Goal: Task Accomplishment & Management: Manage account settings

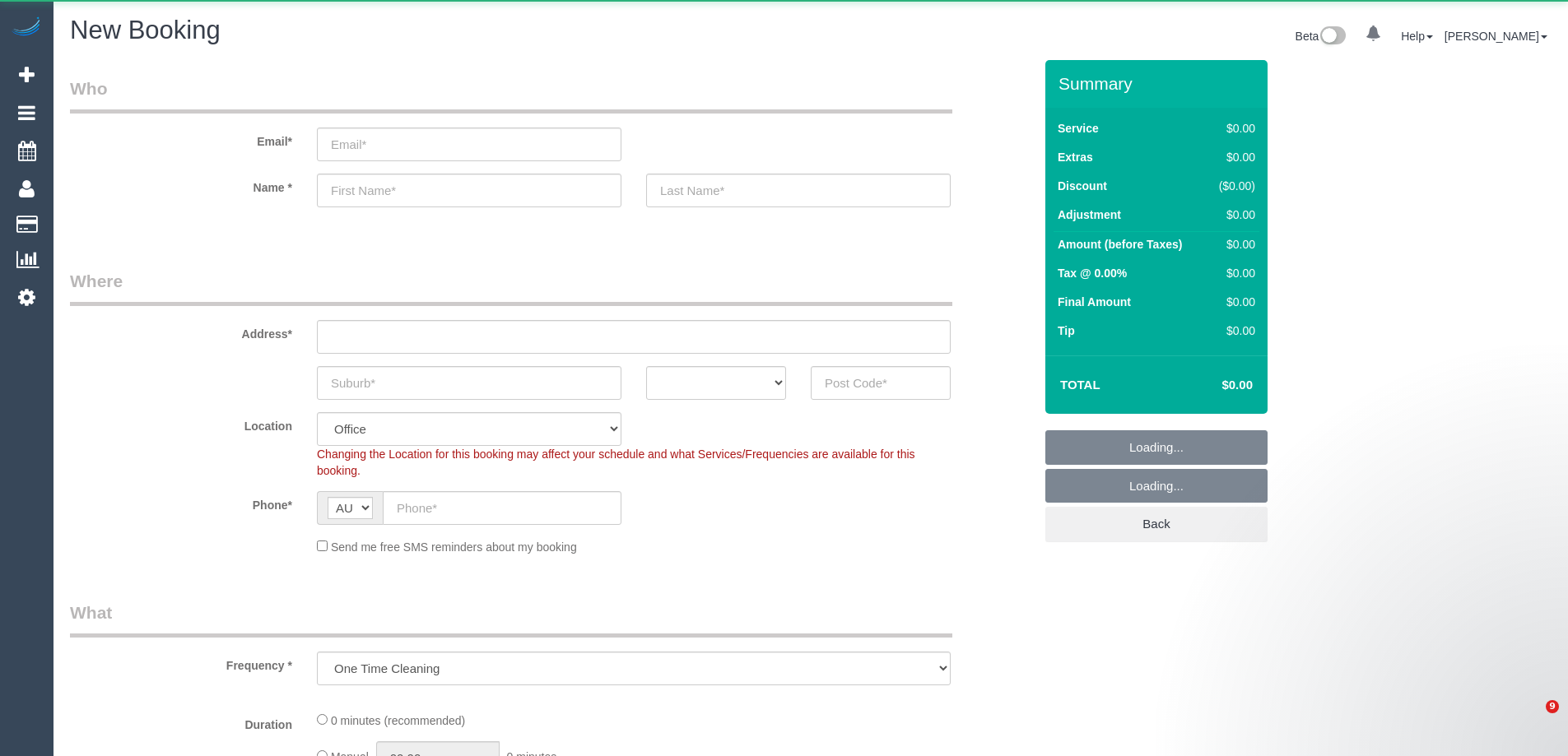
select select "object:25495"
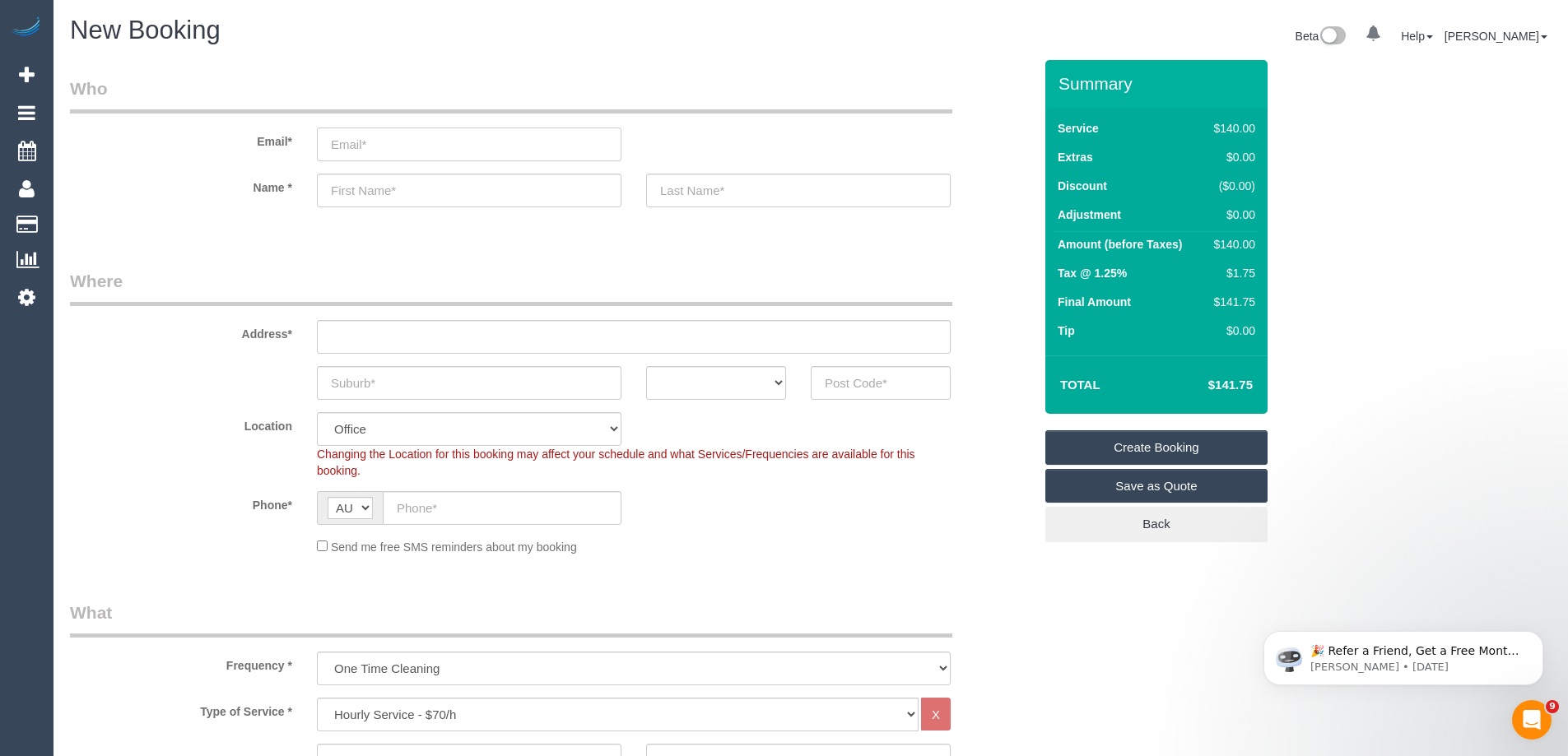
click at [435, 146] on input "email" at bounding box center [469, 144] width 305 height 34
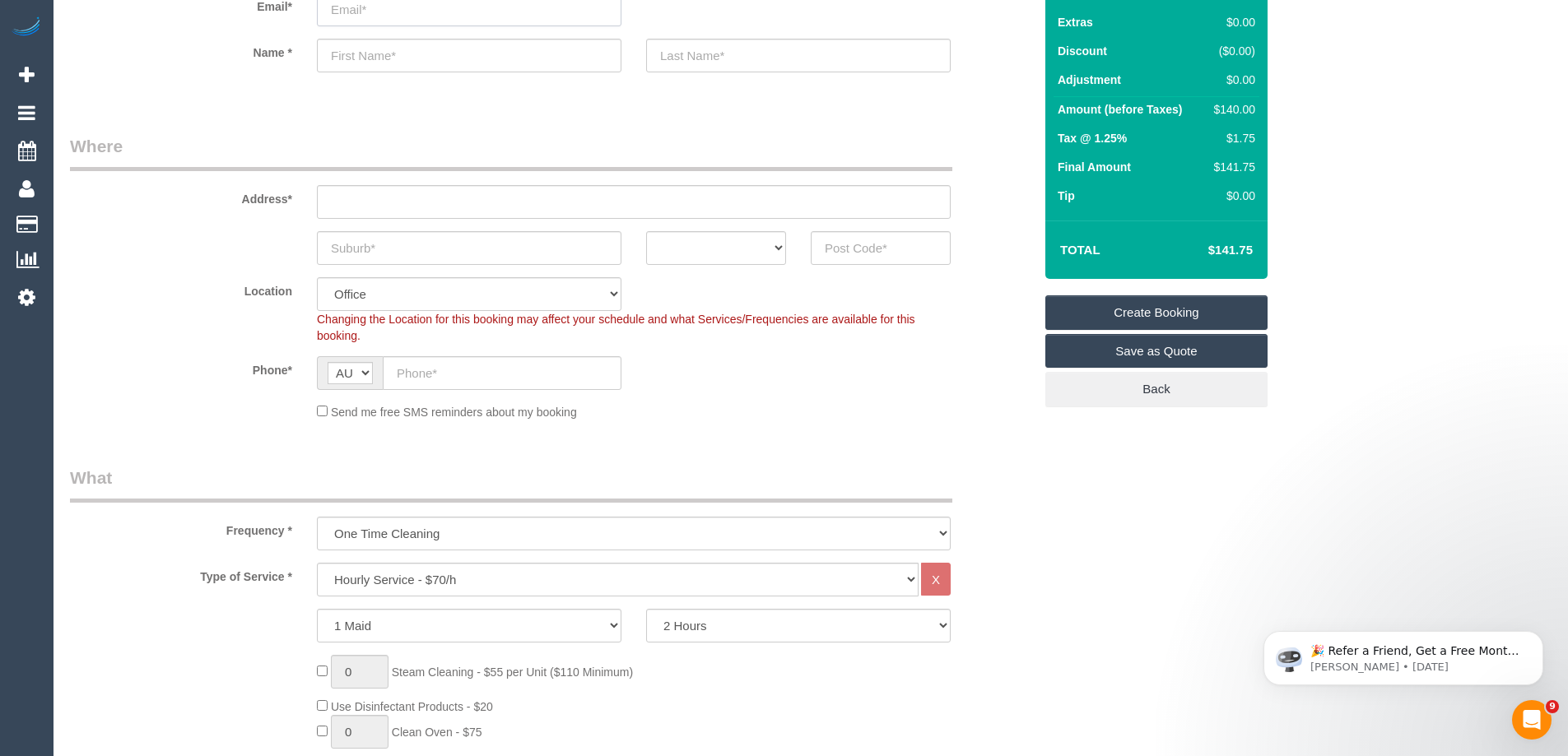
scroll to position [164, 0]
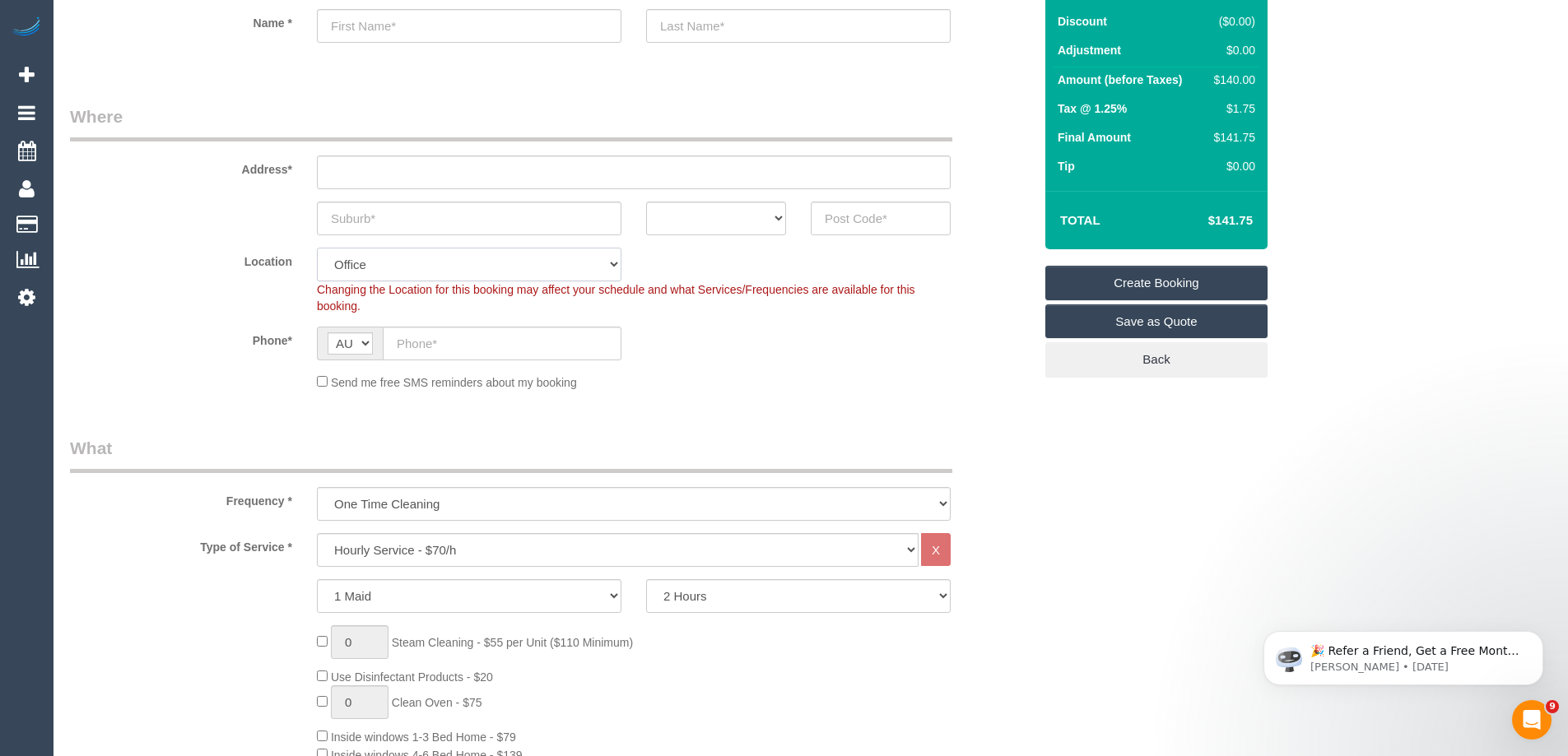
click at [385, 252] on select "Office City East (North) East (South) Inner East Inner North (East) Inner North…" at bounding box center [469, 264] width 305 height 34
click at [721, 316] on sui-booking-location "Location Office City East (North) East (South) Inner East Inner North (East) In…" at bounding box center [551, 319] width 963 height 143
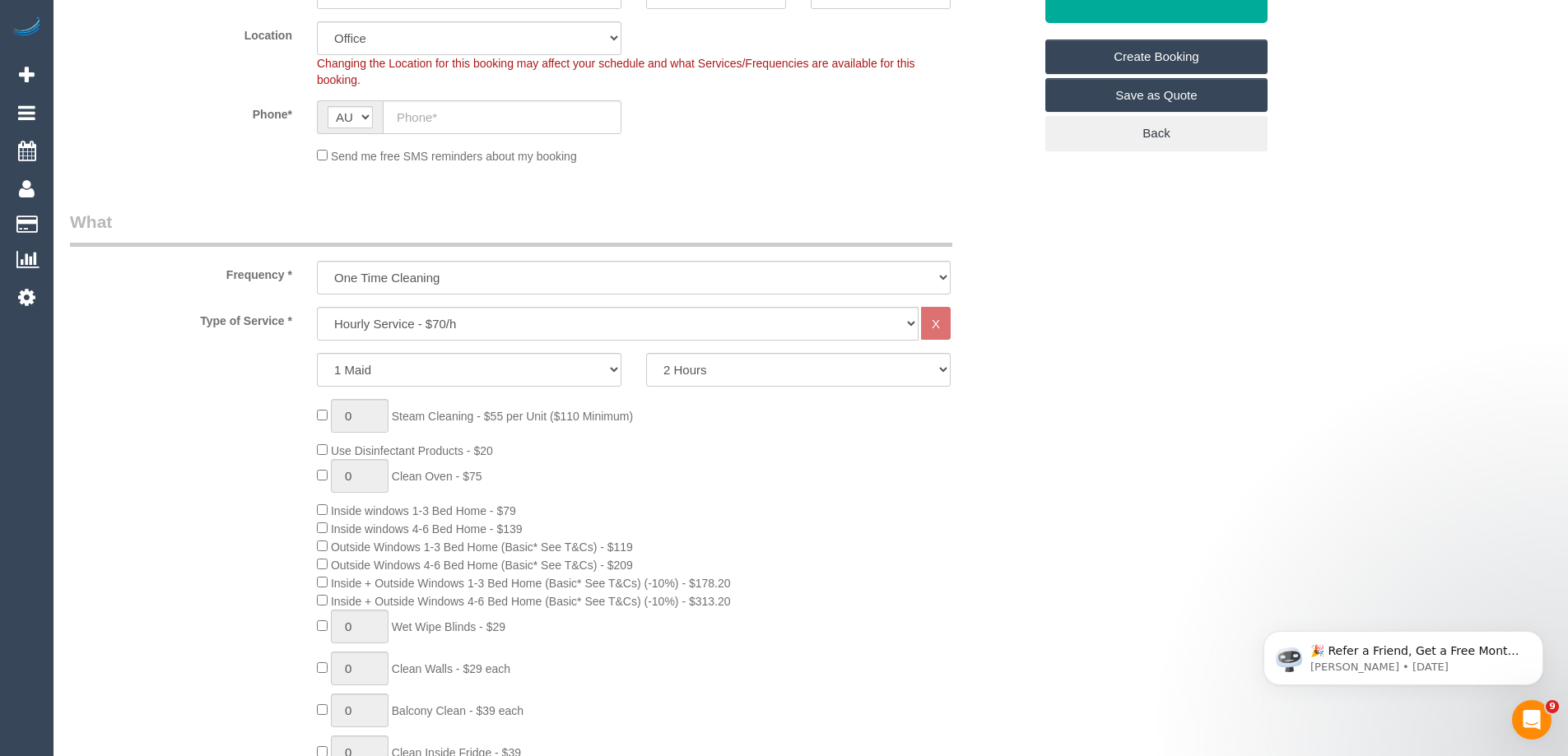
scroll to position [494, 0]
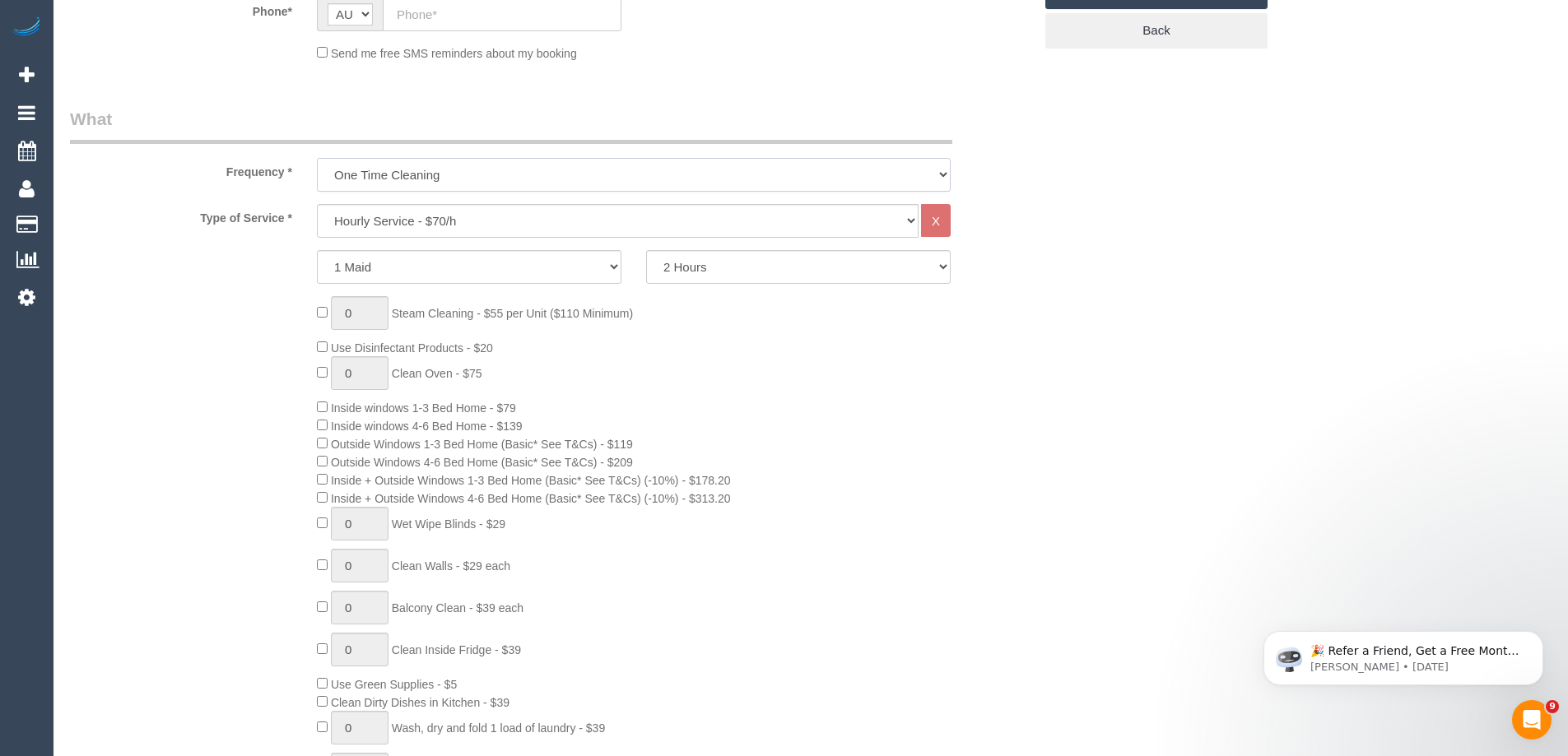
click at [464, 176] on select "One Time Cleaning Weekly - 10% Off - 10.00% (0% for the First Booking) Fortnigh…" at bounding box center [633, 174] width 633 height 34
drag, startPoint x: 863, startPoint y: 421, endPoint x: 879, endPoint y: 398, distance: 28.0
click at [863, 421] on div "0 Steam Cleaning - $55 per Unit ($110 Minimum) Use Disinfectant Products - $20 …" at bounding box center [675, 575] width 740 height 559
click at [537, 225] on select "Hourly Service - $70/h Hourly Service - $65/h Hourly Service - $60/h Hourly Ser…" at bounding box center [617, 221] width 602 height 34
click at [317, 204] on select "Hourly Service - $70/h Hourly Service - $65/h Hourly Service - $60/h Hourly Ser…" at bounding box center [617, 221] width 602 height 34
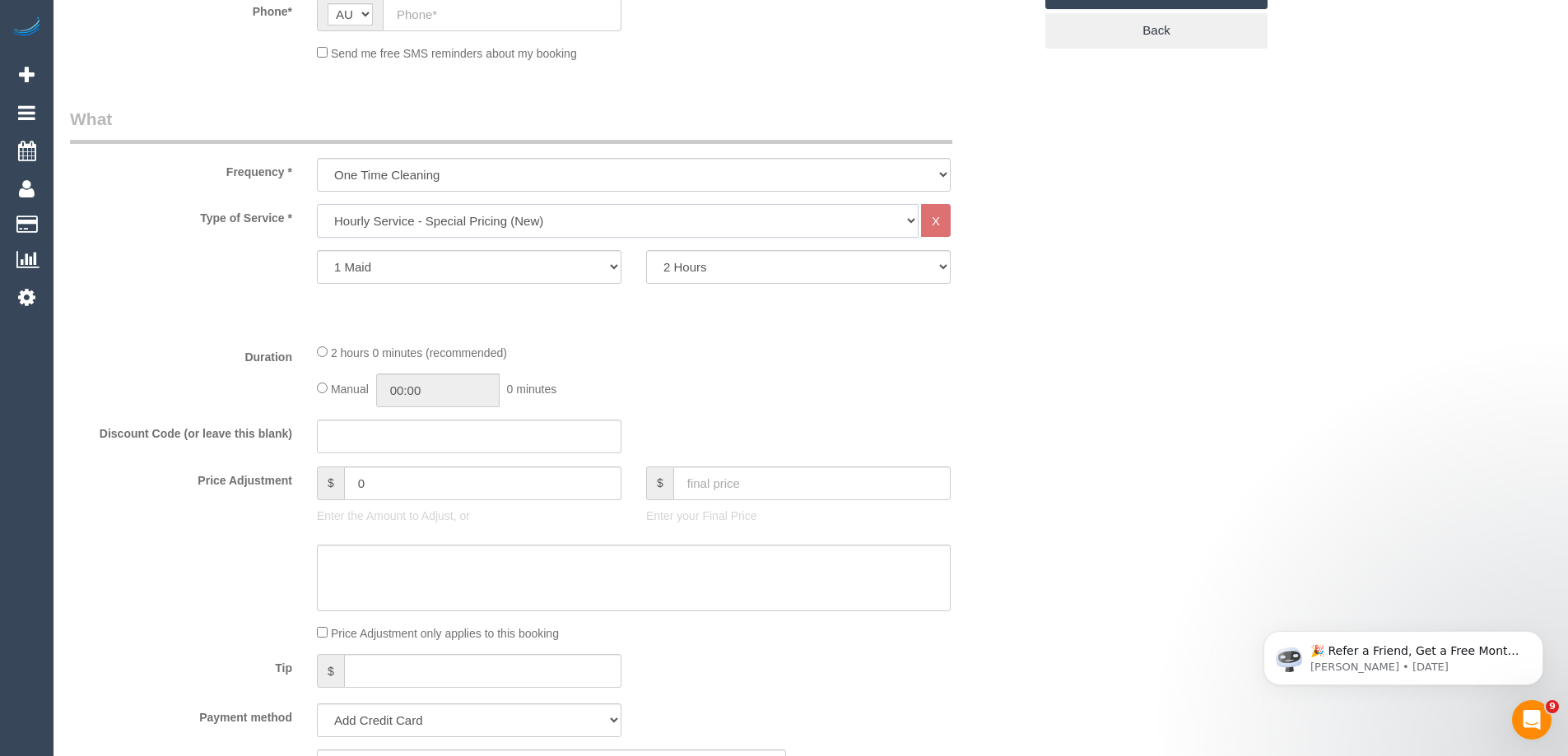
click at [558, 229] on select "Hourly Service - $70/h Hourly Service - $65/h Hourly Service - $60/h Hourly Ser…" at bounding box center [617, 221] width 602 height 34
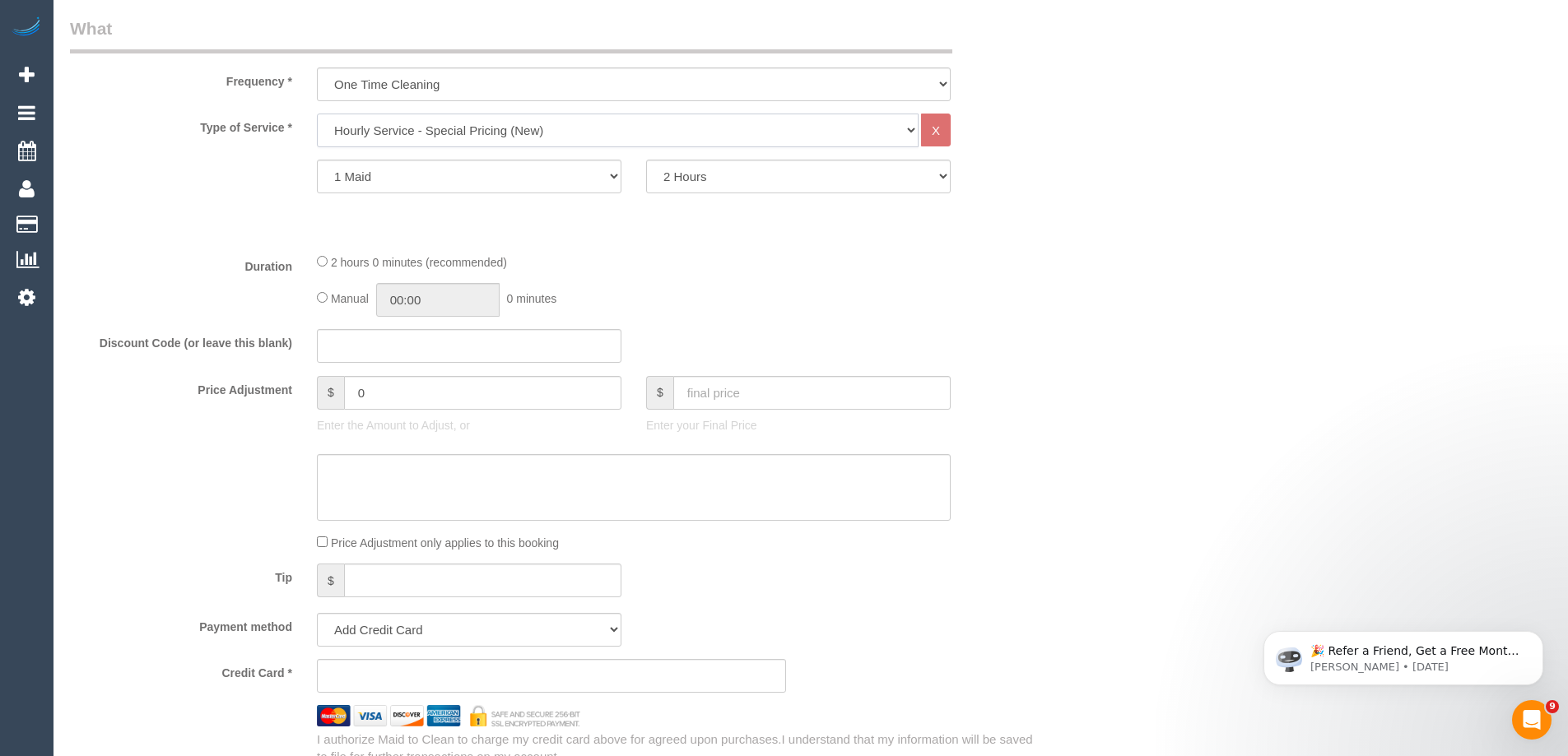
scroll to position [329, 0]
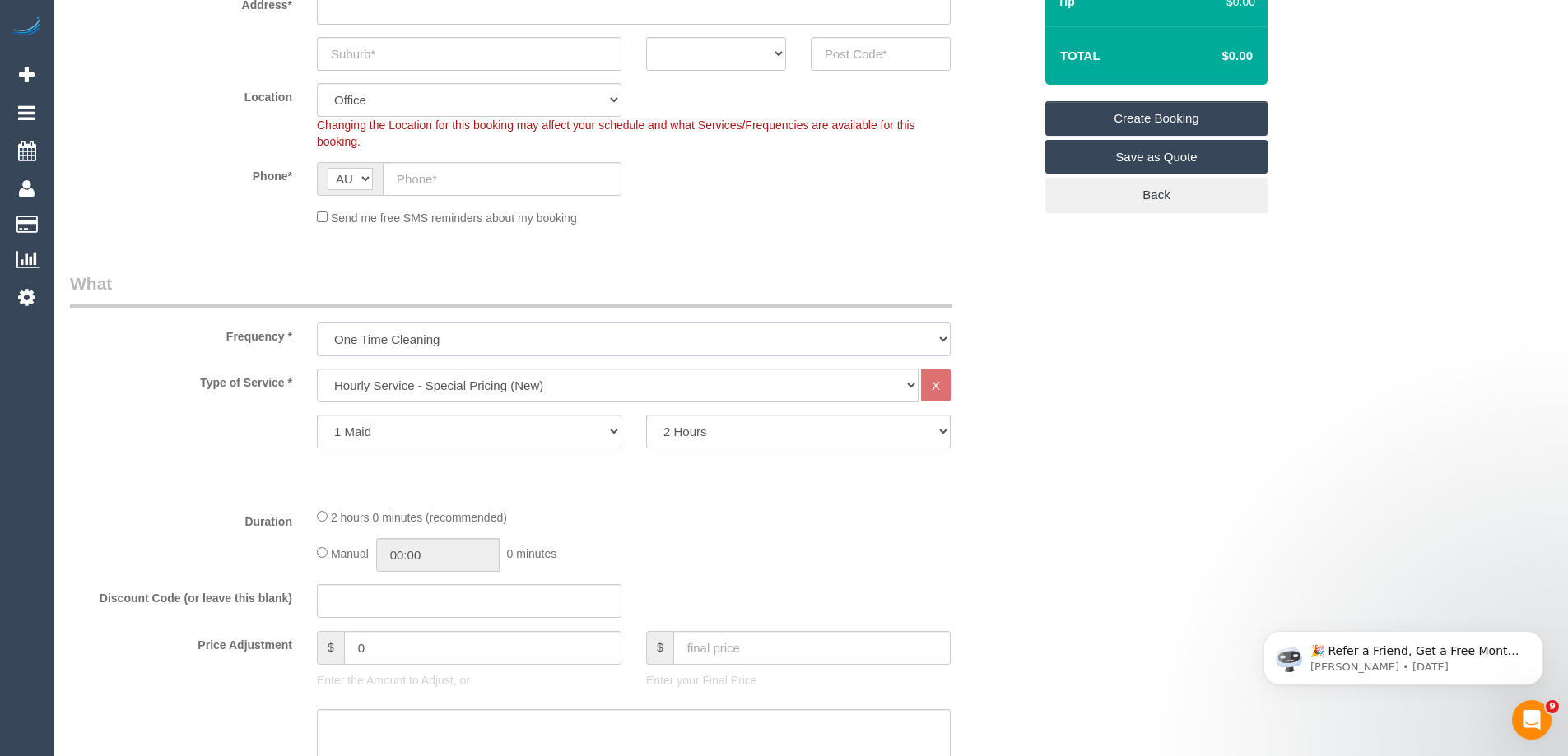
click at [464, 331] on select "One Time Cleaning Weekly - 10% Off - 10.00% (0% for the First Booking) Fortnigh…" at bounding box center [633, 339] width 633 height 34
click at [652, 299] on legend "What" at bounding box center [511, 290] width 882 height 37
click at [485, 386] on select "Hourly Service - $70/h Hourly Service - $65/h Hourly Service - $60/h Hourly Ser…" at bounding box center [617, 385] width 602 height 34
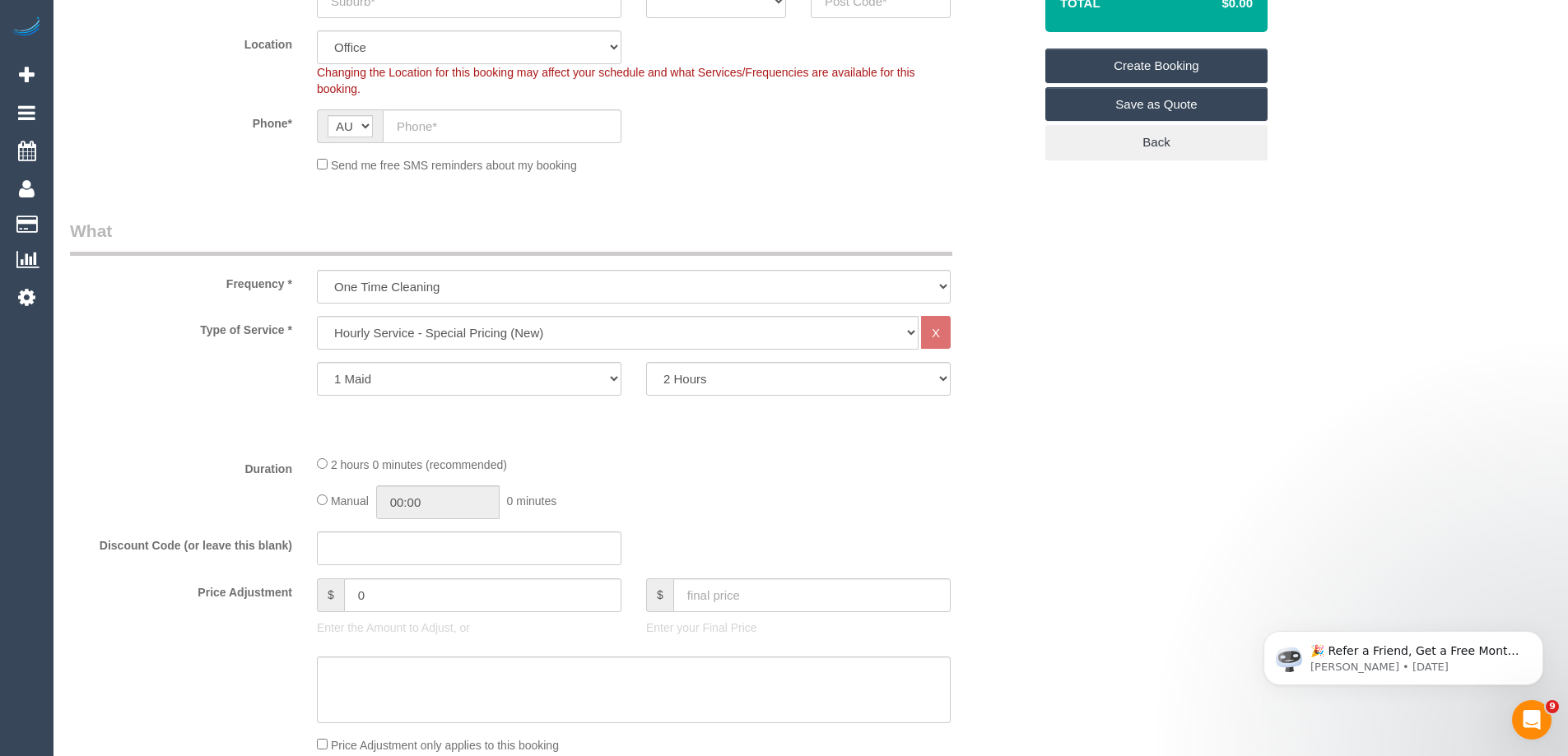
scroll to position [411, 0]
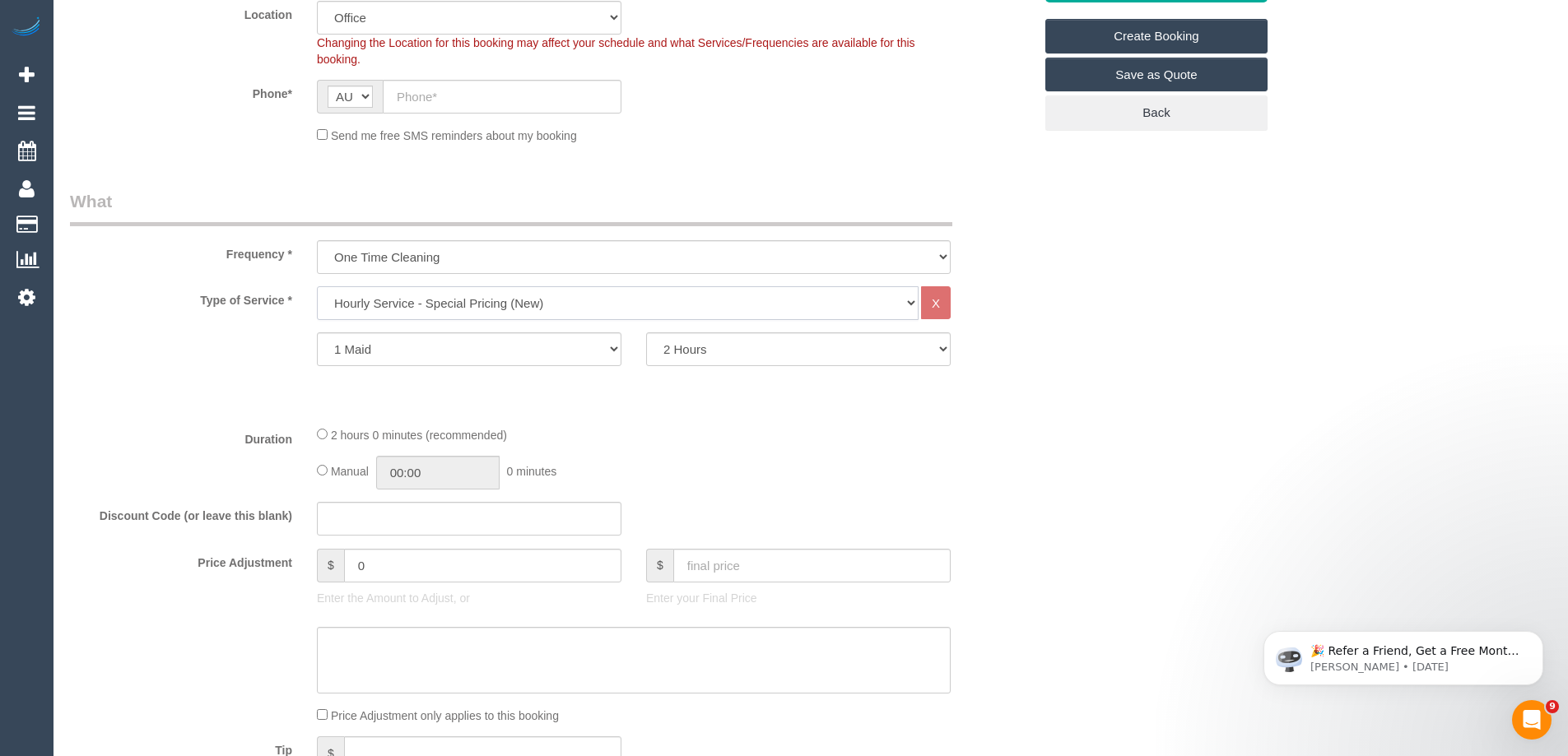
click at [603, 302] on select "Hourly Service - $70/h Hourly Service - $65/h Hourly Service - $60/h Hourly Ser…" at bounding box center [617, 303] width 602 height 34
select select "209"
click at [317, 287] on select "Hourly Service - $70/h Hourly Service - $65/h Hourly Service - $60/h Hourly Ser…" at bounding box center [617, 303] width 602 height 34
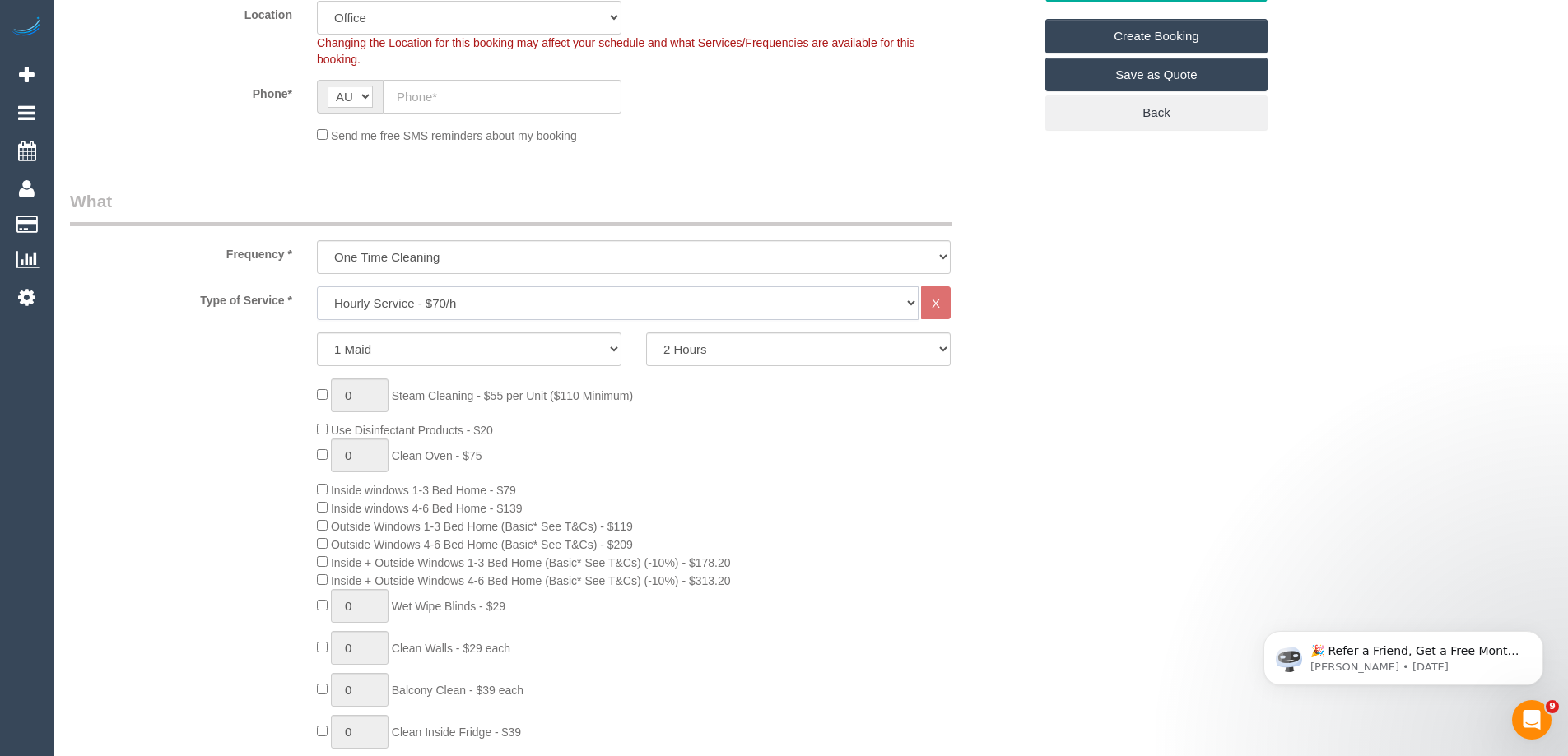
scroll to position [3154, 1568]
click at [934, 406] on div "0 Steam Cleaning - $55 per Unit ($110 Minimum) Use Disinfectant Products - $20 …" at bounding box center [675, 658] width 740 height 559
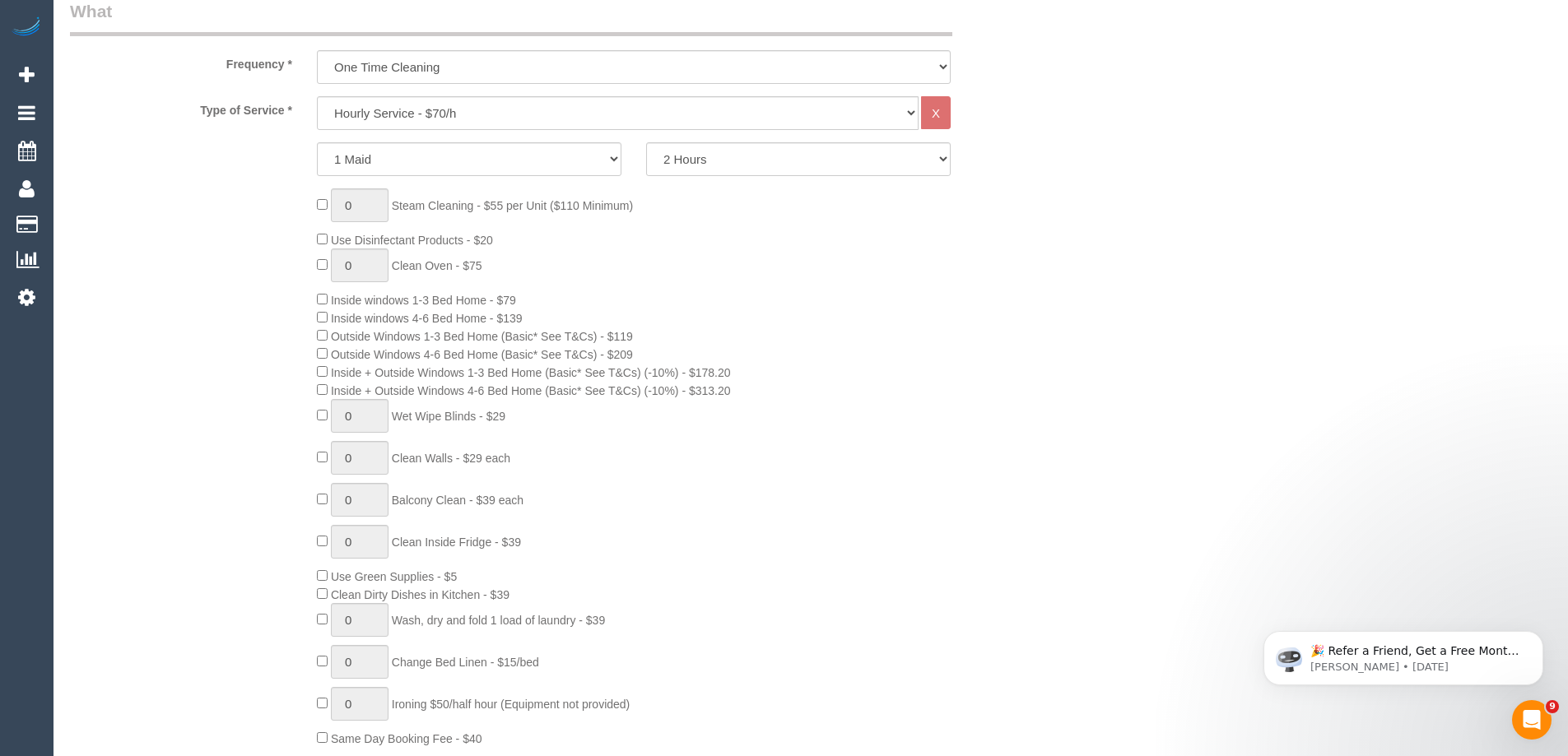
scroll to position [576, 0]
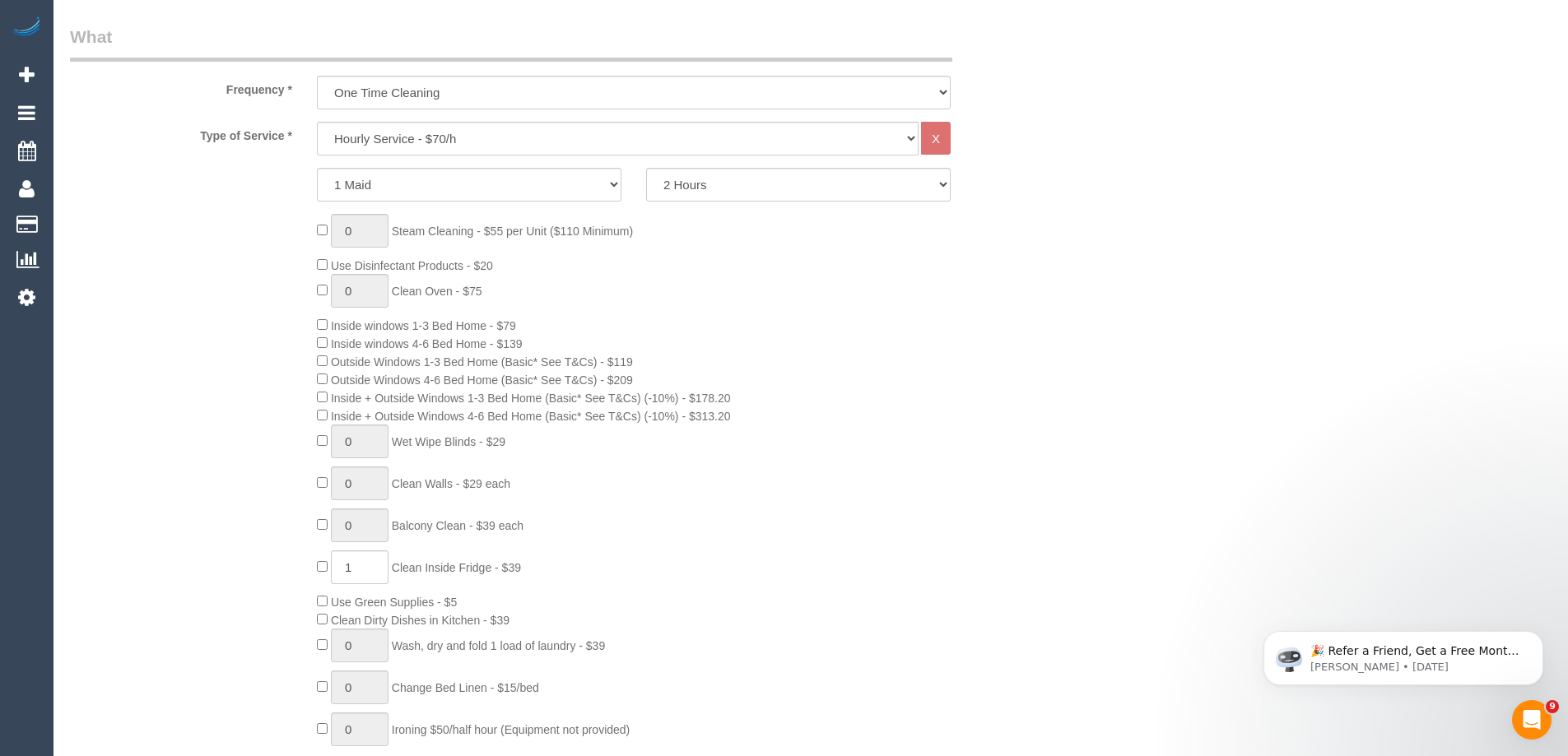
click at [544, 571] on div "0 Steam Cleaning - $55 per Unit ($110 Minimum) Use Disinfectant Products - $20 …" at bounding box center [675, 494] width 740 height 559
drag, startPoint x: 370, startPoint y: 562, endPoint x: 352, endPoint y: 564, distance: 18.1
click at [353, 564] on div "0 Steam Cleaning - $55 per Unit ($110 Minimum) Use Disinfectant Products - $20 …" at bounding box center [675, 494] width 740 height 559
type input "0"
click at [685, 546] on div "0 Steam Cleaning - $55 per Unit ($110 Minimum) Use Disinfectant Products - $20 …" at bounding box center [675, 494] width 740 height 559
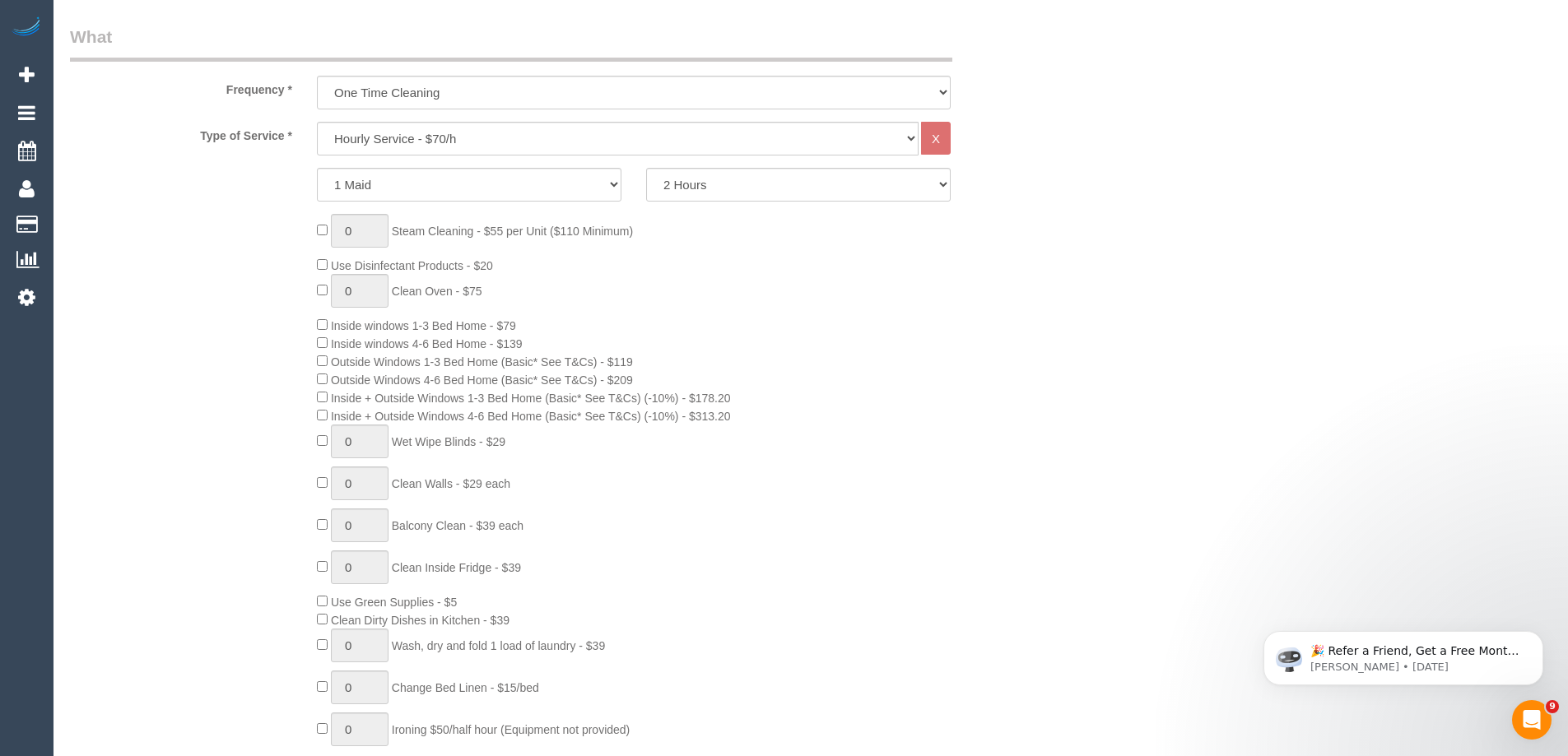
drag, startPoint x: 397, startPoint y: 290, endPoint x: 516, endPoint y: 291, distance: 119.0
click at [516, 291] on div "0 Steam Cleaning - $55 per Unit ($110 Minimum) Use Disinfectant Products - $20 …" at bounding box center [675, 494] width 740 height 559
click at [740, 314] on div "0 Steam Cleaning - $55 per Unit ($110 Minimum) Use Disinfectant Products - $20 …" at bounding box center [675, 494] width 740 height 559
click at [713, 217] on div "0 Steam Cleaning - $55 per Unit ($110 Minimum) Use Disinfectant Products - $20 …" at bounding box center [675, 494] width 740 height 559
drag, startPoint x: 397, startPoint y: 291, endPoint x: 552, endPoint y: 307, distance: 155.8
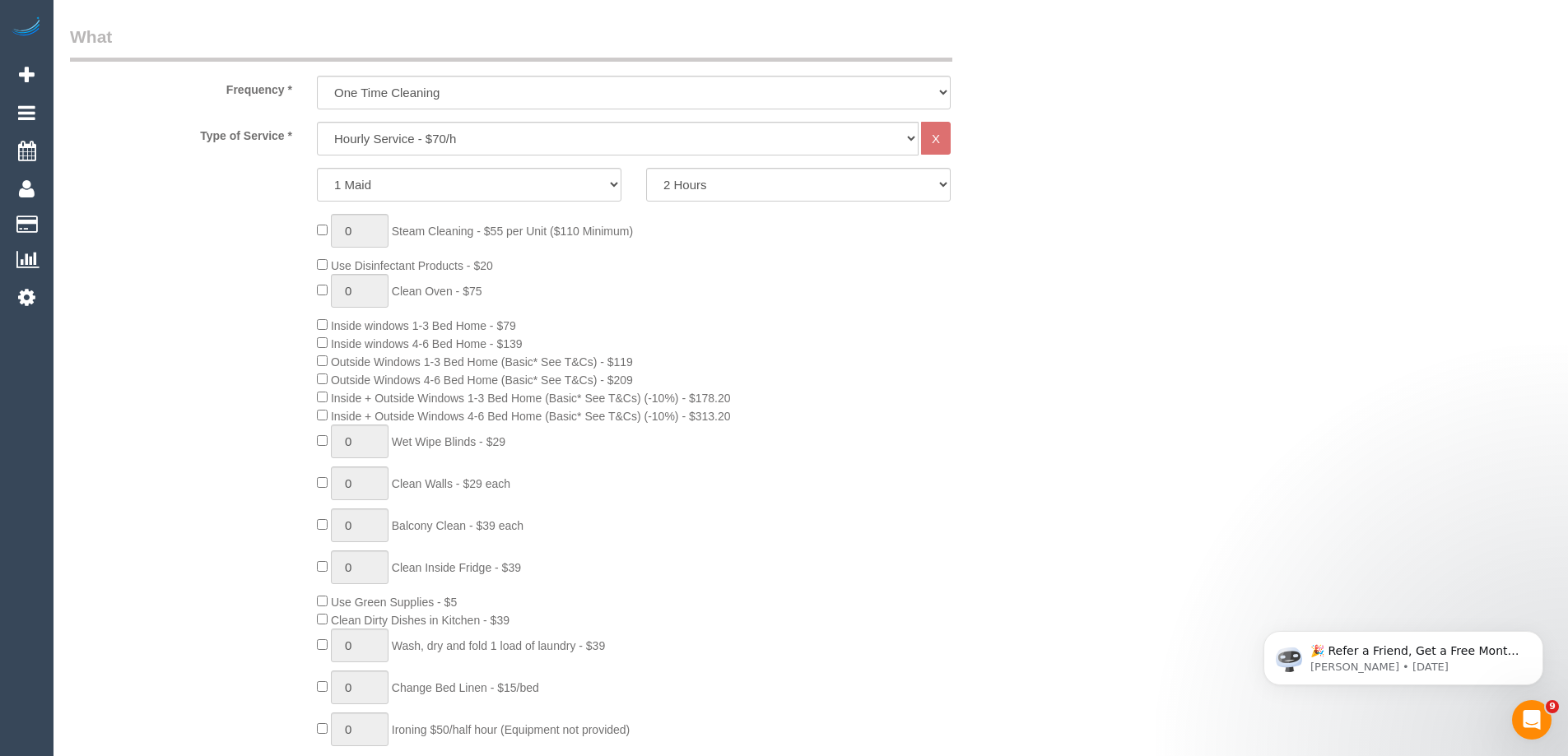
click at [552, 307] on div "0 Steam Cleaning - $55 per Unit ($110 Minimum) Use Disinfectant Products - $20 …" at bounding box center [675, 494] width 740 height 559
click at [640, 137] on select "Hourly Service - $70/h Hourly Service - $65/h Hourly Service - $60/h Hourly Ser…" at bounding box center [617, 138] width 602 height 34
select select "210"
click at [317, 122] on select "Hourly Service - $70/h Hourly Service - $65/h Hourly Service - $60/h Hourly Ser…" at bounding box center [617, 138] width 602 height 34
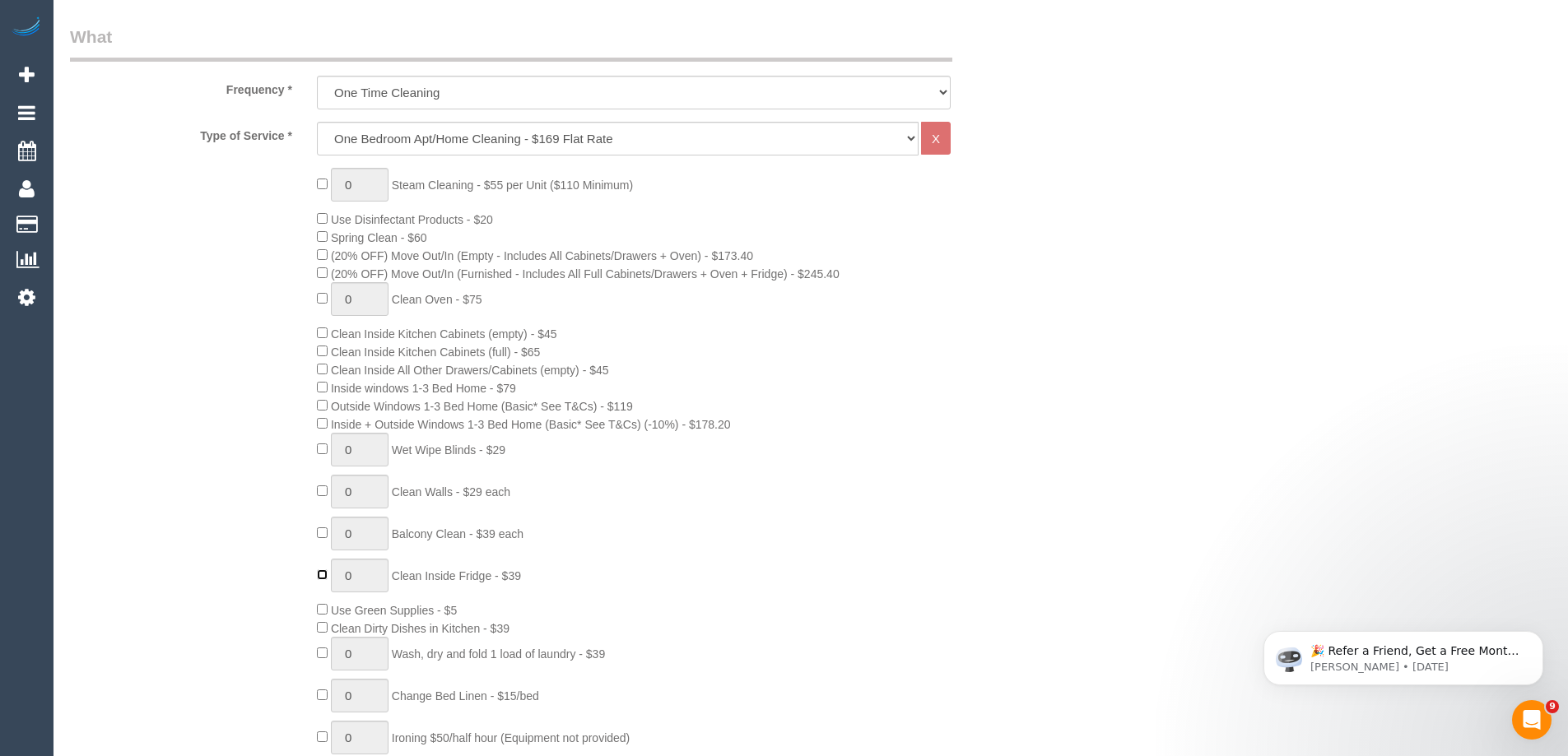
type input "1"
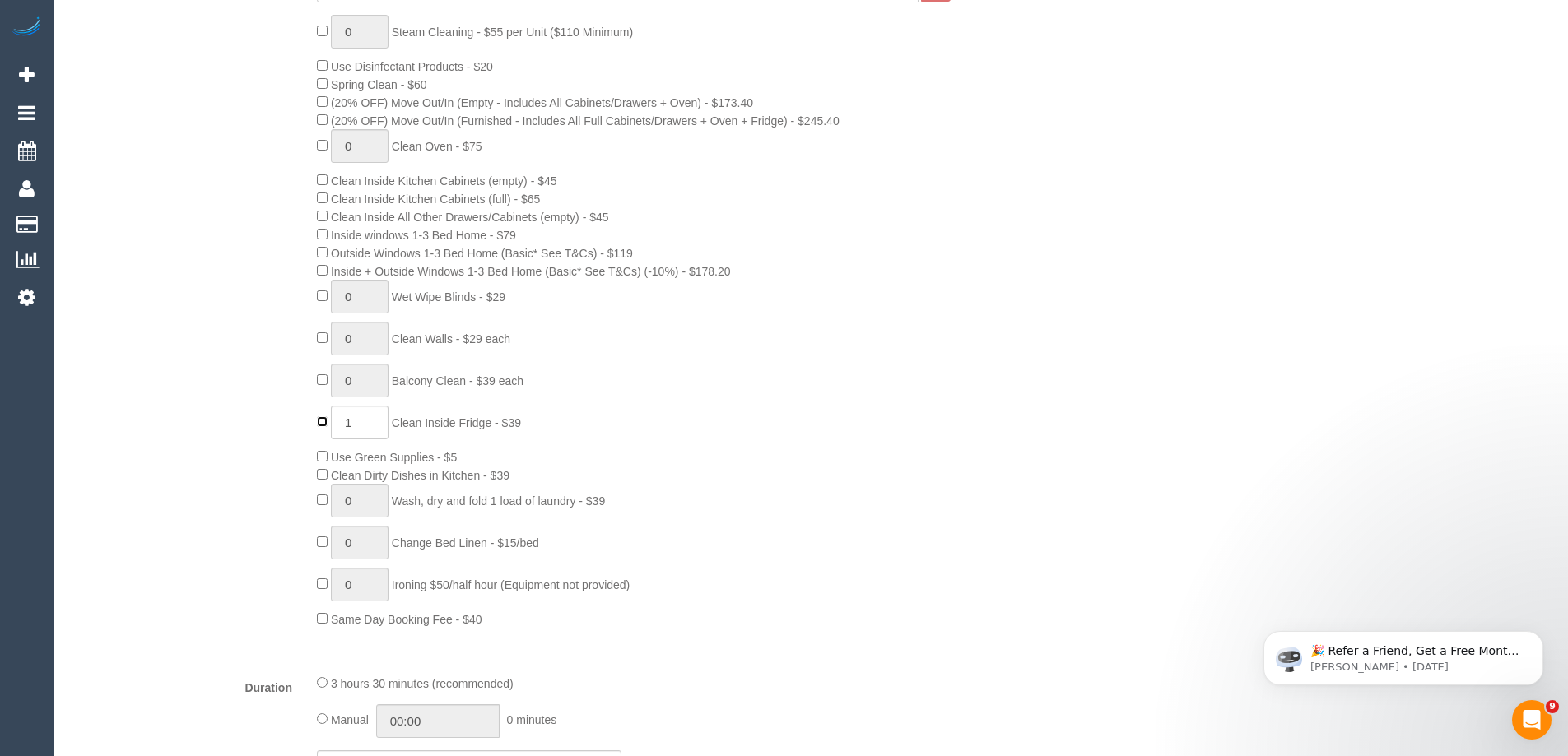
scroll to position [741, 0]
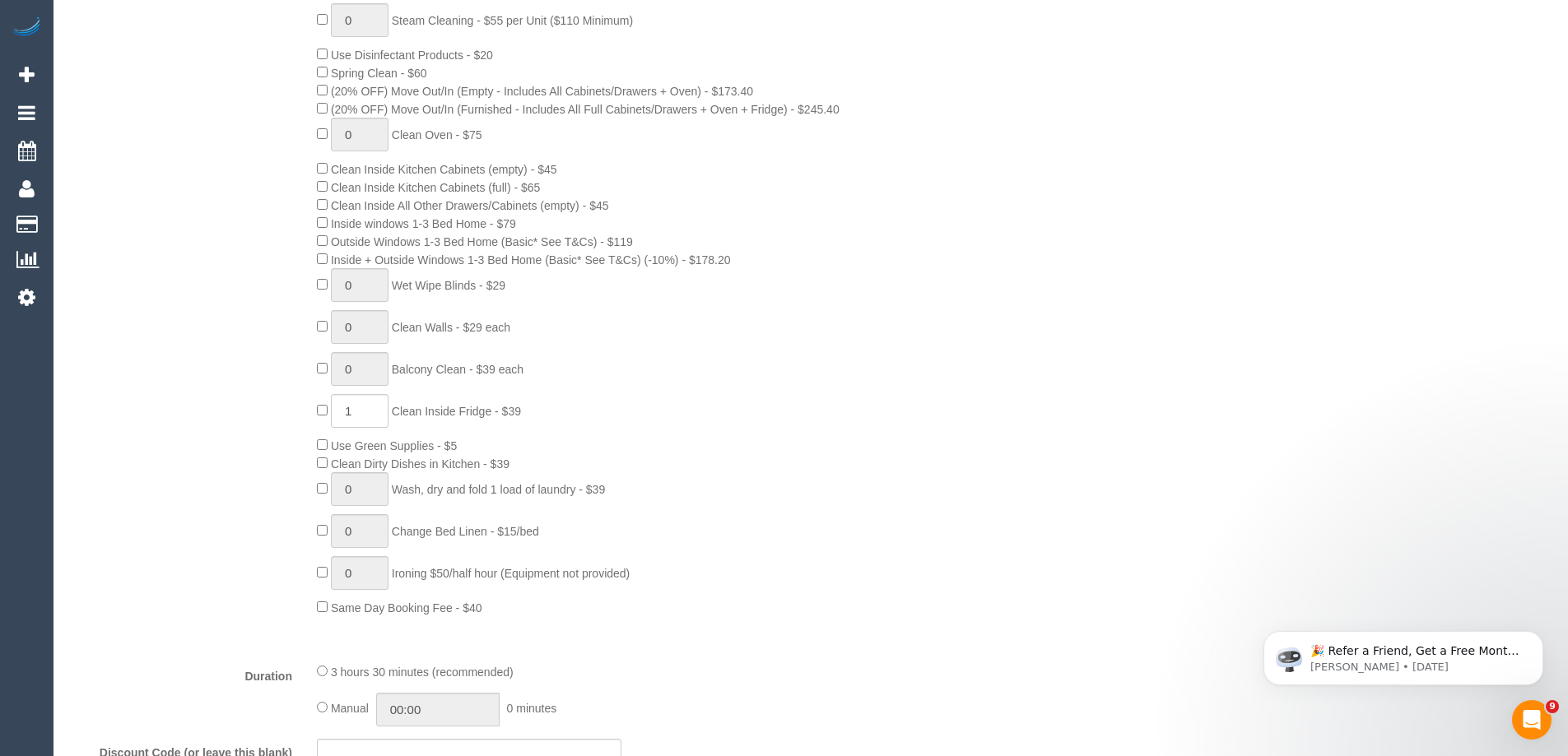
drag, startPoint x: 338, startPoint y: 52, endPoint x: 547, endPoint y: 49, distance: 209.0
click at [547, 49] on div "0 Steam Cleaning - $55 per Unit ($110 Minimum) Use Disinfectant Products - $20 …" at bounding box center [675, 310] width 740 height 614
drag, startPoint x: 339, startPoint y: 72, endPoint x: 478, endPoint y: 64, distance: 139.2
click at [478, 64] on div "0 Steam Cleaning - $55 per Unit ($110 Minimum) Use Disinfectant Products - $20 …" at bounding box center [675, 310] width 740 height 614
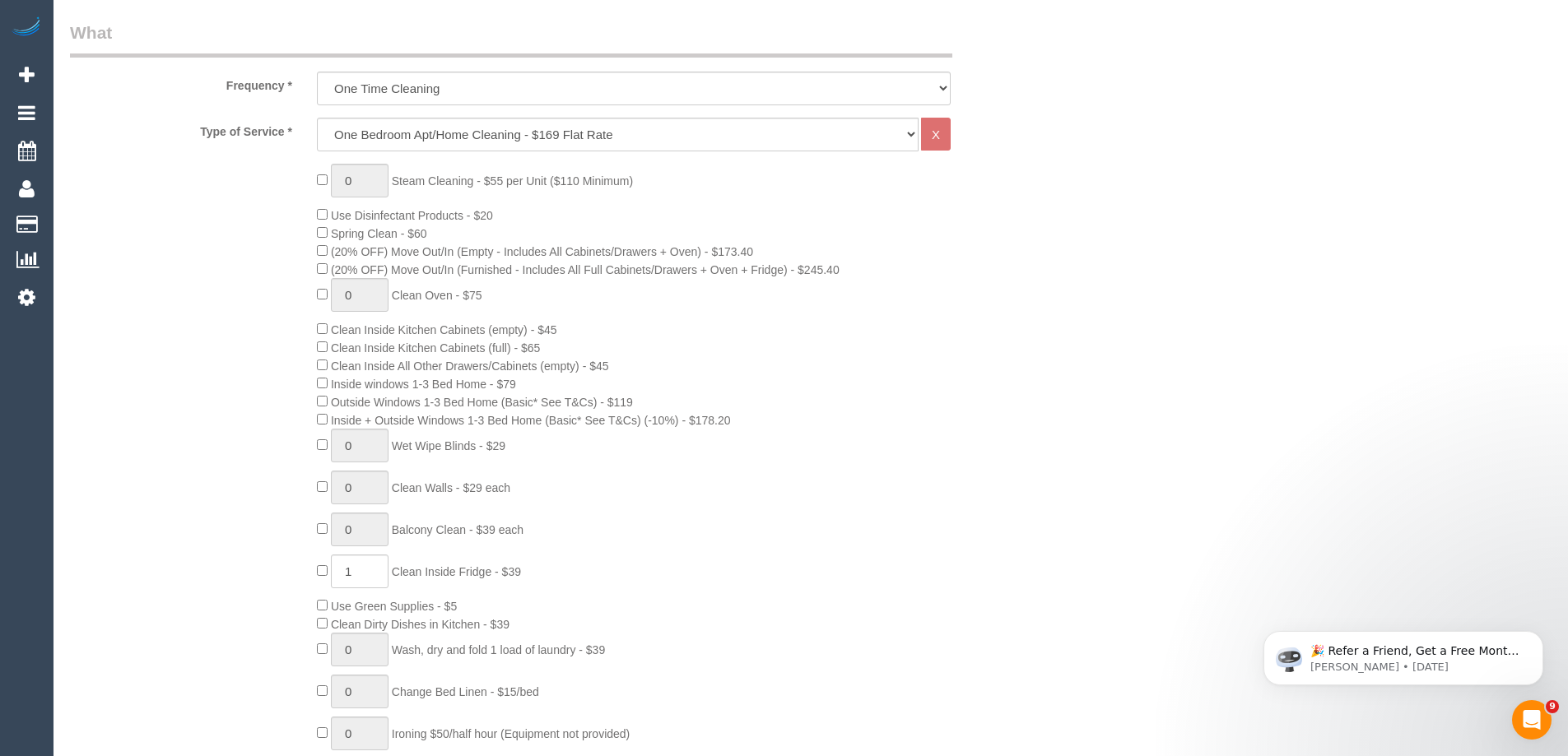
scroll to position [576, 0]
drag, startPoint x: 528, startPoint y: 250, endPoint x: 551, endPoint y: 250, distance: 23.0
click at [551, 250] on span "(20% OFF) Move Out/In (Empty - Includes All Cabinets/Drawers + Oven) - $173.40" at bounding box center [542, 256] width 422 height 14
drag, startPoint x: 465, startPoint y: 274, endPoint x: 600, endPoint y: 274, distance: 135.0
click at [600, 274] on span "(20% OFF) Move Out/In (Furnished - Includes All Full Cabinets/Drawers + Oven + …" at bounding box center [585, 274] width 508 height 14
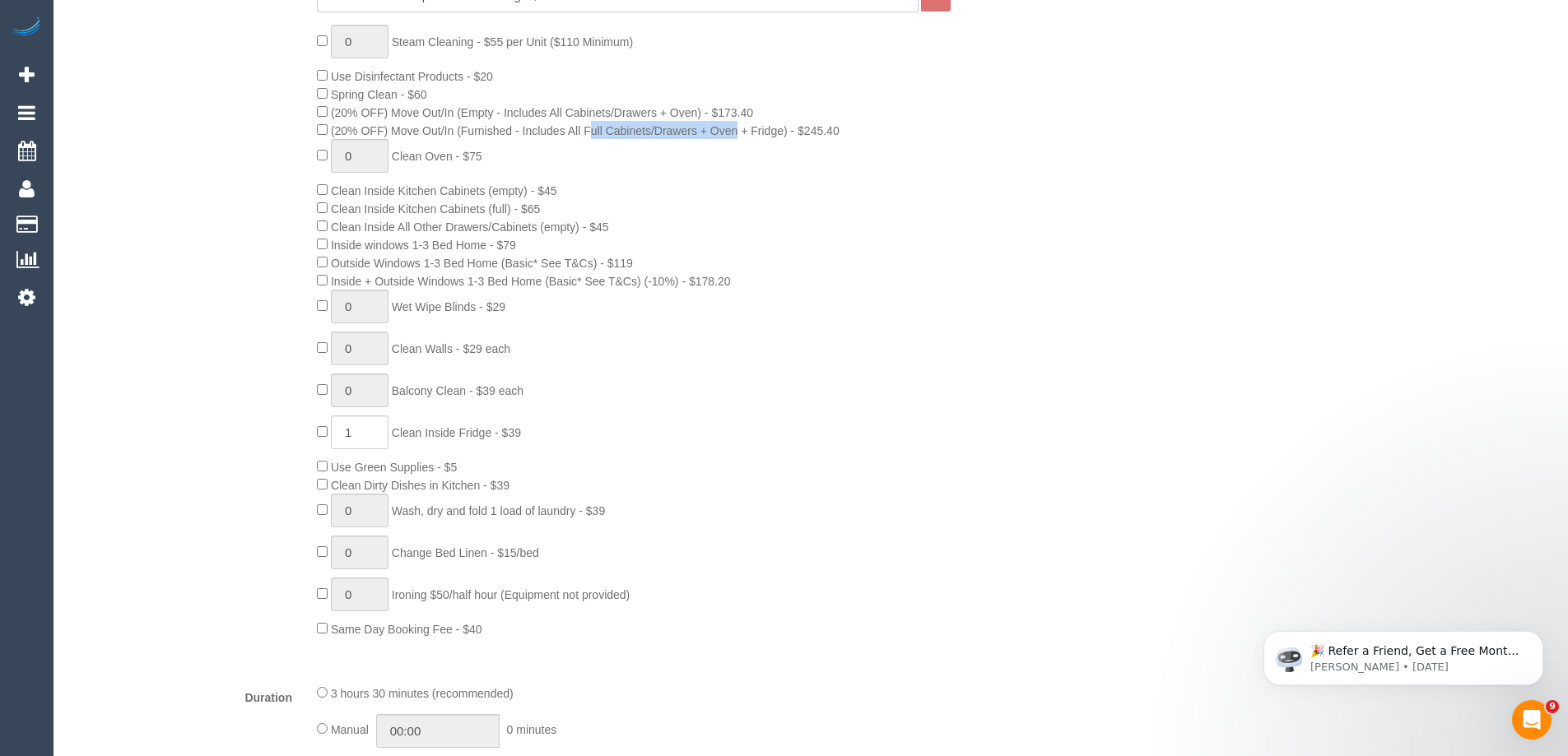
scroll to position [741, 0]
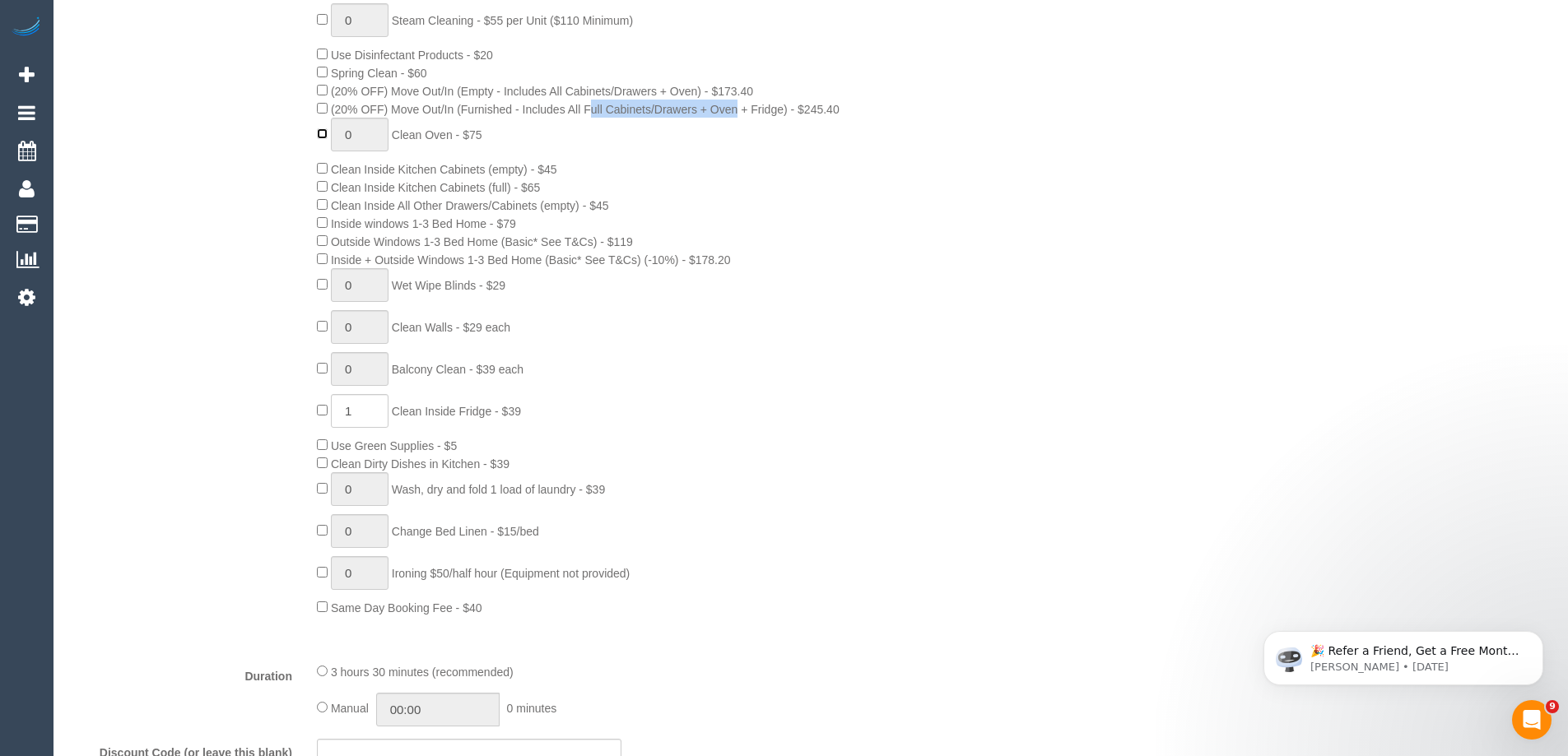
type input "1"
click at [380, 146] on input "1" at bounding box center [359, 134] width 57 height 34
type input "3"
drag, startPoint x: 332, startPoint y: 172, endPoint x: 677, endPoint y: 168, distance: 345.0
click at [677, 168] on div "0 Steam Cleaning - $55 per Unit ($110 Minimum) Use Disinfectant Products - $20 …" at bounding box center [675, 310] width 740 height 614
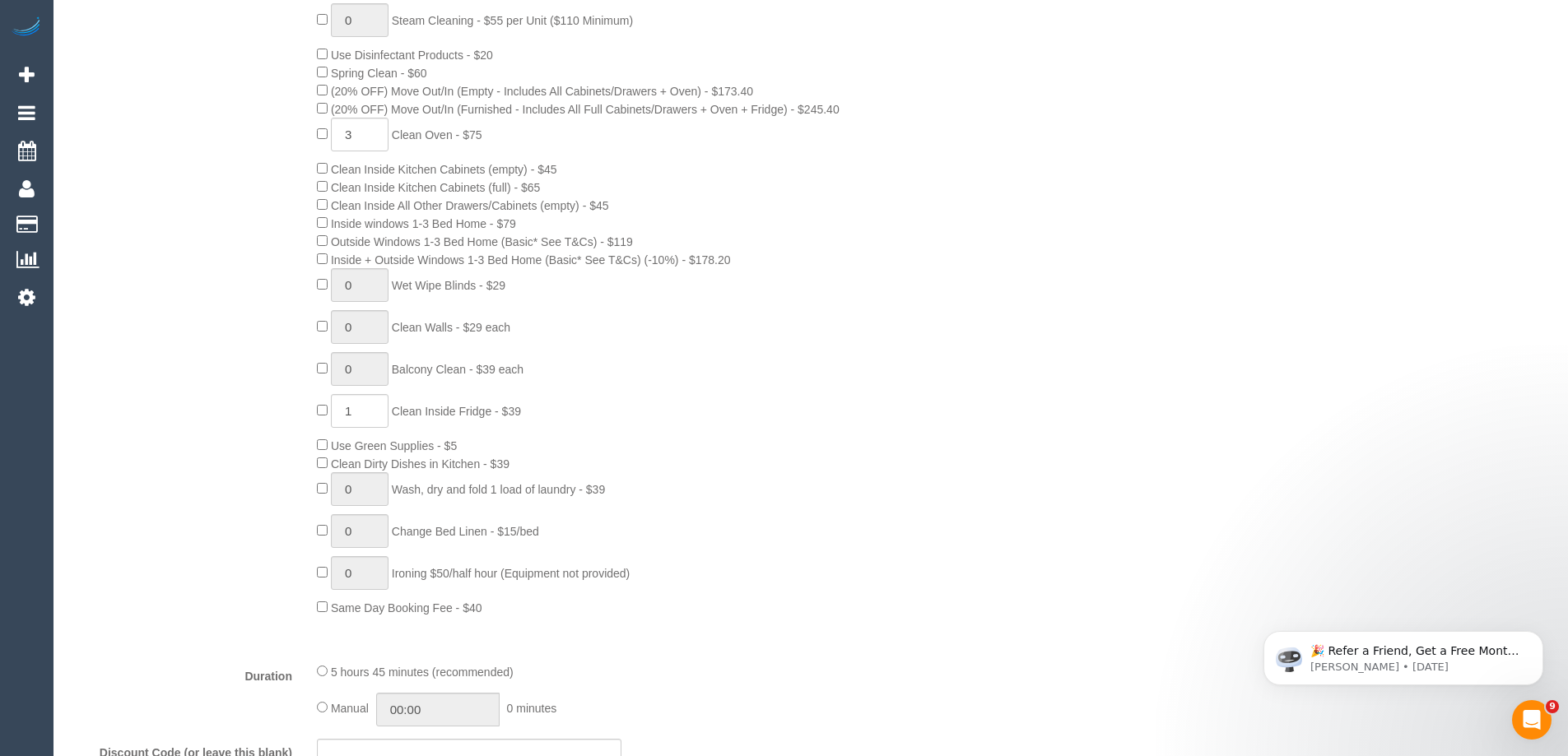
drag, startPoint x: 335, startPoint y: 188, endPoint x: 740, endPoint y: 198, distance: 405.1
click at [740, 198] on div "0 Steam Cleaning - $55 per Unit ($110 Minimum) Use Disinfectant Products - $20 …" at bounding box center [675, 310] width 740 height 614
click at [684, 191] on div "0 Steam Cleaning - $55 per Unit ($110 Minimum) Use Disinfectant Products - $20 …" at bounding box center [675, 310] width 740 height 614
drag, startPoint x: 507, startPoint y: 207, endPoint x: 656, endPoint y: 207, distance: 149.0
click at [656, 207] on div "0 Steam Cleaning - $55 per Unit ($110 Minimum) Use Disinfectant Products - $20 …" at bounding box center [675, 310] width 740 height 614
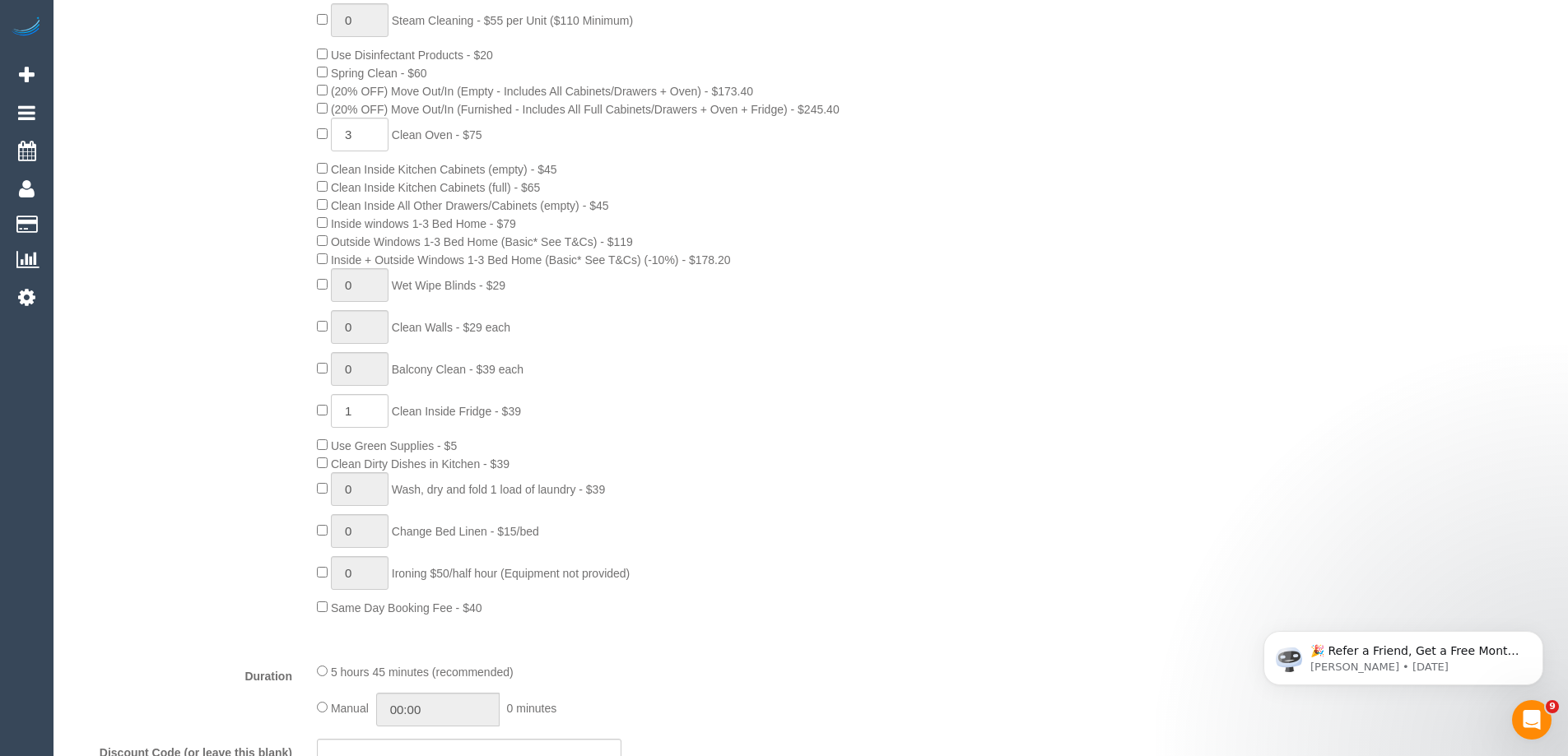
scroll to position [823, 0]
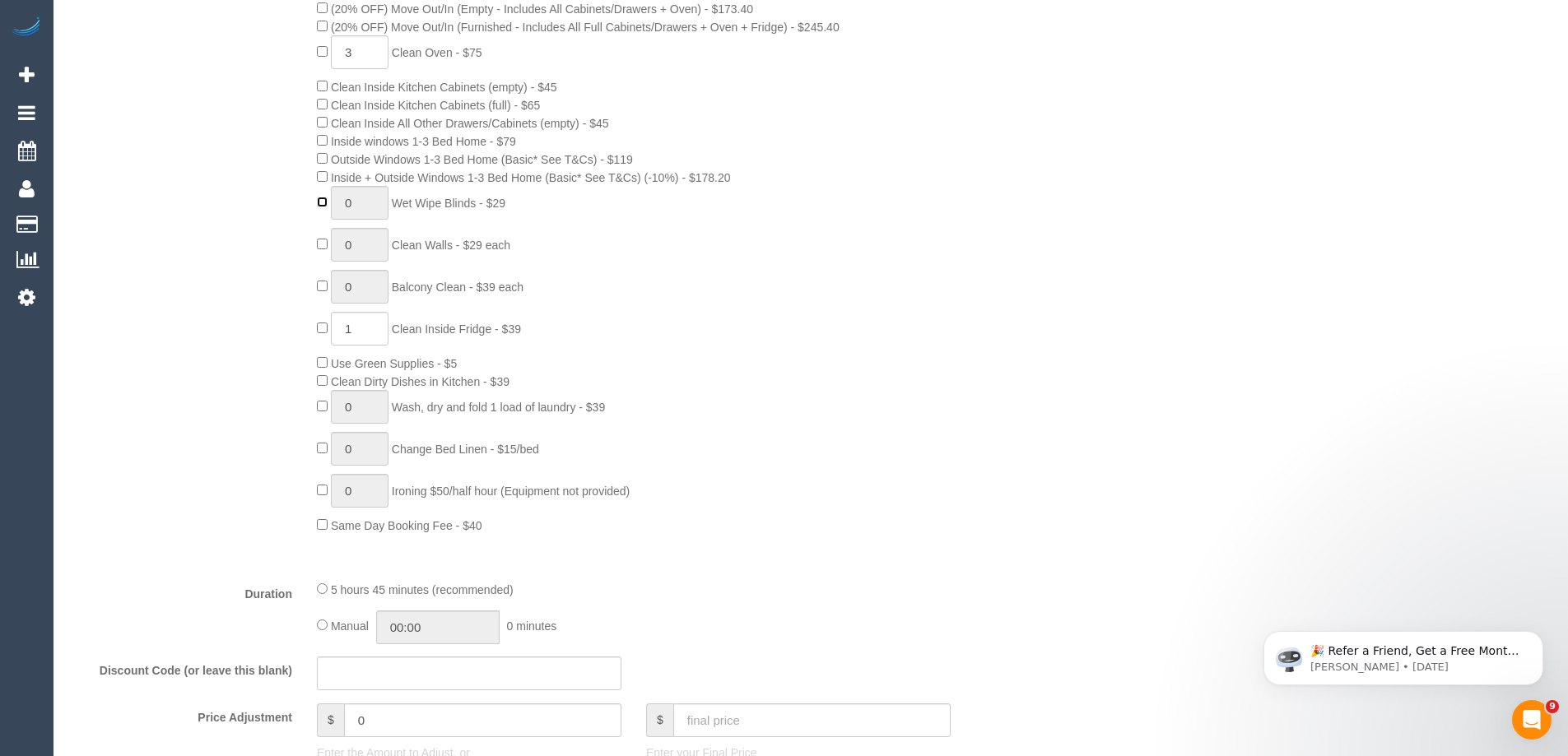
type input "1"
drag, startPoint x: 521, startPoint y: 201, endPoint x: 403, endPoint y: 199, distance: 118.0
click at [403, 199] on div "0 Steam Cleaning - $55 per Unit ($110 Minimum) Use Disinfectant Products - $20 …" at bounding box center [675, 228] width 740 height 614
drag, startPoint x: 401, startPoint y: 245, endPoint x: 534, endPoint y: 243, distance: 133.0
click at [534, 243] on div "0 Steam Cleaning - $55 per Unit ($110 Minimum) Use Disinfectant Products - $20 …" at bounding box center [675, 228] width 740 height 614
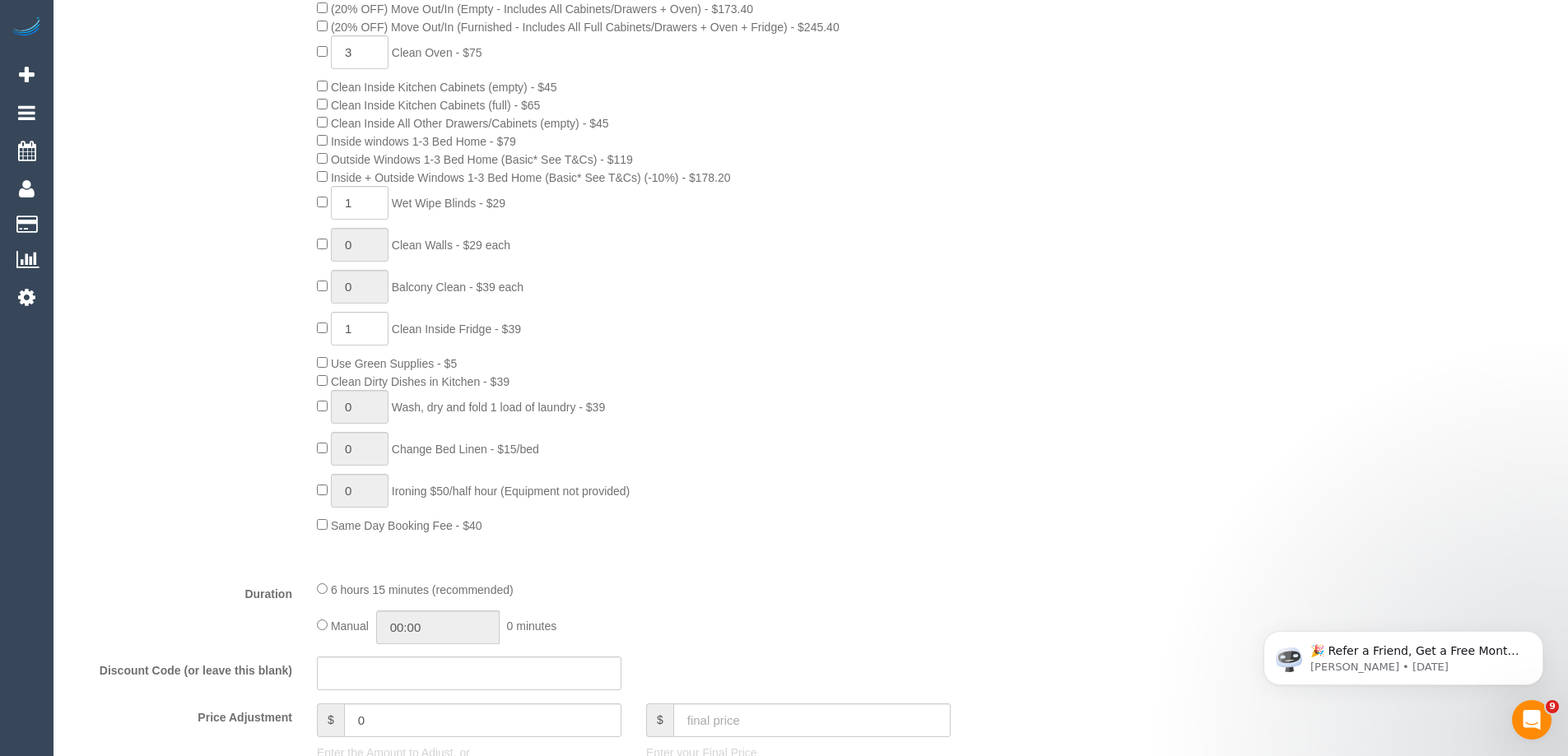
click at [545, 251] on div "0 Steam Cleaning - $55 per Unit ($110 Minimum) Use Disinfectant Products - $20 …" at bounding box center [675, 228] width 740 height 614
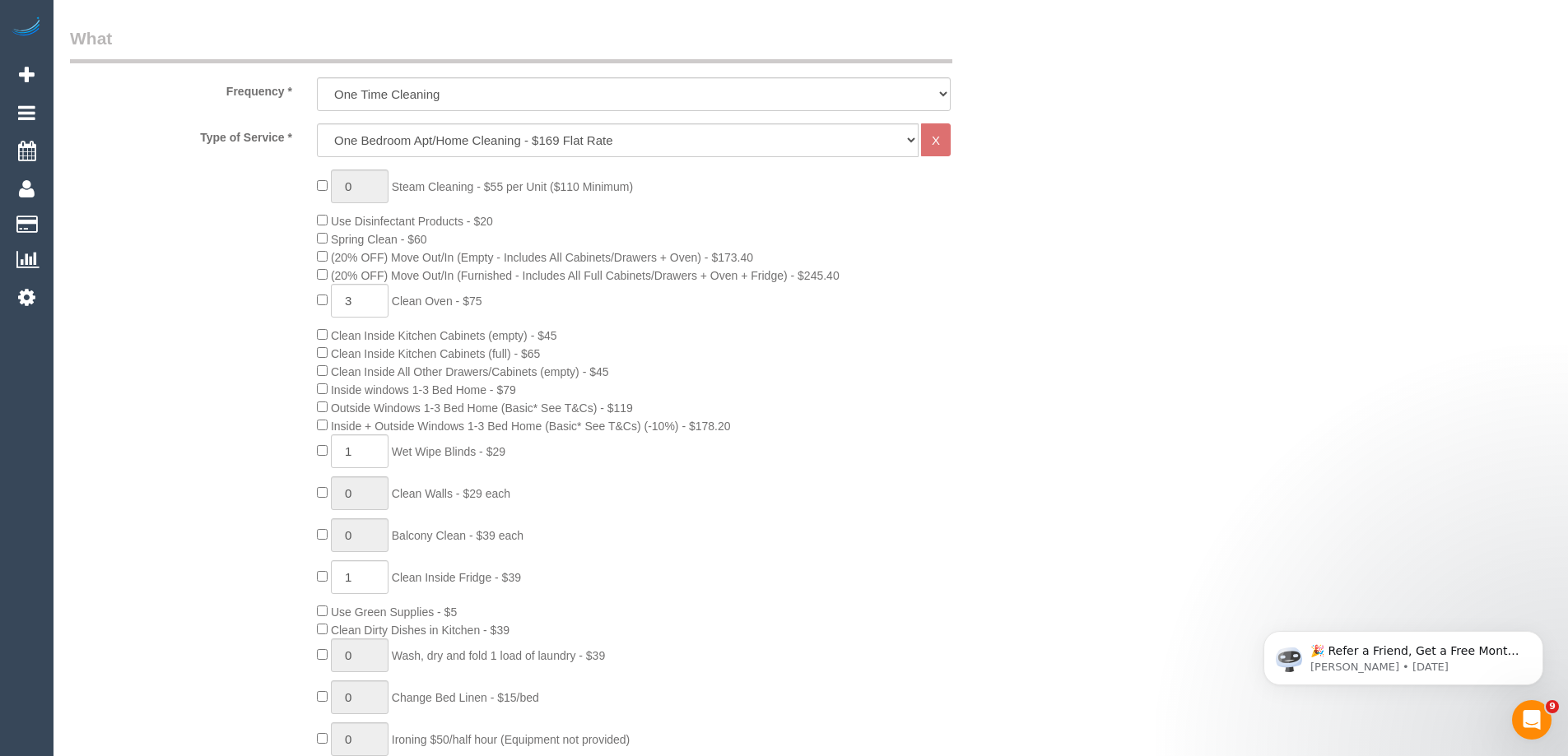
scroll to position [576, 0]
drag, startPoint x: 405, startPoint y: 253, endPoint x: 639, endPoint y: 253, distance: 234.0
click at [639, 253] on span "(20% OFF) Move Out/In (Empty - Includes All Cabinets/Drawers + Oven) - $173.40" at bounding box center [542, 256] width 422 height 14
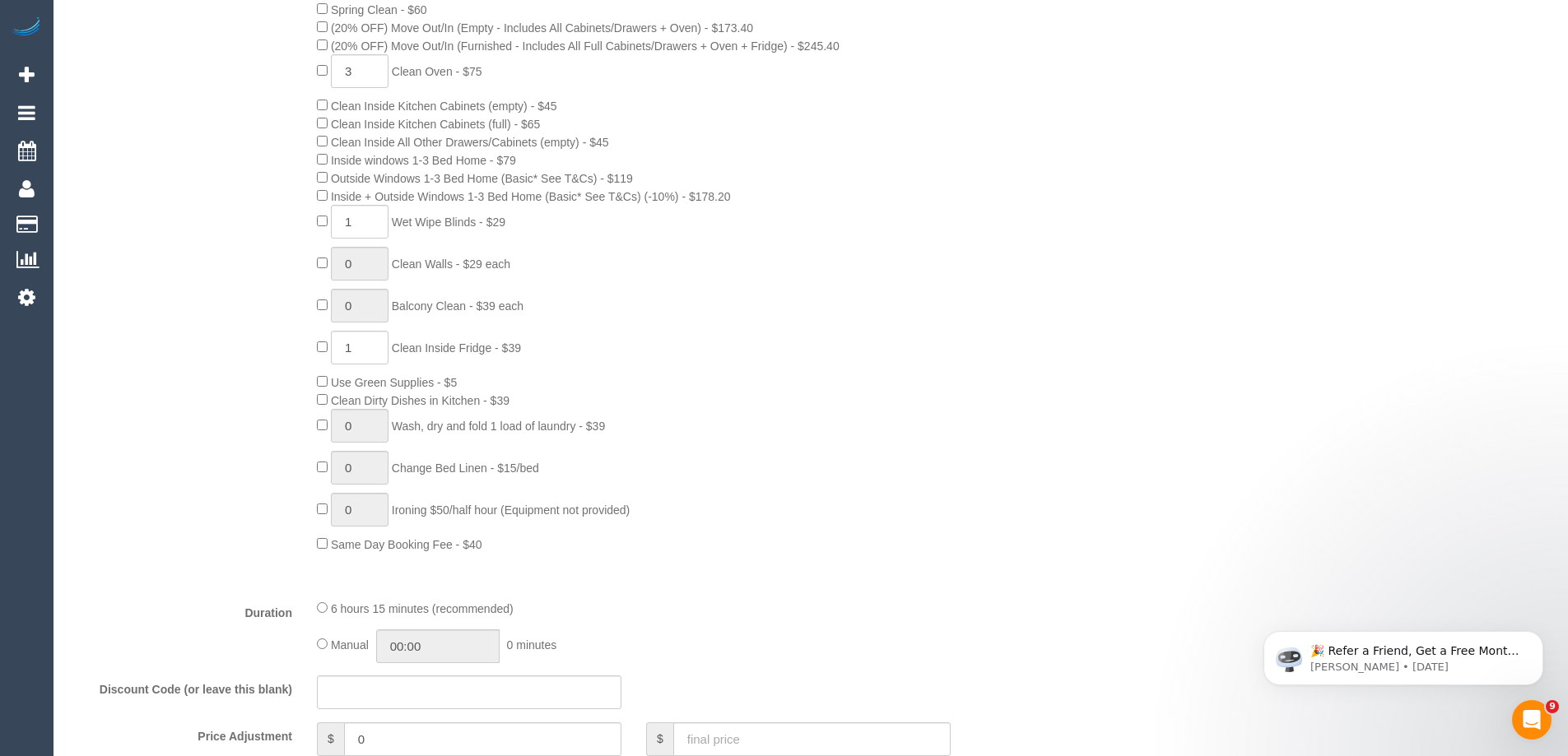
scroll to position [823, 0]
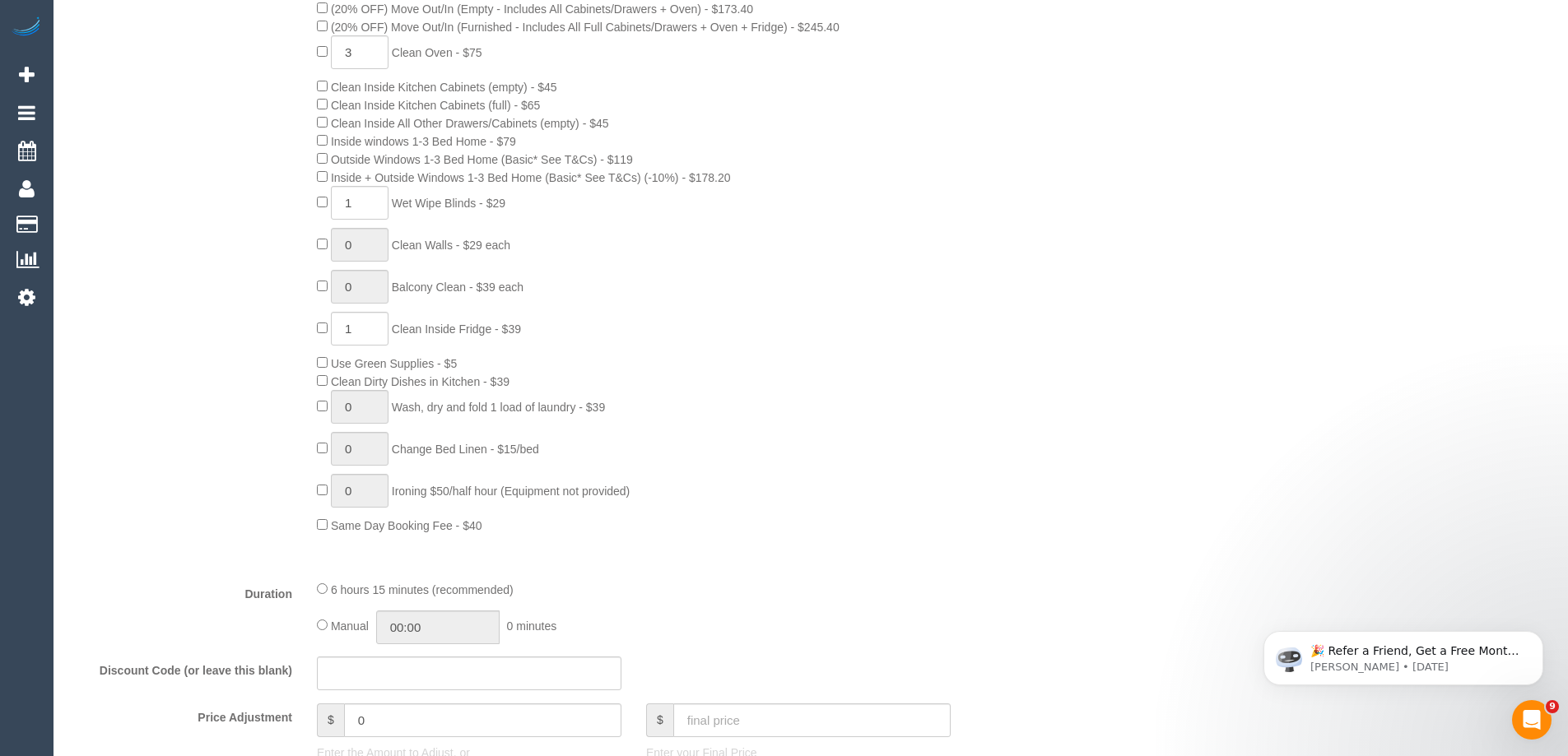
drag, startPoint x: 396, startPoint y: 289, endPoint x: 690, endPoint y: 290, distance: 294.0
click at [690, 290] on div "0 Steam Cleaning - $55 per Unit ($110 Minimum) Use Disinfectant Products - $20 …" at bounding box center [675, 228] width 740 height 614
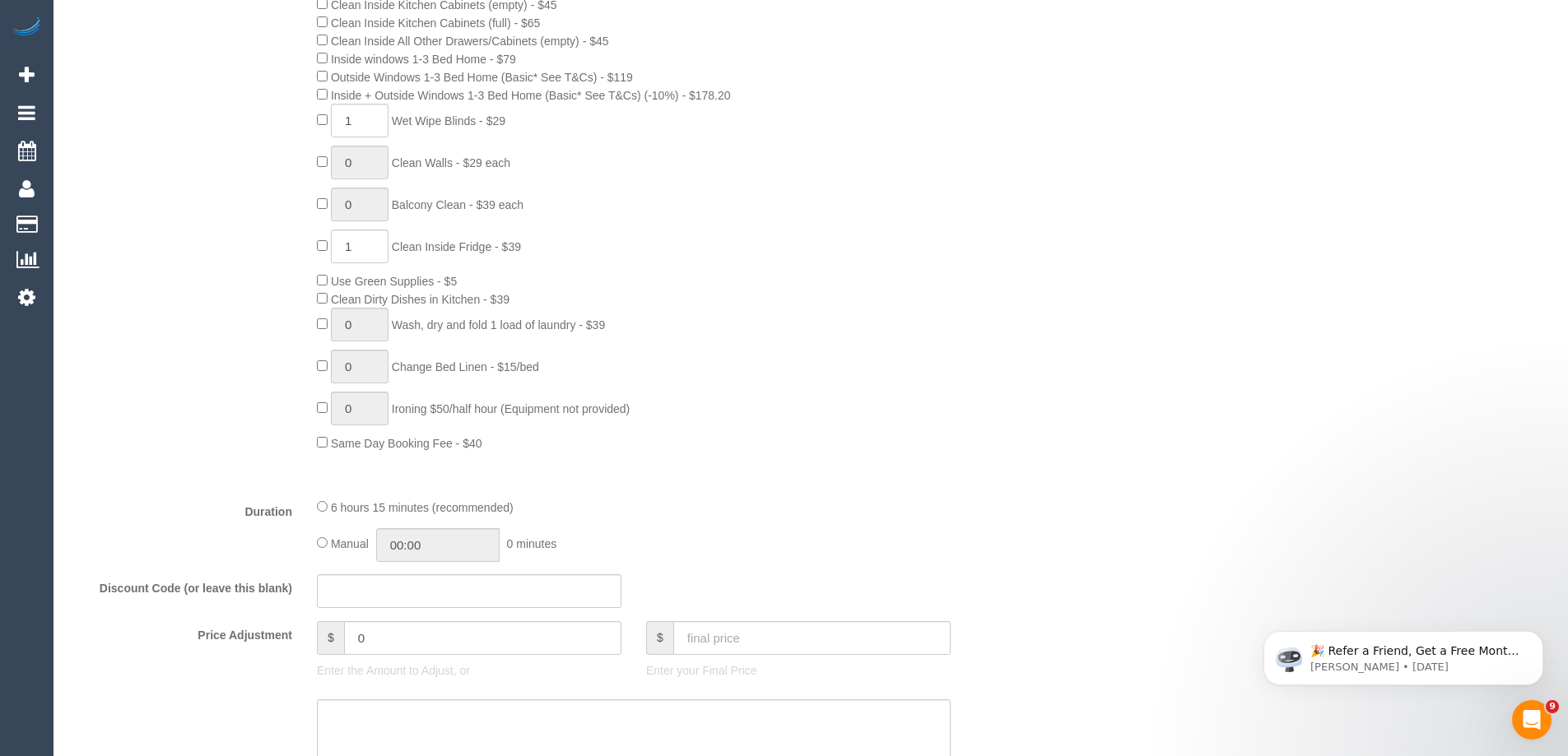
scroll to position [987, 0]
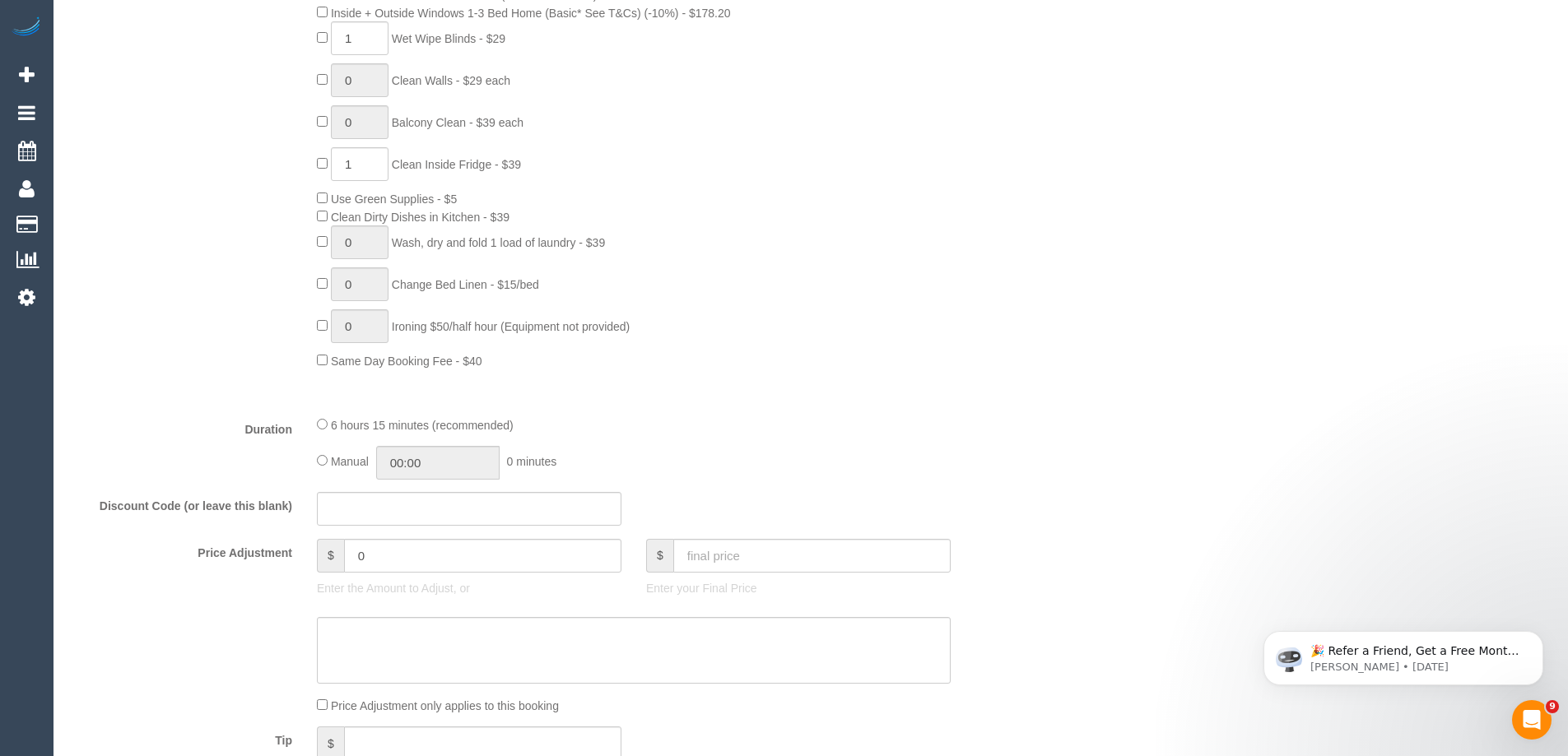
drag, startPoint x: 338, startPoint y: 199, endPoint x: 522, endPoint y: 191, distance: 184.2
click at [522, 191] on div "0 Steam Cleaning - $55 per Unit ($110 Minimum) Use Disinfectant Products - $20 …" at bounding box center [675, 64] width 740 height 614
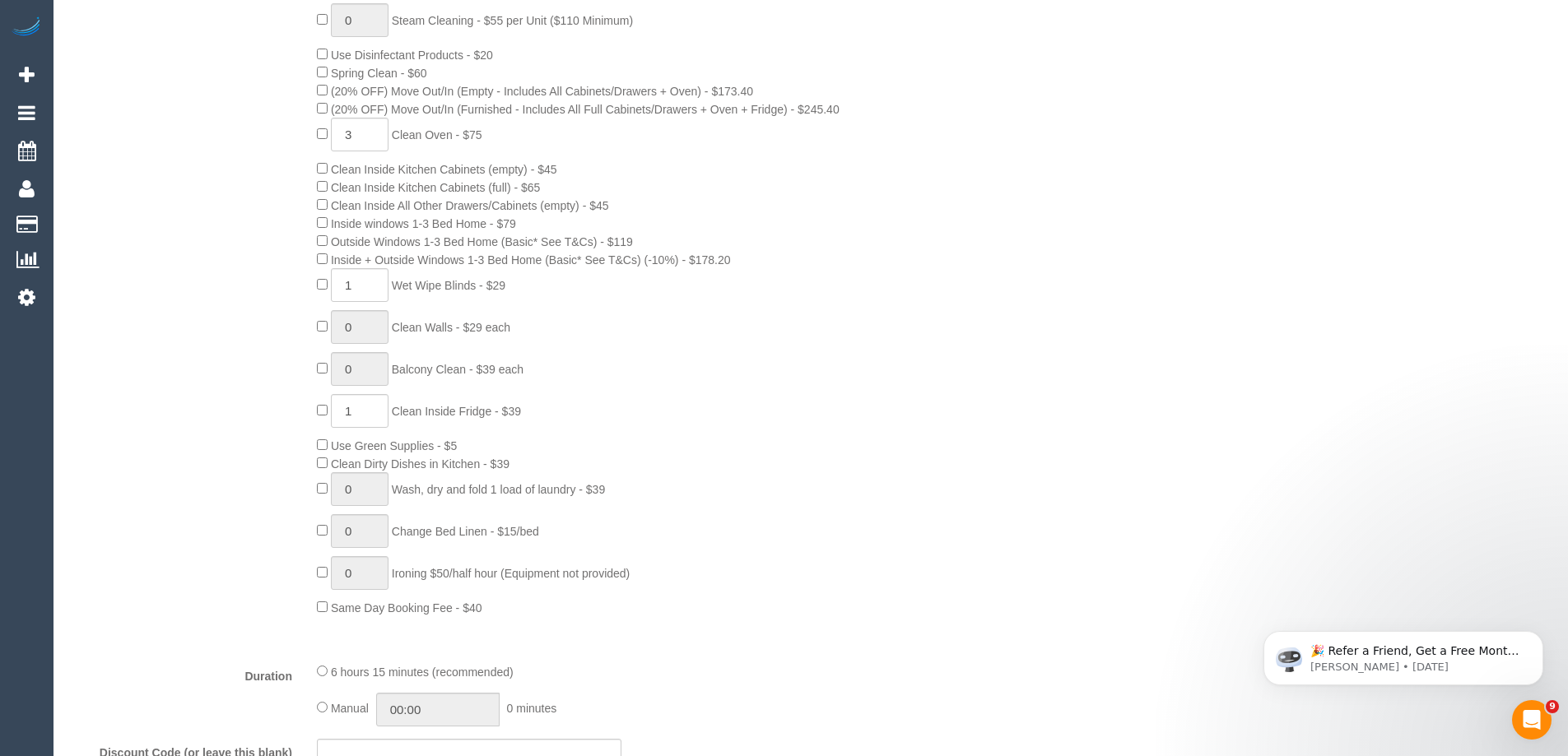
scroll to position [659, 0]
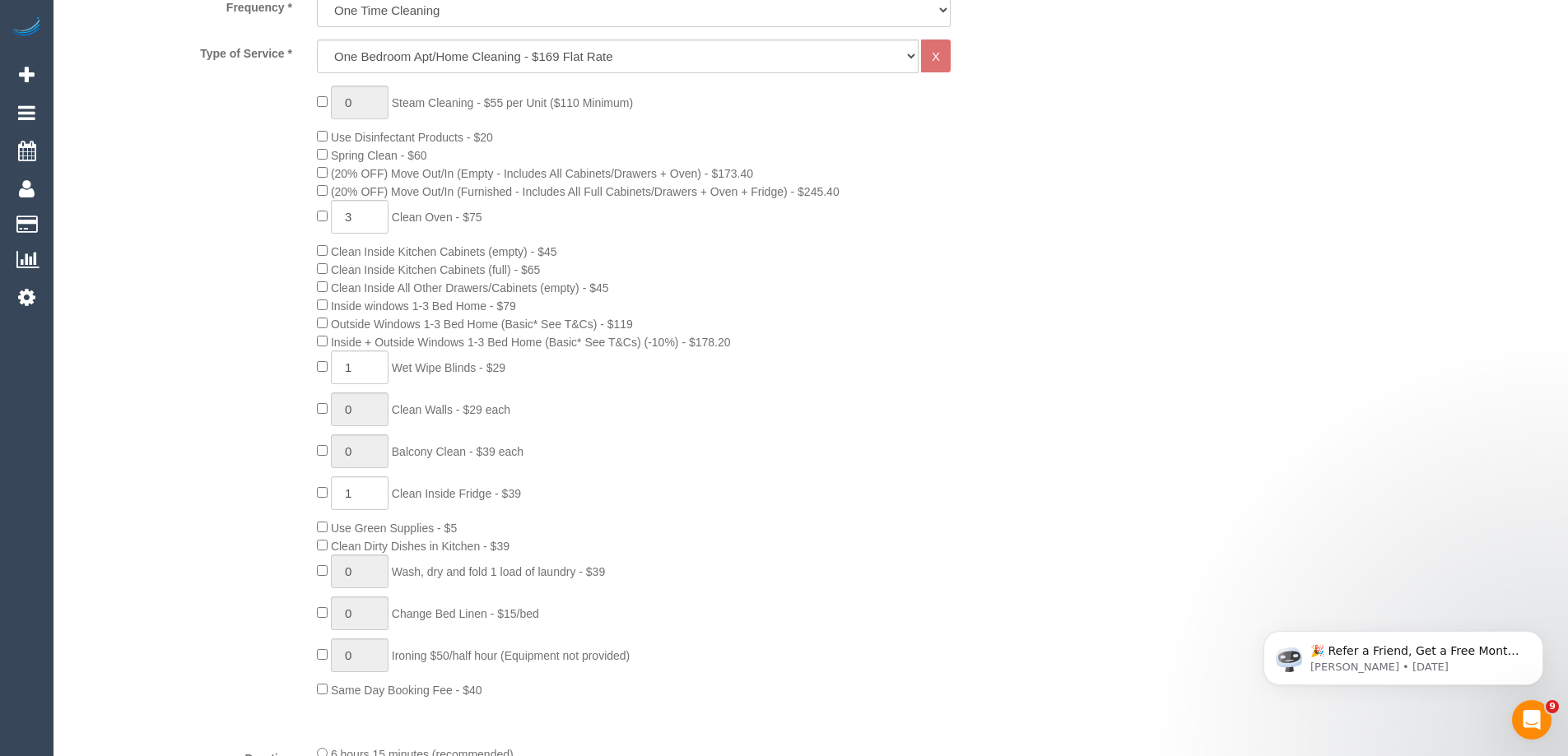
drag, startPoint x: 354, startPoint y: 135, endPoint x: 668, endPoint y: 139, distance: 314.0
click at [619, 138] on div "0 Steam Cleaning - $55 per Unit ($110 Minimum) Use Disinfectant Products - $20 …" at bounding box center [675, 392] width 740 height 614
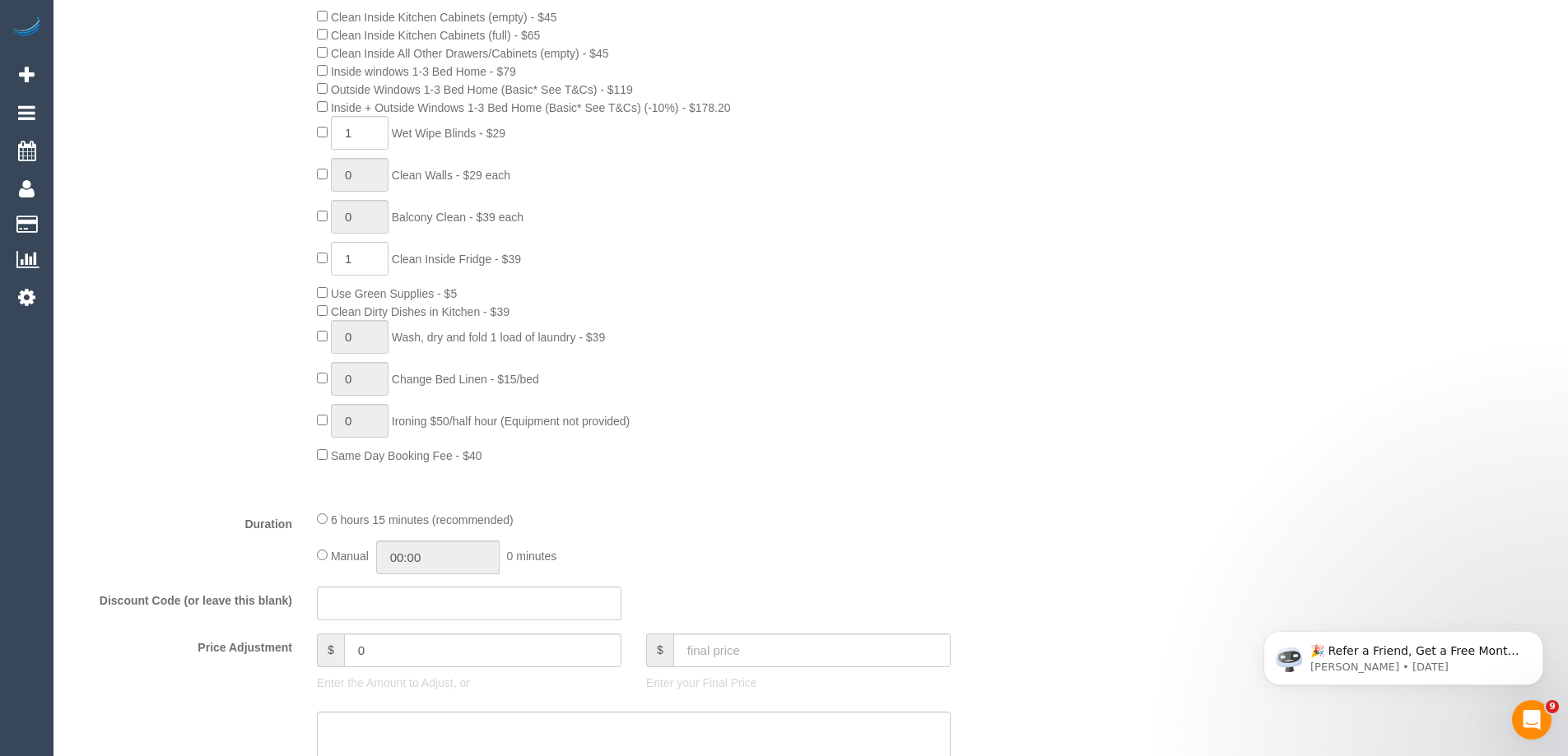
scroll to position [906, 0]
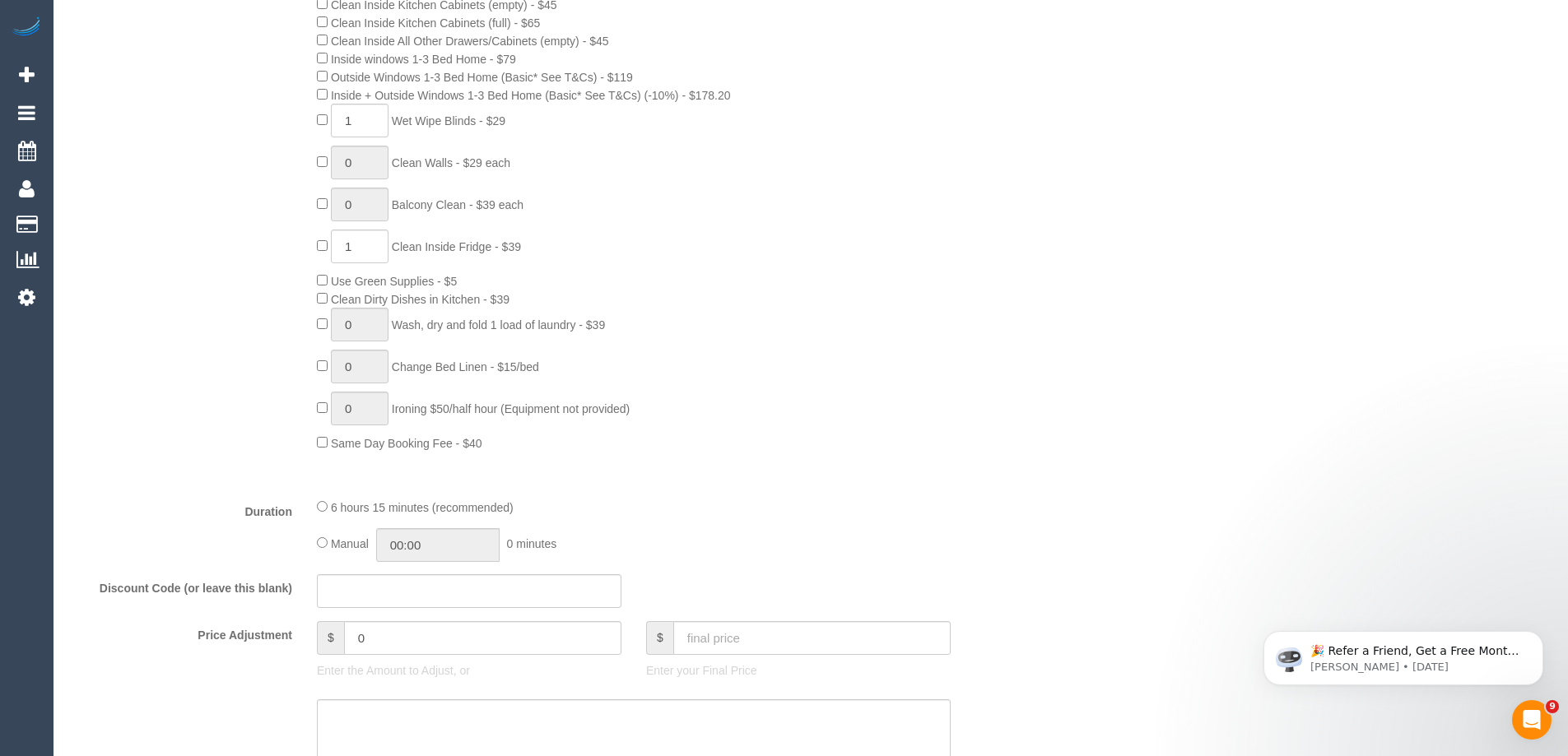
drag, startPoint x: 544, startPoint y: 297, endPoint x: 132, endPoint y: 294, distance: 412.0
click at [171, 299] on div "0 Steam Cleaning - $55 per Unit ($110 Minimum) Use Disinfectant Products - $20 …" at bounding box center [551, 145] width 987 height 614
click at [523, 329] on span "Wash, dry and fold 1 load of laundry - $39" at bounding box center [498, 325] width 213 height 14
click at [536, 298] on div "0 Steam Cleaning - $55 per Unit ($110 Minimum) Use Disinfectant Products - $20 …" at bounding box center [675, 145] width 740 height 614
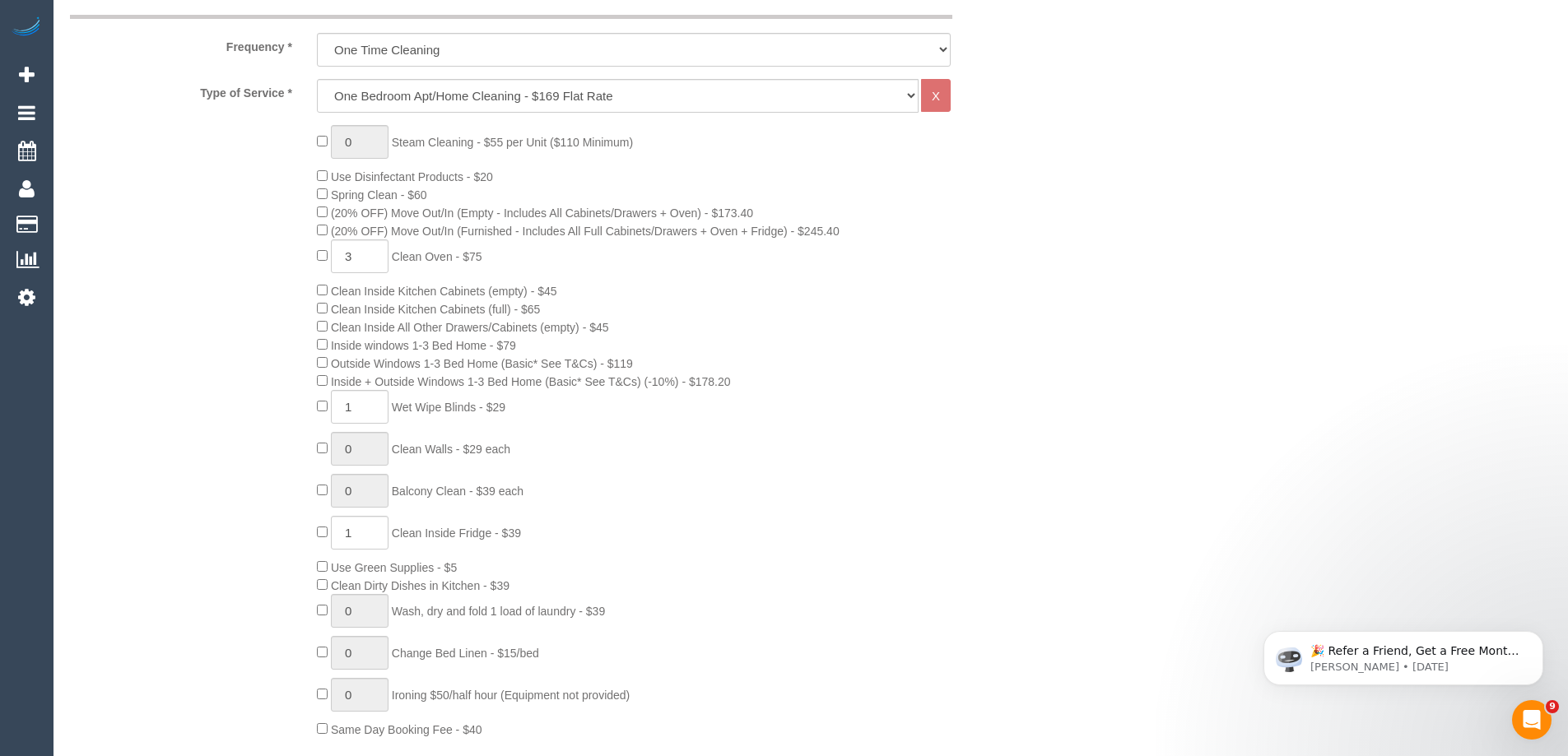
scroll to position [659, 0]
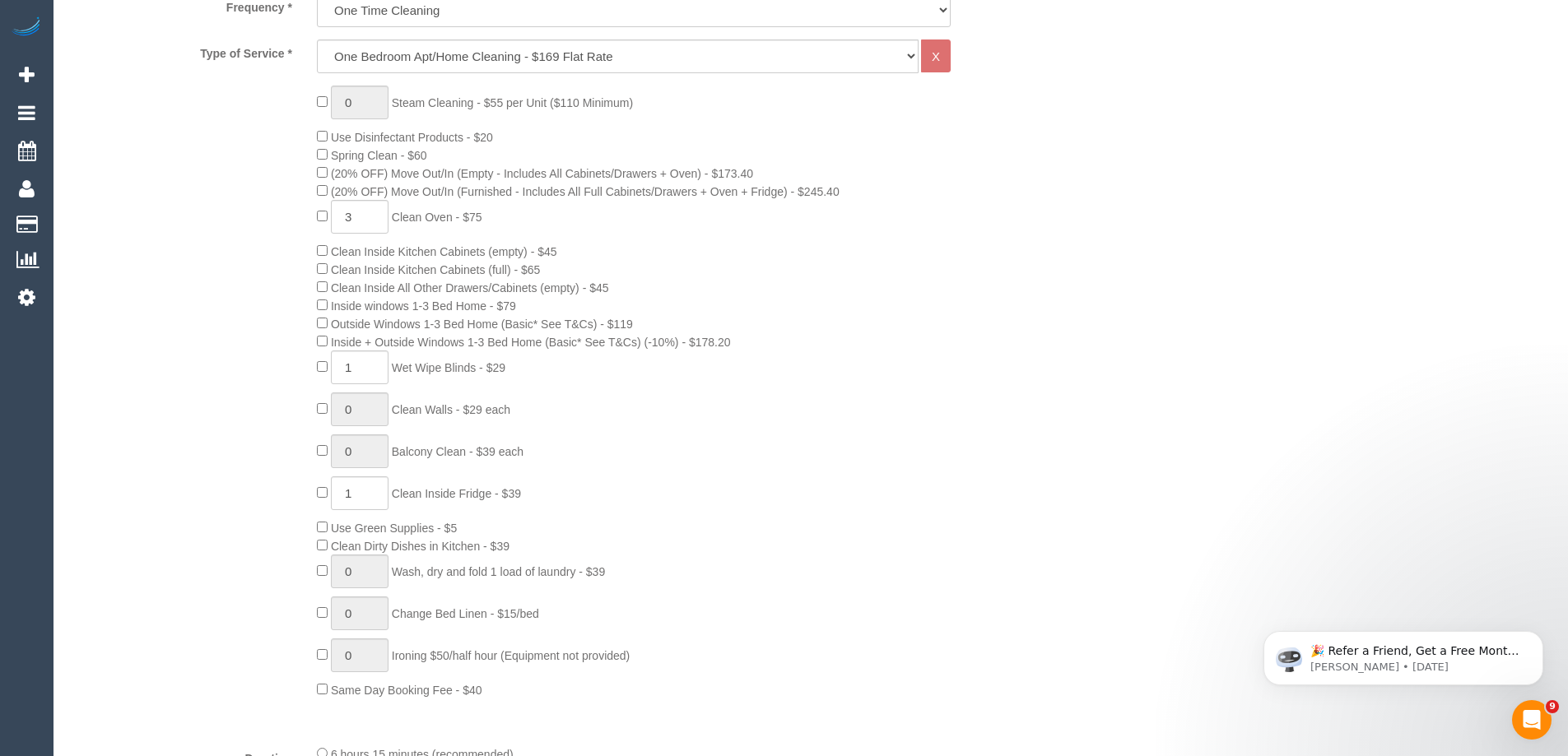
drag, startPoint x: 398, startPoint y: 609, endPoint x: 704, endPoint y: 623, distance: 306.3
click at [704, 623] on div "0 Steam Cleaning - $55 per Unit ($110 Minimum) Use Disinfectant Products - $20 …" at bounding box center [675, 392] width 740 height 614
click at [716, 562] on div "0 Steam Cleaning - $55 per Unit ($110 Minimum) Use Disinfectant Products - $20 …" at bounding box center [675, 392] width 740 height 614
drag, startPoint x: 465, startPoint y: 547, endPoint x: 367, endPoint y: 547, distance: 98.0
click at [367, 547] on span "Clean Dirty Dishes in Kitchen - $39" at bounding box center [420, 546] width 179 height 14
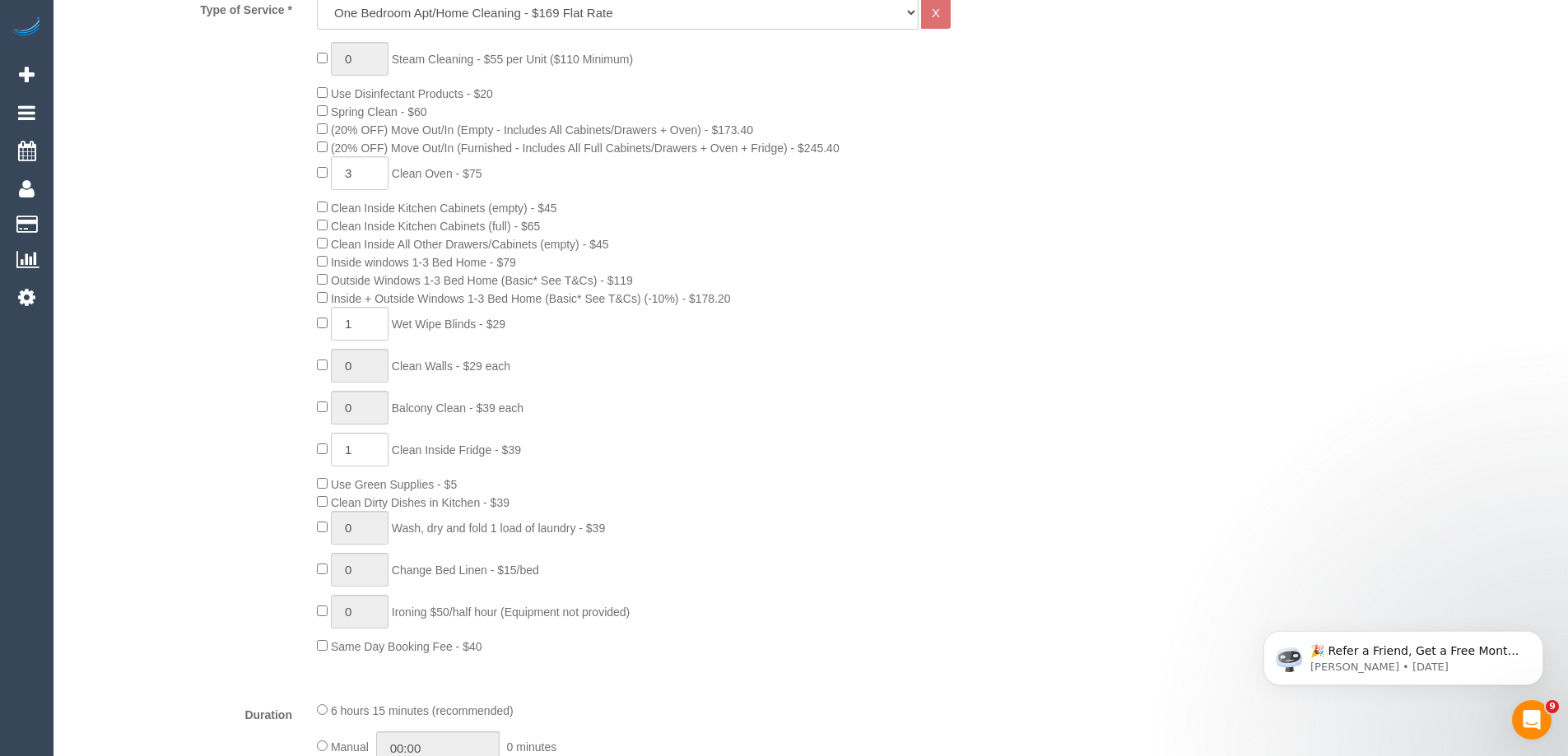
scroll to position [741, 0]
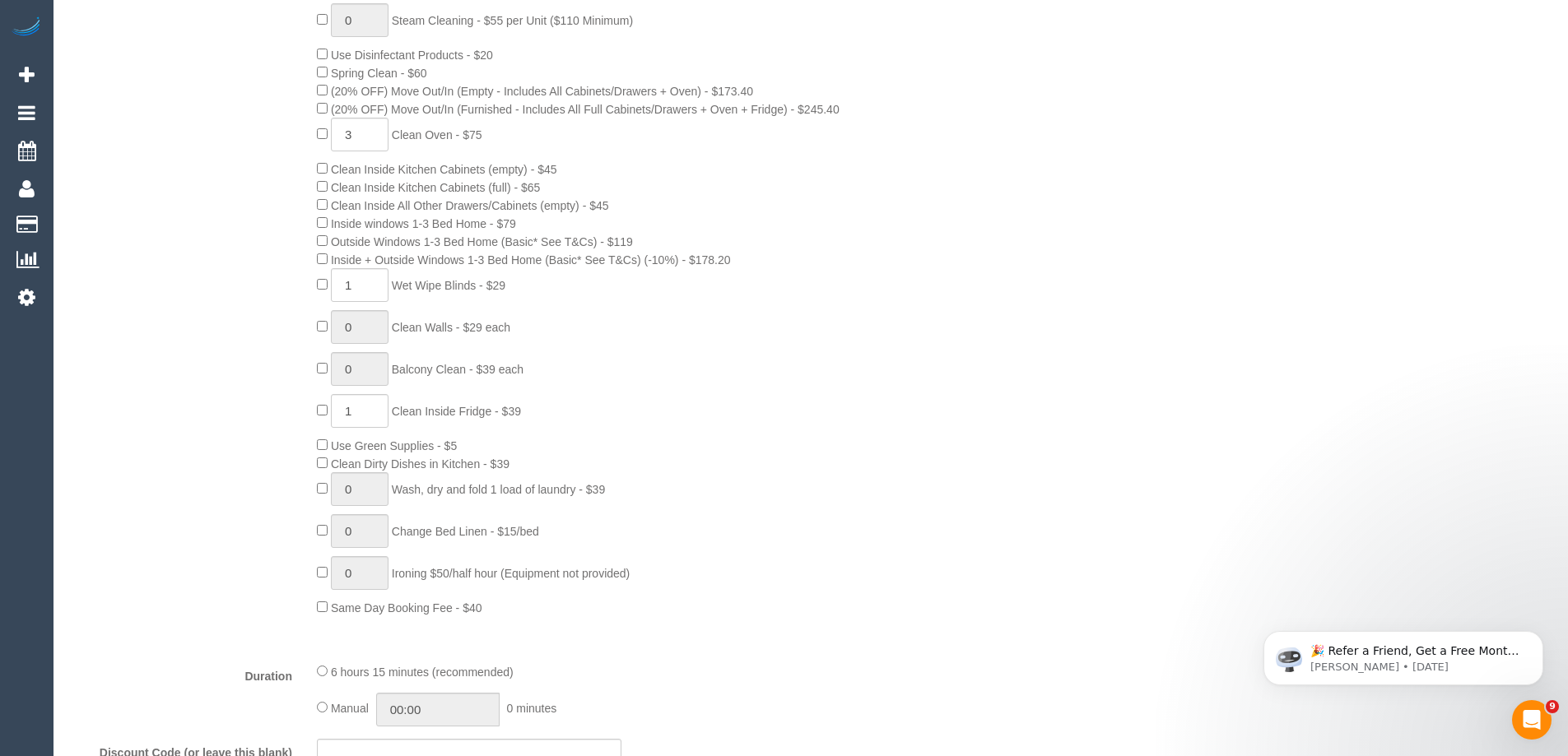
drag, startPoint x: 523, startPoint y: 463, endPoint x: 332, endPoint y: 464, distance: 191.0
click at [332, 464] on div "0 Steam Cleaning - $55 per Unit ($110 Minimum) Use Disinfectant Products - $20 …" at bounding box center [675, 310] width 740 height 614
click at [740, 455] on div "0 Steam Cleaning - $55 per Unit ($110 Minimum) Use Disinfectant Products - $20 …" at bounding box center [675, 310] width 740 height 614
drag, startPoint x: 634, startPoint y: 486, endPoint x: 401, endPoint y: 476, distance: 233.2
click at [401, 476] on div "0 Steam Cleaning - $55 per Unit ($110 Minimum) Use Disinfectant Products - $20 …" at bounding box center [675, 310] width 740 height 614
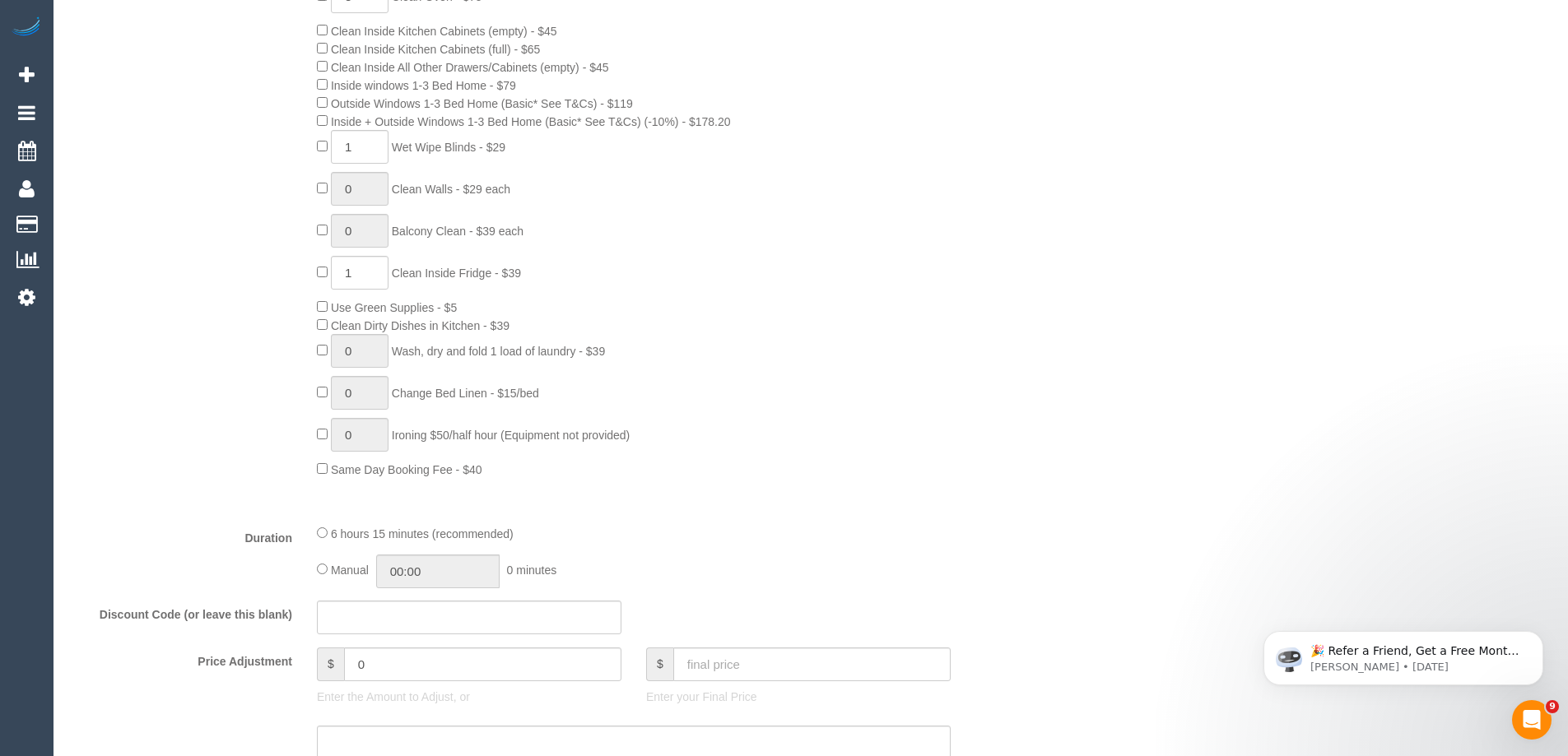
scroll to position [906, 0]
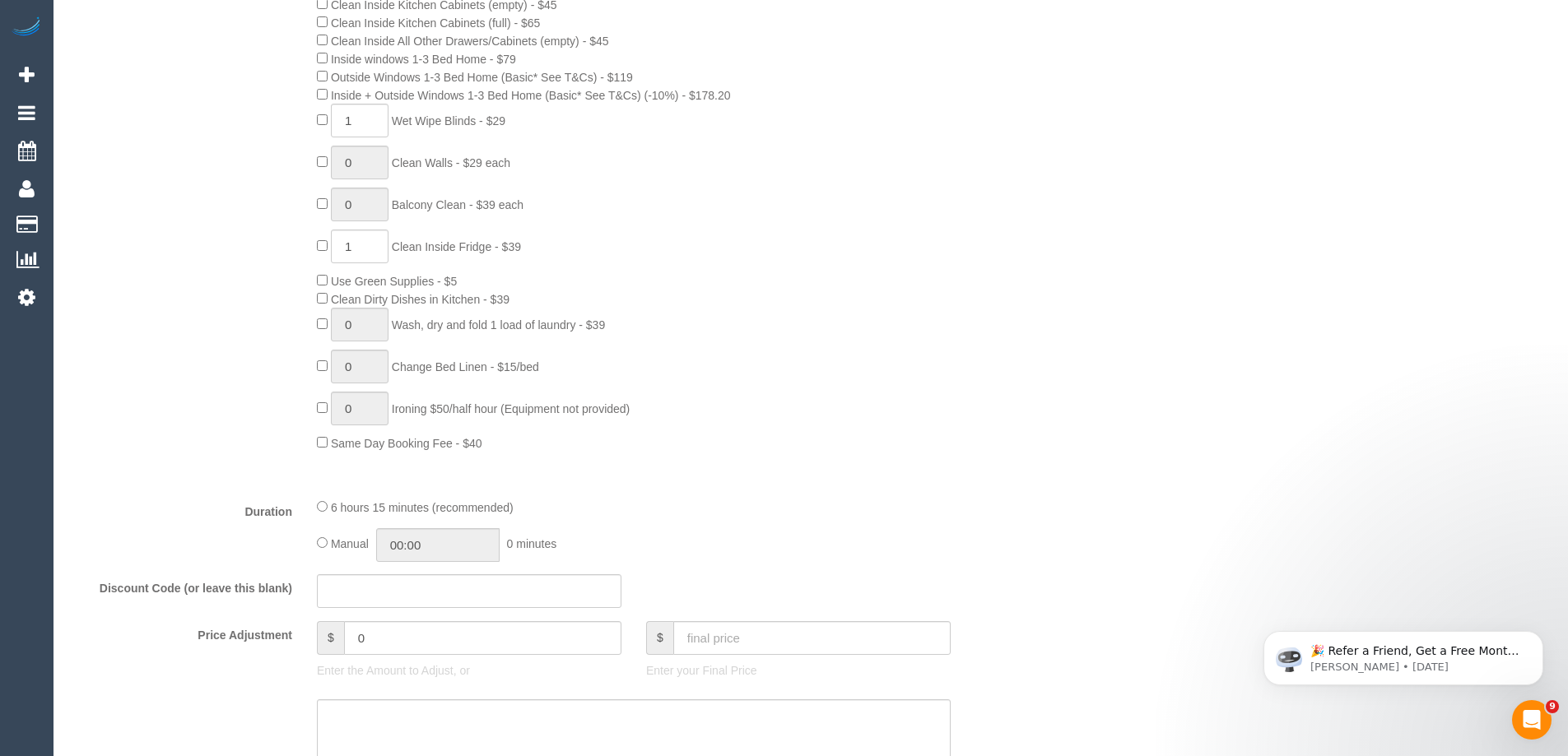
drag, startPoint x: 630, startPoint y: 327, endPoint x: 638, endPoint y: 303, distance: 25.3
click at [631, 327] on div "0 Steam Cleaning - $55 per Unit ($110 Minimum) Use Disinfectant Products - $20 …" at bounding box center [675, 145] width 740 height 614
click at [690, 331] on div "0 Steam Cleaning - $55 per Unit ($110 Minimum) Use Disinfectant Products - $20 …" at bounding box center [675, 145] width 740 height 614
drag, startPoint x: 443, startPoint y: 324, endPoint x: 671, endPoint y: 319, distance: 228.1
click at [666, 319] on div "0 Steam Cleaning - $55 per Unit ($110 Minimum) Use Disinfectant Products - $20 …" at bounding box center [675, 145] width 740 height 614
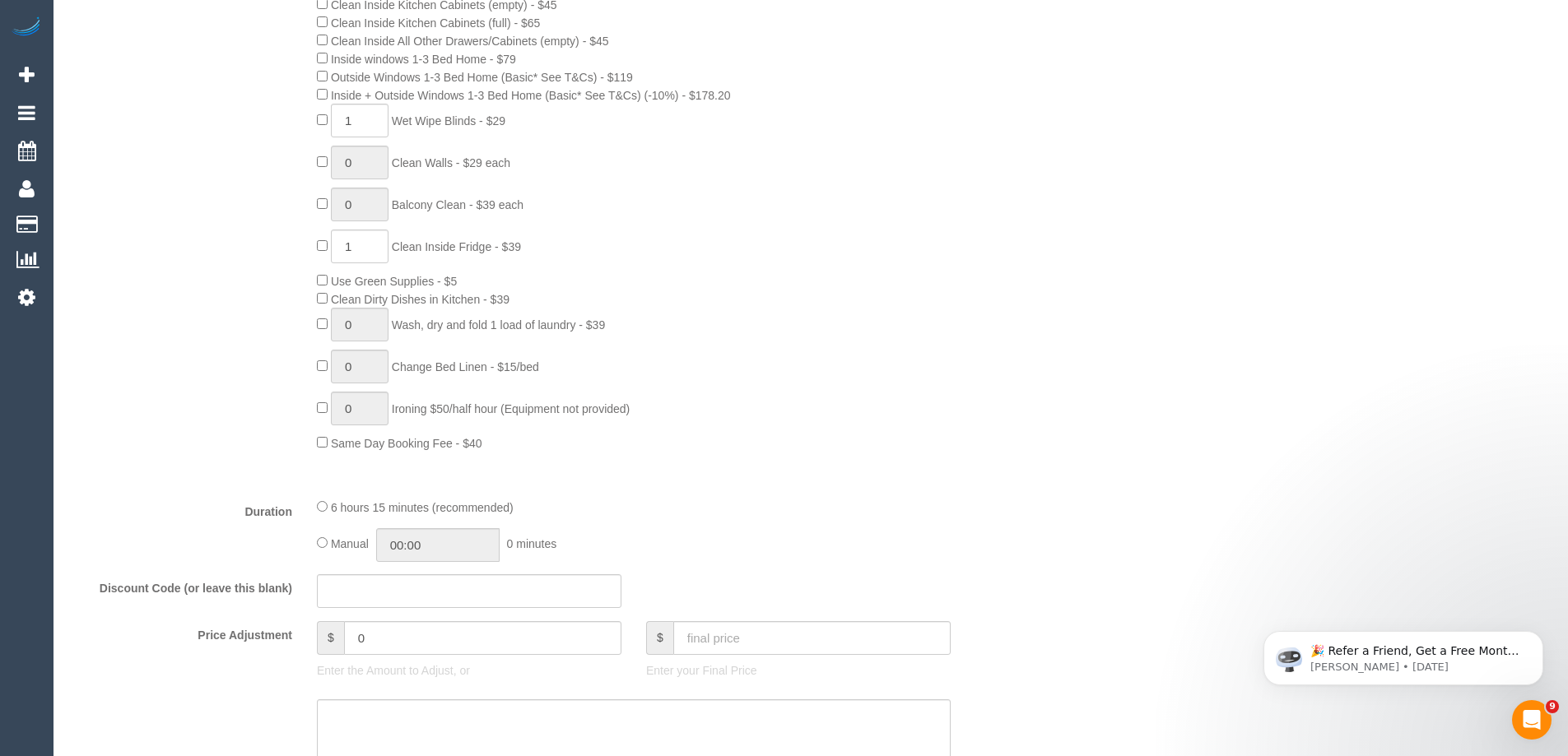
click at [731, 341] on div "0 Steam Cleaning - $55 per Unit ($110 Minimum) Use Disinfectant Products - $20 …" at bounding box center [675, 145] width 740 height 614
click at [544, 202] on div "0 Steam Cleaning - $55 per Unit ($110 Minimum) Use Disinfectant Products - $20 …" at bounding box center [675, 145] width 740 height 614
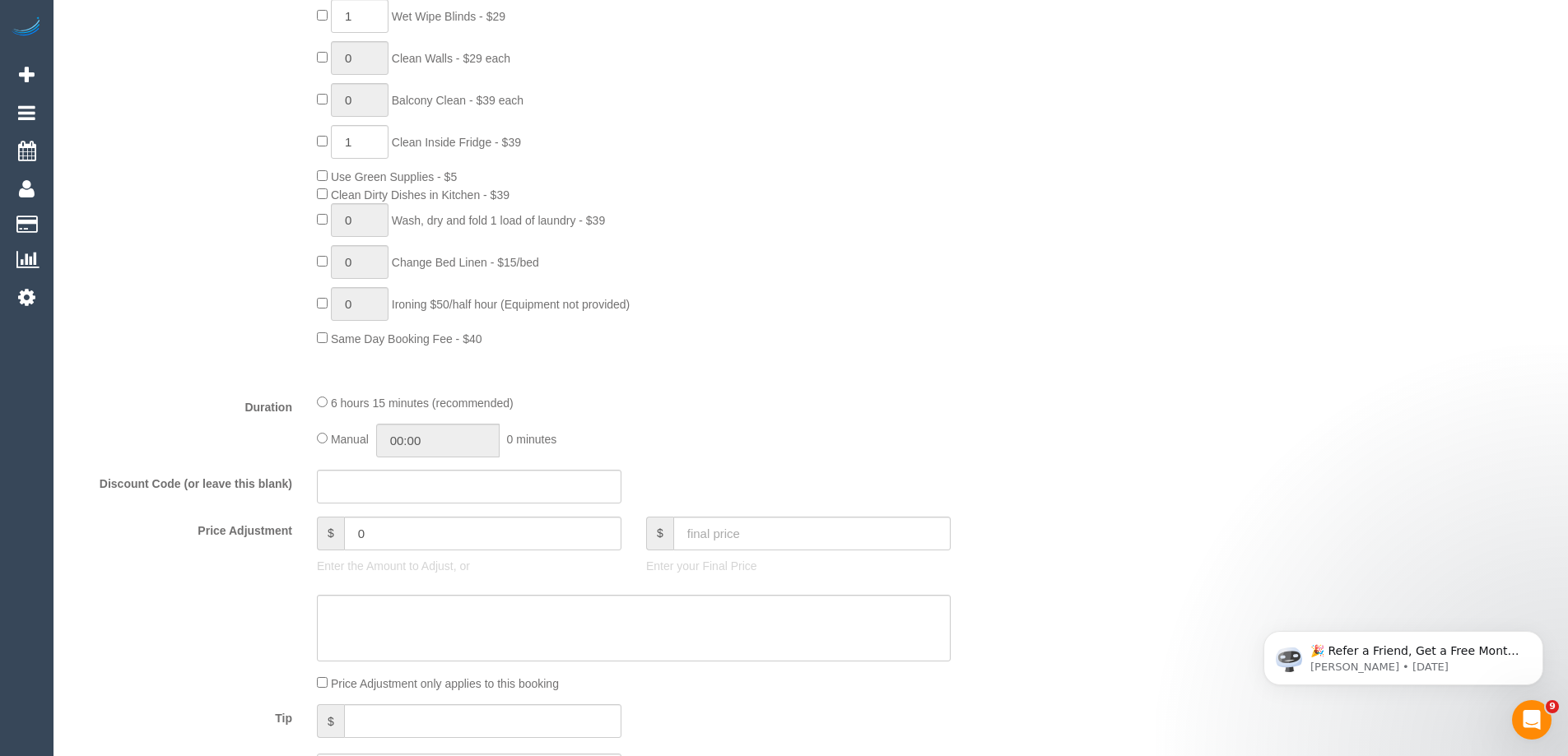
scroll to position [987, 0]
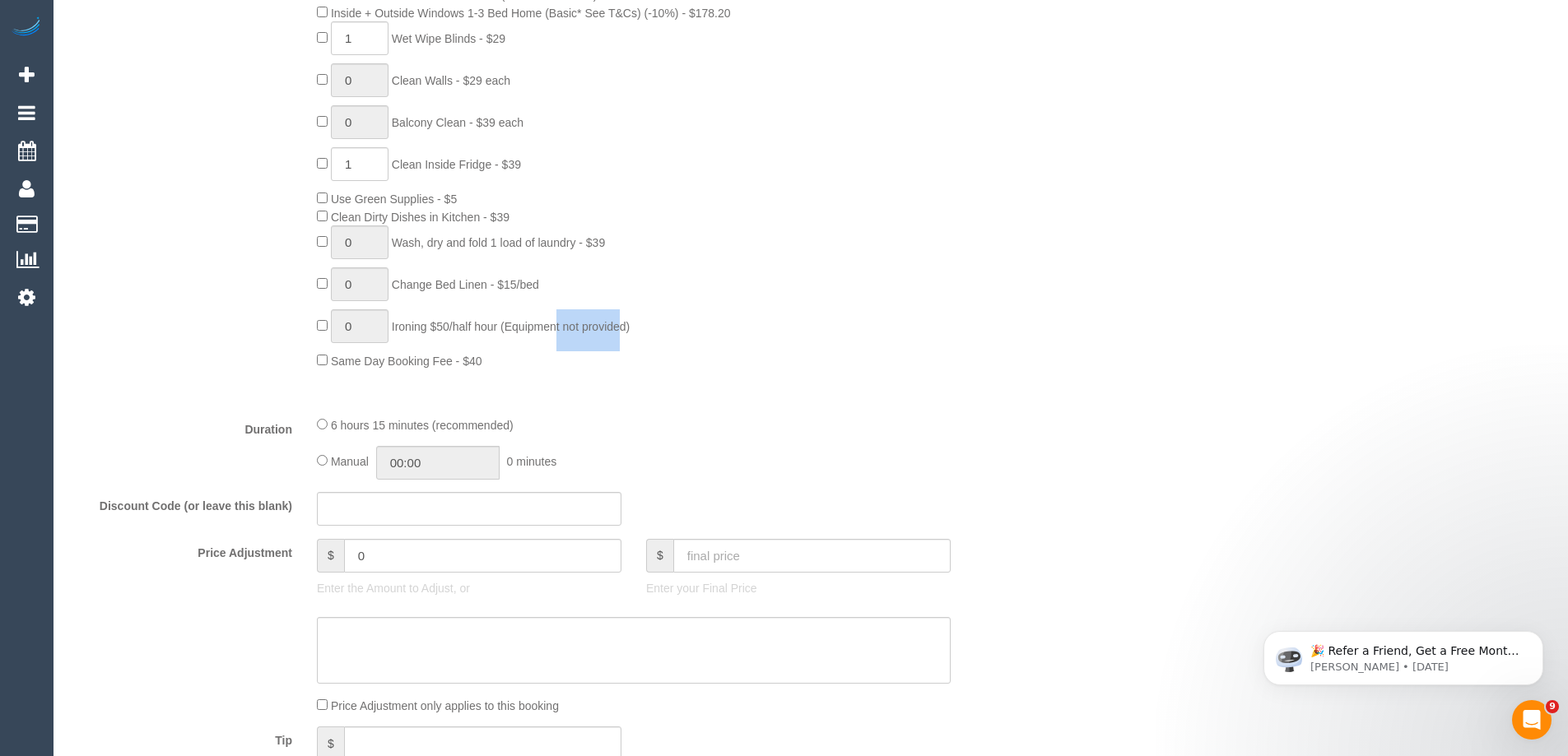
drag, startPoint x: 481, startPoint y: 327, endPoint x: 661, endPoint y: 326, distance: 180.0
click at [603, 326] on span "Ironing $50/half hour (Equipment not provided)" at bounding box center [511, 327] width 239 height 14
drag, startPoint x: 352, startPoint y: 365, endPoint x: 765, endPoint y: 373, distance: 413.1
click at [524, 365] on div "0 Steam Cleaning - $55 per Unit ($110 Minimum) Use Disinfectant Products - $20 …" at bounding box center [675, 64] width 740 height 614
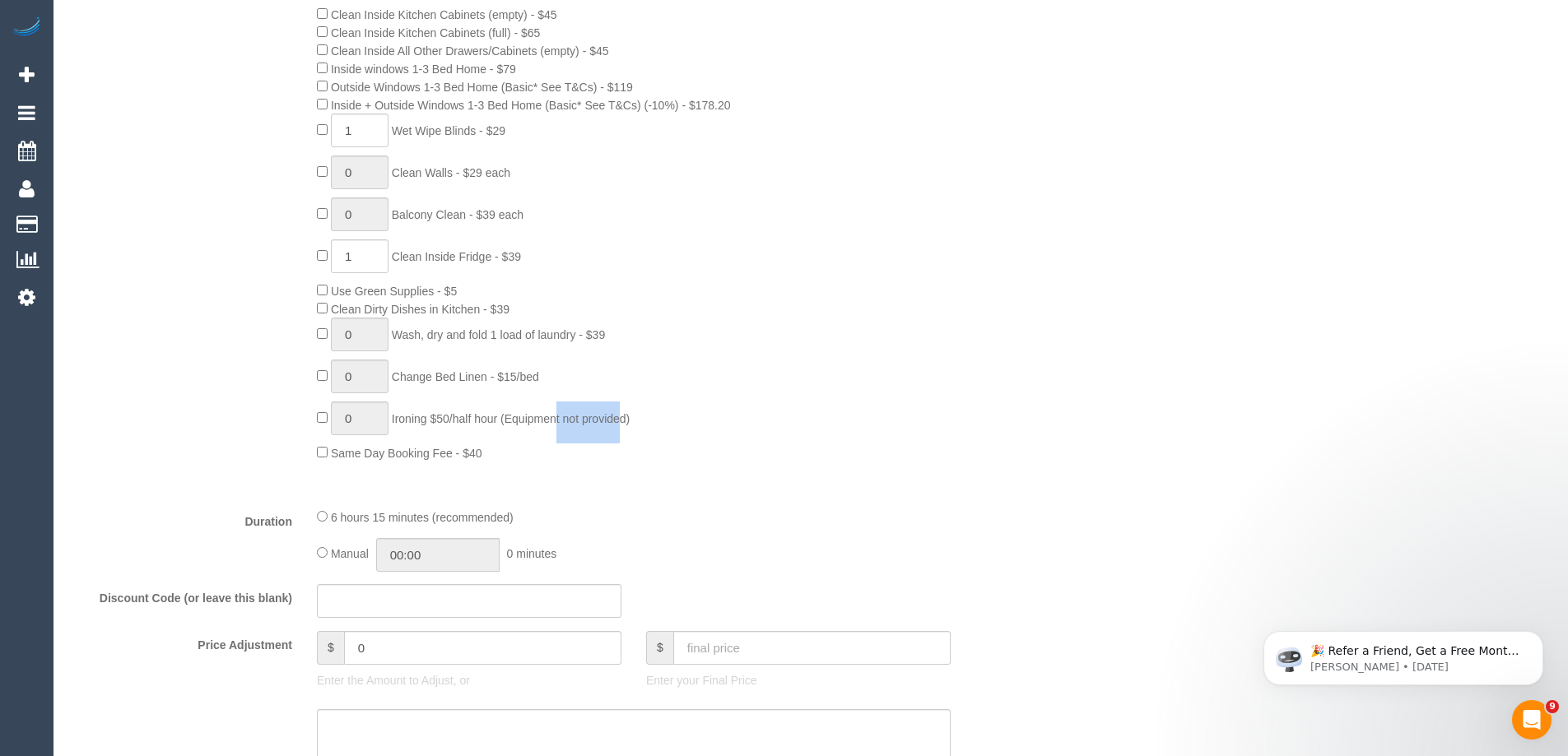
scroll to position [659, 0]
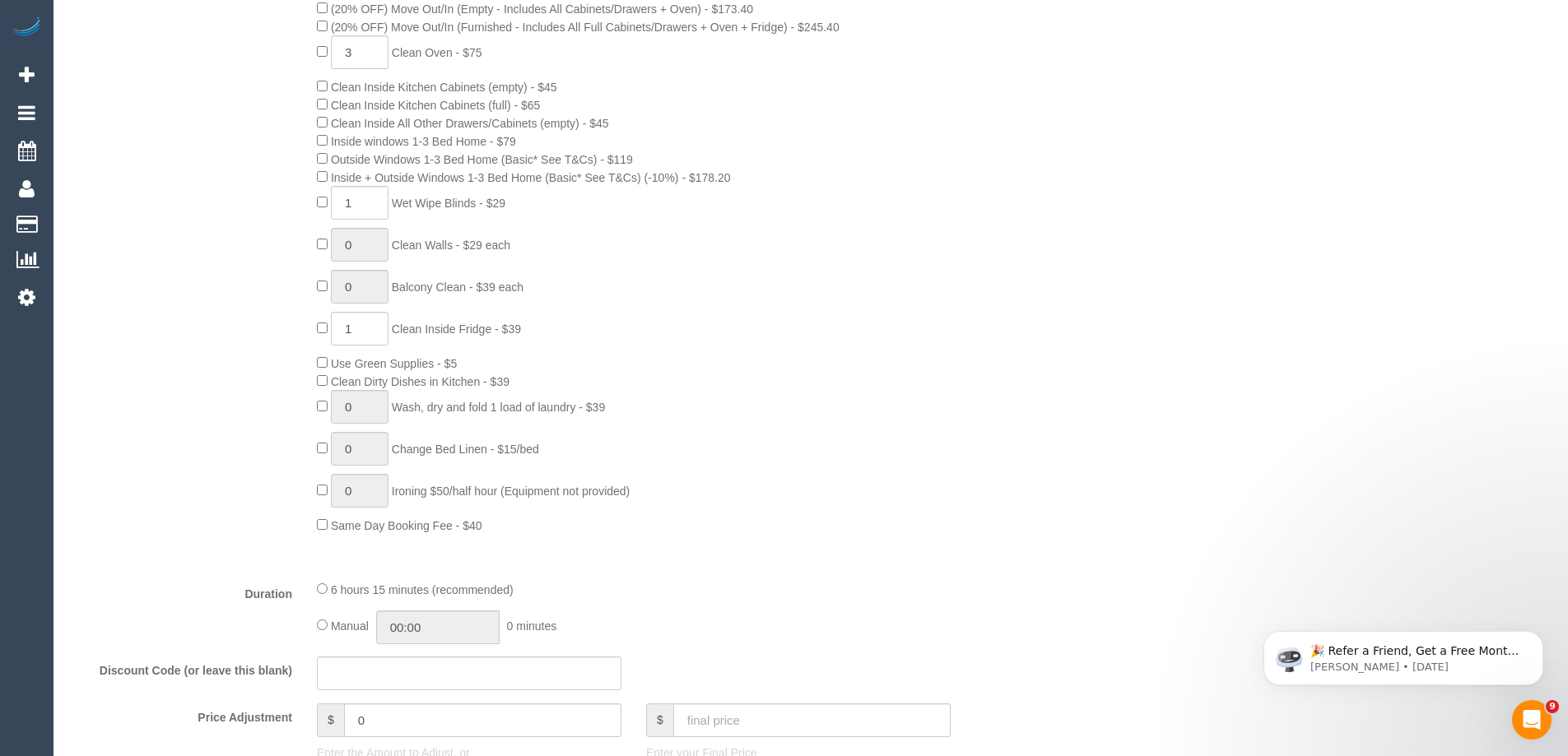
click at [836, 493] on div "0 Steam Cleaning - $55 per Unit ($110 Minimum) Use Disinfectant Products - $20 …" at bounding box center [675, 228] width 740 height 614
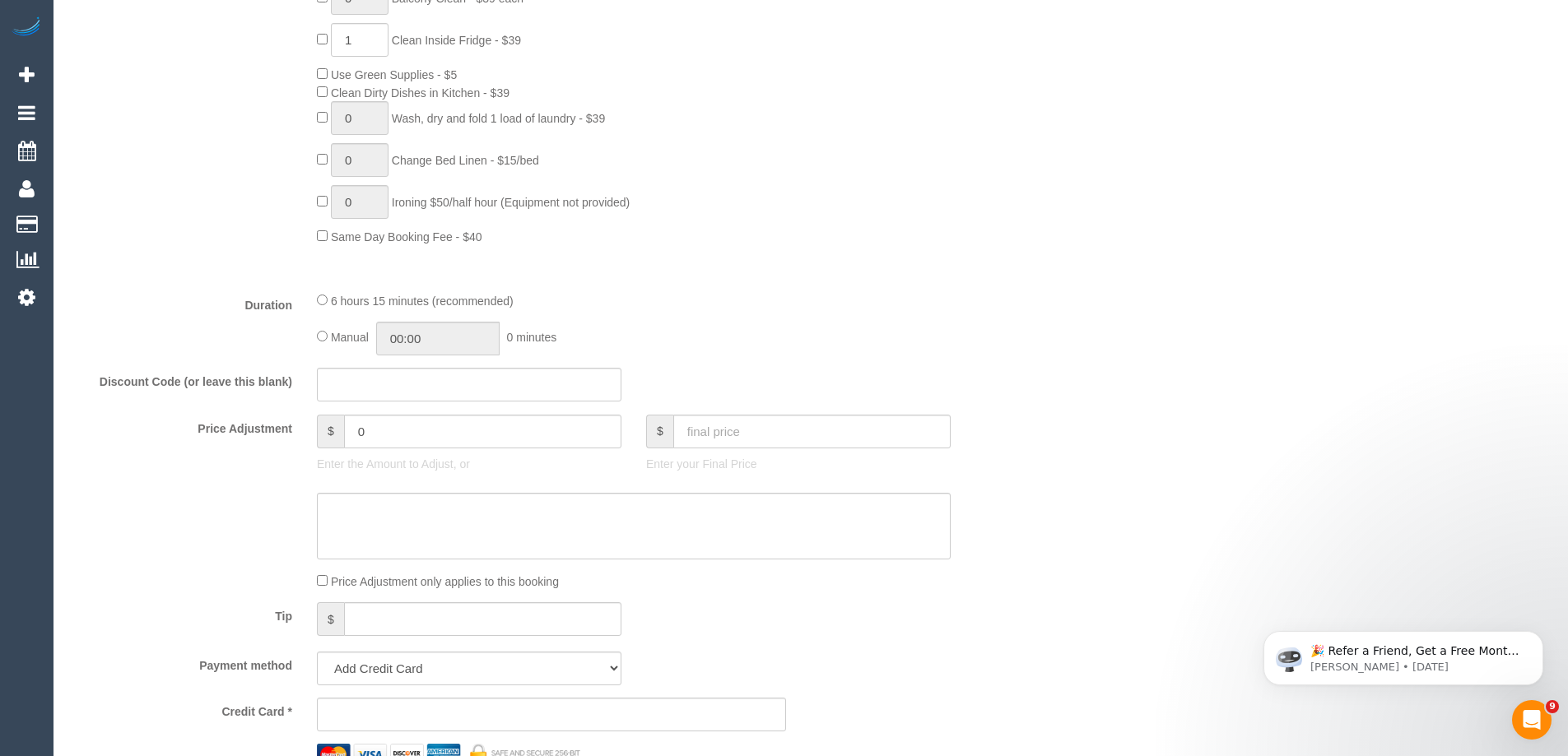
scroll to position [1153, 0]
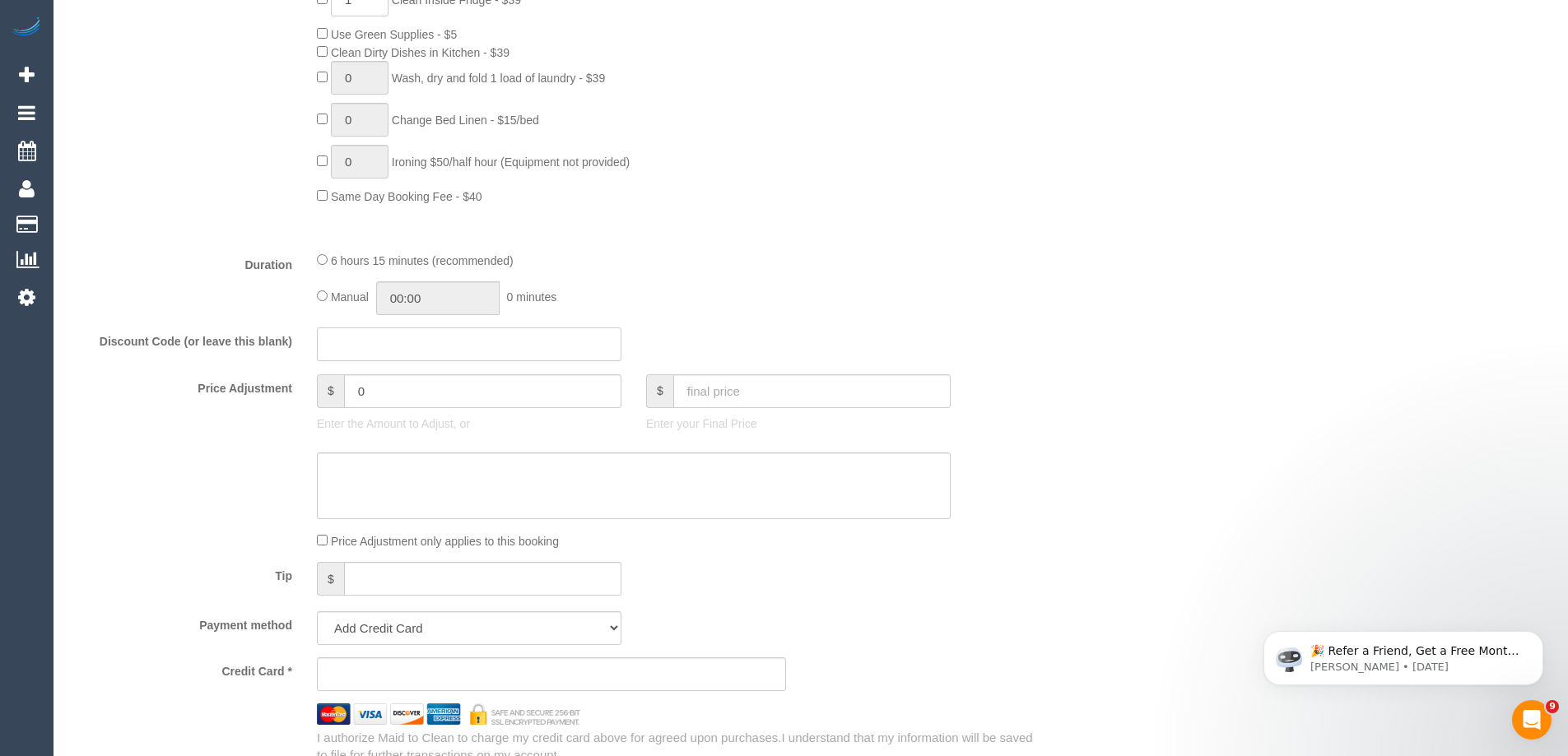
click at [327, 339] on input "text" at bounding box center [469, 344] width 305 height 34
type input "Smile20"
click at [430, 387] on input "0" at bounding box center [483, 391] width 278 height 34
type input "-100"
click at [514, 526] on sui-booking-price-adjustment "Price Adjustment $ -100 Enter the Amount to Adjust, or $ Enter your Final Price…" at bounding box center [551, 463] width 963 height 176
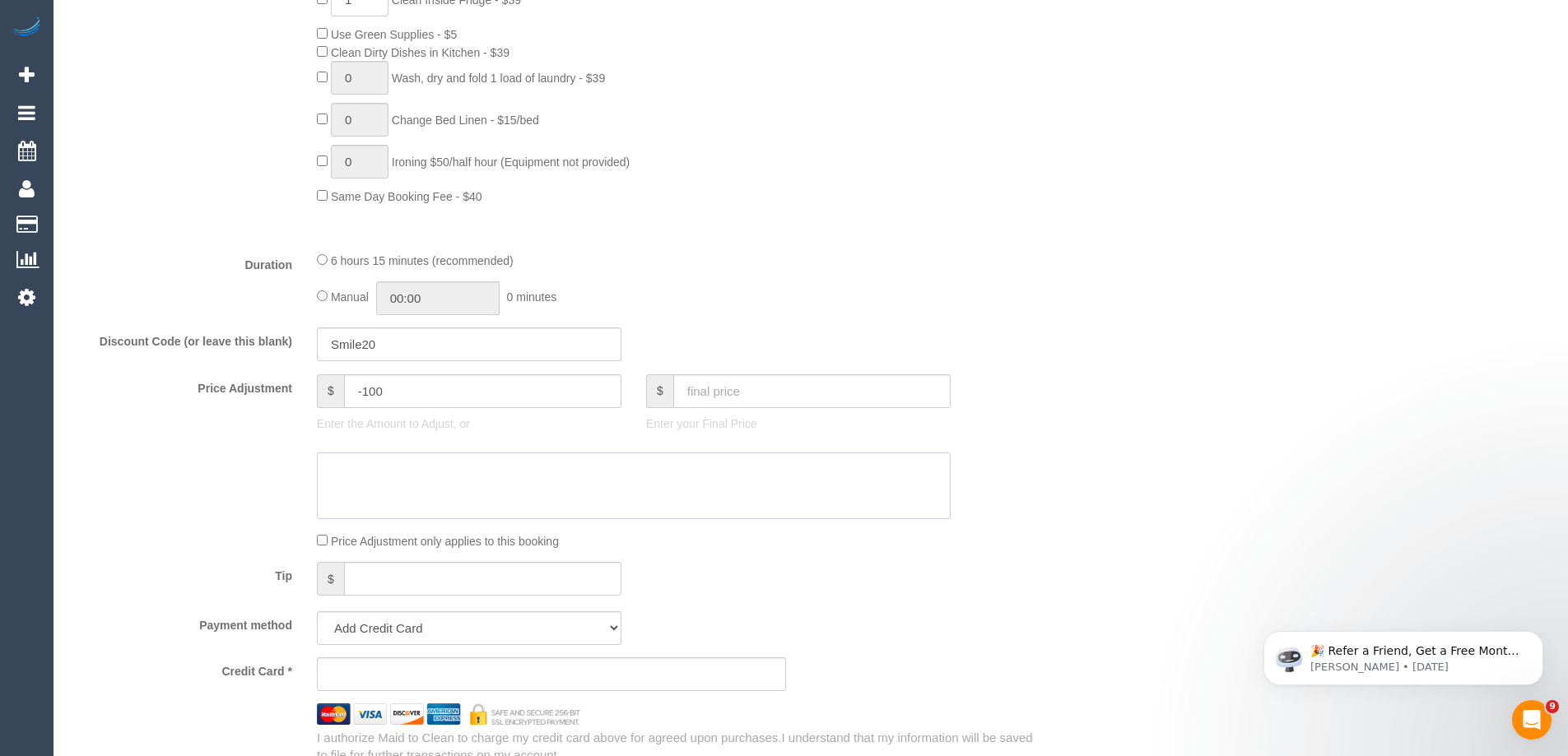
click at [491, 489] on textarea at bounding box center [633, 486] width 633 height 67
type textarea "C"
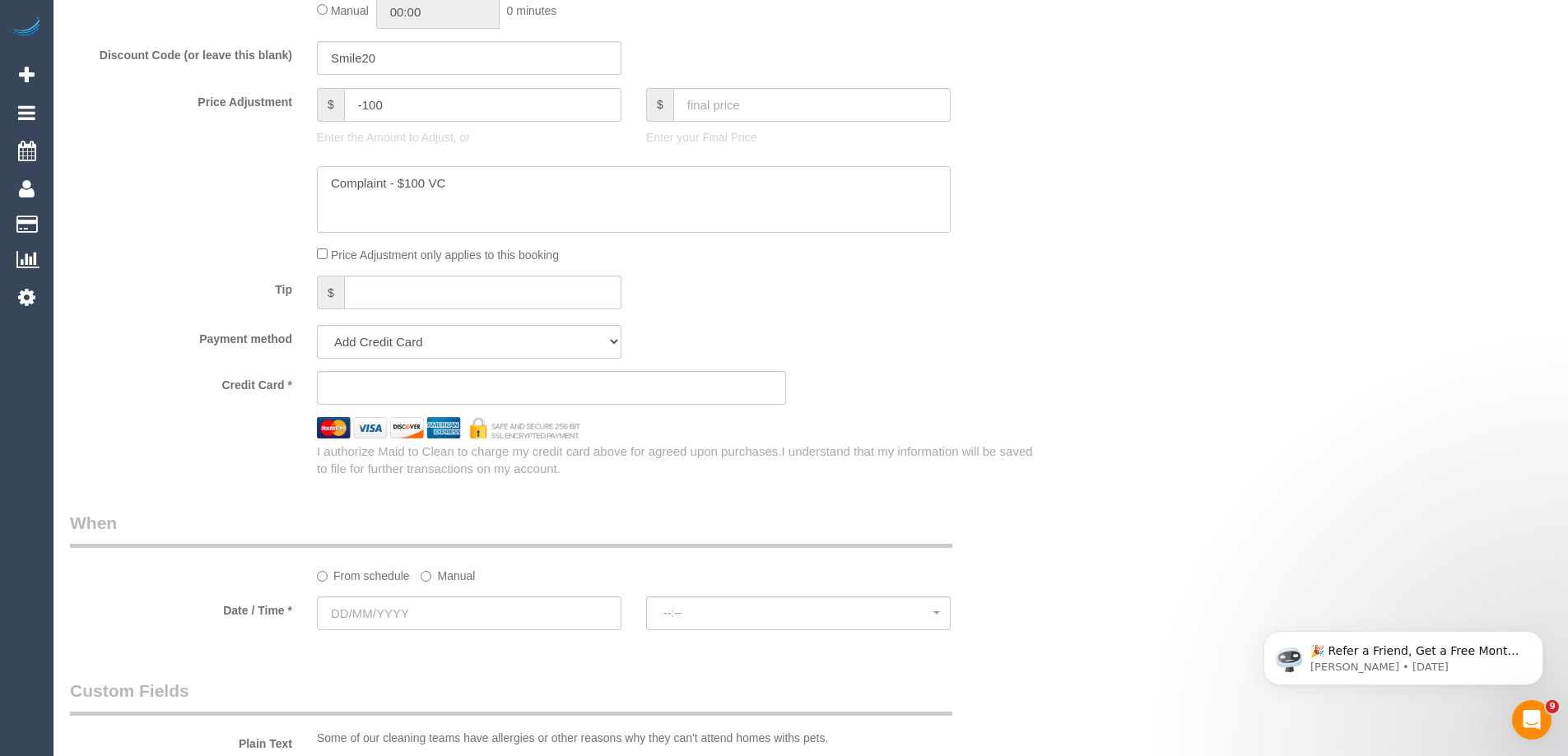
scroll to position [1399, 0]
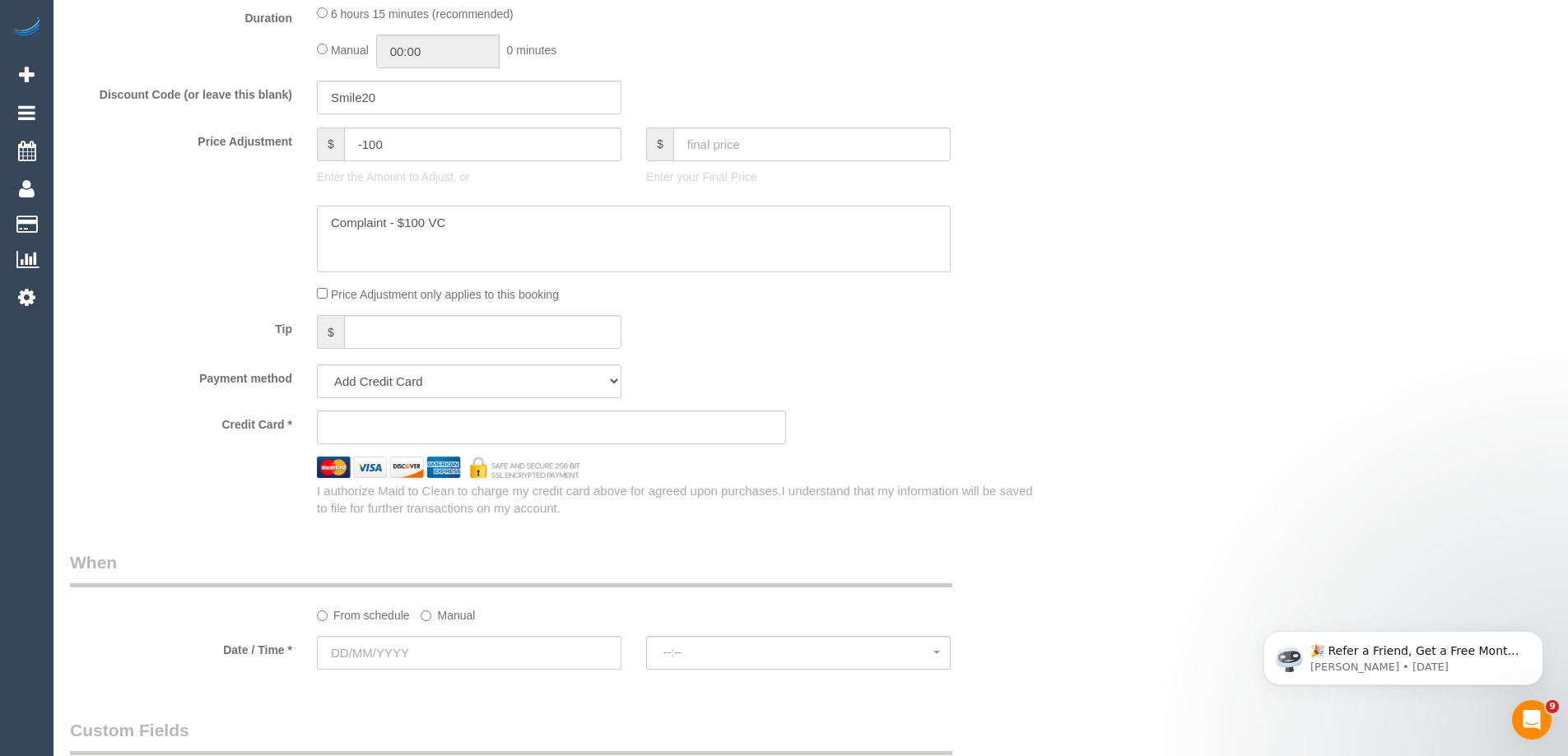
type textarea "Complaint - $100 VC"
click at [405, 386] on select "Add Credit Card Cash Check Paypal" at bounding box center [469, 381] width 305 height 34
click at [317, 365] on select "Add Credit Card Cash Check Paypal" at bounding box center [469, 381] width 305 height 34
click at [455, 383] on select "Add Credit Card Cash Check Paypal" at bounding box center [469, 381] width 305 height 34
click at [317, 365] on select "Add Credit Card Cash Check Paypal" at bounding box center [469, 381] width 305 height 34
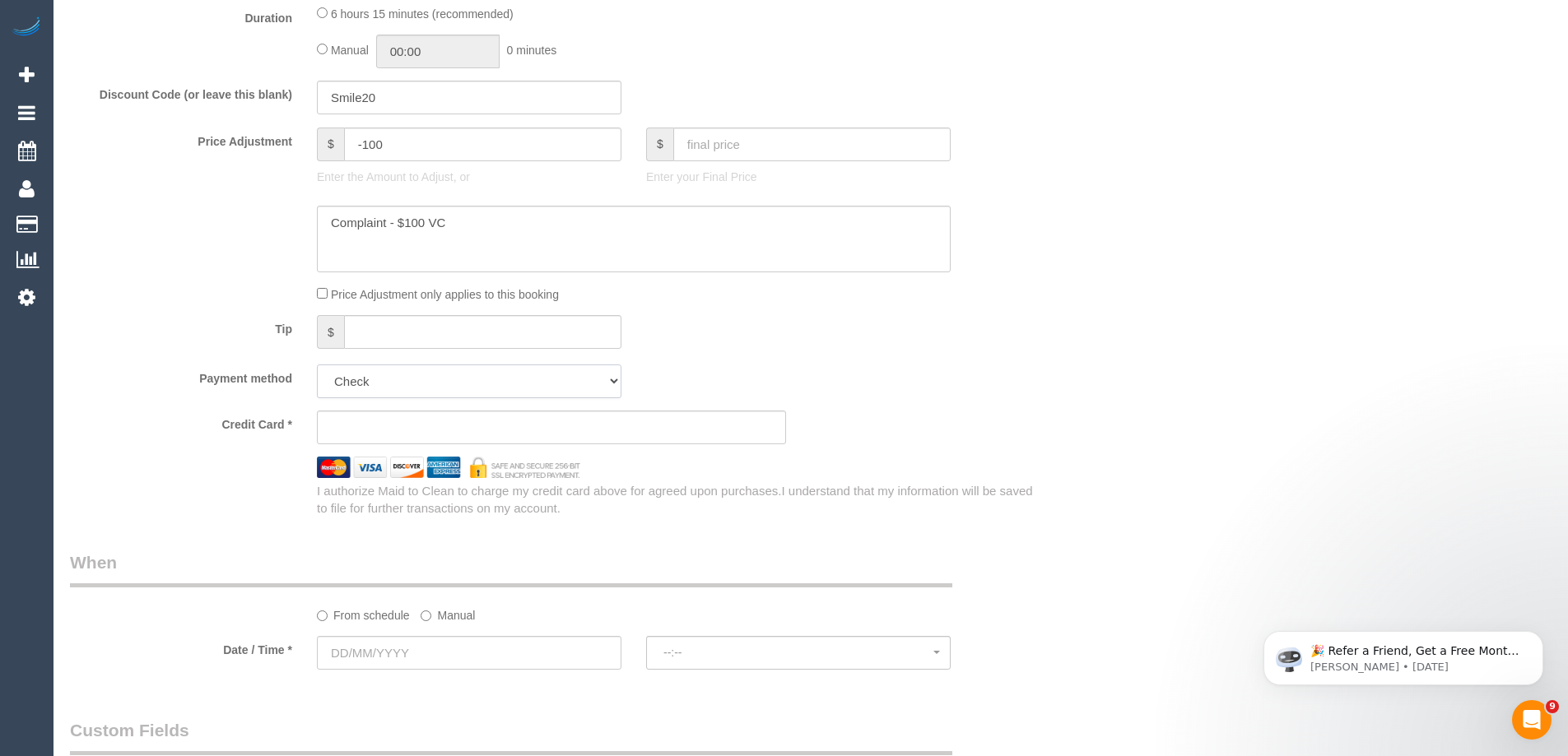
scroll to position [79252, 80727]
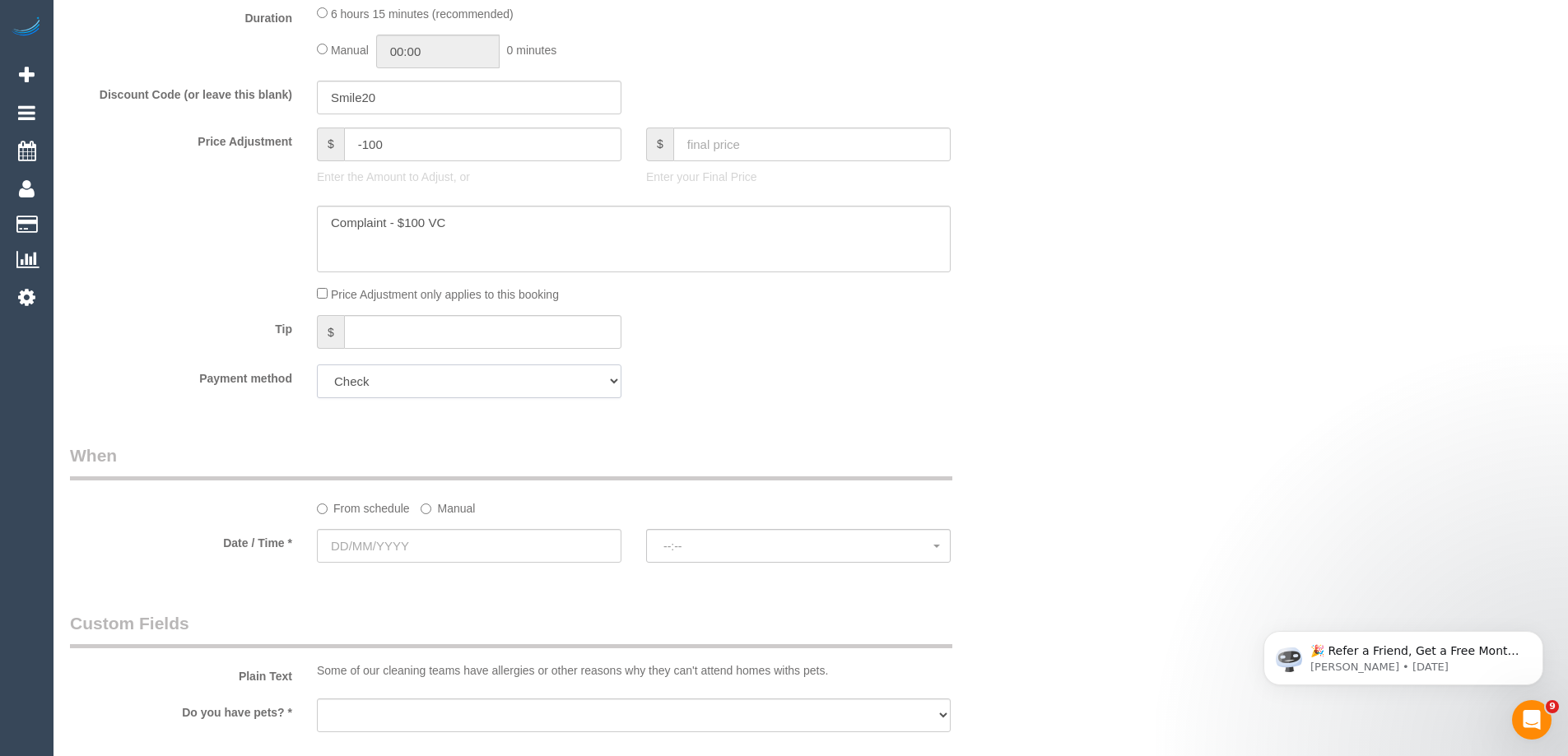
click at [393, 386] on select "Add Credit Card Cash Check Paypal" at bounding box center [469, 381] width 305 height 34
select select "string:stripe"
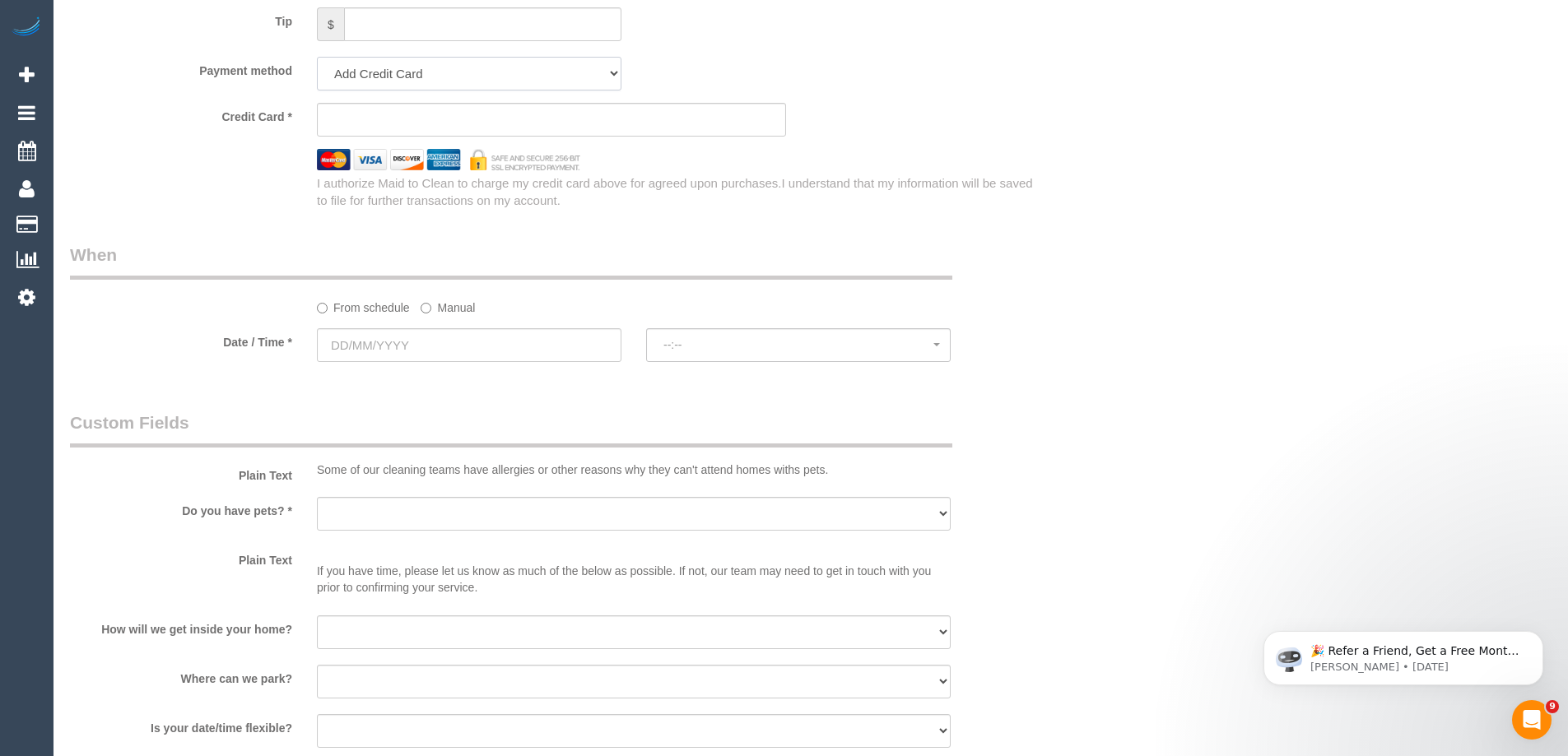
scroll to position [1753, 0]
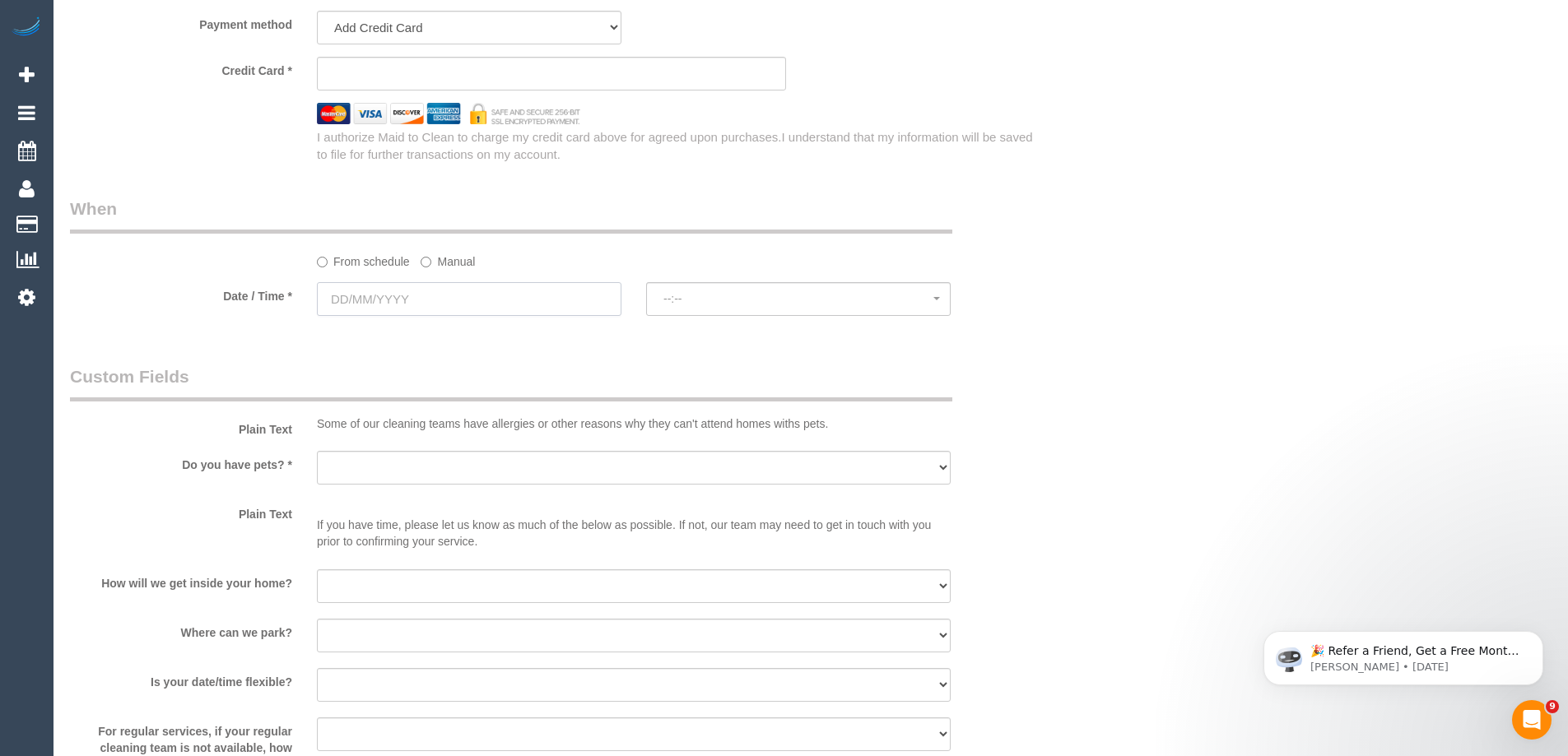
click at [371, 303] on input "text" at bounding box center [469, 299] width 305 height 34
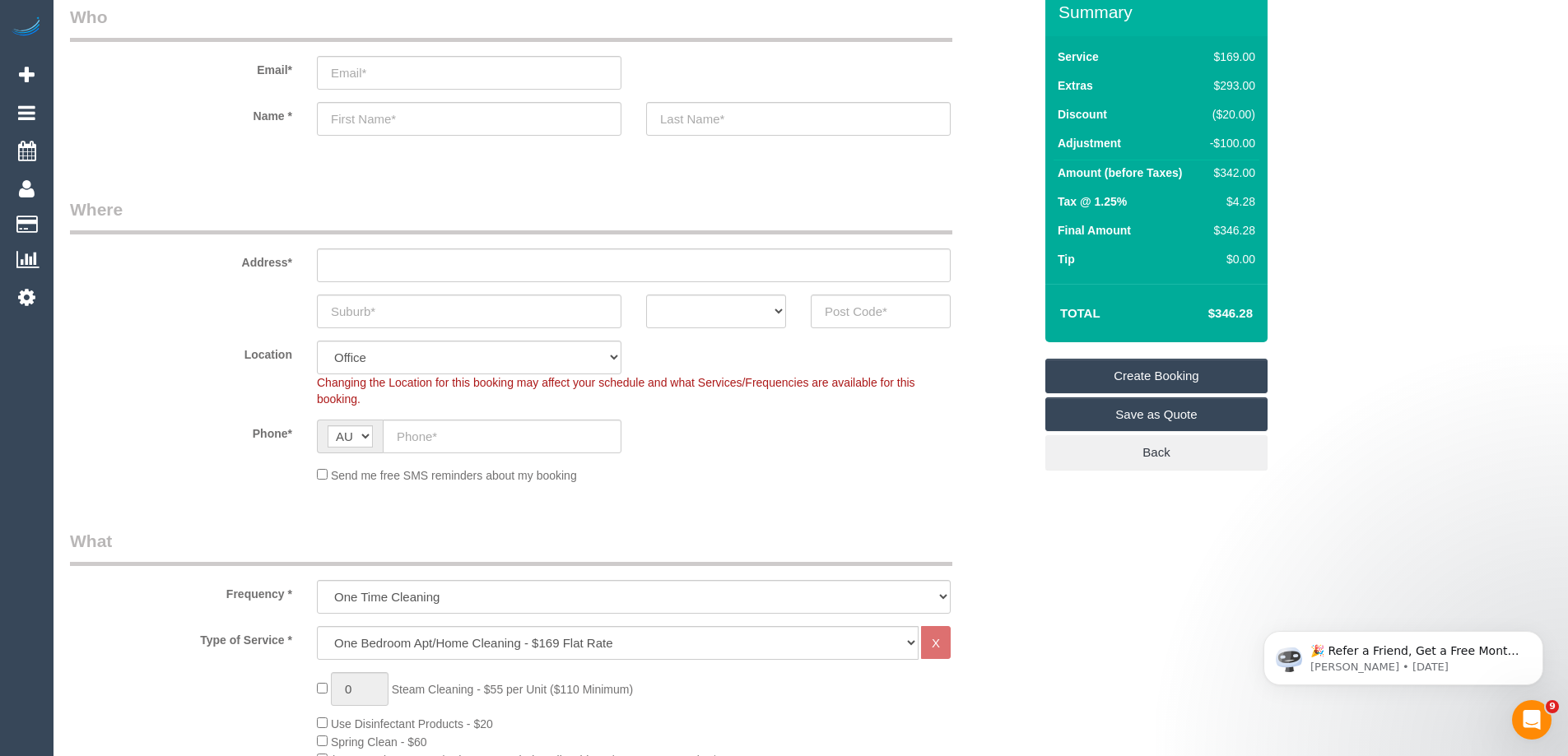
scroll to position [0, 0]
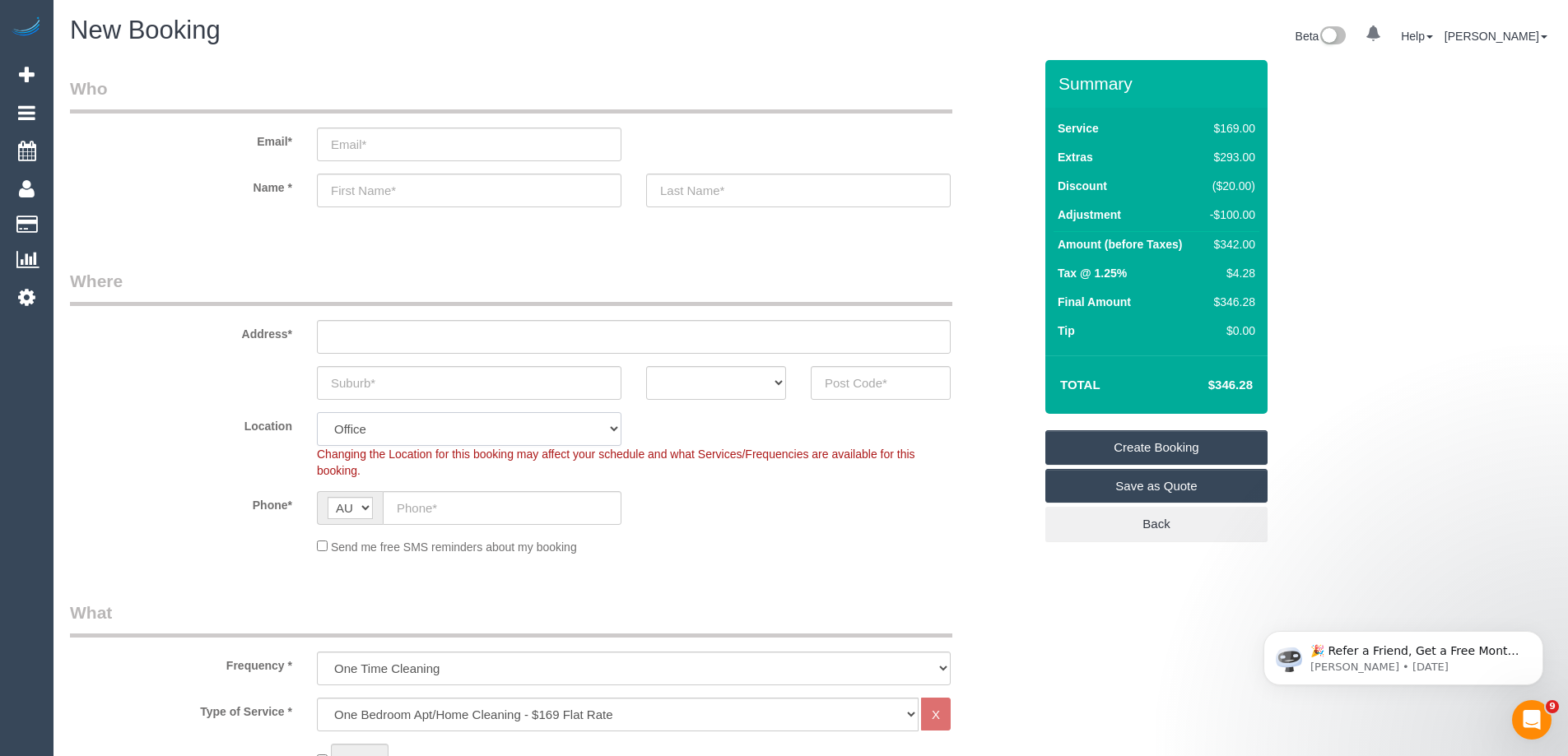
click at [393, 421] on select "Office City East (North) East (South) Inner East Inner North (East) Inner North…" at bounding box center [469, 428] width 305 height 34
select select "59"
click at [317, 412] on select "Office City East (North) East (South) Inner East Inner North (East) Inner North…" at bounding box center [469, 428] width 305 height 34
select select "object:27185"
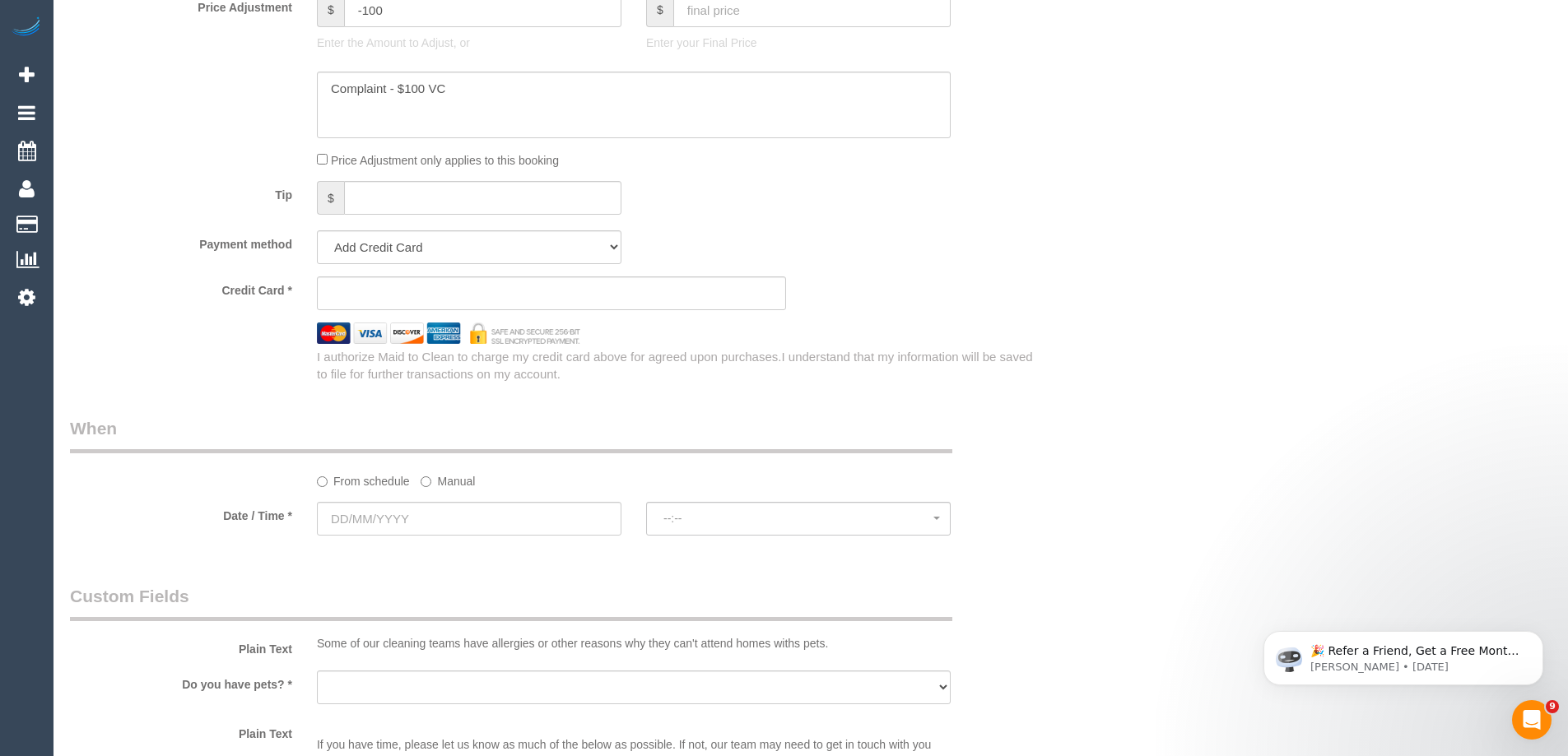
scroll to position [1811, 0]
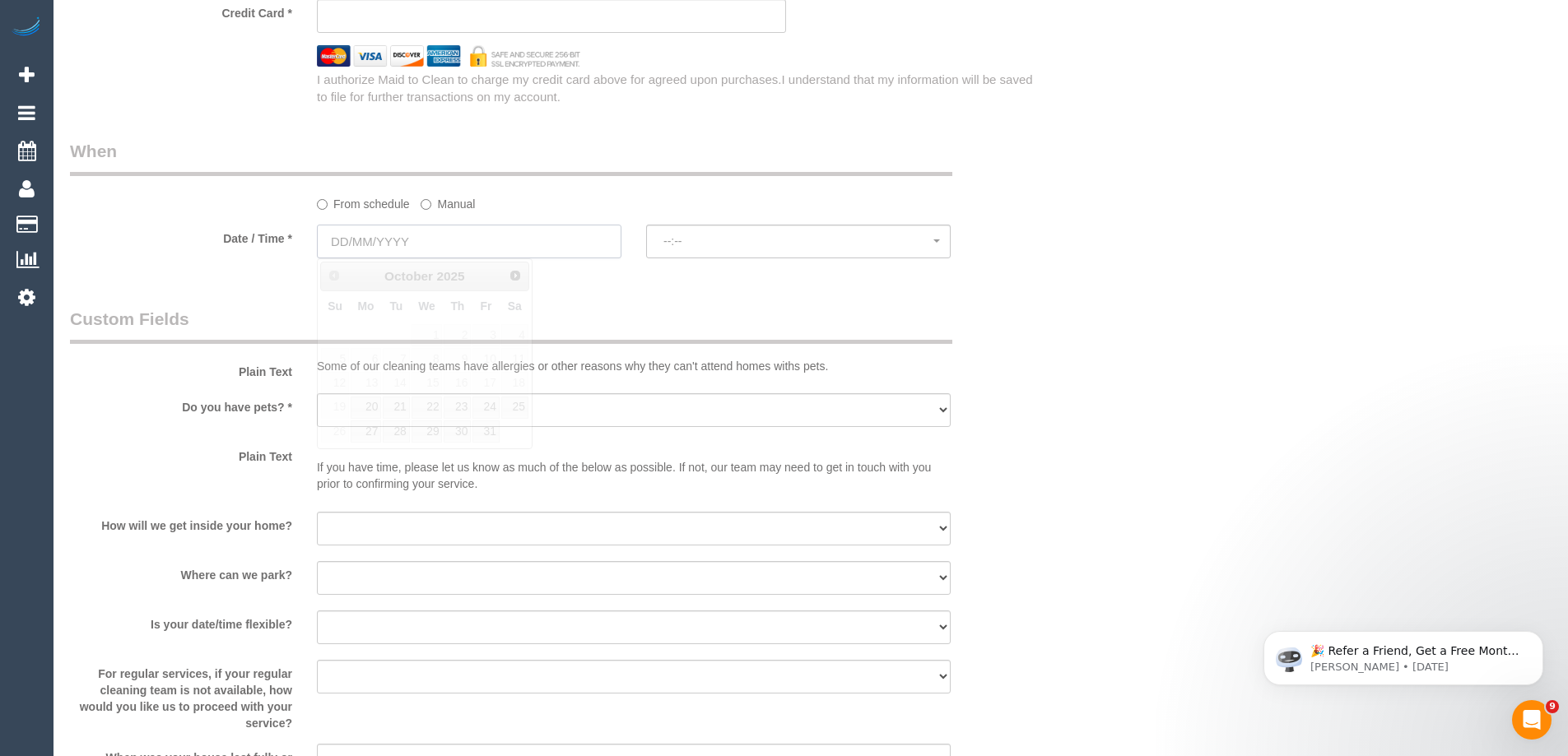
click at [377, 252] on input "text" at bounding box center [469, 241] width 305 height 34
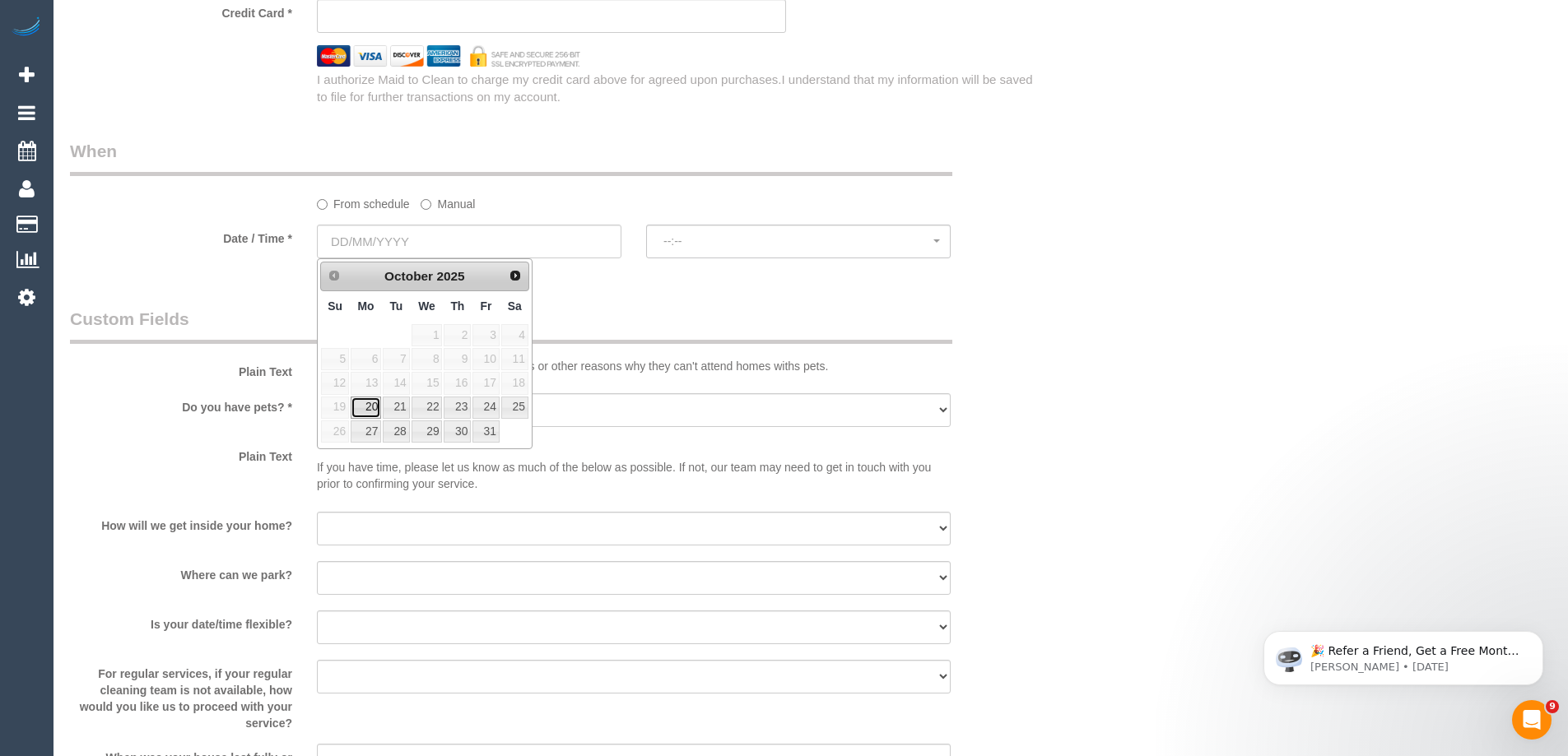
click at [370, 409] on link "20" at bounding box center [366, 407] width 31 height 22
type input "20/10/2025"
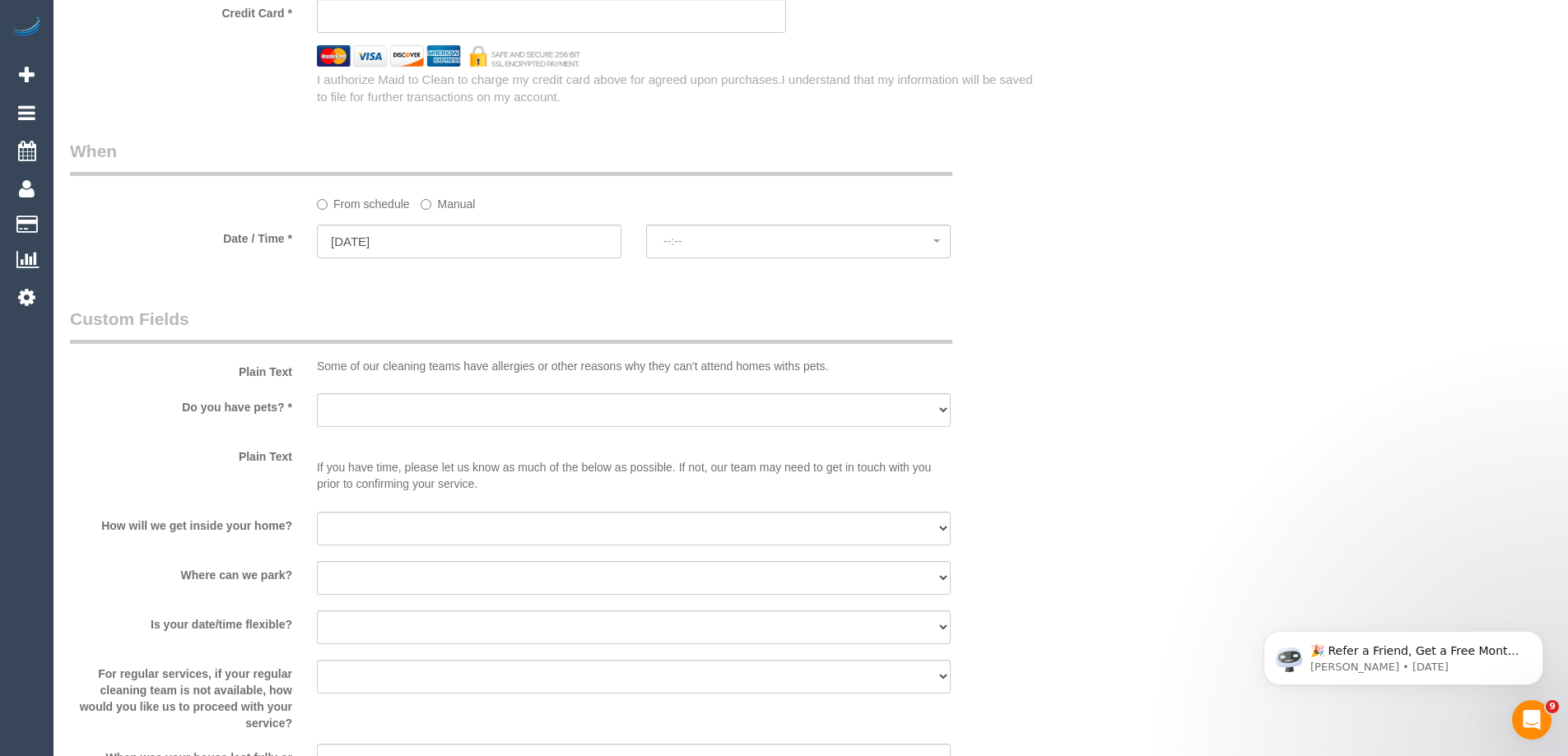
select select "spot1"
click at [827, 248] on span "07:00 - 08:00" at bounding box center [798, 241] width 270 height 14
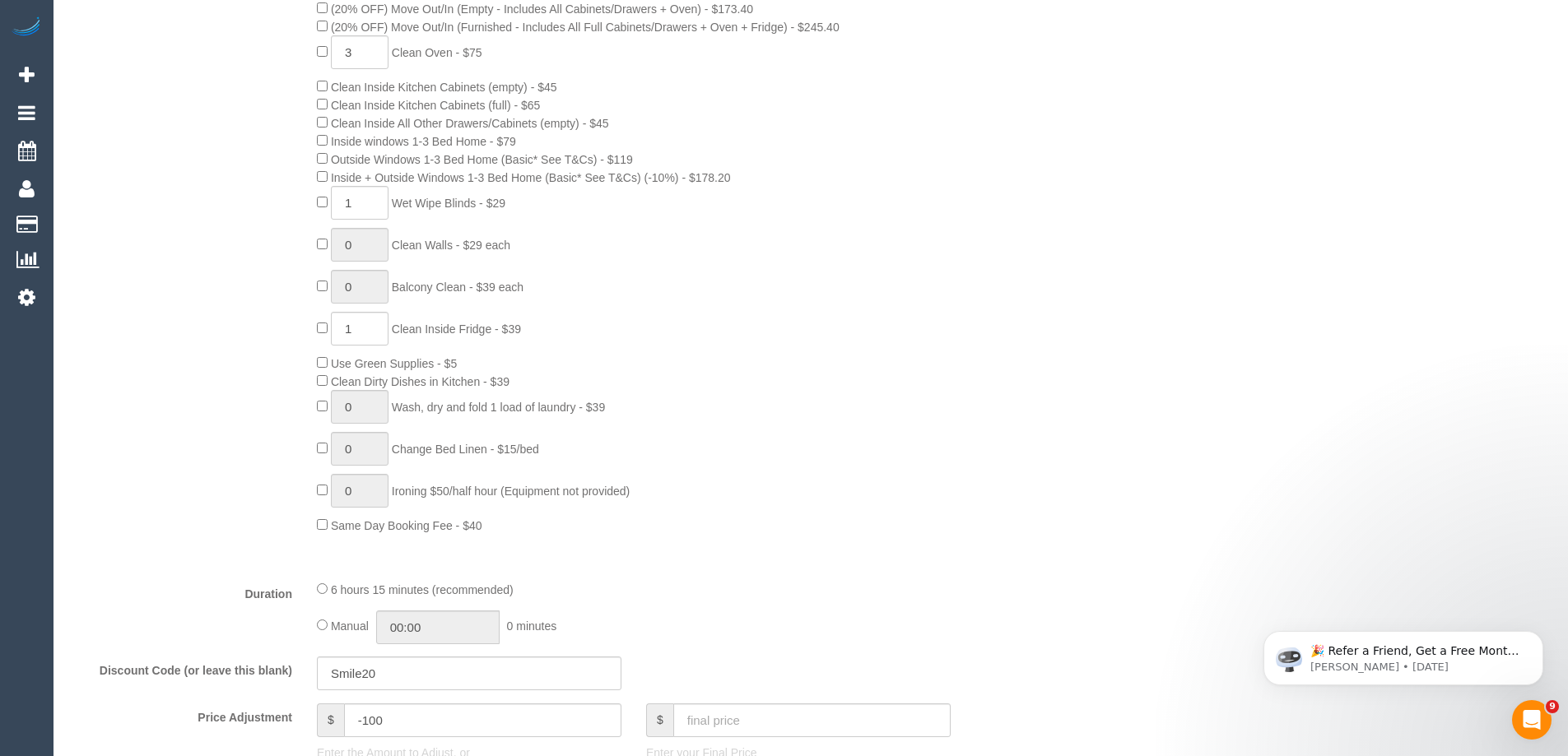
scroll to position [329, 0]
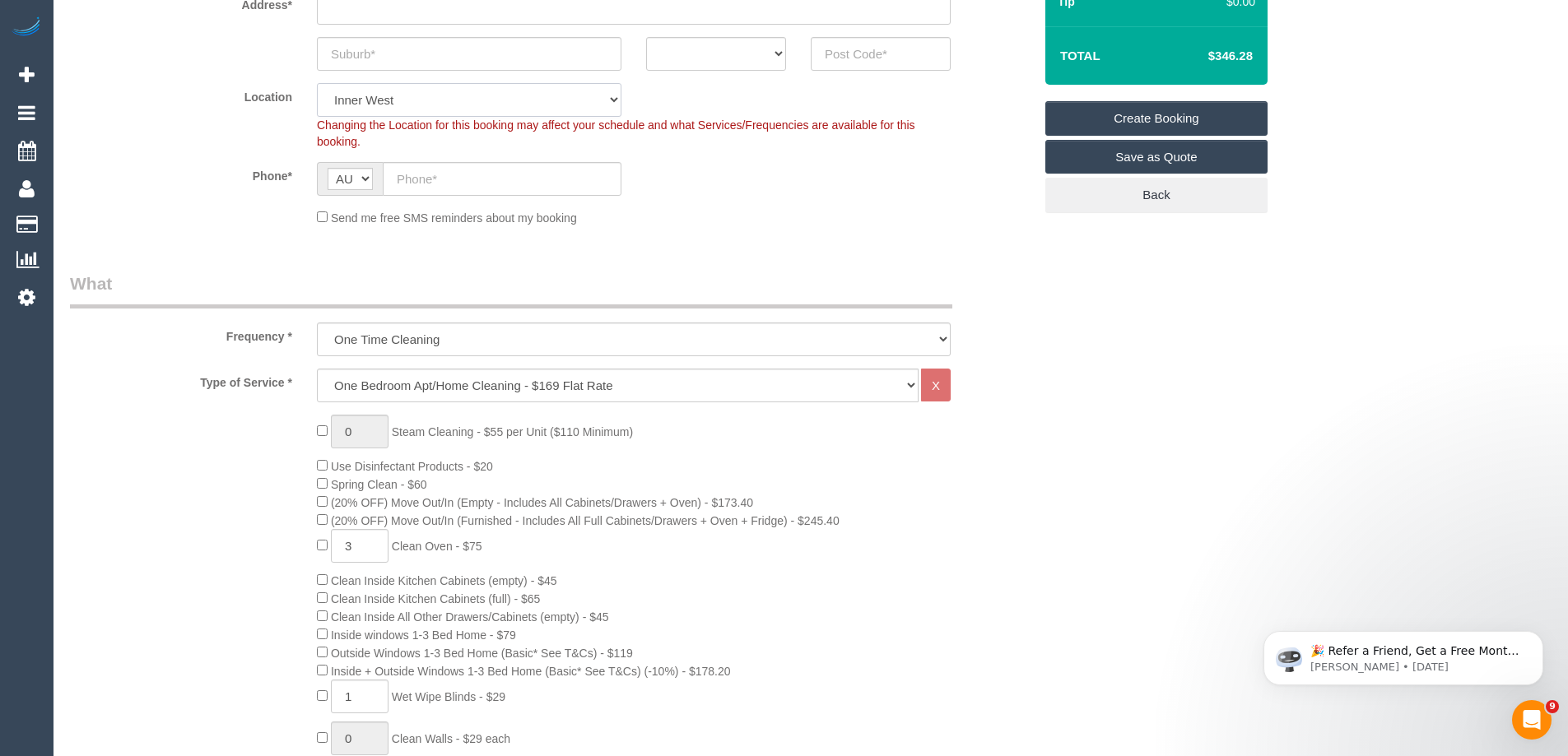
click at [416, 92] on select "Office City East (North) East (South) Inner East Inner North (East) Inner North…" at bounding box center [469, 100] width 305 height 34
click at [861, 506] on div "0 Steam Cleaning - $55 per Unit ($110 Minimum) Use Disinfectant Products - $20 …" at bounding box center [675, 722] width 740 height 614
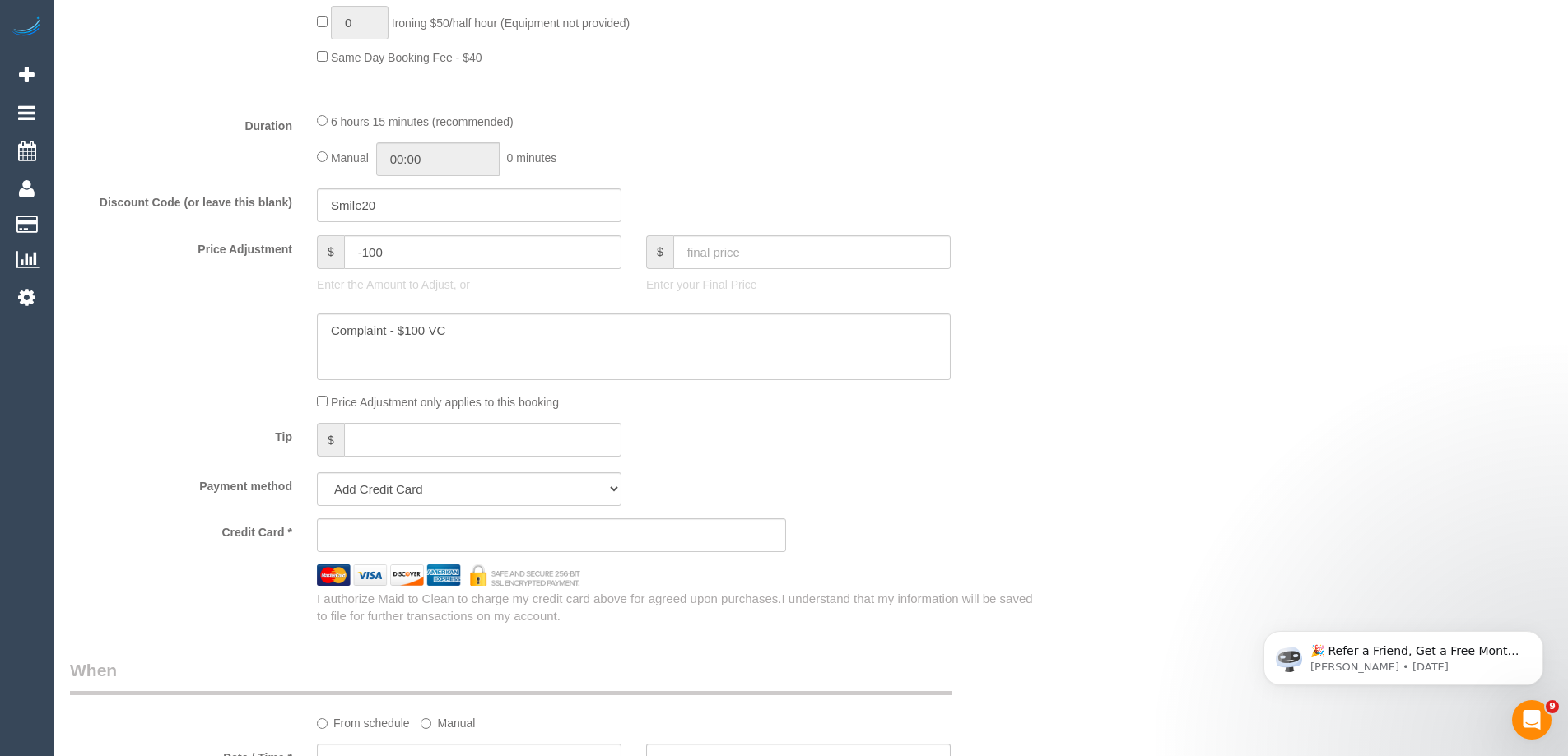
scroll to position [1646, 0]
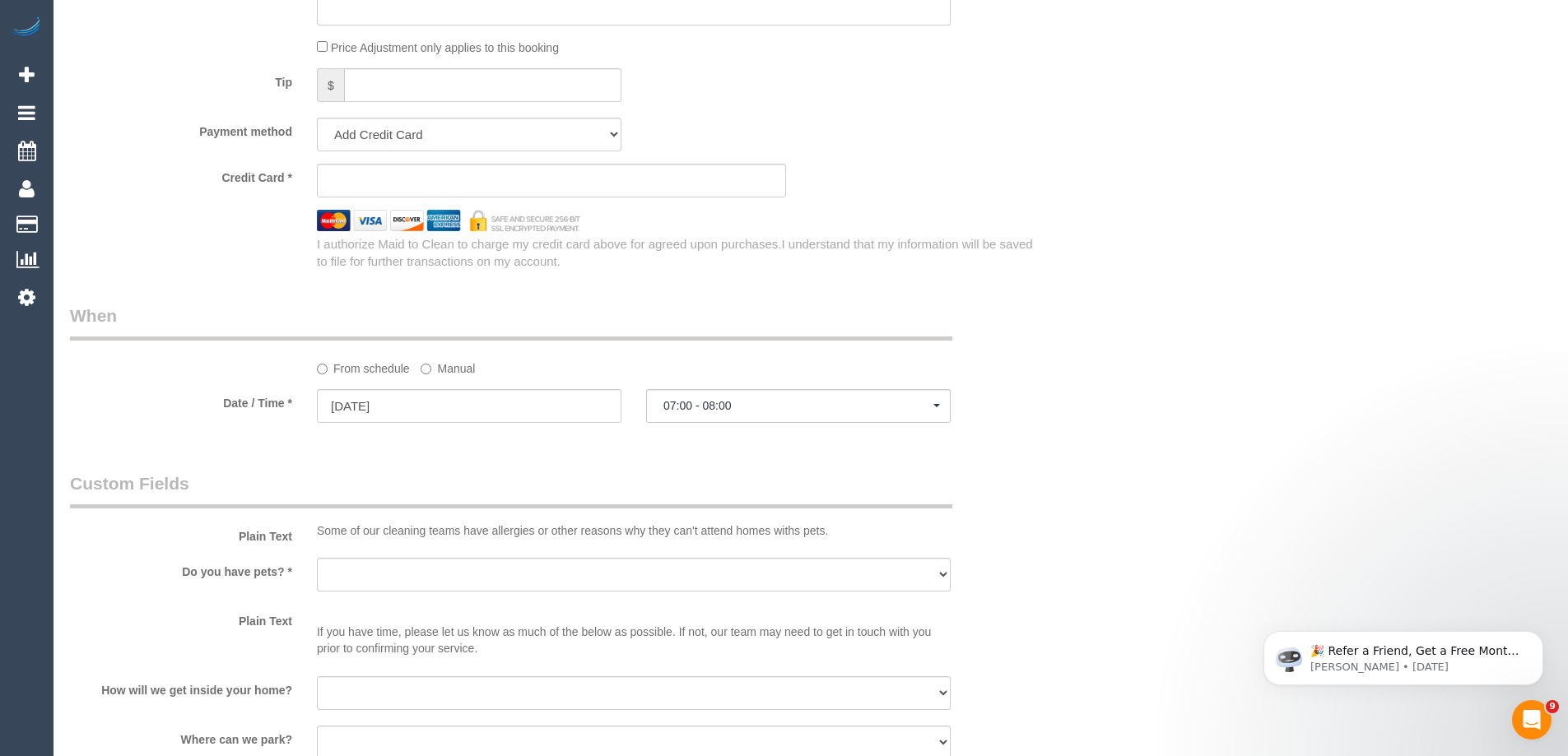
click at [449, 367] on label "Manual" at bounding box center [447, 366] width 54 height 22
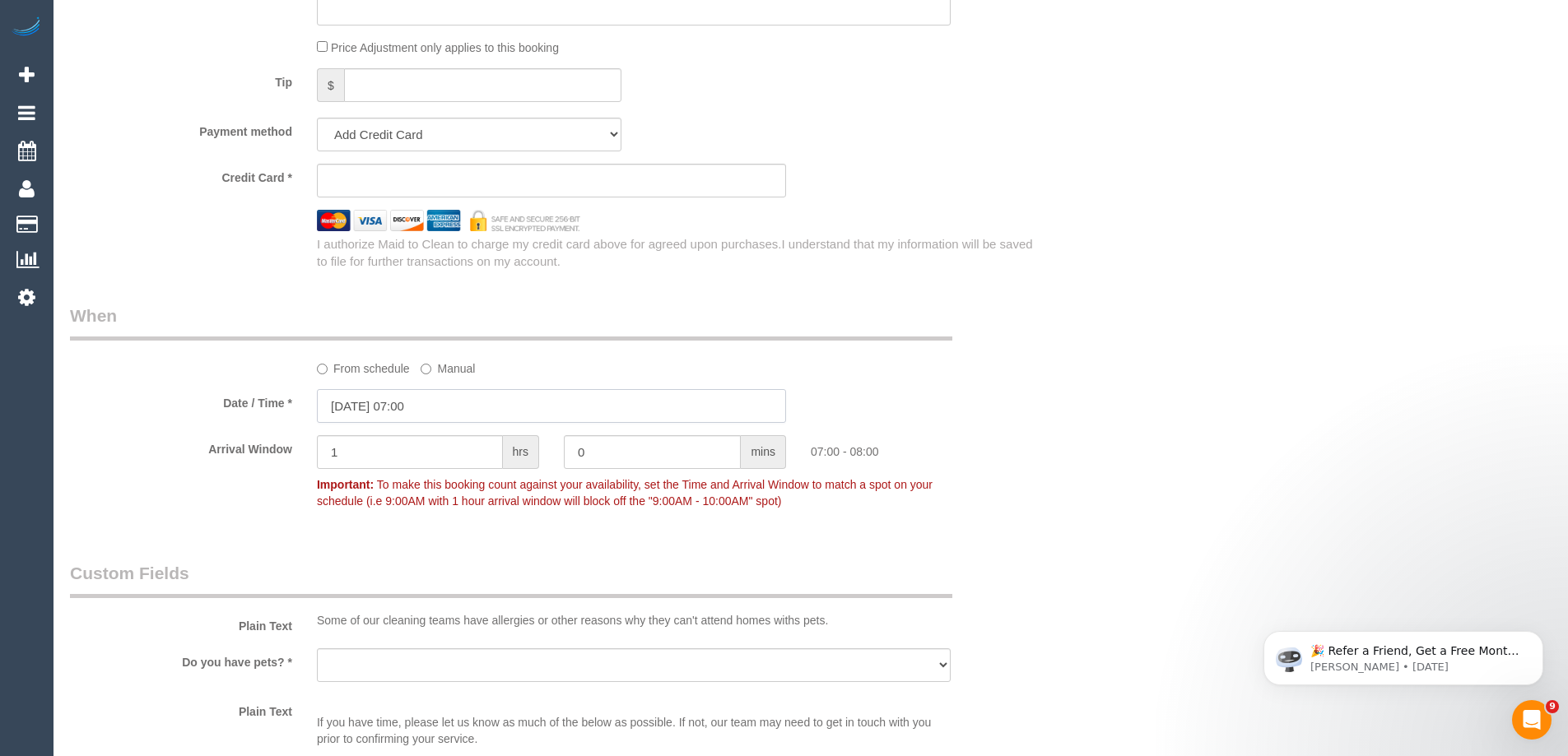
click at [455, 411] on input "20/10/2025 07:00" at bounding box center [551, 406] width 469 height 34
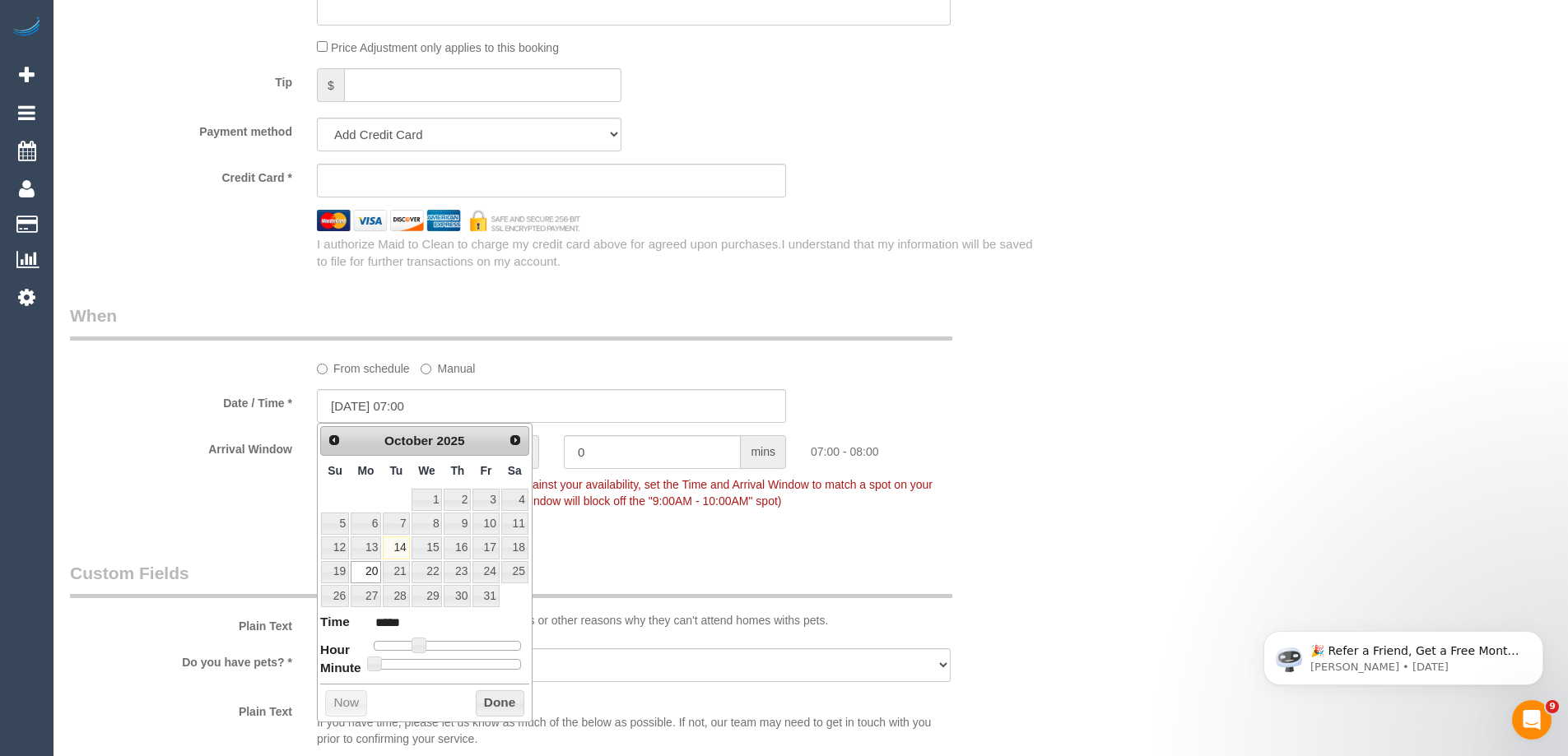
click at [622, 524] on fieldset "When From schedule Manual Date / Time * 20/10/2025 07:00 Arrival Window 1 hrs 0…" at bounding box center [551, 417] width 963 height 225
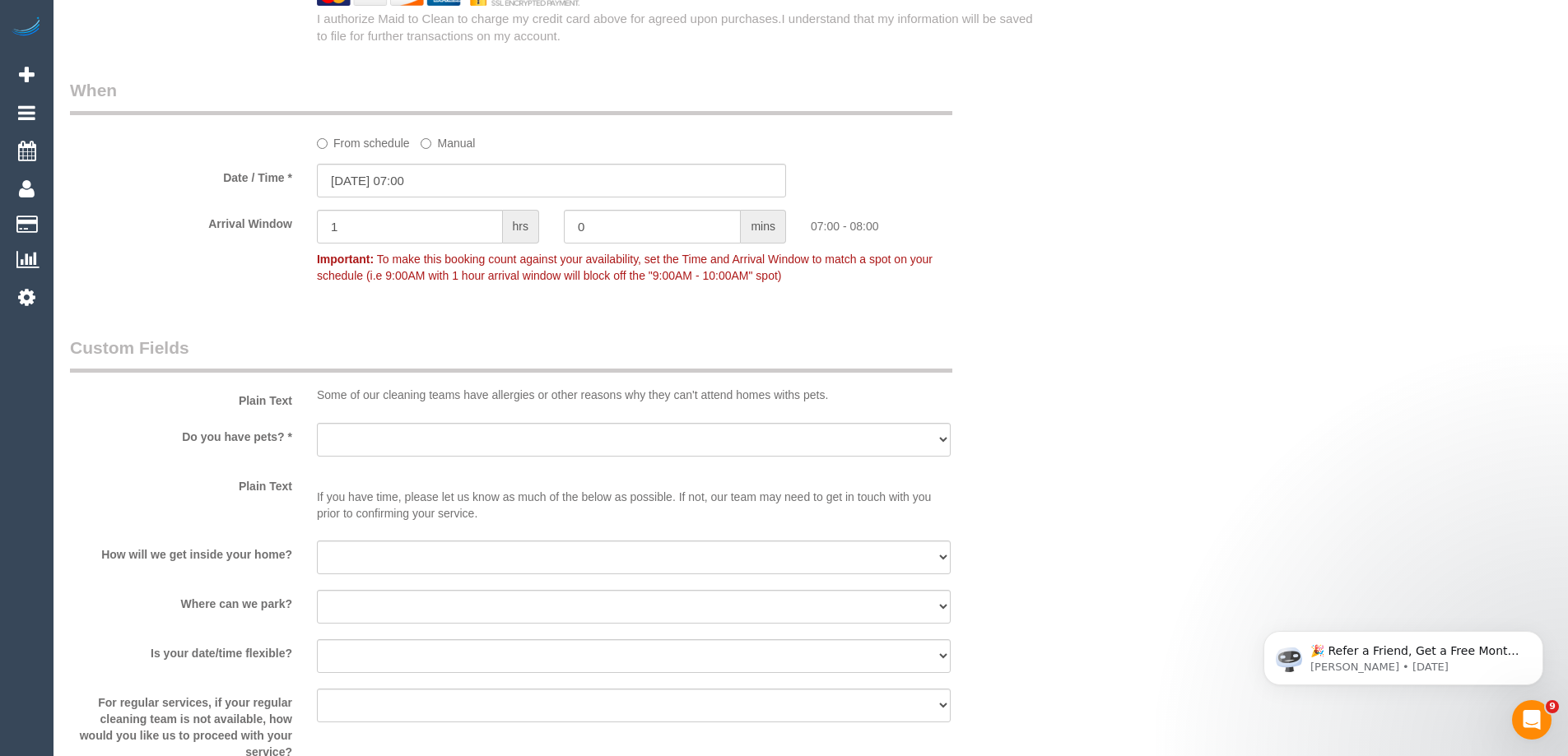
scroll to position [1893, 0]
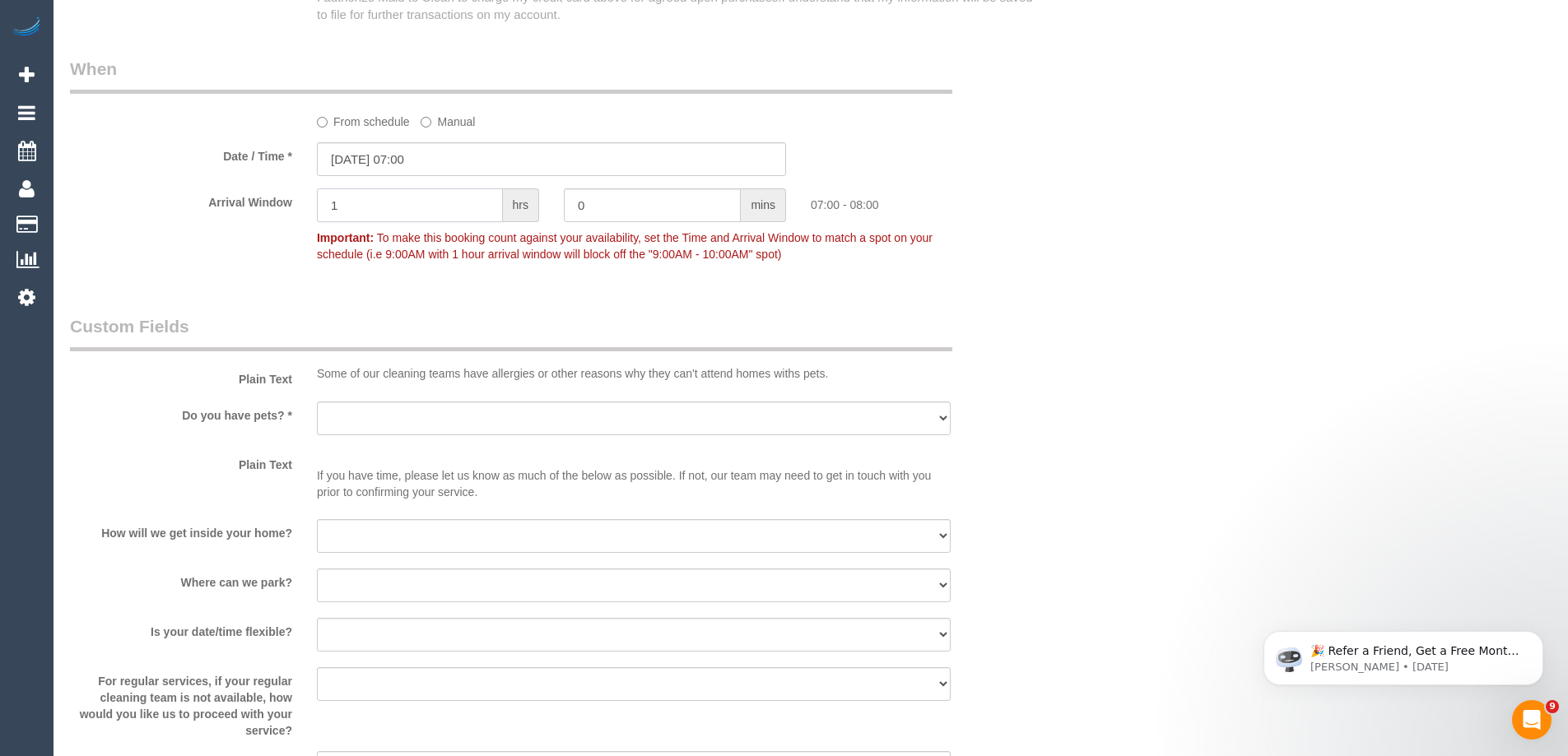
click at [426, 216] on input "1" at bounding box center [409, 205] width 186 height 34
type input "2"
click at [411, 199] on input "2" at bounding box center [409, 205] width 186 height 34
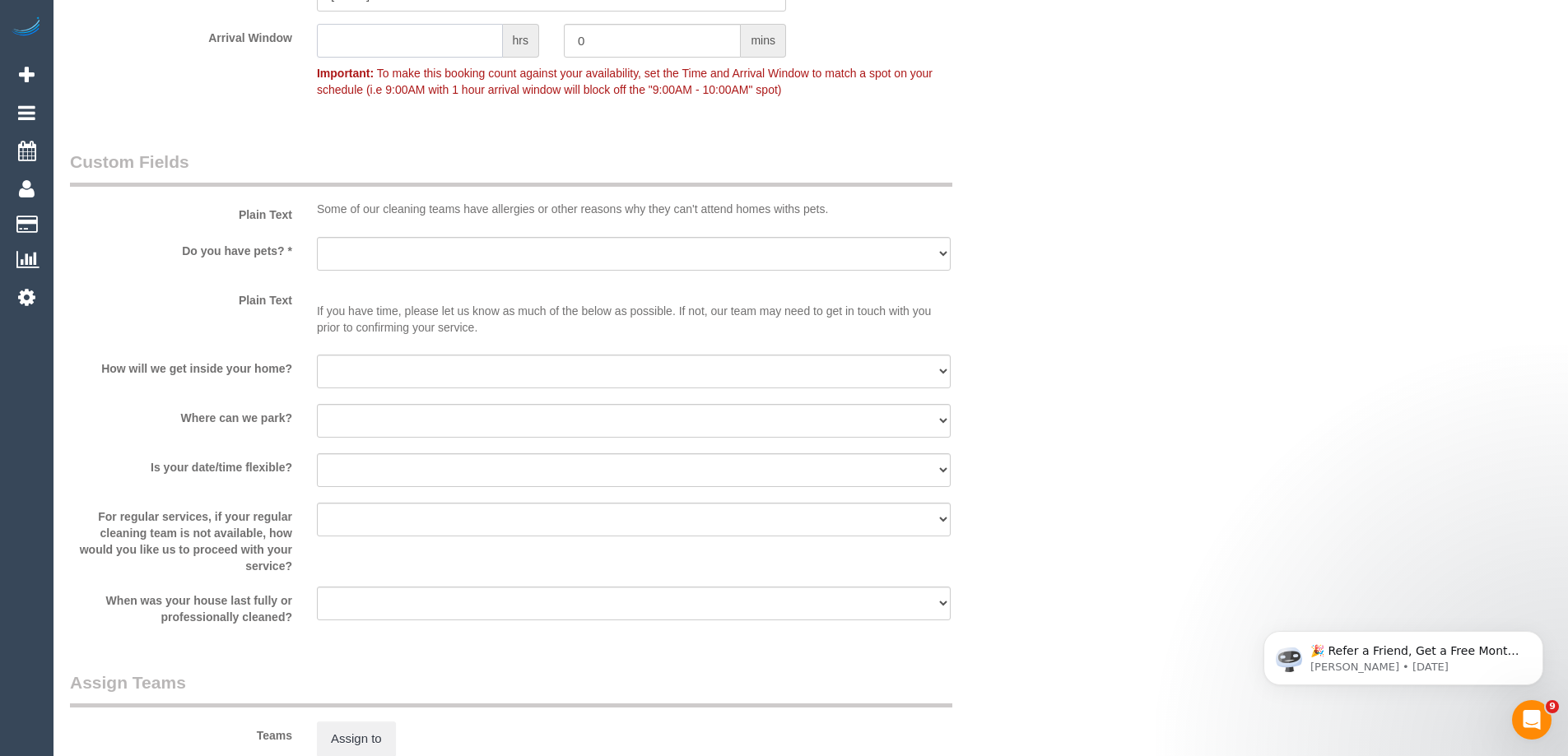
scroll to position [2140, 0]
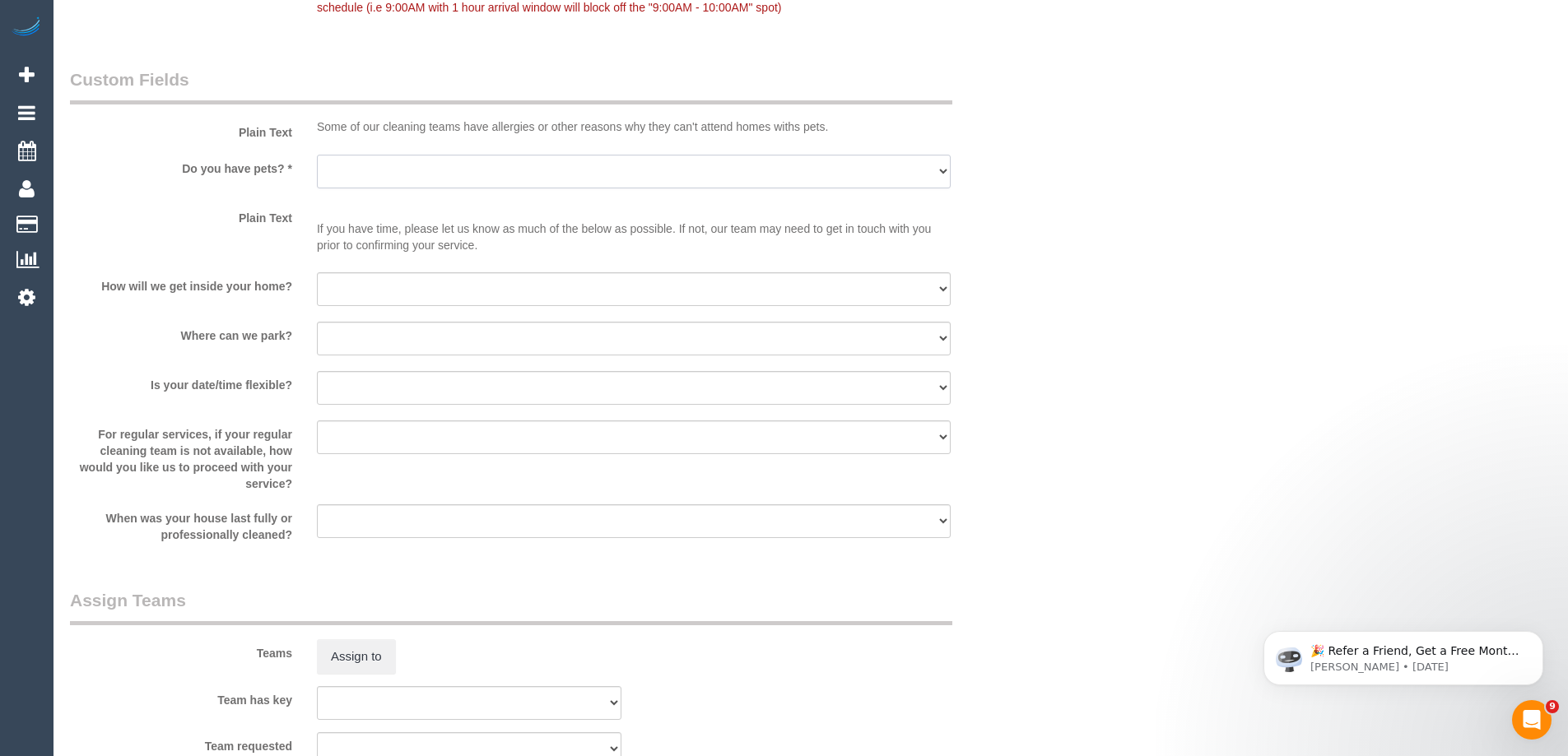
click at [360, 168] on select "Yes - Cats Yes - Dogs No pets Yes - Dogs and Cats Yes - Other" at bounding box center [633, 171] width 633 height 34
select select "number:27"
click at [317, 154] on select "Yes - Cats Yes - Dogs No pets Yes - Dogs and Cats Yes - Other" at bounding box center [633, 171] width 633 height 34
click at [398, 294] on select "I will be home Key will be left (please provide details below) Lock box/Access …" at bounding box center [633, 289] width 633 height 34
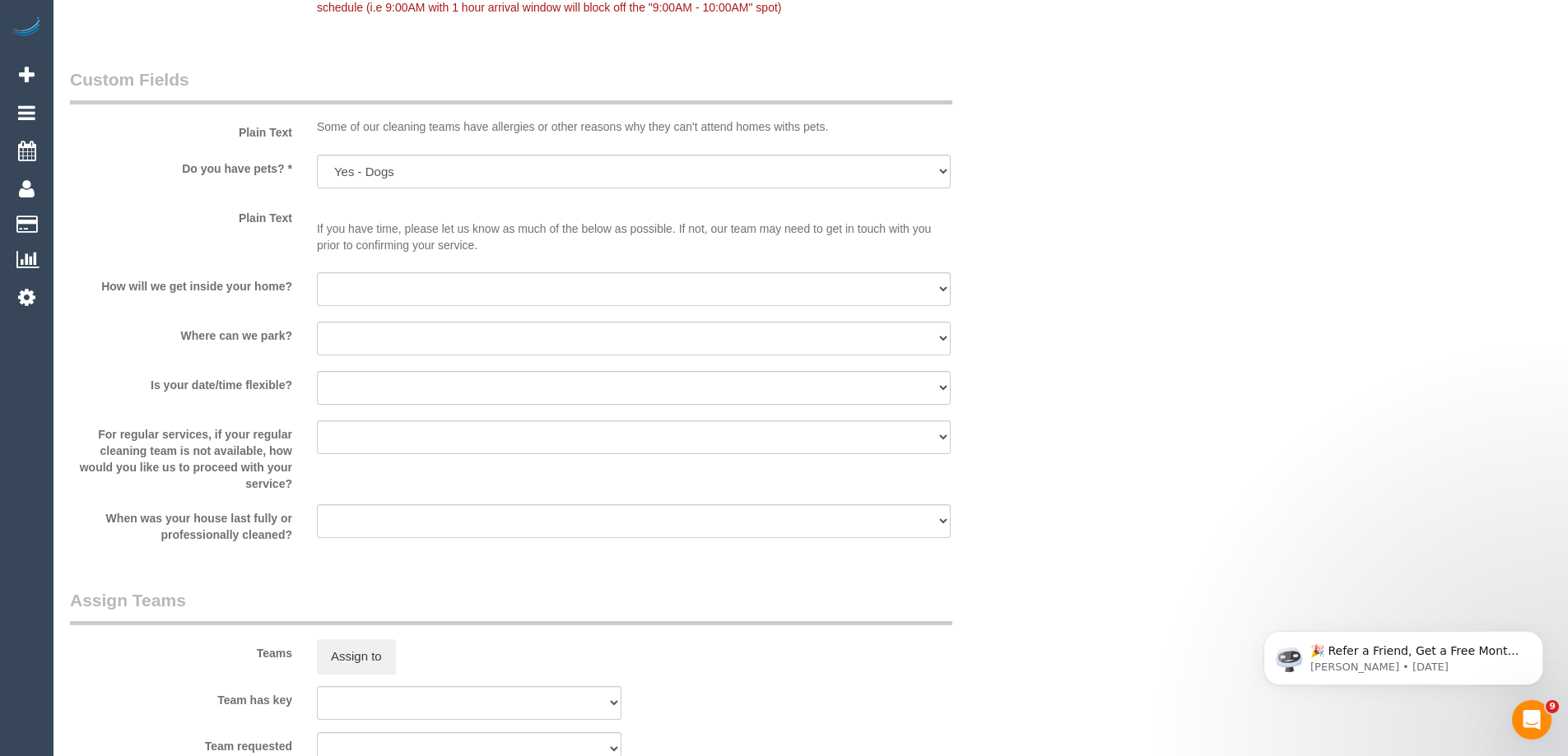
scroll to position [2223, 0]
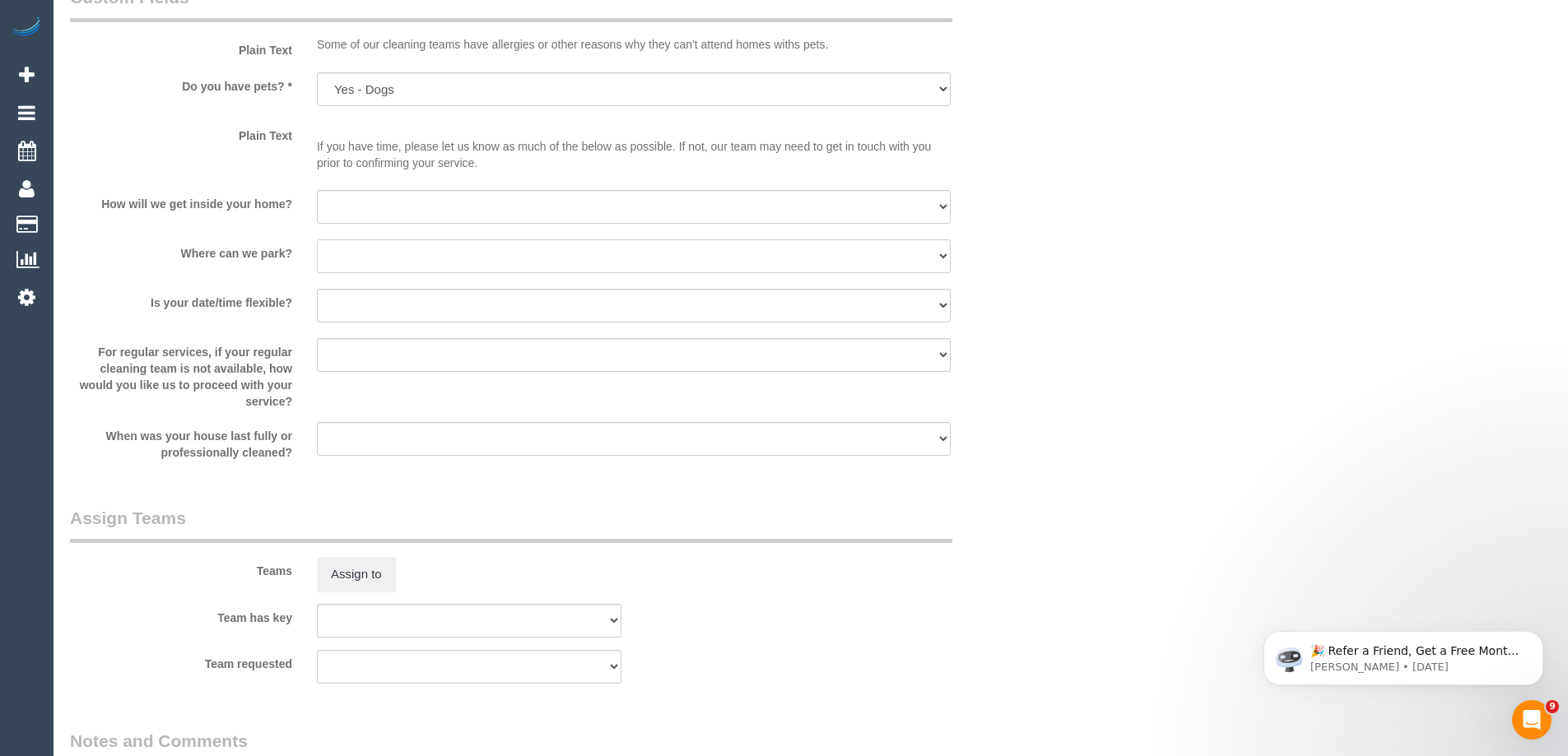
click at [379, 270] on select "I will provide parking on-site Free street parking Paid street parking (cost wi…" at bounding box center [633, 256] width 633 height 34
click at [396, 257] on select "I will provide parking on-site Free street parking Paid street parking (cost wi…" at bounding box center [633, 256] width 633 height 34
click at [1004, 370] on div "For regular services, if your regular cleaning team is not available, how would…" at bounding box center [551, 374] width 987 height 72
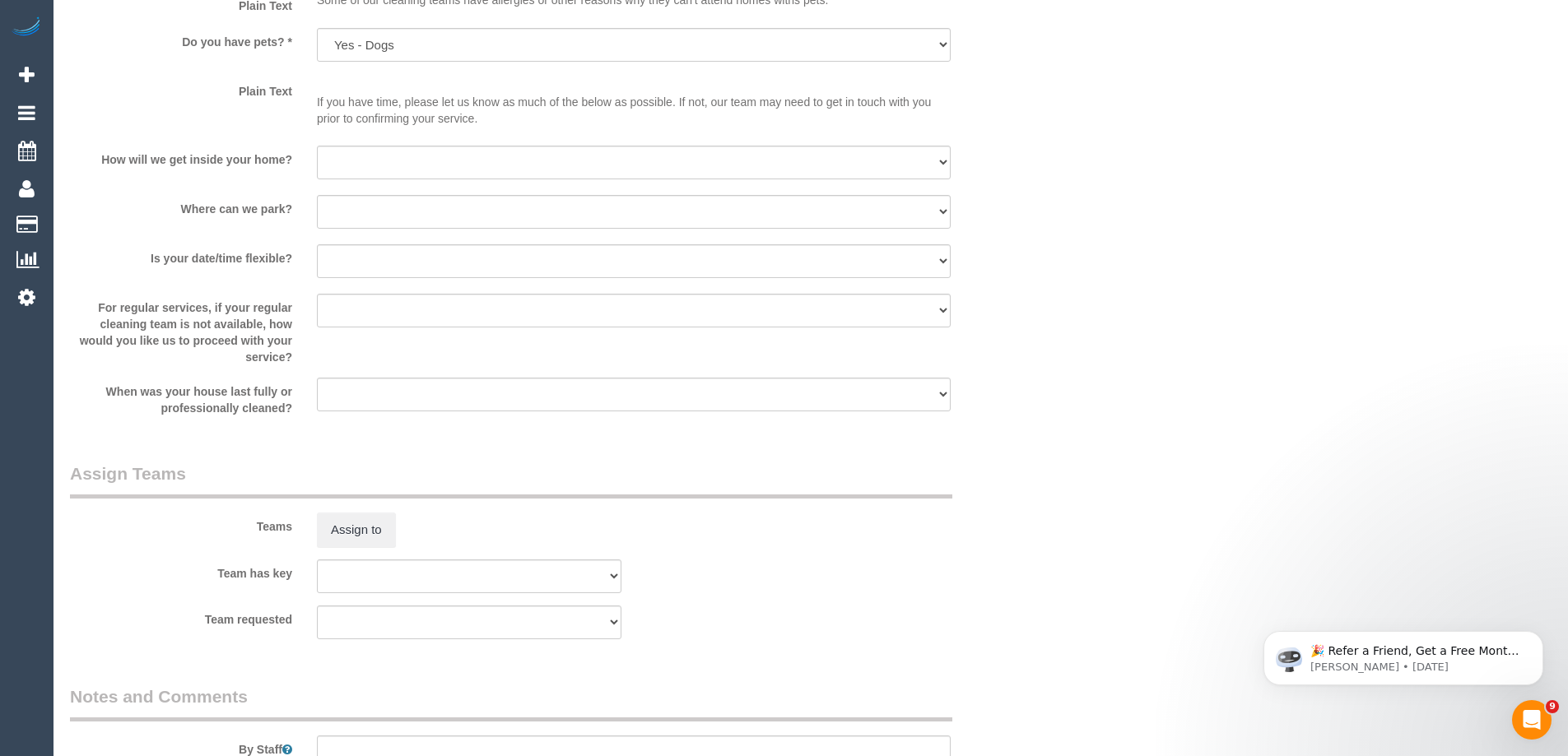
scroll to position [2304, 0]
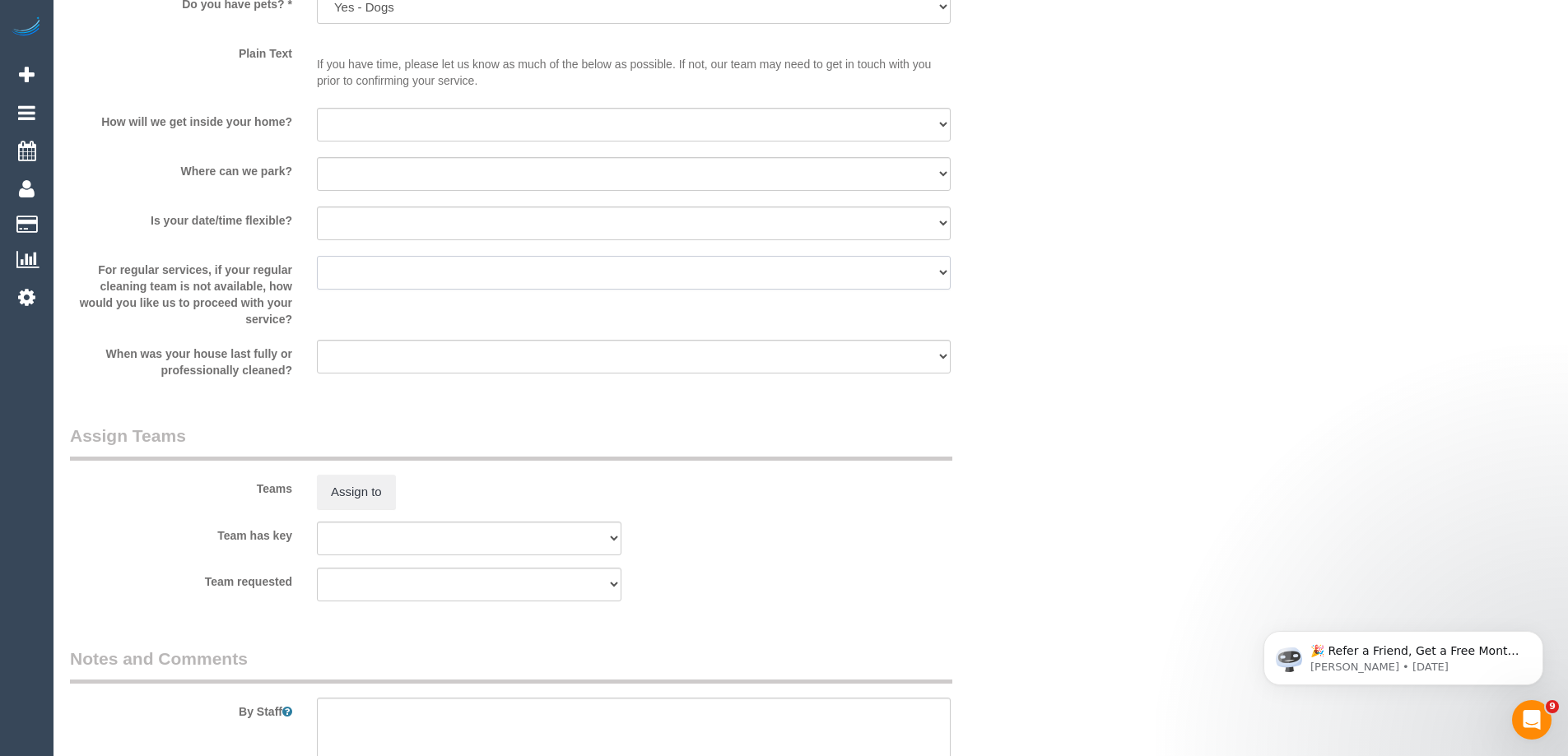
click at [383, 271] on select "Arrange a cleaner to cover and do not bother you Arrange a cleaner to cover and…" at bounding box center [633, 272] width 633 height 34
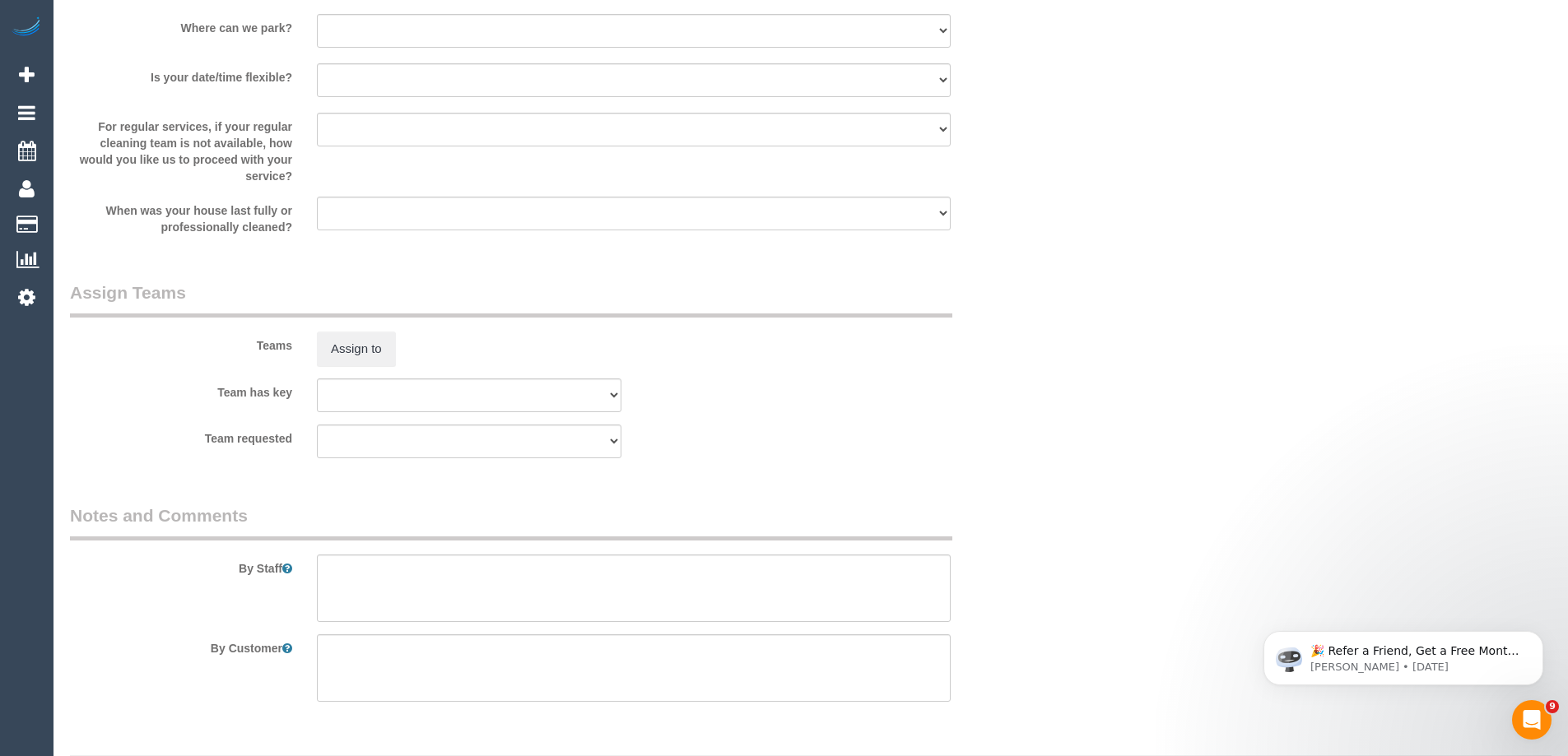
scroll to position [2469, 0]
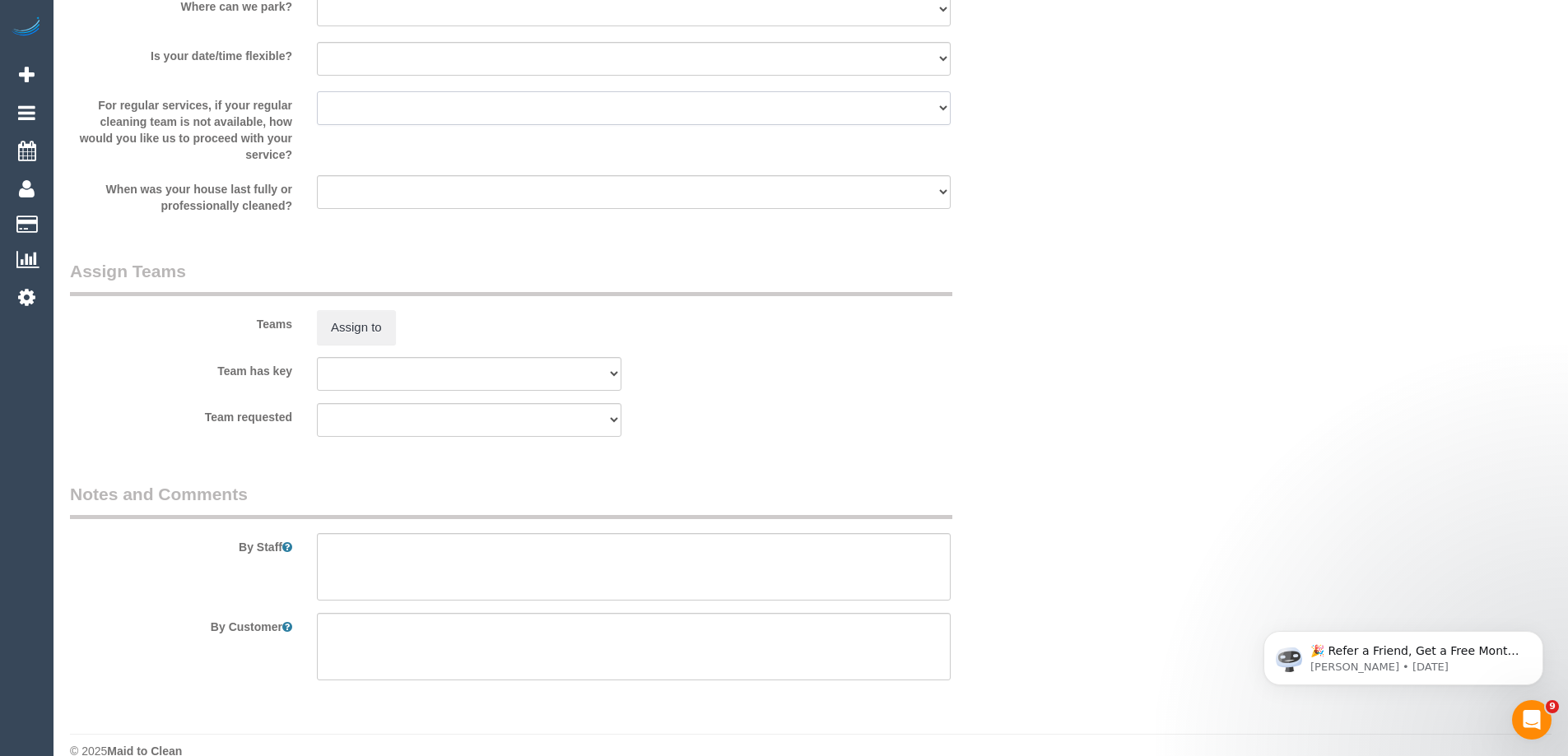
click at [405, 112] on select "Arrange a cleaner to cover and do not bother you Arrange a cleaner to cover and…" at bounding box center [633, 108] width 633 height 34
select select "number:35"
click at [317, 92] on select "Arrange a cleaner to cover and do not bother you Arrange a cleaner to cover and…" at bounding box center [633, 108] width 633 height 34
click at [383, 194] on select "Within 1-2 weeks Within 2-4 weeks Within 1-4 months Over 4 months ago" at bounding box center [633, 191] width 633 height 34
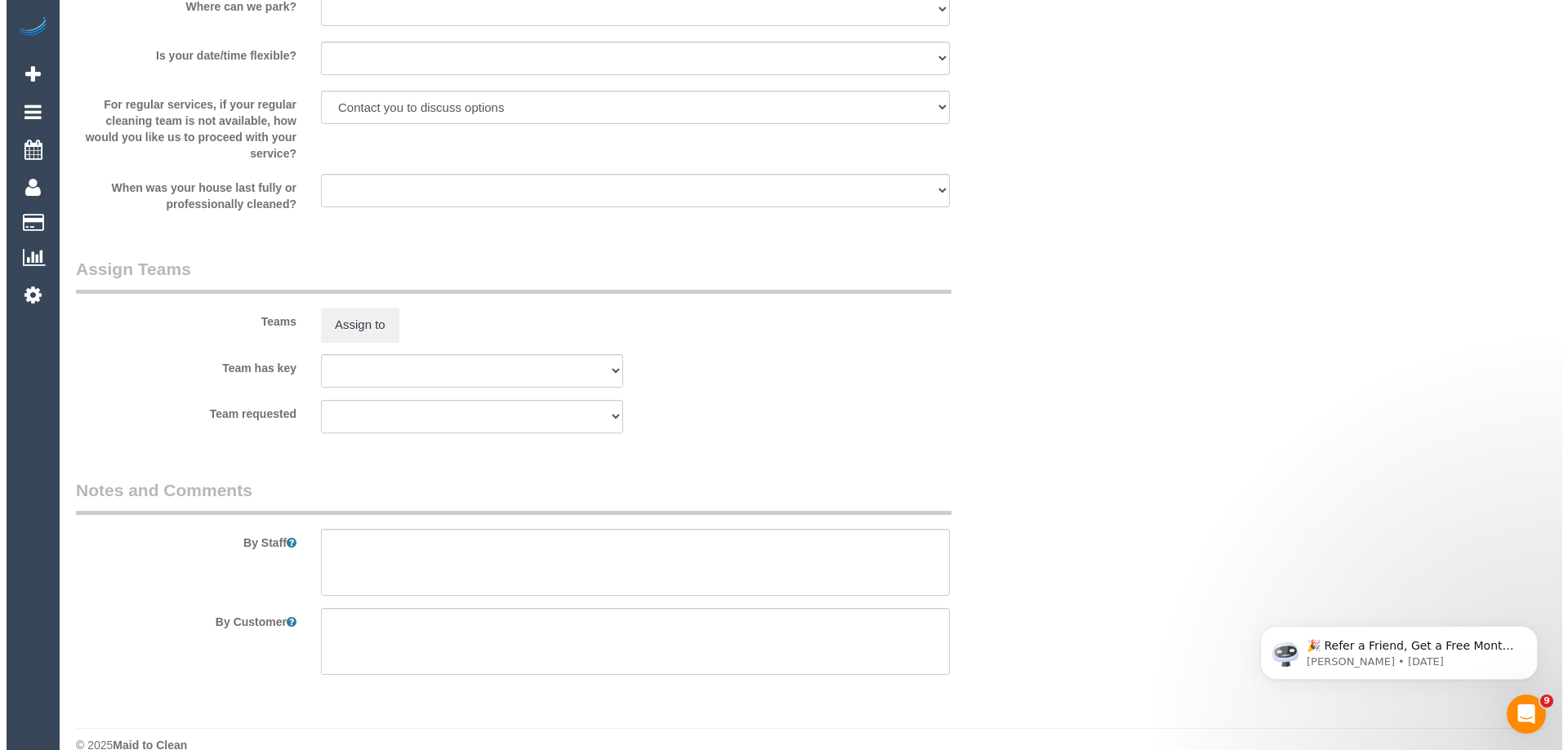
scroll to position [2477, 0]
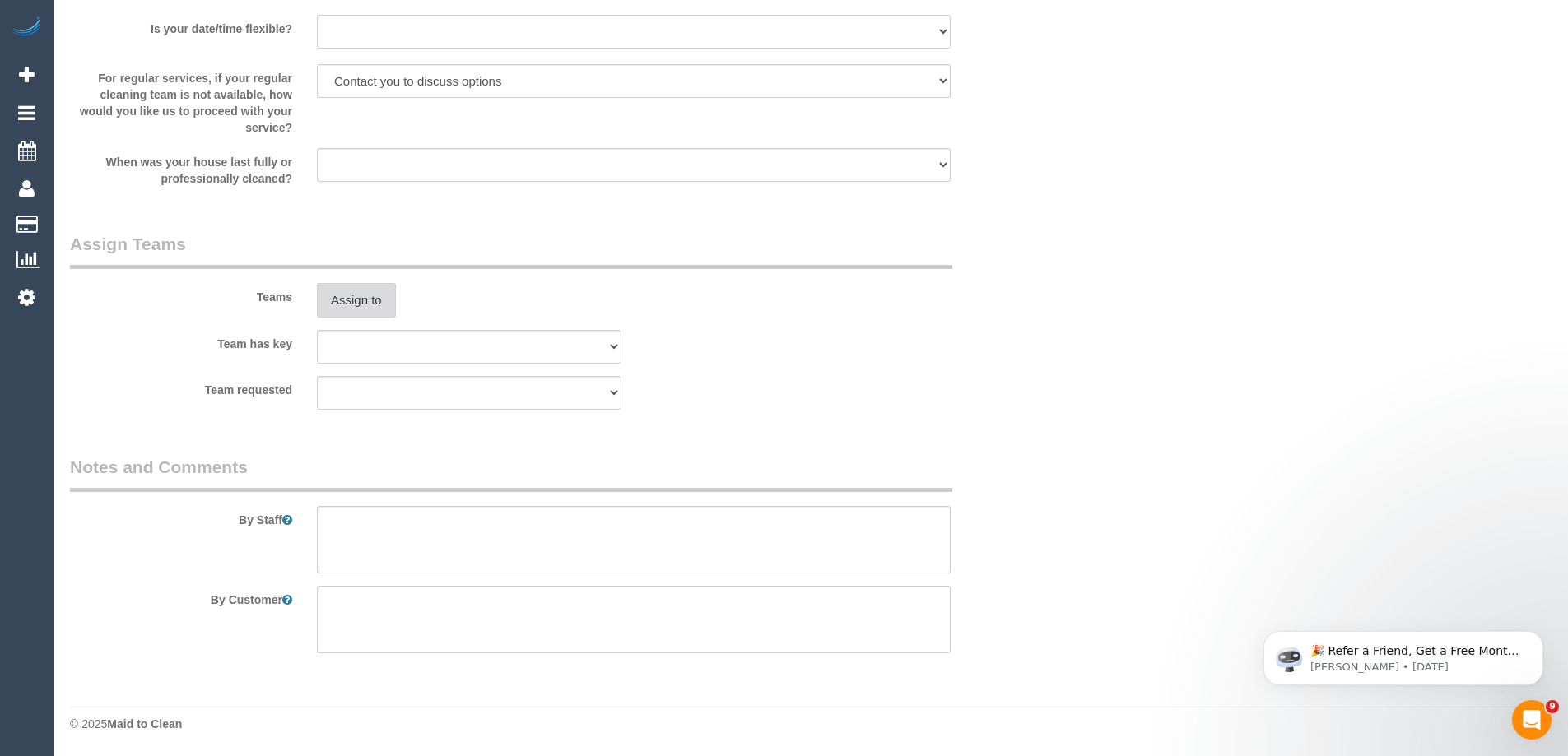
click at [346, 296] on button "Assign to" at bounding box center [356, 300] width 79 height 34
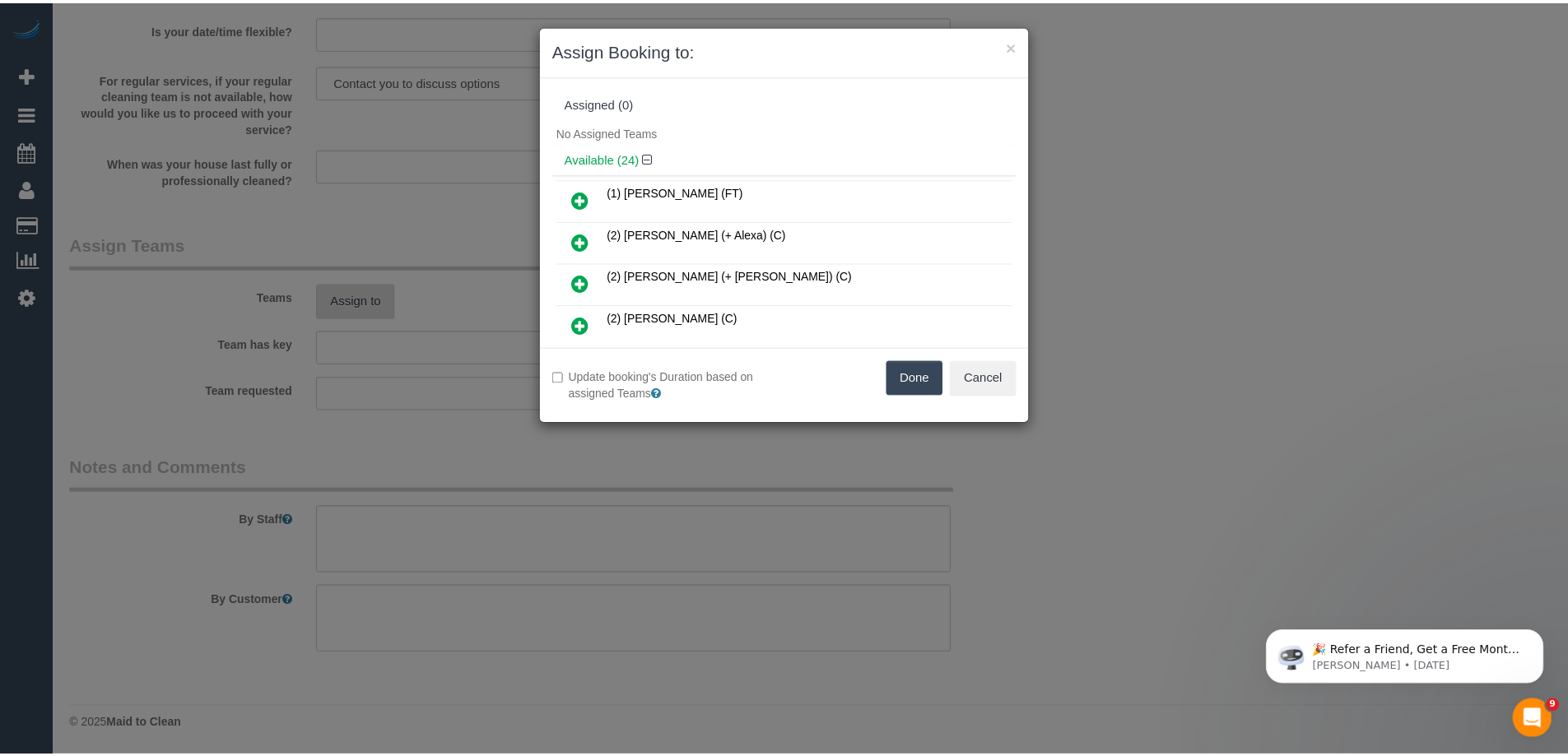
scroll to position [3253, 1580]
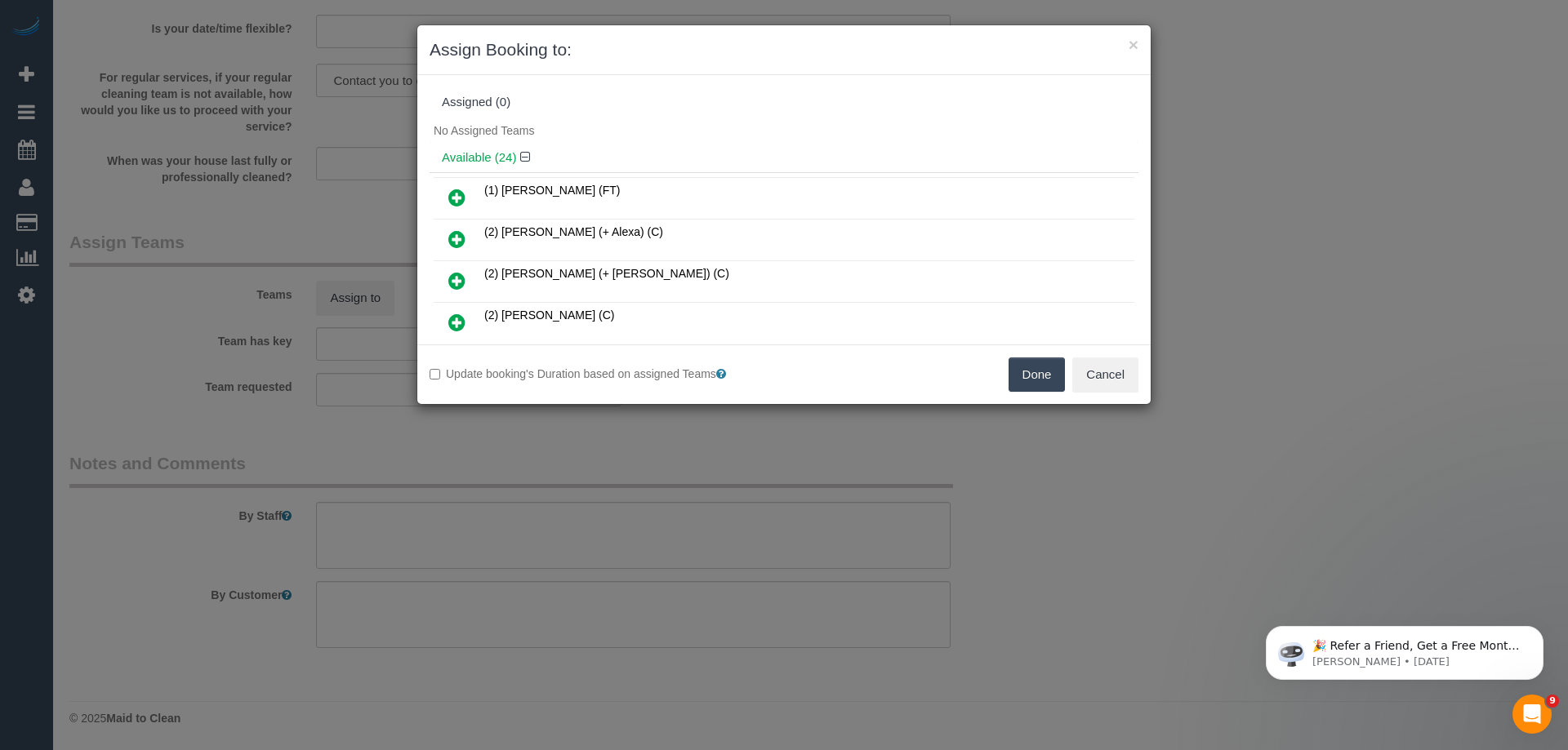
click at [465, 198] on icon at bounding box center [457, 198] width 17 height 20
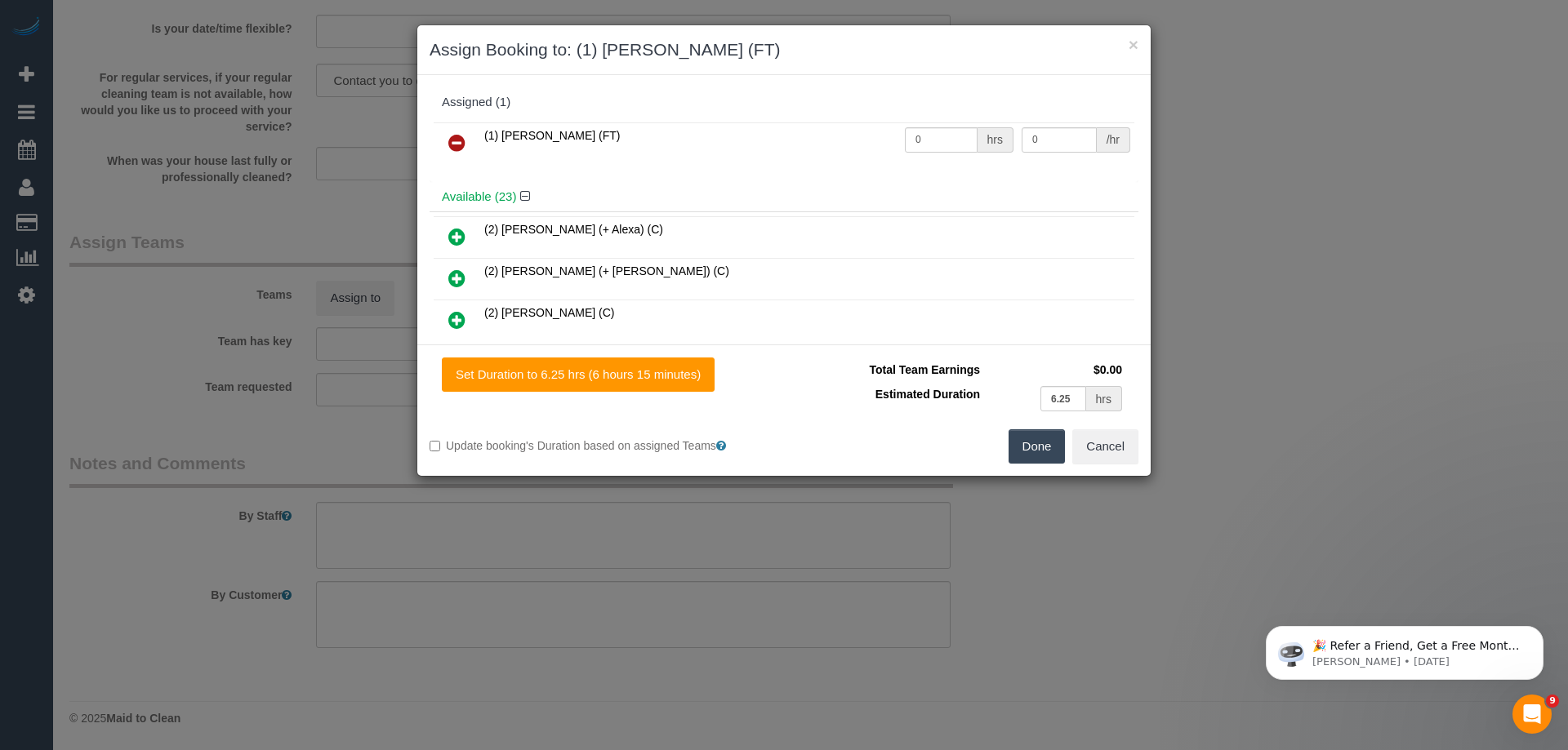
click at [463, 141] on icon at bounding box center [457, 143] width 17 height 20
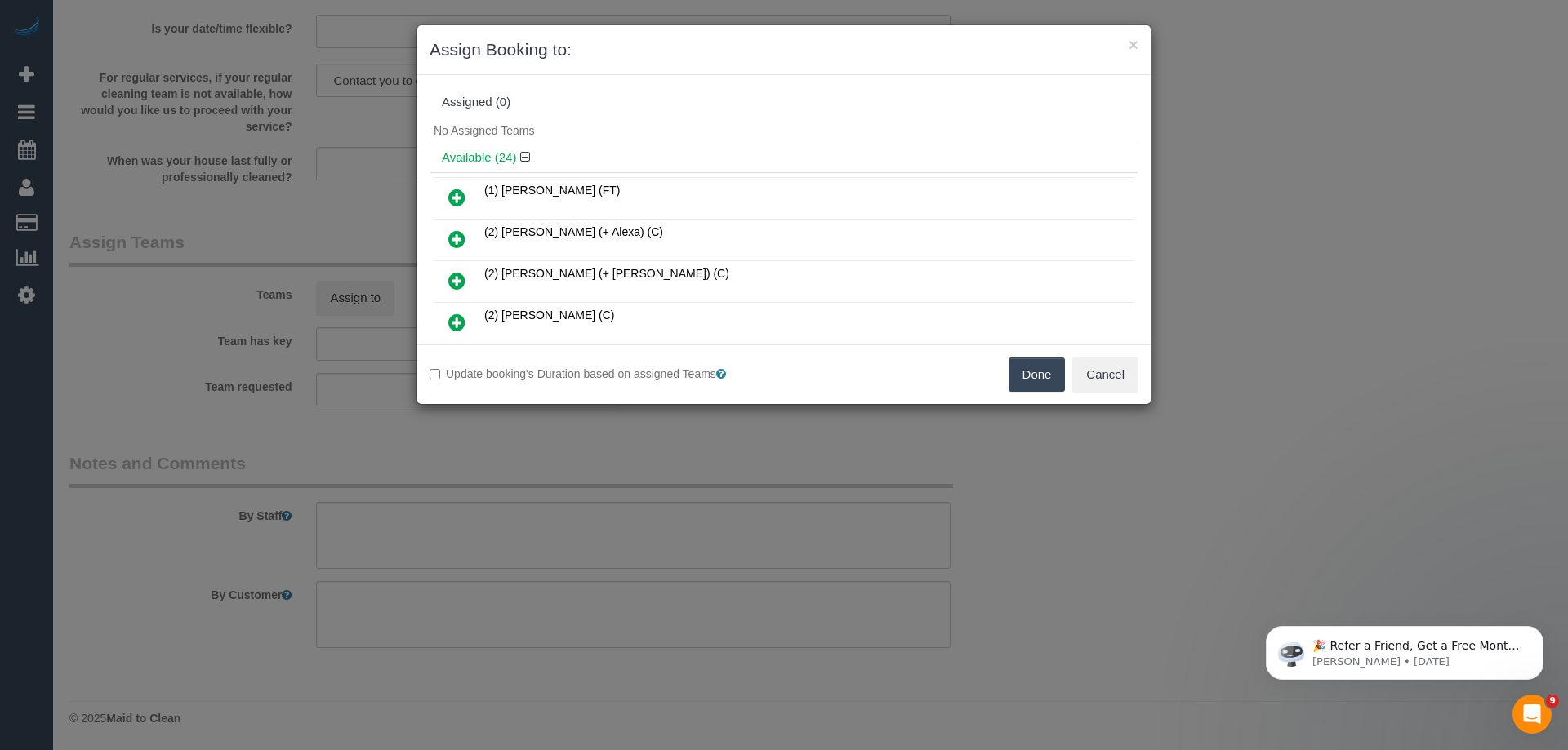
click at [458, 239] on icon at bounding box center [457, 239] width 17 height 20
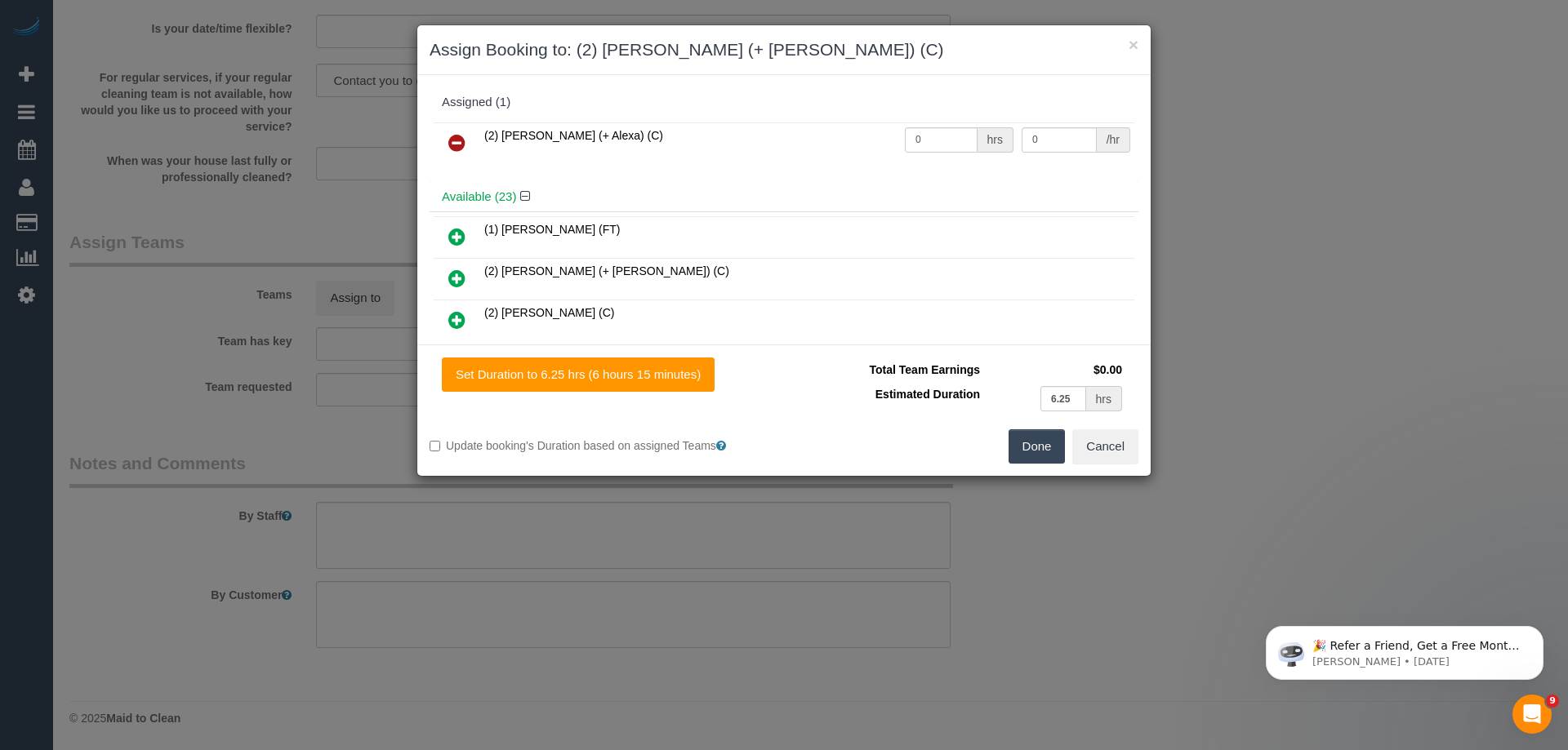
click at [458, 274] on icon at bounding box center [457, 278] width 17 height 20
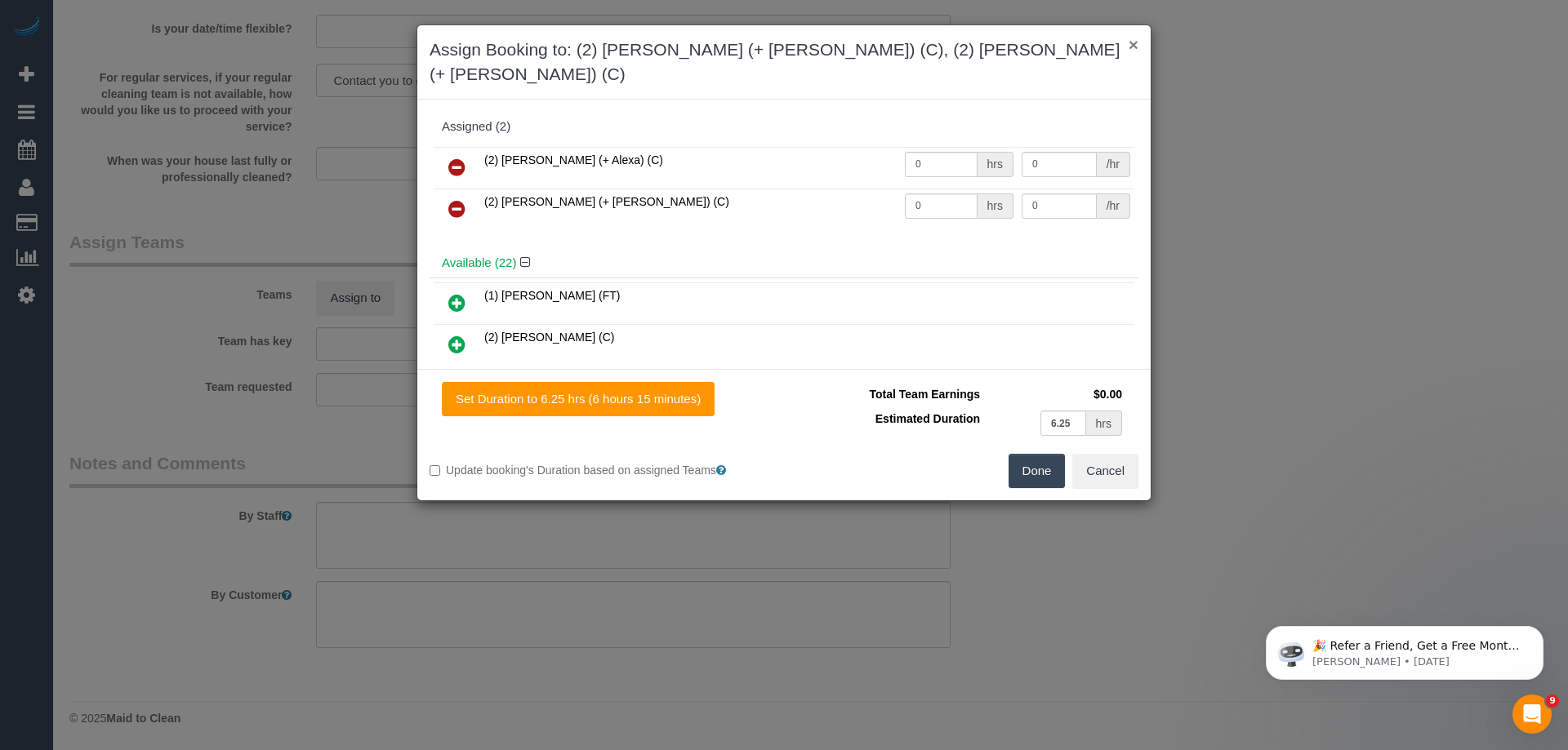
click at [1128, 44] on button "×" at bounding box center [1133, 44] width 10 height 17
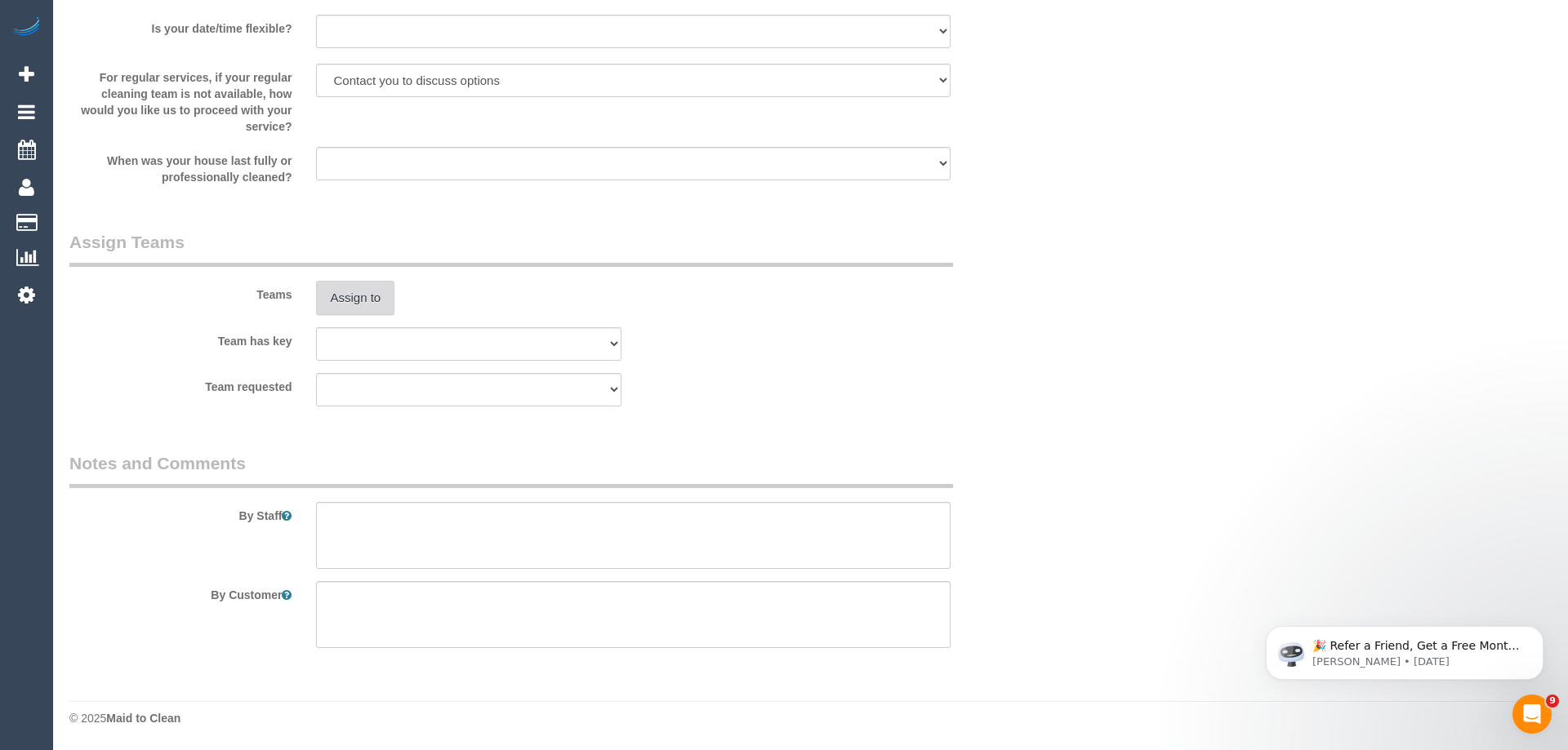
scroll to position [78428, 80124]
click at [363, 286] on button "Assign to" at bounding box center [353, 298] width 78 height 34
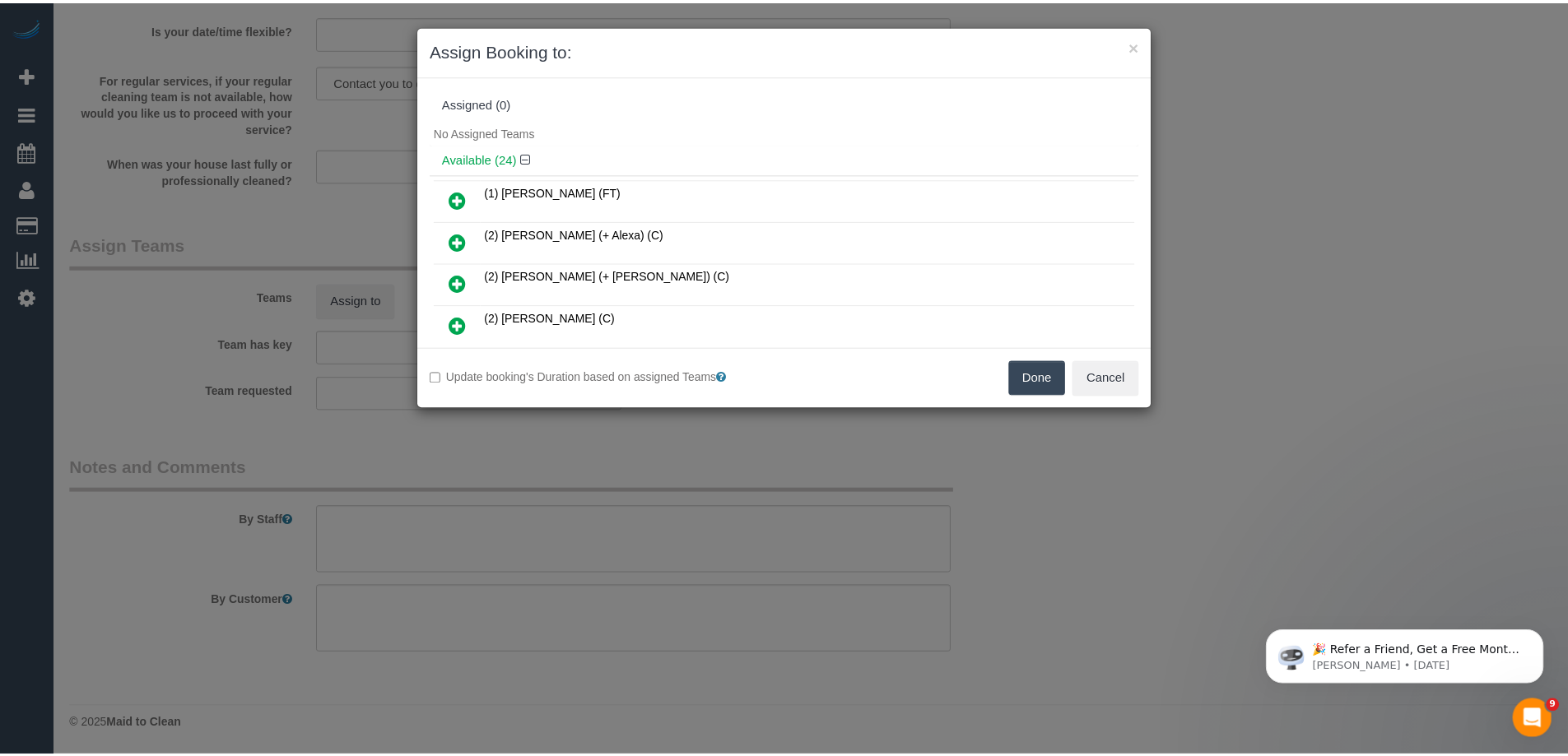
scroll to position [3253, 1580]
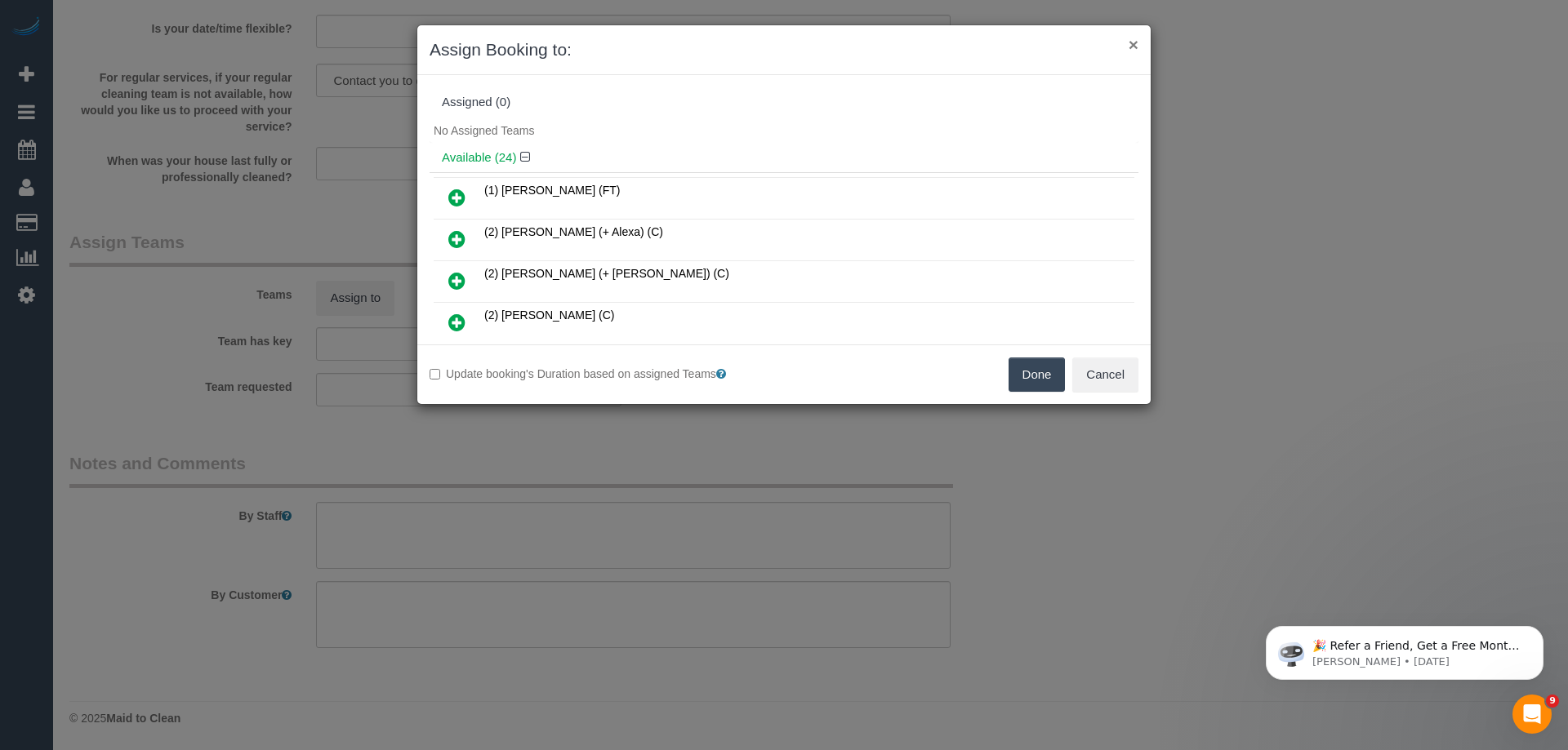
click at [1134, 45] on button "×" at bounding box center [1133, 44] width 10 height 17
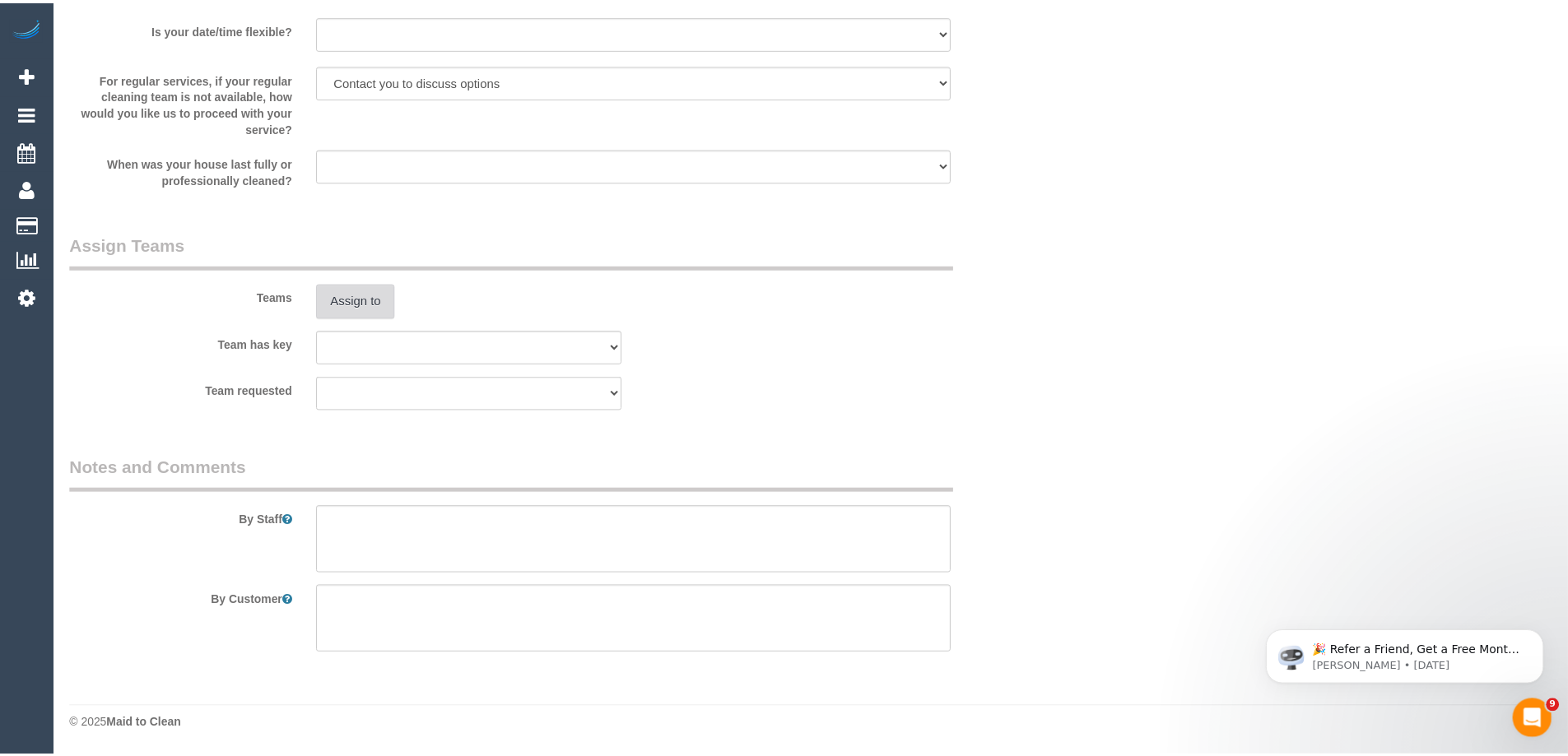
scroll to position [79055, 80727]
drag, startPoint x: 407, startPoint y: 325, endPoint x: 397, endPoint y: 347, distance: 24.2
click at [407, 329] on sui-booking-teams "Teams Assign to Team has key (0) Office (1) Debbie Brodjanac (FT) (1) Karen Cru…" at bounding box center [551, 321] width 963 height 178
click at [397, 348] on select "(0) Office (1) Debbie Brodjanac (FT) (1) Karen Cruz (FT) (1) Kumpee R (FT) (1) …" at bounding box center [469, 347] width 305 height 34
select select "20515"
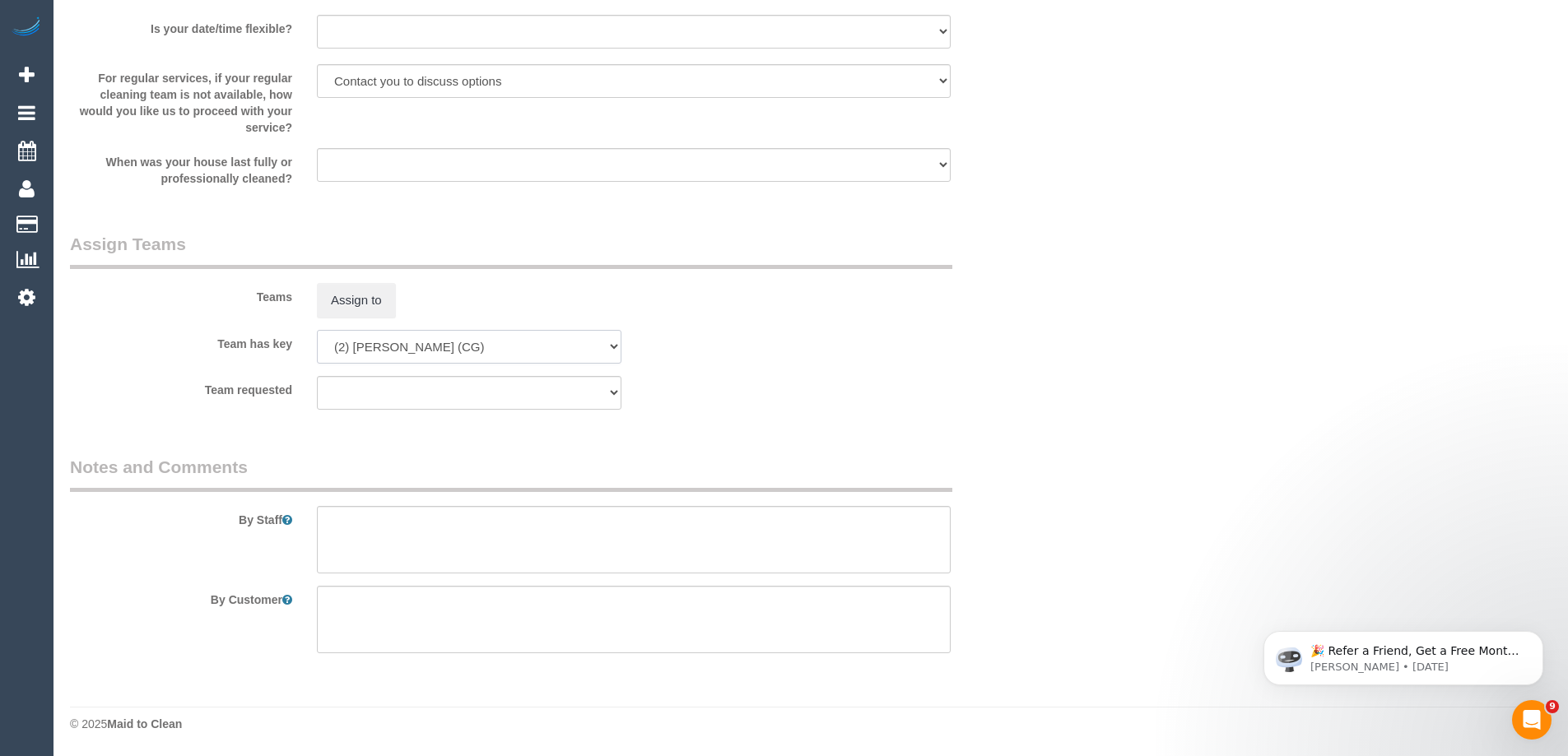
click at [317, 330] on select "(0) Office (1) Debbie Brodjanac (FT) (1) Karen Cruz (FT) (1) Kumpee R (FT) (1) …" at bounding box center [469, 347] width 305 height 34
click at [779, 351] on div "Team has key (0) Office (1) Debbie Brodjanac (FT) (1) Karen Cruz (FT) (1) Kumpe…" at bounding box center [551, 347] width 987 height 34
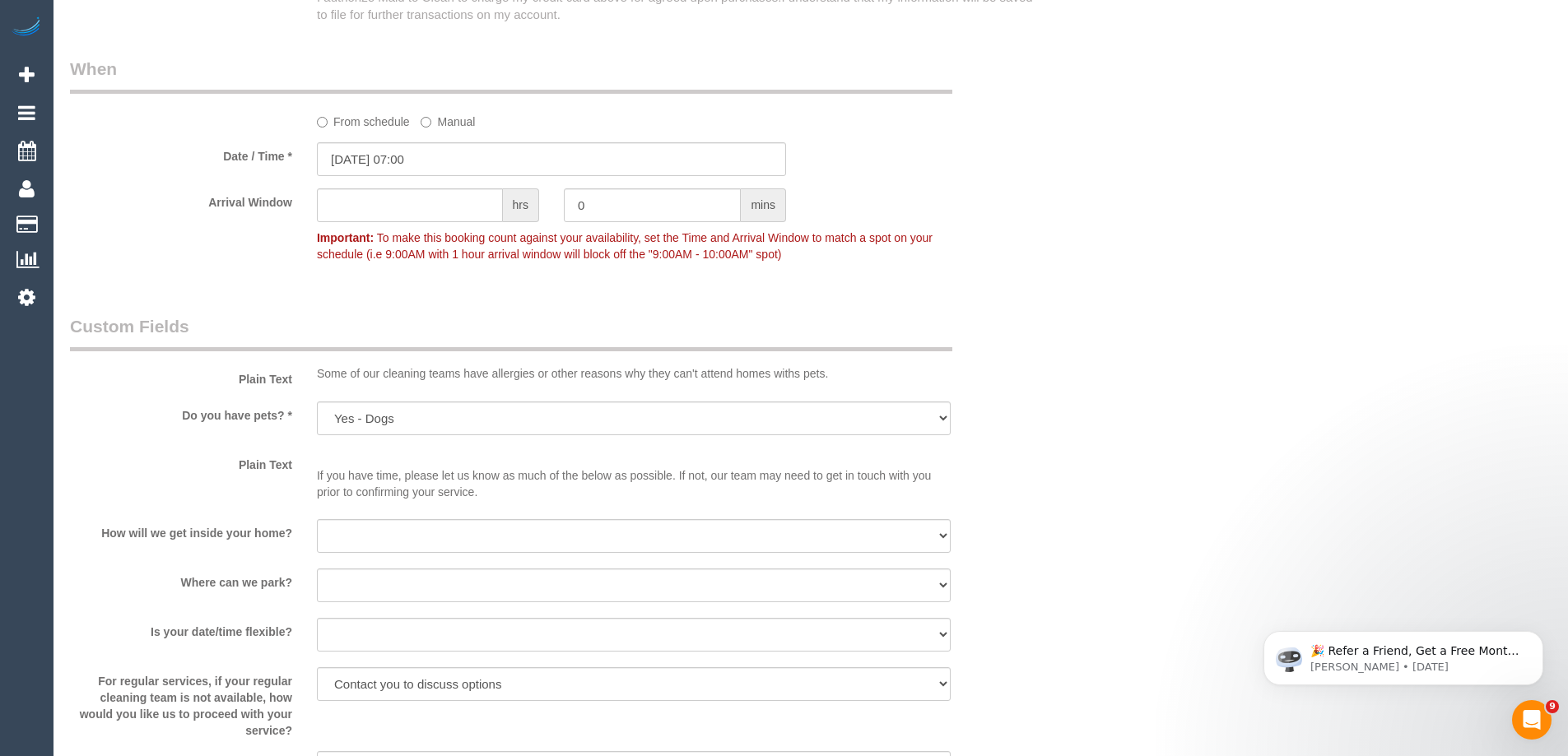
scroll to position [2304, 0]
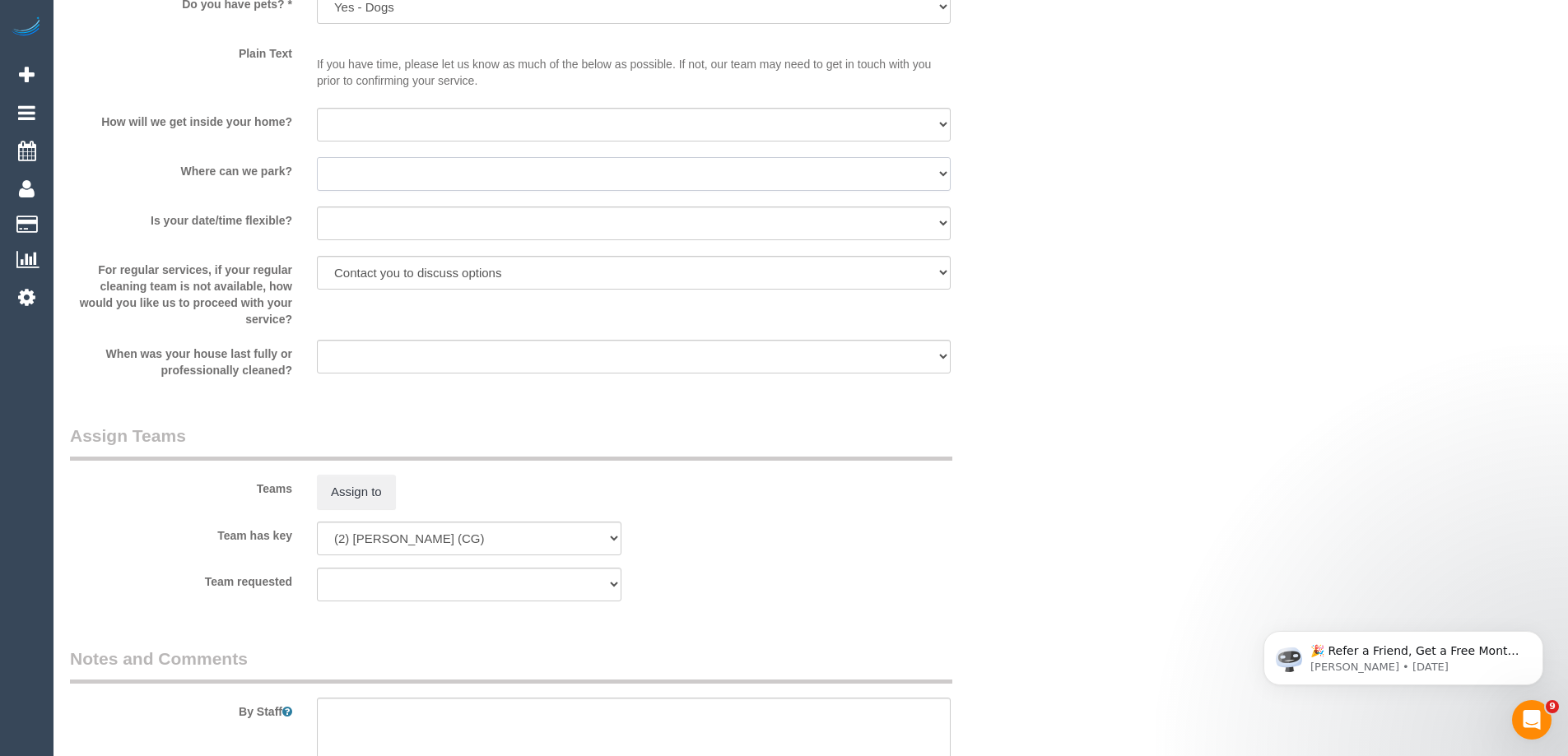
click at [371, 180] on select "I will provide parking on-site Free street parking Paid street parking (cost wi…" at bounding box center [633, 173] width 633 height 34
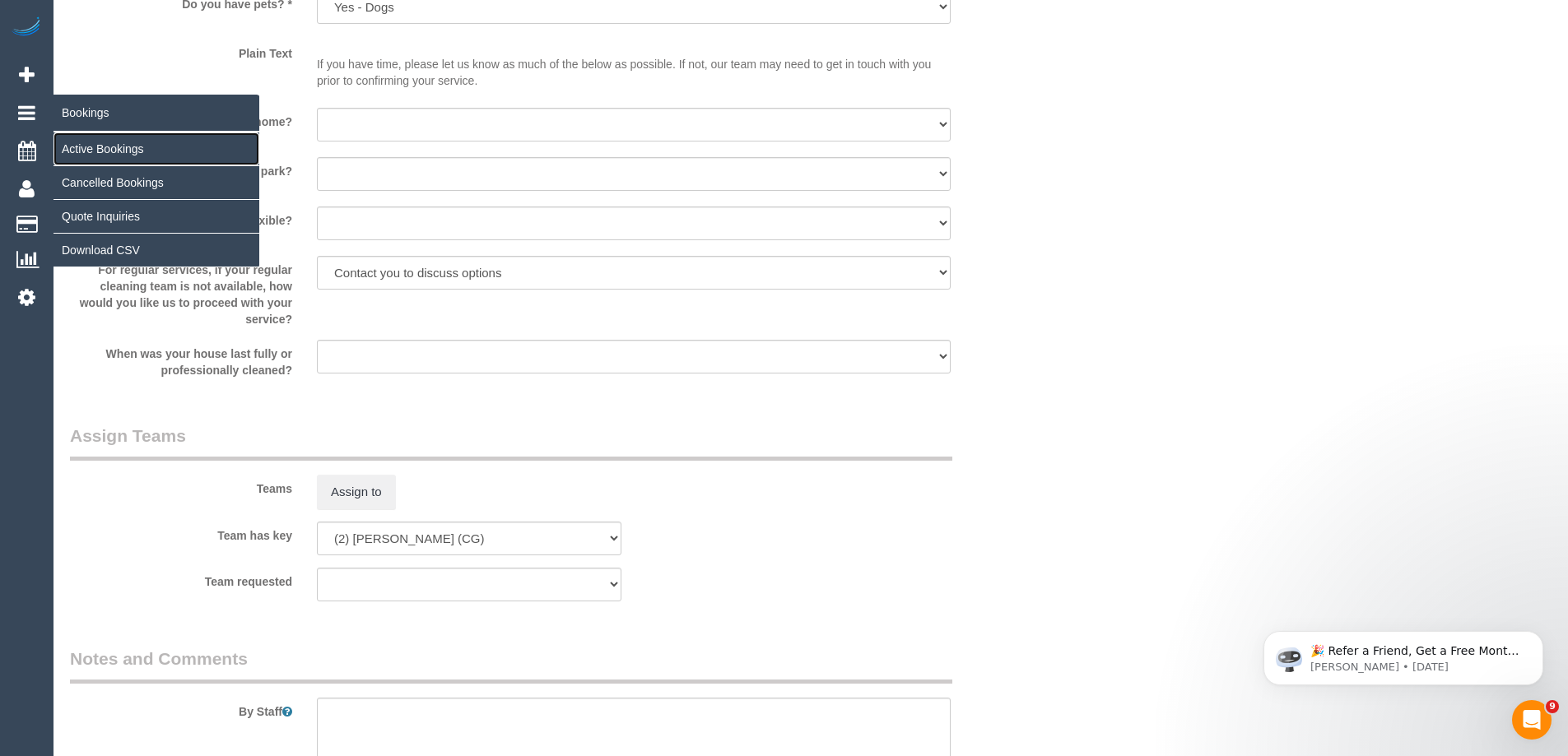
click at [102, 138] on link "Active Bookings" at bounding box center [156, 149] width 206 height 33
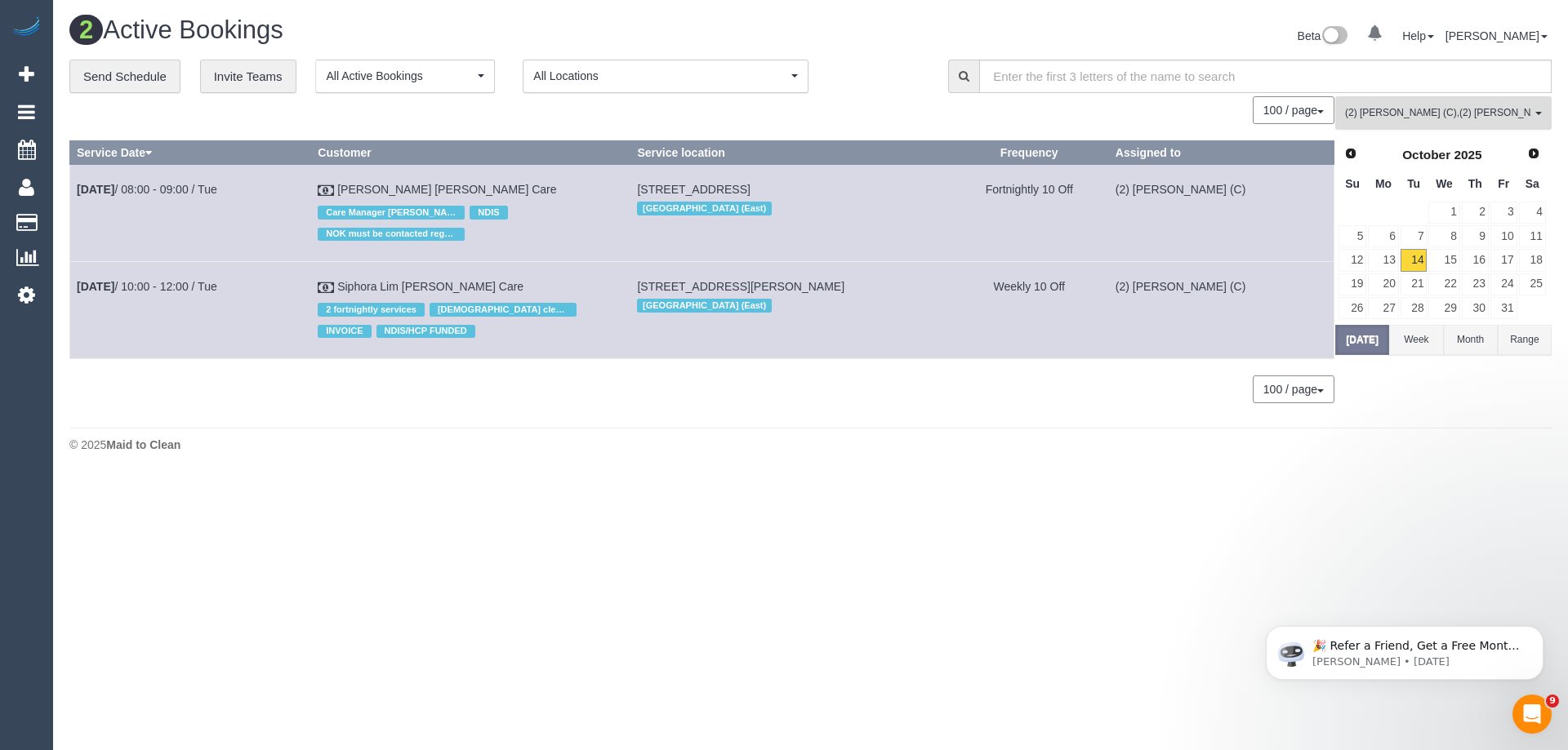
click at [1389, 126] on button "(2) Catalina Fabro (C) , (2) Shameen Opanayake (C) All Teams" at bounding box center [1444, 113] width 216 height 33
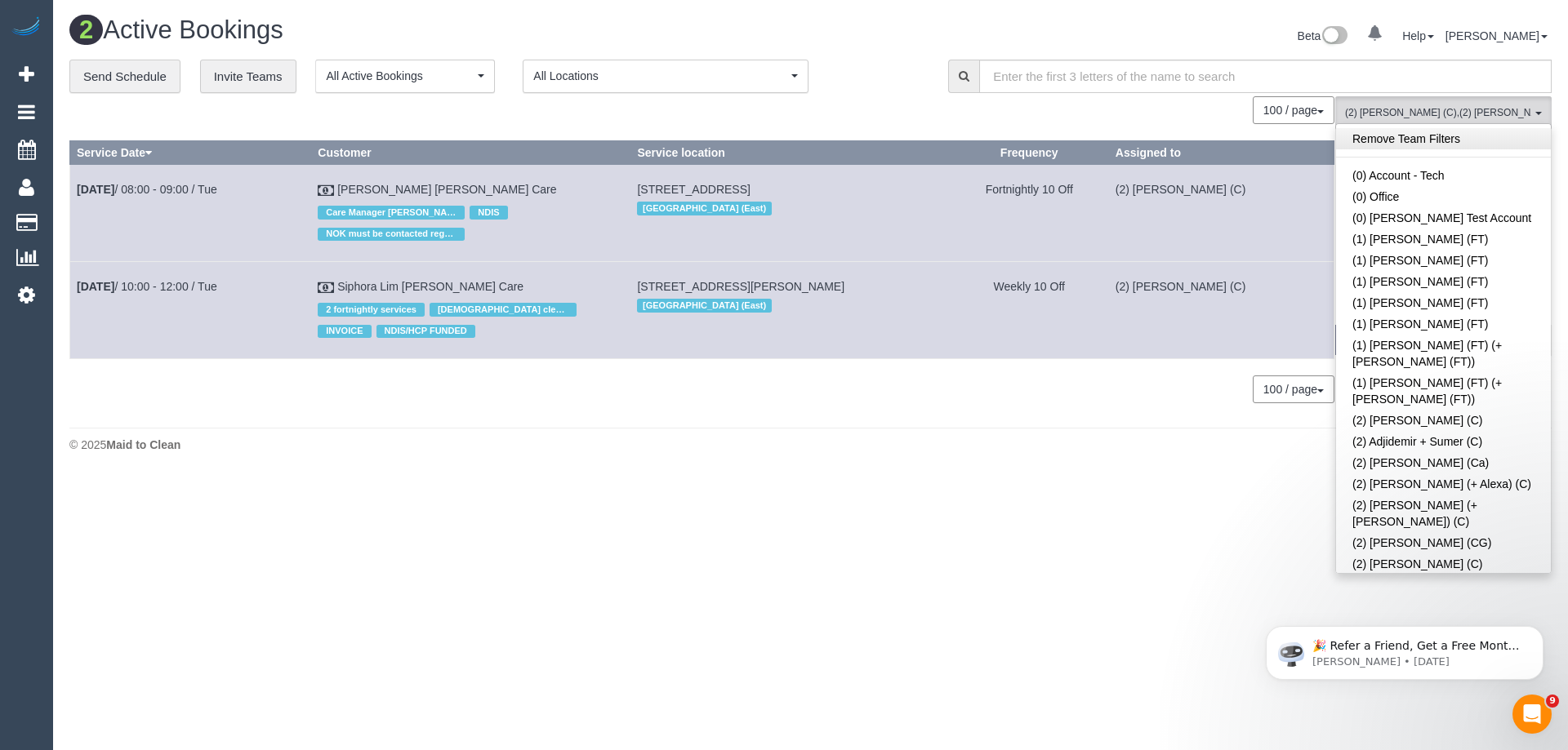
click at [1460, 137] on link "Remove Team Filters" at bounding box center [1444, 139] width 215 height 22
click at [1239, 575] on body "0 Beta Your Notifications You have 0 alerts Add Booking Bookings Active Booking…" at bounding box center [784, 375] width 1568 height 750
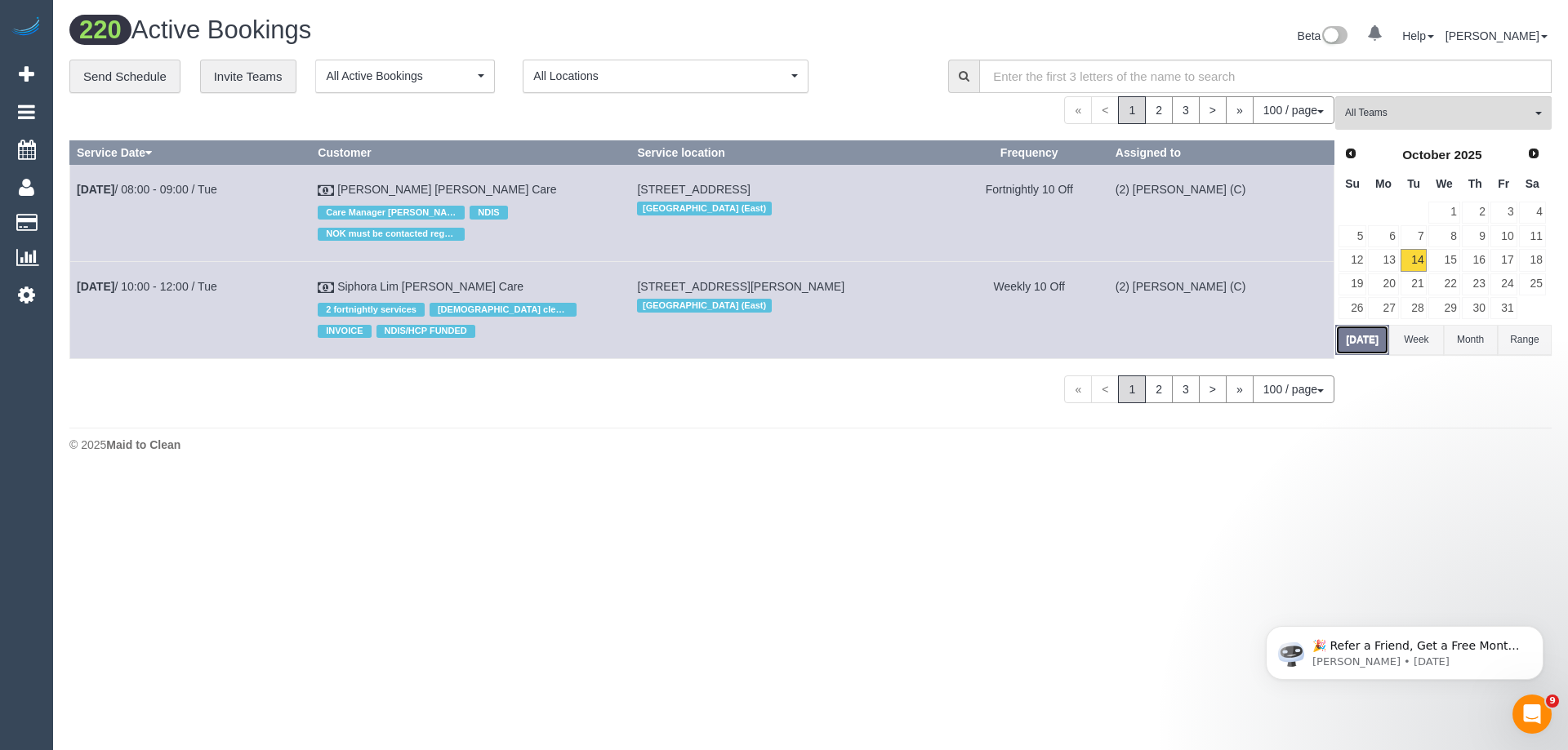
click at [1355, 338] on button "Today" at bounding box center [1363, 340] width 54 height 31
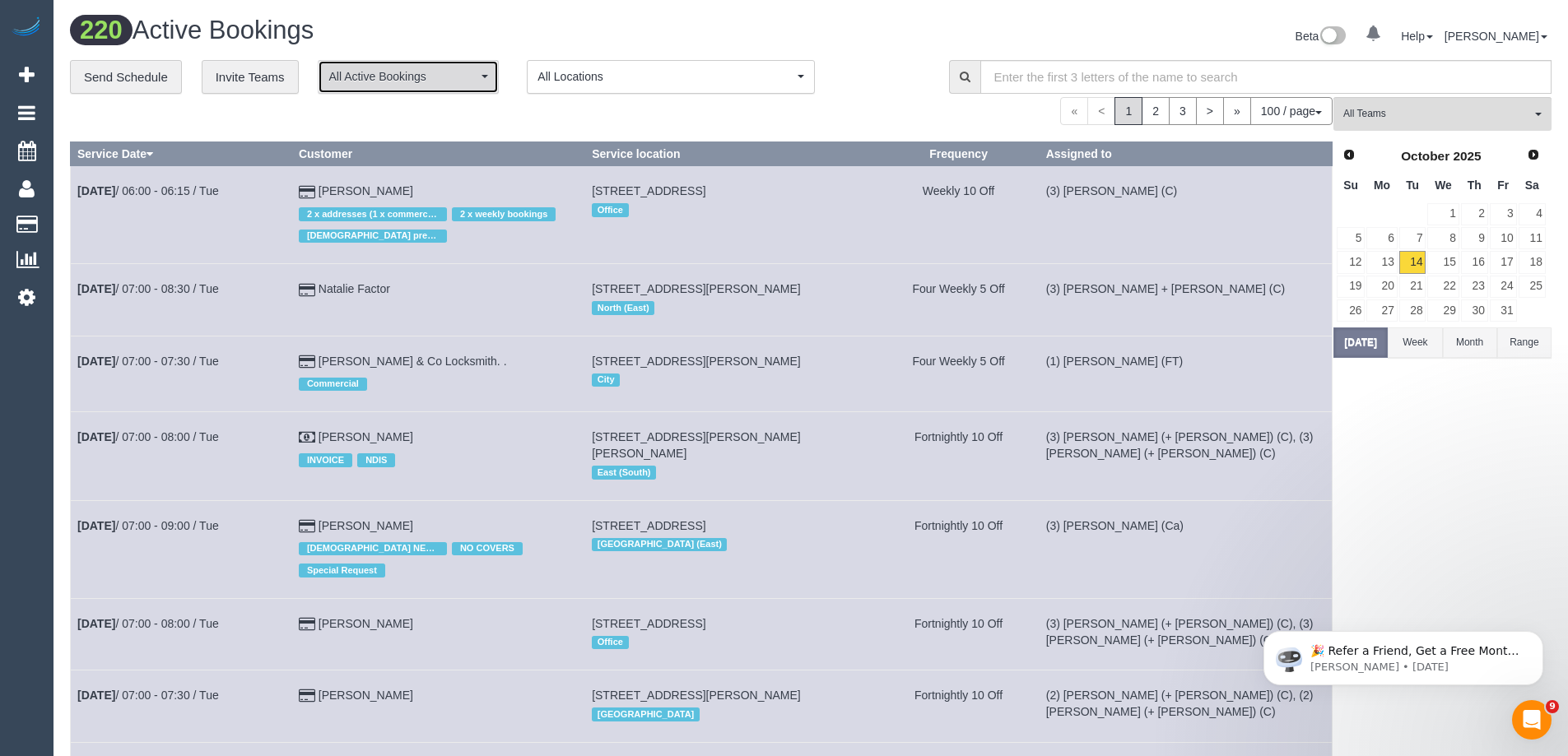
click at [394, 83] on span "All Active Bookings" at bounding box center [403, 76] width 149 height 16
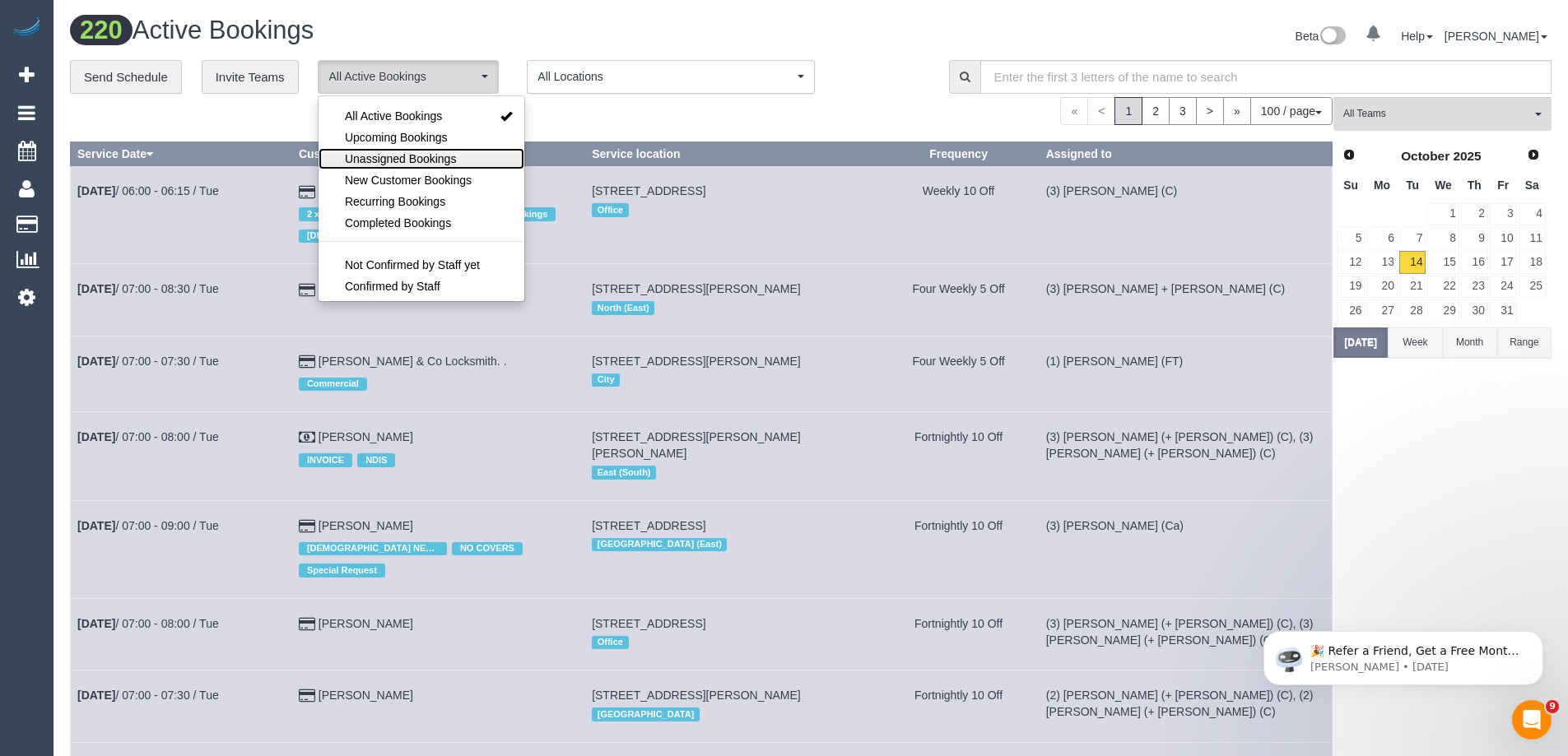
click at [446, 162] on span "Unassigned Bookings" at bounding box center [400, 159] width 111 height 16
click at [593, 116] on div "100 / page 10 / page 20 / page 30 / page 40 / page 50 / page 100 / page" at bounding box center [701, 111] width 1262 height 28
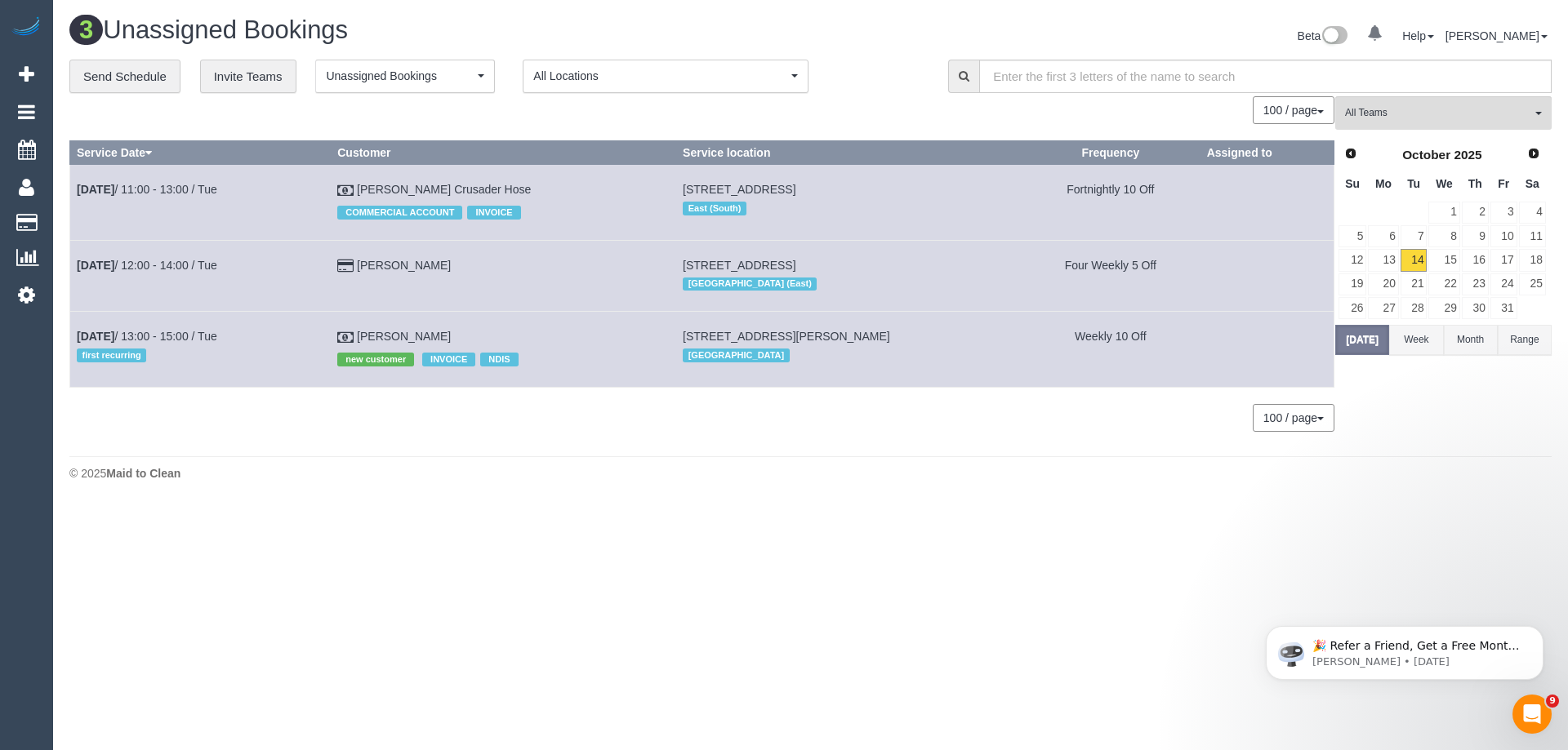
click at [689, 541] on body "0 Beta Your Notifications You have 0 alerts Add Booking Bookings Active Booking…" at bounding box center [784, 375] width 1568 height 750
click at [382, 79] on span "Unassigned Bookings" at bounding box center [400, 76] width 148 height 16
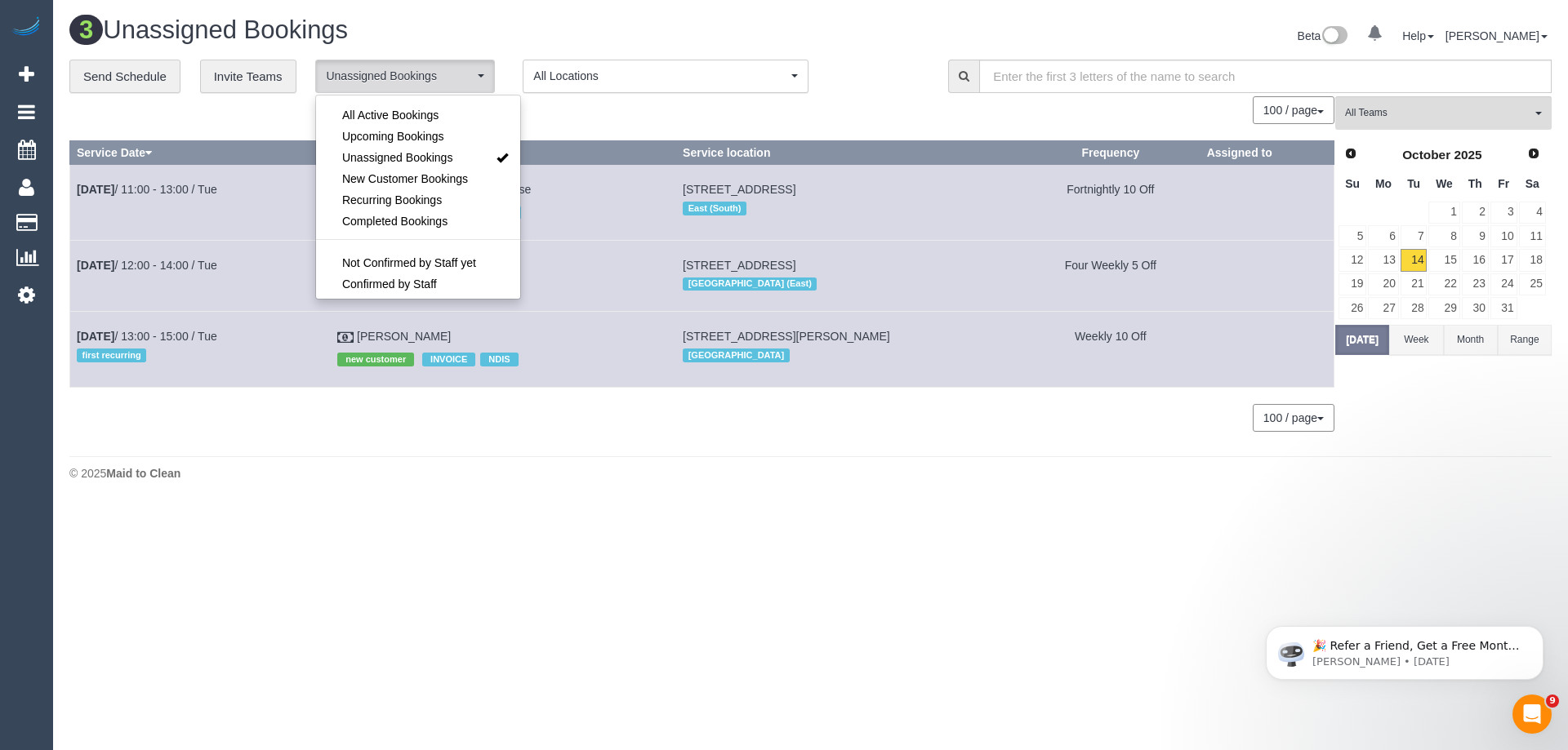
click at [819, 471] on div "© 2025 Maid to Clean" at bounding box center [811, 474] width 1482 height 16
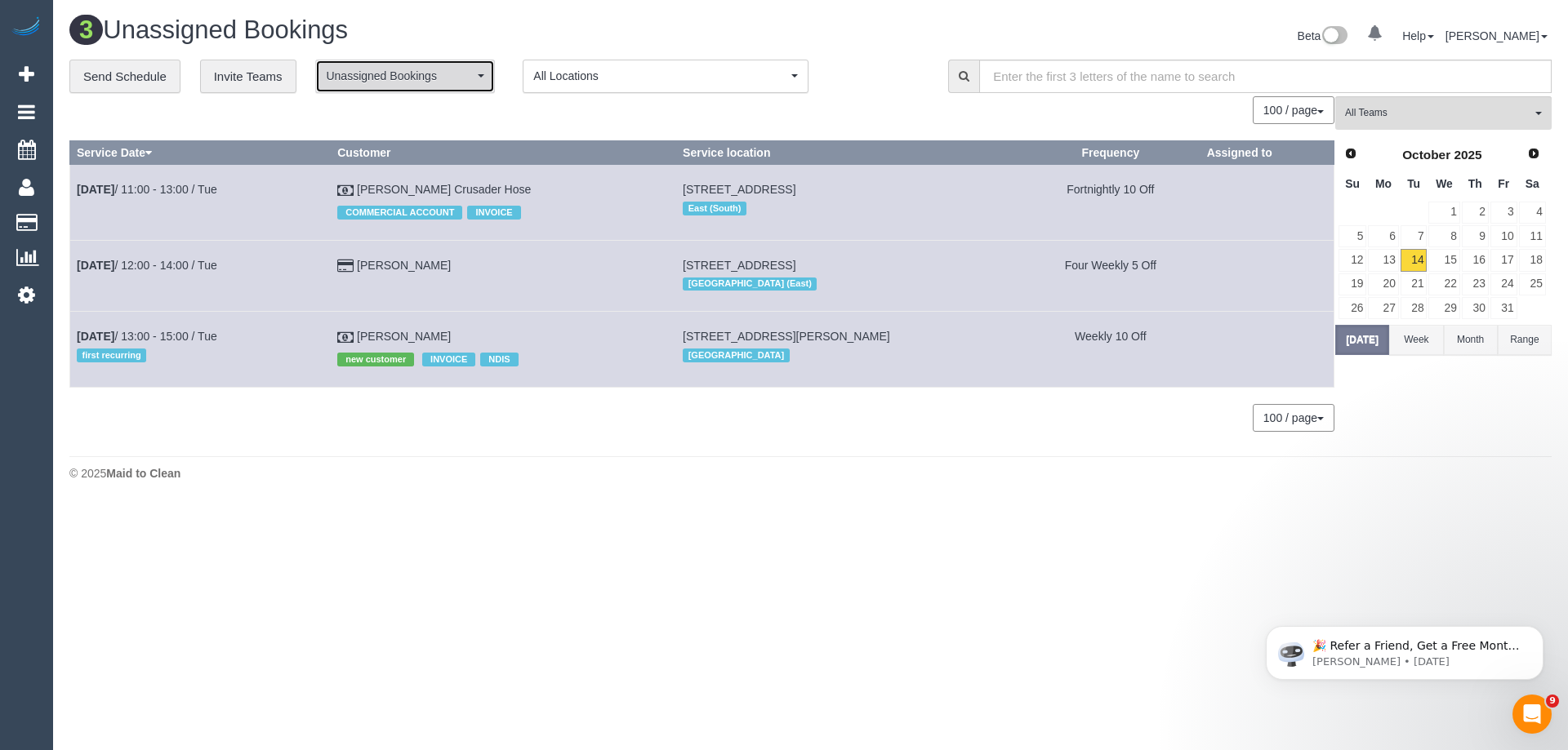
click at [406, 83] on span "Unassigned Bookings" at bounding box center [400, 76] width 148 height 16
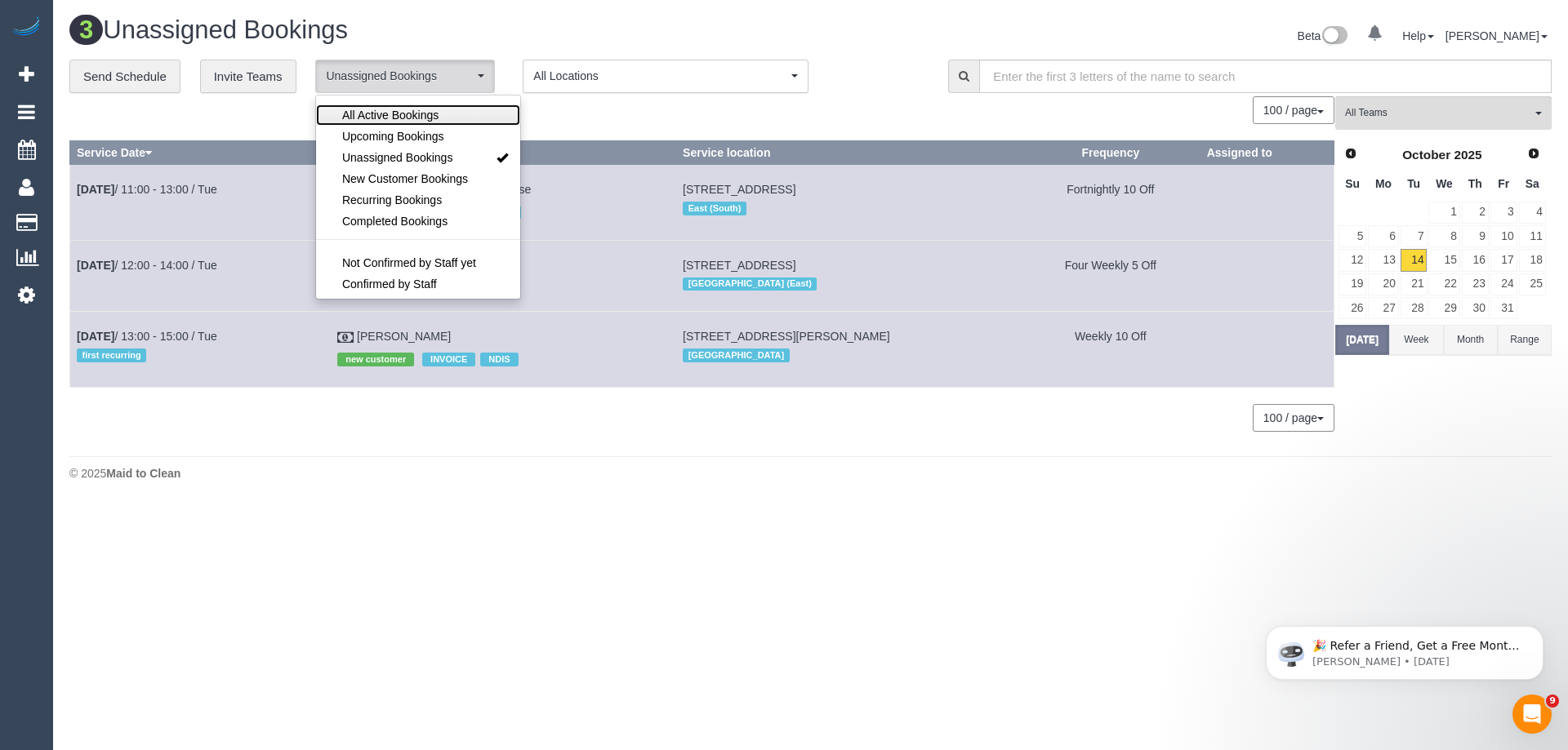
click at [417, 122] on span "All Active Bookings" at bounding box center [390, 115] width 96 height 16
select select "***"
click at [579, 110] on div "100 / page 10 / page 20 / page 30 / page 40 / page 50 / page 100 / page" at bounding box center [702, 110] width 1265 height 28
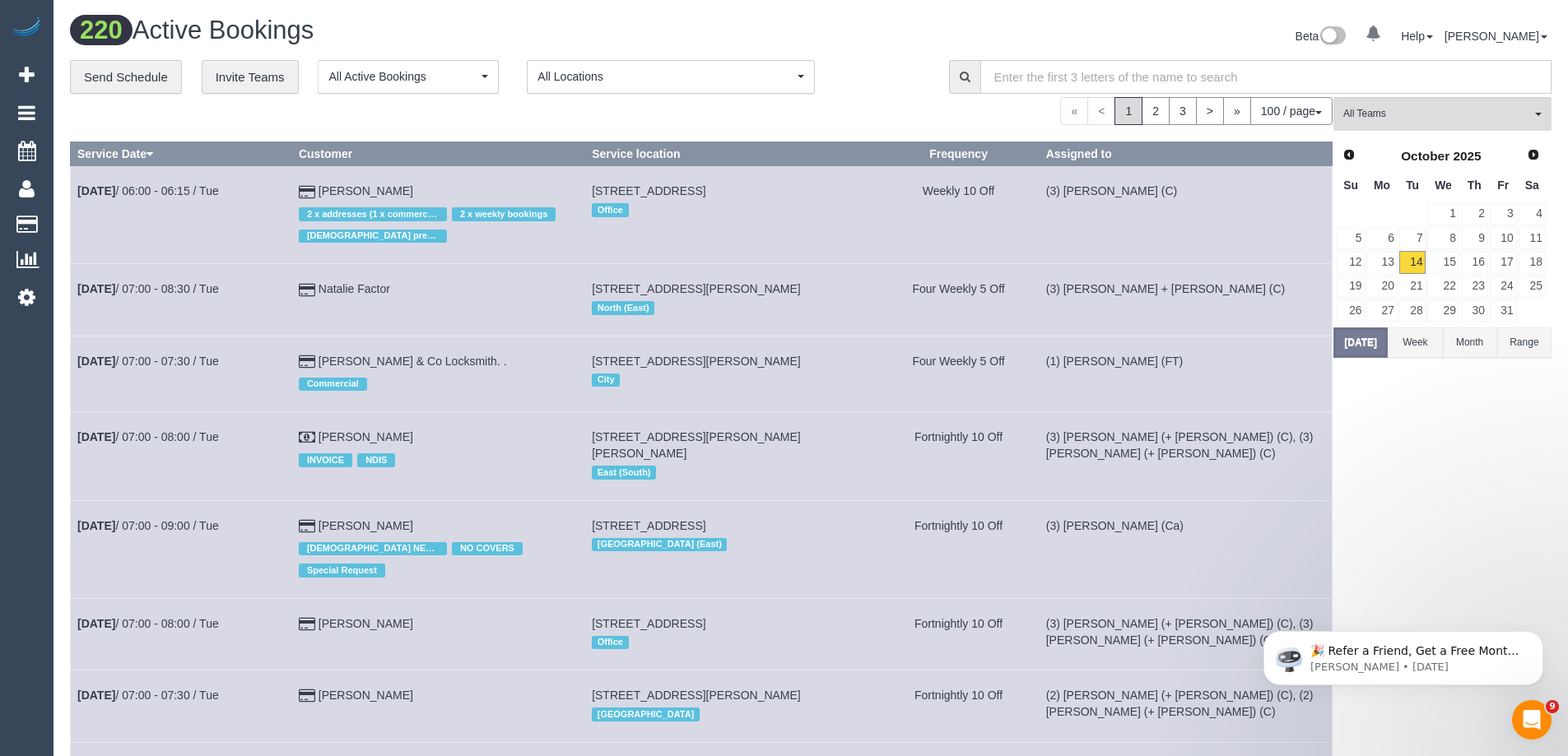
click at [1038, 75] on input "text" at bounding box center [1266, 76] width 572 height 34
click at [1082, 66] on input "text" at bounding box center [1266, 76] width 572 height 34
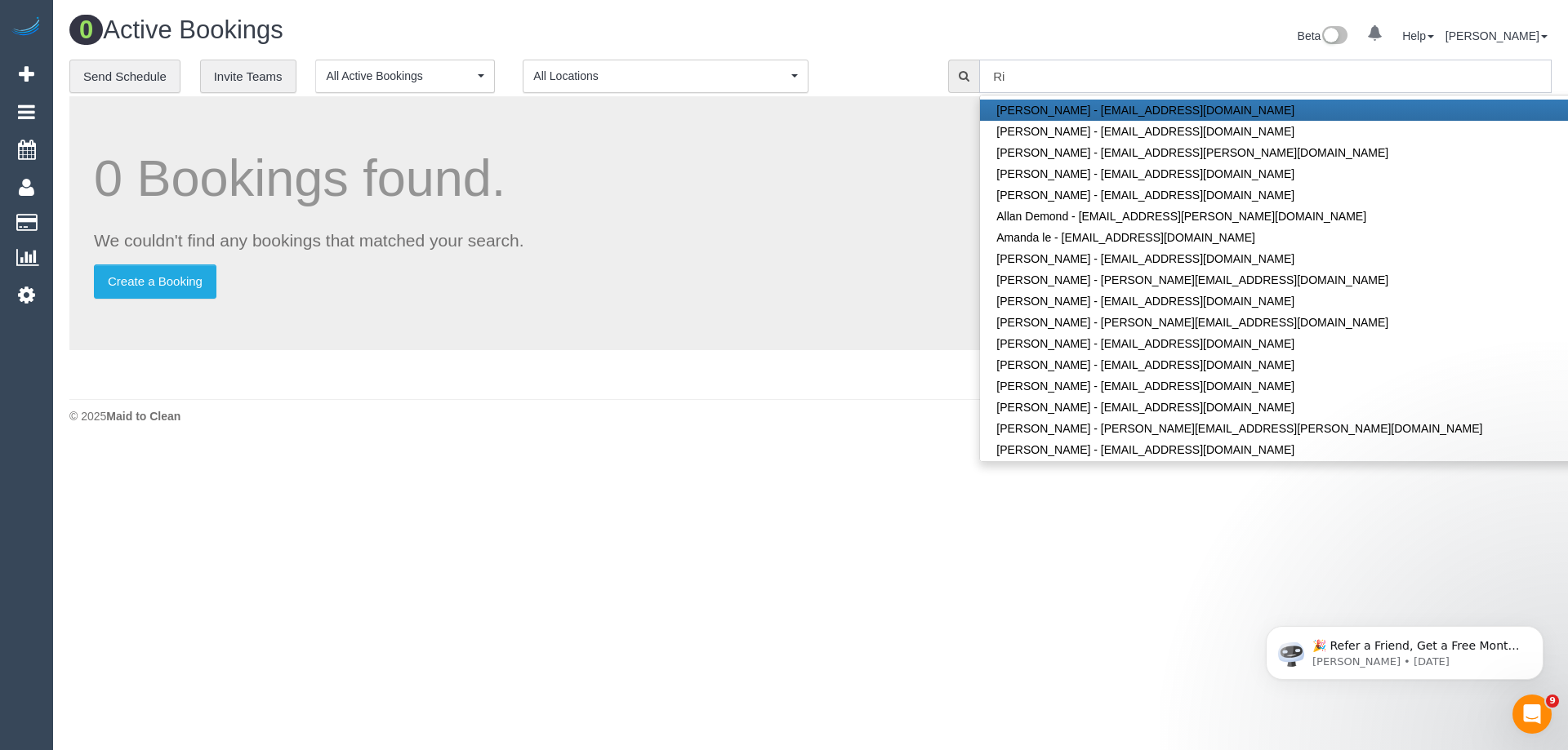
type input "R"
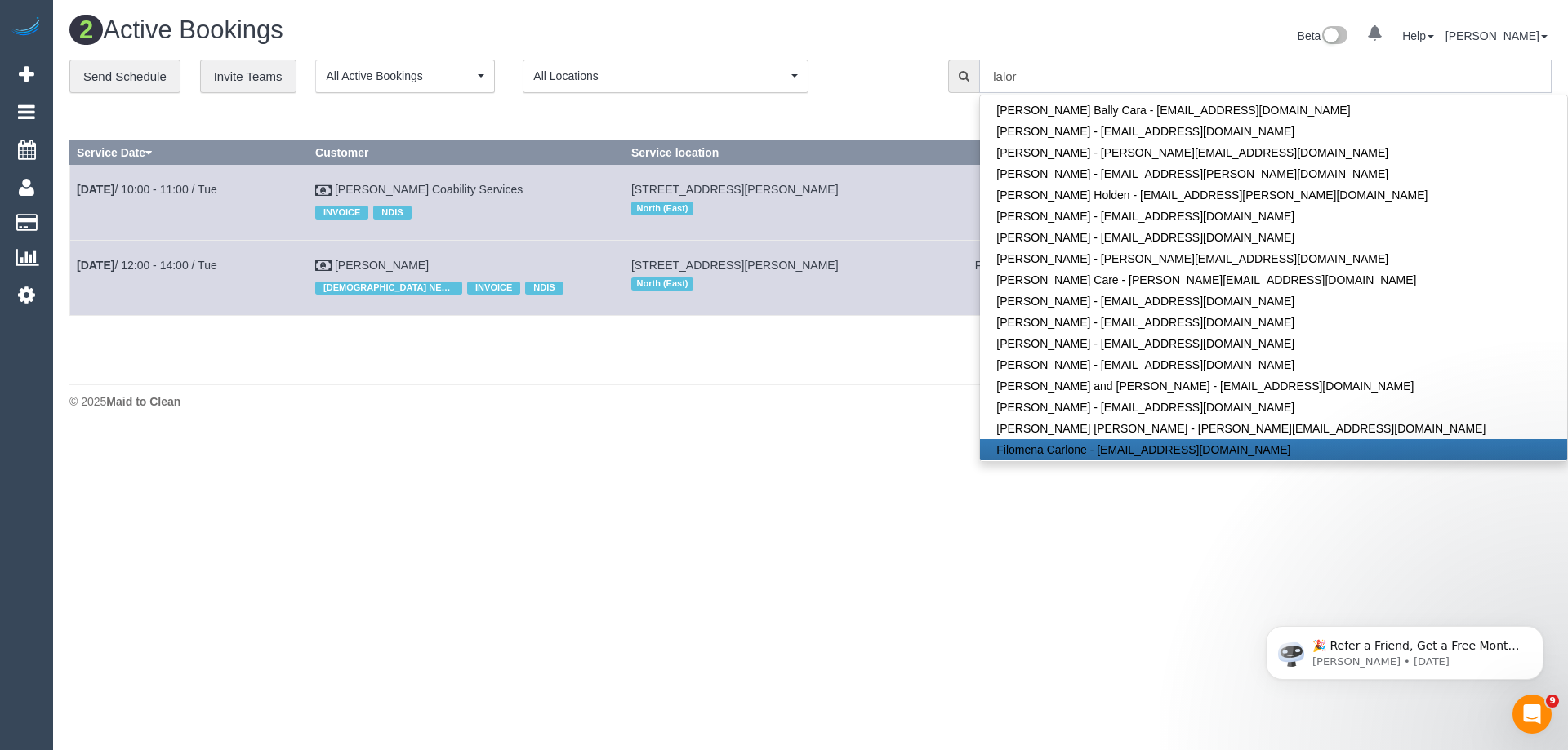
type input "lalor"
click at [1118, 539] on body "0 Beta Your Notifications You have 0 alerts Add Booking Bookings Active Booking…" at bounding box center [784, 375] width 1568 height 750
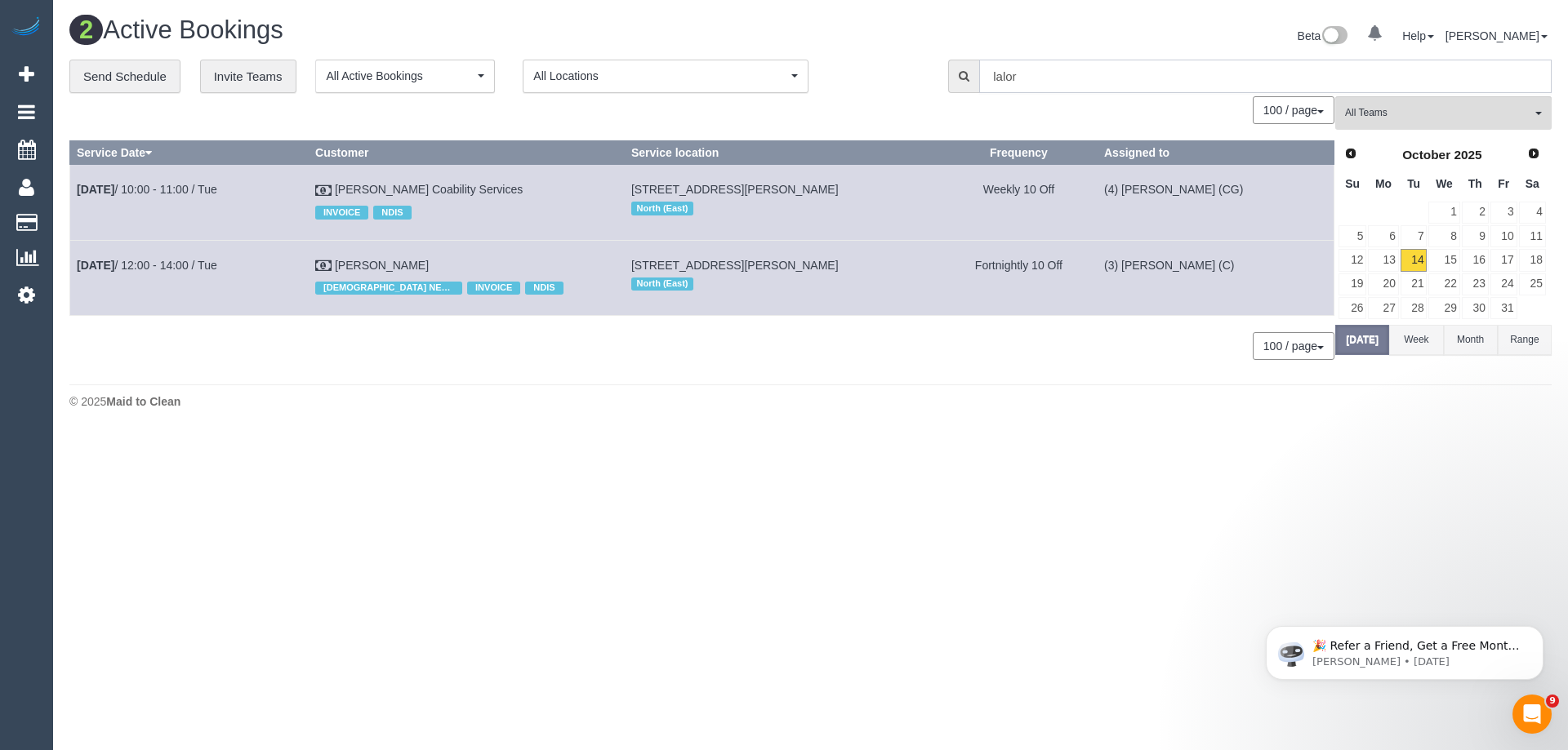
click at [1011, 92] on input "lalor" at bounding box center [1265, 76] width 573 height 33
drag, startPoint x: 1033, startPoint y: 80, endPoint x: 938, endPoint y: 68, distance: 95.8
click at [938, 68] on div "lalor" at bounding box center [1249, 76] width 628 height 33
click at [1441, 393] on footer "© 2025 Maid to Clean" at bounding box center [811, 401] width 1482 height 32
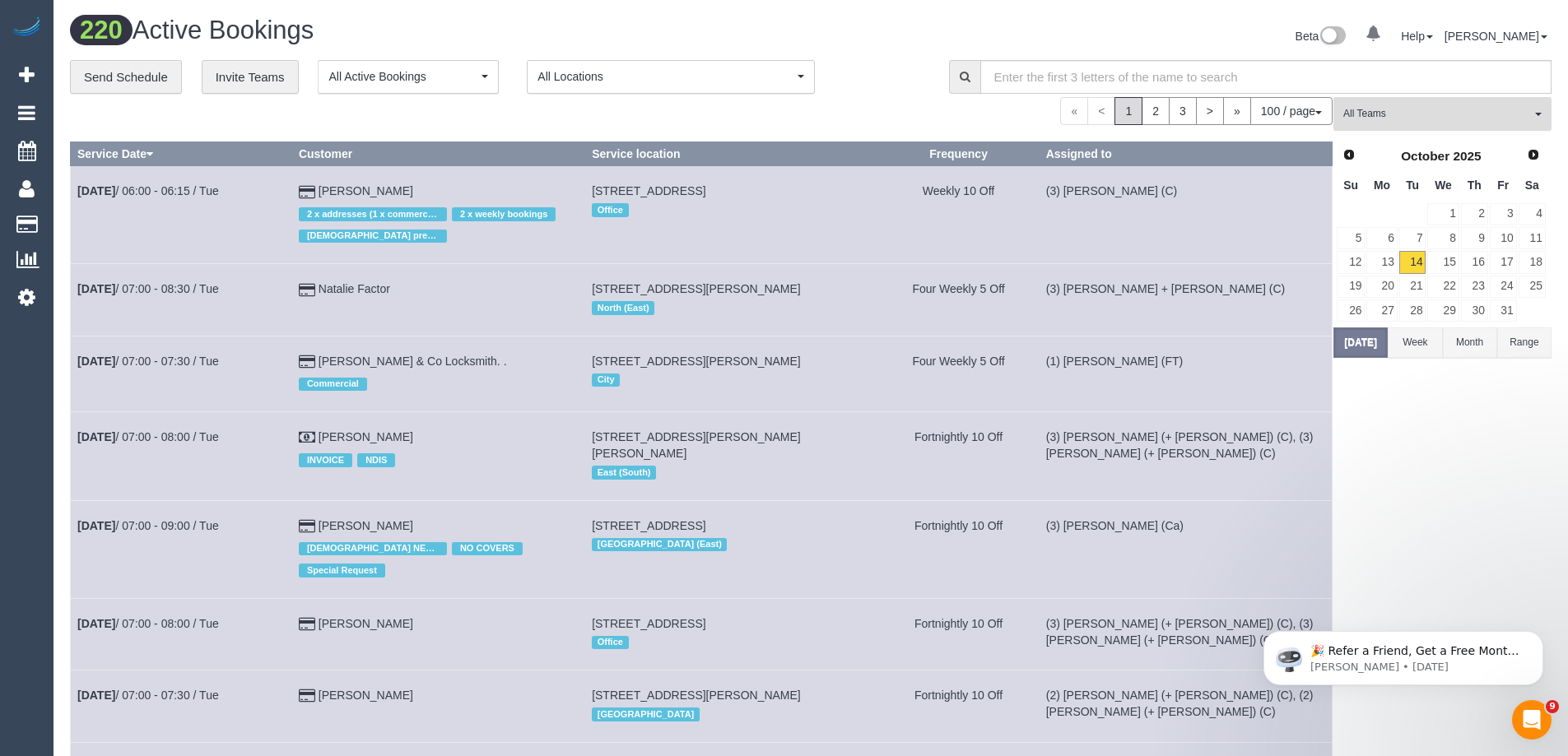
click at [1395, 113] on span "All Teams" at bounding box center [1436, 113] width 188 height 14
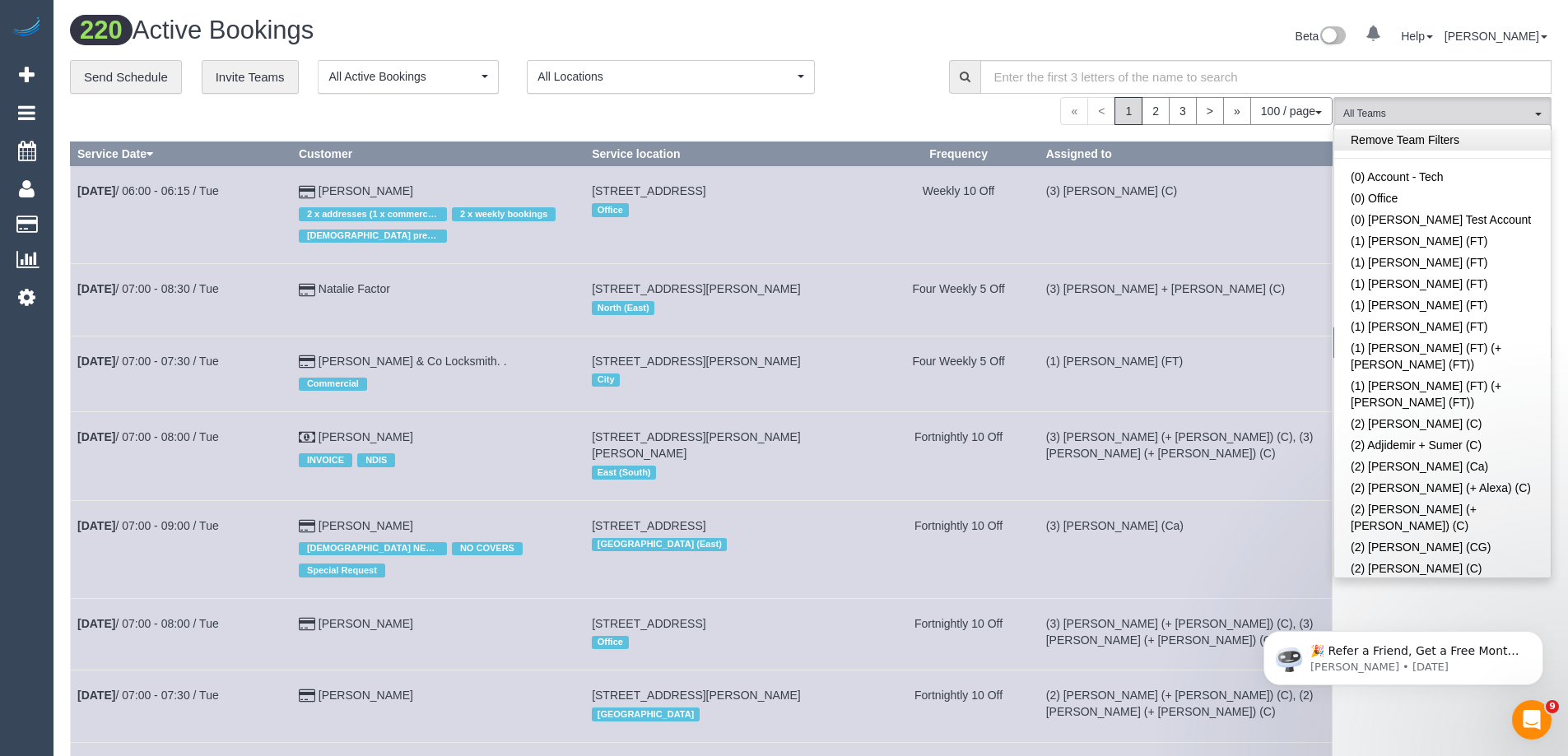
click at [1425, 136] on link "Remove Team Filters" at bounding box center [1442, 140] width 217 height 22
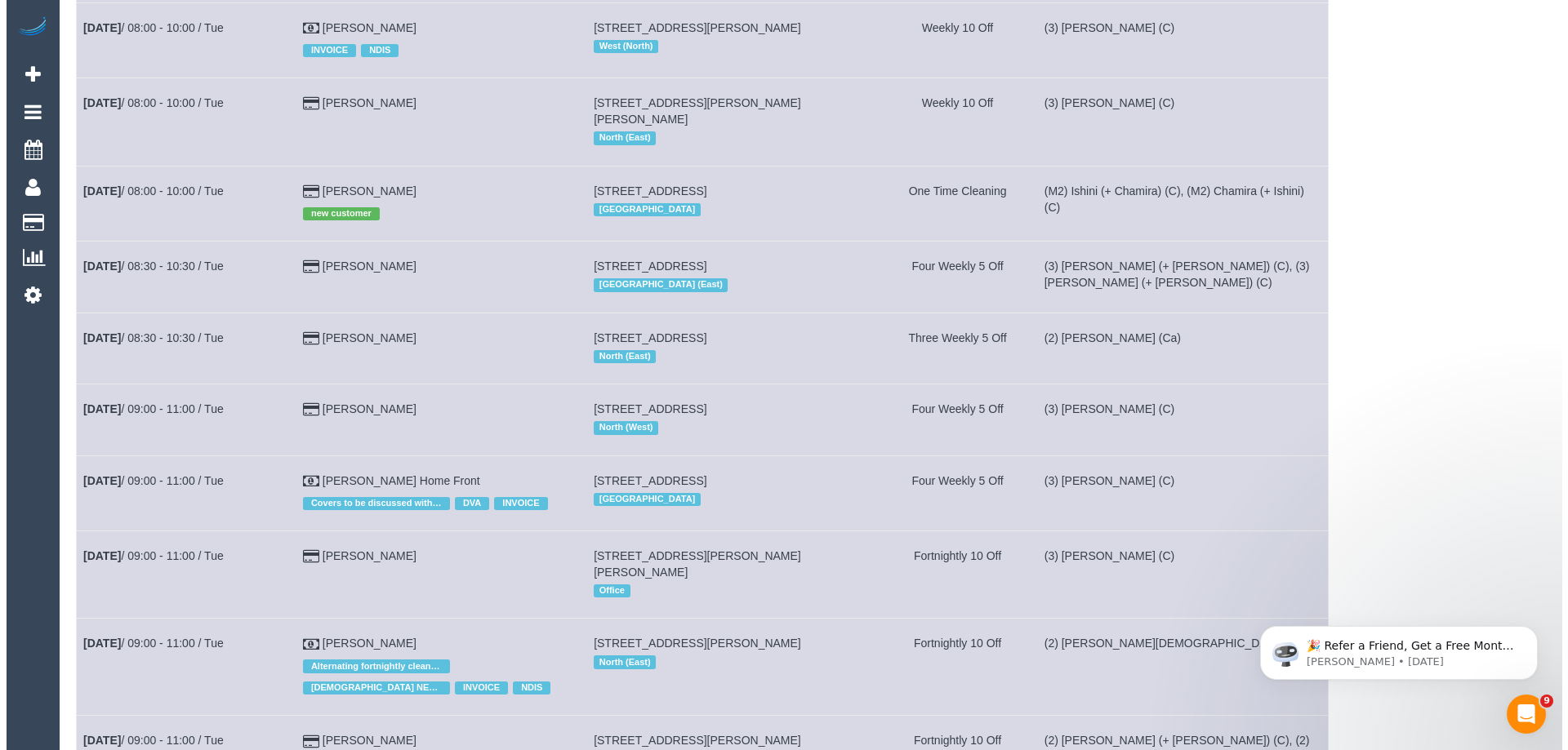
scroll to position [3457, 0]
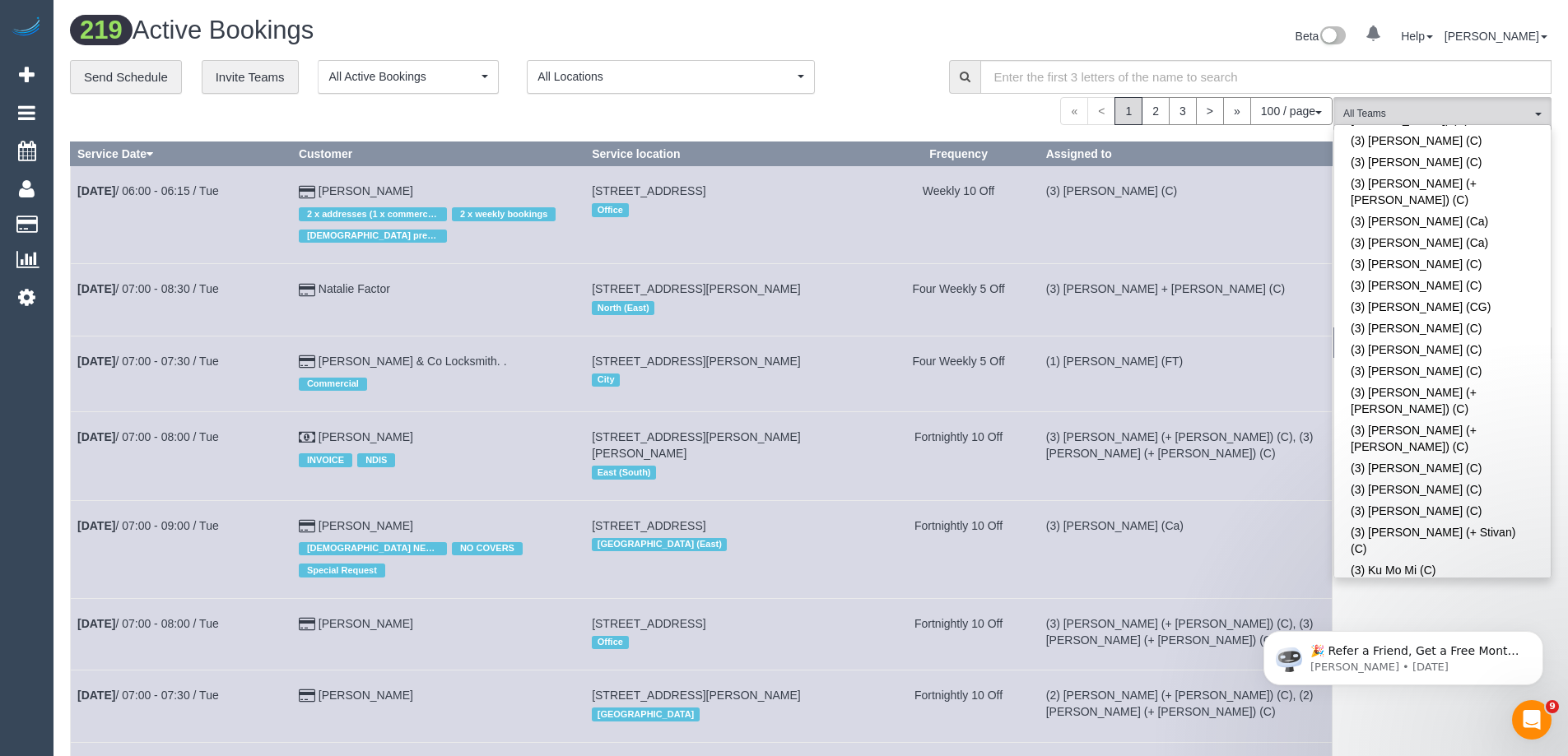
click at [791, 45] on div "219 Active Bookings" at bounding box center [434, 34] width 753 height 35
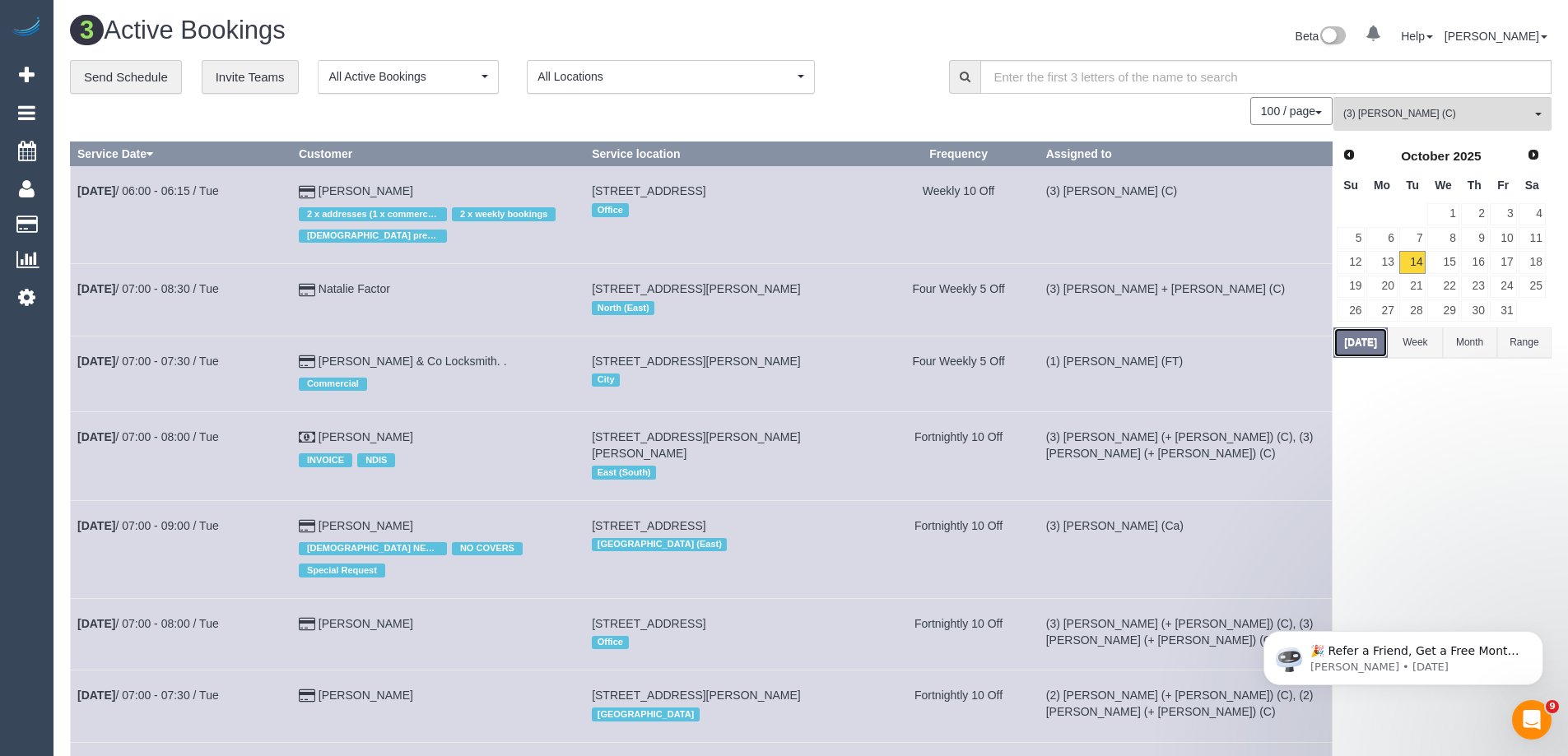
click at [1386, 347] on button "Today" at bounding box center [1360, 343] width 54 height 31
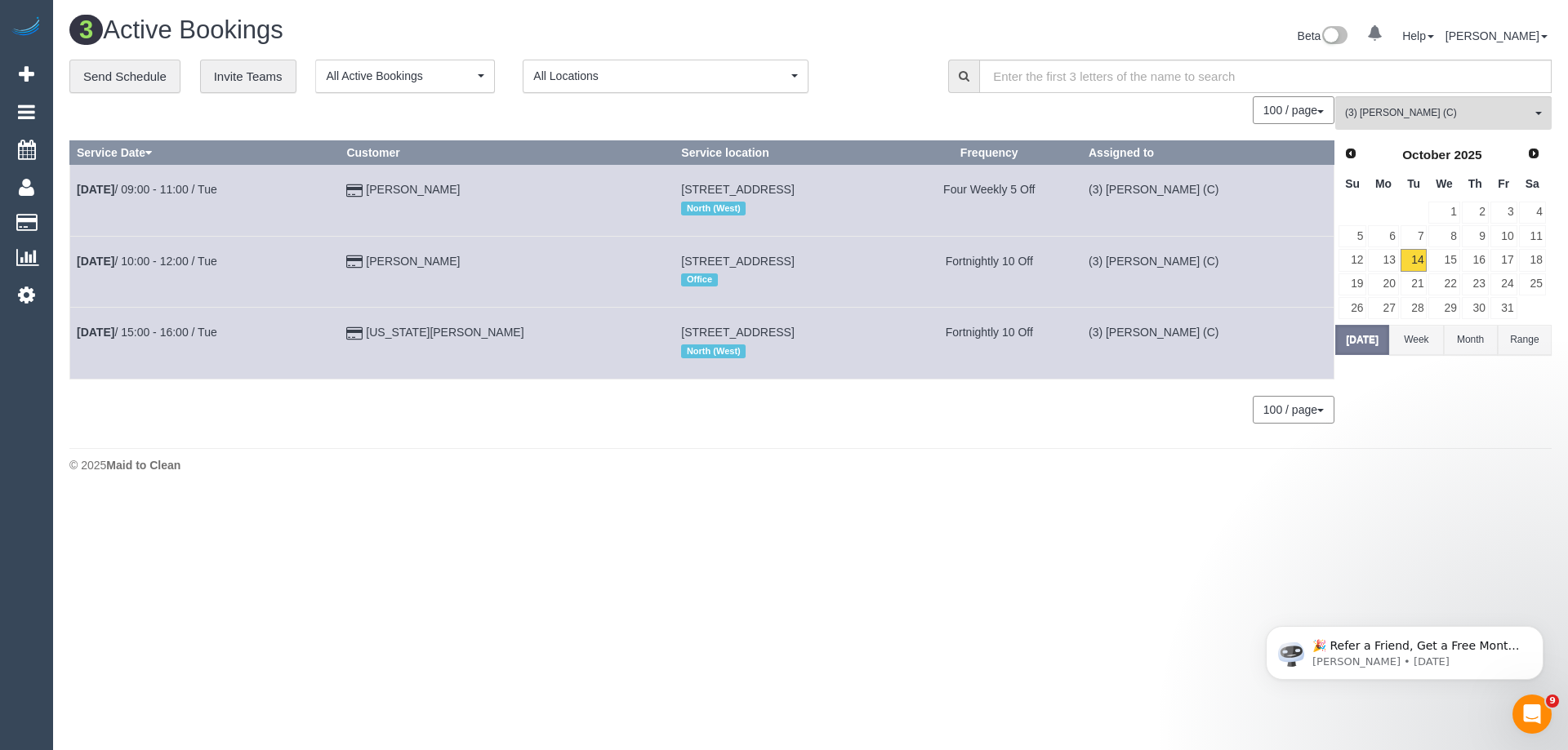
click at [684, 653] on body "0 Beta Your Notifications You have 0 alerts Add Booking Bookings Active Booking…" at bounding box center [784, 375] width 1568 height 750
click at [1414, 104] on button "(3) Pratham Bagga (C) All Teams" at bounding box center [1444, 113] width 216 height 33
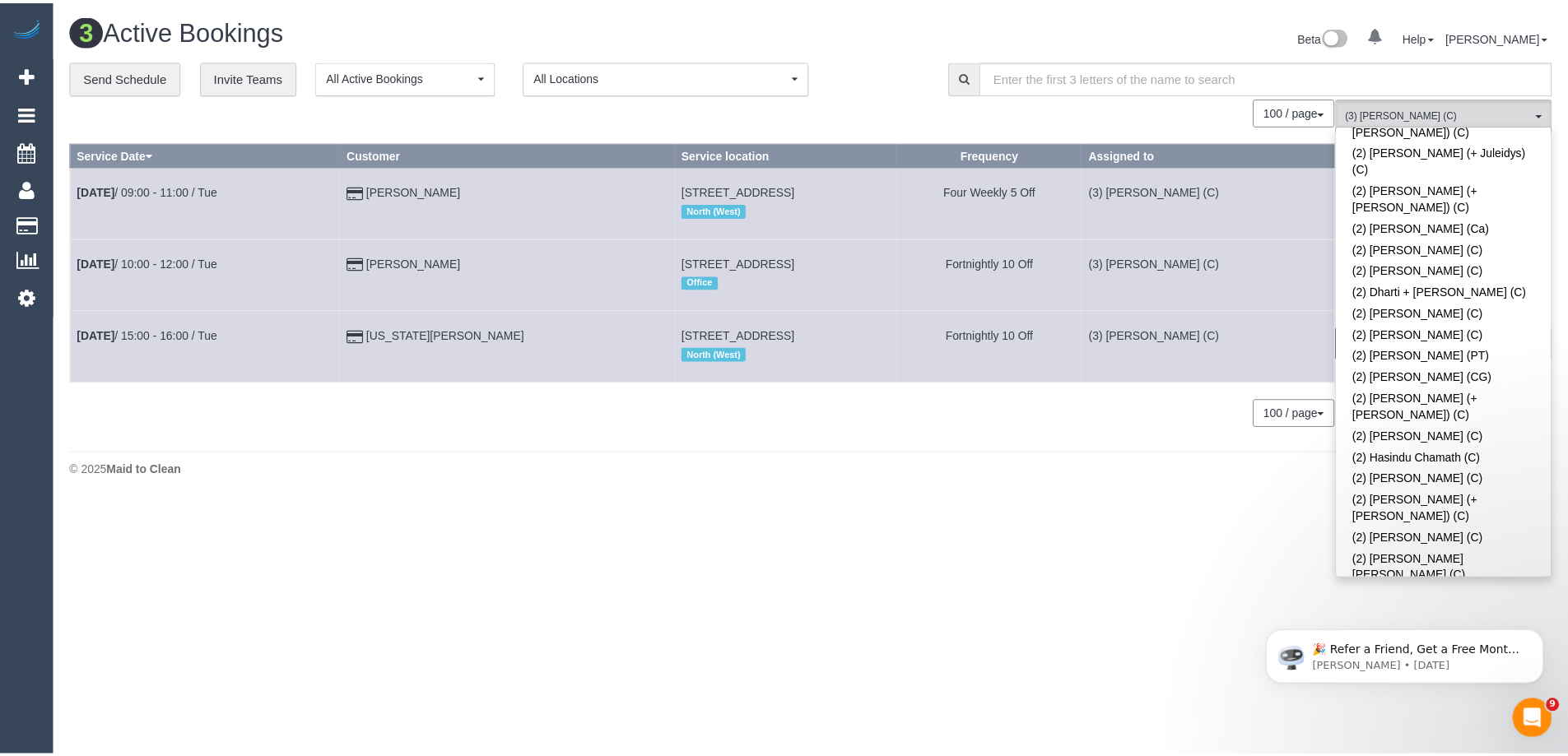
scroll to position [0, 0]
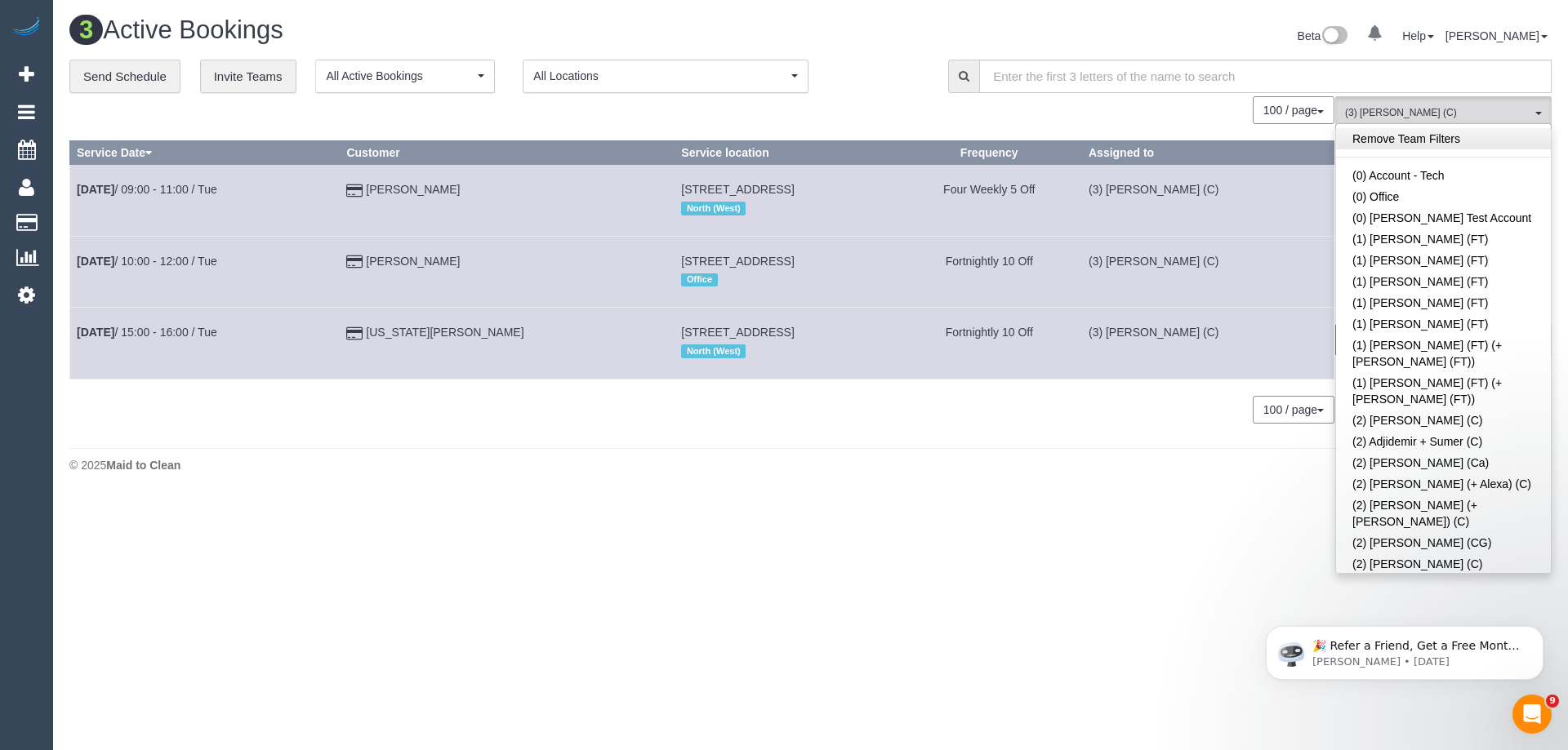
click at [1417, 137] on link "Remove Team Filters" at bounding box center [1444, 139] width 215 height 22
click at [1111, 537] on body "0 Beta Your Notifications You have 0 alerts Add Booking Bookings Active Booking…" at bounding box center [784, 375] width 1568 height 750
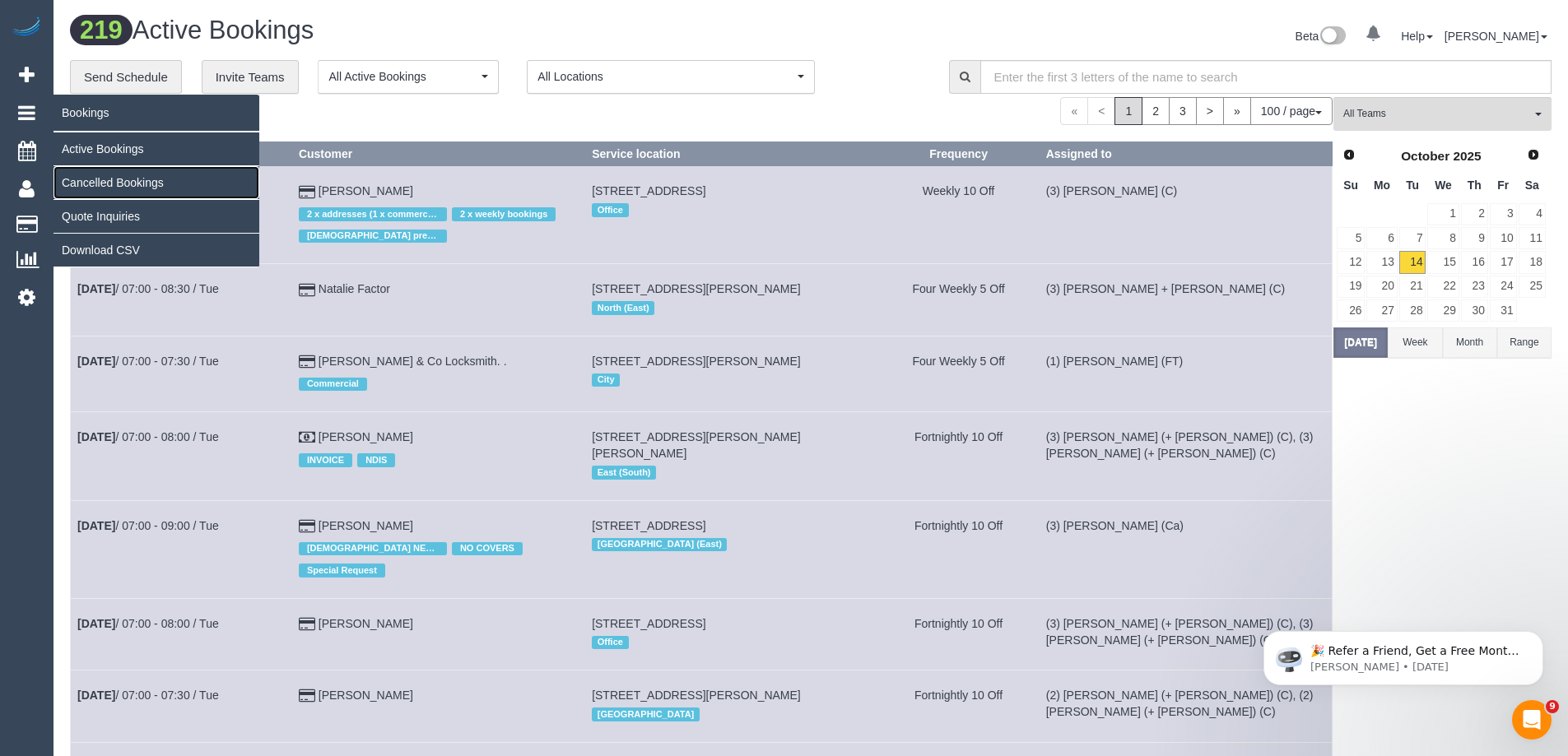
click at [115, 177] on link "Cancelled Bookings" at bounding box center [156, 182] width 206 height 33
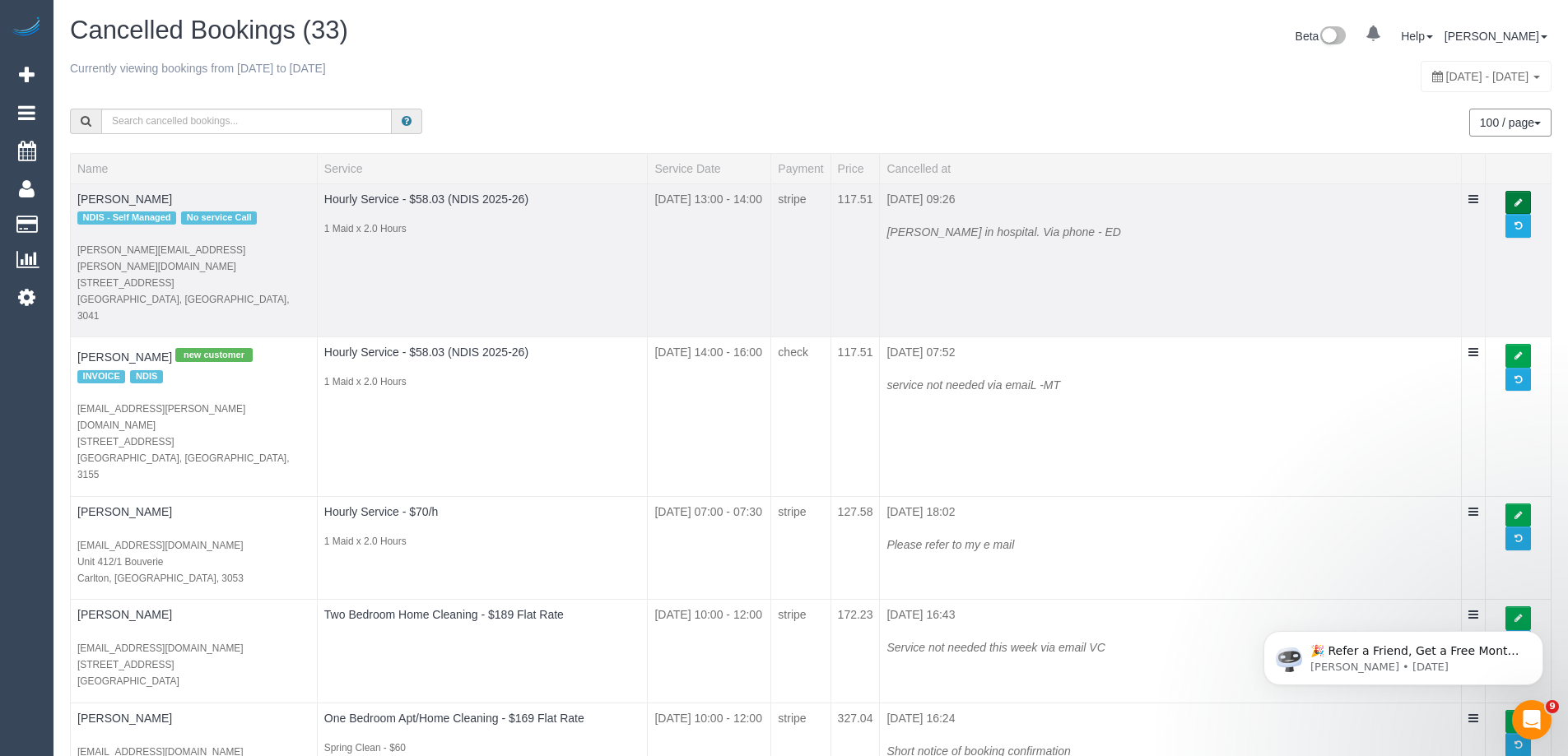
click at [1516, 203] on icon at bounding box center [1518, 203] width 7 height 9
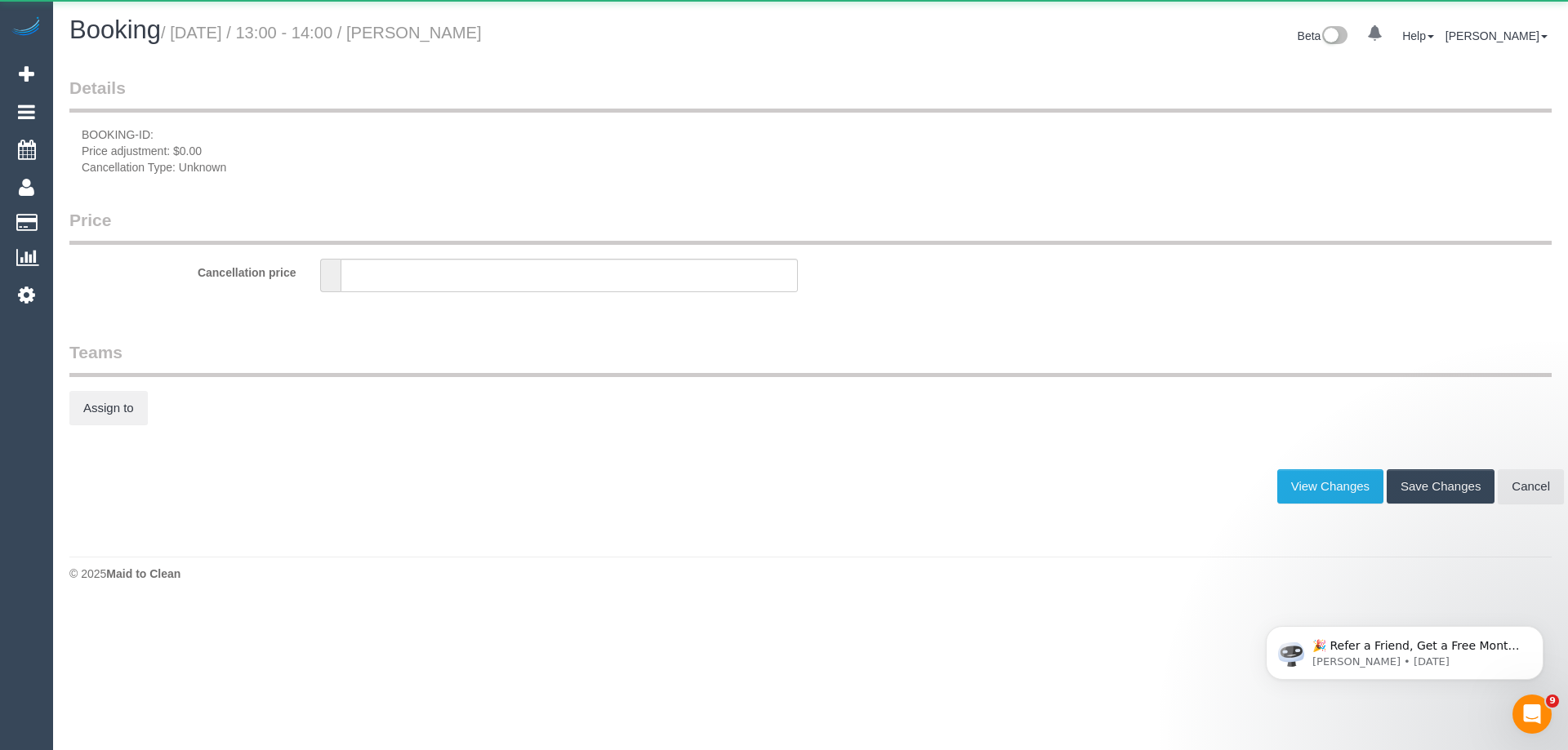
type input "0"
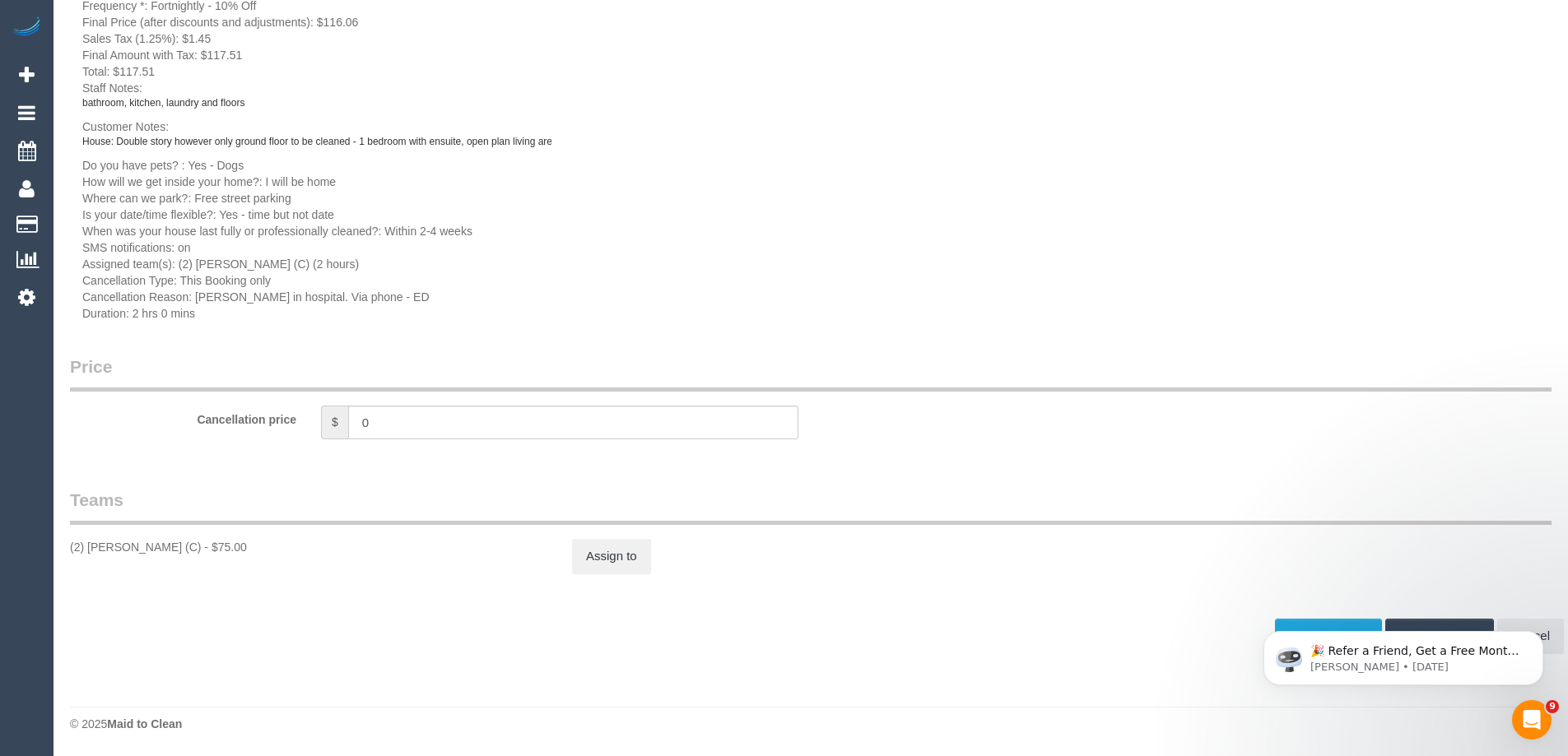
scroll to position [340, 0]
drag, startPoint x: 434, startPoint y: 417, endPoint x: 246, endPoint y: 336, distance: 204.7
click at [346, 388] on fieldset "Price Cancellation price $ 0" at bounding box center [810, 405] width 1481 height 101
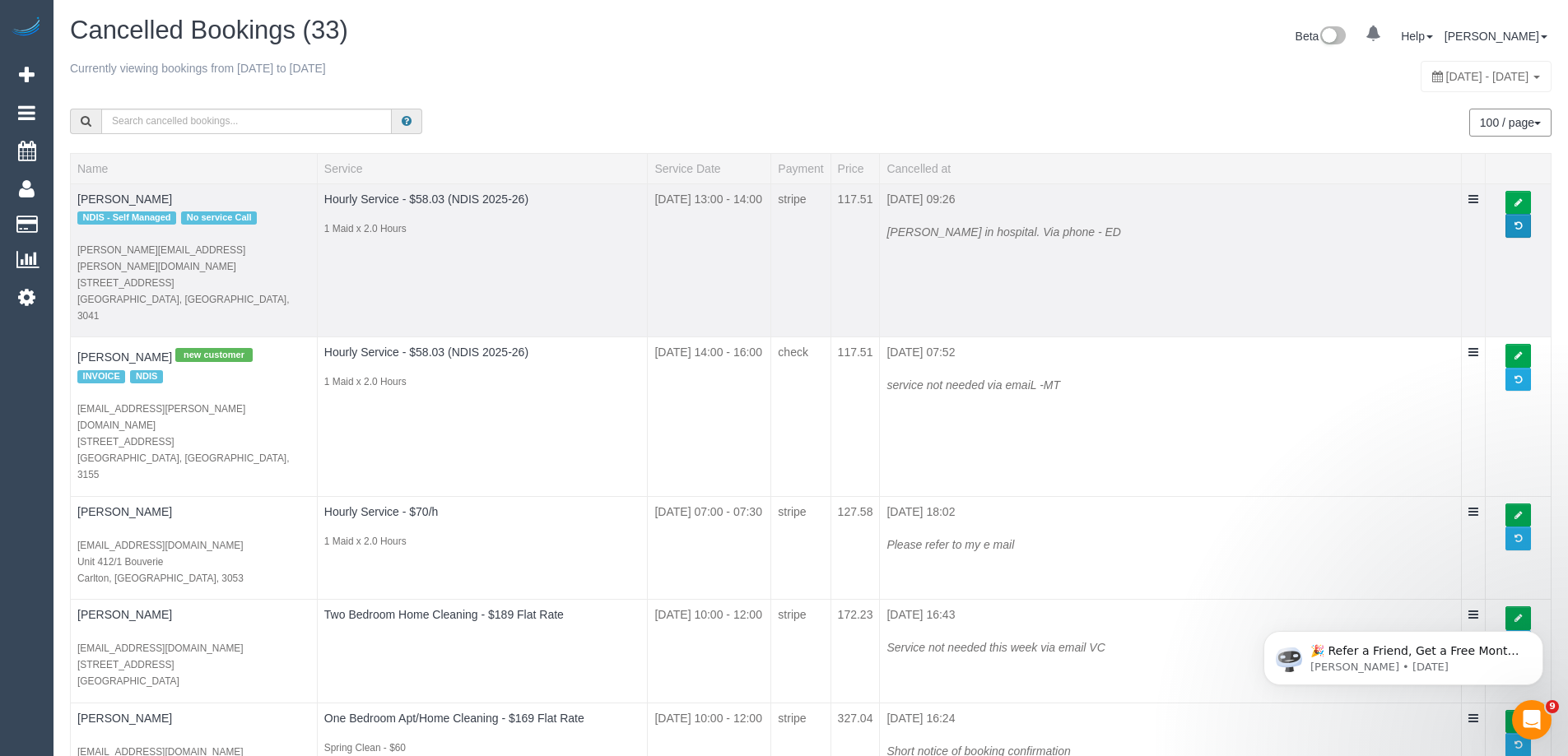
click at [1515, 233] on link at bounding box center [1518, 226] width 25 height 24
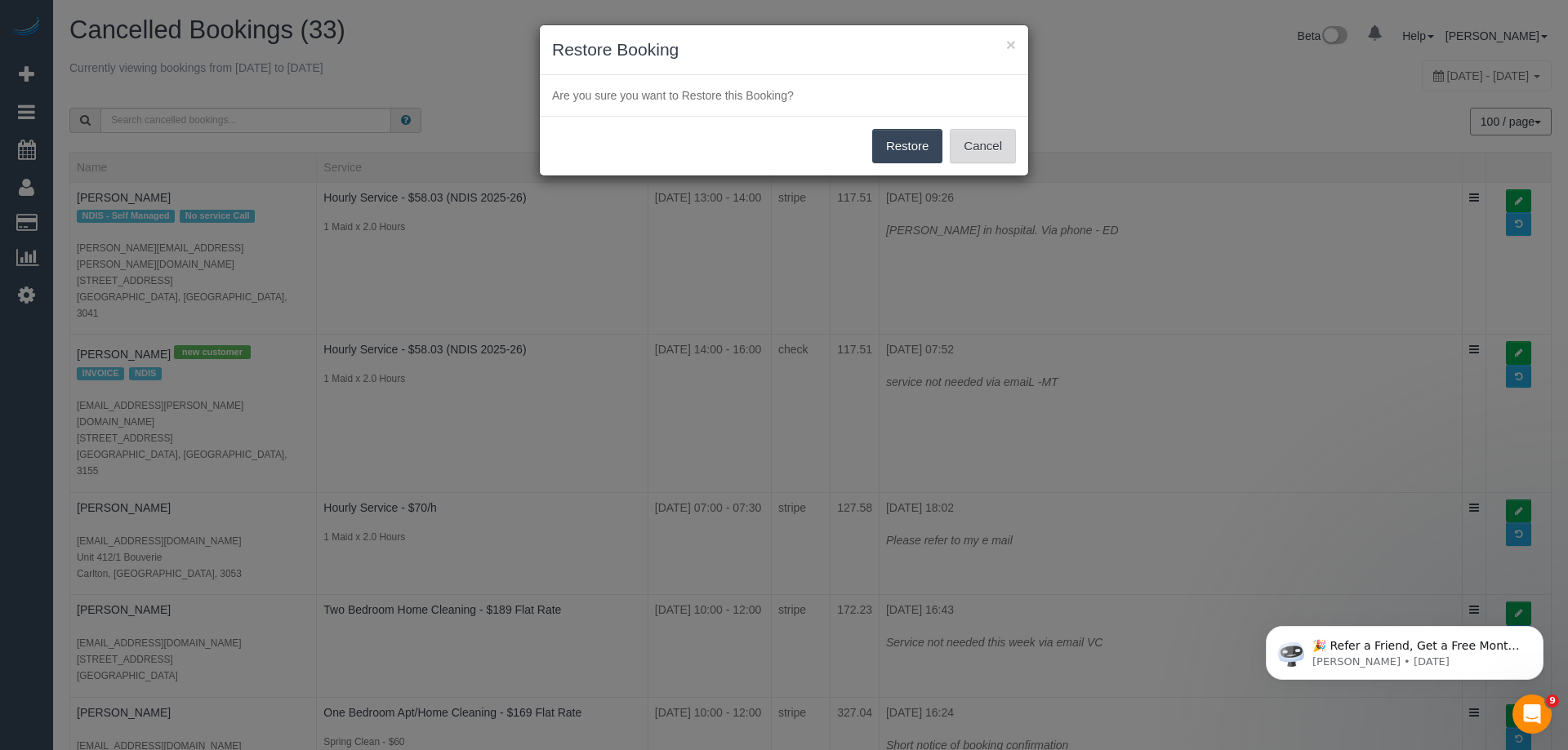
click at [998, 134] on button "Cancel" at bounding box center [983, 146] width 66 height 34
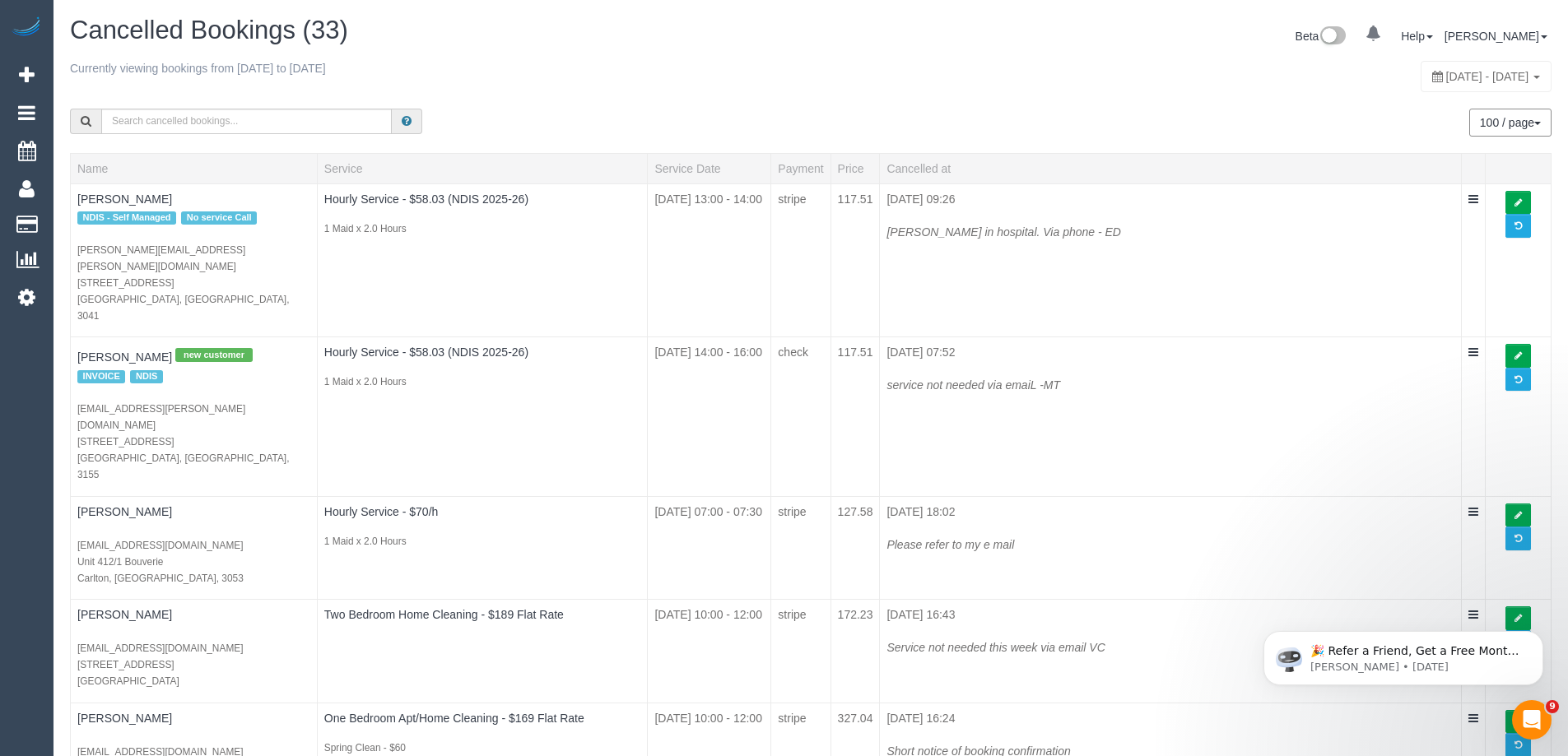
click at [1487, 74] on span "October 15, 2025 - October 15, 2025" at bounding box center [1487, 76] width 83 height 14
type input "**********"
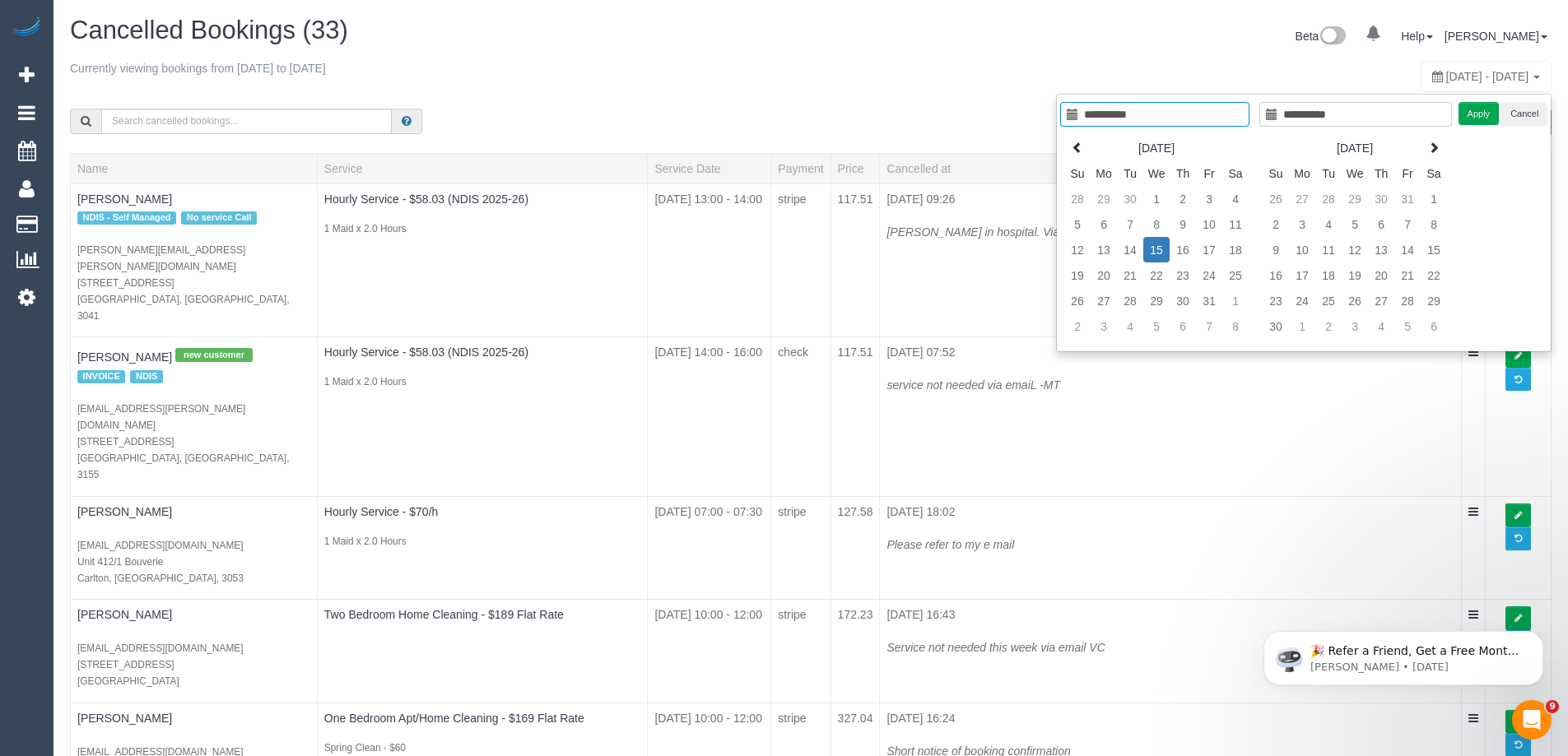
type input "**********"
click at [1157, 249] on td "15" at bounding box center [1156, 250] width 26 height 25
type input "**********"
click at [1157, 249] on td "15" at bounding box center [1156, 250] width 26 height 25
type input "**********"
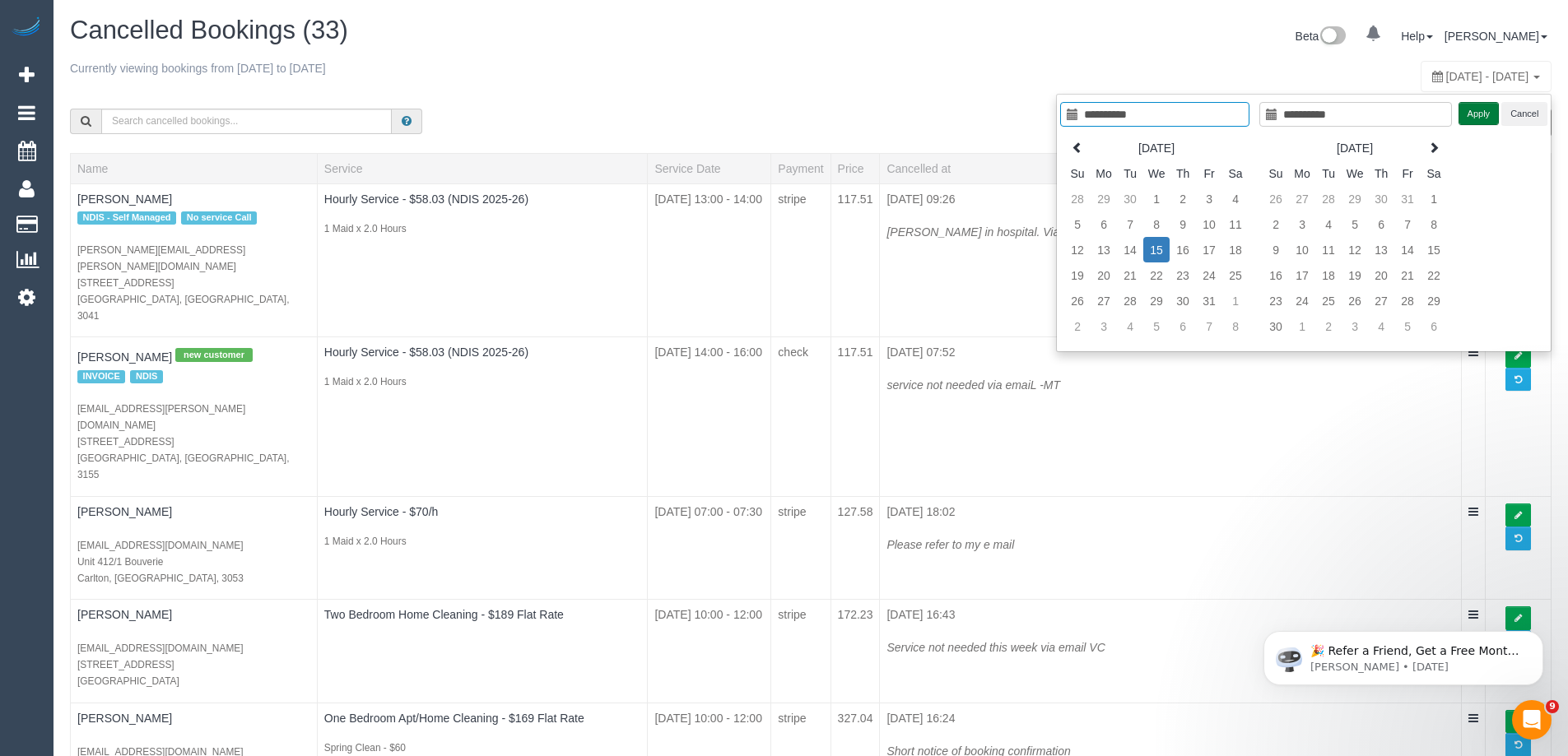
click at [1463, 119] on button "Apply" at bounding box center [1478, 113] width 41 height 24
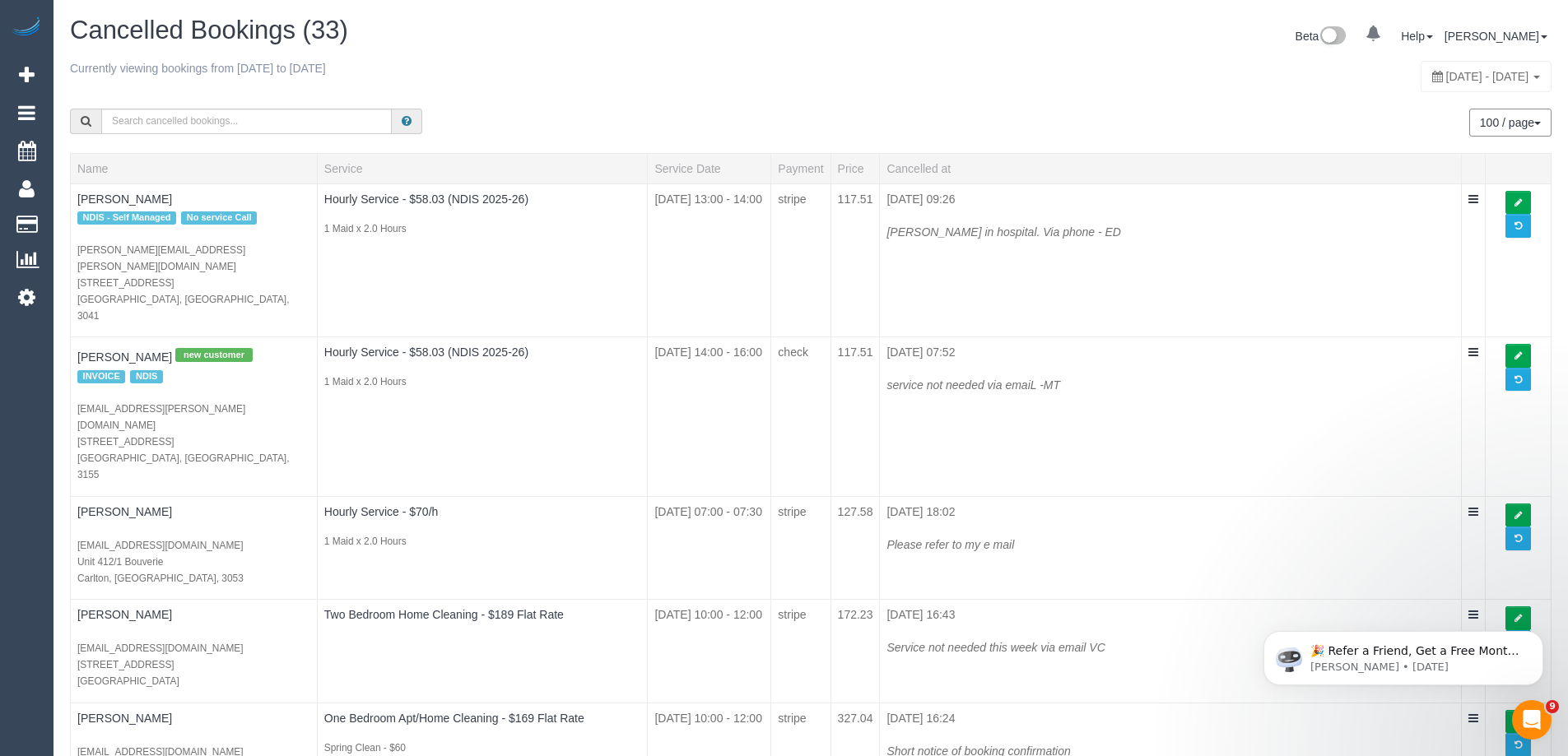
click at [711, 94] on div "100 / page 10 / page 20 / page 30 / page 40 / page 50 / page 100 / page" at bounding box center [810, 123] width 1506 height 61
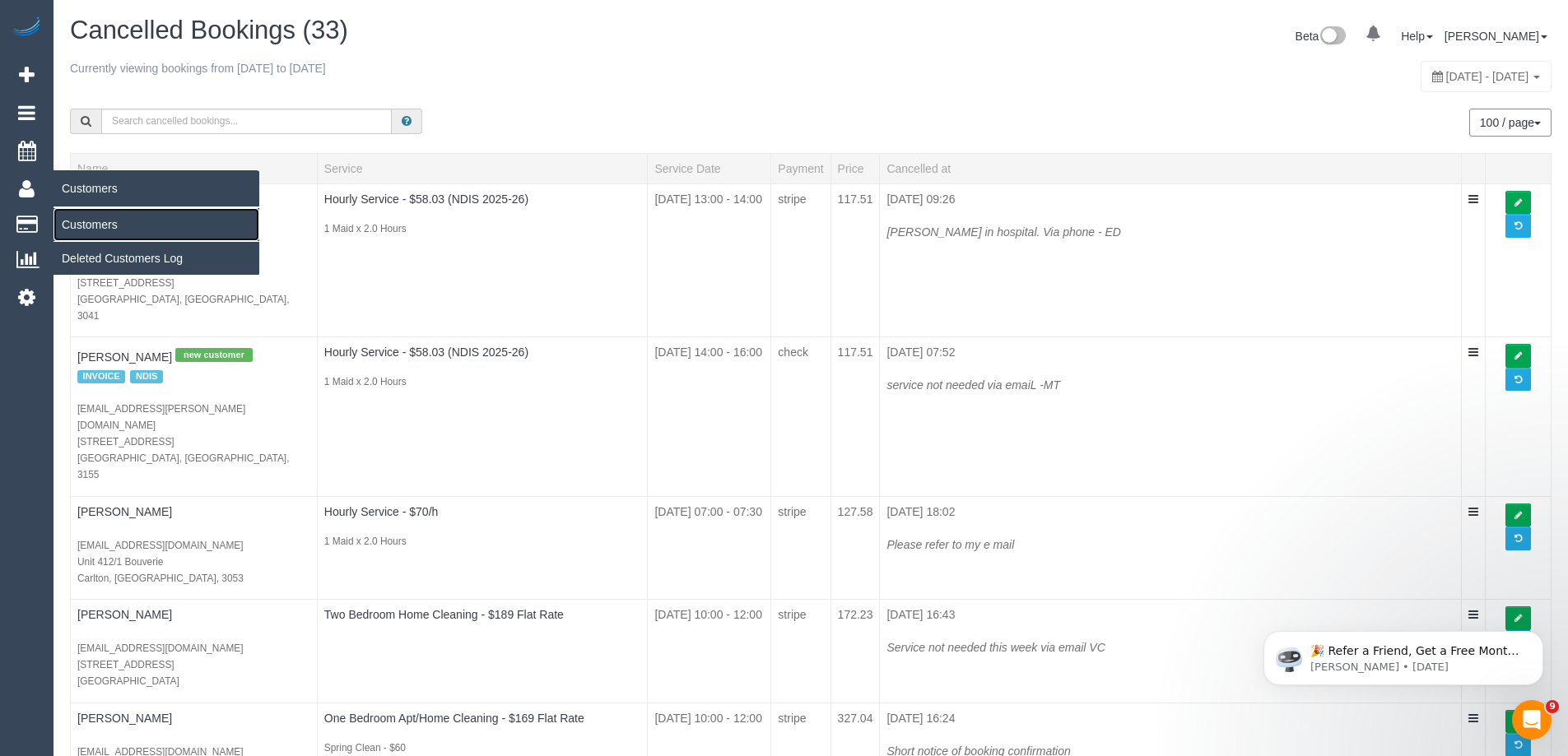
click at [108, 222] on link "Customers" at bounding box center [156, 224] width 206 height 33
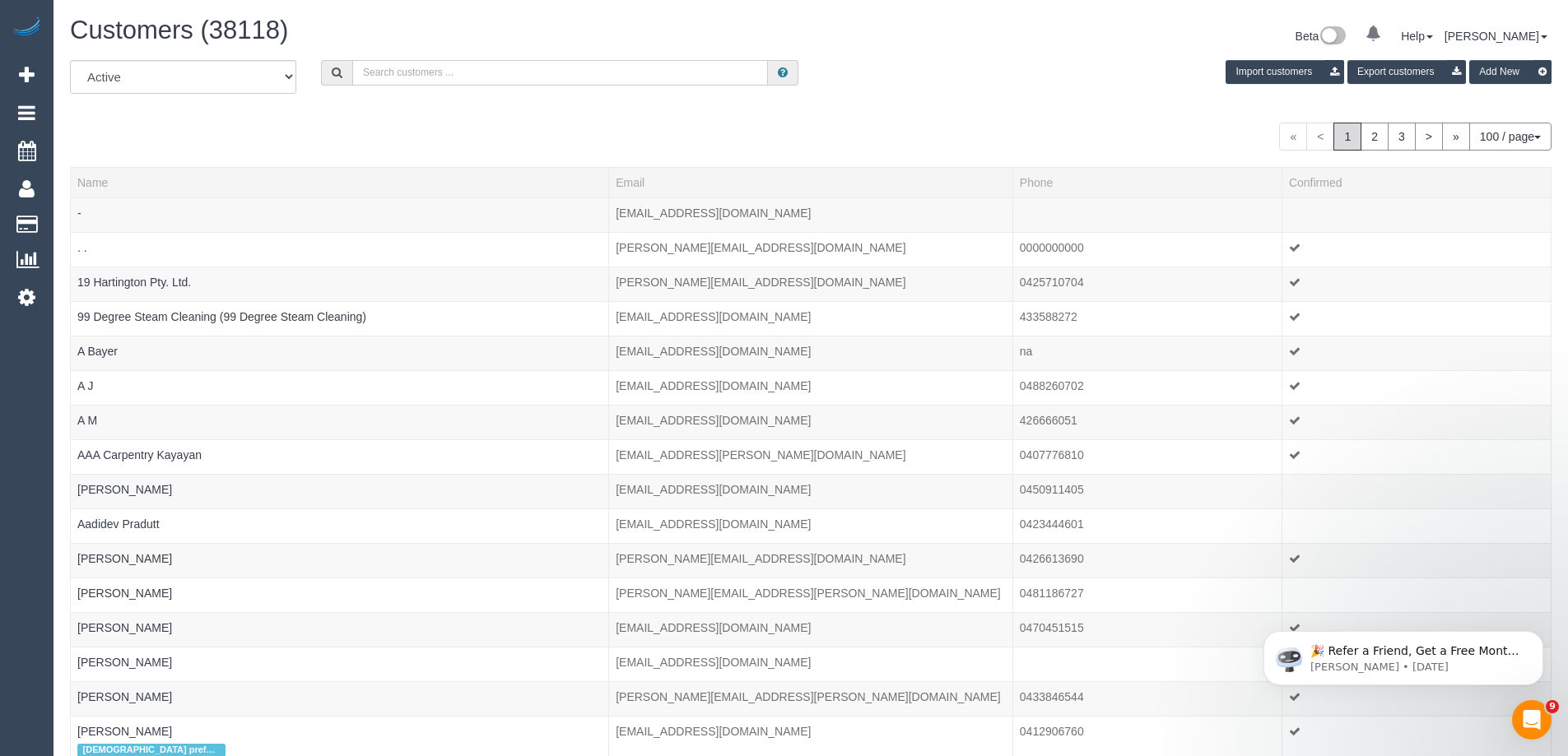
click at [456, 72] on input "text" at bounding box center [560, 73] width 416 height 25
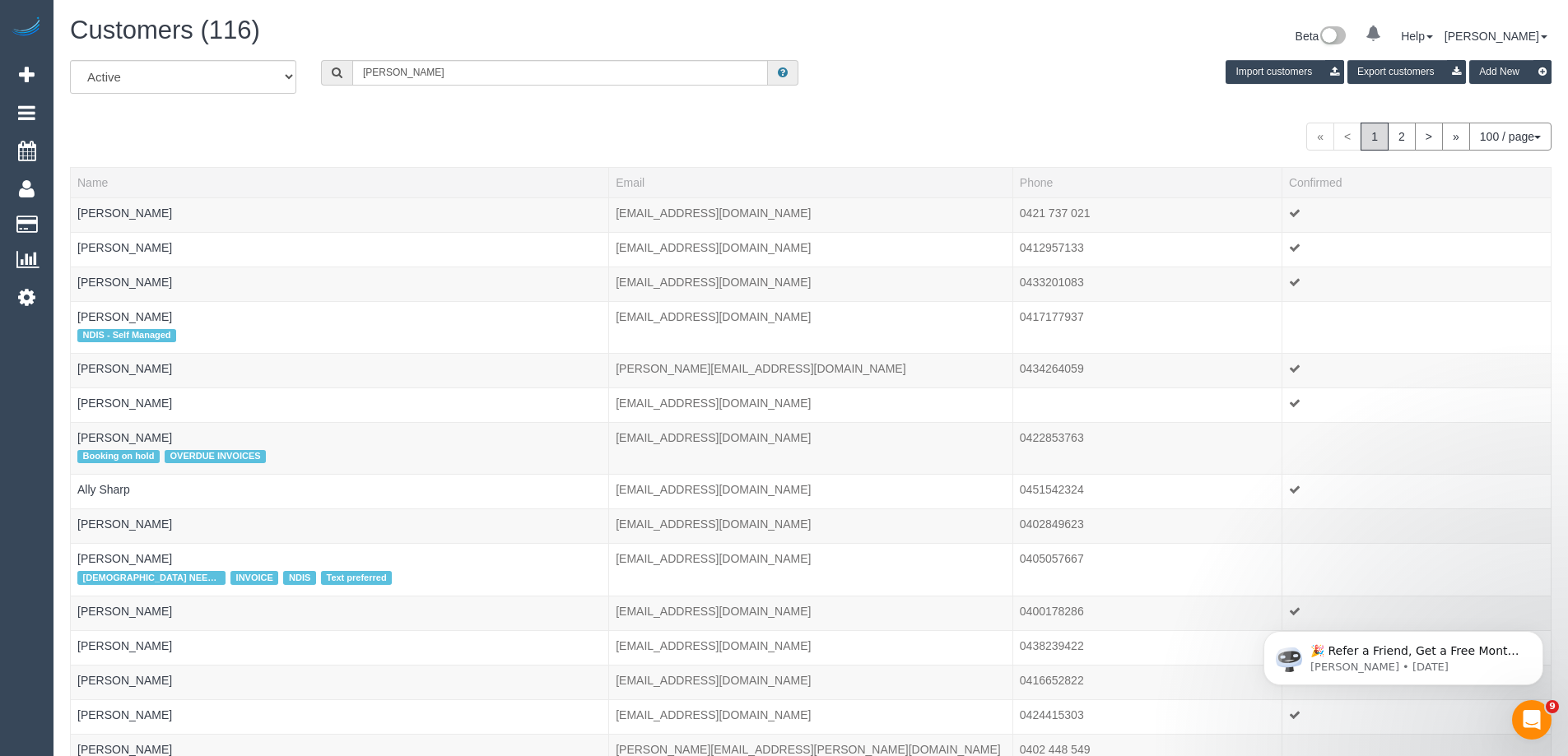
click at [466, 76] on input "[PERSON_NAME]" at bounding box center [560, 73] width 416 height 25
type input "Sandra Campbell"
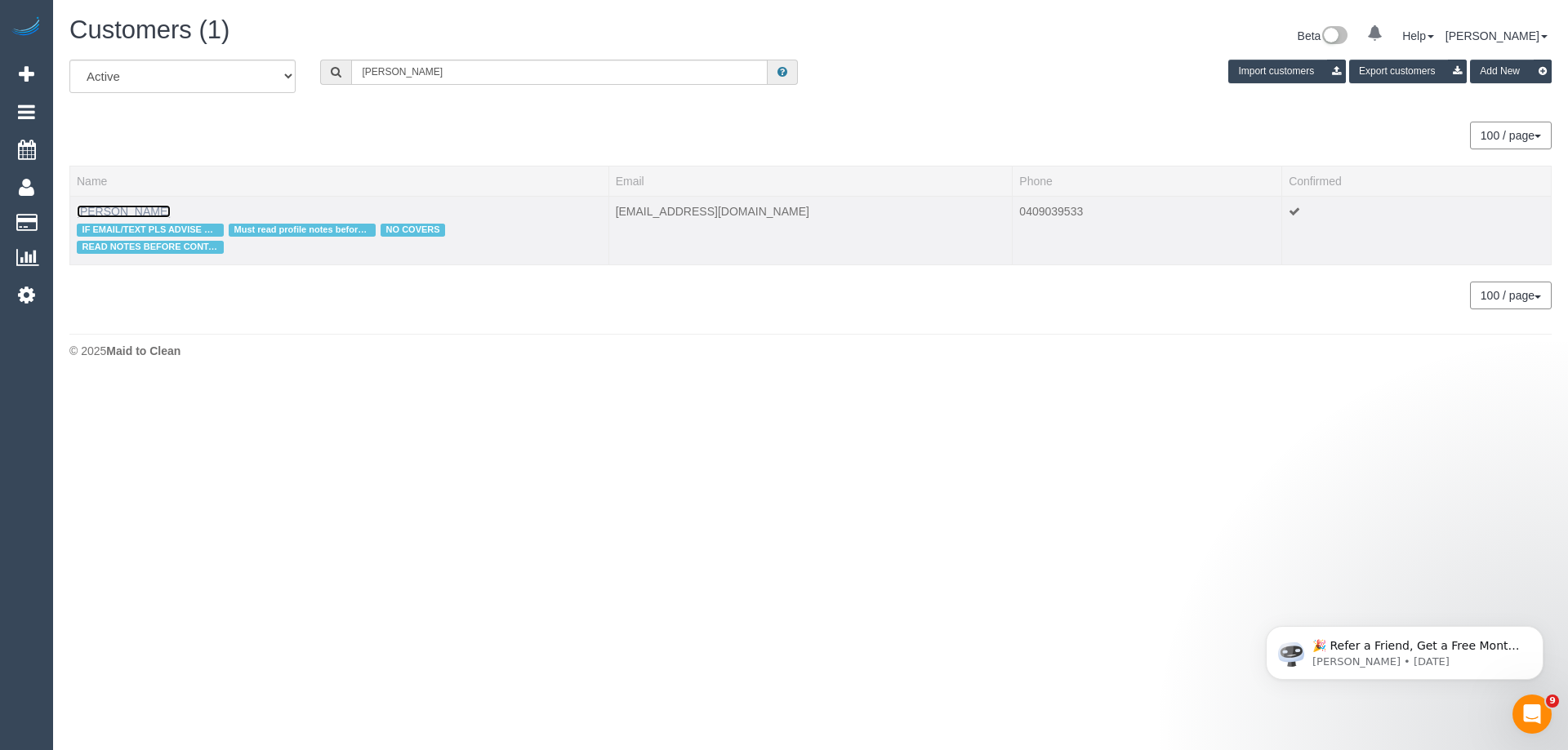
click at [145, 206] on link "Sandra Campbell" at bounding box center [123, 212] width 94 height 14
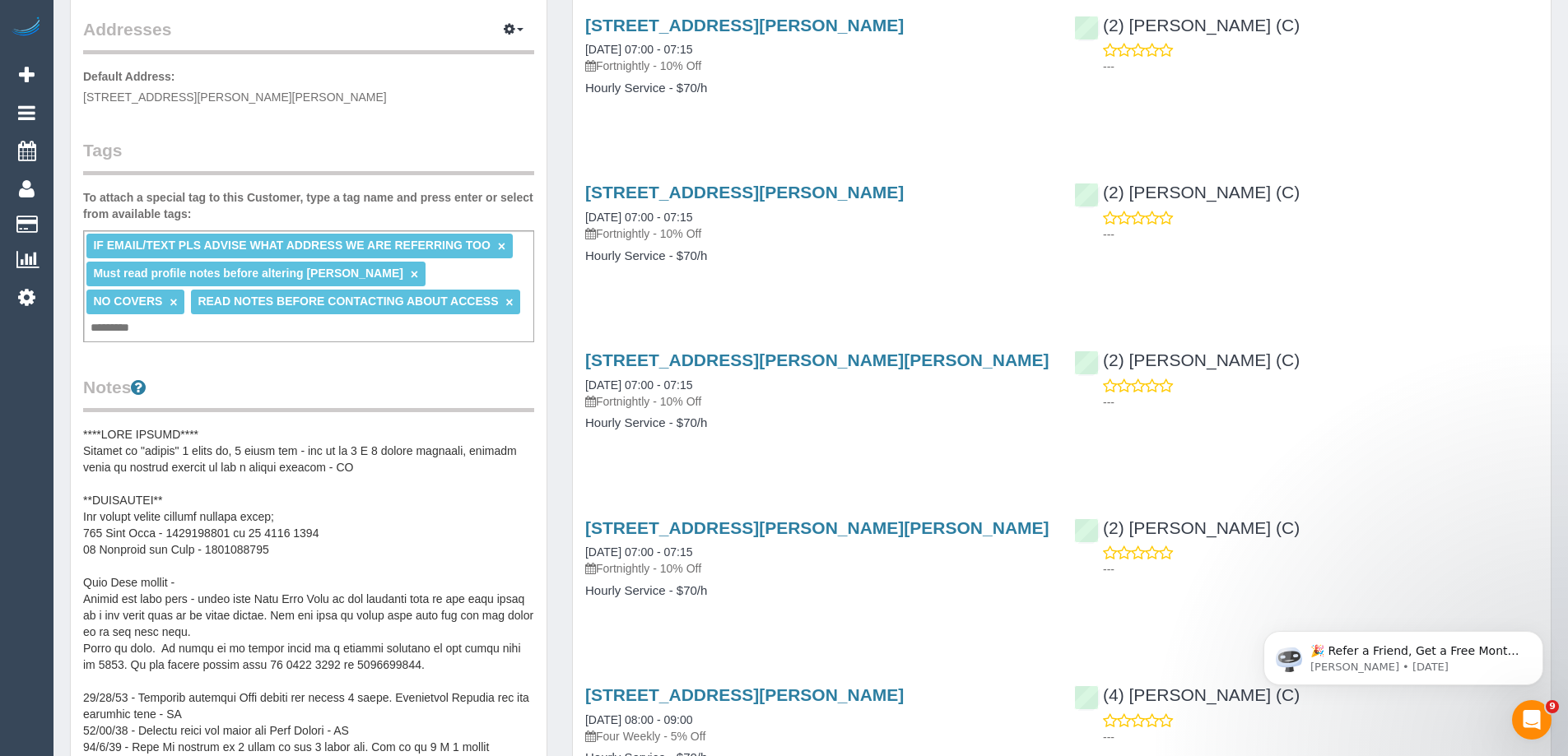
scroll to position [411, 0]
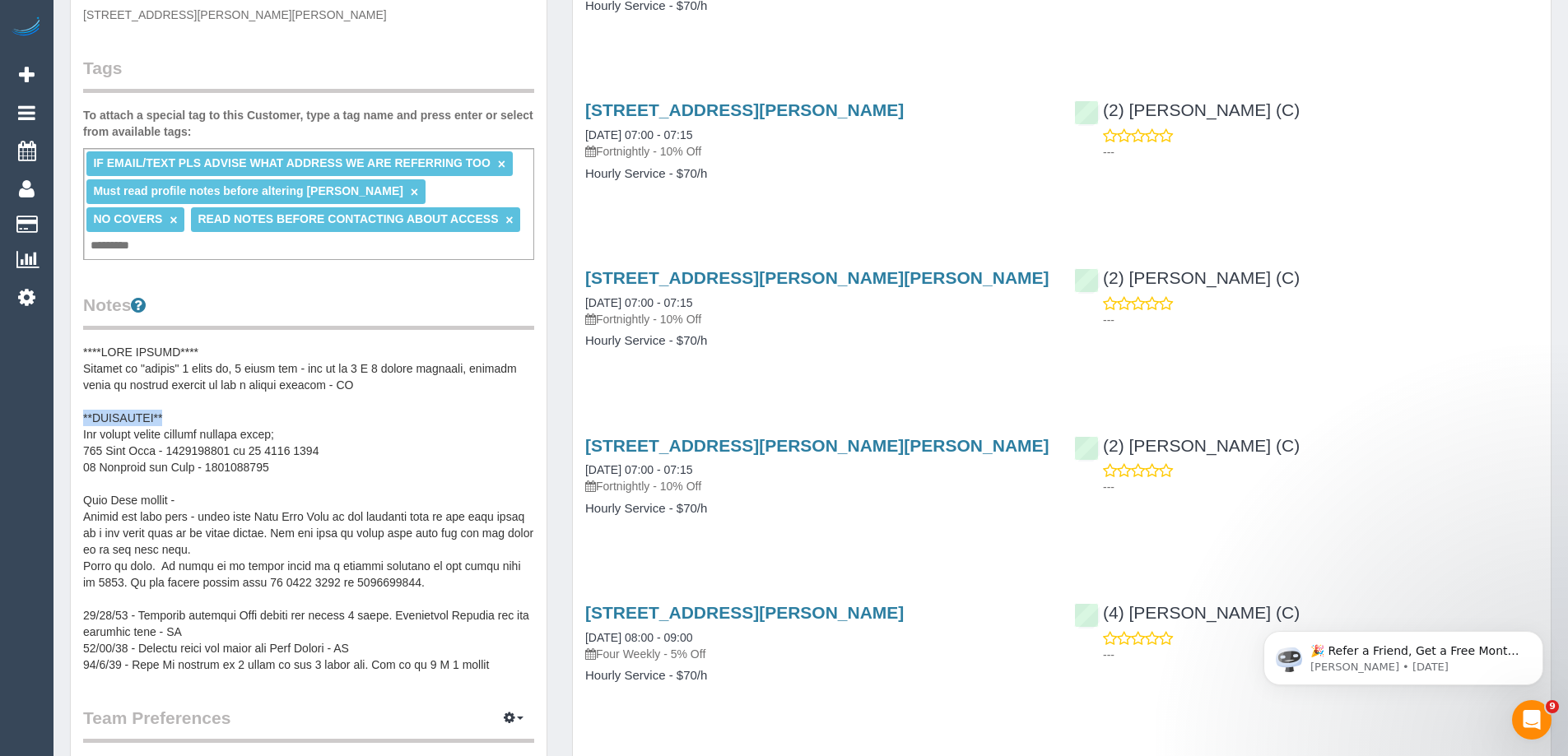
drag, startPoint x: 81, startPoint y: 385, endPoint x: 178, endPoint y: 397, distance: 97.7
click at [178, 397] on div "Customer Info Edit Contact Info Send Message Email Preferences Special Sales Ta…" at bounding box center [309, 386] width 475 height 1473
click at [243, 386] on pre at bounding box center [309, 508] width 451 height 329
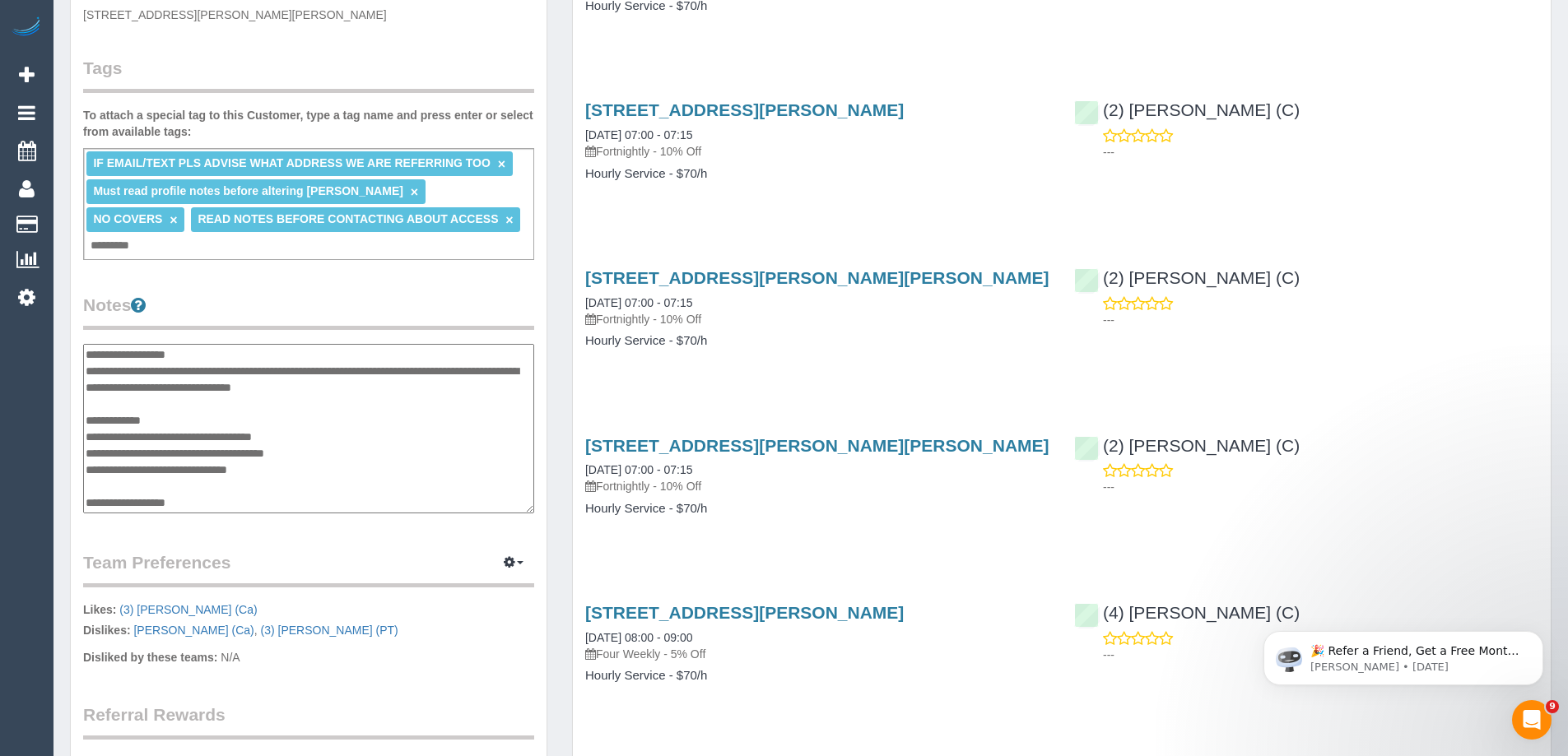
scroll to position [757, 0]
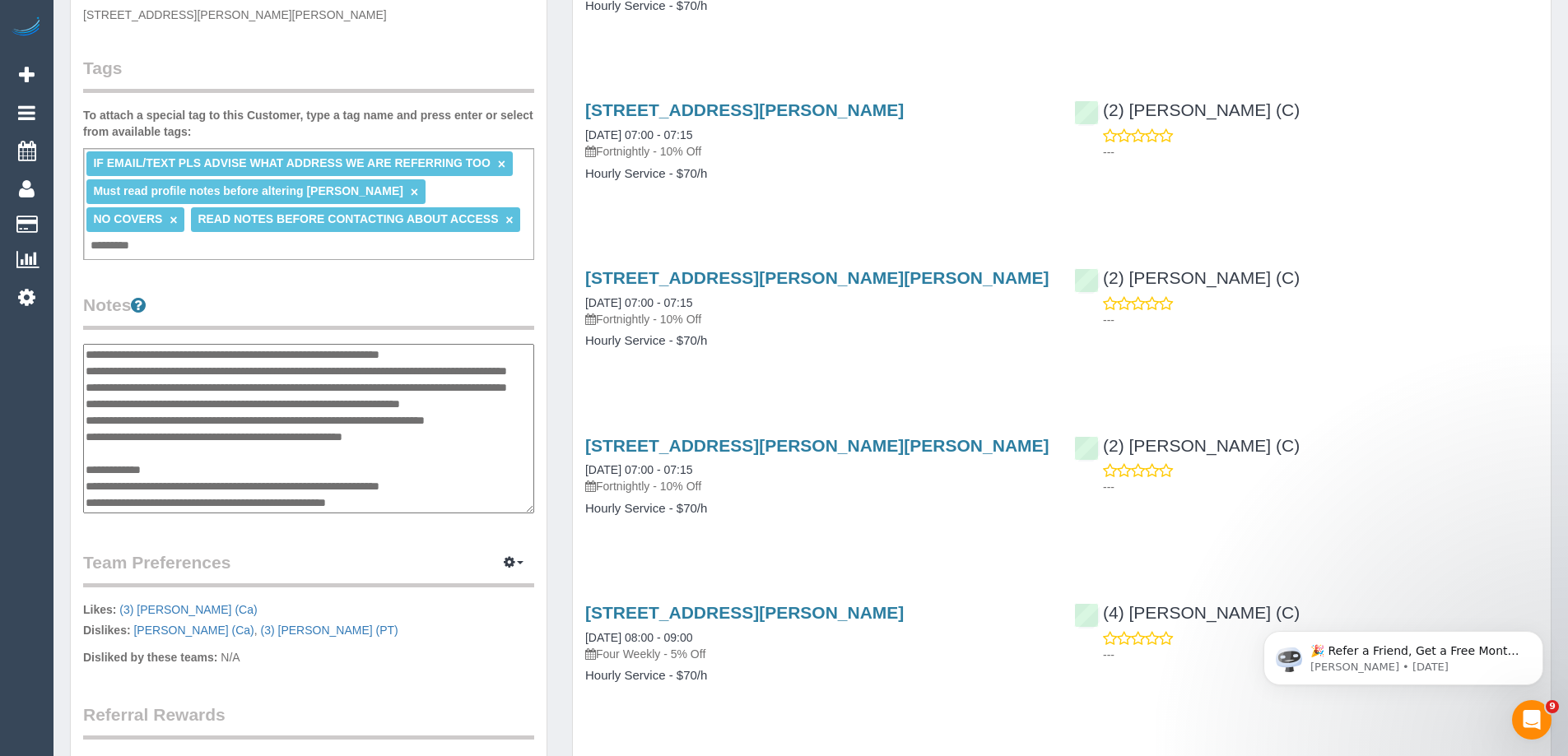
click at [799, 432] on div "22 Benjamin St, Benjamin Street, Parkville, VIC 3052 18/08/2025 07:00 - 07:15 F…" at bounding box center [817, 486] width 489 height 127
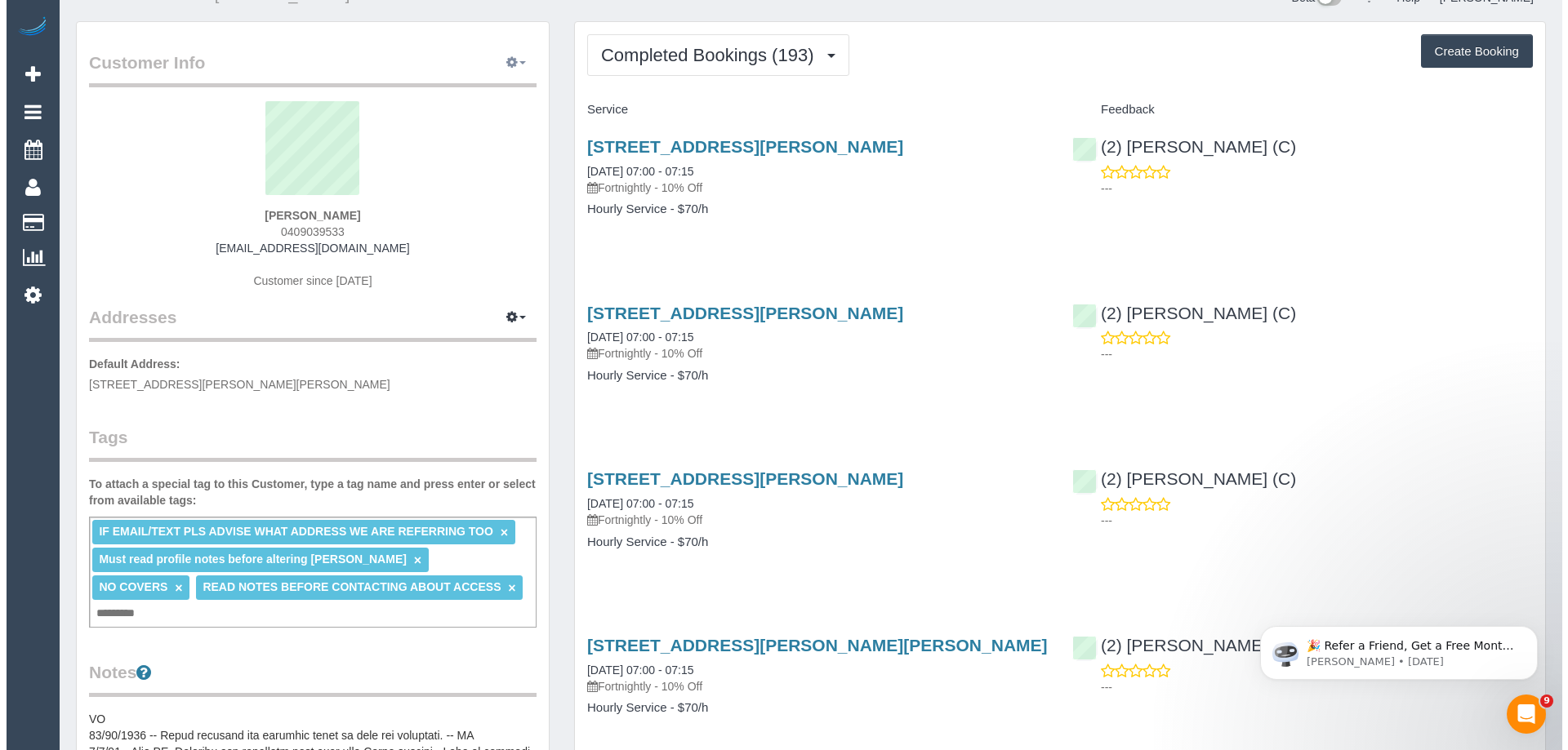
scroll to position [0, 0]
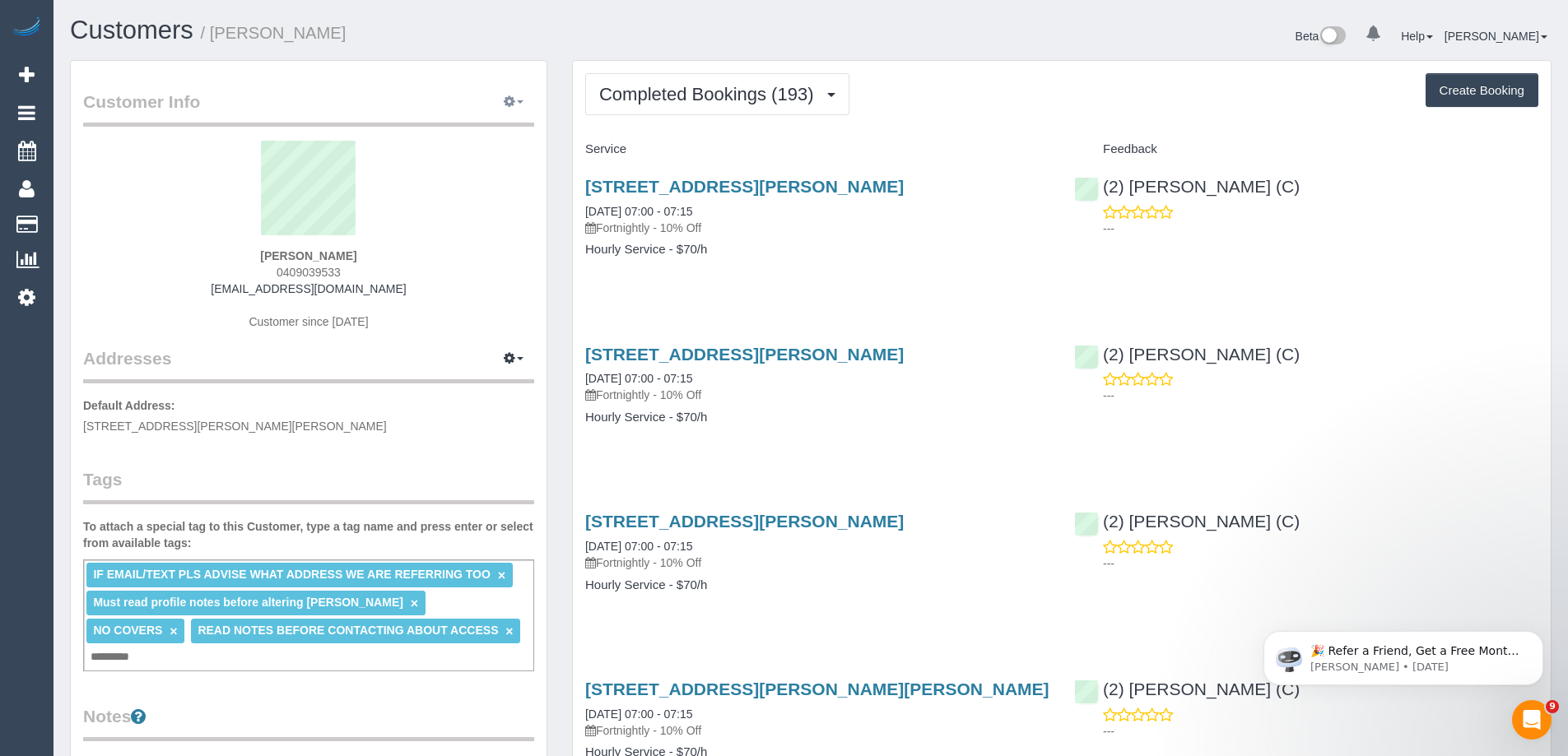
click at [514, 103] on icon "button" at bounding box center [509, 101] width 12 height 10
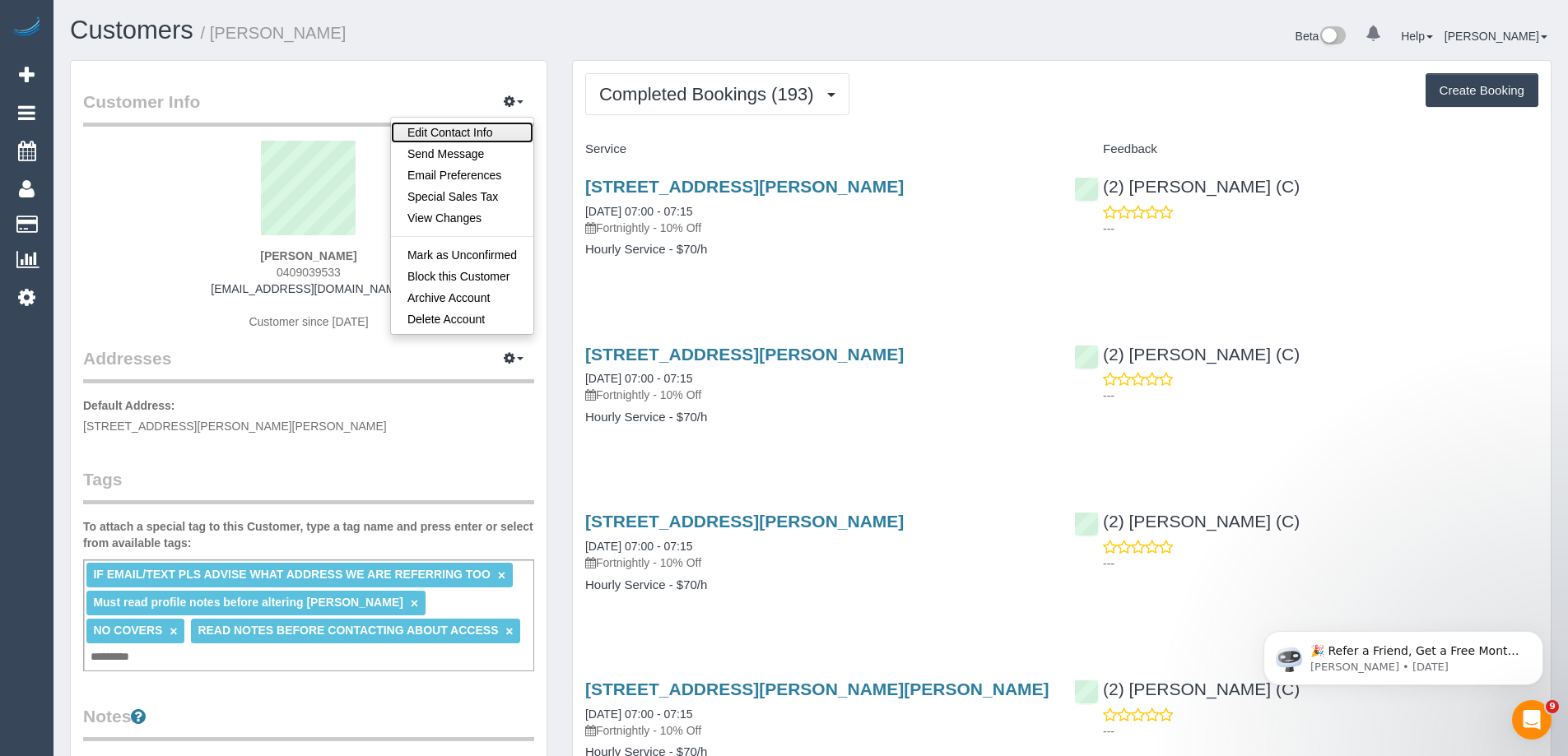
click at [466, 135] on link "Edit Contact Info" at bounding box center [462, 133] width 142 height 22
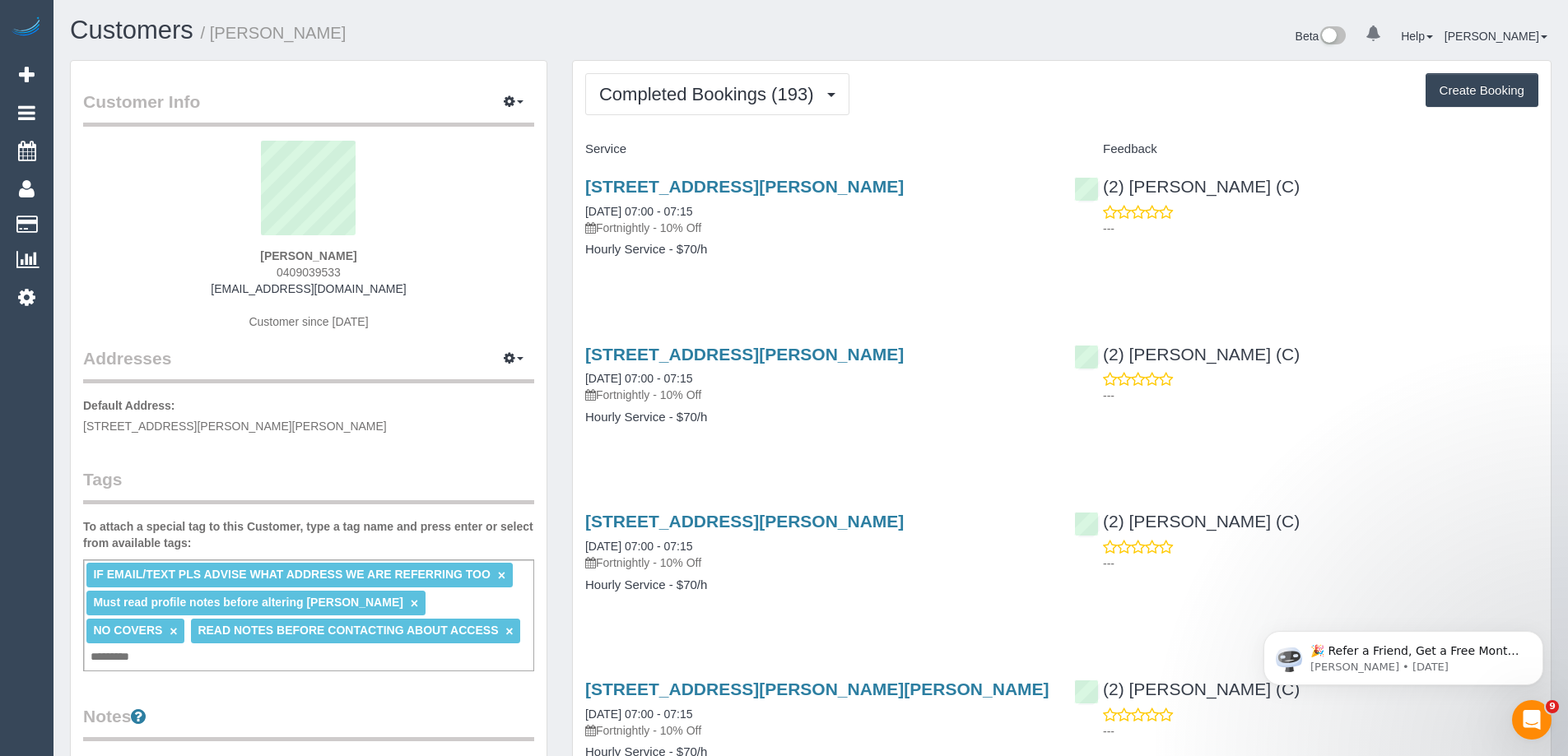
select select "VIC"
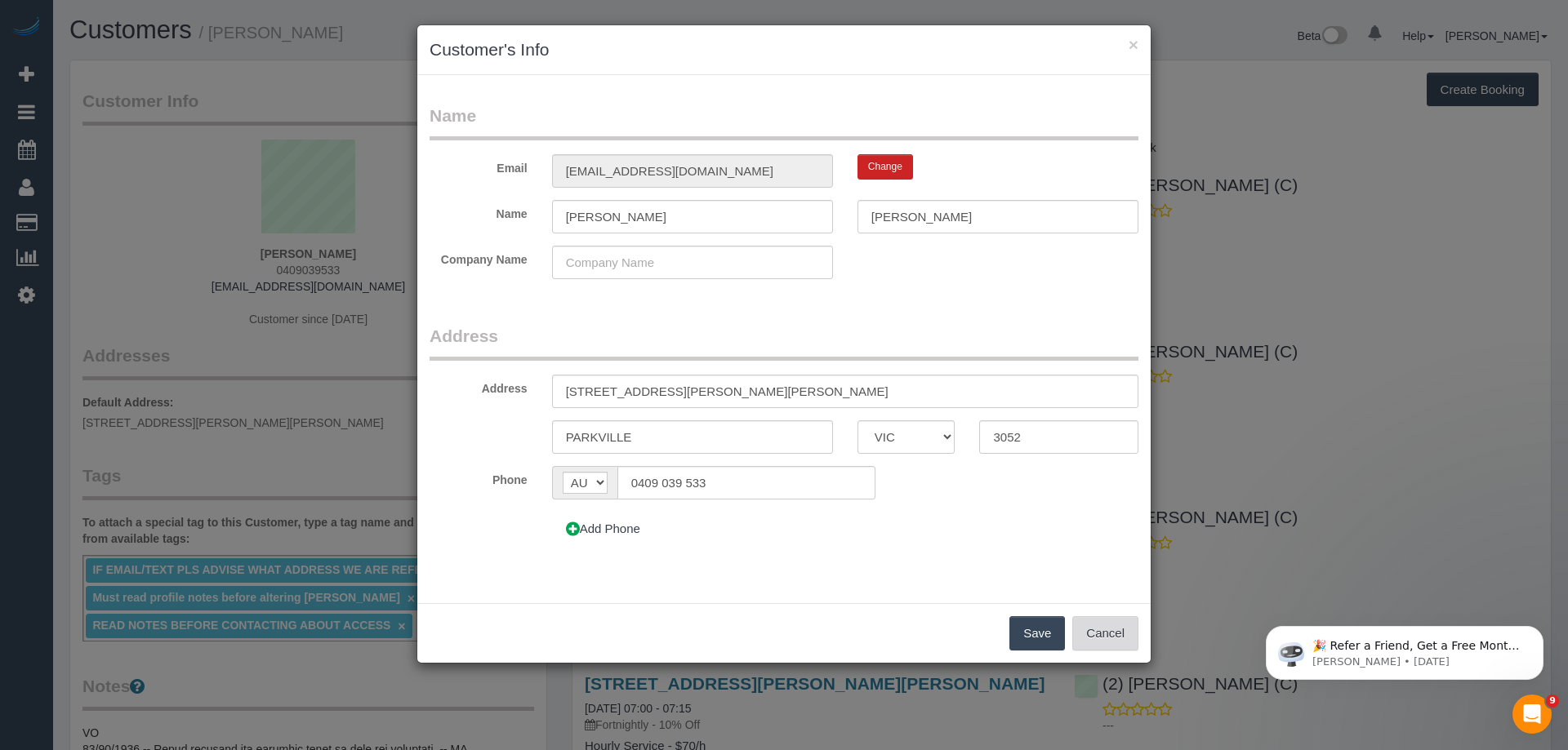
click at [1092, 629] on button "Cancel" at bounding box center [1105, 634] width 66 height 34
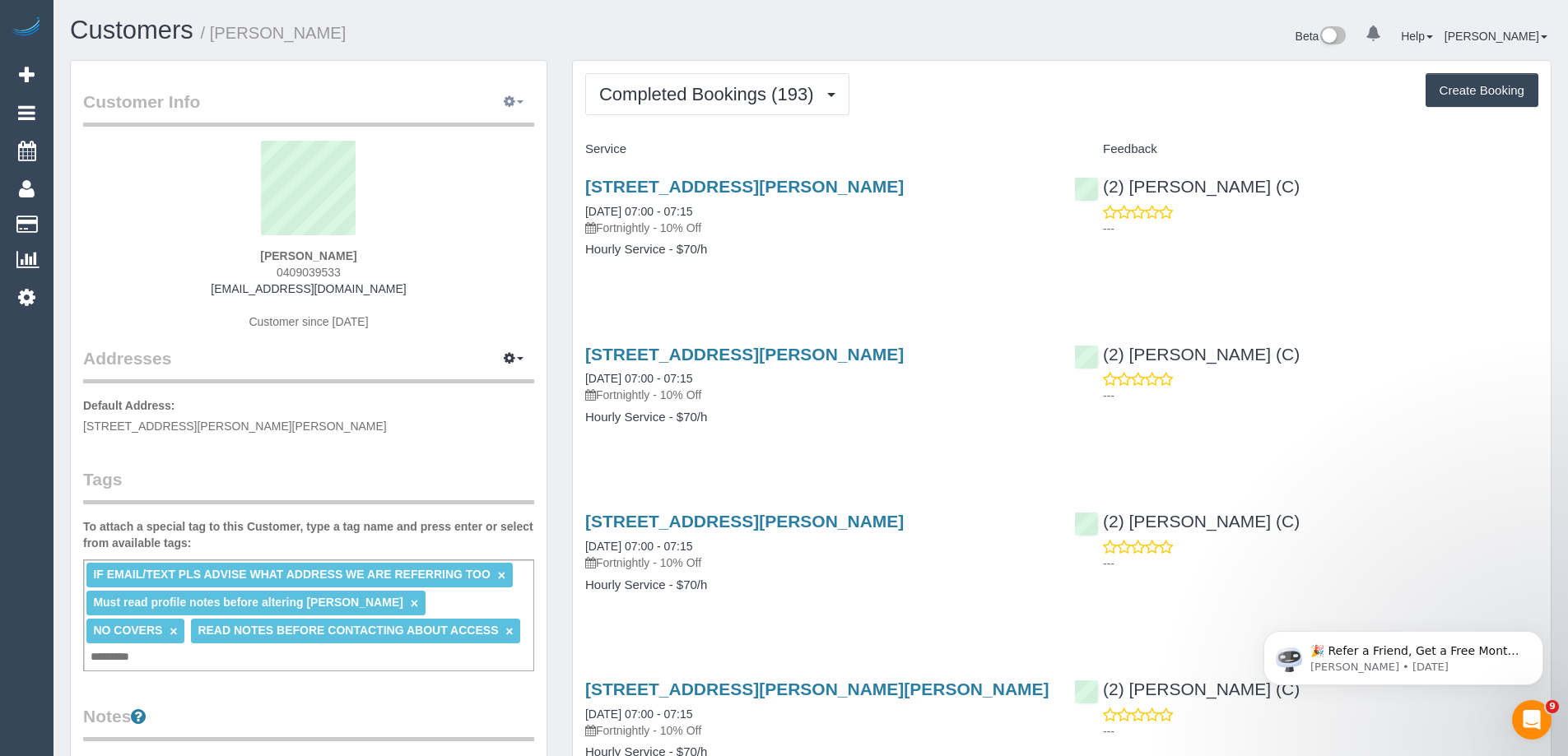
click at [522, 100] on button "button" at bounding box center [513, 103] width 41 height 25
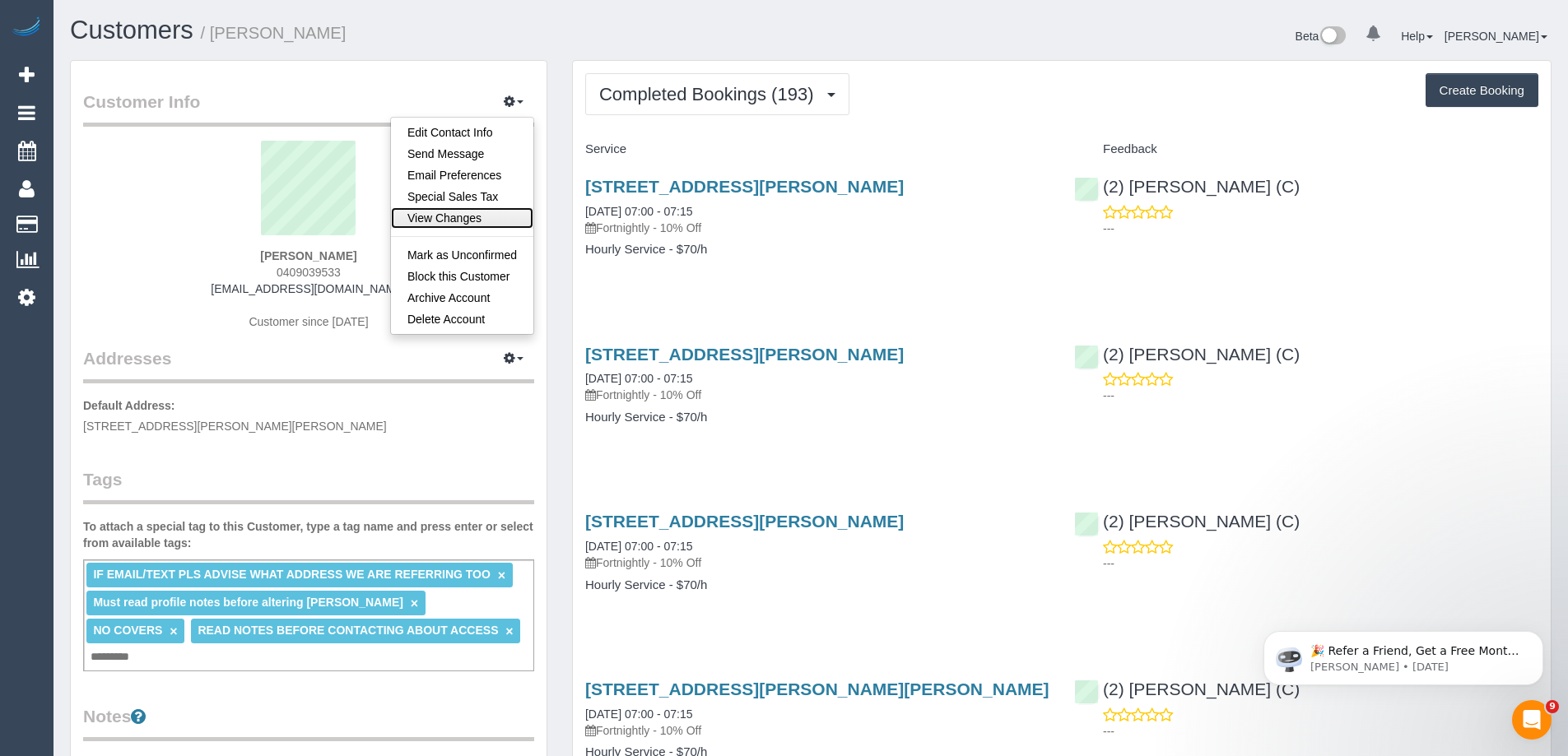
click at [457, 216] on link "View Changes" at bounding box center [462, 219] width 142 height 22
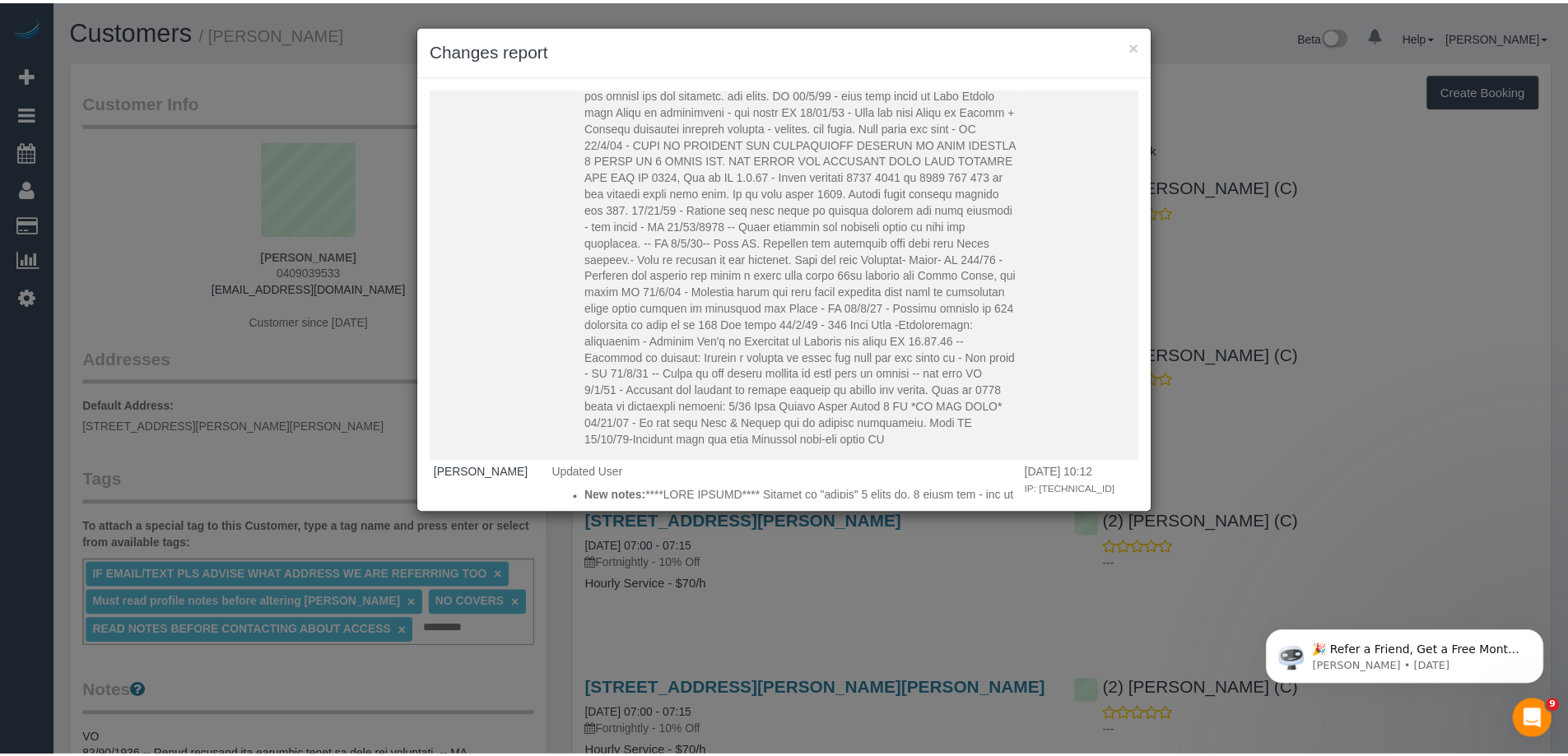
scroll to position [2140, 0]
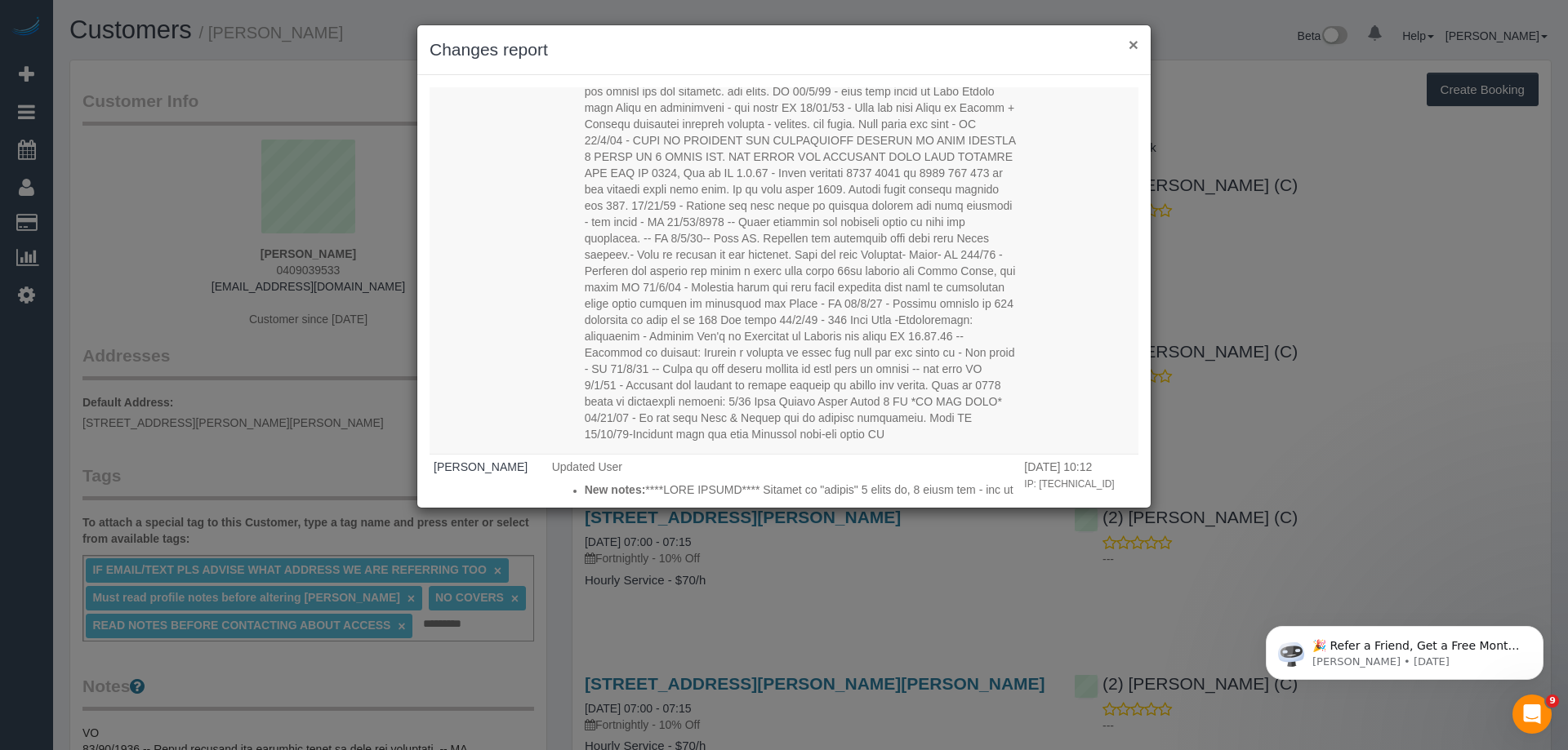
click at [1134, 45] on button "×" at bounding box center [1133, 44] width 10 height 17
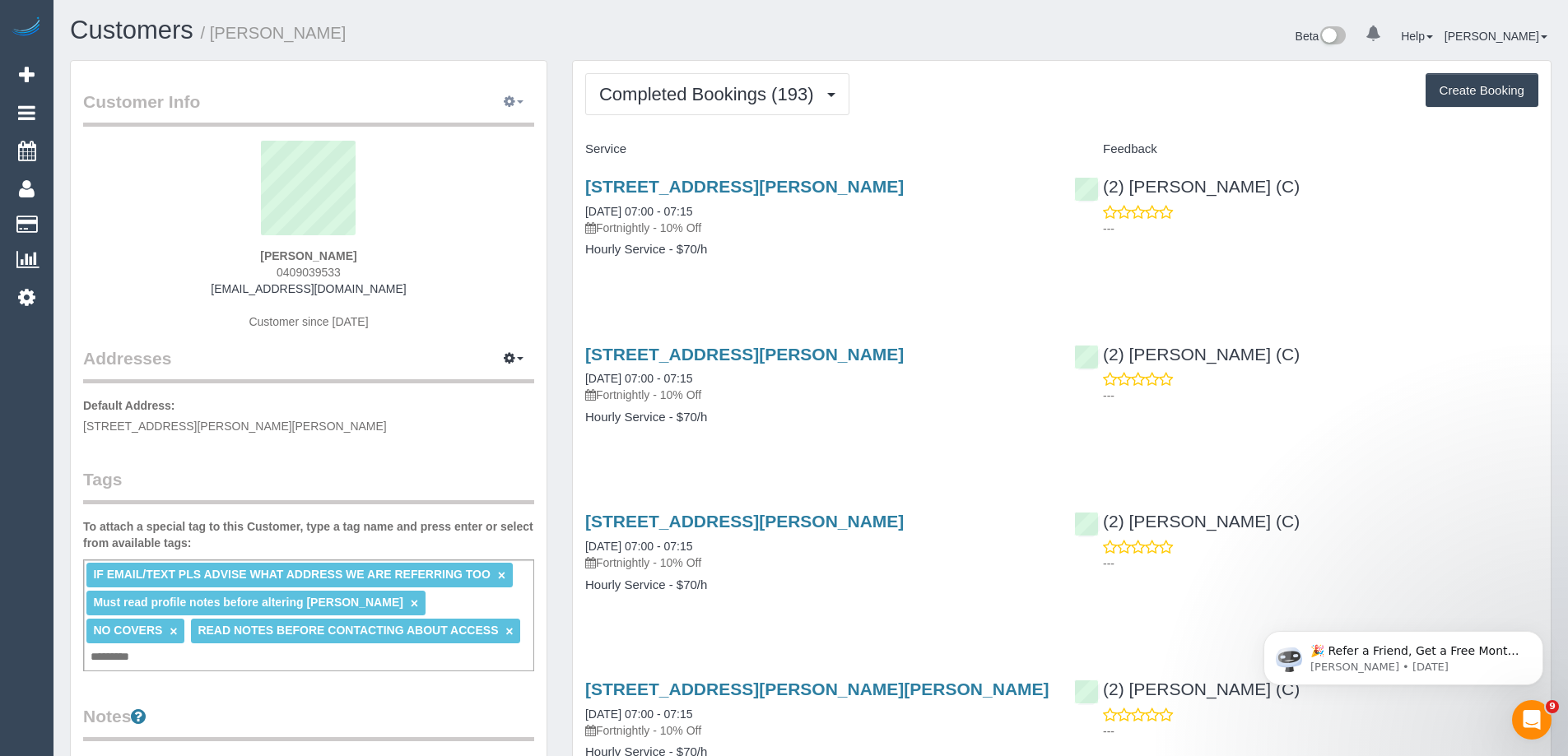
click at [522, 95] on button "button" at bounding box center [513, 103] width 41 height 25
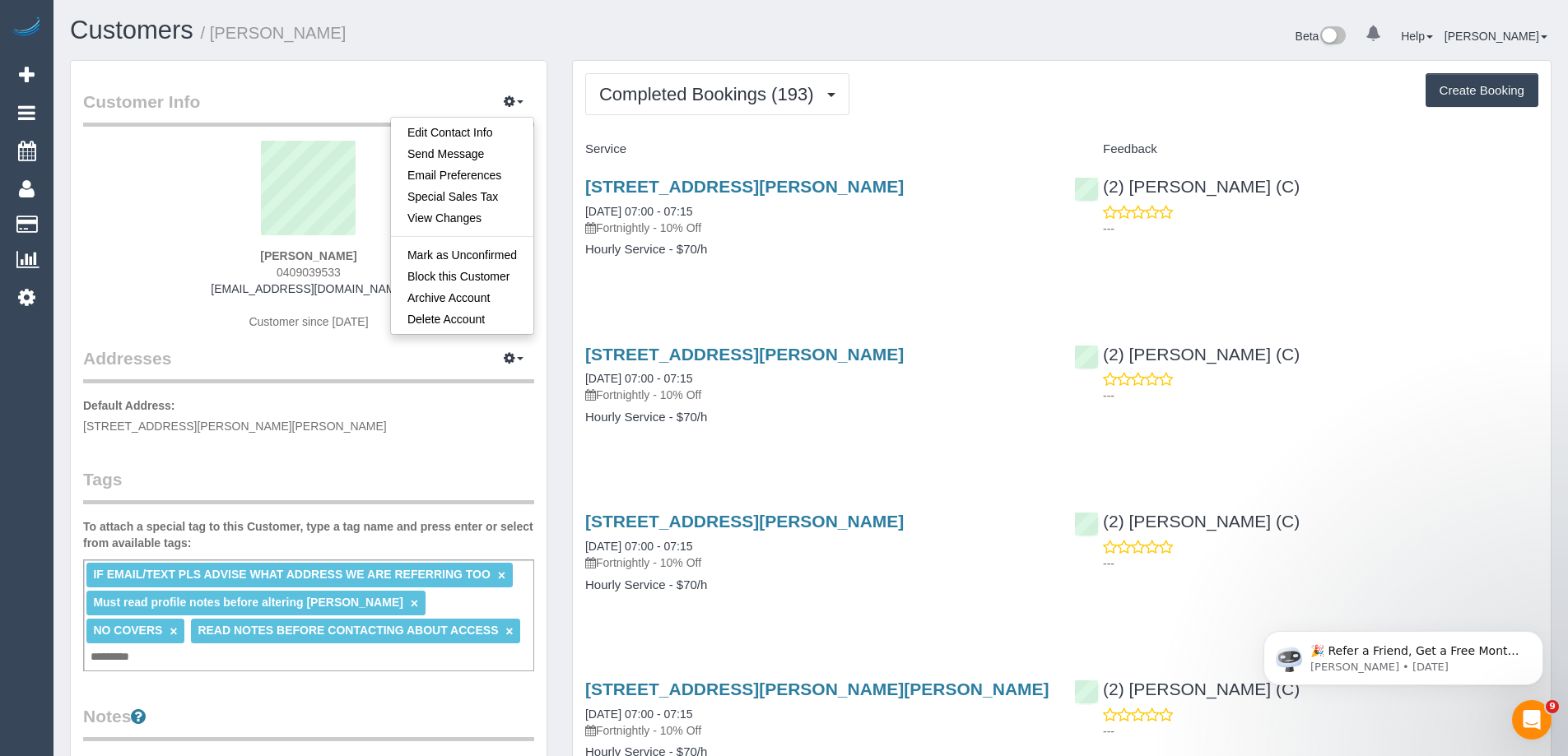
click at [420, 358] on legend "Addresses Manage Addresses Add New Address" at bounding box center [309, 271] width 451 height 224
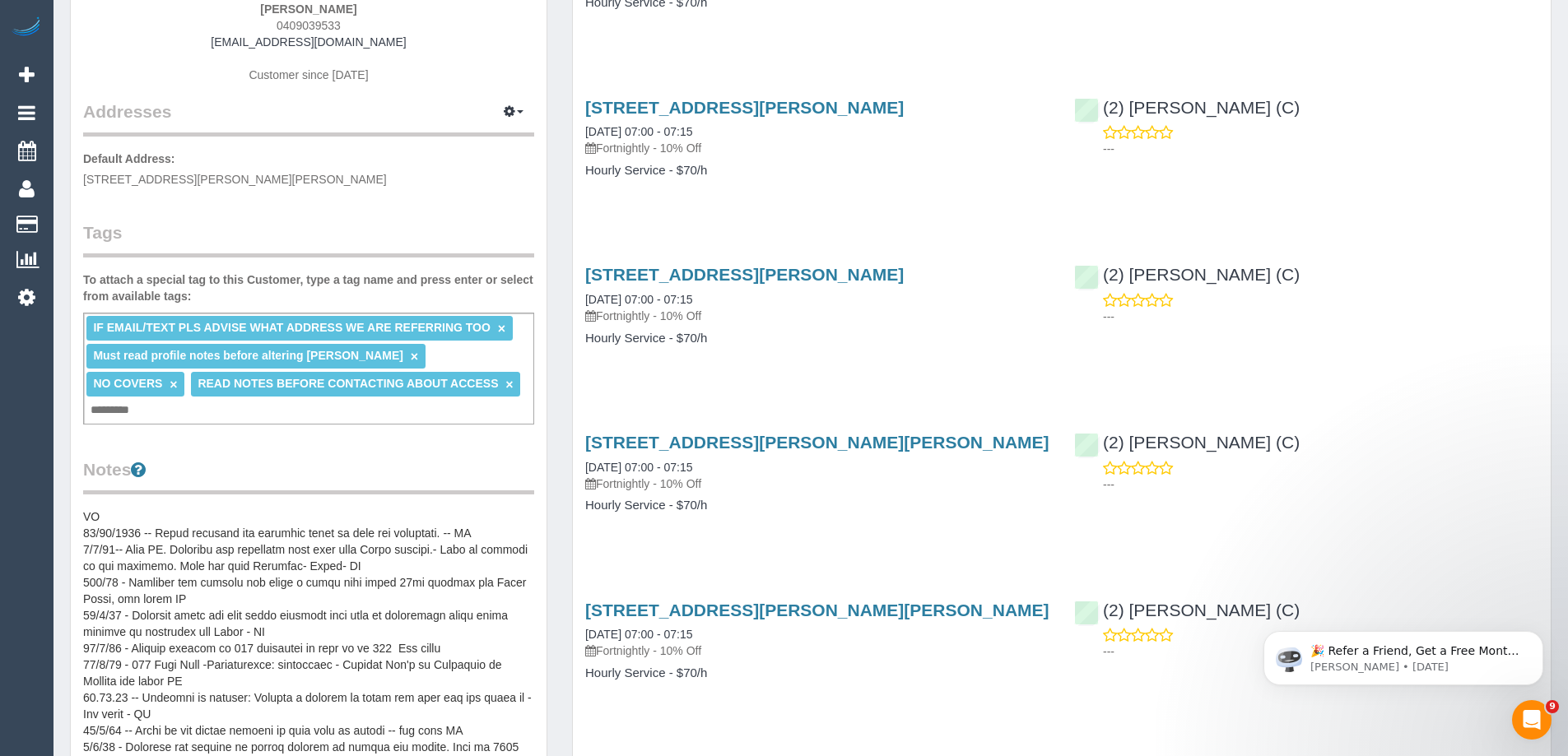
scroll to position [329, 0]
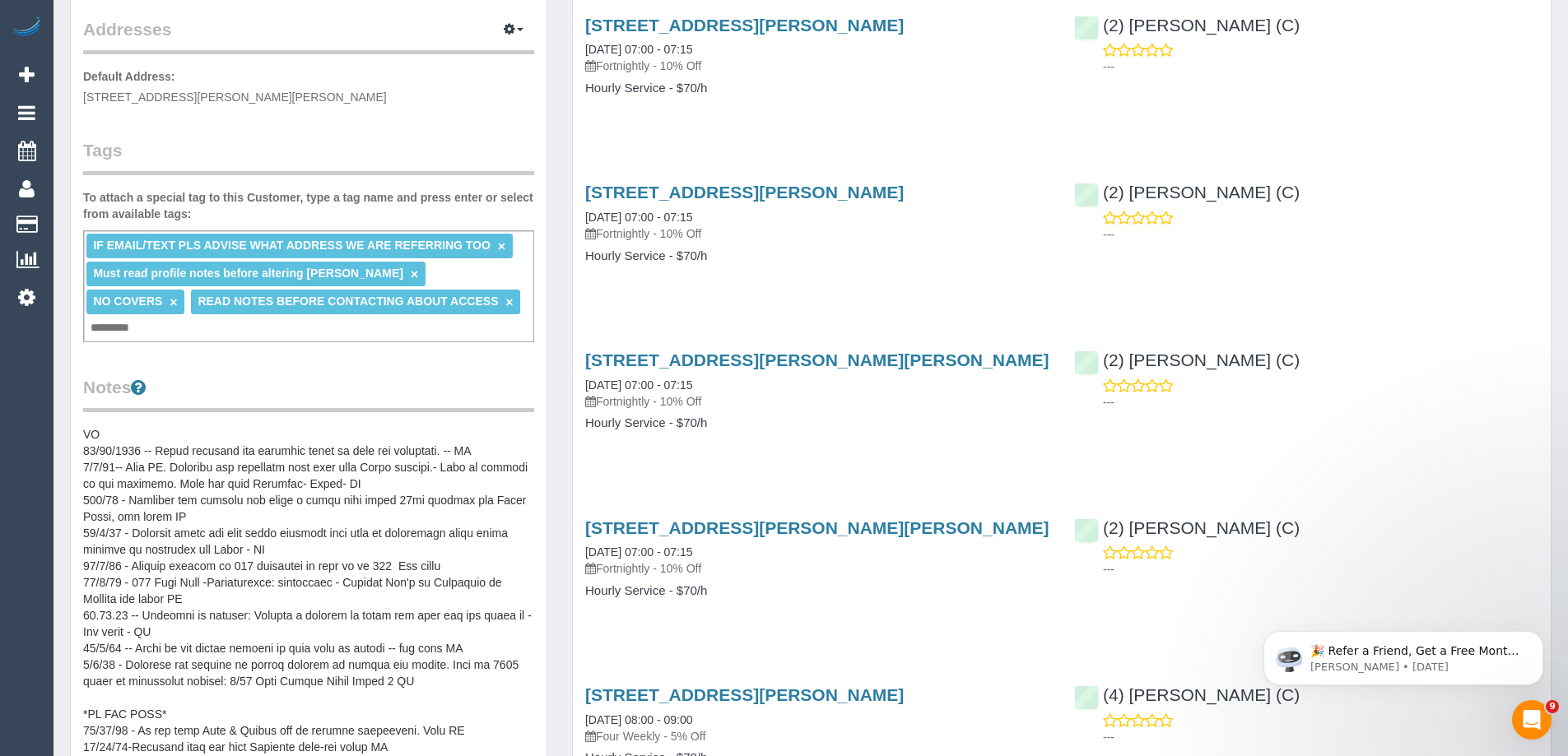
click at [142, 318] on input "text" at bounding box center [114, 329] width 56 height 22
click at [477, 376] on legend "Notes" at bounding box center [309, 394] width 451 height 37
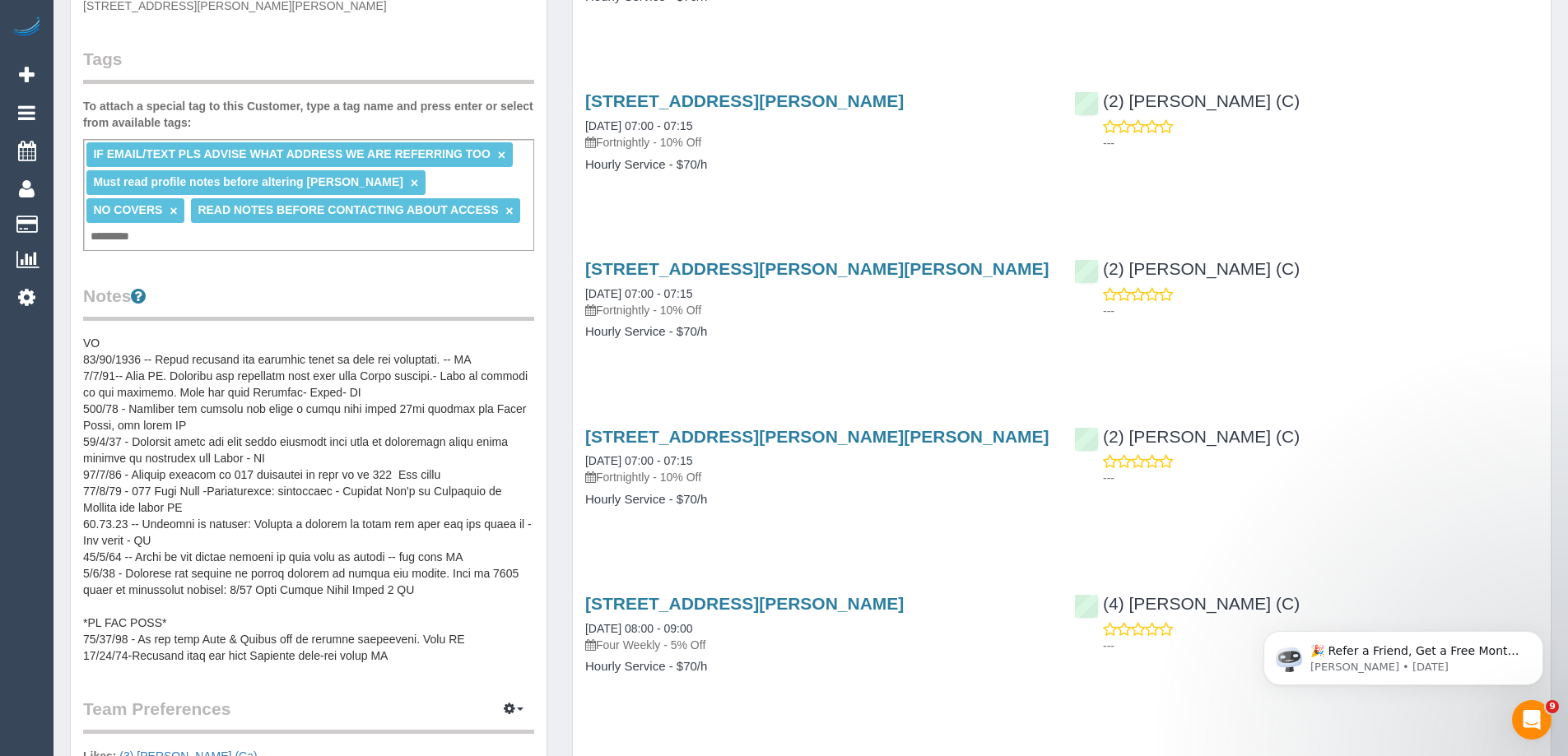
scroll to position [576, 0]
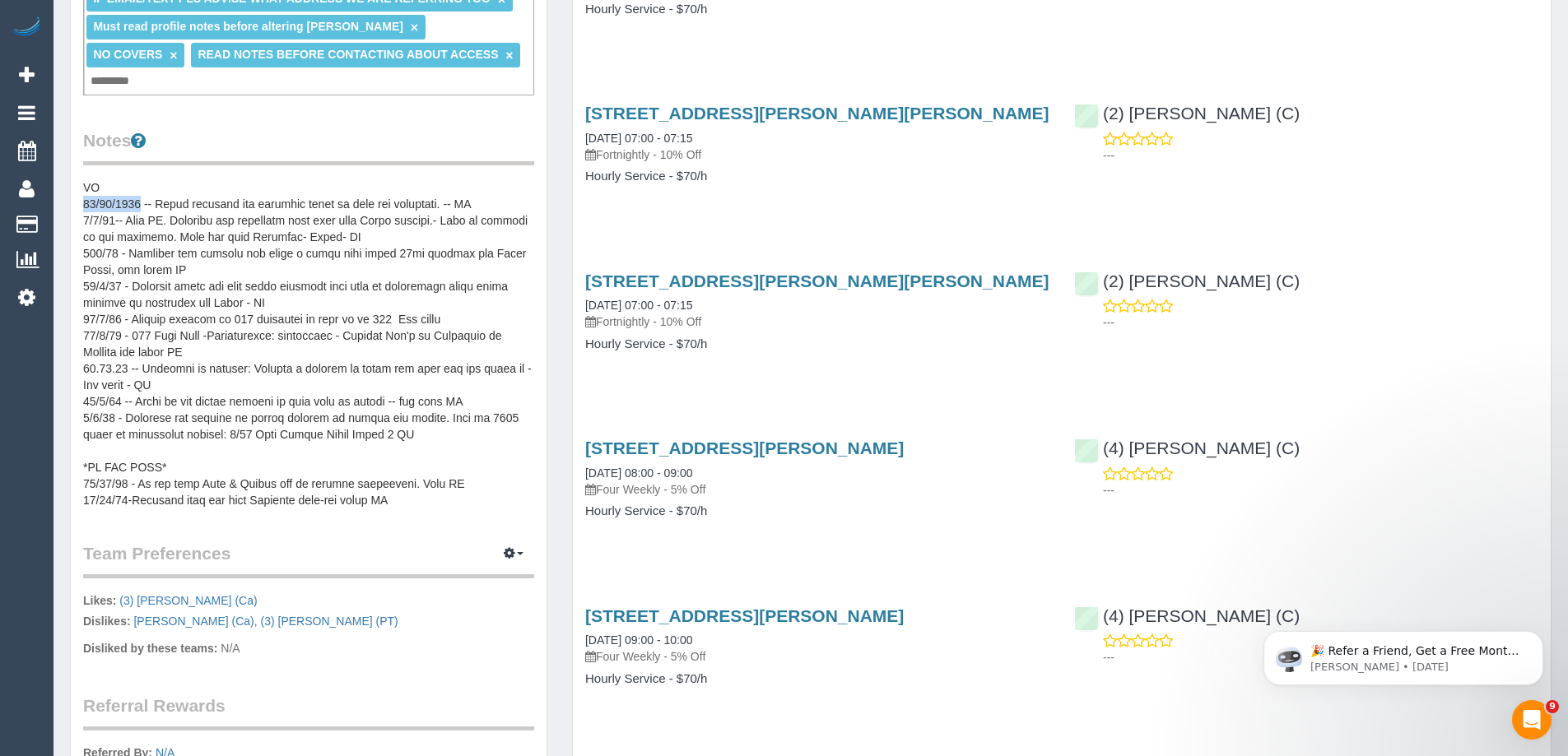
drag, startPoint x: 84, startPoint y: 178, endPoint x: 139, endPoint y: 181, distance: 55.1
click at [139, 181] on pre at bounding box center [309, 344] width 451 height 329
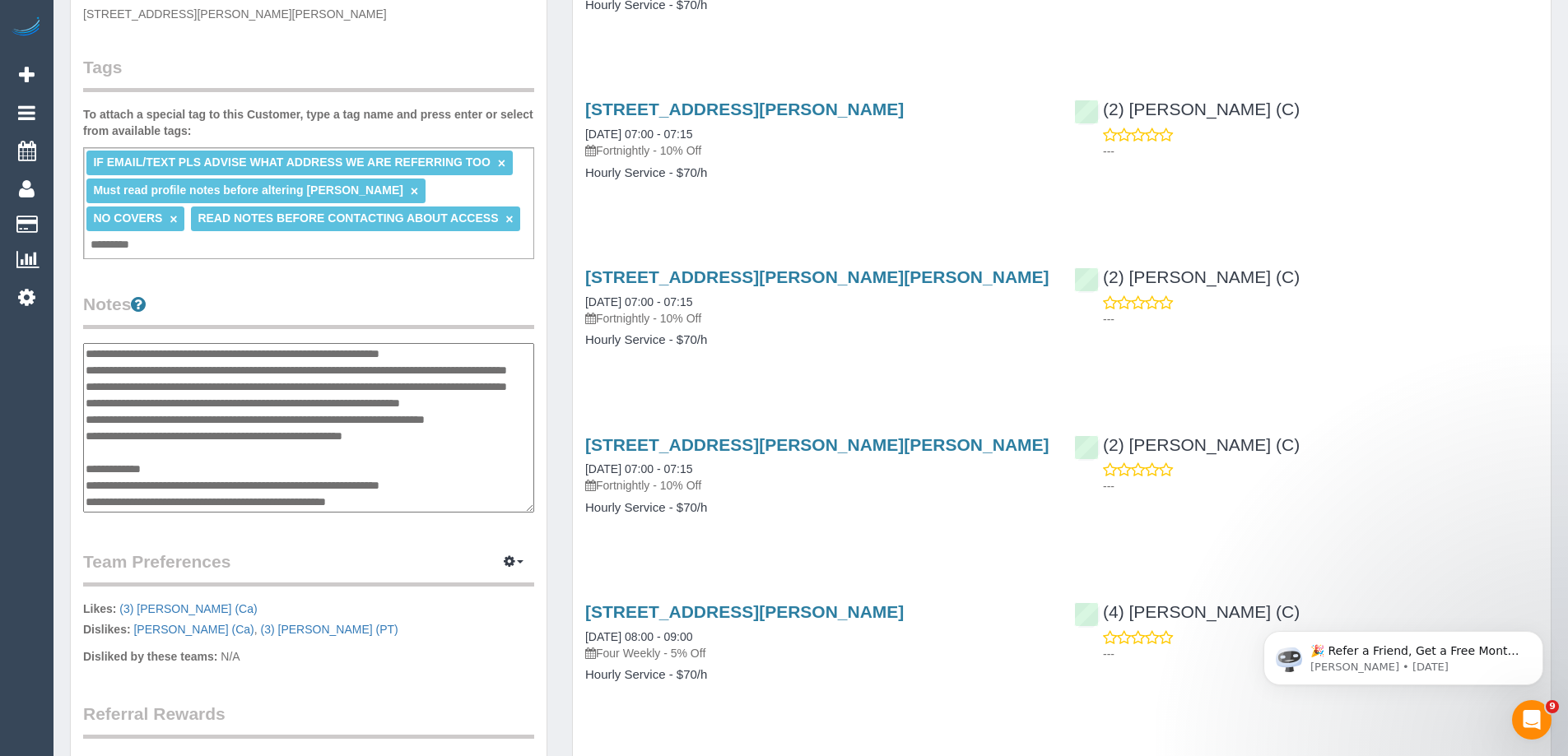
scroll to position [411, 0]
click at [296, 293] on legend "Notes" at bounding box center [309, 311] width 451 height 37
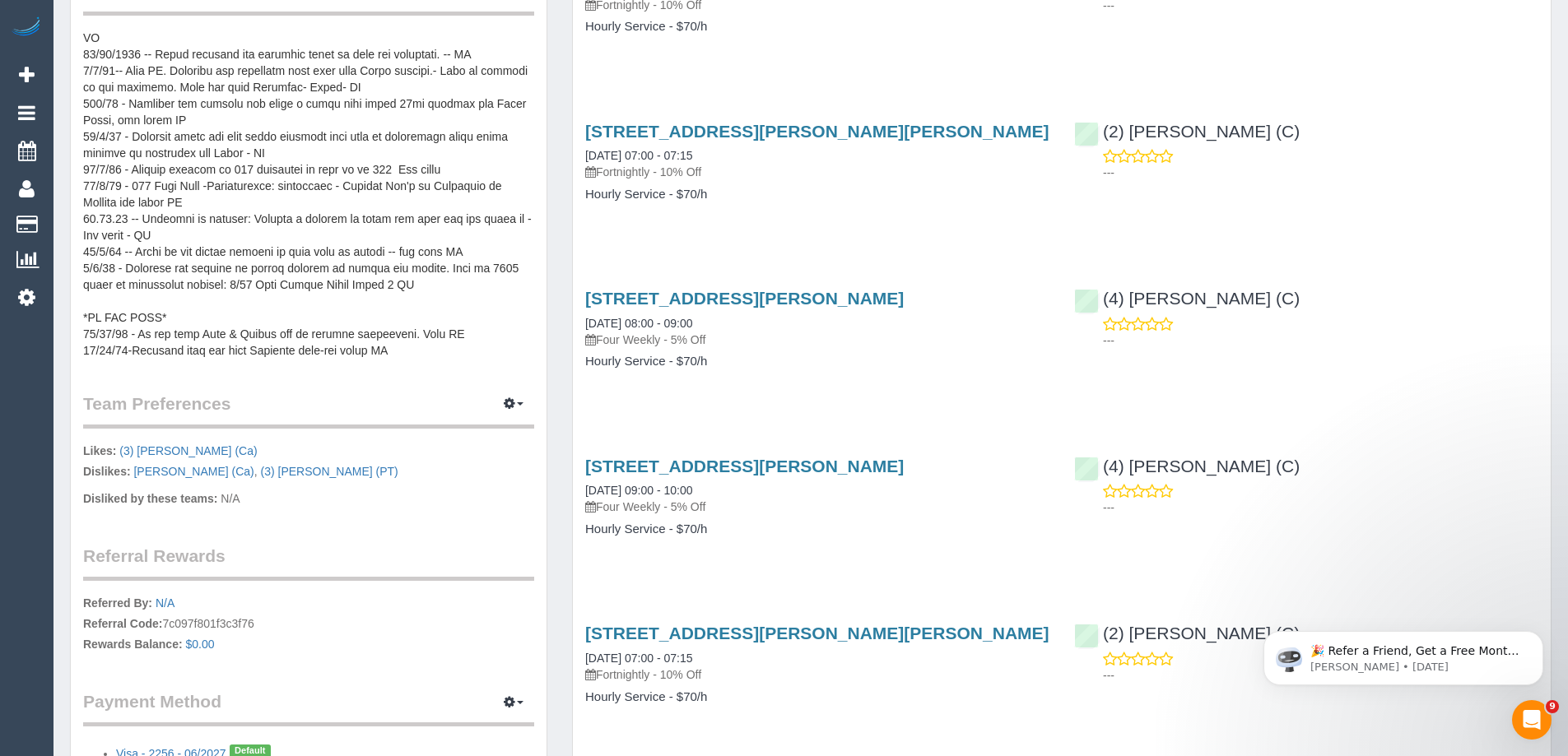
scroll to position [741, 0]
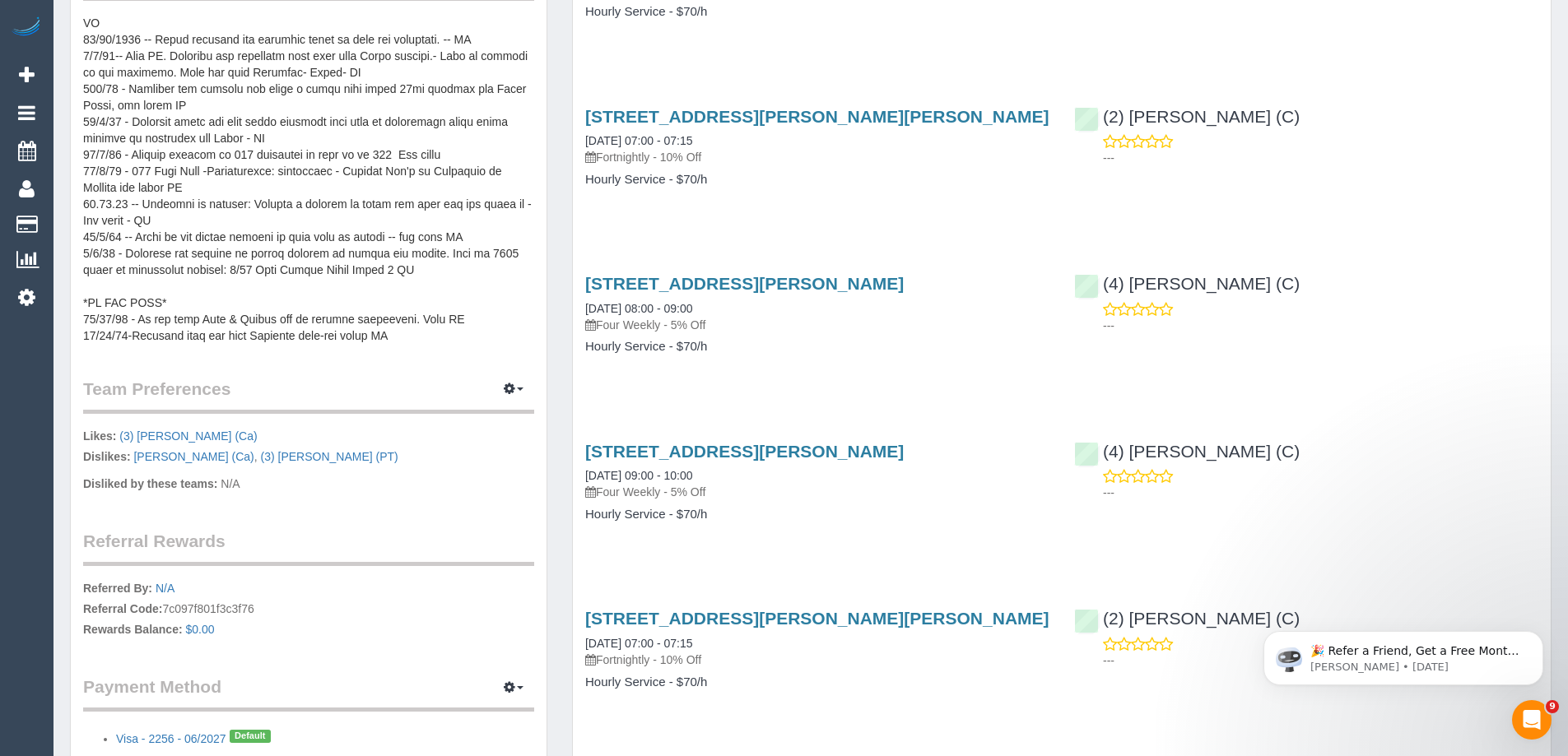
click at [358, 140] on pre at bounding box center [309, 179] width 451 height 329
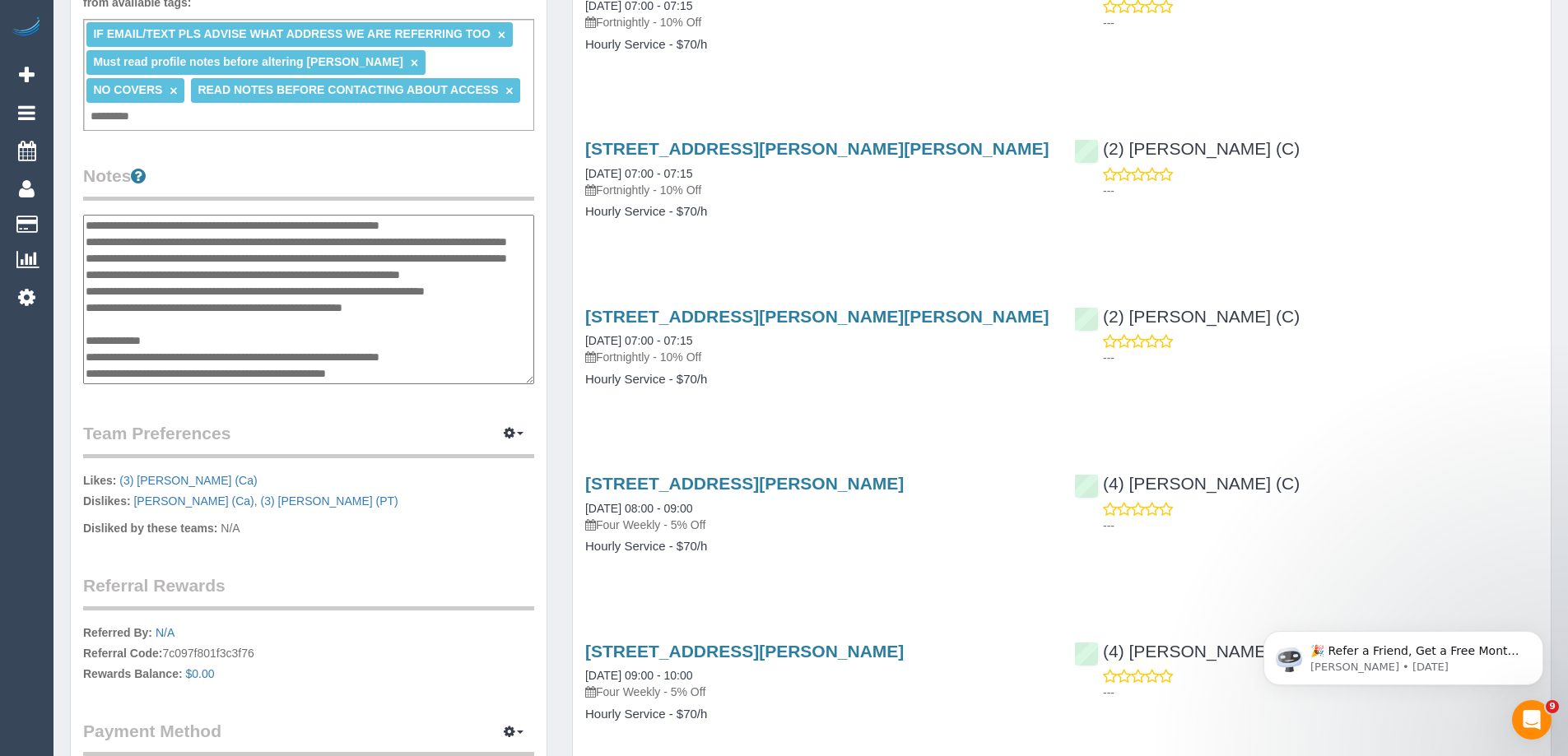
scroll to position [329, 0]
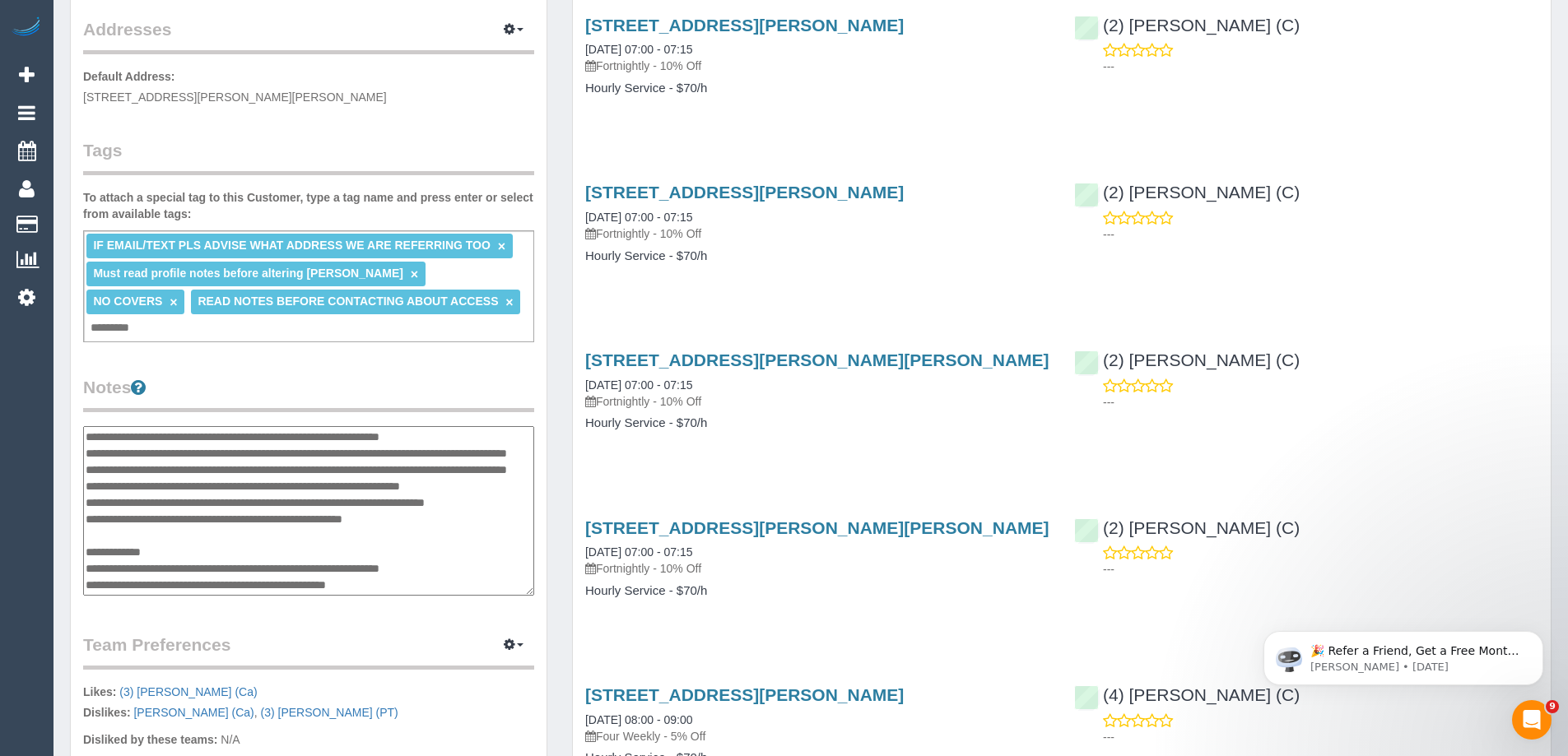
drag, startPoint x: 121, startPoint y: 479, endPoint x: 93, endPoint y: 475, distance: 28.3
click at [93, 475] on textarea at bounding box center [309, 511] width 451 height 170
click at [794, 432] on div "22 Benjamin St, Benjamin Street, Parkville, VIC 3052 01/09/2025 07:00 - 07:15 F…" at bounding box center [817, 400] width 489 height 127
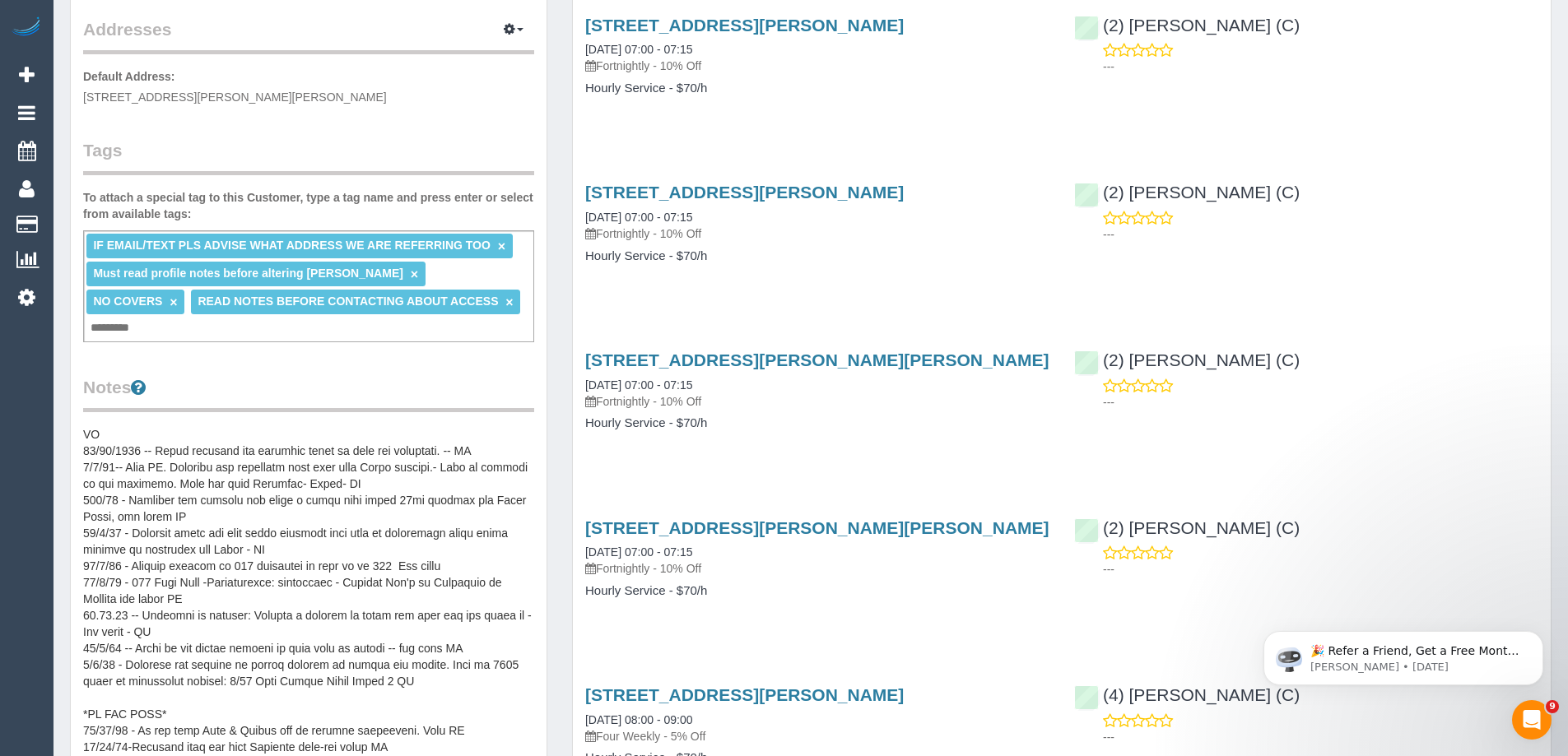
scroll to position [741, 0]
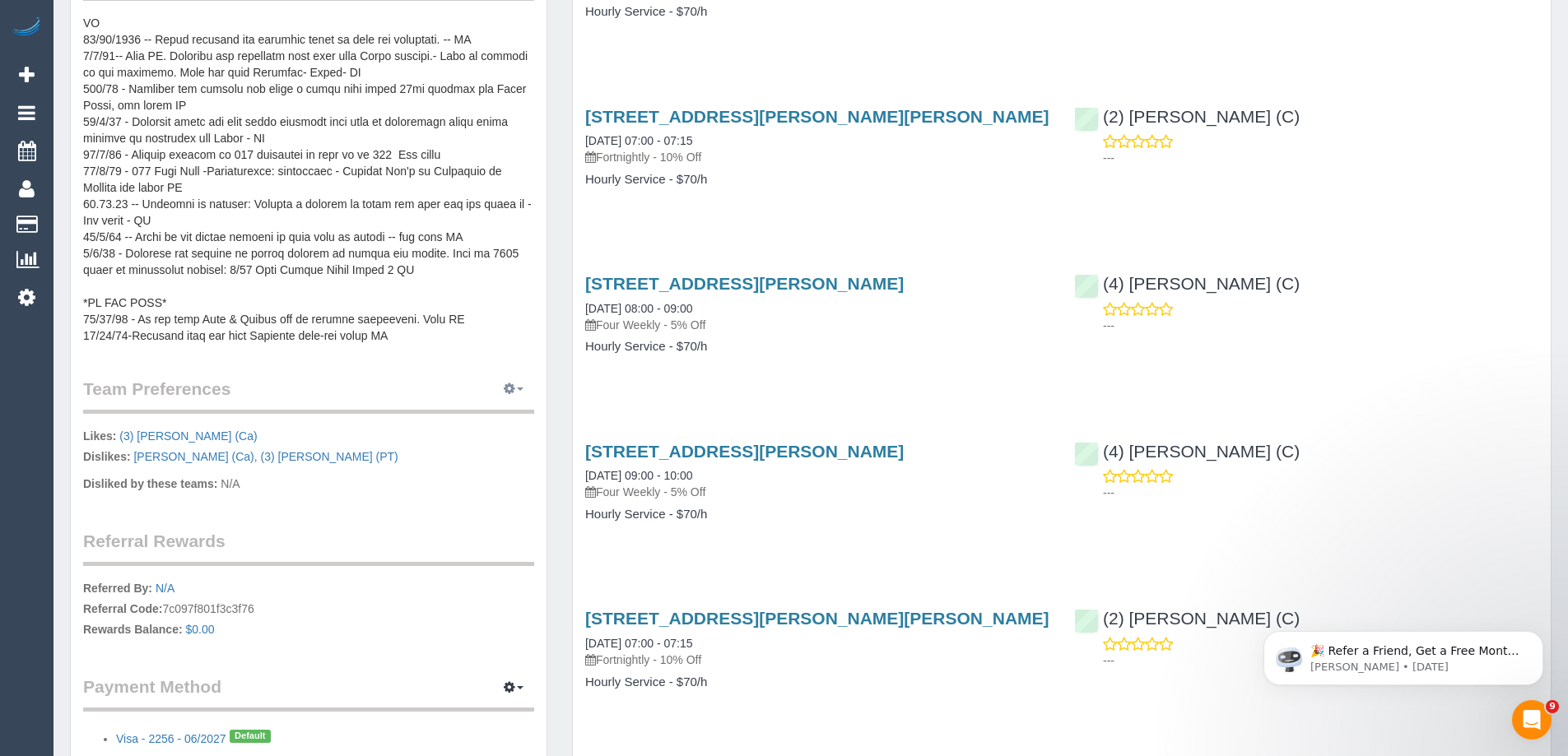
click at [503, 377] on button "button" at bounding box center [513, 389] width 41 height 25
click at [471, 409] on link "Manage Preferences" at bounding box center [464, 420] width 140 height 22
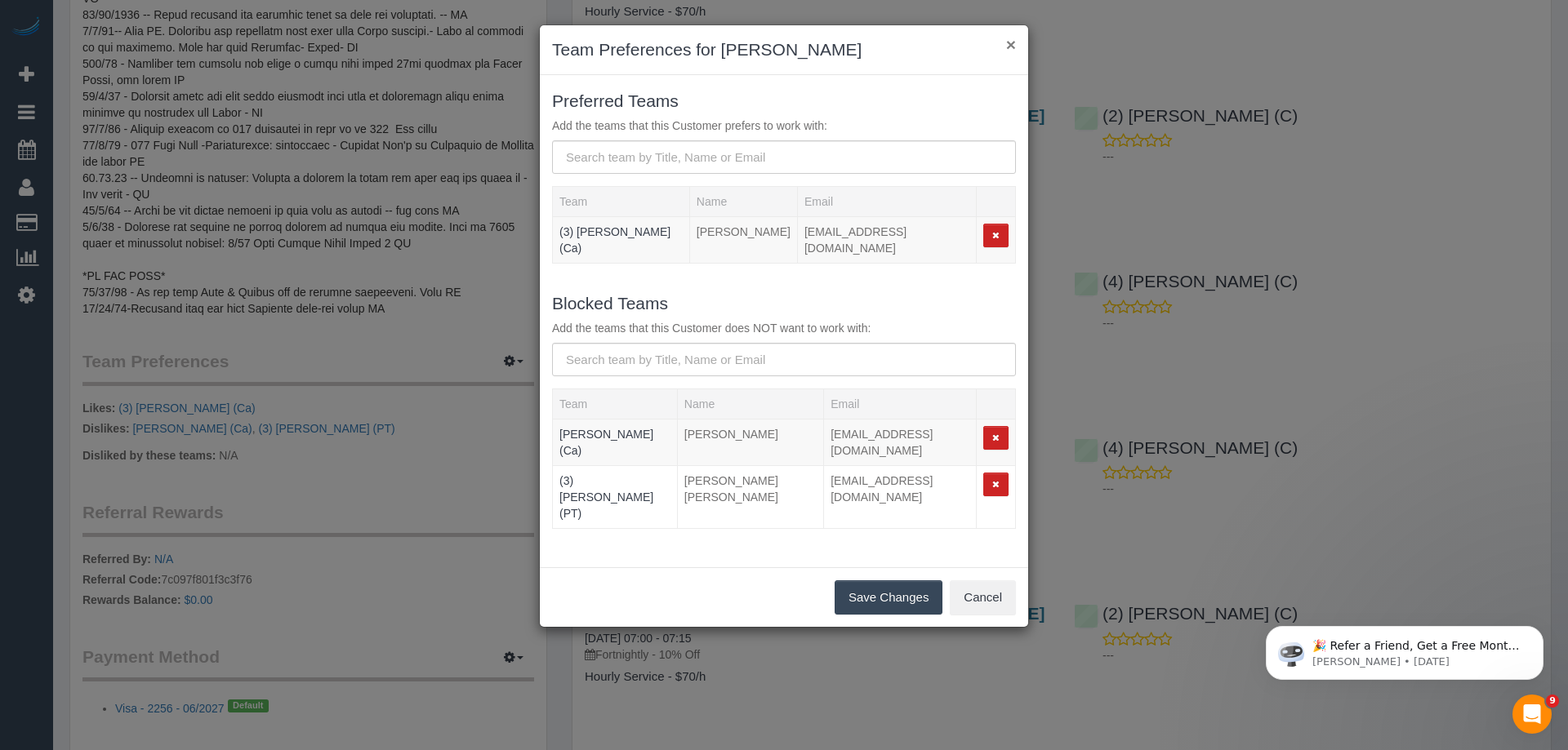
click at [1011, 49] on button "×" at bounding box center [1011, 44] width 10 height 17
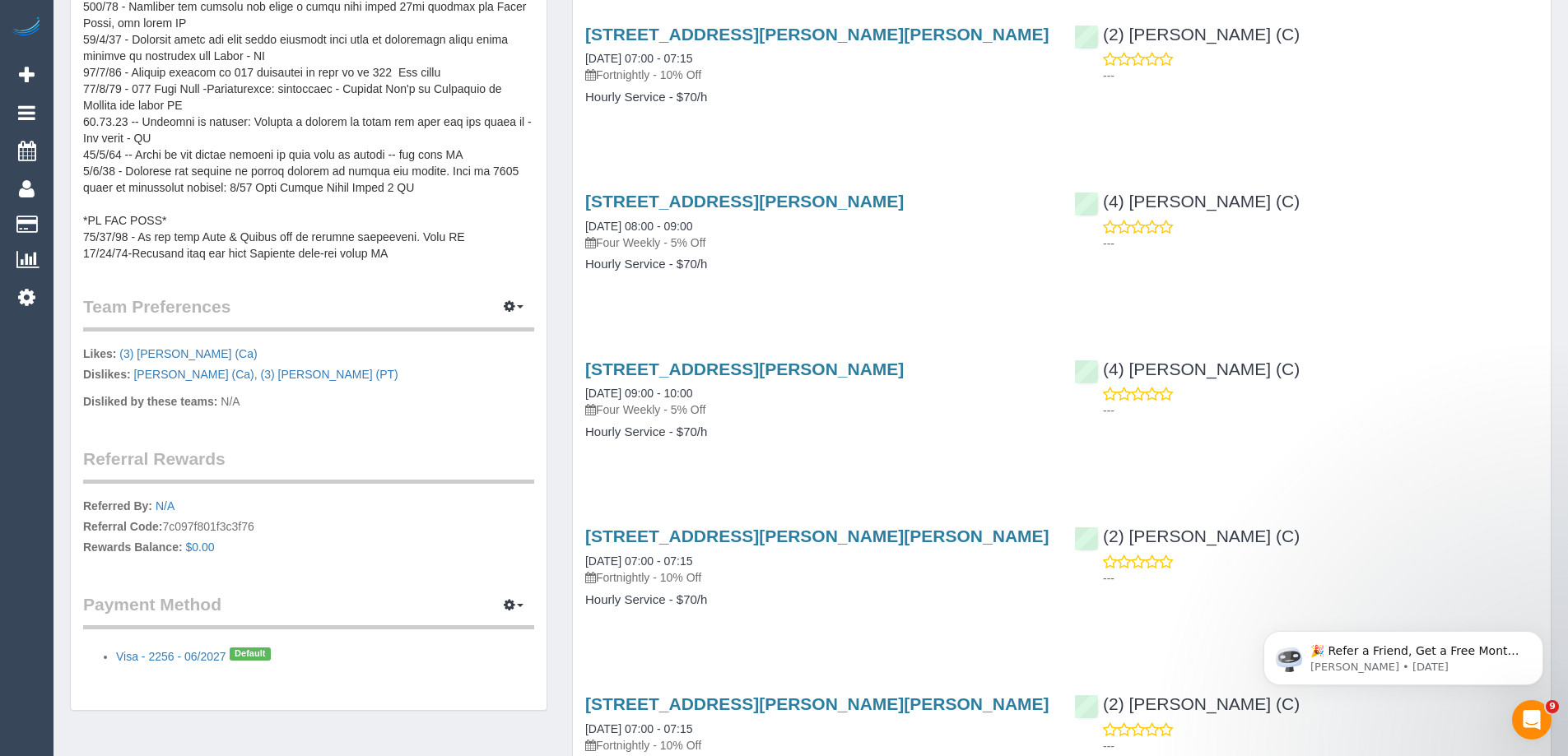
scroll to position [906, 0]
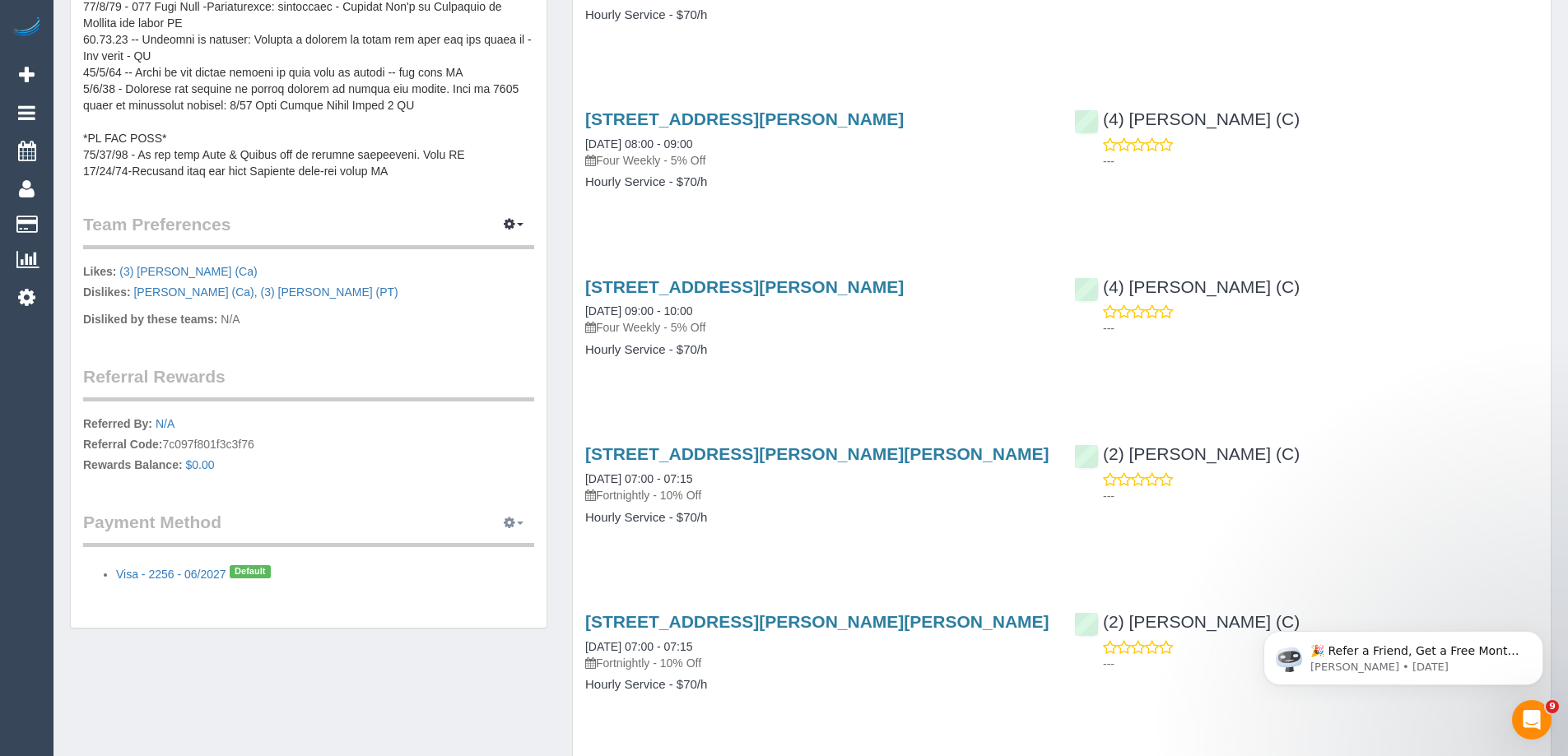
click at [520, 510] on button "button" at bounding box center [513, 523] width 41 height 25
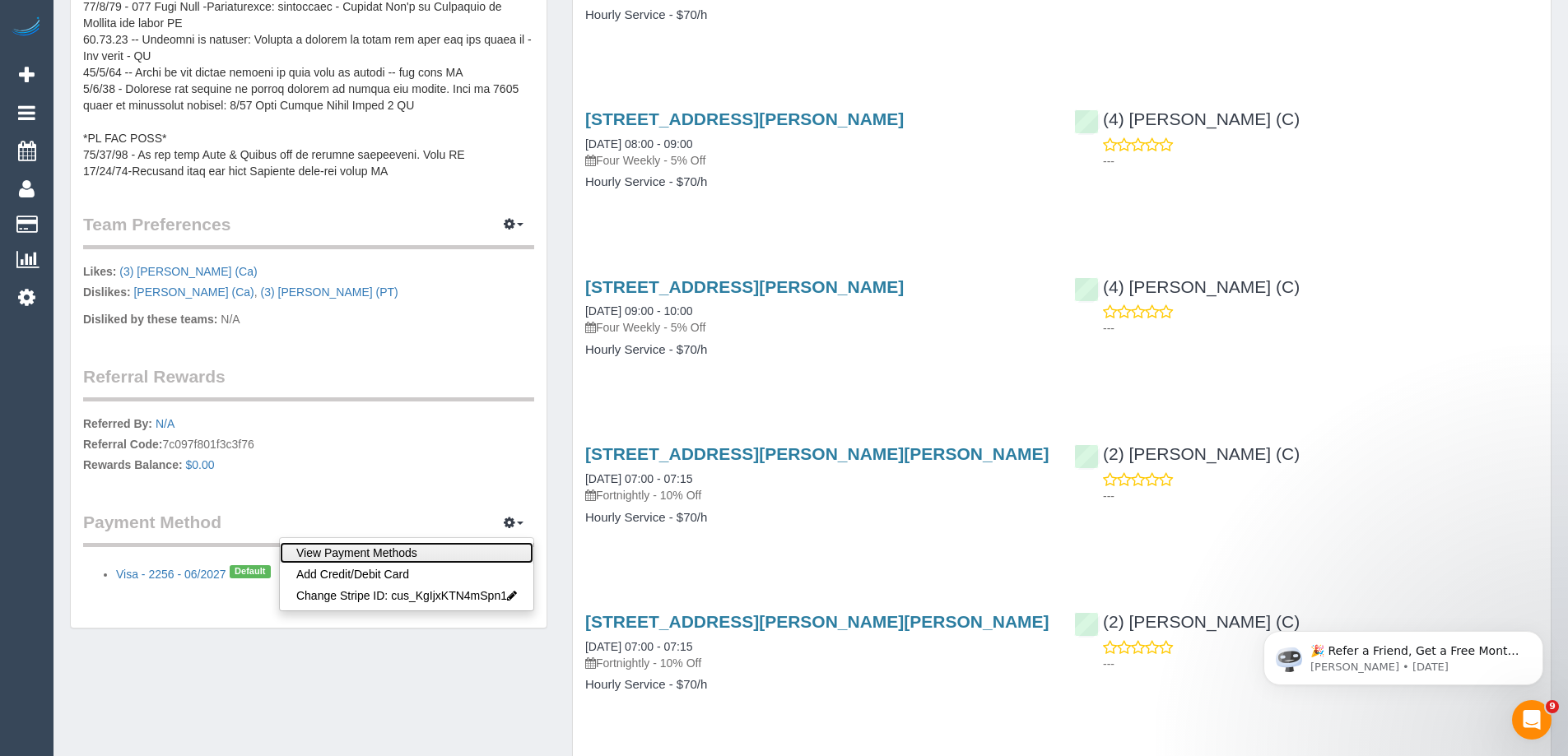
click at [362, 543] on link "View Payment Methods" at bounding box center [406, 554] width 253 height 22
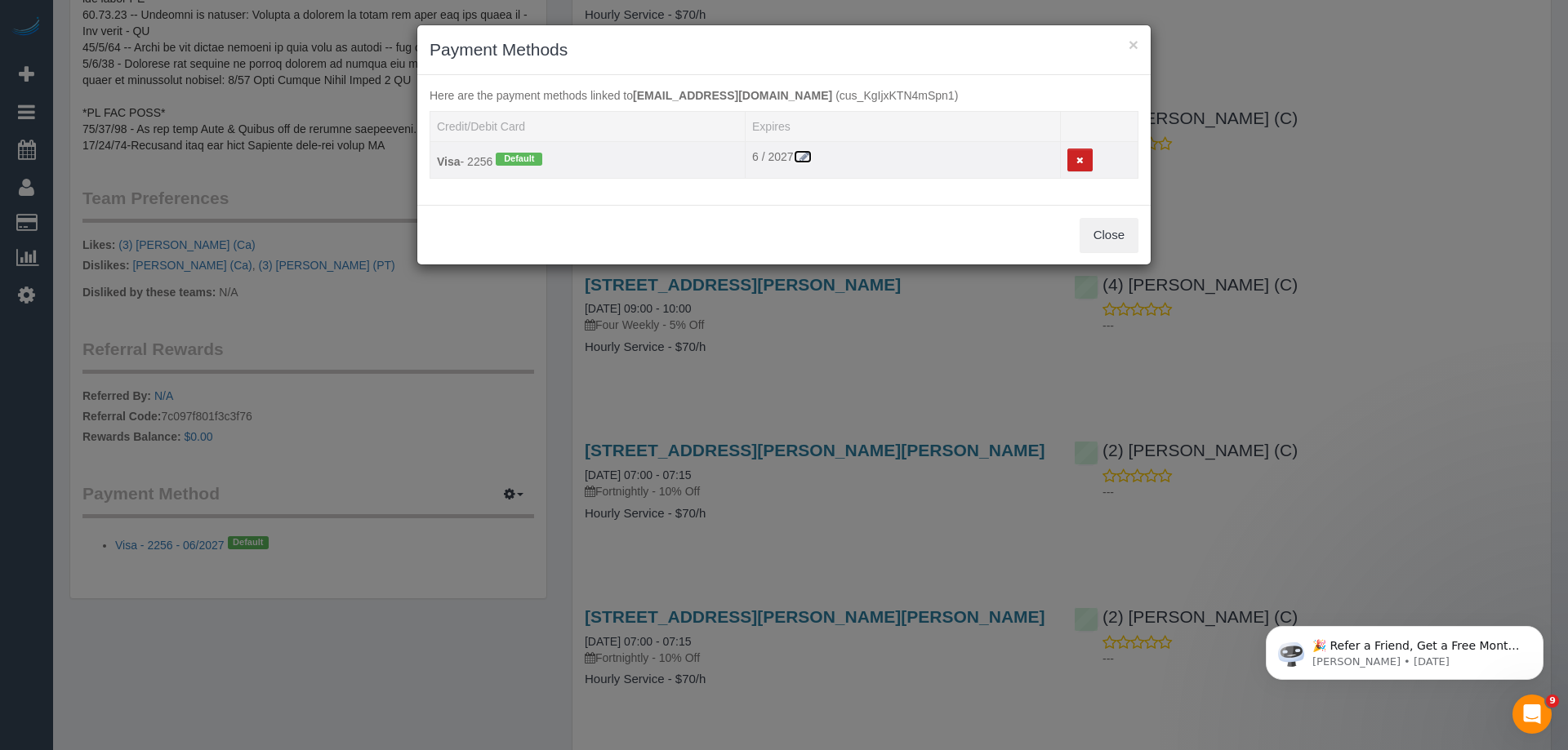
click at [802, 153] on icon at bounding box center [804, 157] width 14 height 12
click at [1134, 41] on button "×" at bounding box center [1133, 44] width 10 height 17
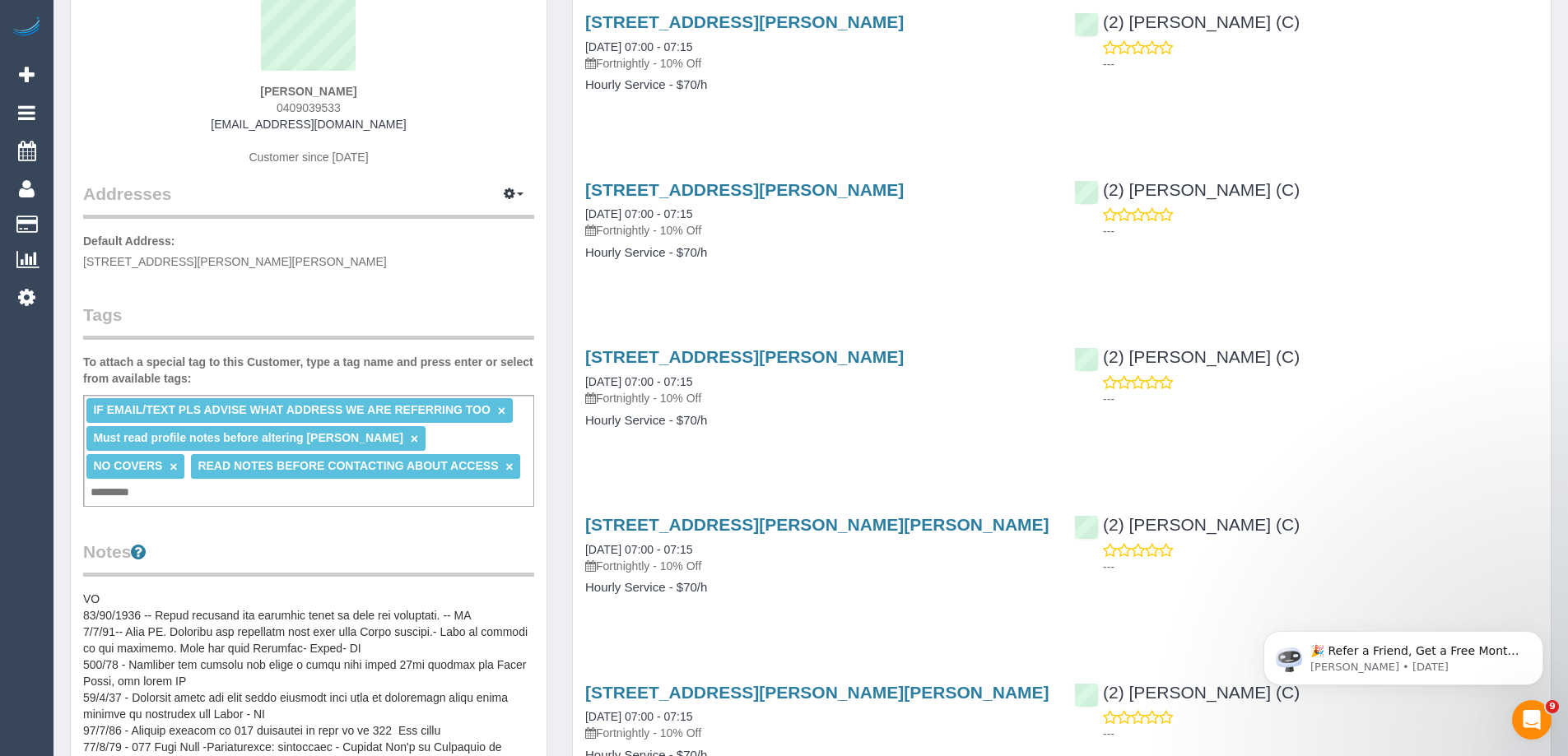
scroll to position [0, 0]
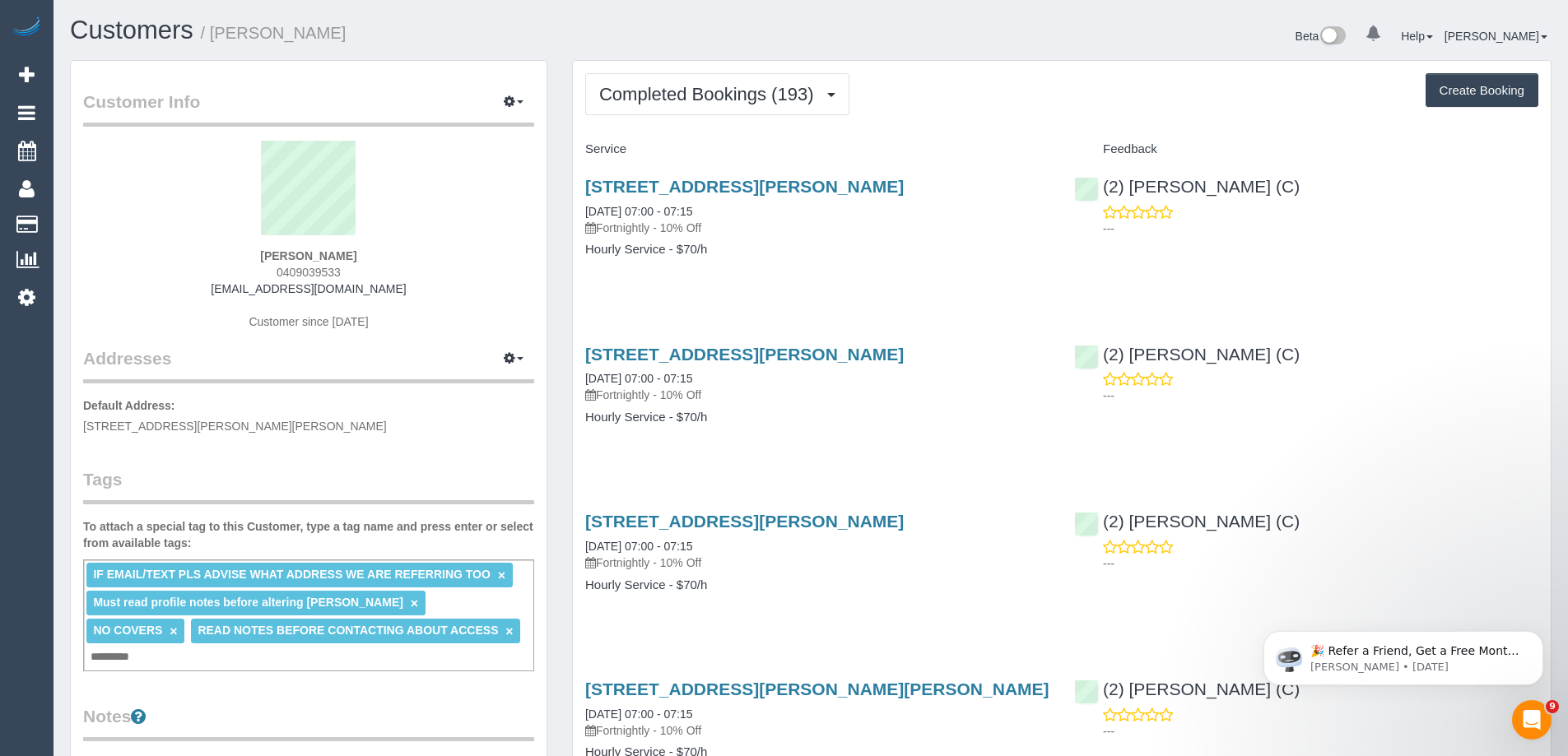
click at [1472, 86] on button "Create Booking" at bounding box center [1482, 91] width 113 height 34
select select "VIC"
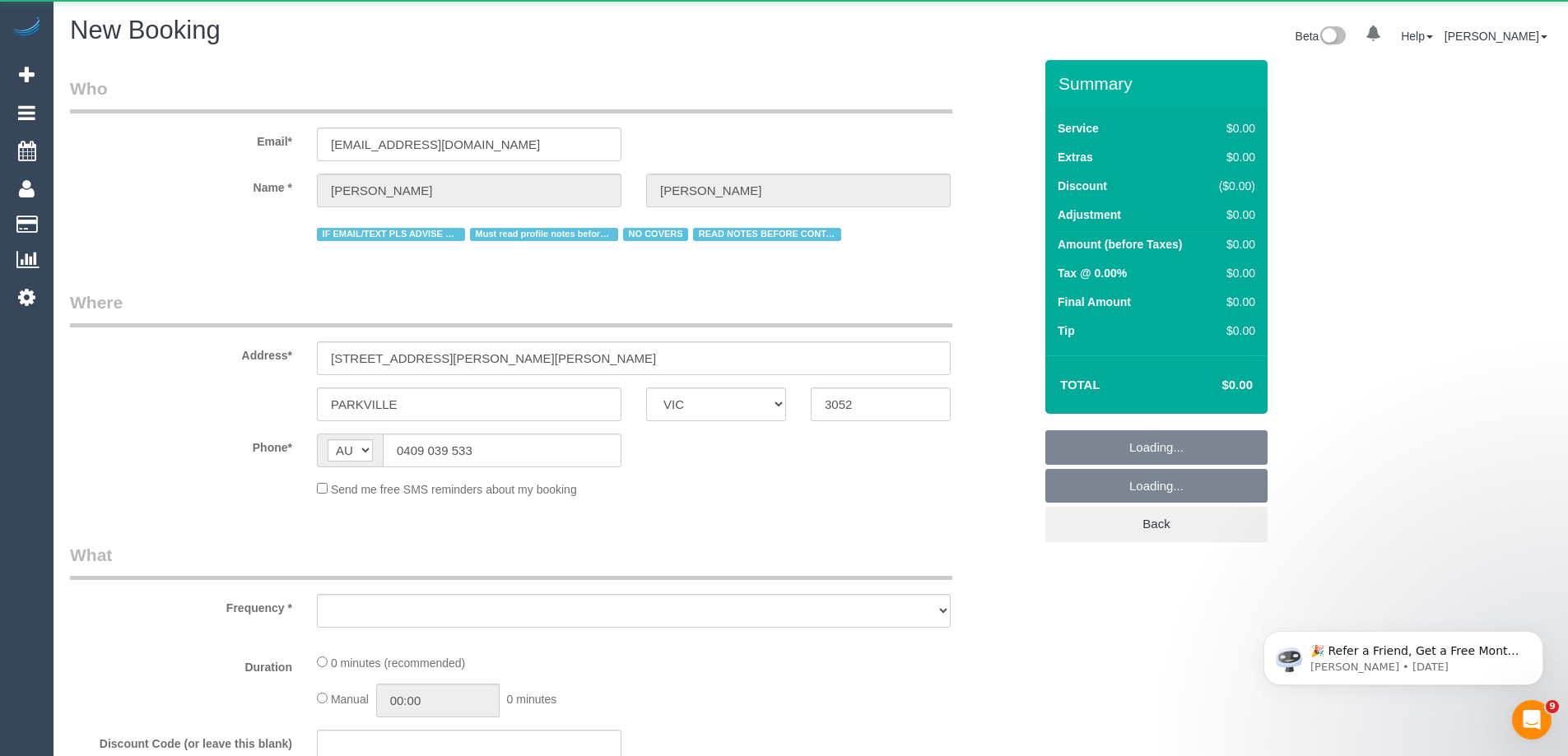
select select "object:55438"
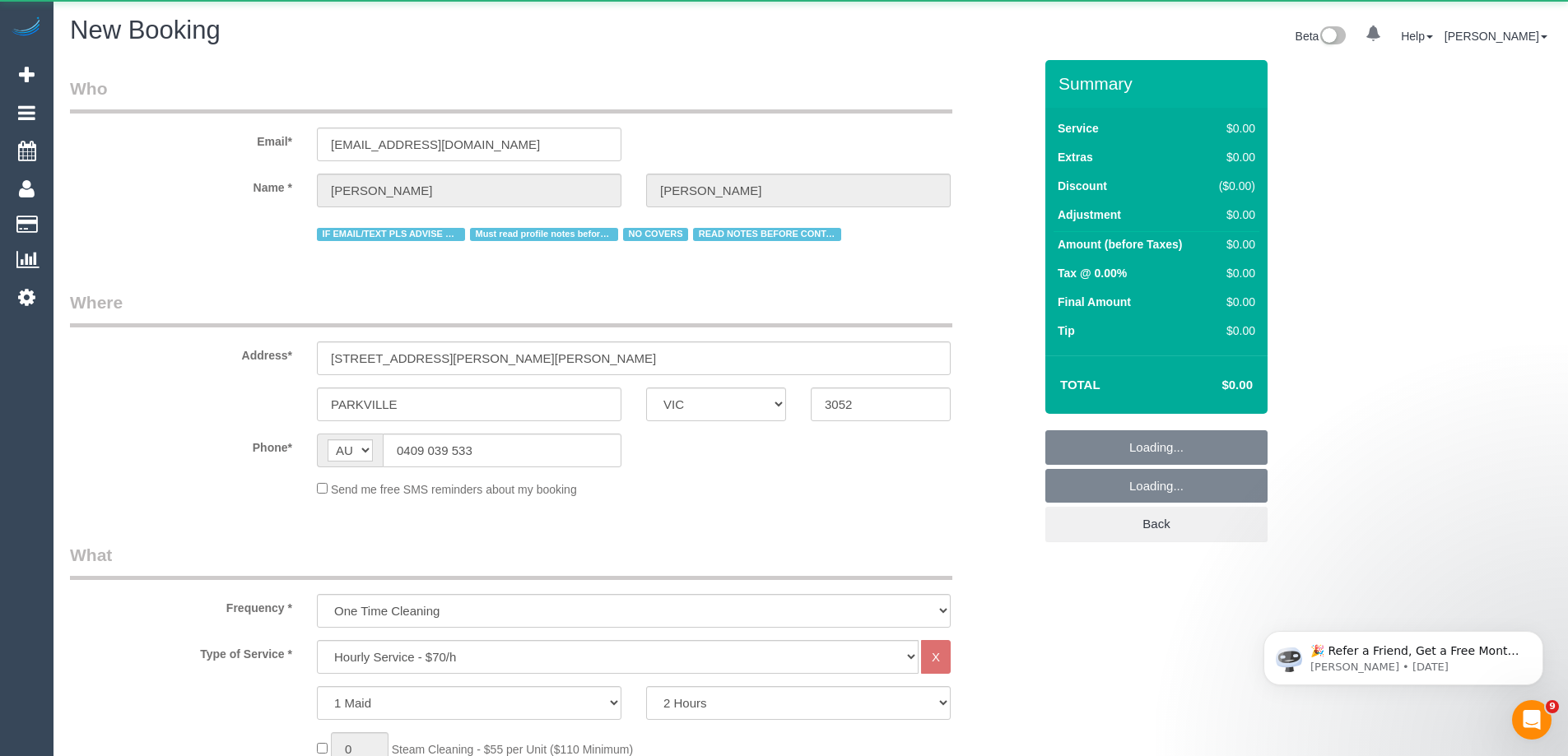
select select "string:stripe-pm_1PnU8k2GScqysDRV8WyIceIA"
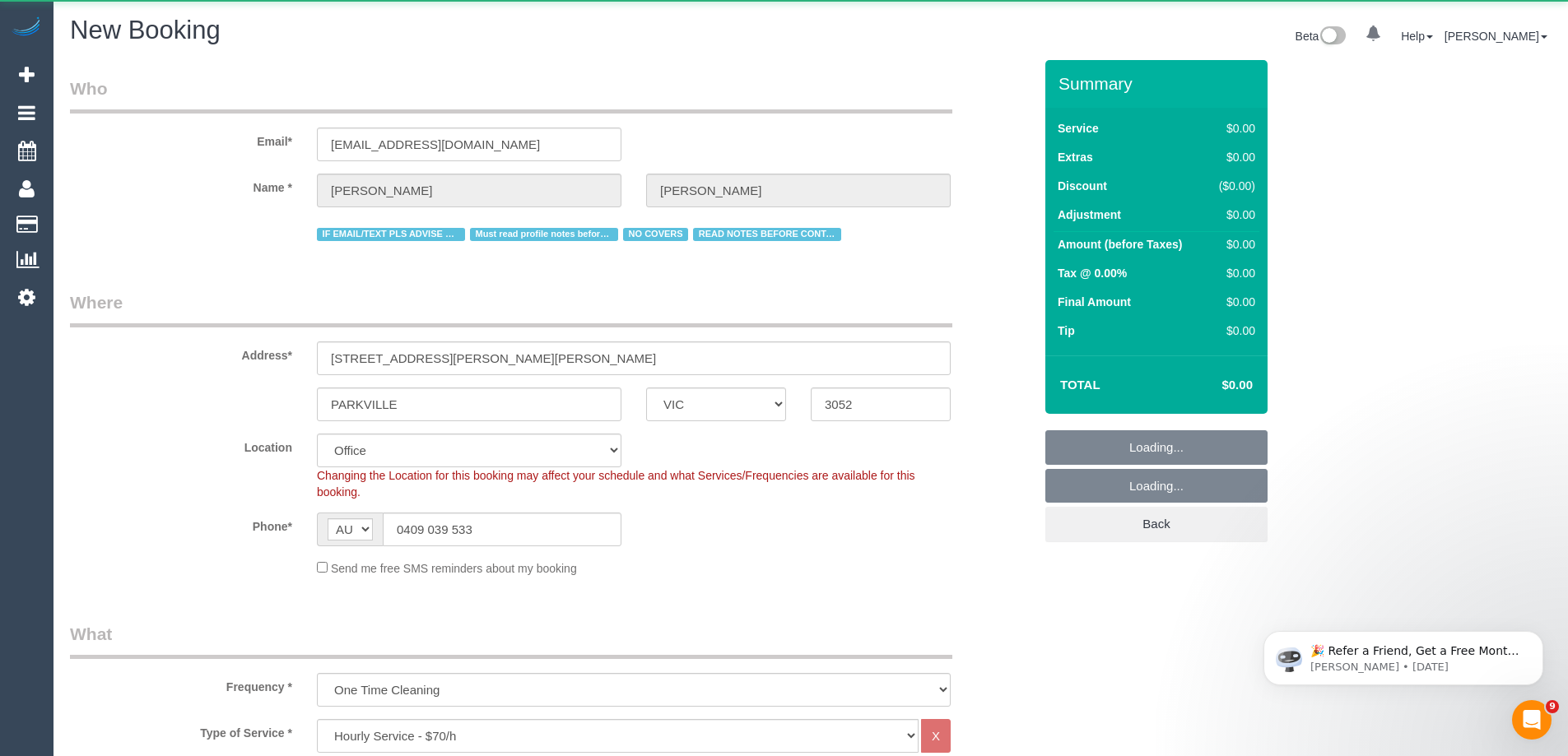
select select "object:55621"
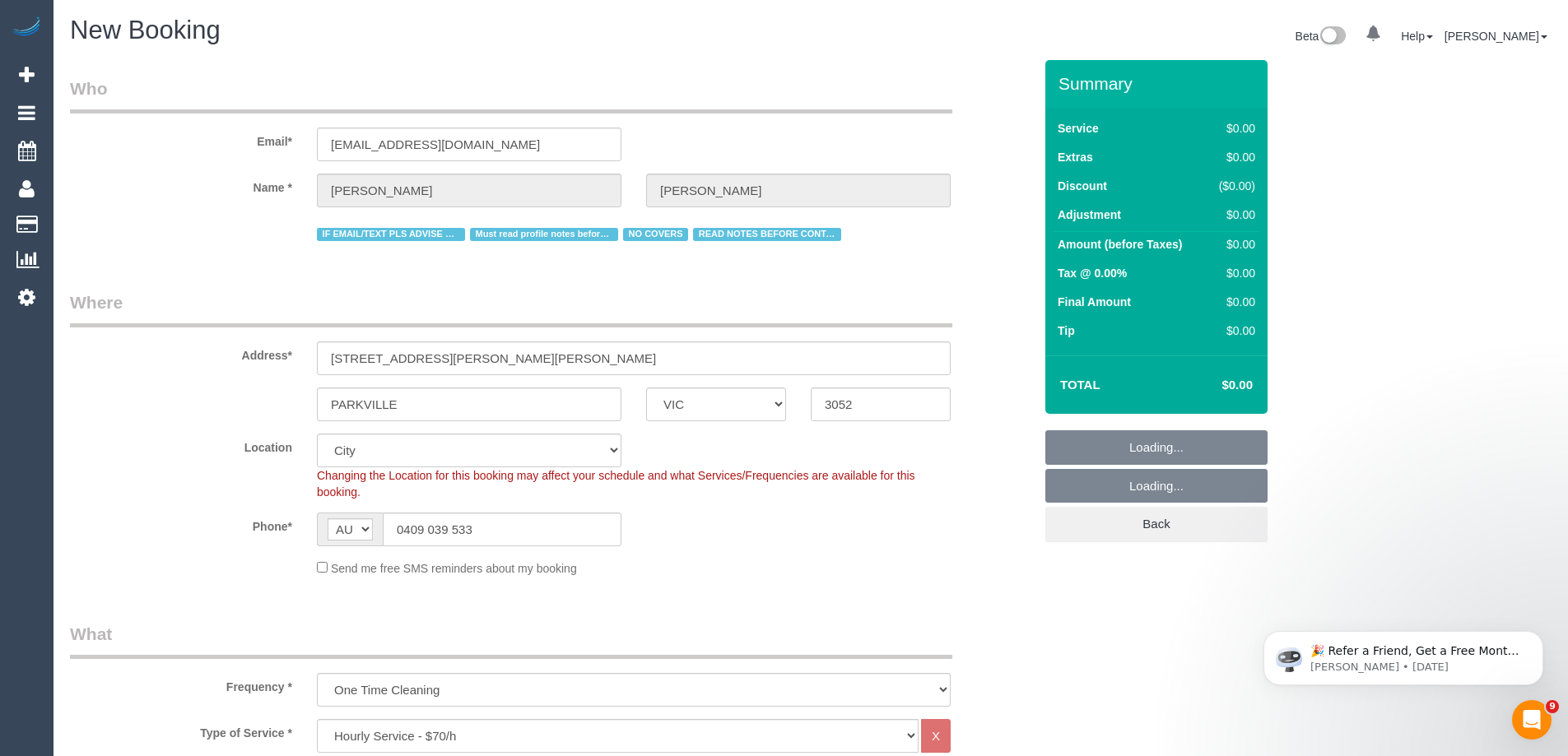
select select "54"
select select "object:56917"
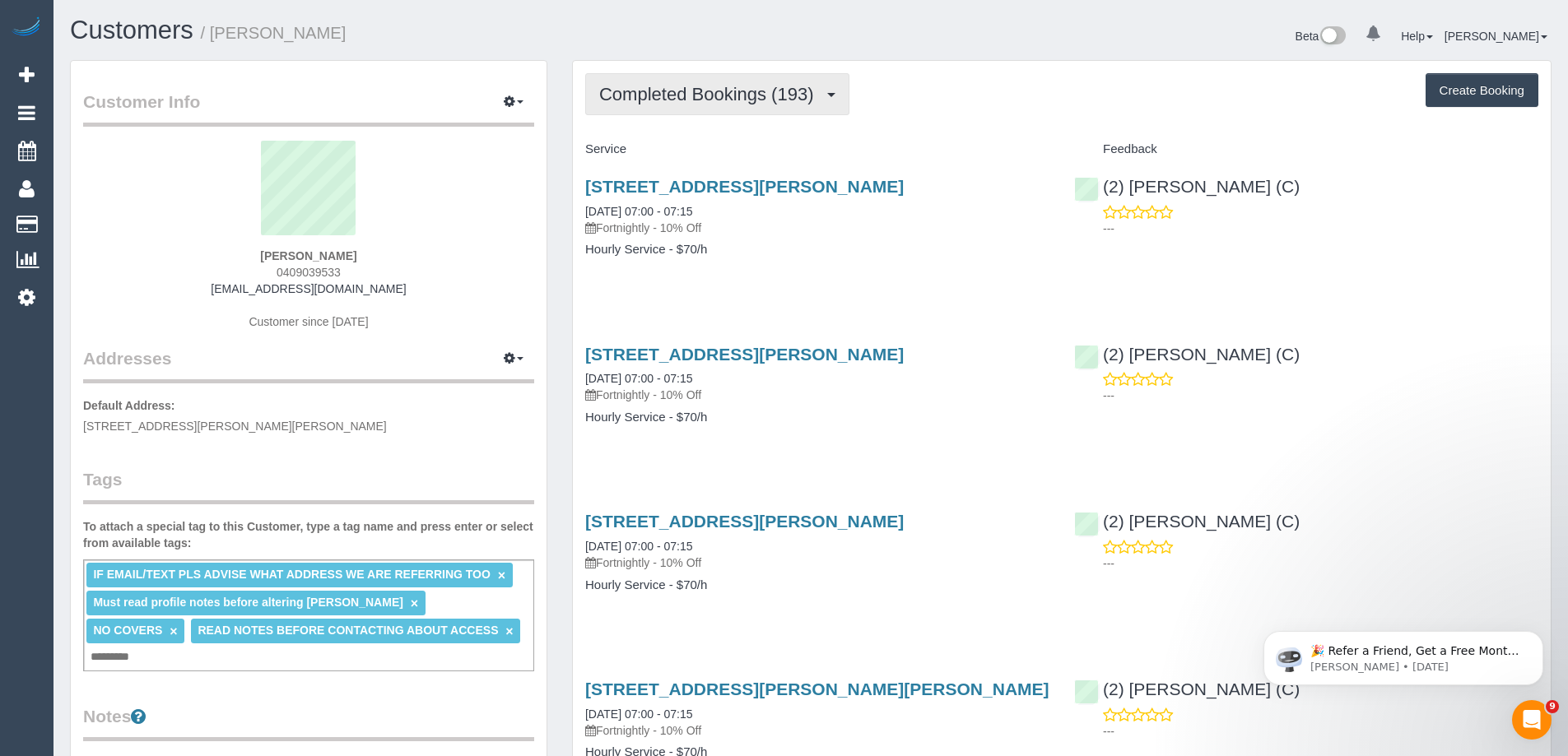
click at [715, 105] on button "Completed Bookings (193)" at bounding box center [717, 94] width 264 height 42
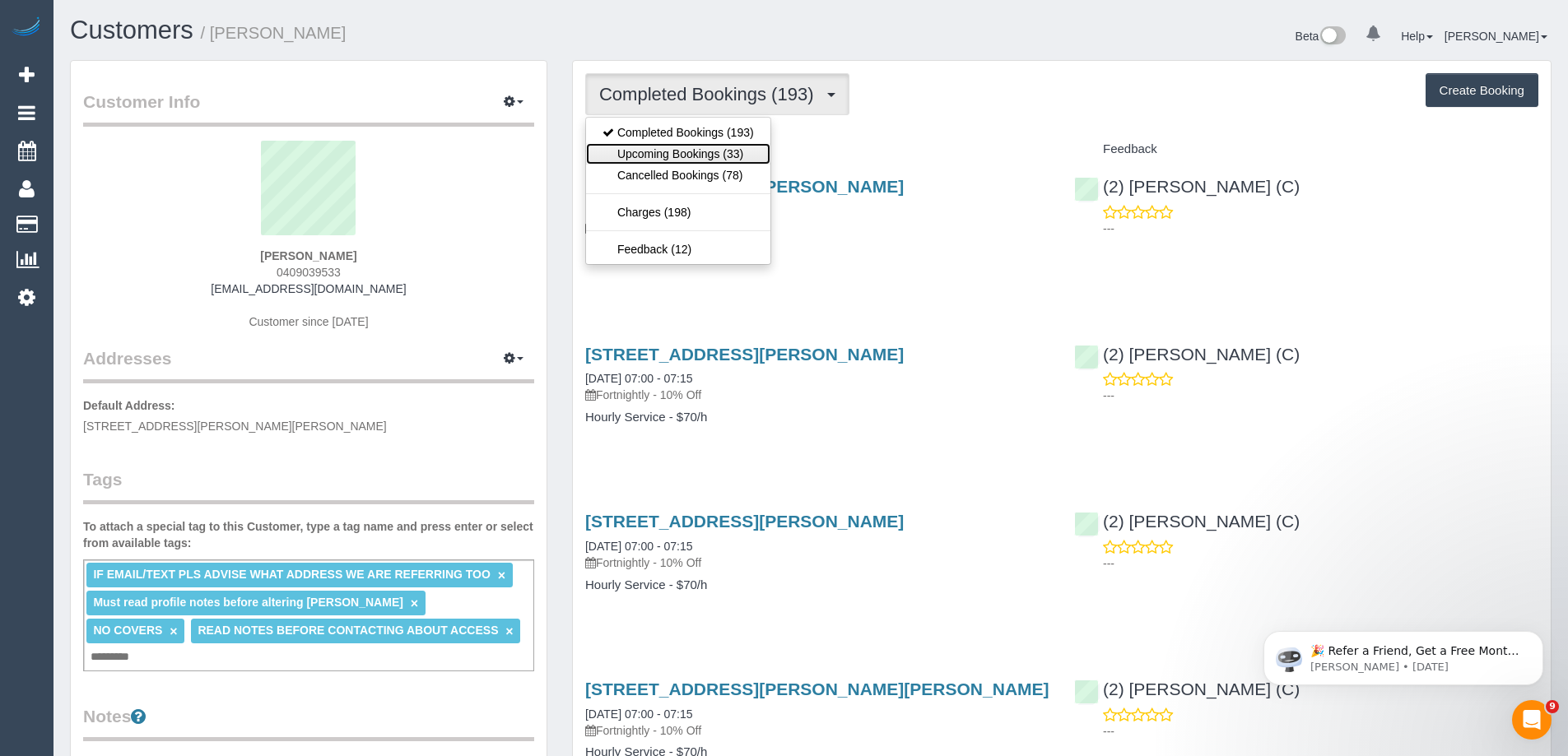
click at [710, 157] on link "Upcoming Bookings (33)" at bounding box center [678, 154] width 184 height 22
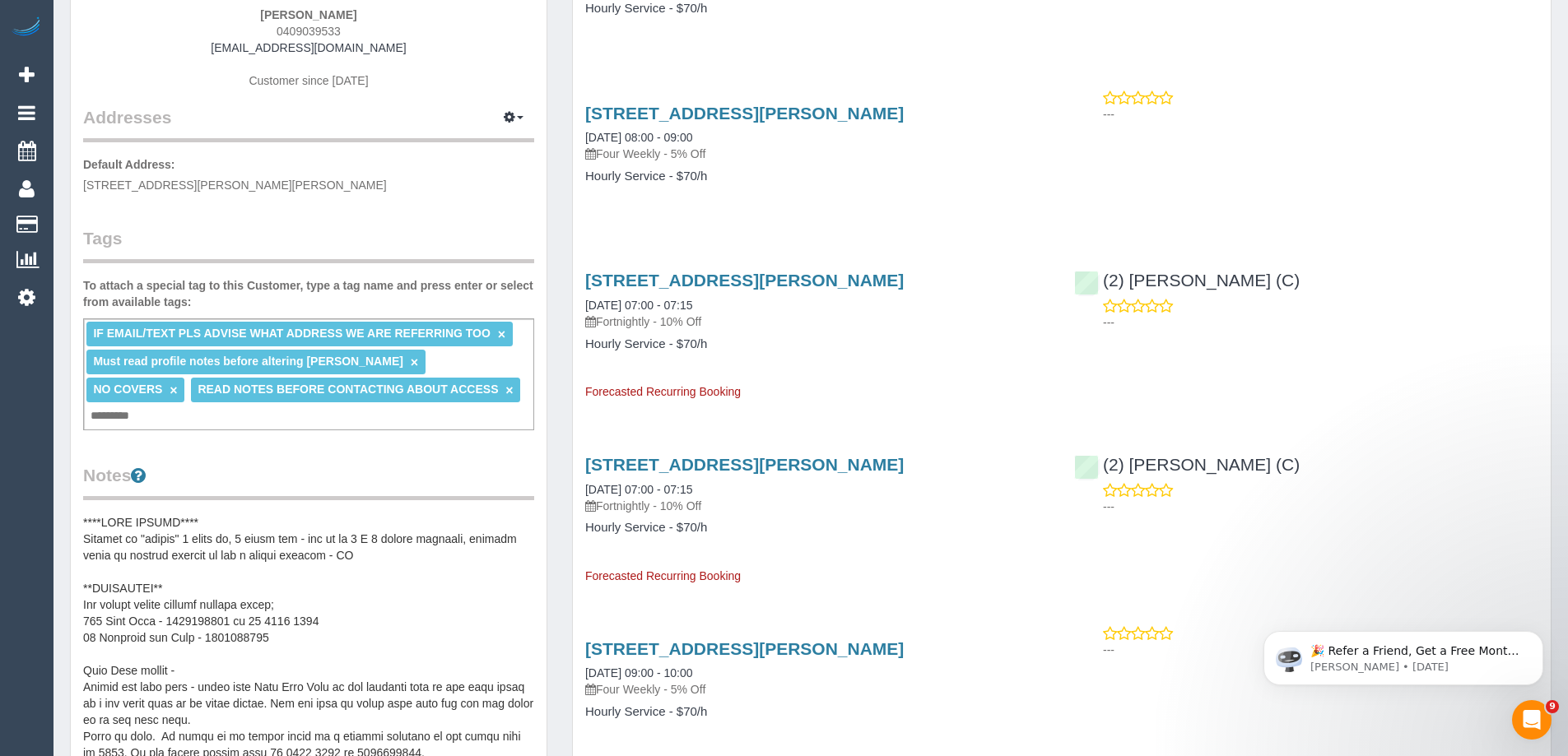
scroll to position [247, 0]
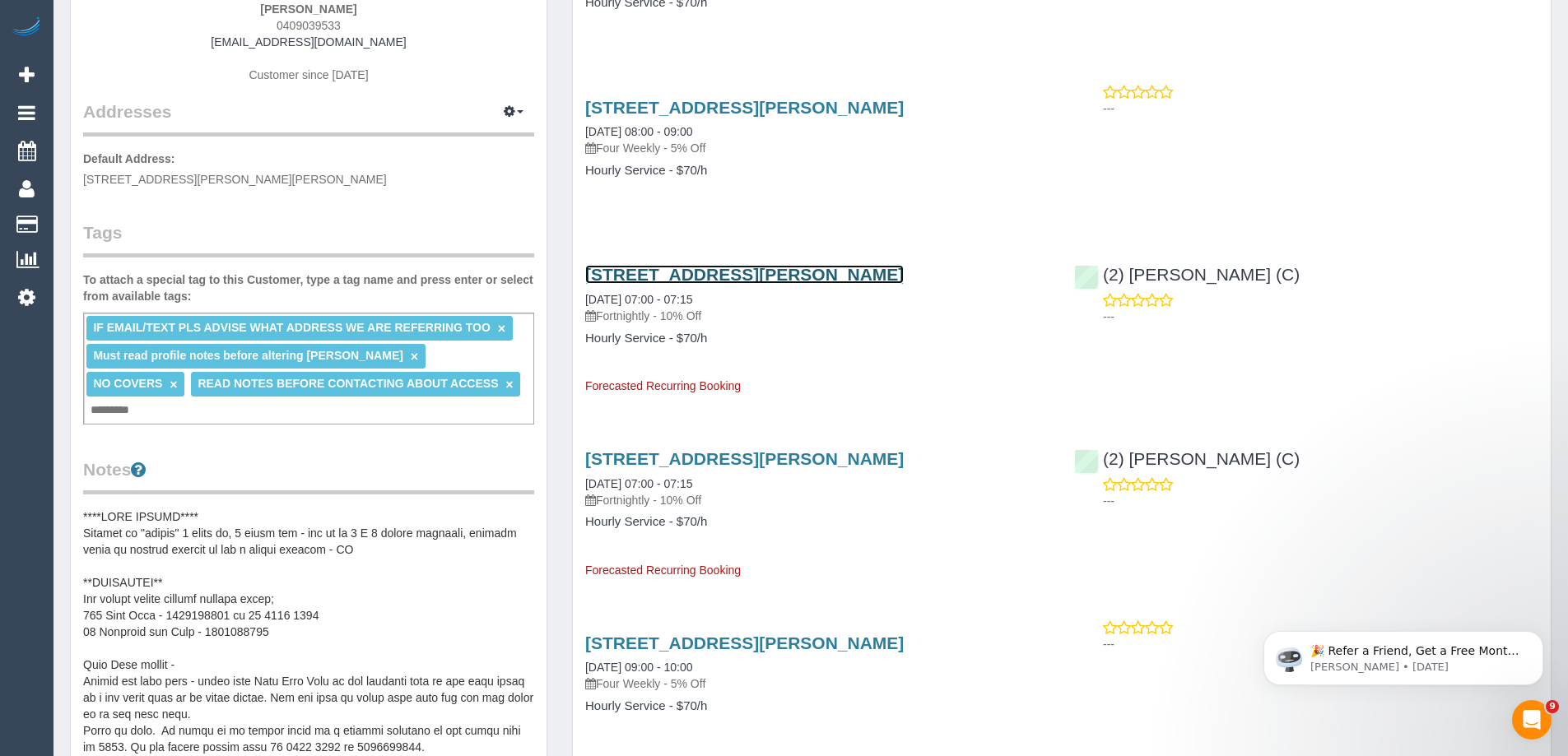
click at [765, 276] on link "22 Benjamin St, Parkville, VIC 3052" at bounding box center [744, 274] width 318 height 19
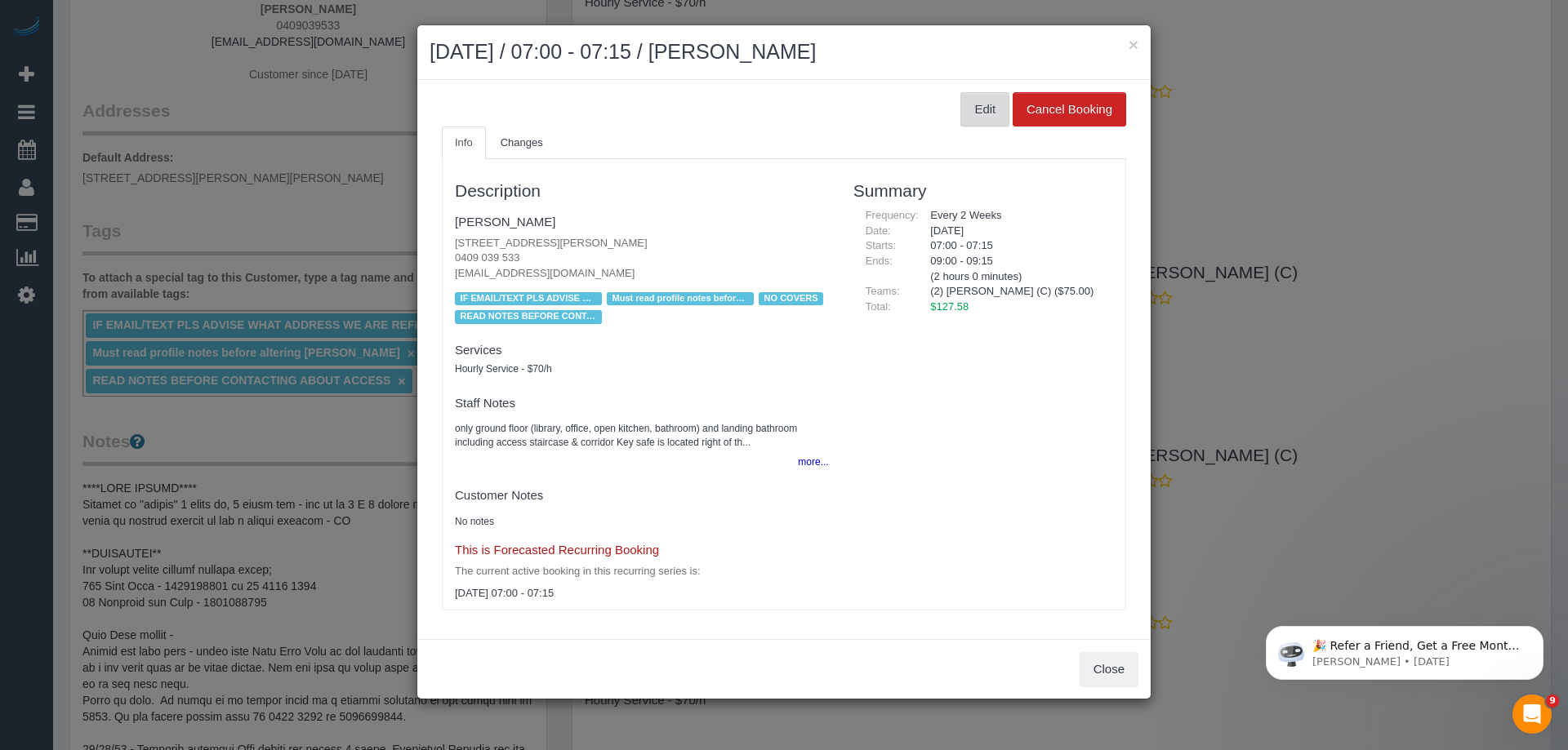
click at [987, 114] on button "Edit" at bounding box center [985, 109] width 49 height 34
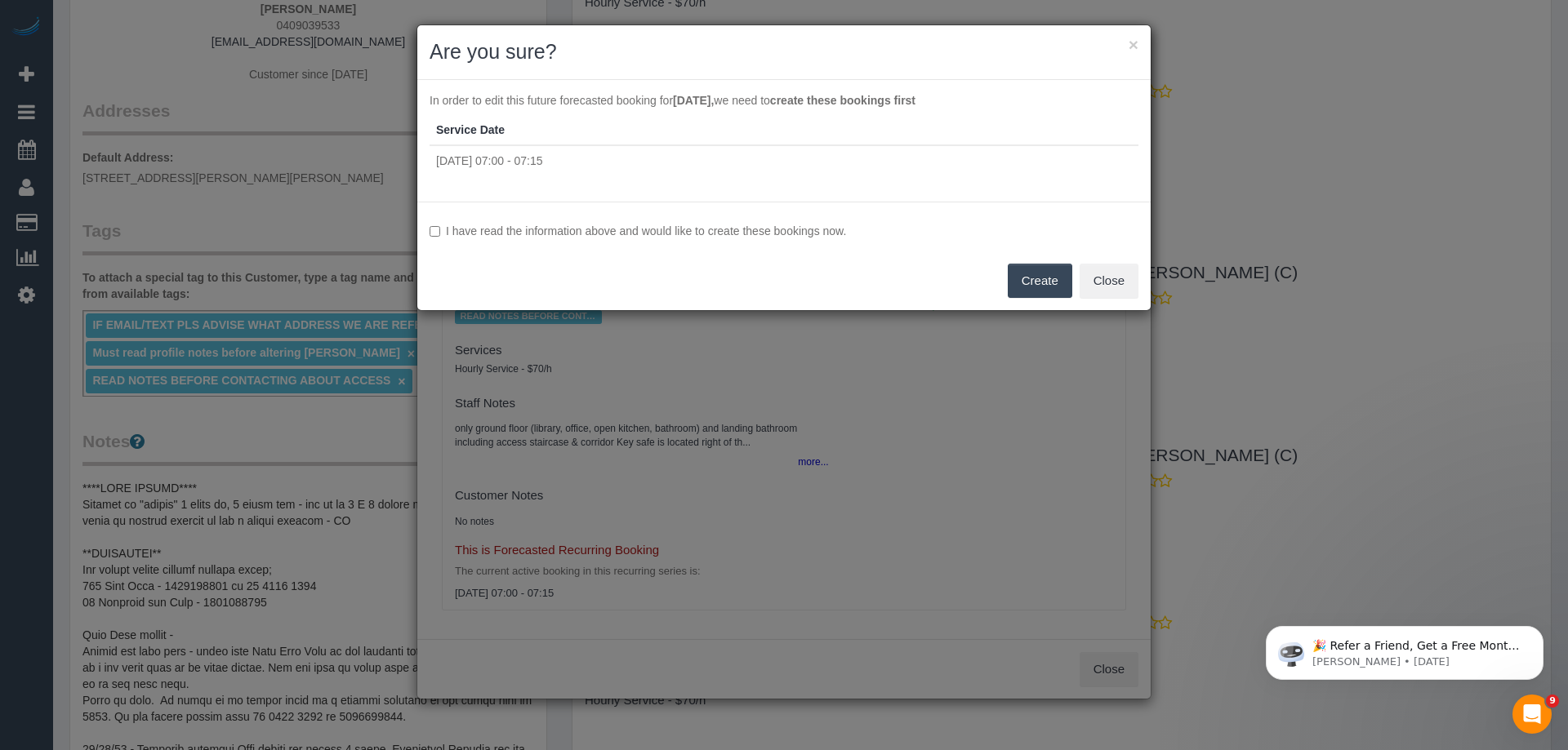
click at [1023, 276] on button "Create" at bounding box center [1040, 281] width 65 height 34
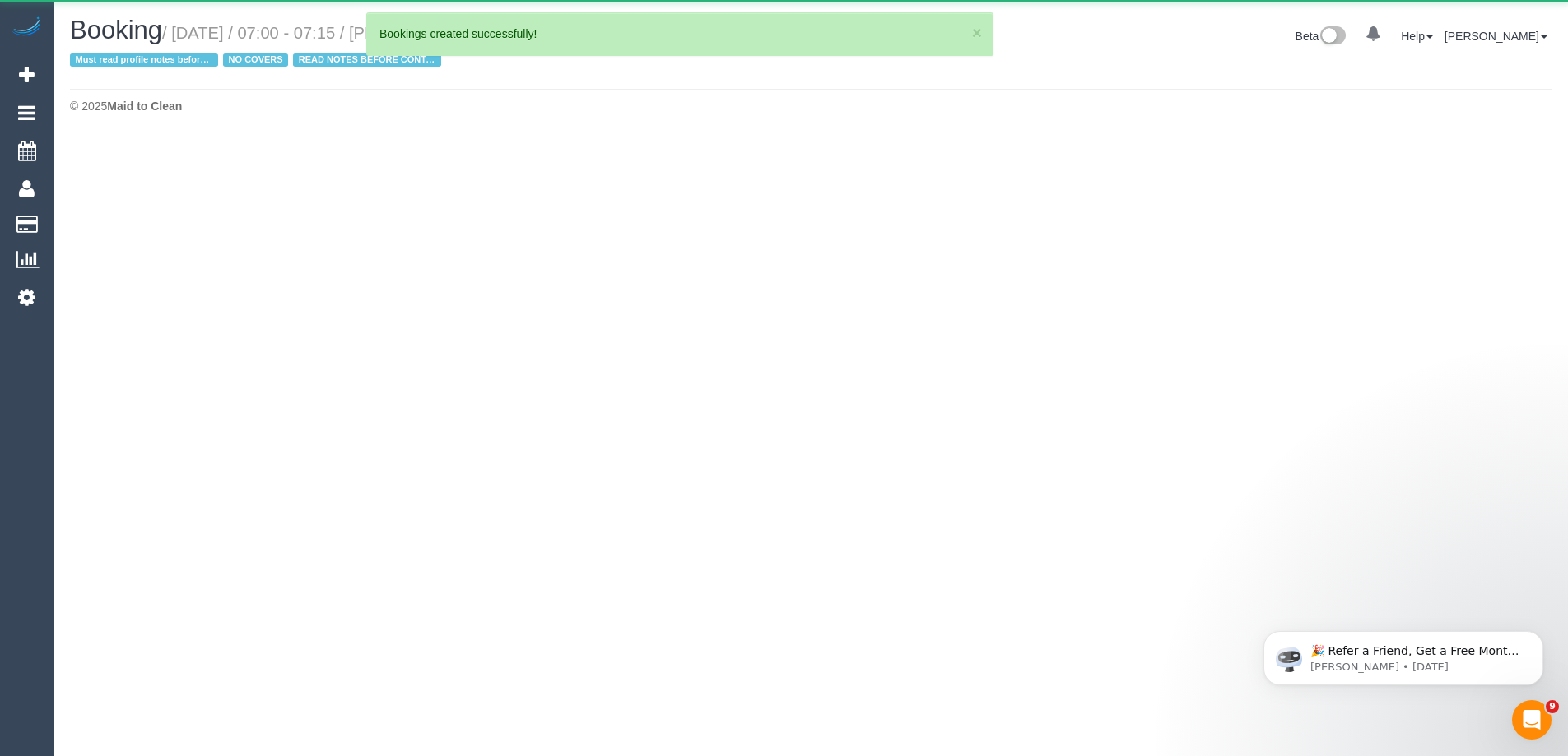
select select "VIC"
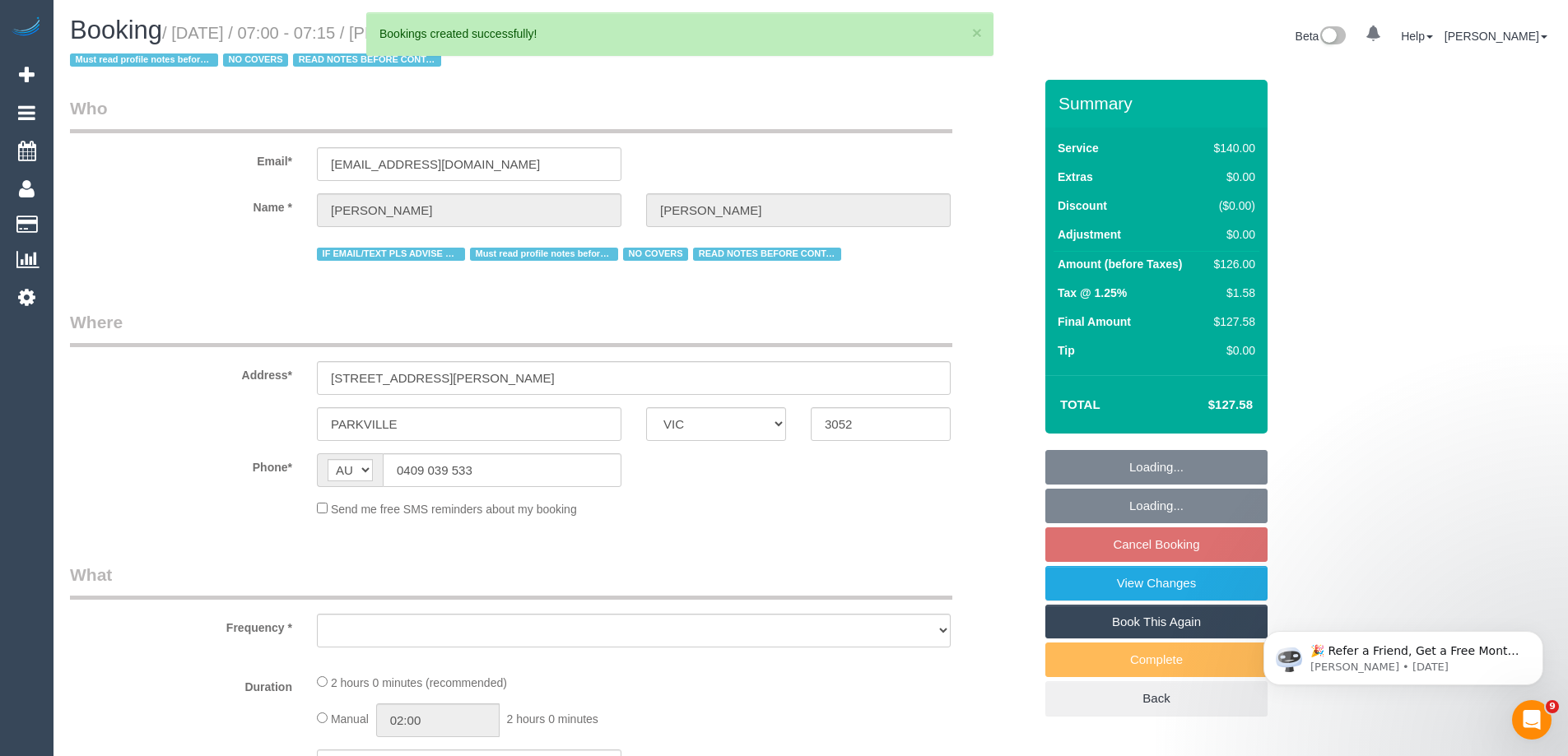
select select "string:stripe-pm_1PnU8k2GScqysDRV8WyIceIA"
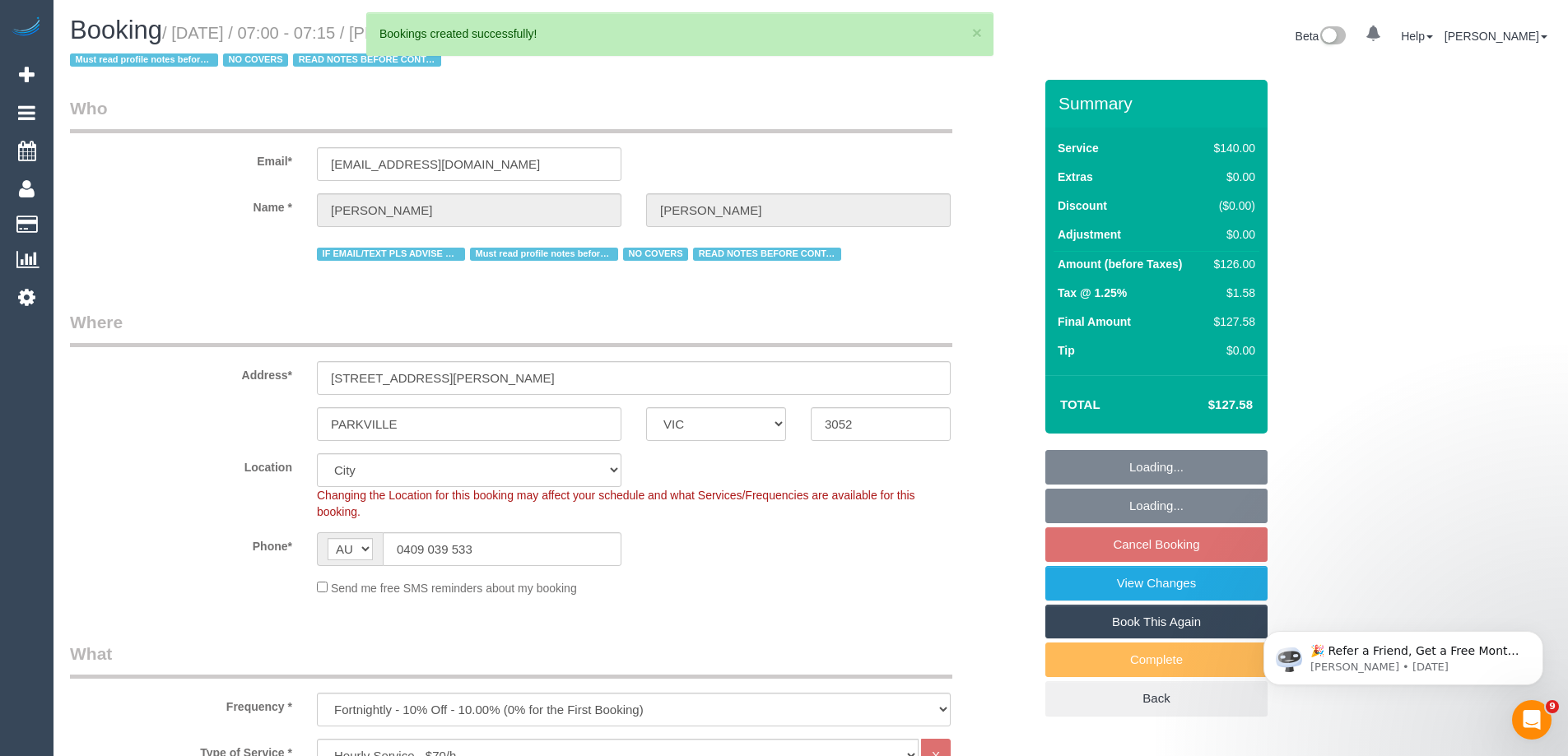
select select "object:59690"
select select "number:28"
select select "number:14"
select select "number:19"
select select "number:22"
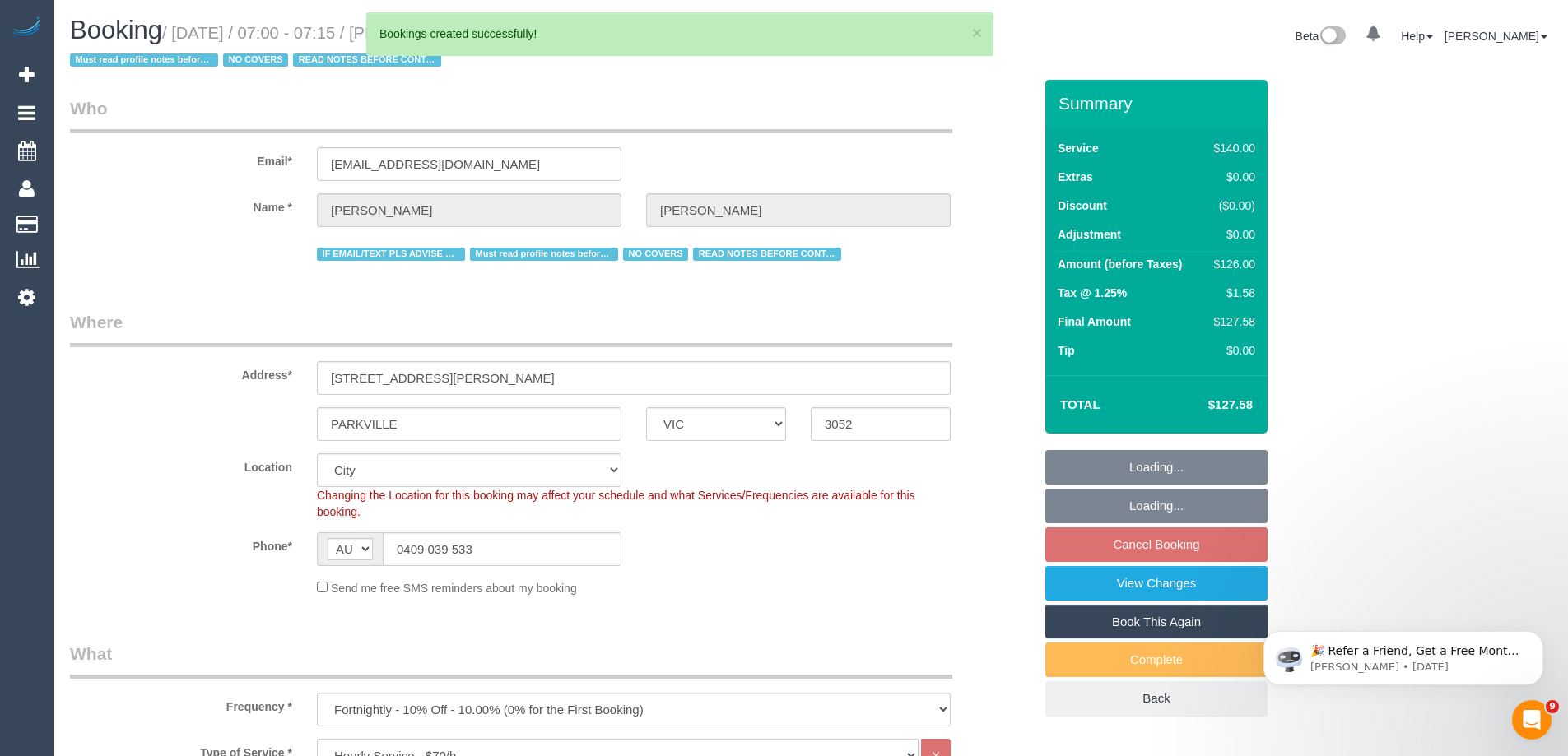
select select "number:35"
select select "number:11"
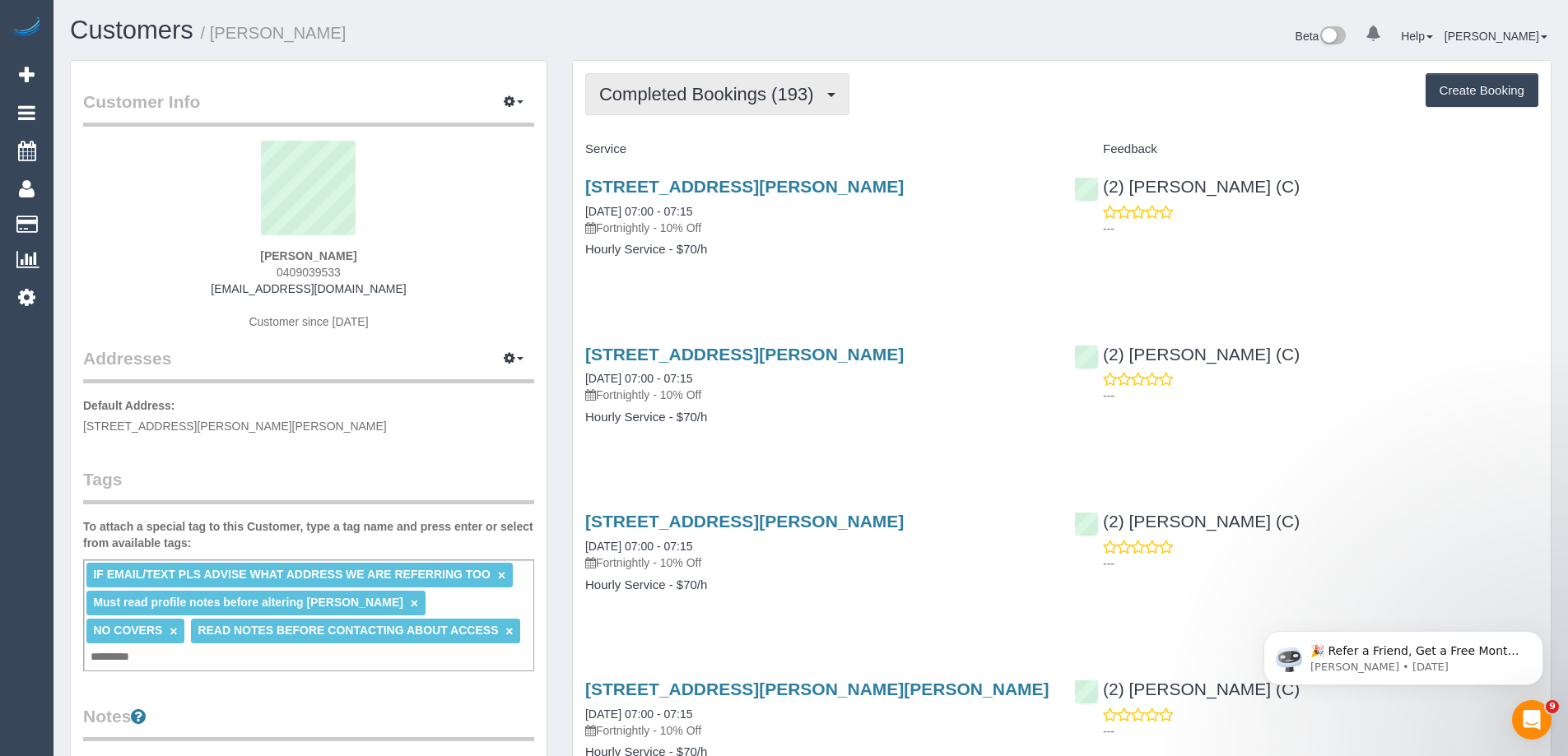
click at [734, 90] on span "Completed Bookings (193)" at bounding box center [710, 94] width 222 height 21
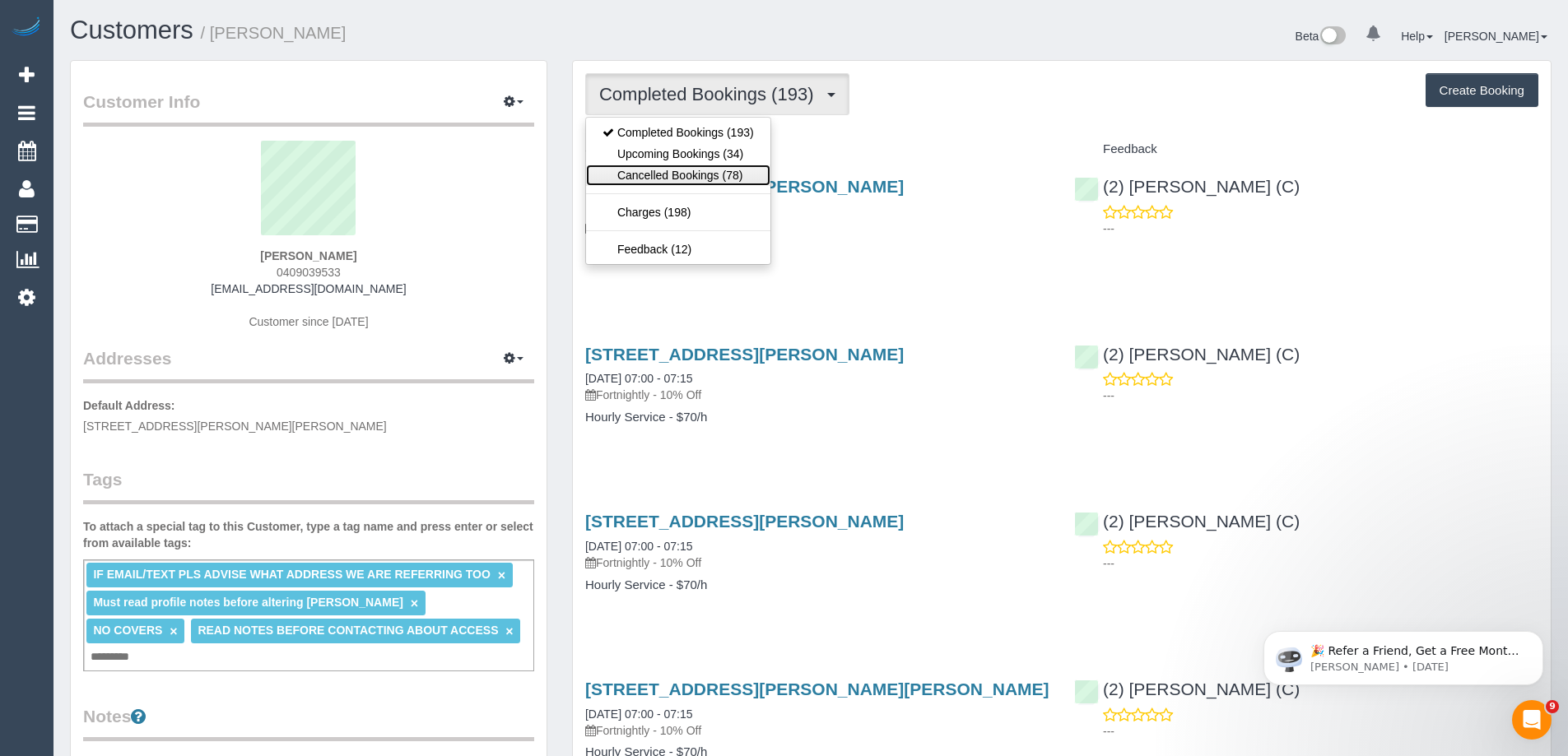
click at [724, 164] on link "Cancelled Bookings (78)" at bounding box center [678, 175] width 184 height 22
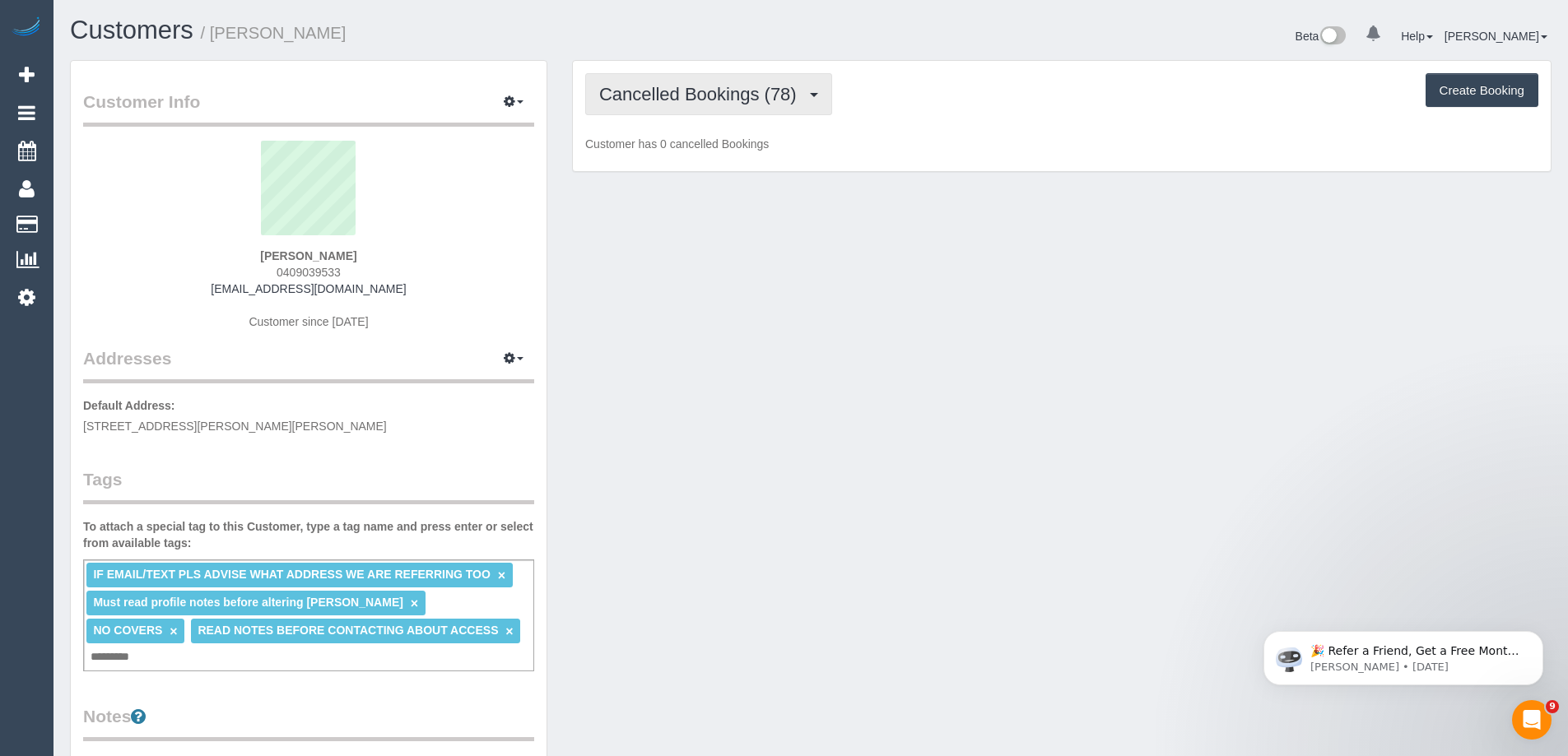
click at [747, 101] on span "Cancelled Bookings (78)" at bounding box center [701, 94] width 206 height 21
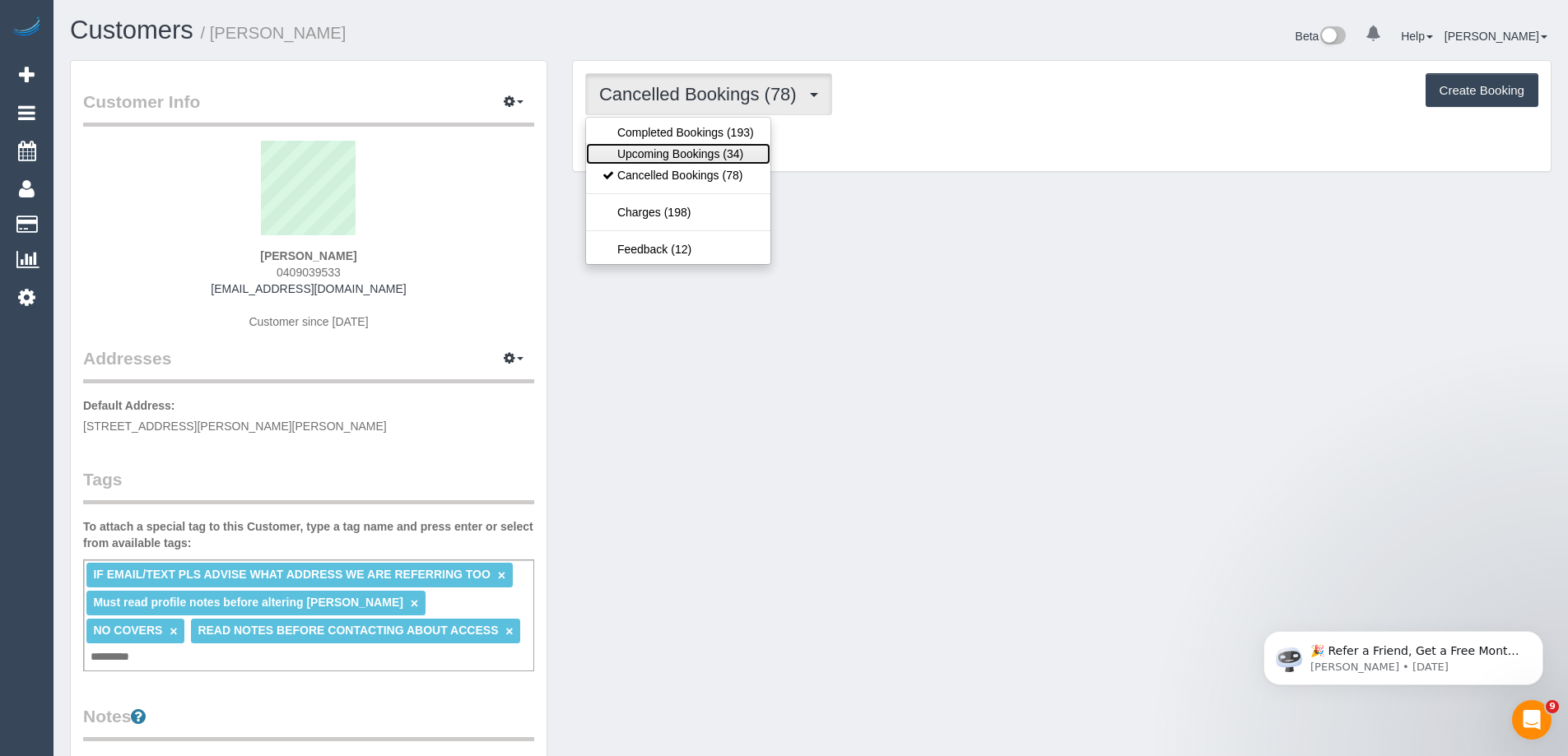
click at [740, 146] on link "Upcoming Bookings (34)" at bounding box center [678, 154] width 184 height 22
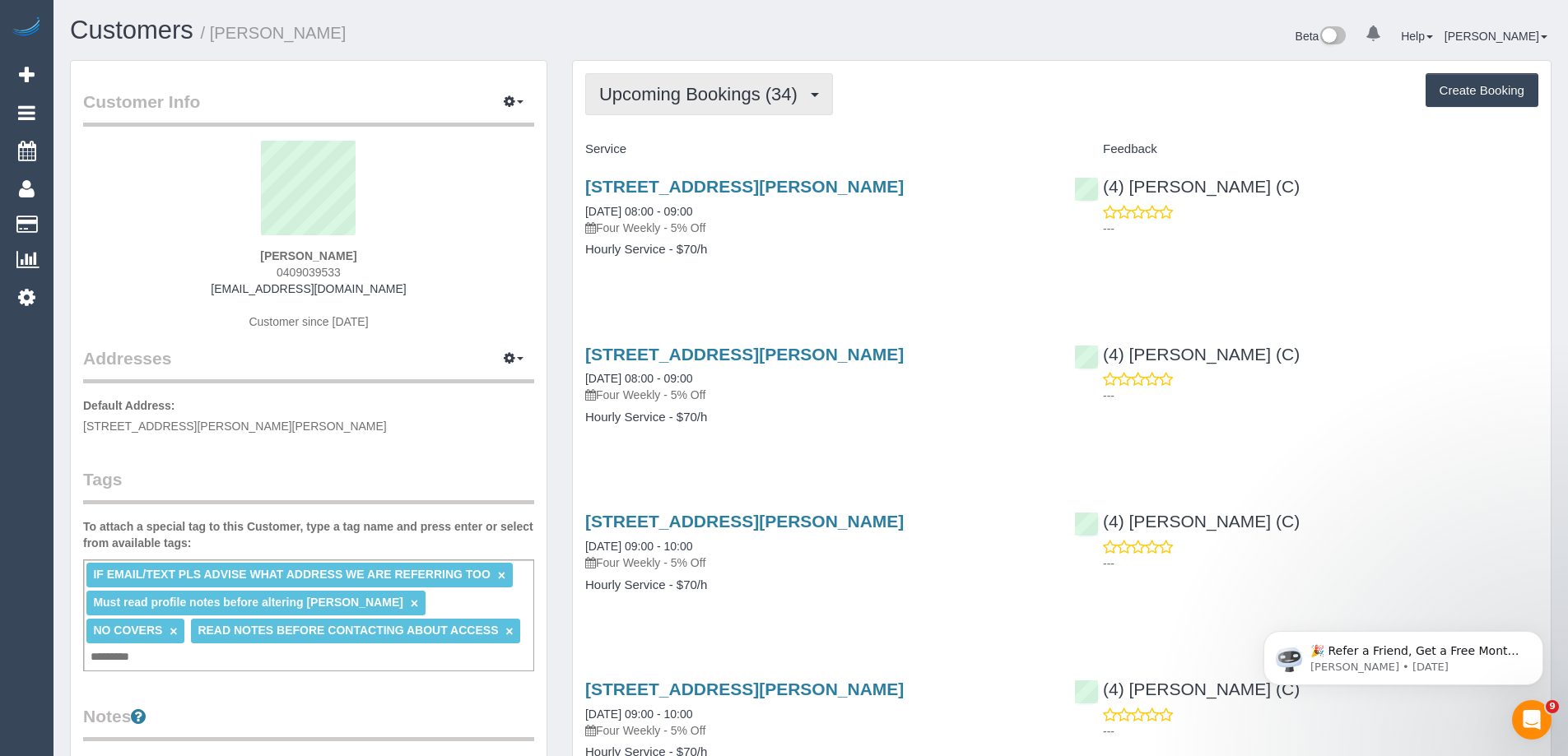
click at [723, 96] on span "Upcoming Bookings (34)" at bounding box center [702, 94] width 207 height 21
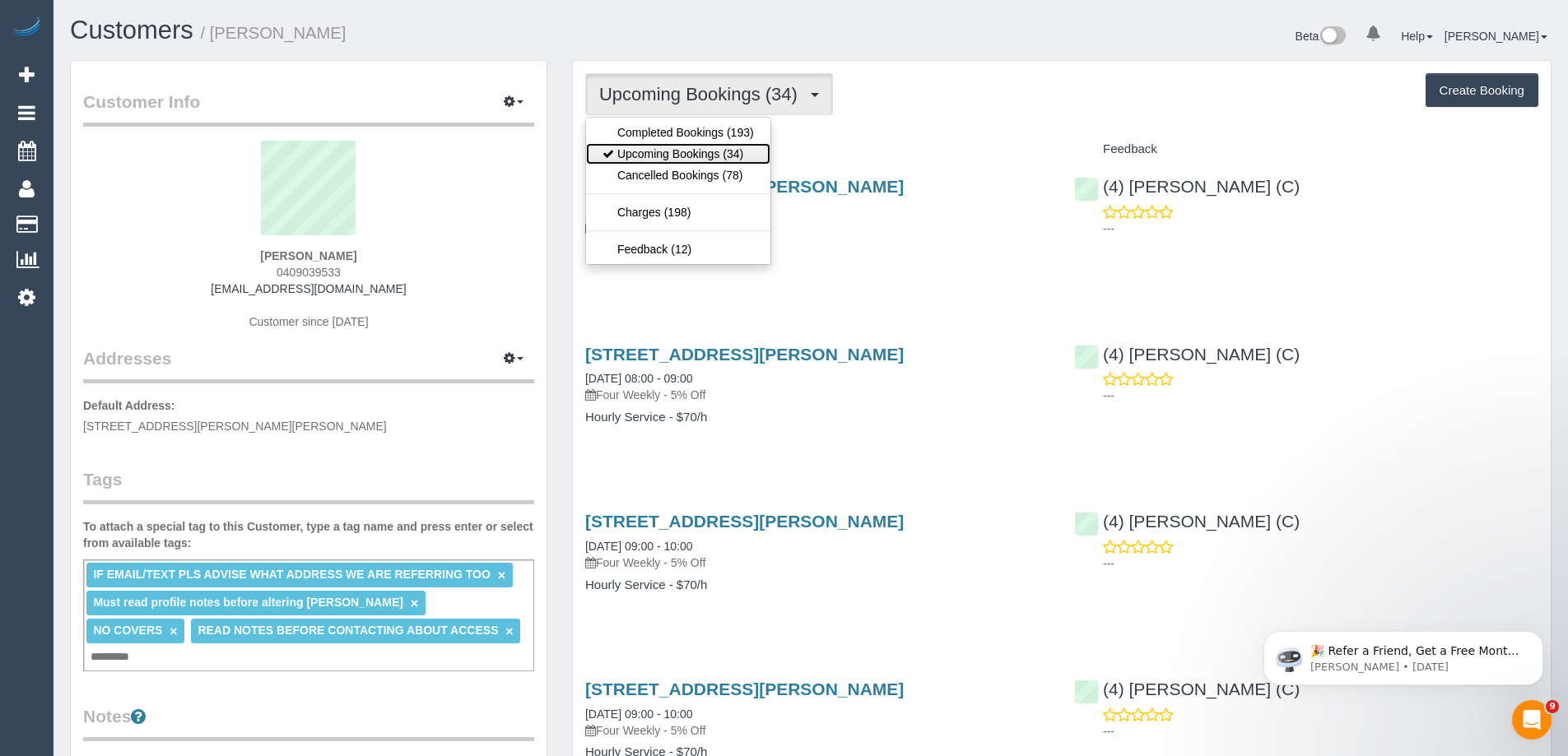
click at [723, 144] on link "Upcoming Bookings (34)" at bounding box center [678, 154] width 184 height 22
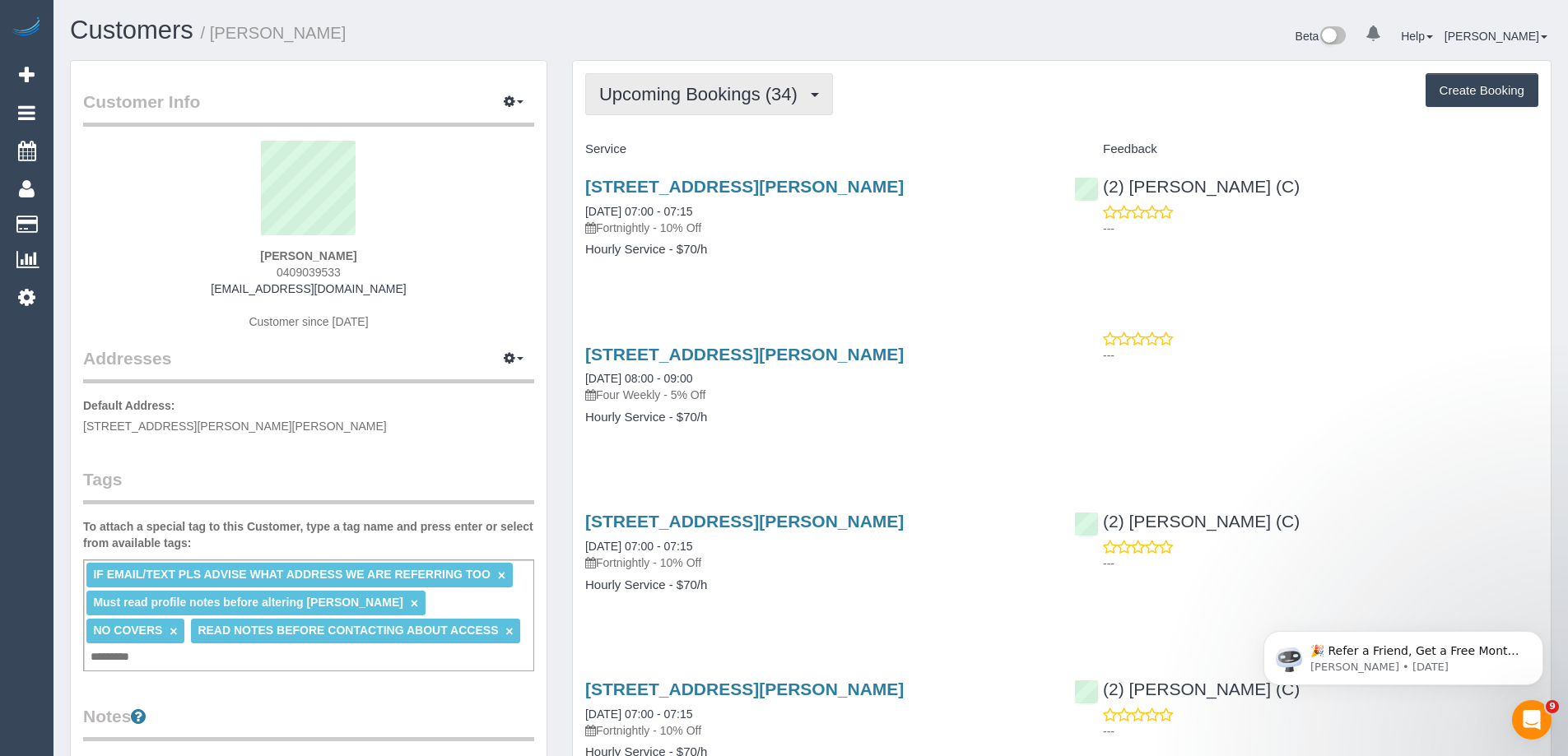
click at [710, 80] on button "Upcoming Bookings (34)" at bounding box center [709, 94] width 248 height 42
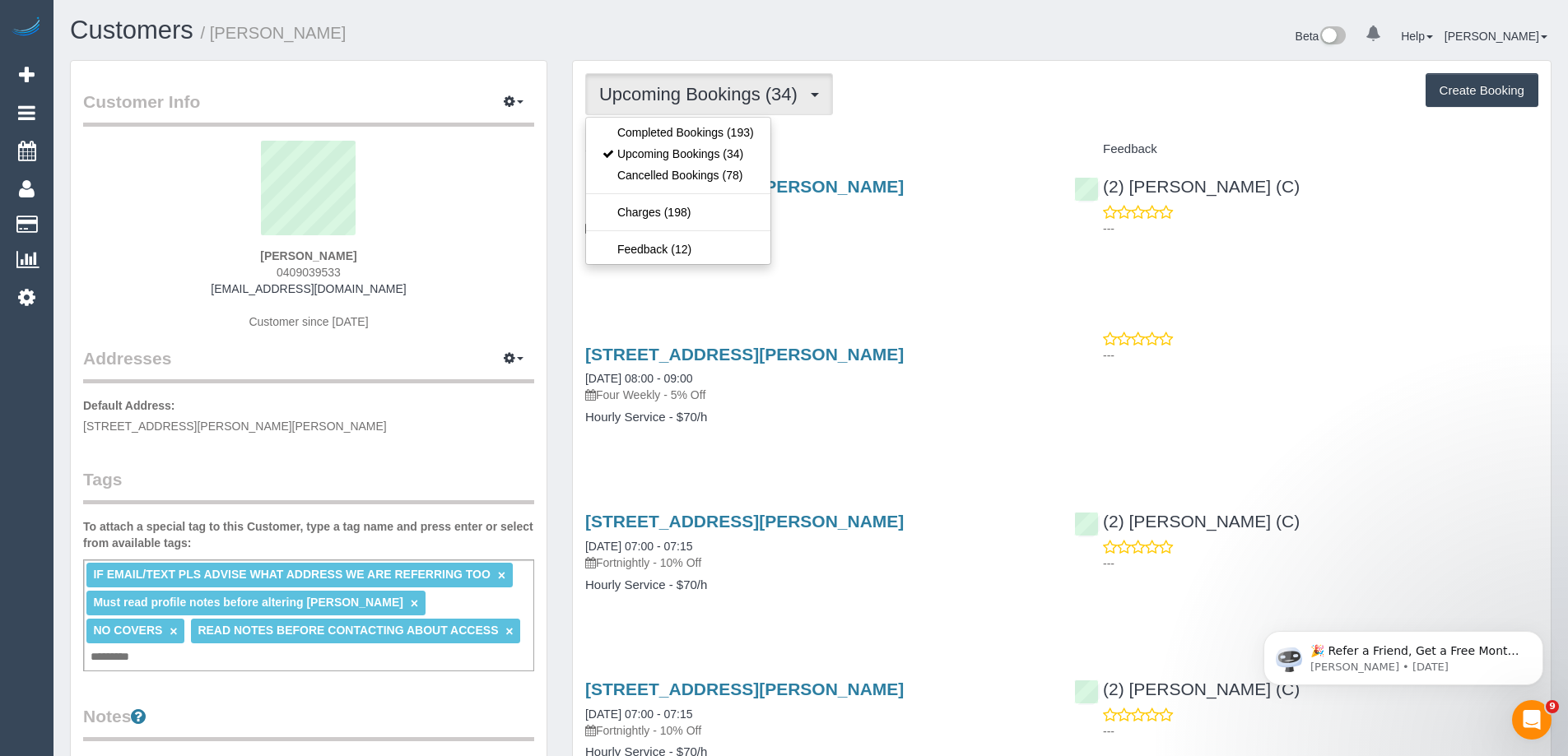
click at [957, 109] on div "Upcoming Bookings (34) Completed Bookings (193) Upcoming Bookings (34) Cancelle…" at bounding box center [1062, 94] width 953 height 42
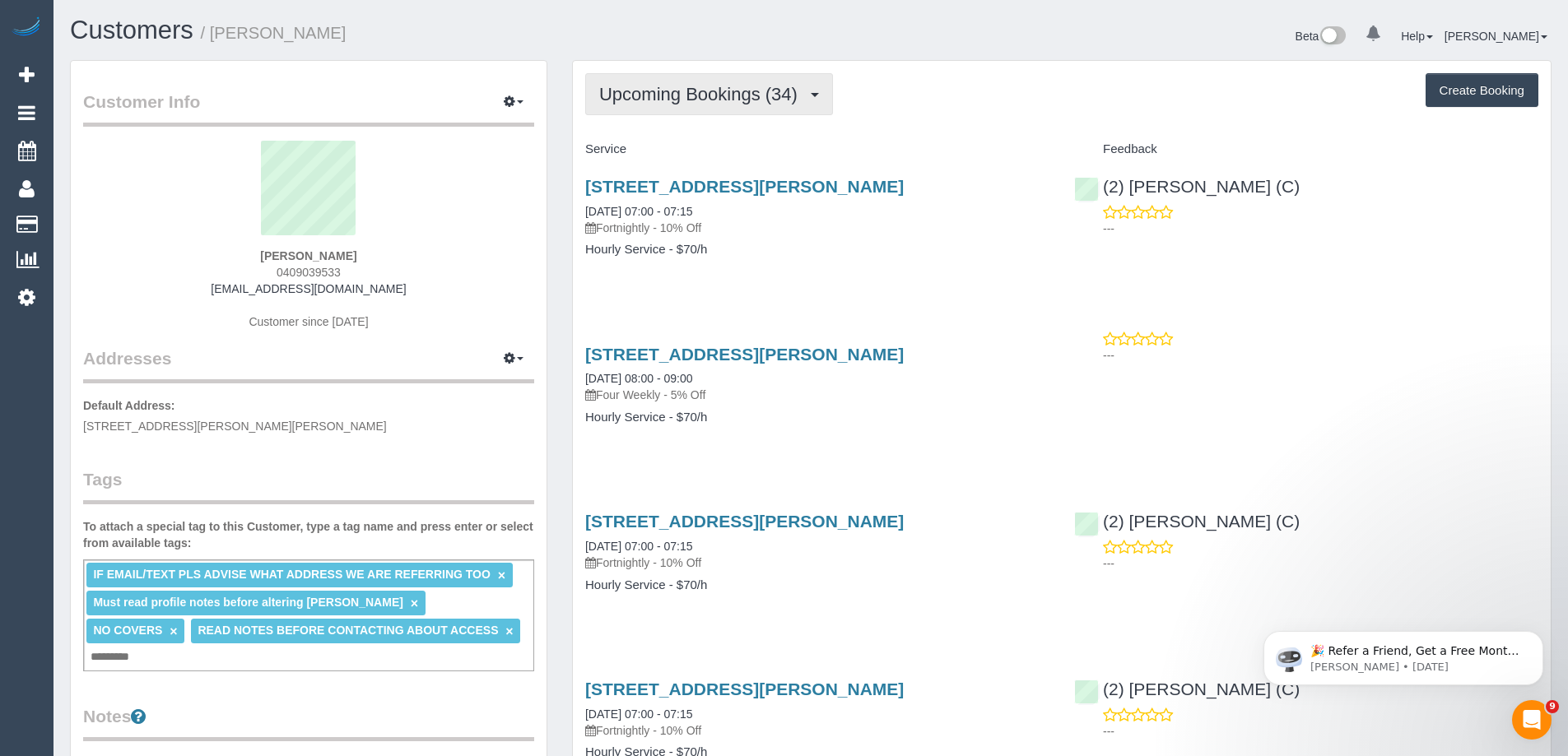
click at [668, 79] on button "Upcoming Bookings (34)" at bounding box center [709, 94] width 248 height 42
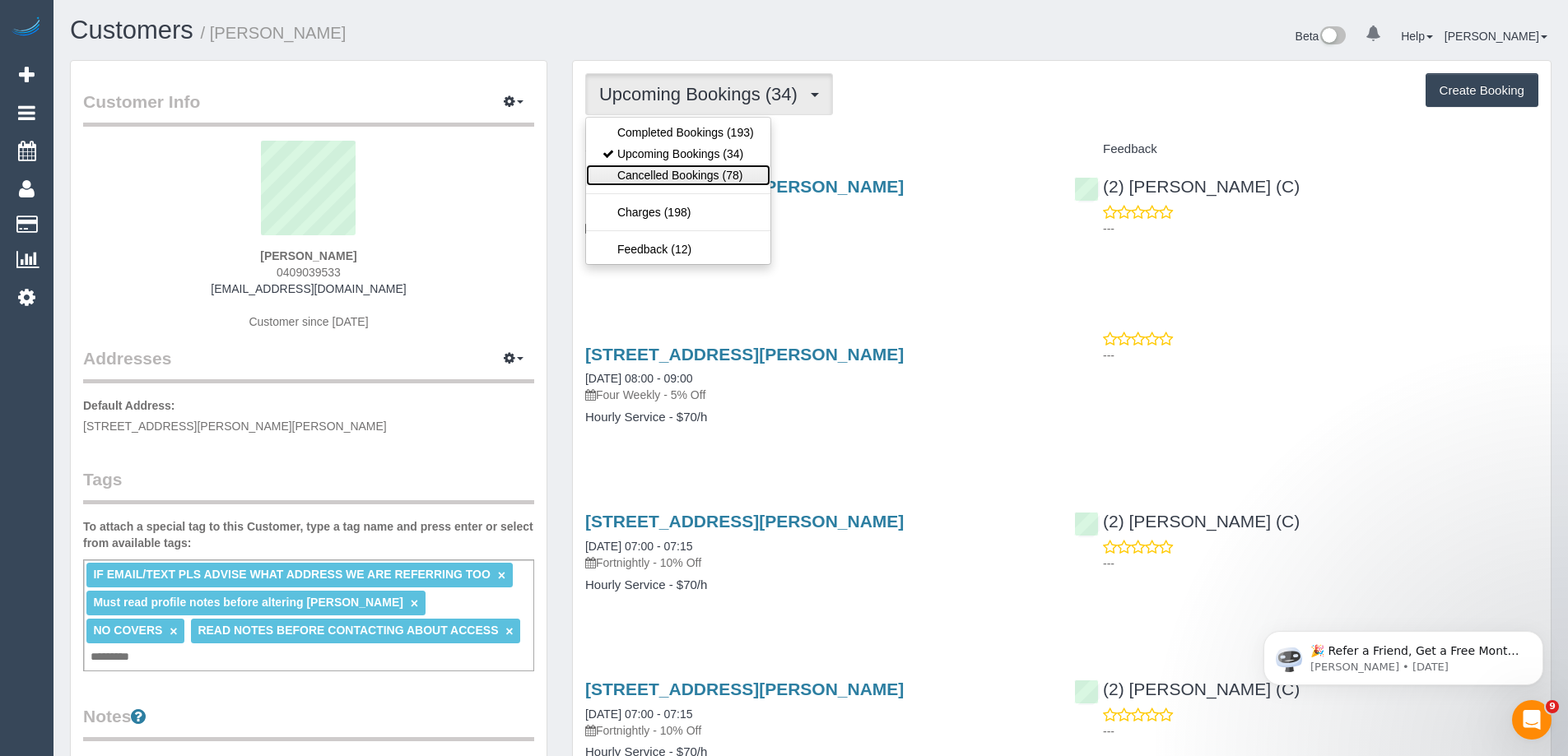
click at [723, 172] on link "Cancelled Bookings (78)" at bounding box center [678, 175] width 184 height 22
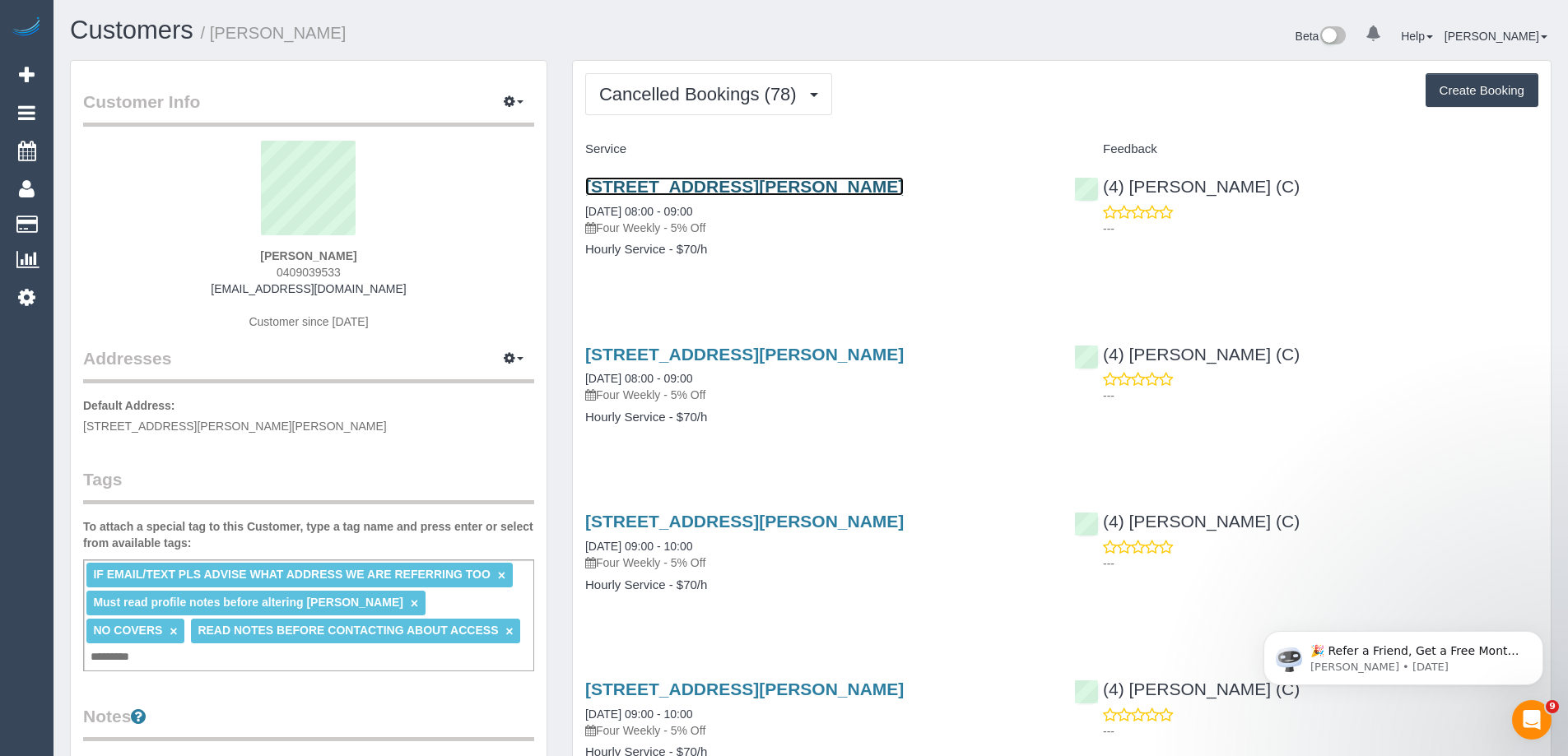
click at [756, 188] on link "2/35 Adam Street, South Yarra, VIC 3141" at bounding box center [744, 186] width 318 height 19
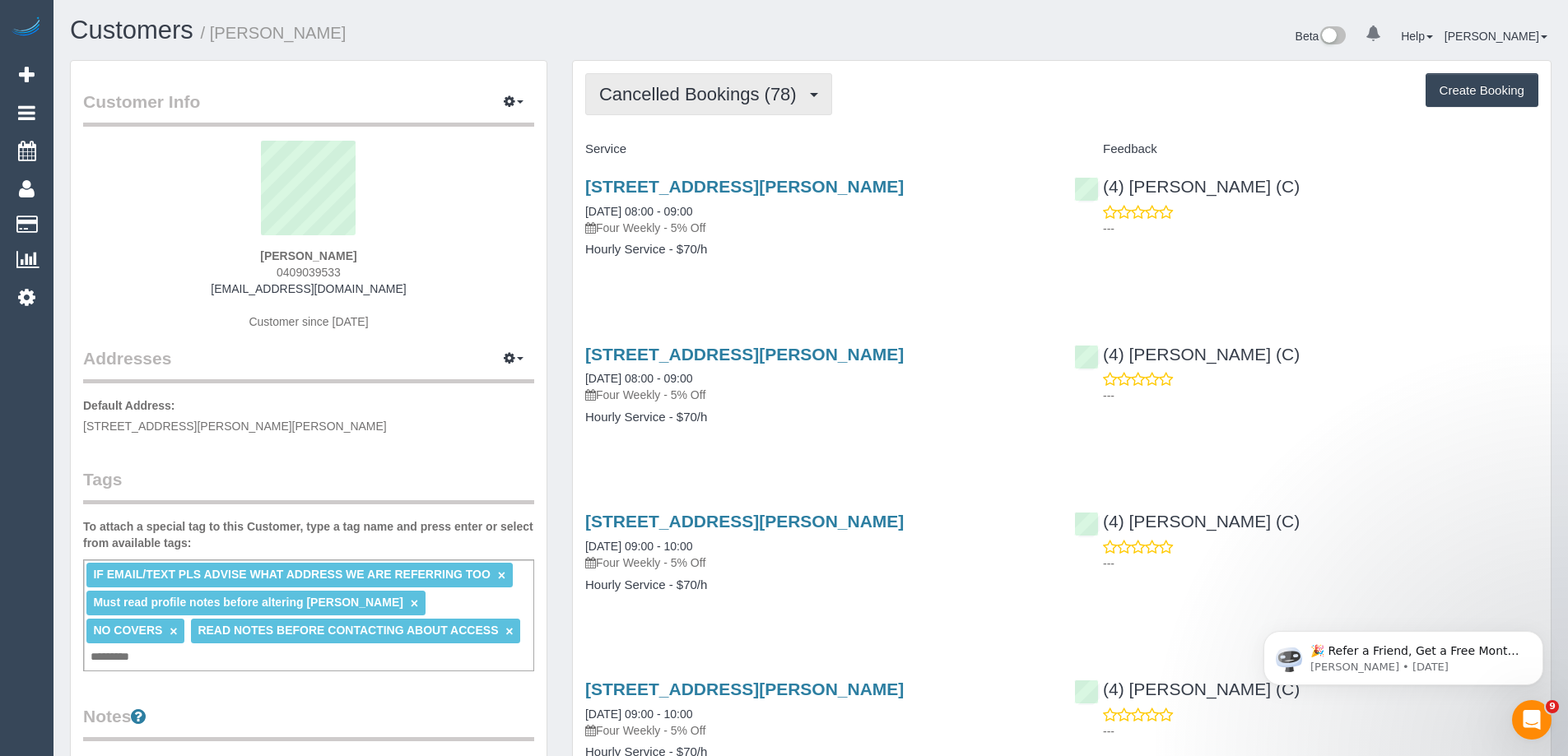
click at [672, 83] on button "Cancelled Bookings (78)" at bounding box center [709, 94] width 247 height 42
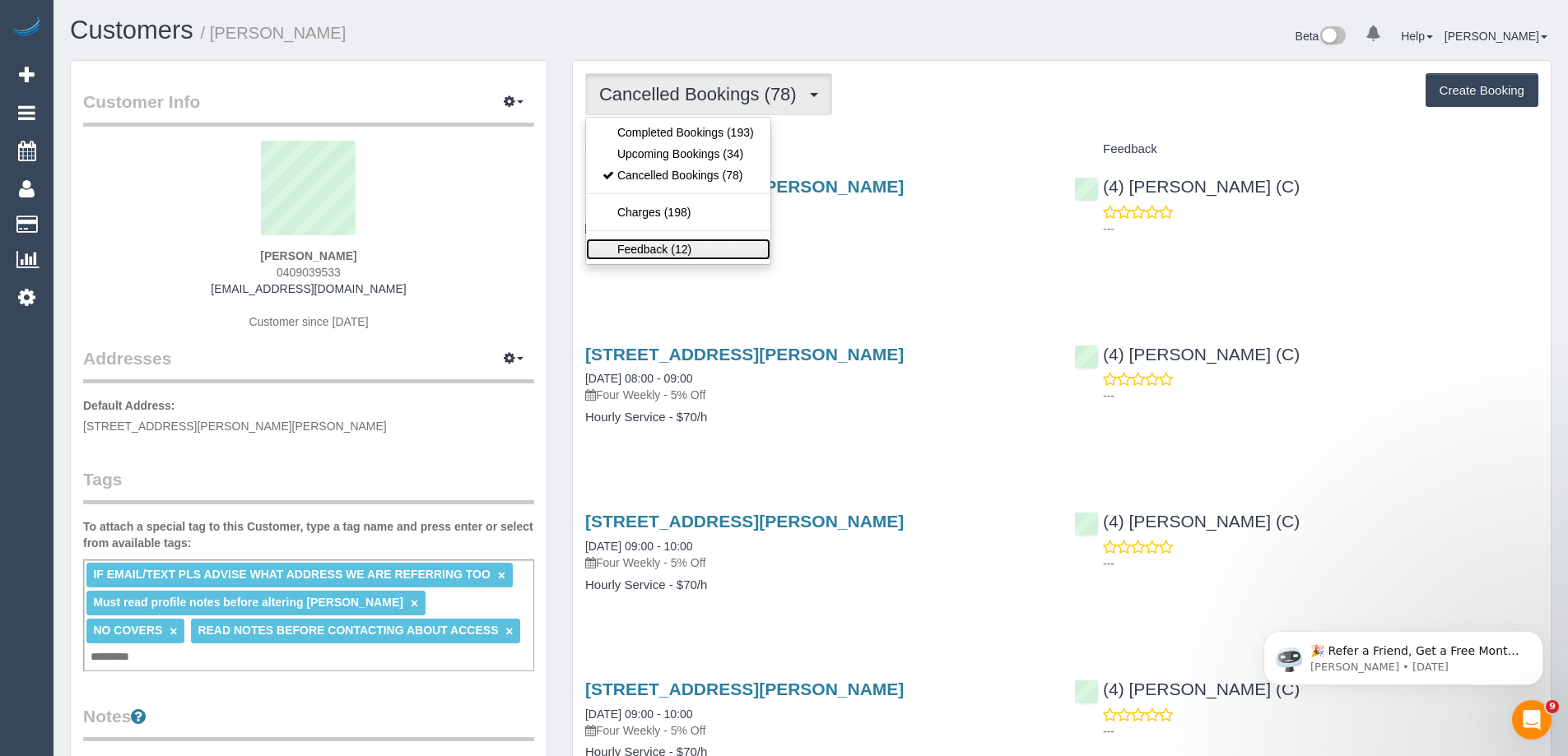
click at [625, 247] on link "Feedback (12)" at bounding box center [678, 250] width 184 height 22
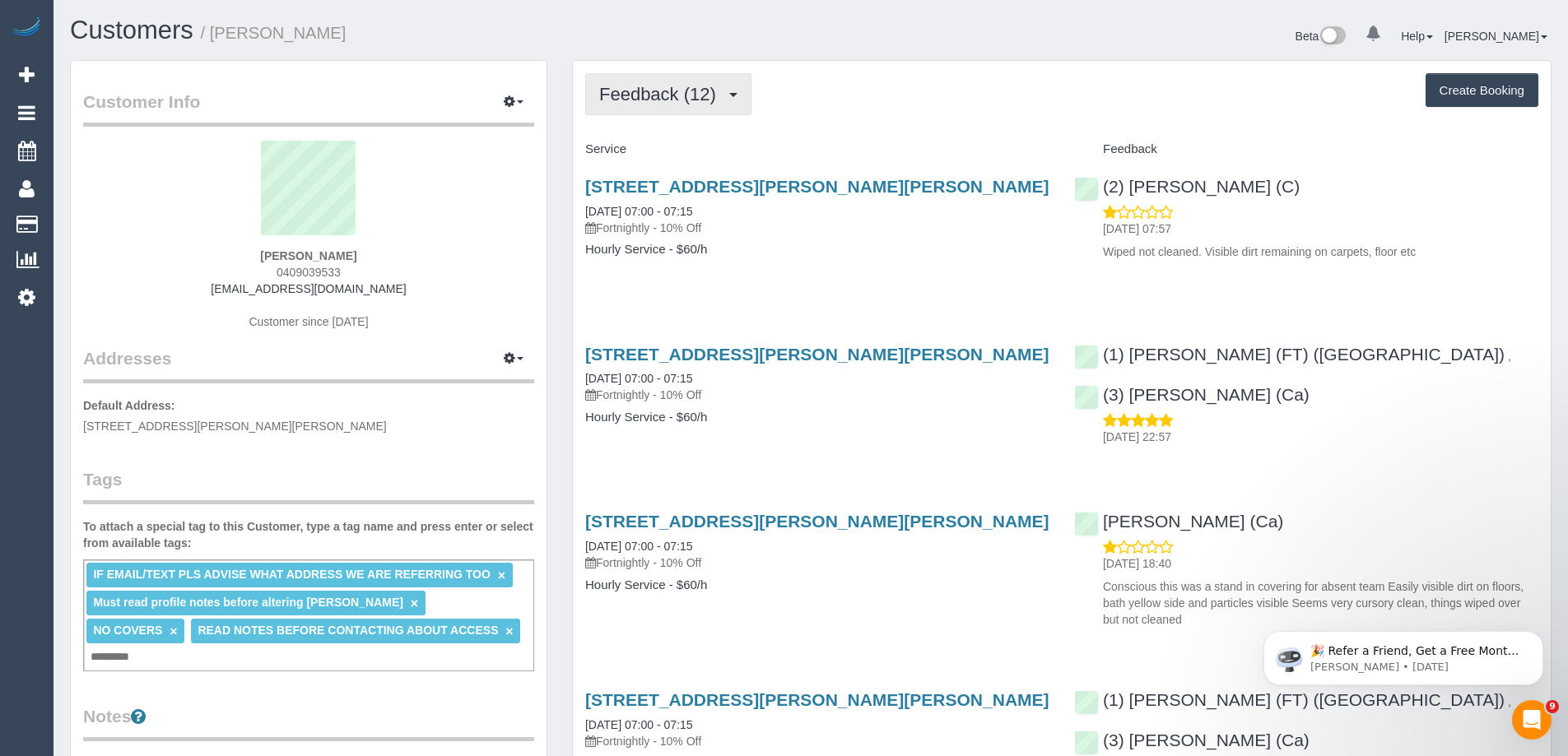
click at [632, 86] on span "Feedback (12)" at bounding box center [662, 94] width 125 height 21
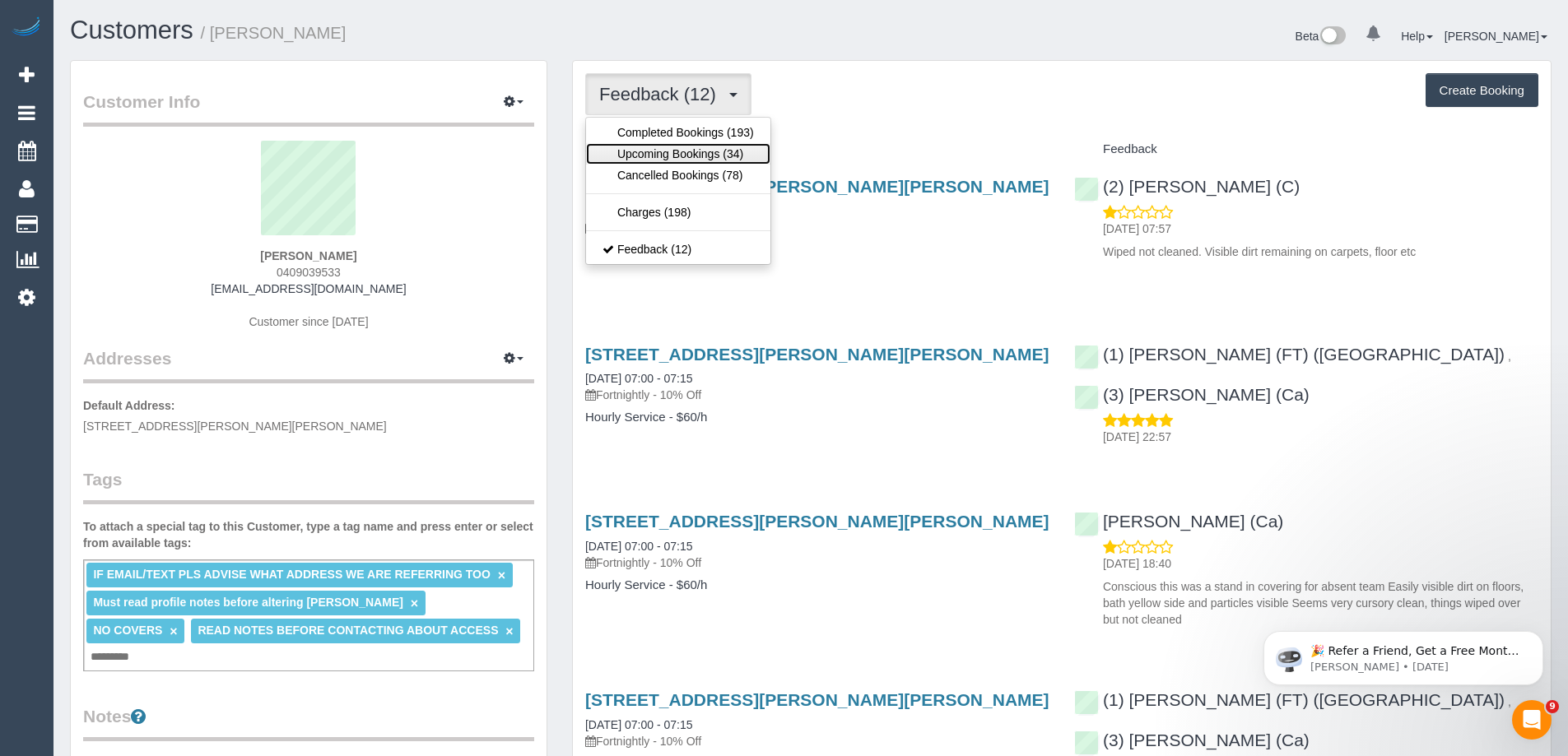
click at [702, 149] on link "Upcoming Bookings (34)" at bounding box center [678, 154] width 184 height 22
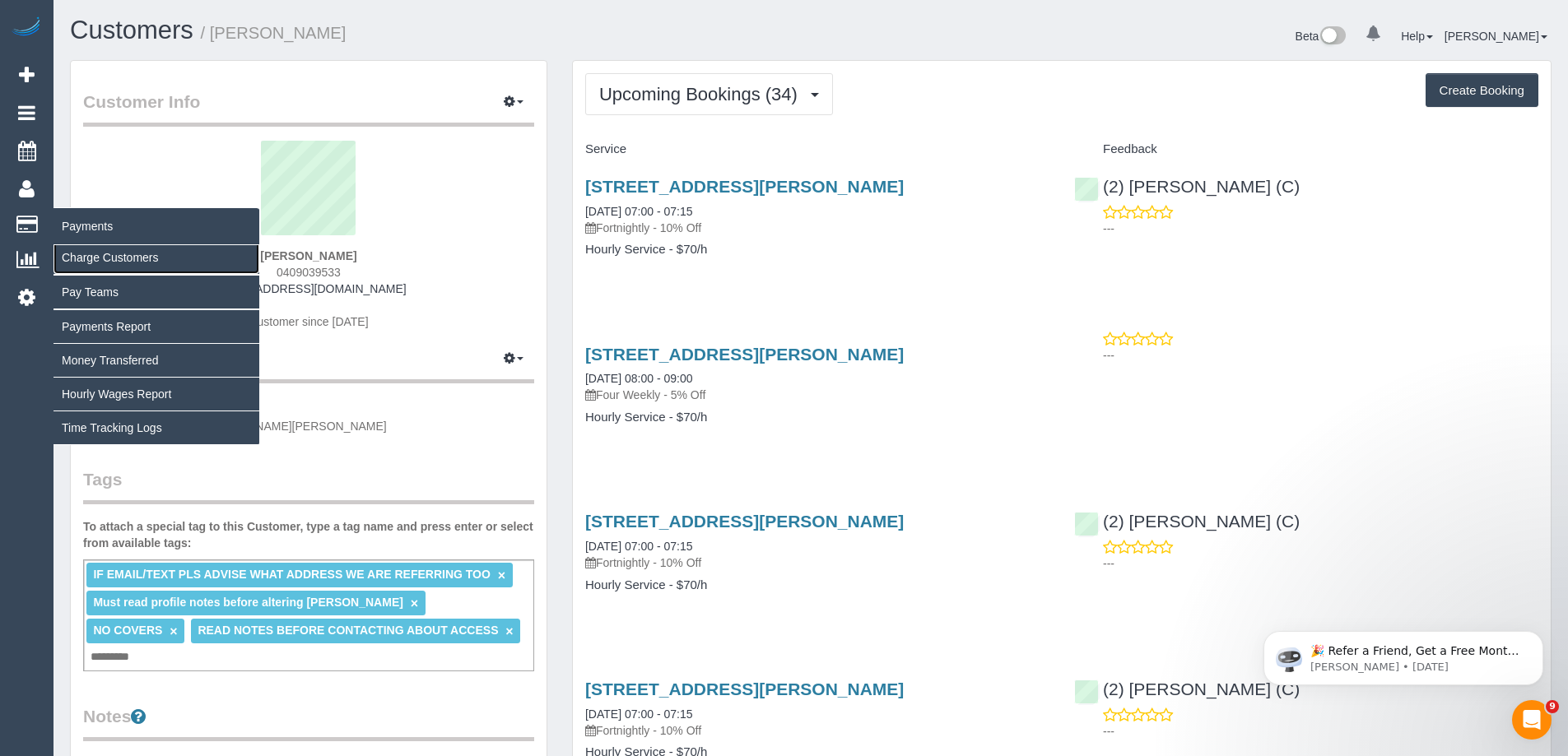
click at [100, 258] on link "Charge Customers" at bounding box center [156, 258] width 206 height 33
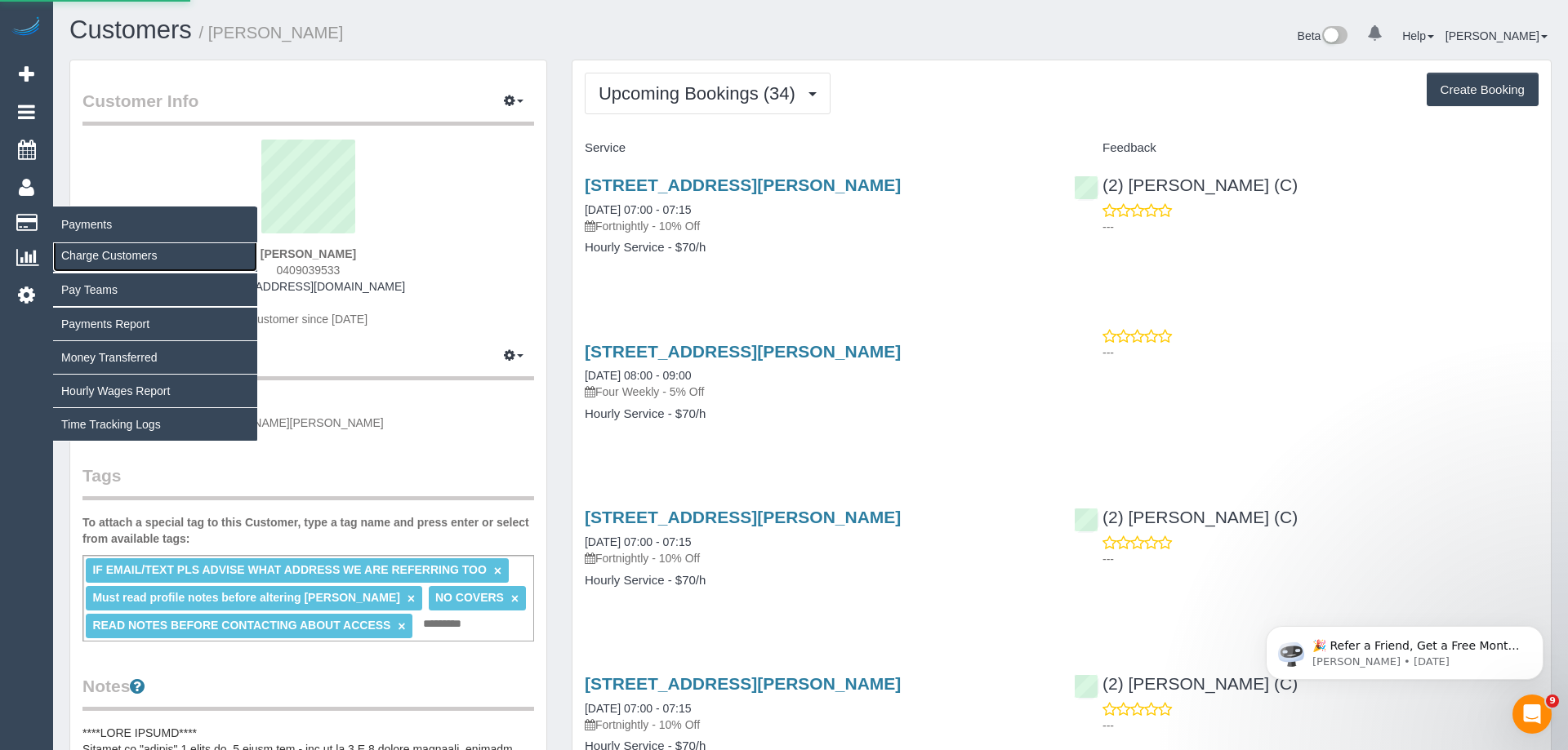
select select
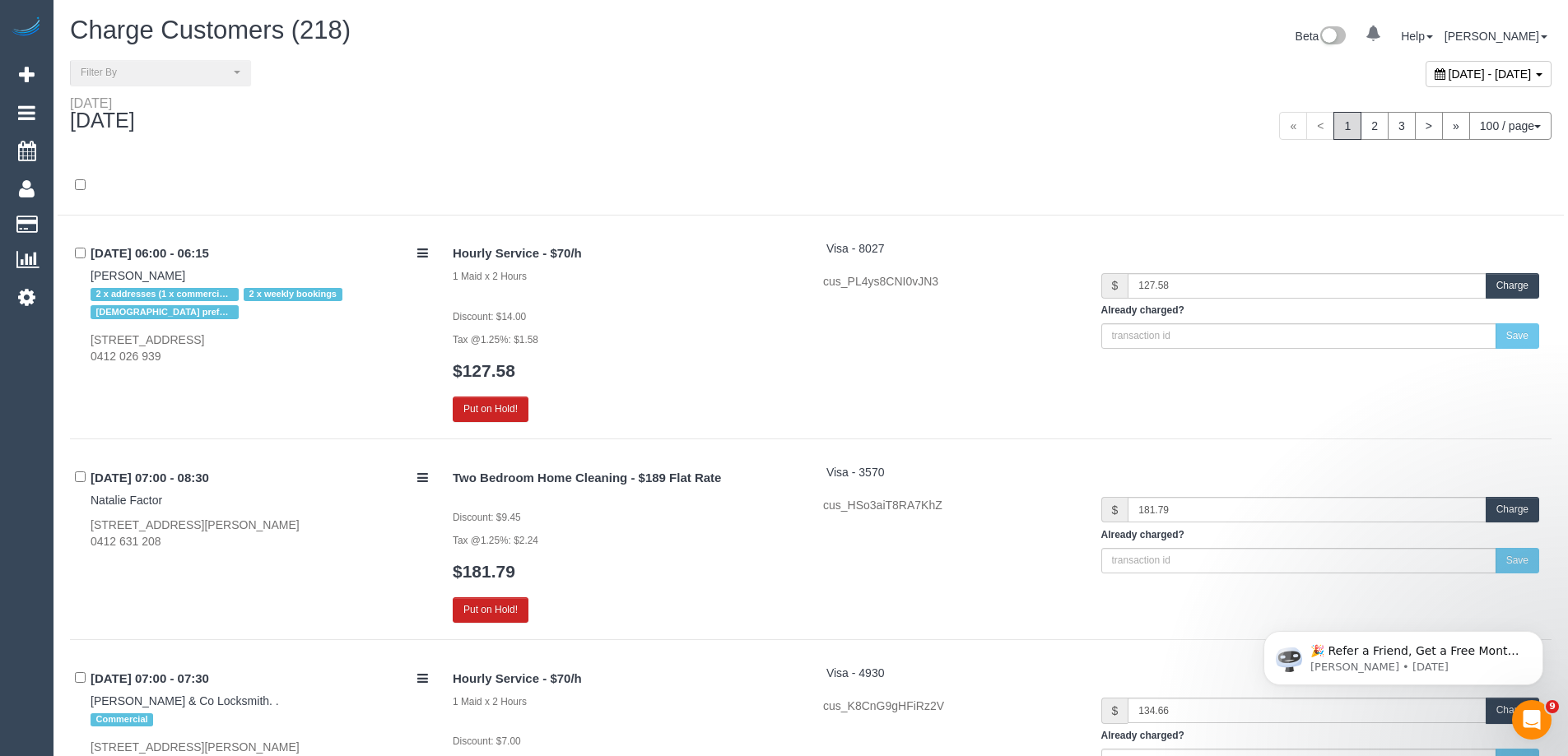
click at [494, 56] on div "Charge Customers (218) Beta 0 Your Notifications You have 0 alerts Help Help Do…" at bounding box center [810, 38] width 1506 height 44
click at [176, 74] on span "Filter By" at bounding box center [155, 73] width 149 height 14
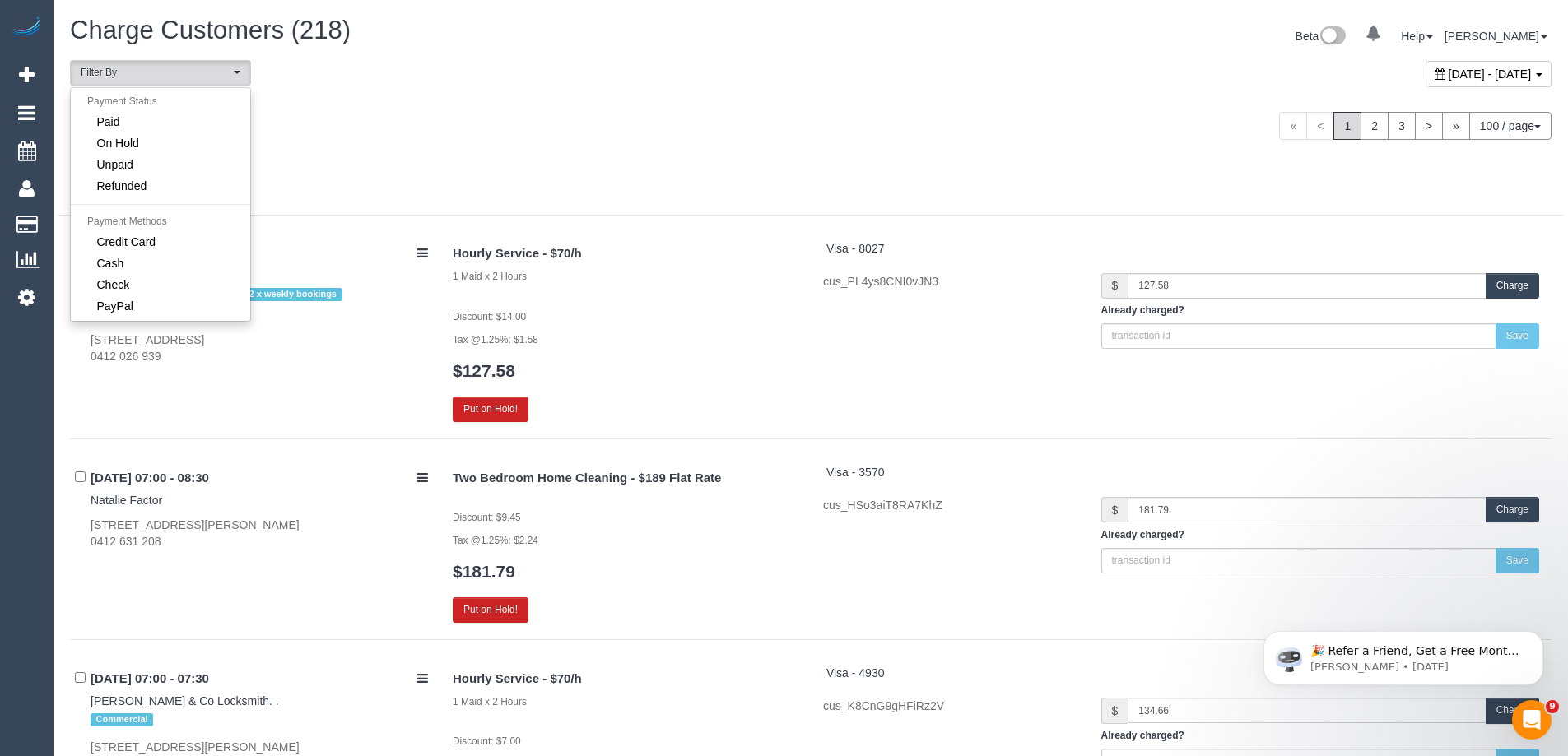
click at [1448, 76] on span "October 14, 2025 - October 14, 2025" at bounding box center [1490, 74] width 83 height 14
type input "**********"
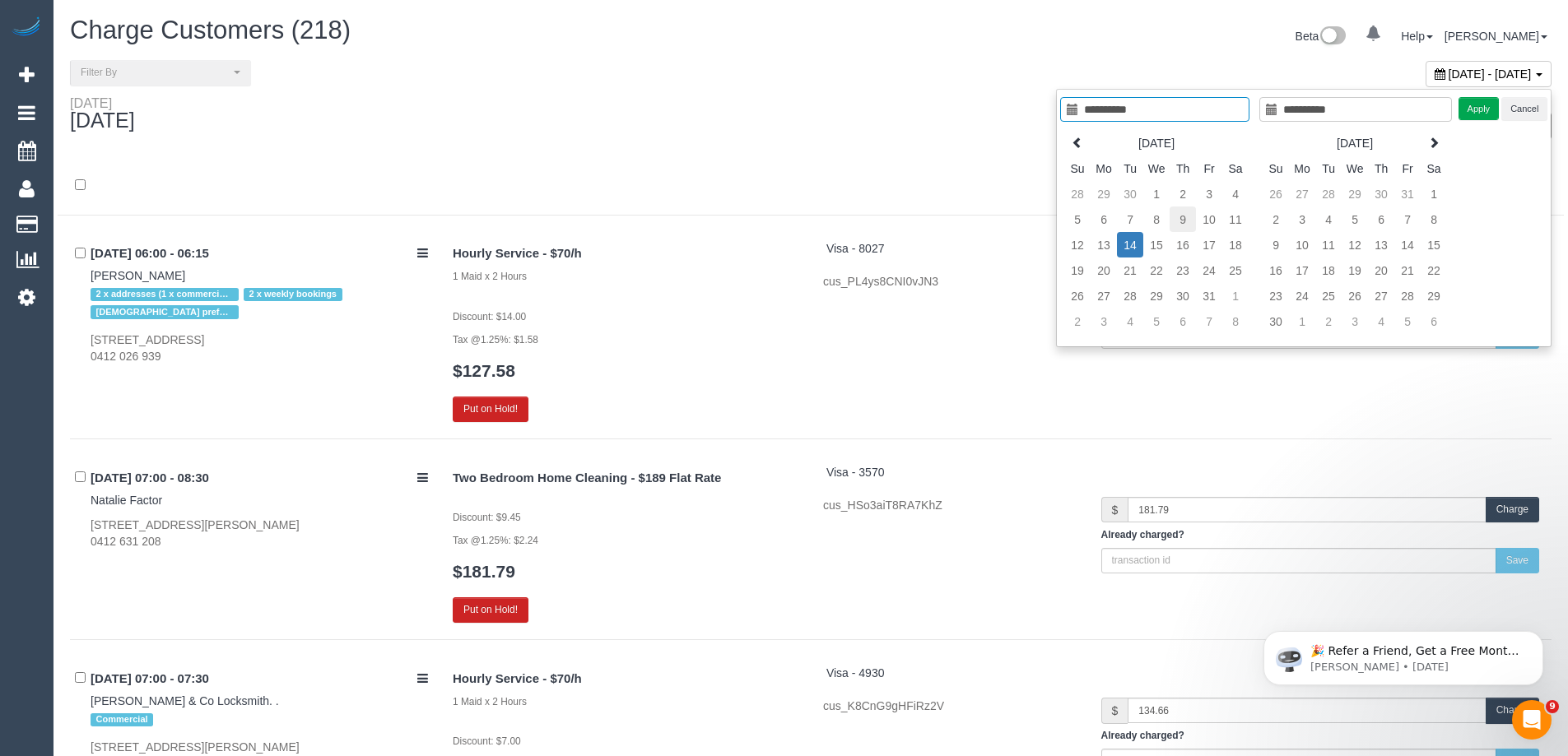
type input "**********"
click at [1181, 219] on td "9" at bounding box center [1182, 220] width 26 height 25
type input "**********"
click at [1181, 219] on td "9" at bounding box center [1182, 220] width 26 height 25
type input "**********"
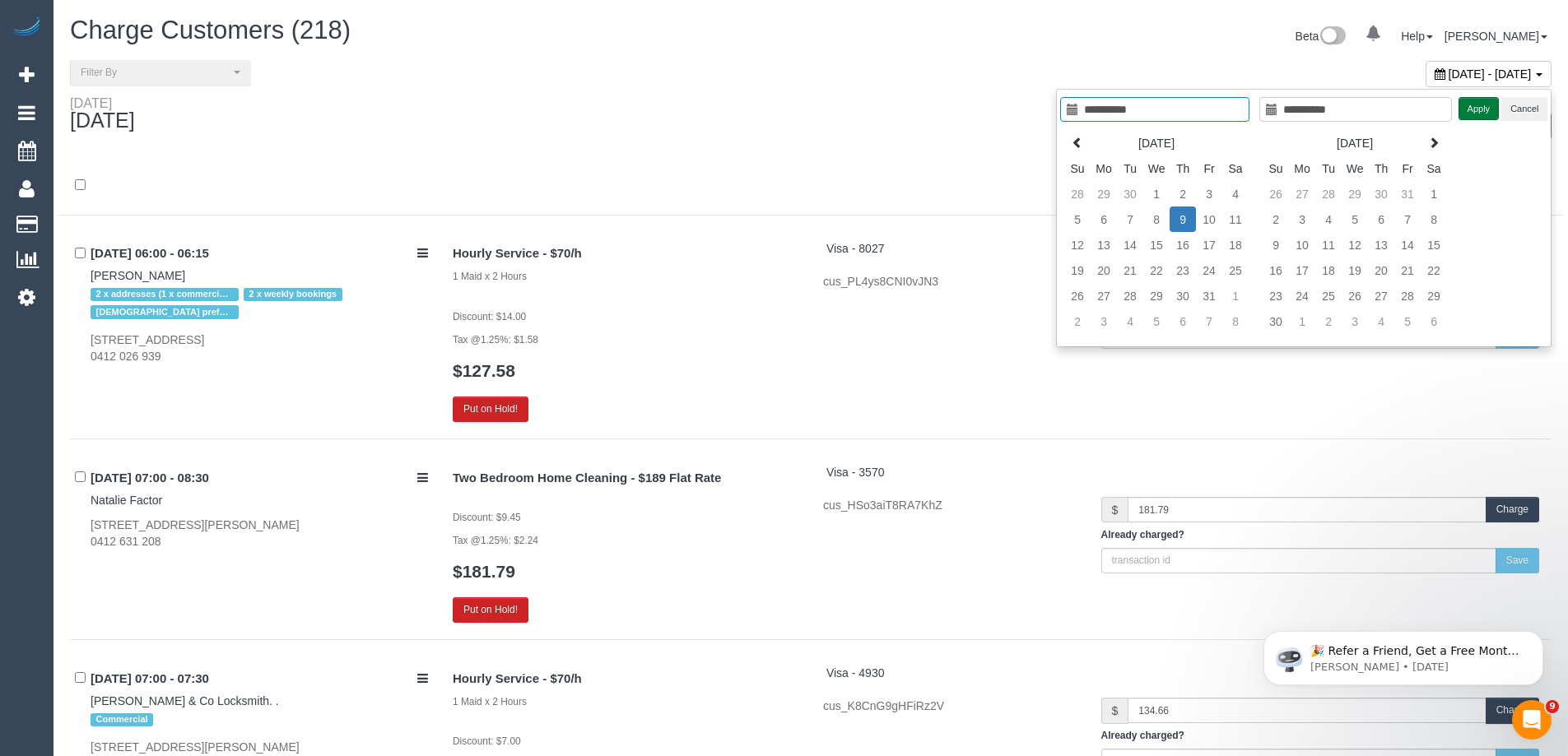
click at [1491, 110] on button "Apply" at bounding box center [1478, 109] width 41 height 24
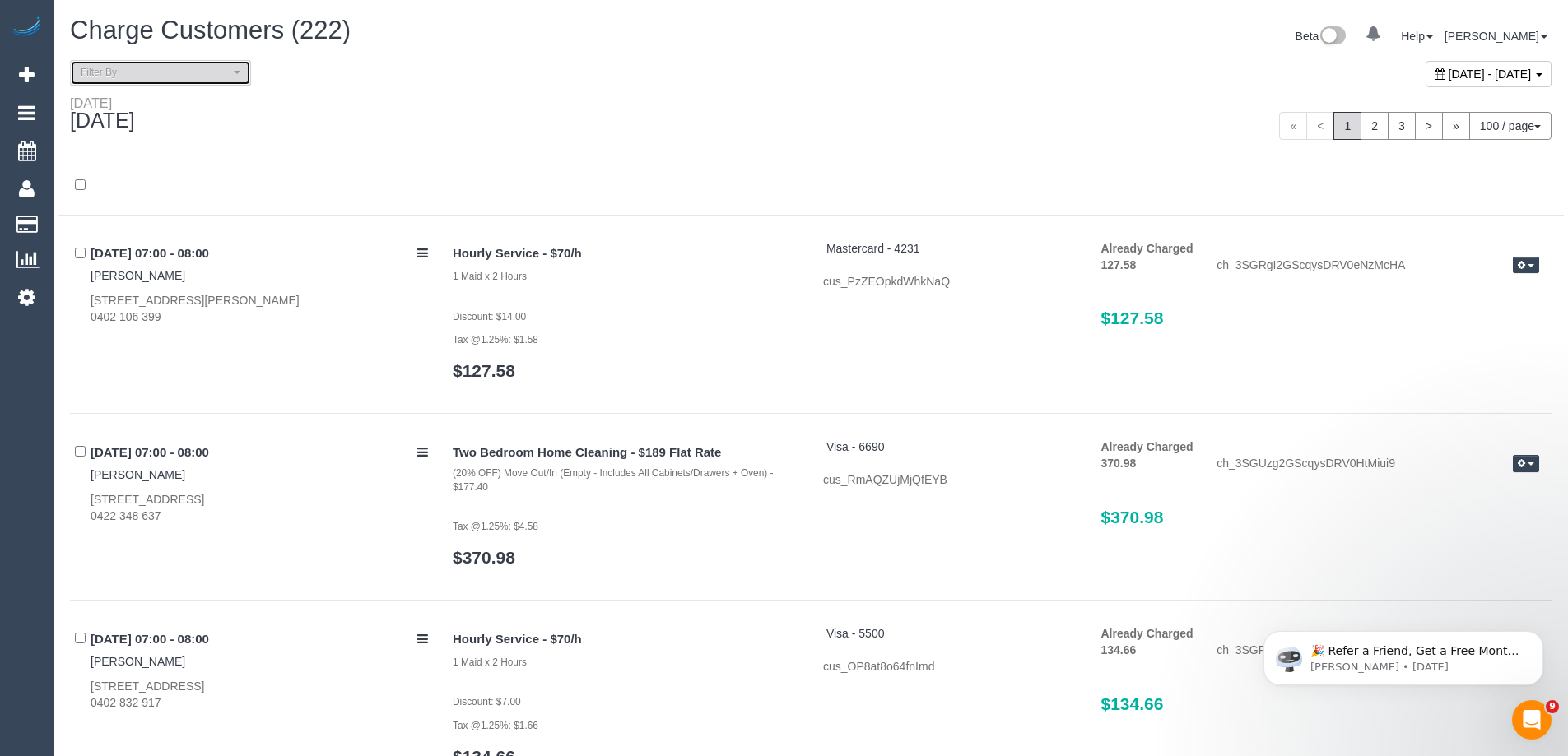
click at [194, 67] on span "Filter By" at bounding box center [155, 73] width 149 height 14
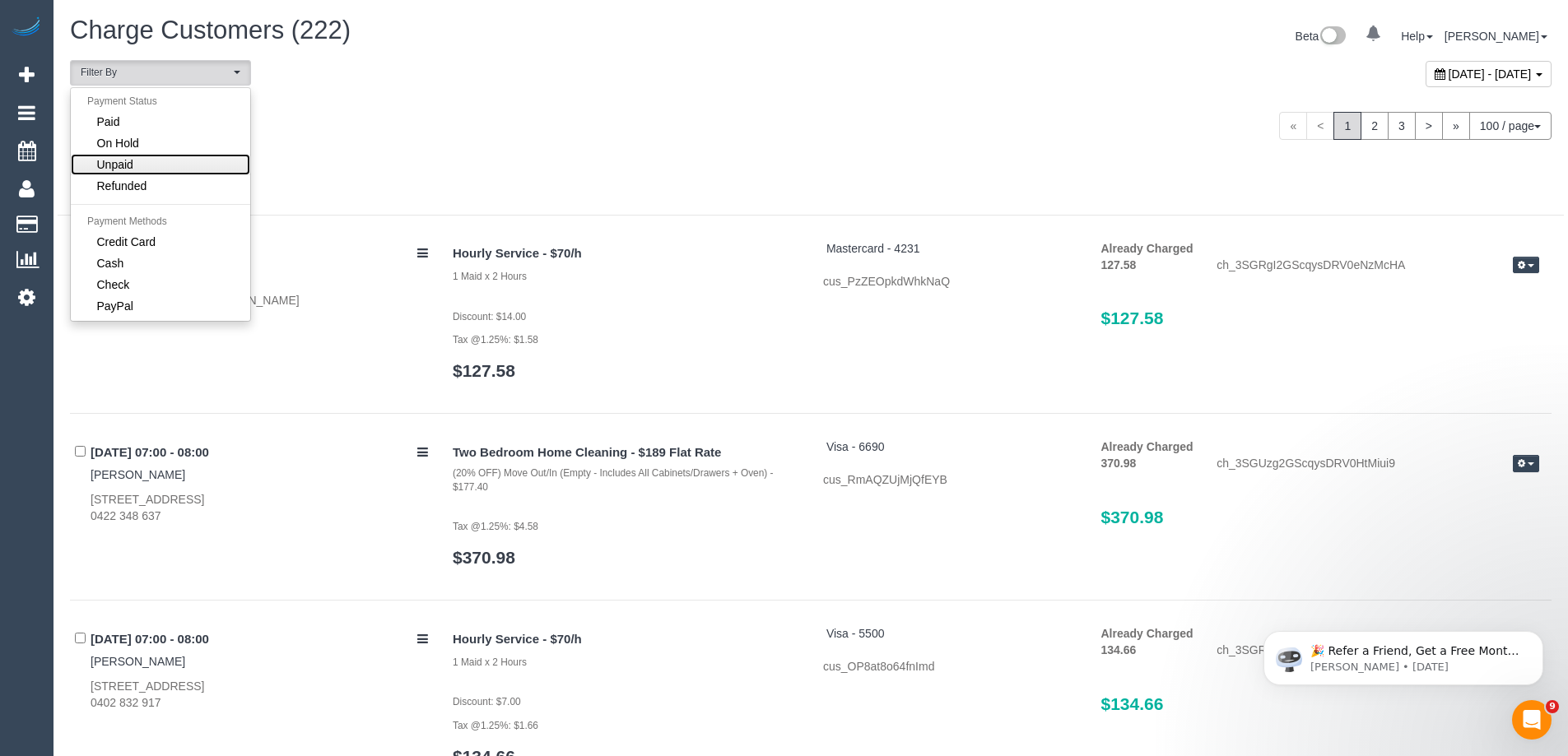
click at [201, 164] on link "Unpaid" at bounding box center [161, 165] width 180 height 22
select select "******"
click at [565, 150] on div "Thursday October 09, 2025 « < 1 2 3 > » 100 / page 10 / page 20 / page 30 / pag…" at bounding box center [810, 125] width 1506 height 61
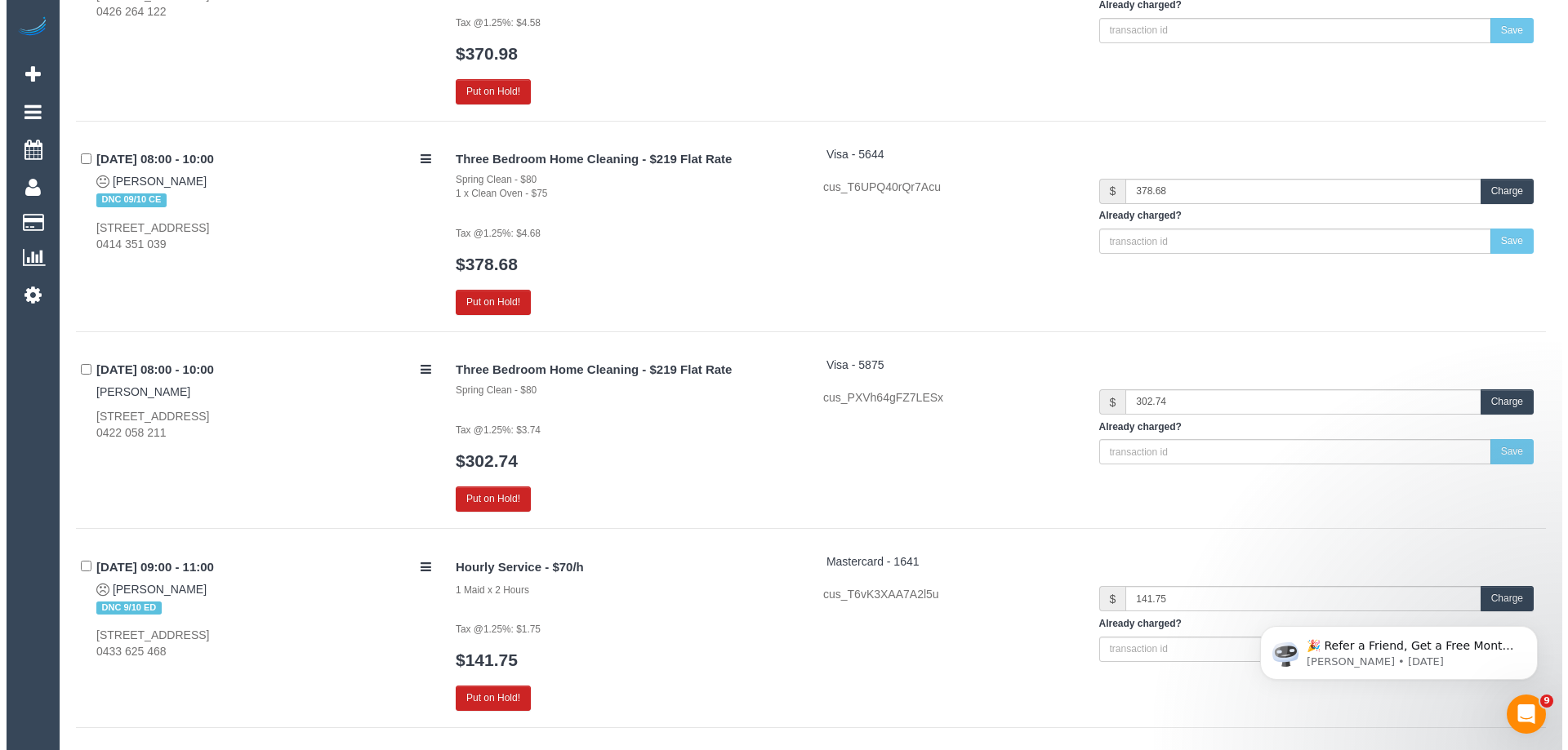
scroll to position [163, 0]
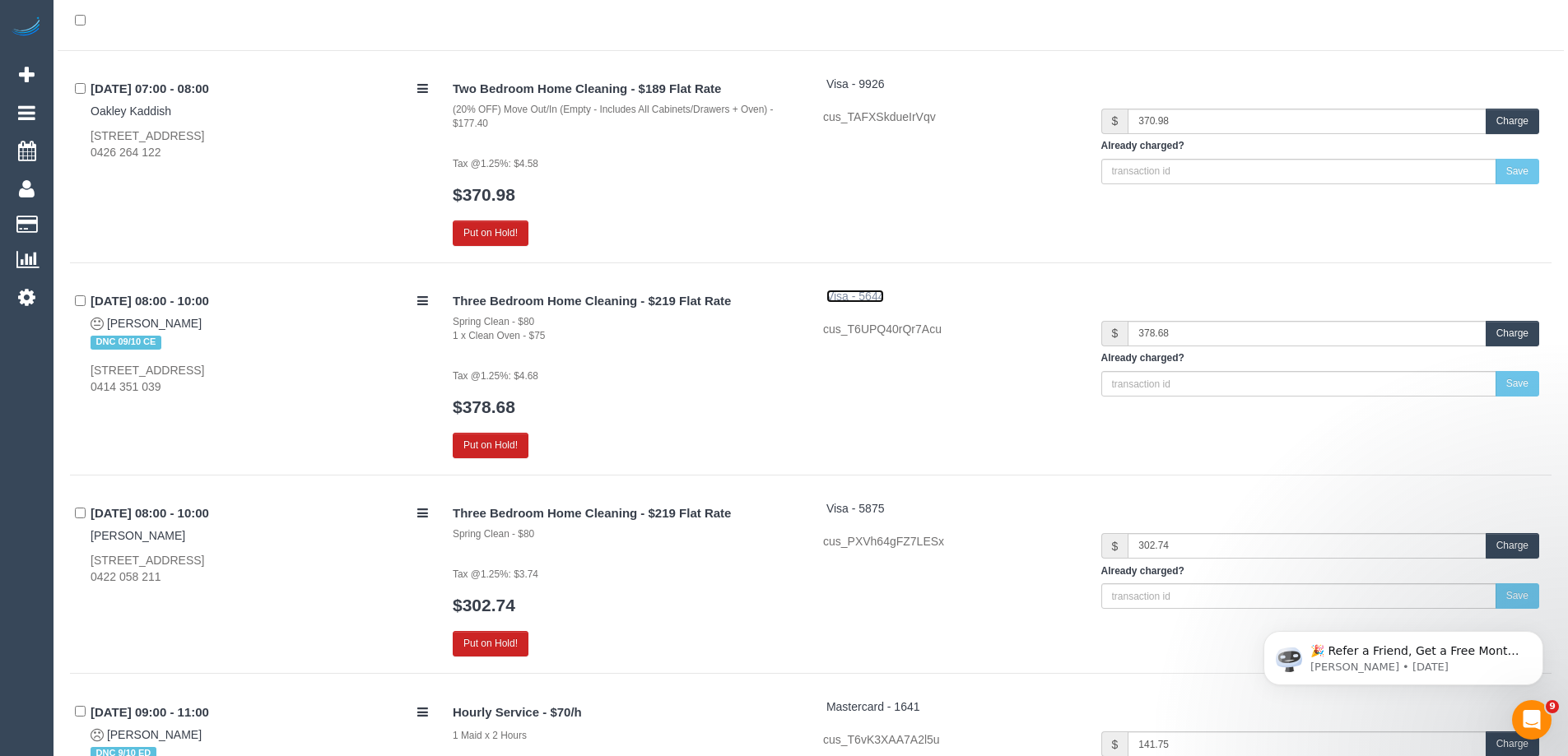
click at [841, 291] on span "Visa - 5644" at bounding box center [856, 296] width 58 height 14
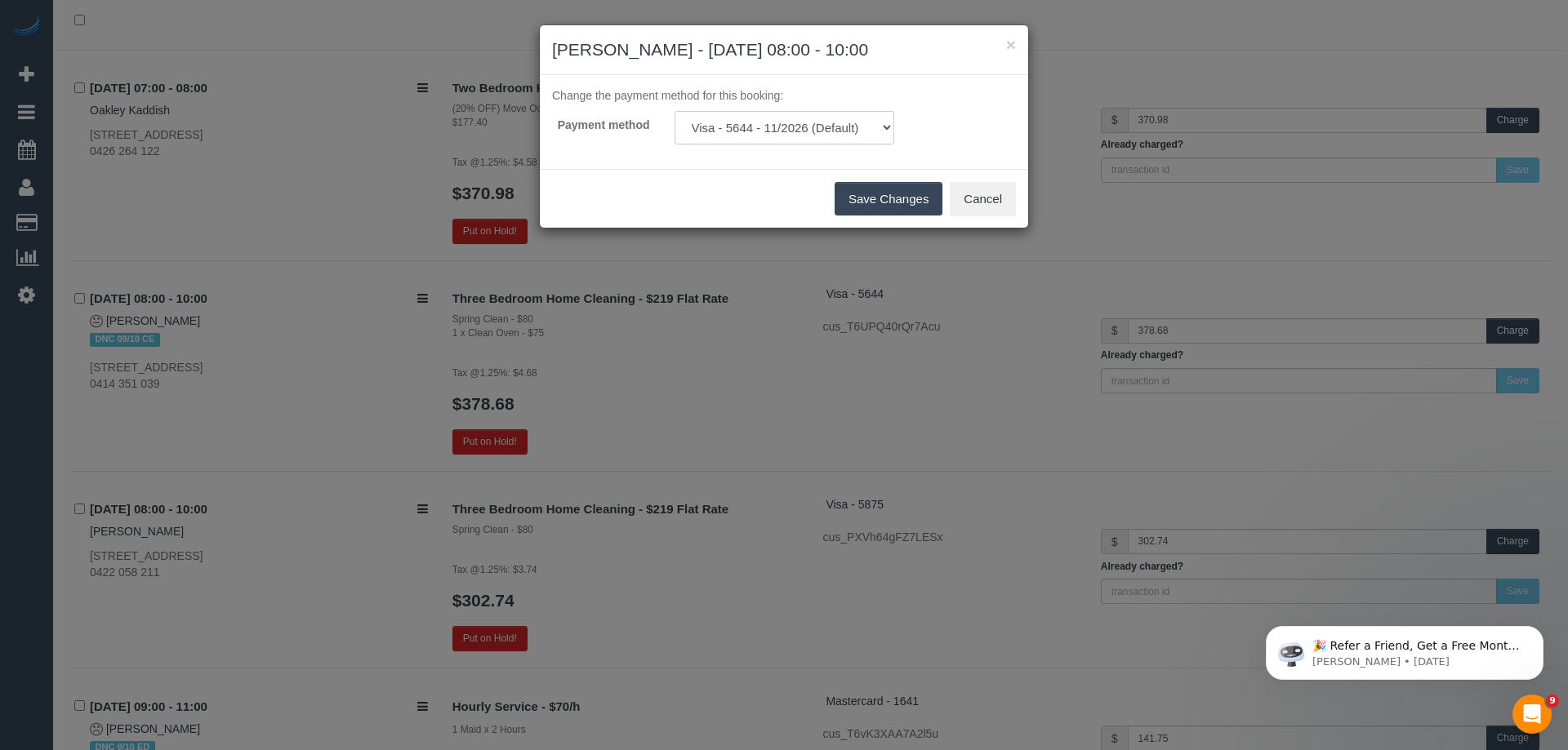
click at [792, 132] on select "Visa - 5644 - 11/2026 (Default) Add Credit Card ─────────────── Cash Check Payp…" at bounding box center [784, 127] width 220 height 33
click at [817, 419] on div "× Ashleigh Vogler - 09/10/2025 08:00 - 10:00 Change the payment method for this…" at bounding box center [784, 375] width 1568 height 750
click at [1007, 42] on button "×" at bounding box center [1011, 44] width 10 height 17
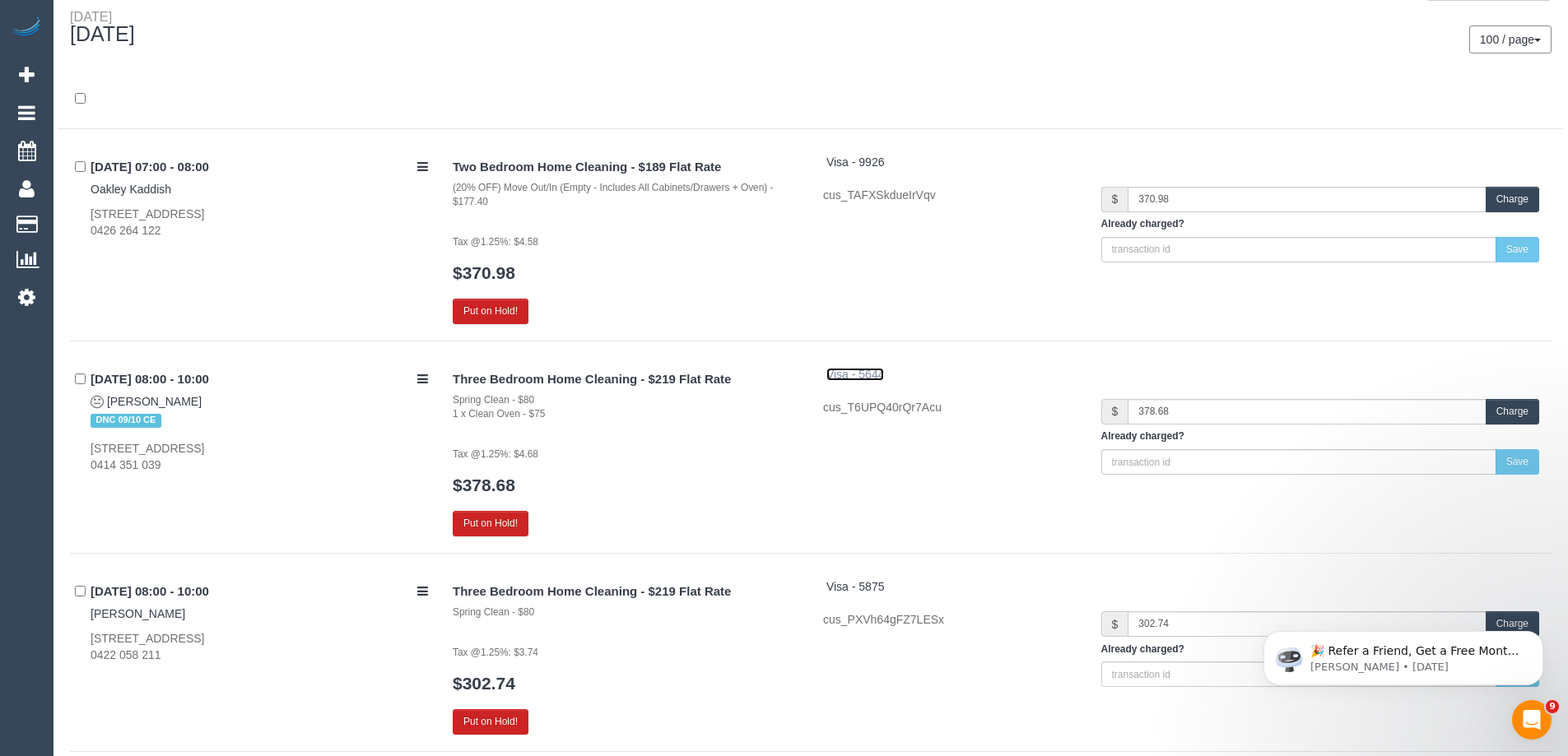
scroll to position [0, 0]
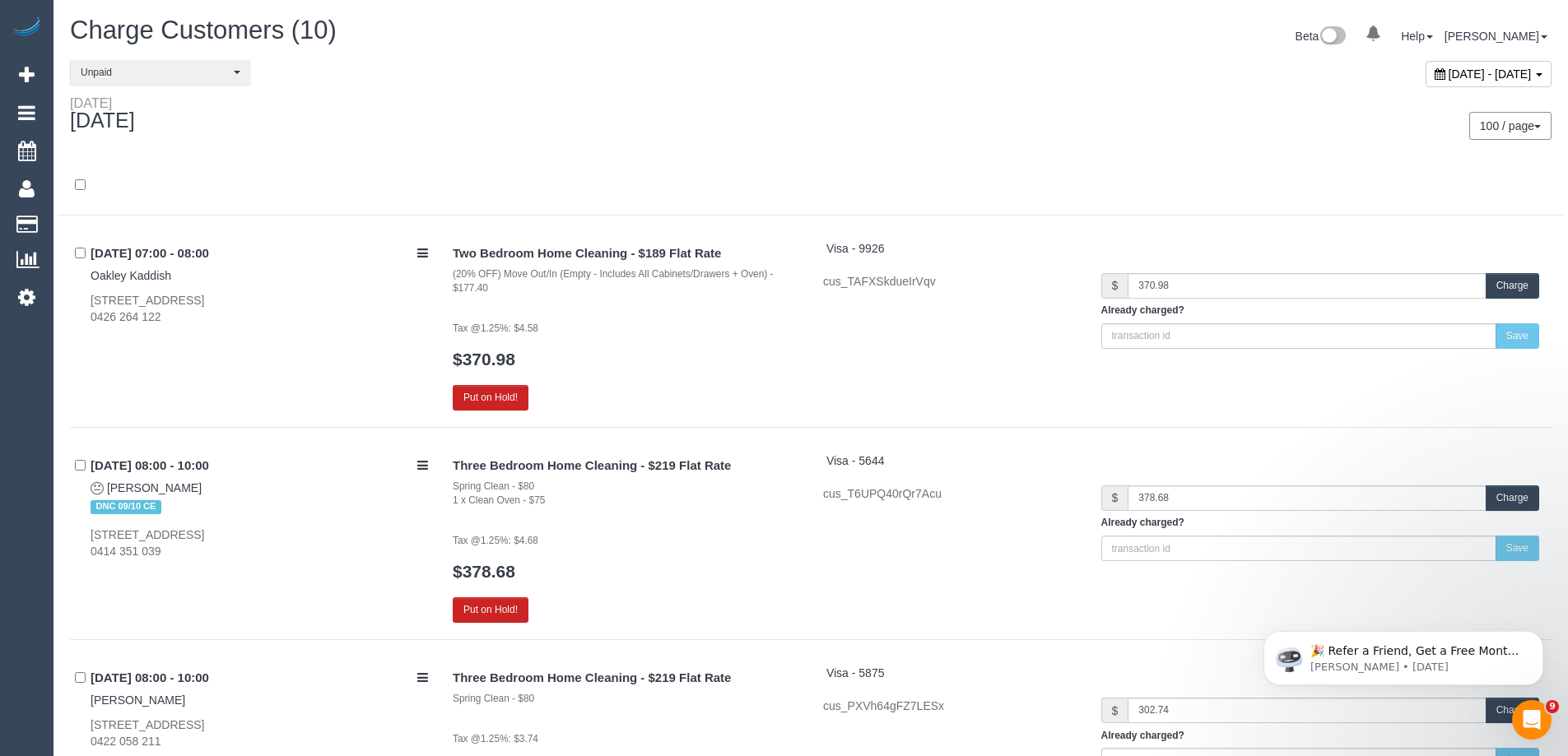
click at [1388, 60] on div "October 09, 2025 - October 09, 2025" at bounding box center [1187, 77] width 753 height 35
click at [1448, 69] on span "October 09, 2025 - October 09, 2025" at bounding box center [1490, 74] width 83 height 14
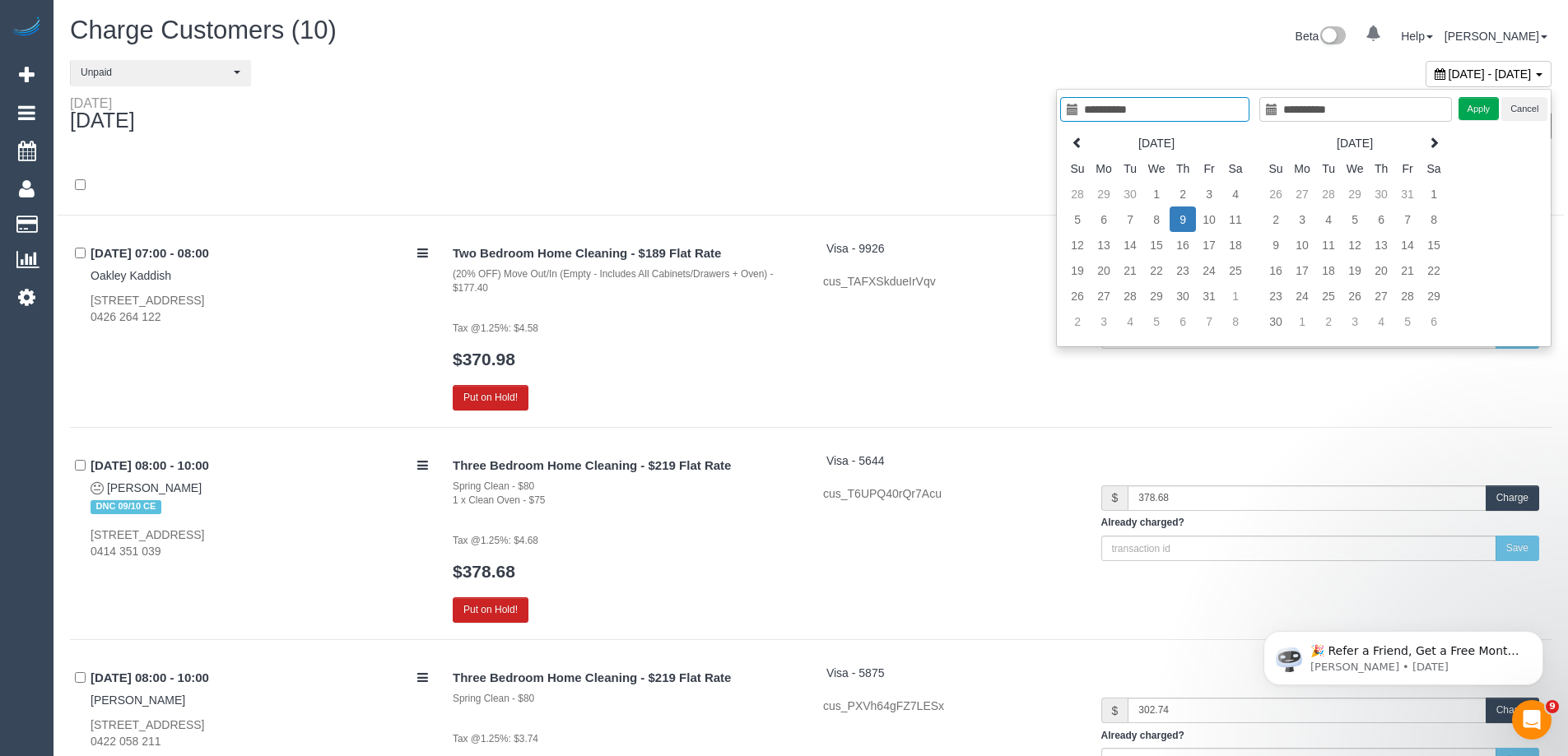
type input "**********"
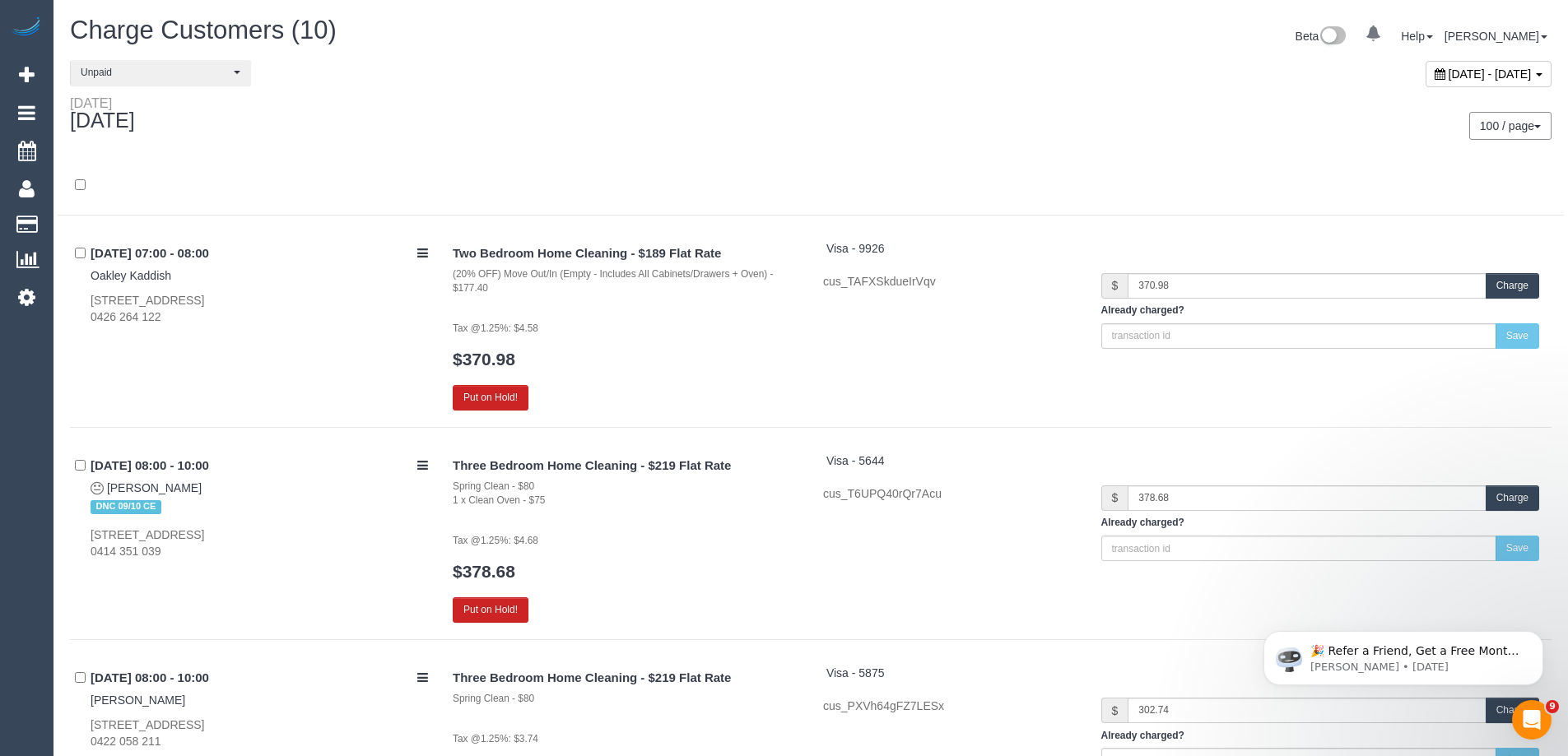
drag, startPoint x: 926, startPoint y: 132, endPoint x: 871, endPoint y: 128, distance: 55.1
click at [925, 131] on div "100 / page 10 / page 20 / page 30 / page 40 / page 50 / page 100 / page" at bounding box center [1187, 125] width 729 height 28
click at [109, 84] on button "Unpaid" at bounding box center [161, 73] width 181 height 25
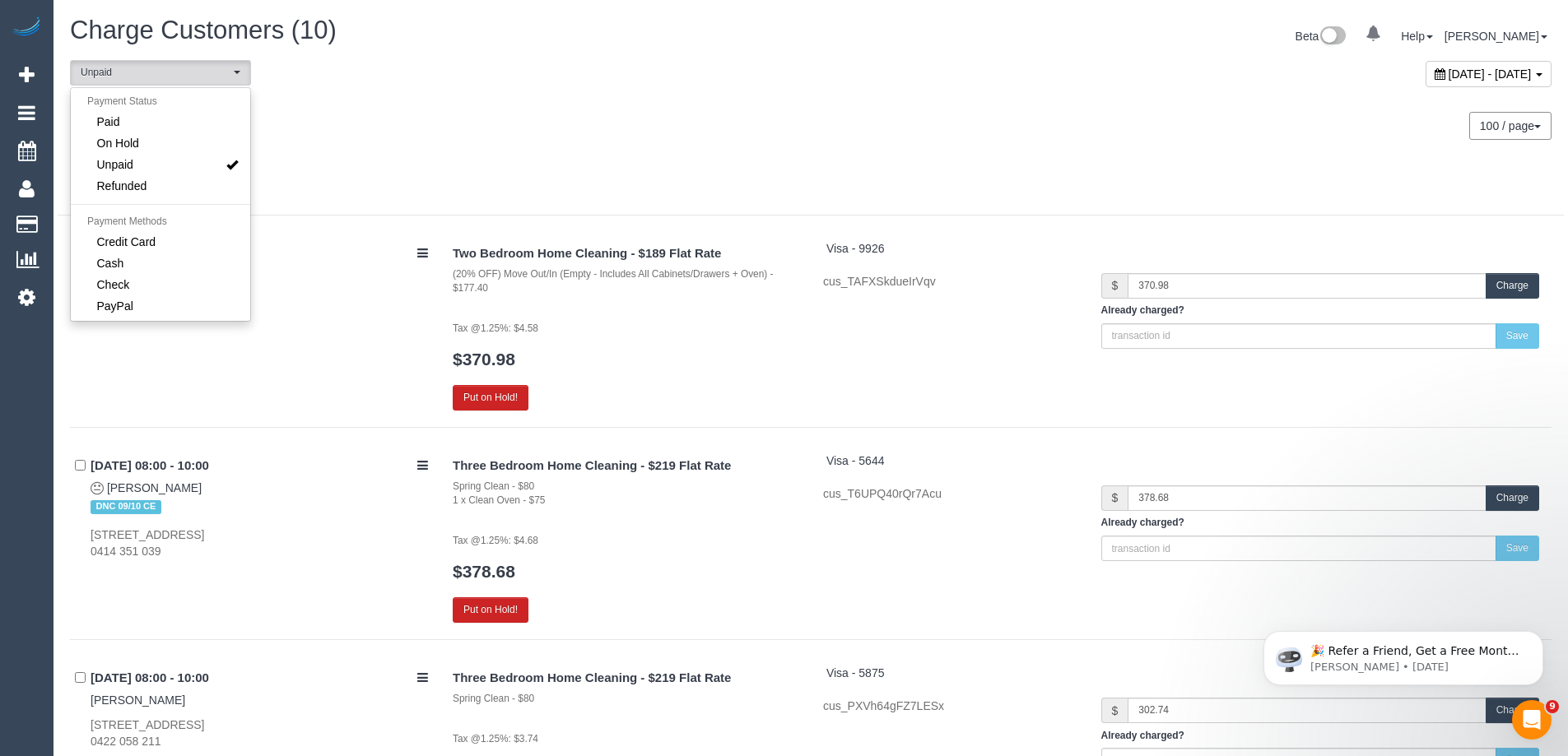
click at [412, 141] on div "Thursday October 09, 2025 100 / page 10 / page 20 / page 30 / page 40 / page 50…" at bounding box center [810, 125] width 1506 height 61
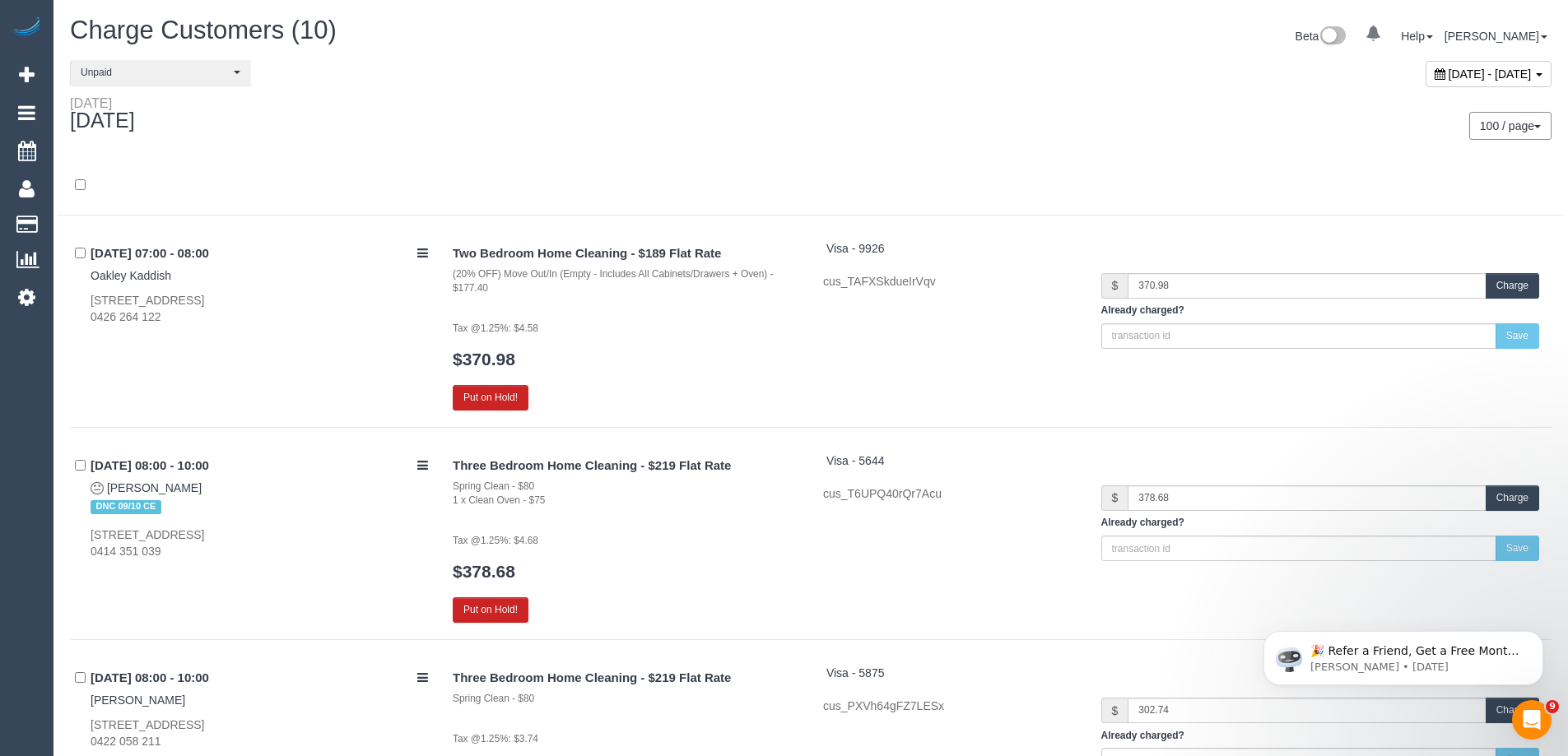
click at [162, 56] on div "Charge Customers (10) Beta 0 Your Notifications You have 0 alerts Help Help Doc…" at bounding box center [810, 38] width 1506 height 44
click at [159, 66] on span "Unpaid" at bounding box center [155, 73] width 149 height 14
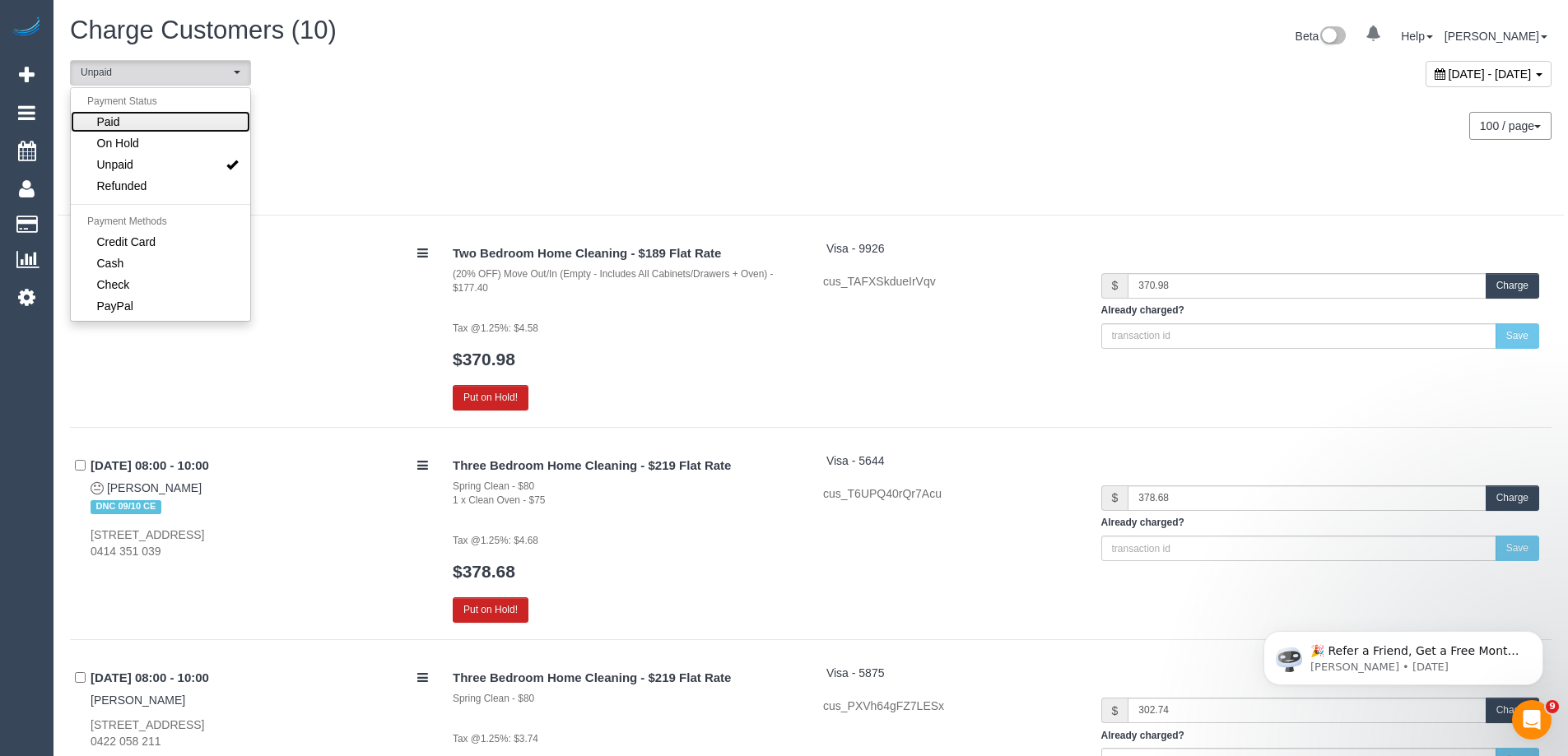
click at [149, 120] on link "Paid" at bounding box center [161, 122] width 180 height 22
select select "****"
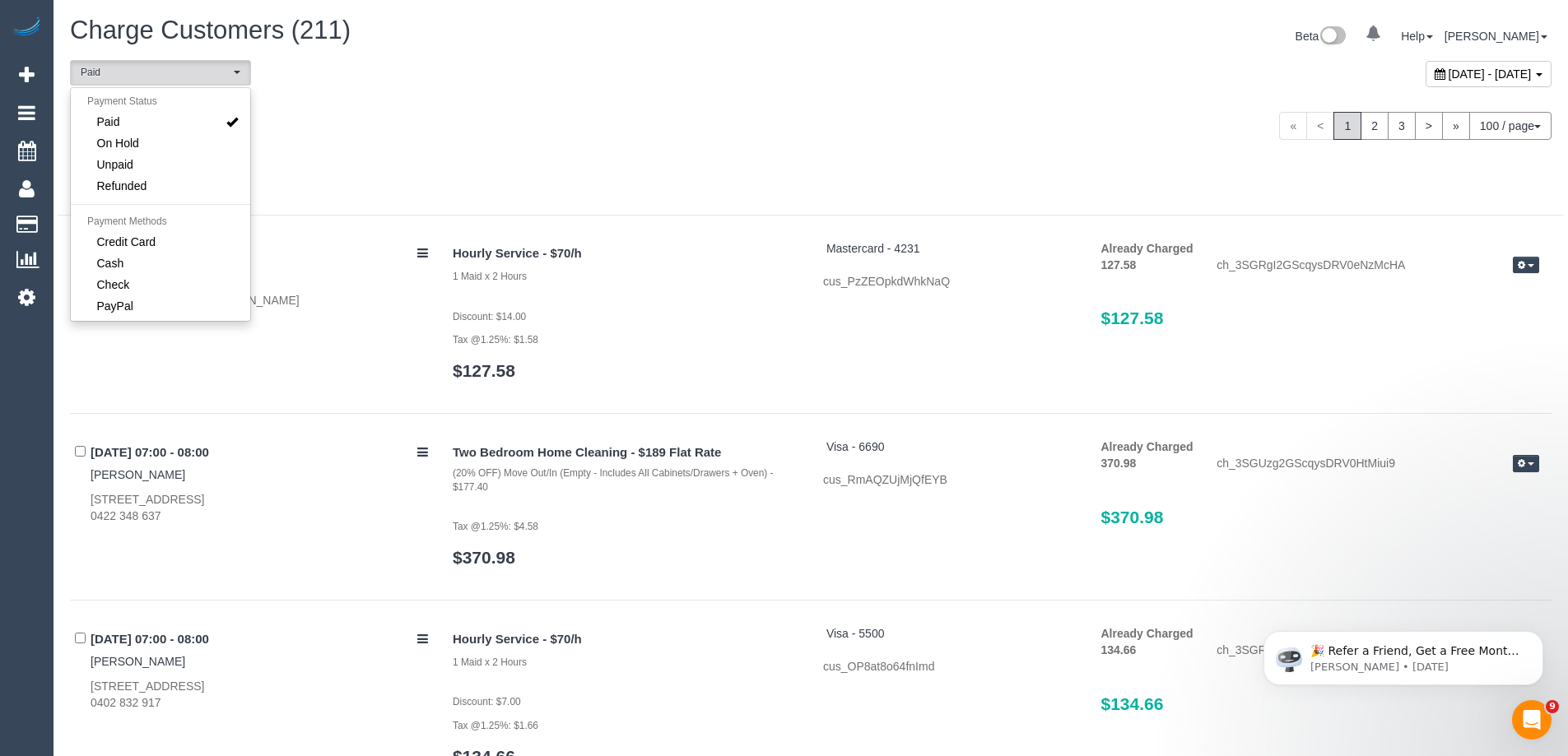
click at [323, 119] on div "Thursday October 09, 2025" at bounding box center [434, 117] width 753 height 44
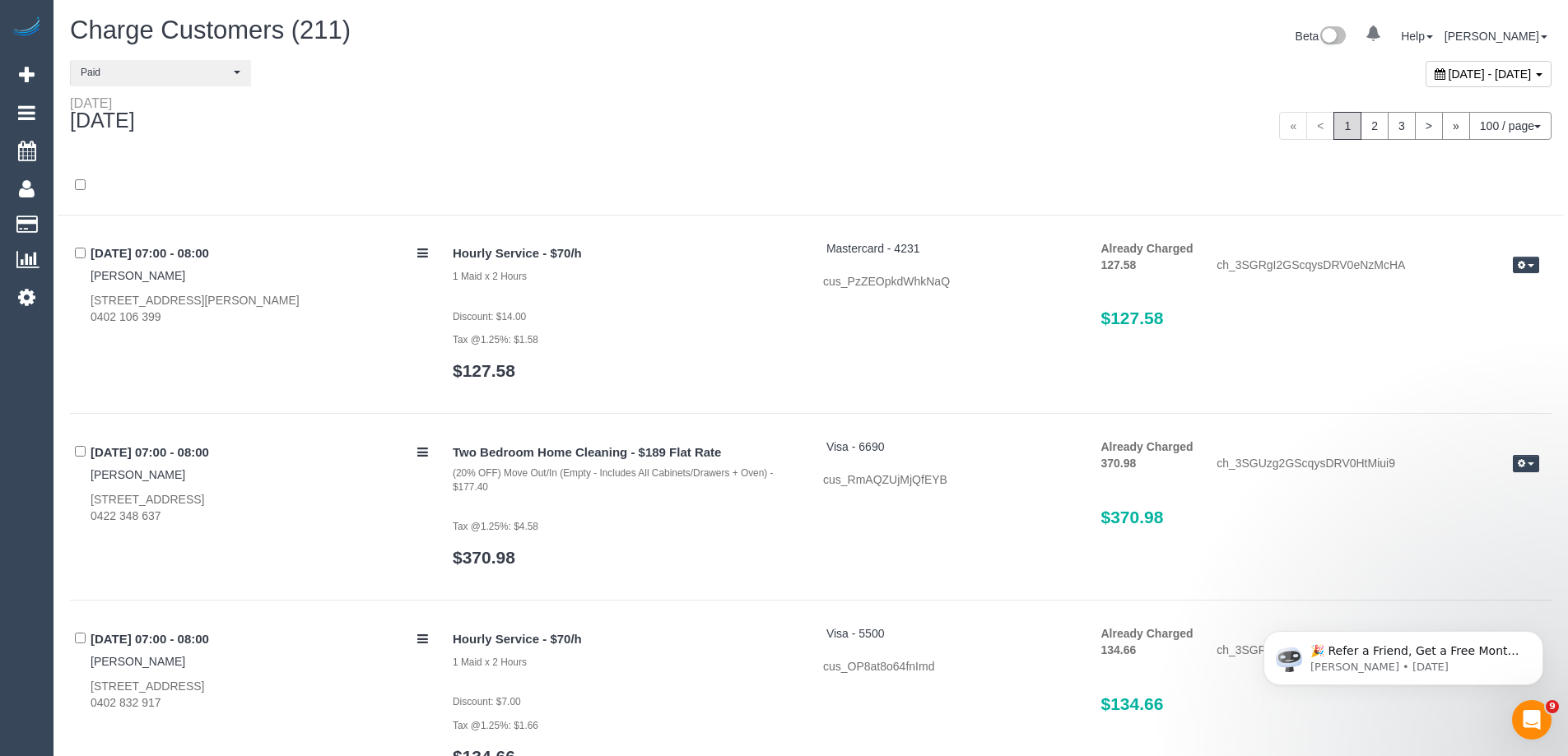
click at [1521, 266] on icon "button" at bounding box center [1521, 265] width 7 height 9
click at [1514, 314] on link "Send Invoice" at bounding box center [1473, 315] width 130 height 22
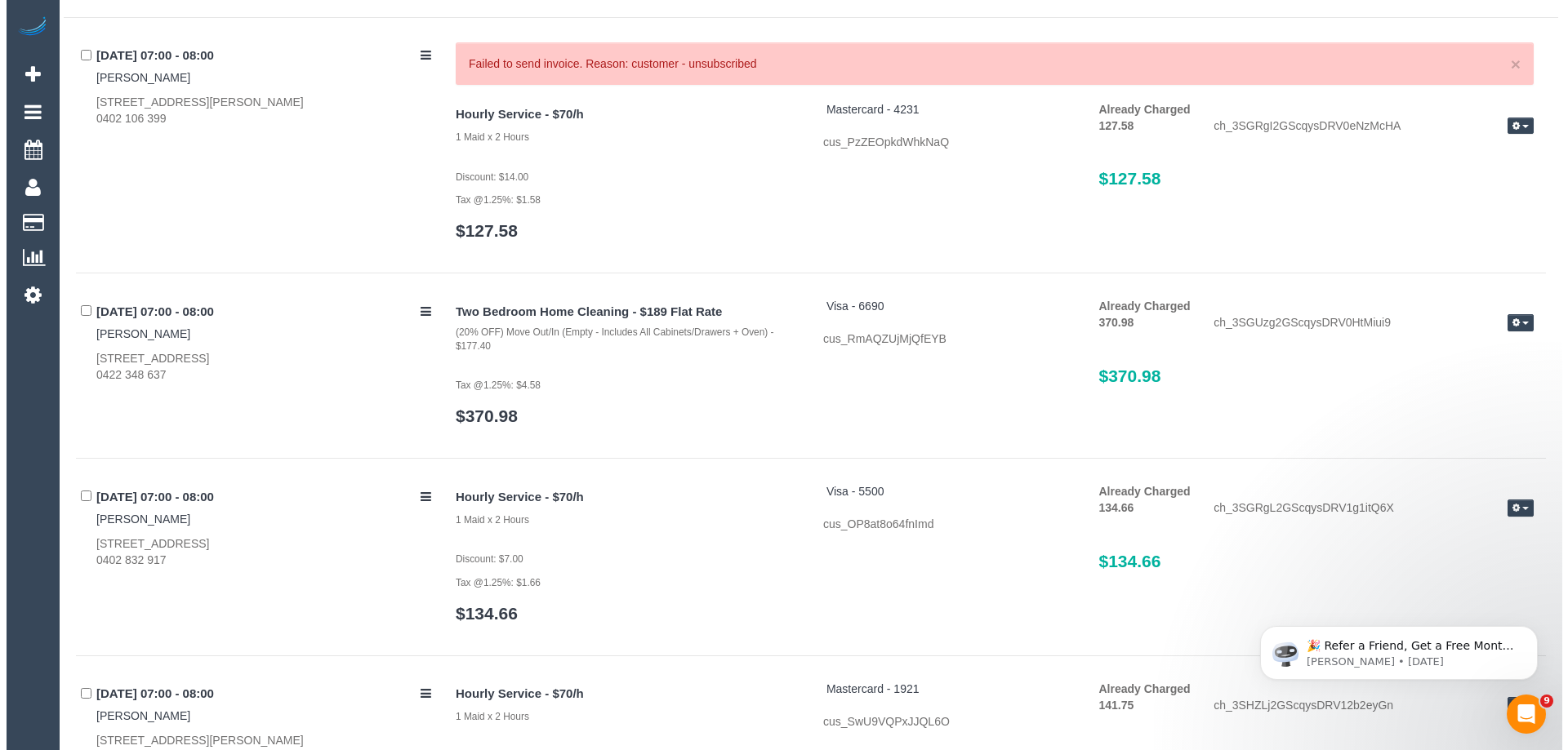
scroll to position [245, 0]
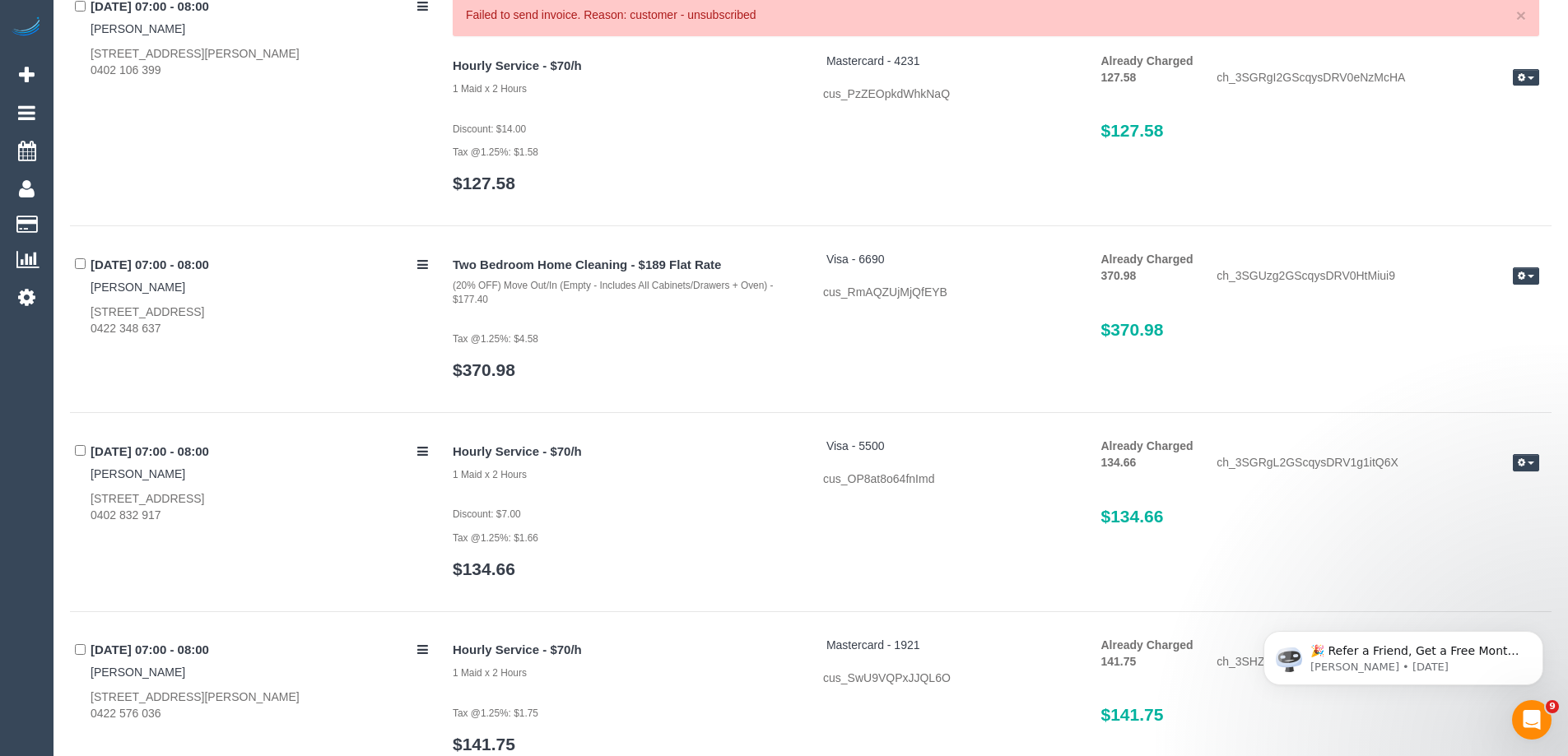
click at [1530, 279] on span "button" at bounding box center [1530, 277] width 6 height 4
click at [1481, 327] on link "Send Invoice" at bounding box center [1473, 326] width 130 height 22
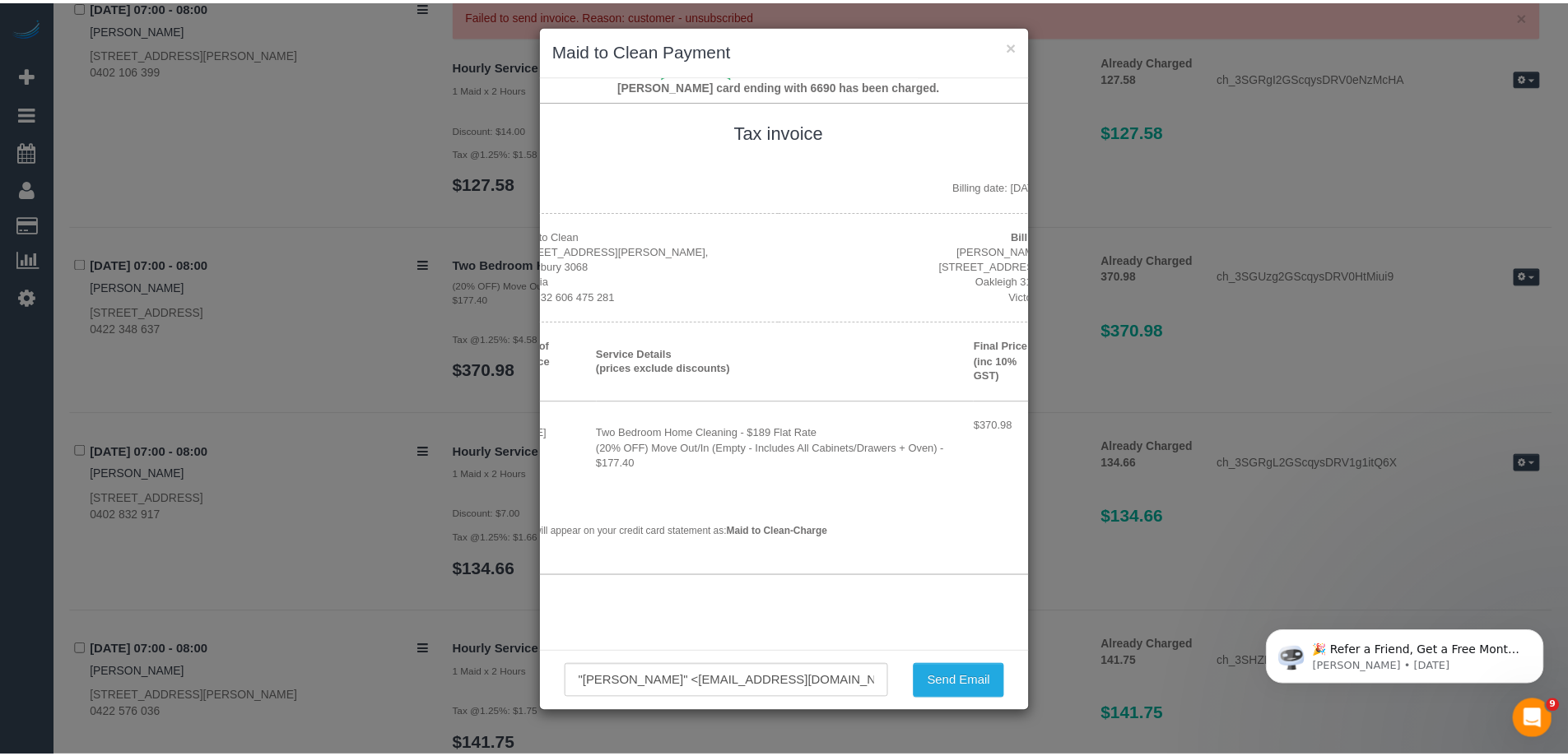
scroll to position [164, 0]
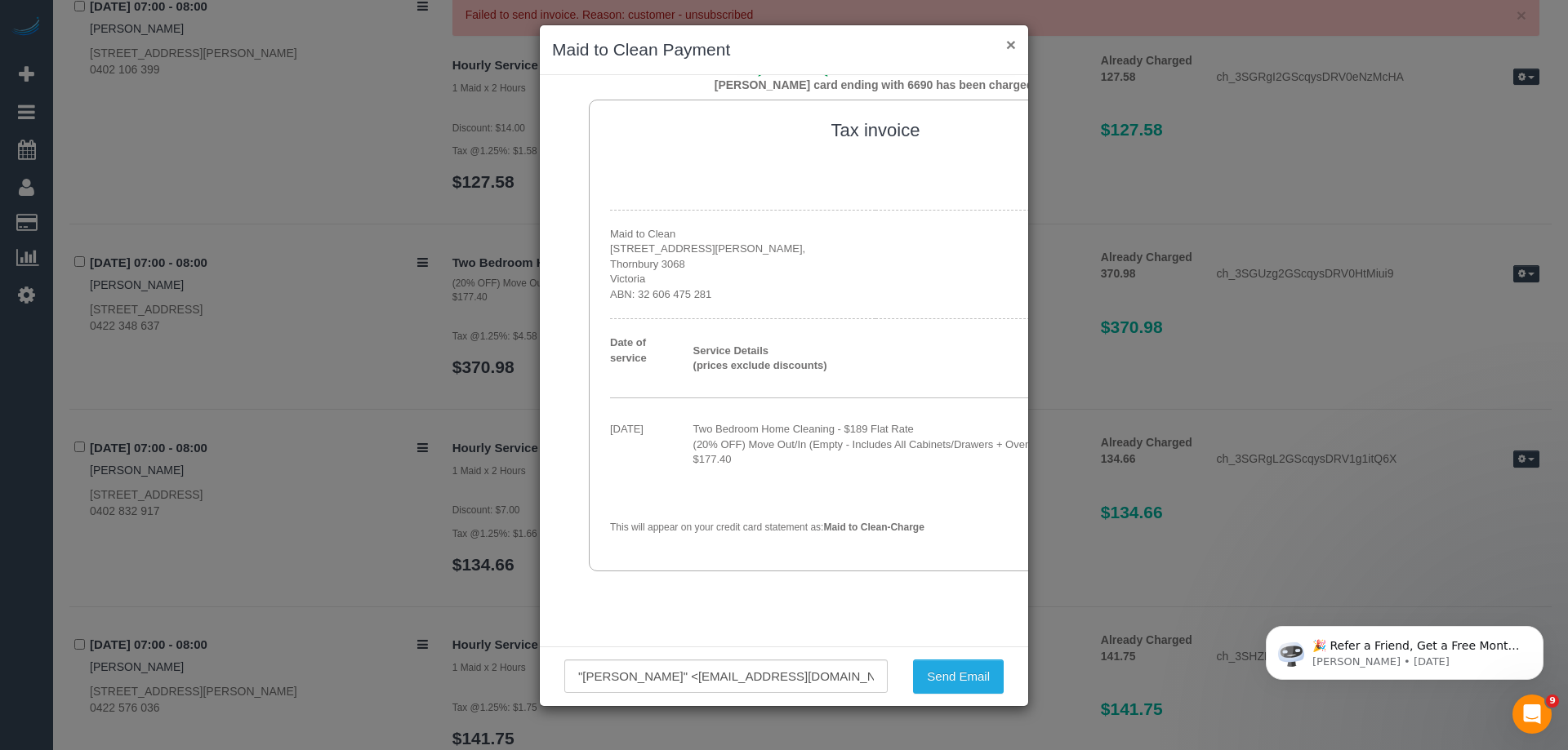
click at [1010, 46] on button "×" at bounding box center [1011, 44] width 10 height 17
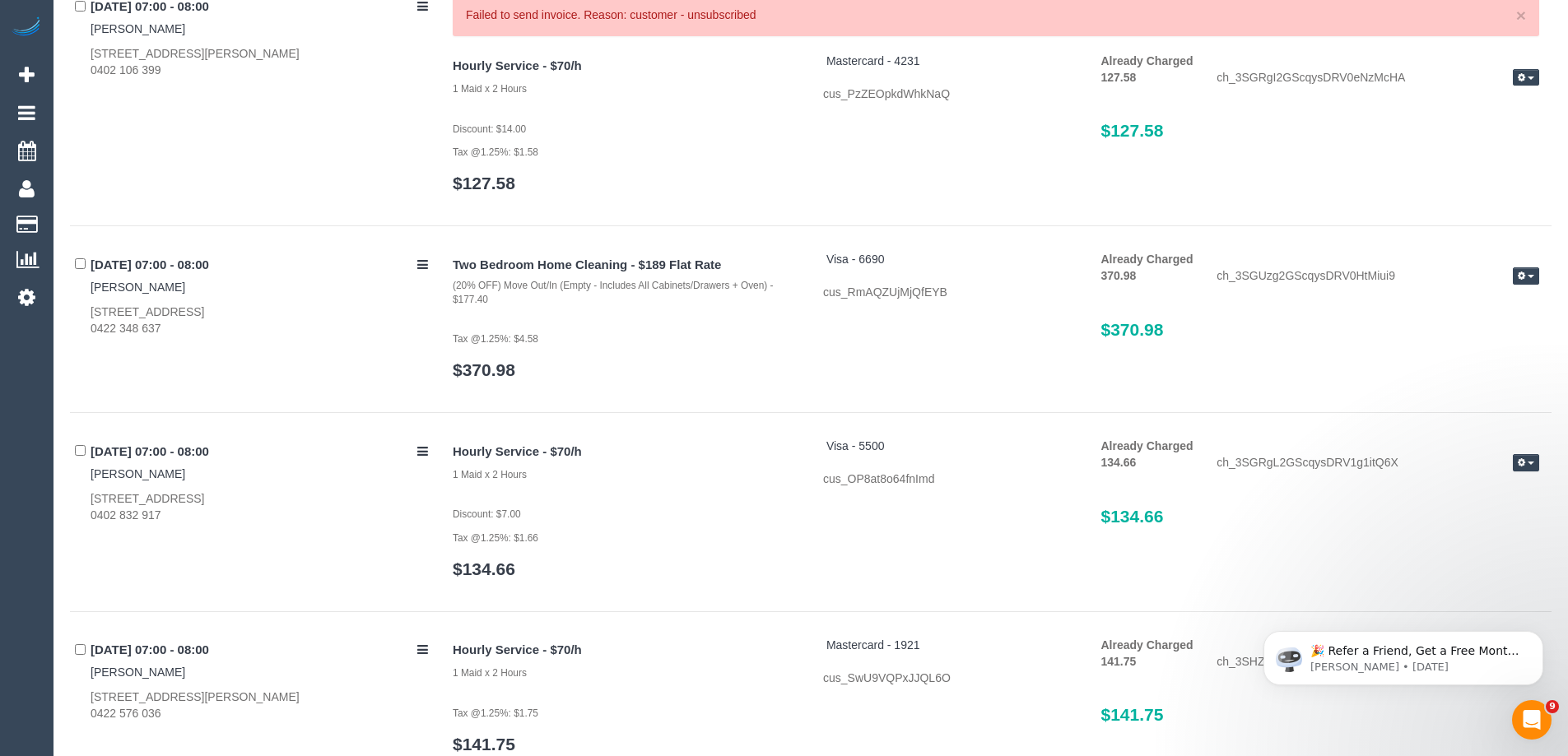
scroll to position [0, 0]
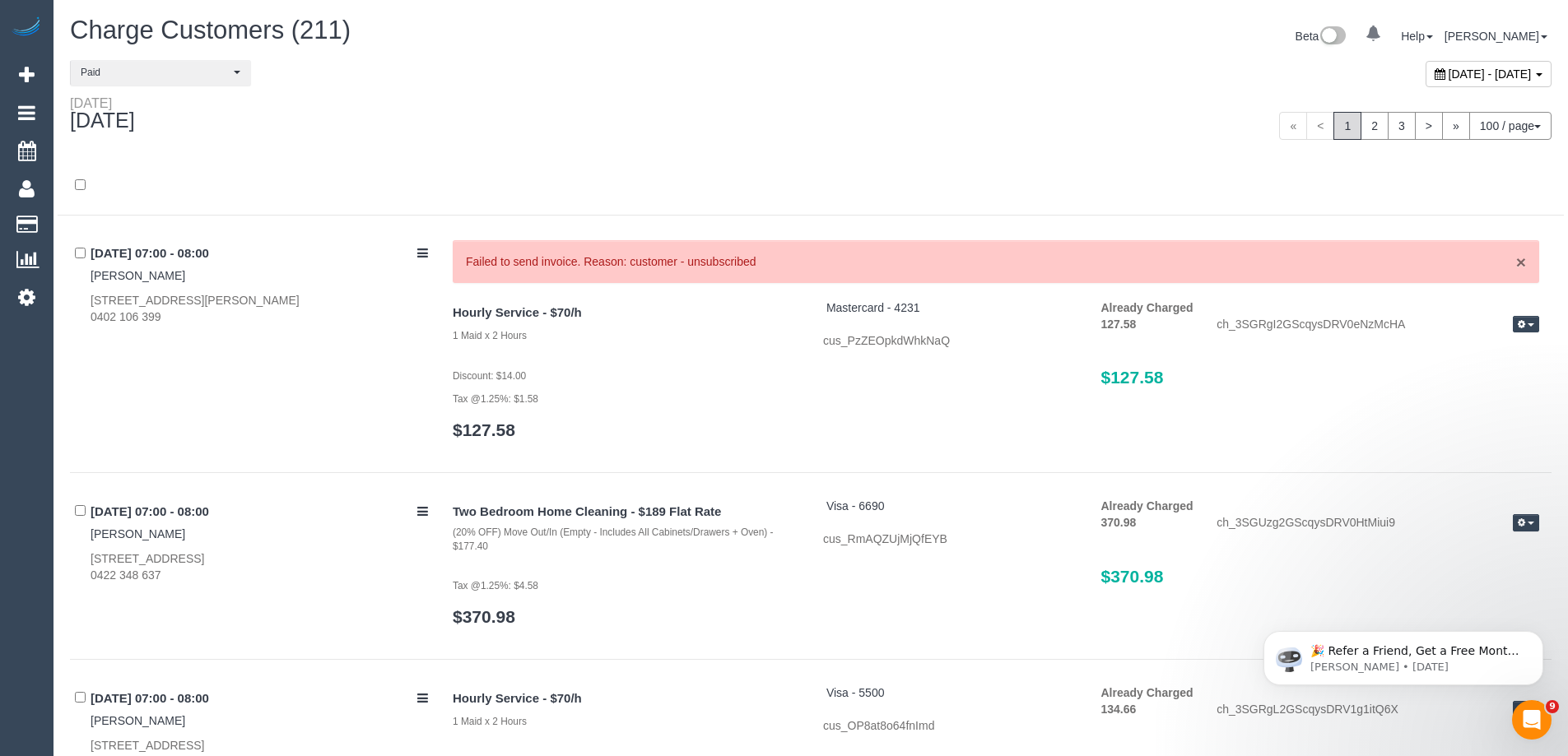
click at [1524, 265] on link "×" at bounding box center [1521, 261] width 10 height 17
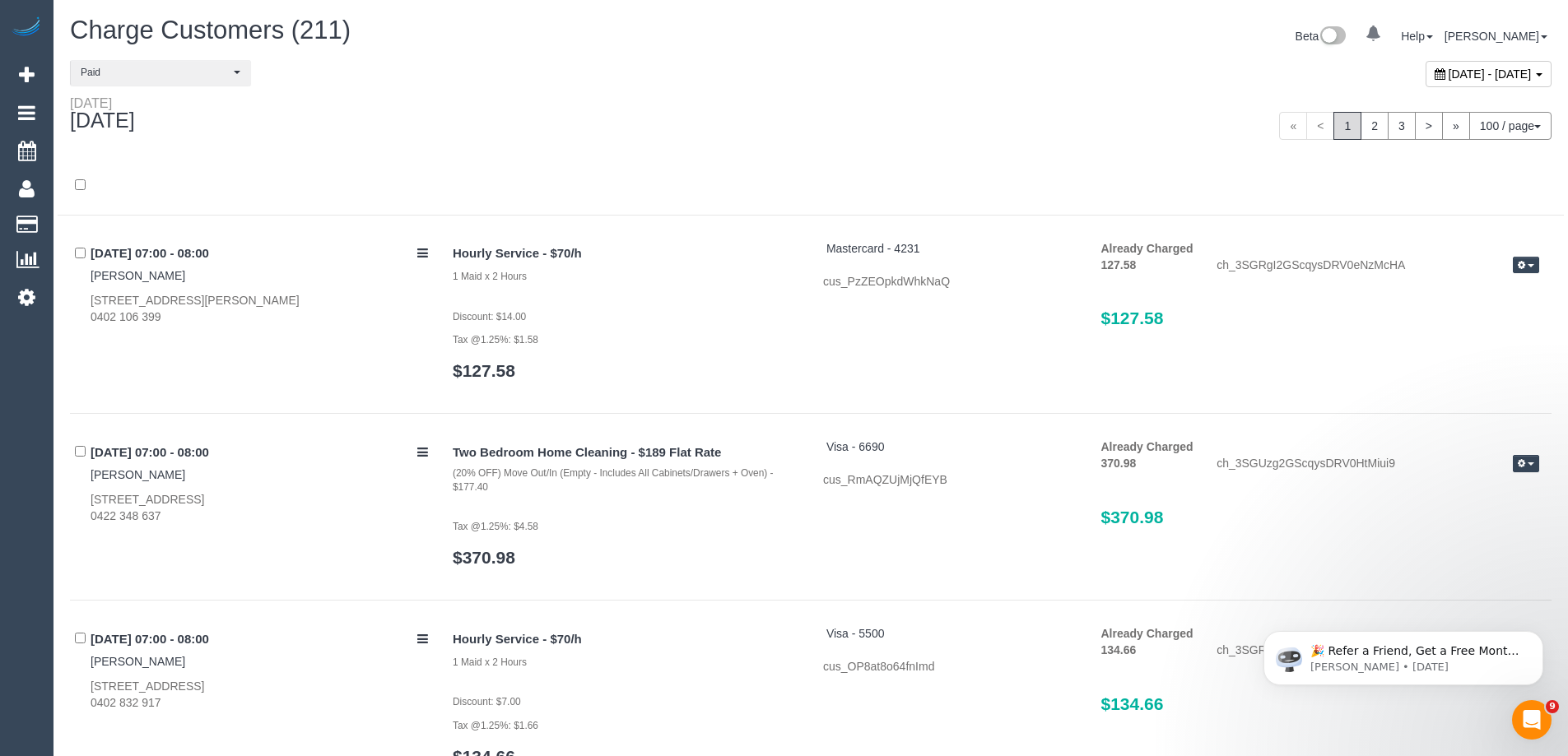
click at [1531, 266] on span "button" at bounding box center [1530, 266] width 6 height 4
click at [1472, 292] on link "Refund" at bounding box center [1473, 293] width 130 height 22
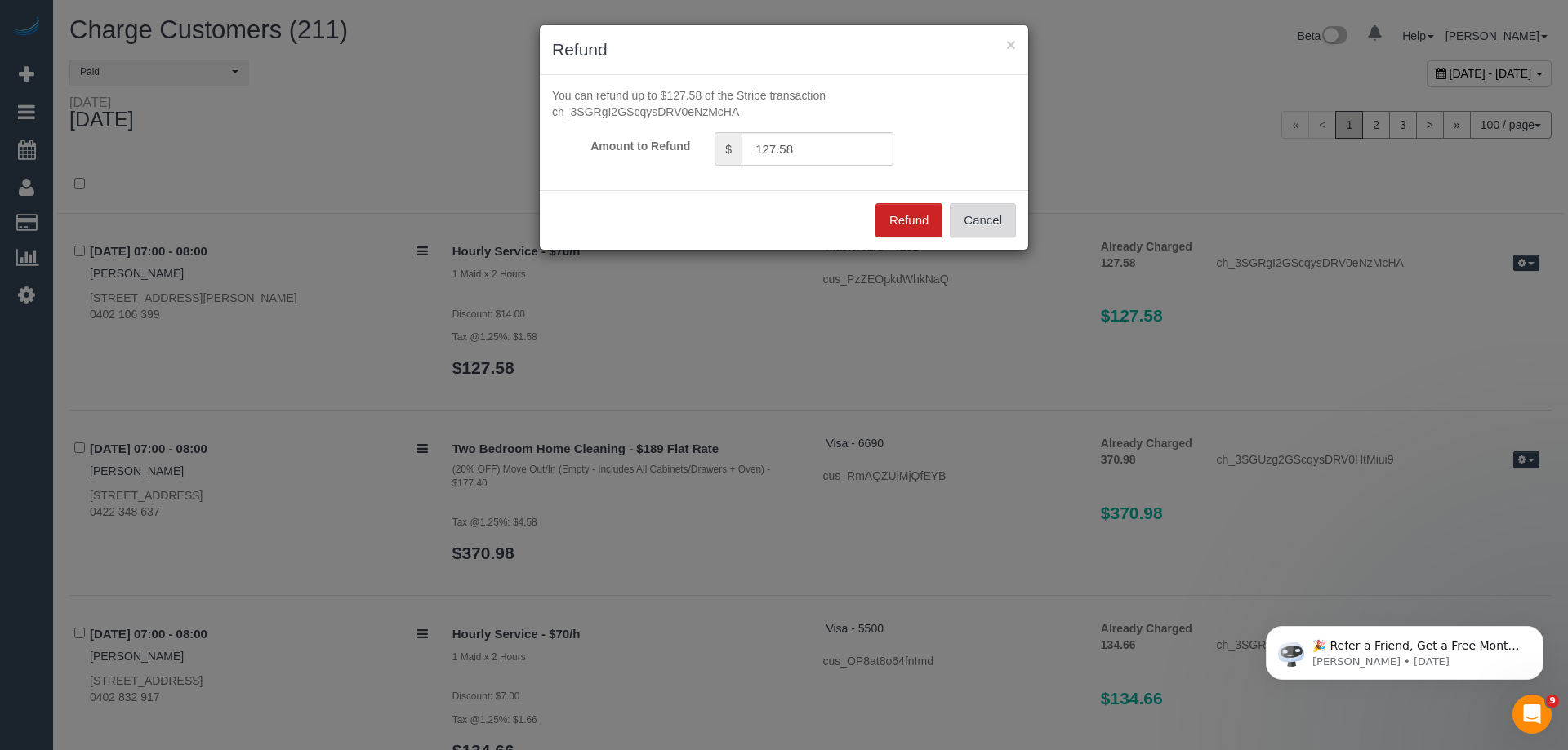
click at [1001, 232] on button "Cancel" at bounding box center [983, 221] width 66 height 34
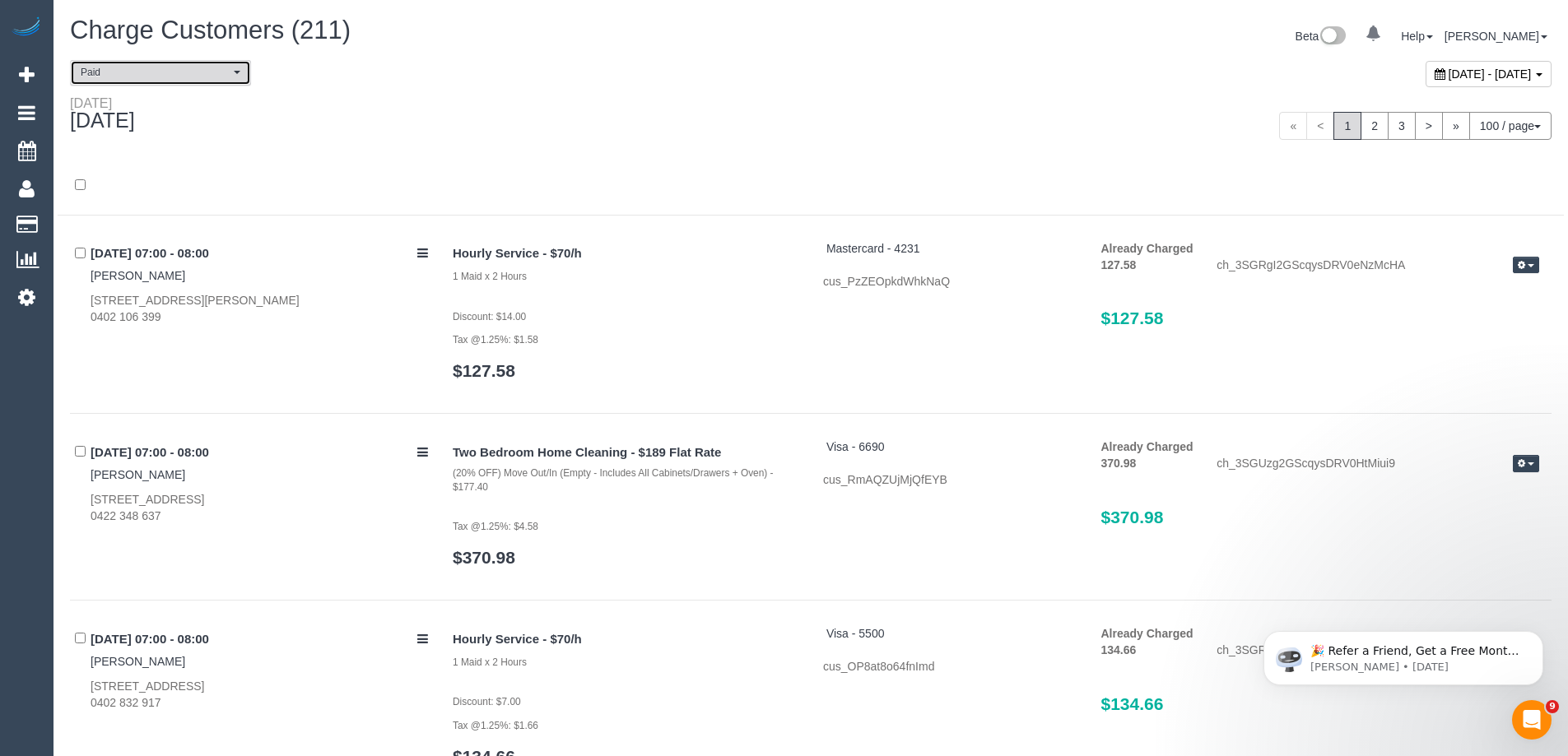
click at [211, 69] on span "Paid" at bounding box center [155, 73] width 149 height 14
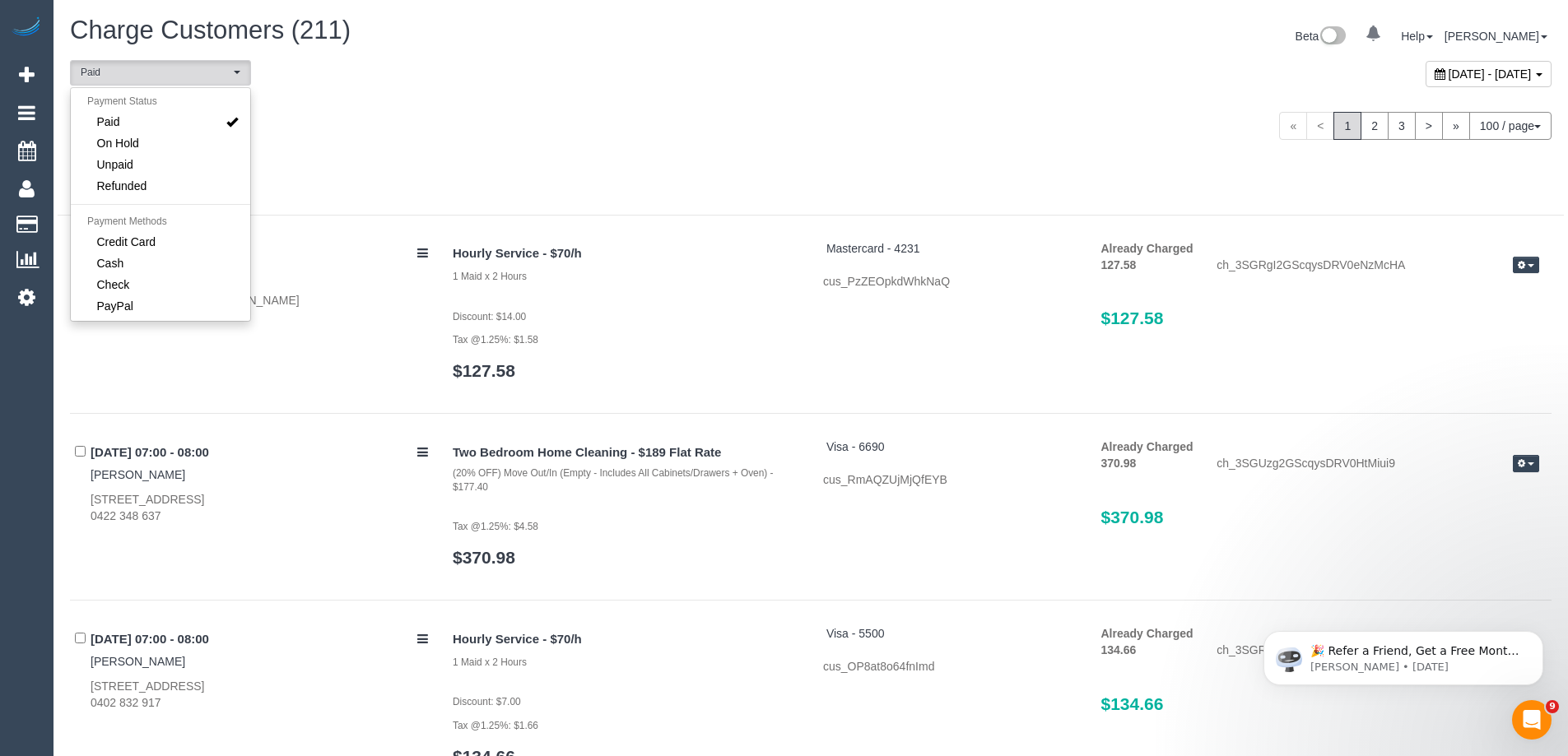
click at [417, 134] on div "Thursday October 09, 2025" at bounding box center [434, 117] width 753 height 44
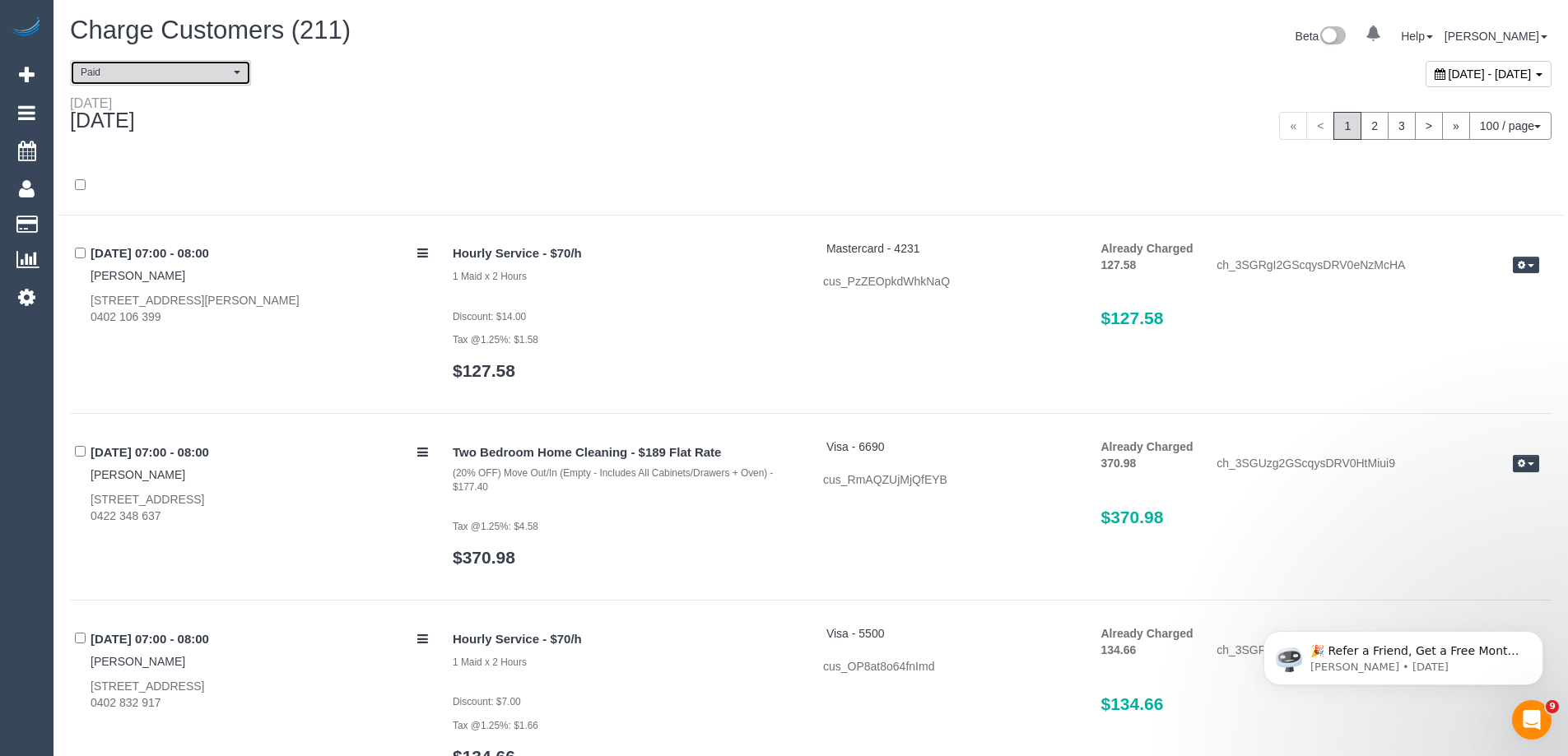
click at [168, 75] on span "Paid" at bounding box center [155, 73] width 149 height 14
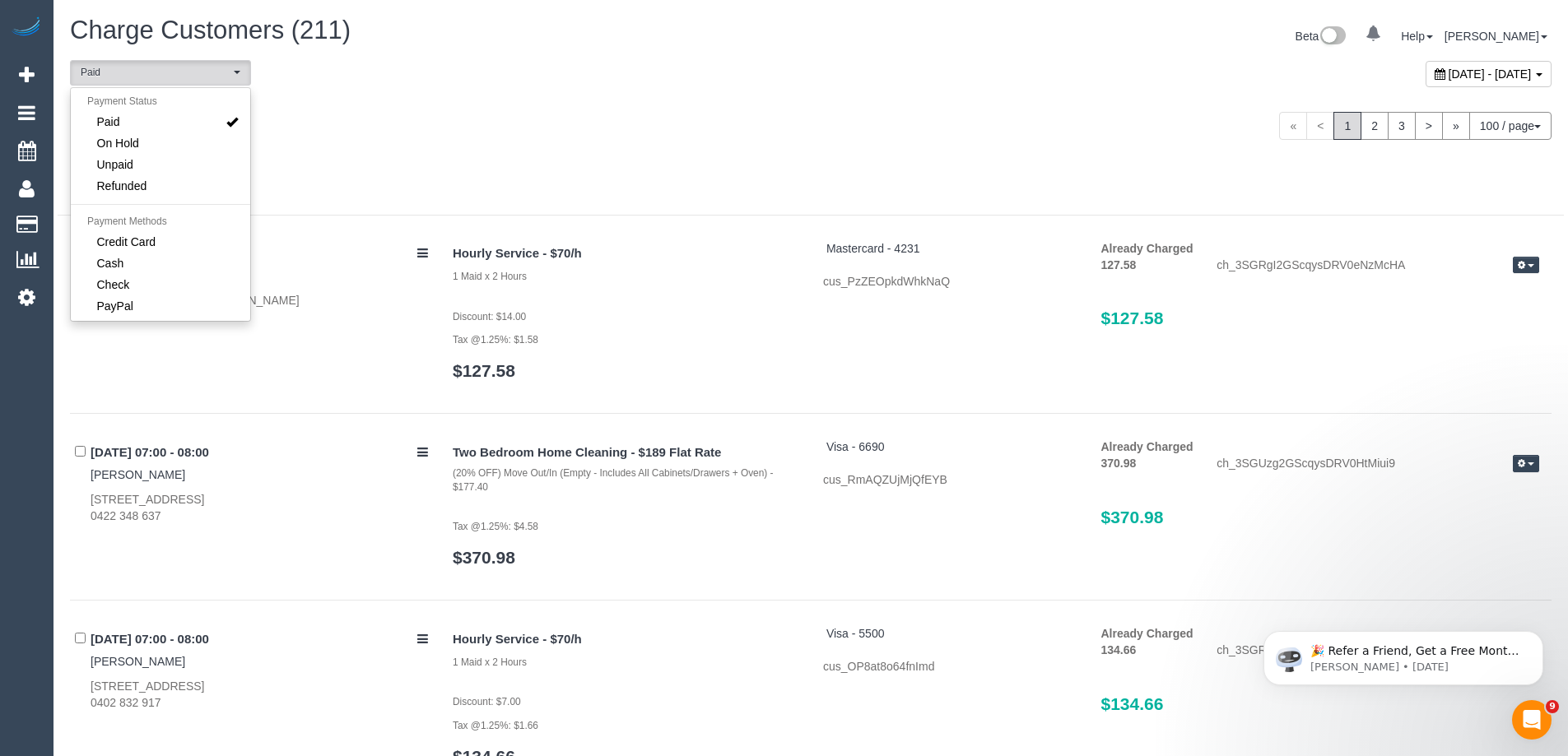
click at [421, 132] on div "Thursday October 09, 2025" at bounding box center [434, 117] width 753 height 44
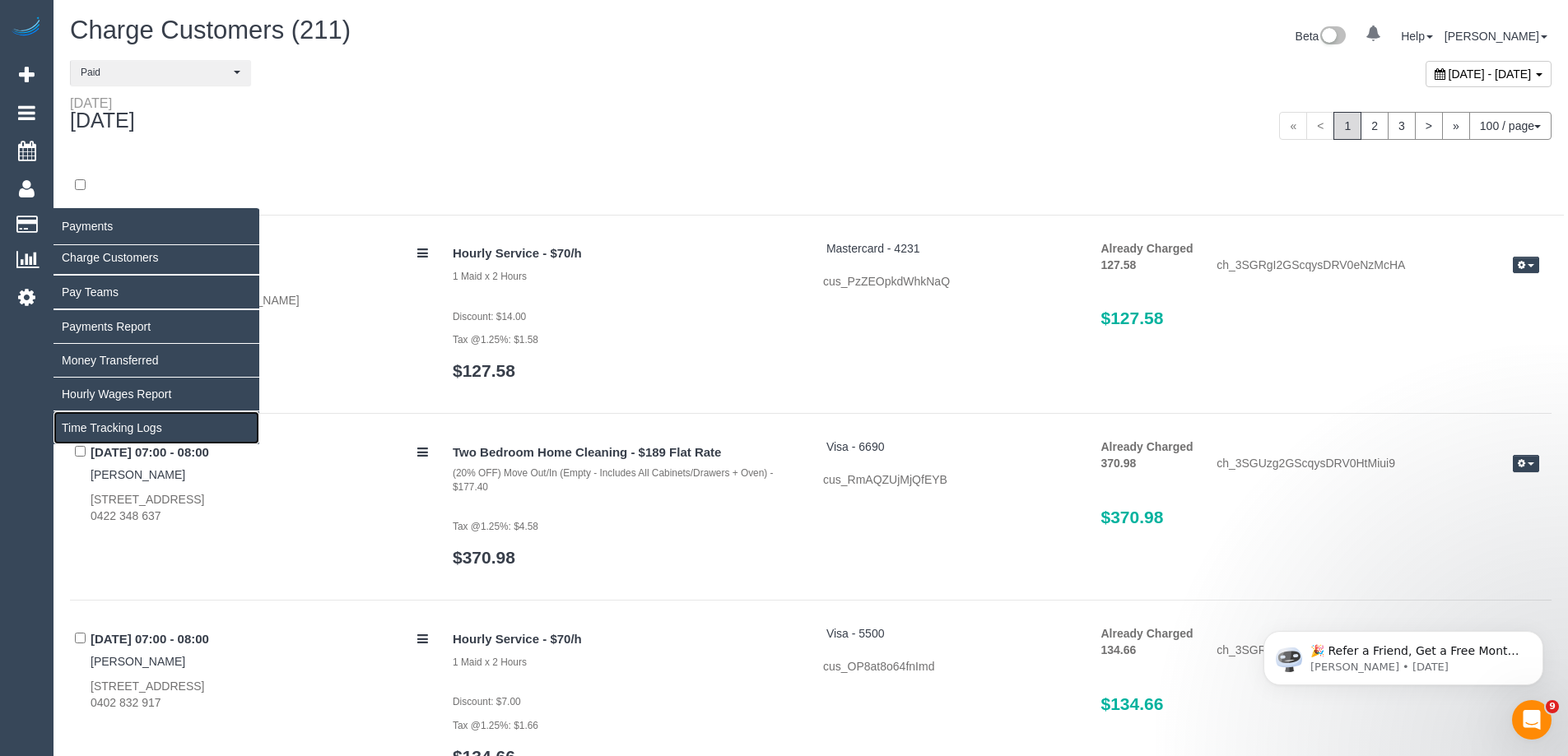
click at [112, 433] on link "Time Tracking Logs" at bounding box center [156, 427] width 206 height 33
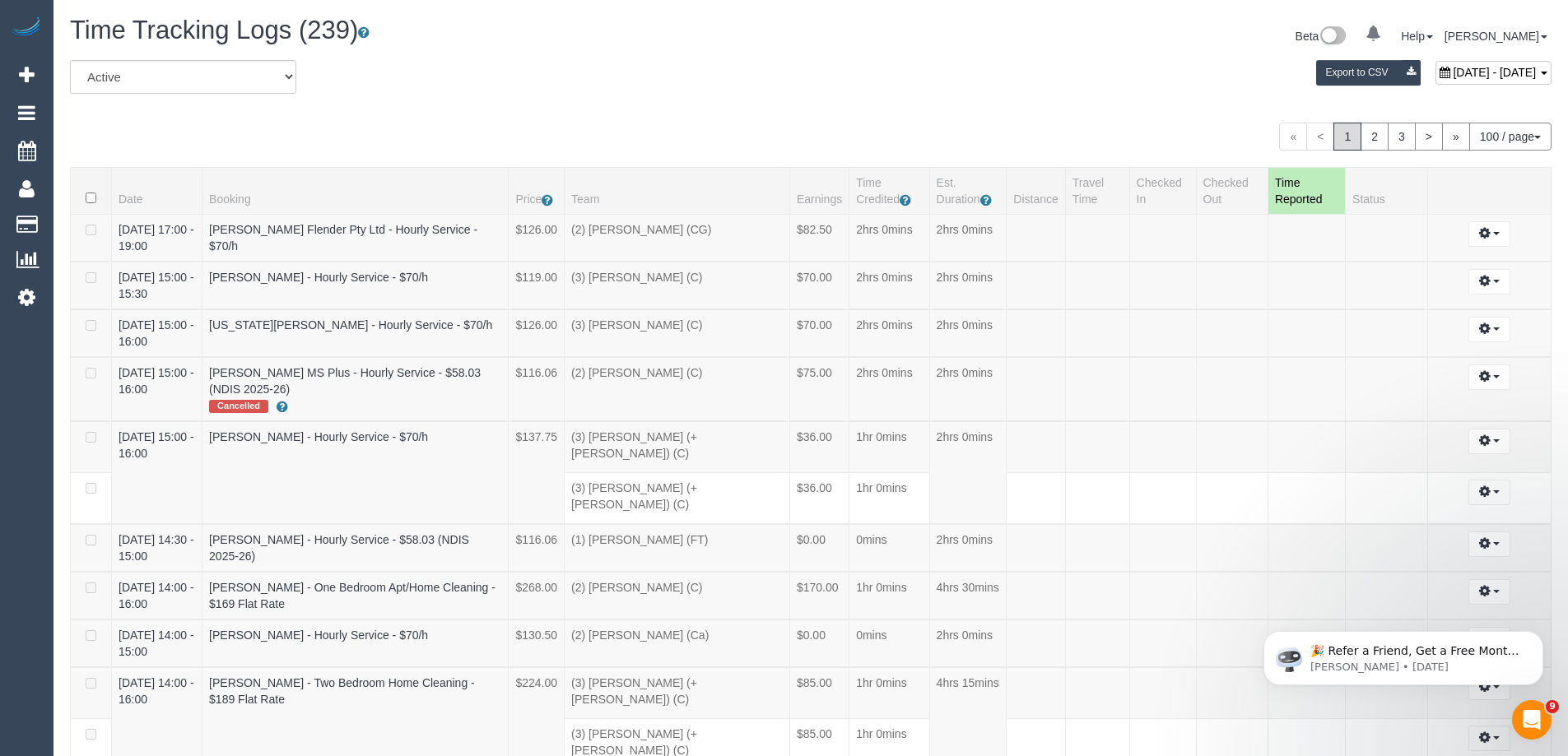
click at [1122, 123] on div "« < 1 2 3 > » 100 / page 10 / page 20 / page 30 / page 40 / page 50 / page 100 …" at bounding box center [810, 136] width 1481 height 28
click at [1493, 234] on span "button" at bounding box center [1495, 234] width 6 height 4
click at [1369, 143] on link "2" at bounding box center [1374, 136] width 28 height 28
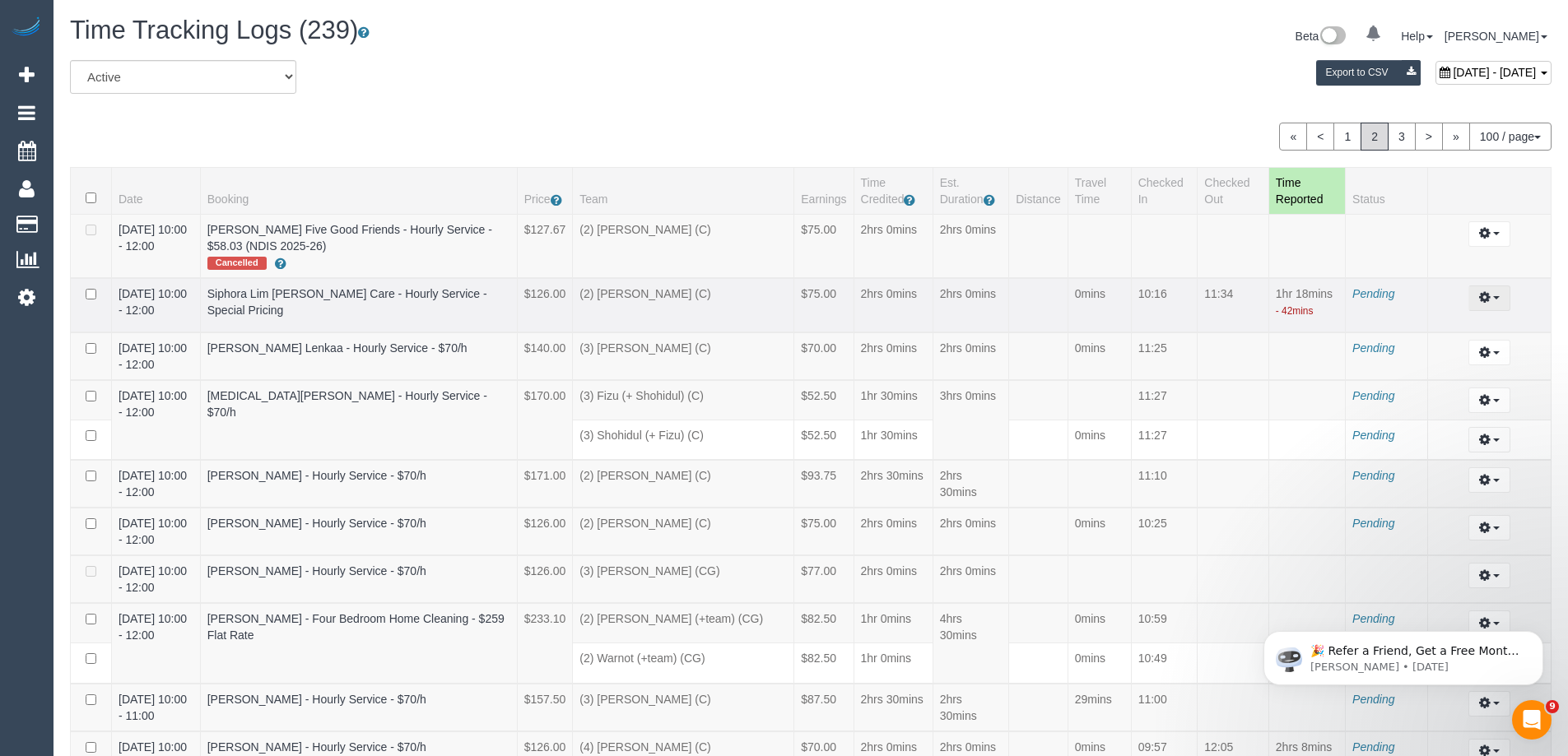
click at [1480, 296] on icon "button" at bounding box center [1485, 297] width 12 height 10
click at [1413, 361] on link "Archive ..." at bounding box center [1444, 366] width 130 height 22
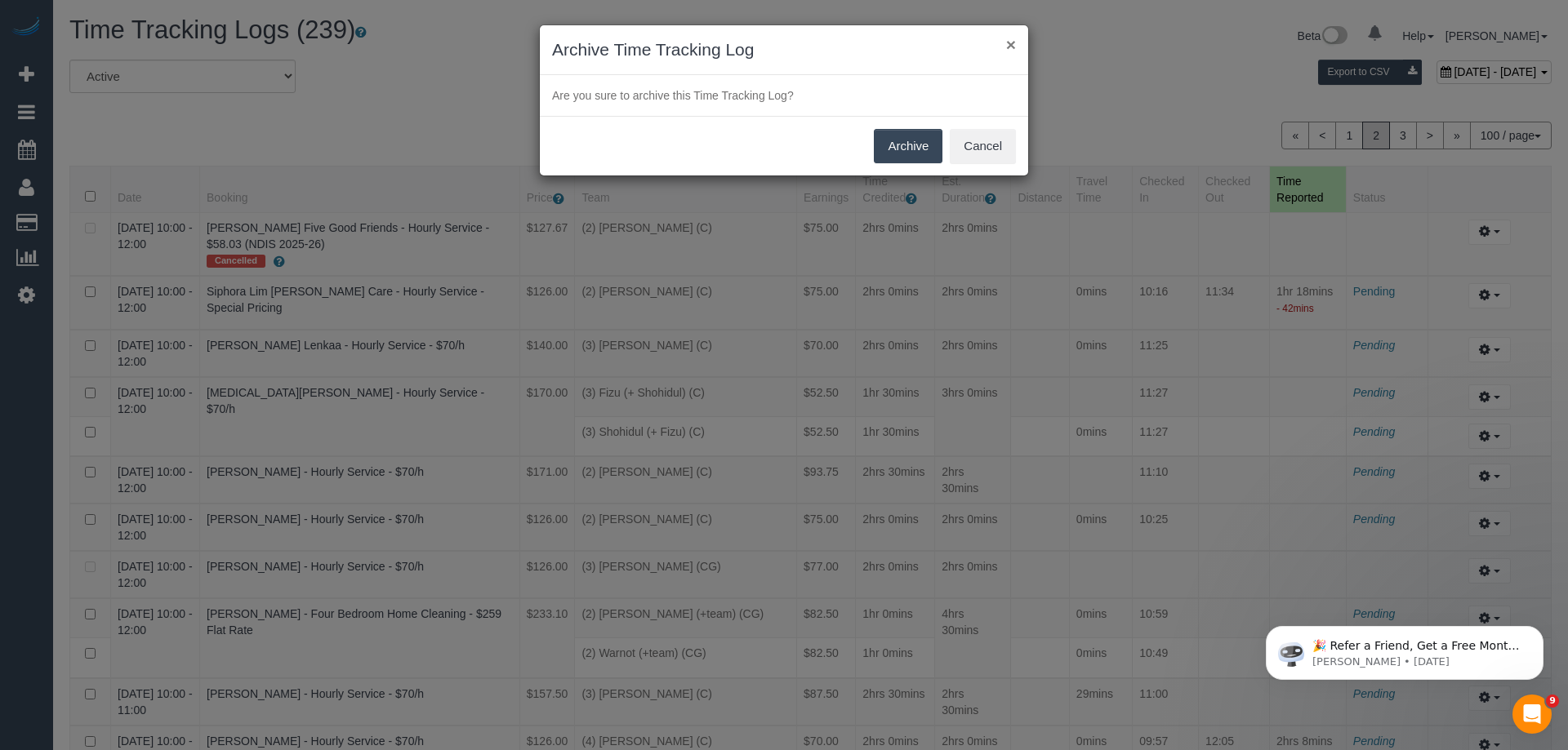
drag, startPoint x: 1012, startPoint y: 45, endPoint x: 1042, endPoint y: 65, distance: 36.1
click at [1012, 45] on button "×" at bounding box center [1011, 44] width 10 height 17
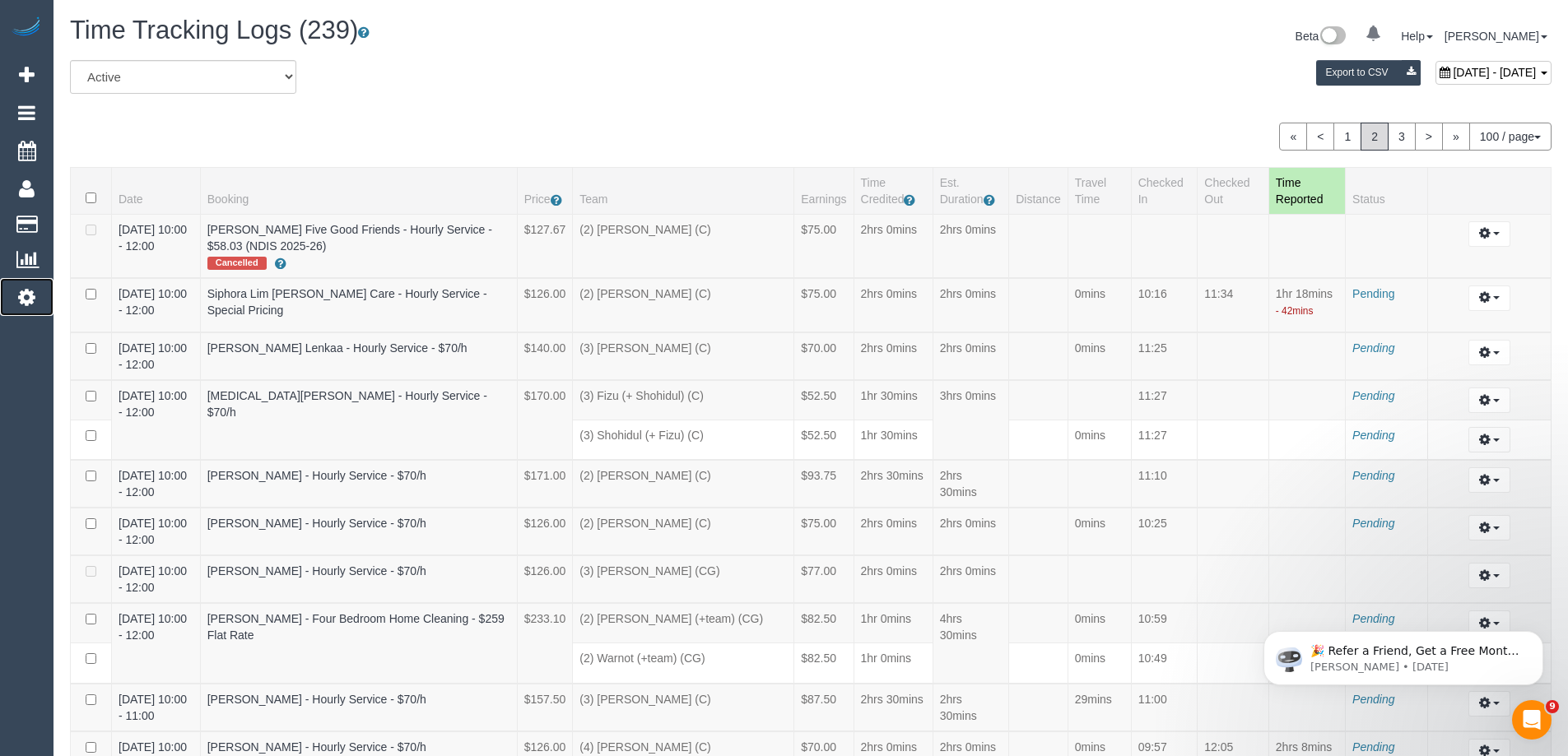
click at [26, 300] on icon at bounding box center [26, 298] width 17 height 20
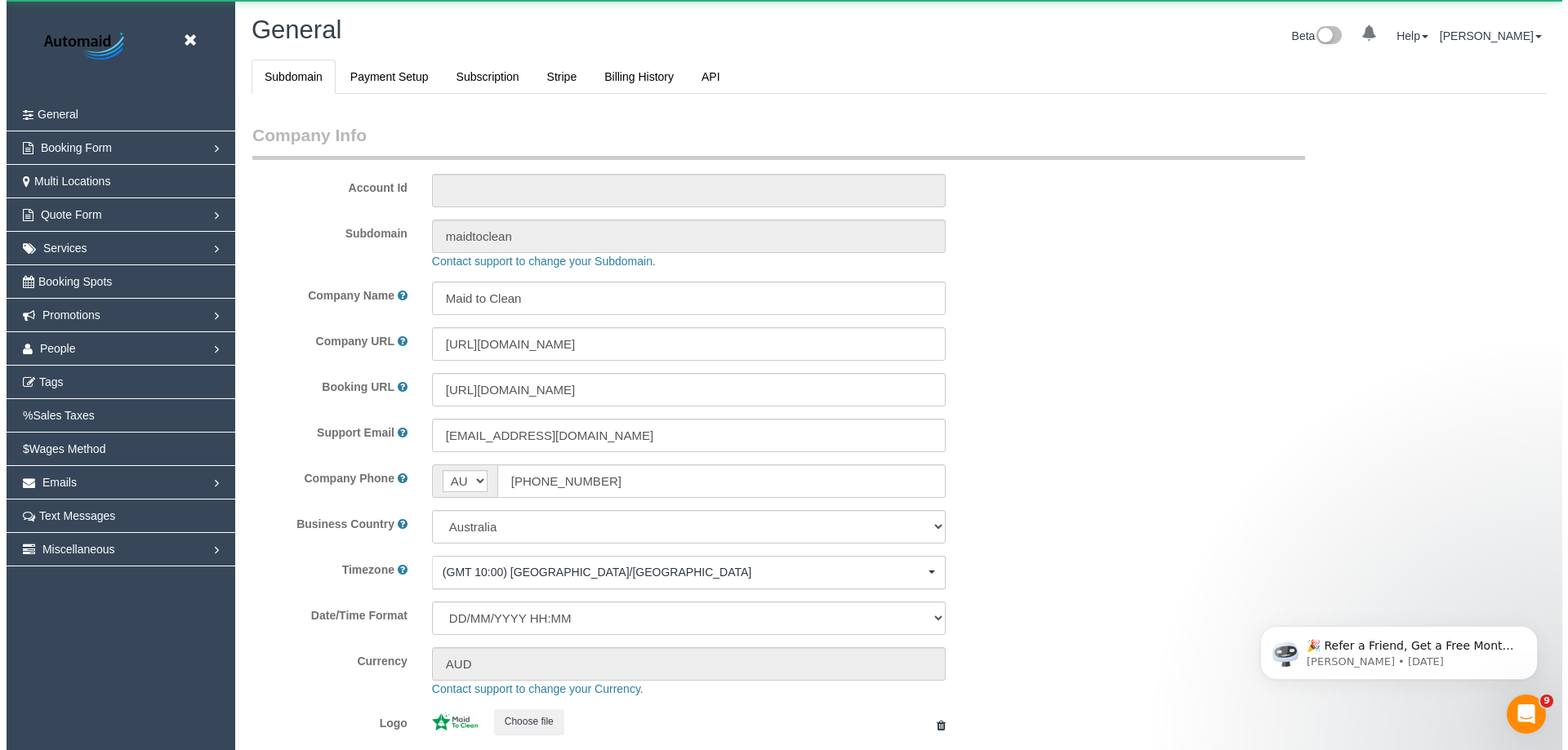
scroll to position [3700, 1556]
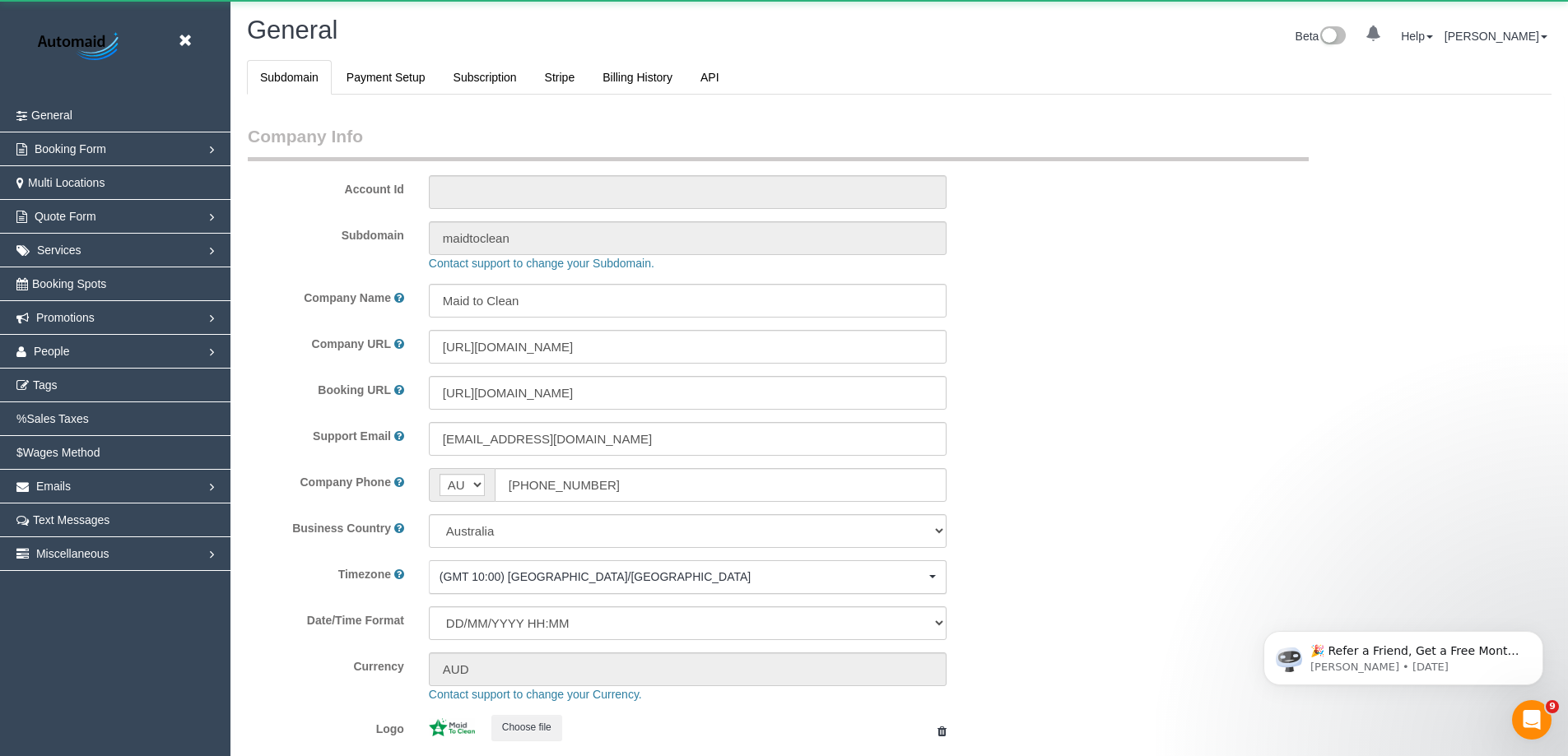
select select "1"
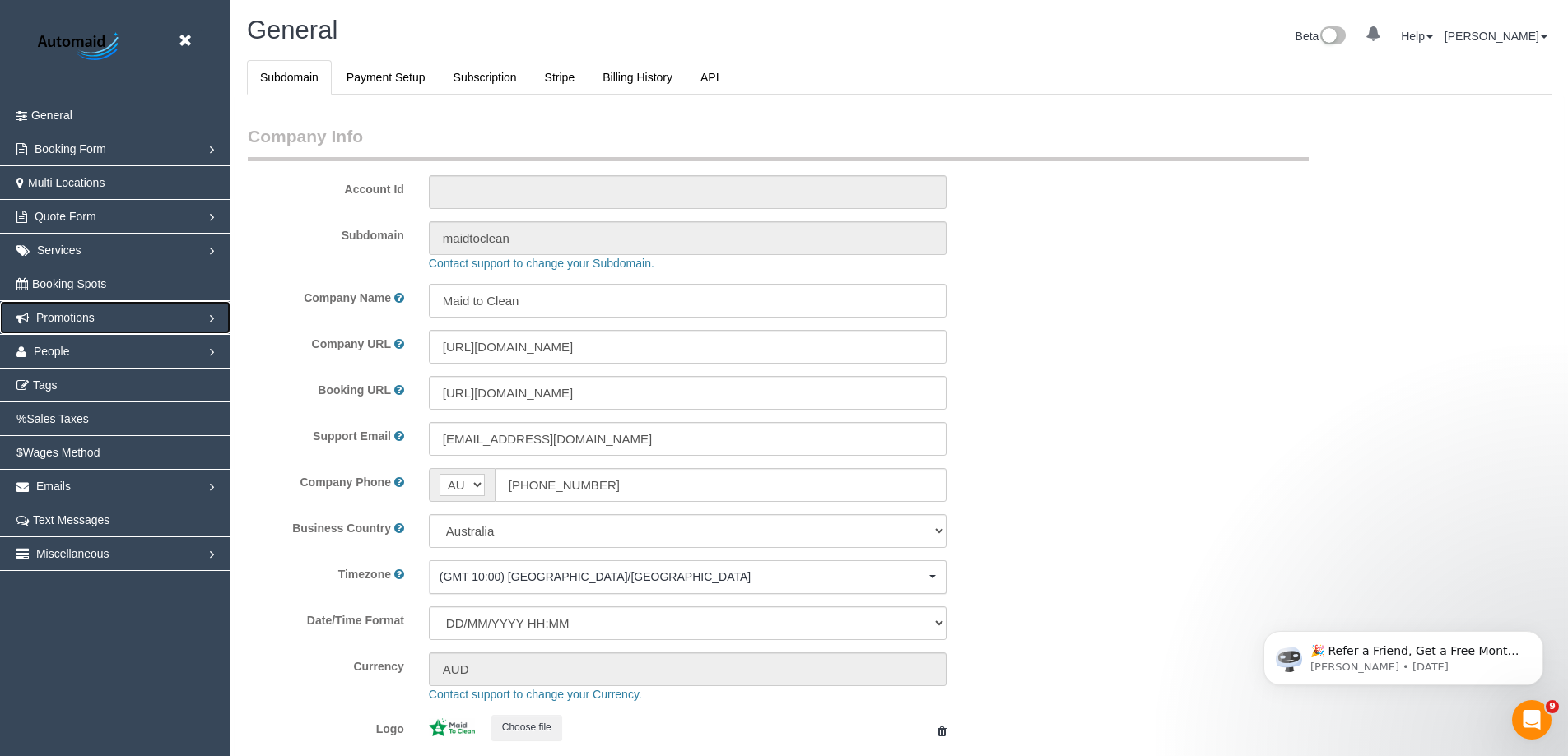
click at [38, 319] on span "Promotions" at bounding box center [65, 318] width 58 height 14
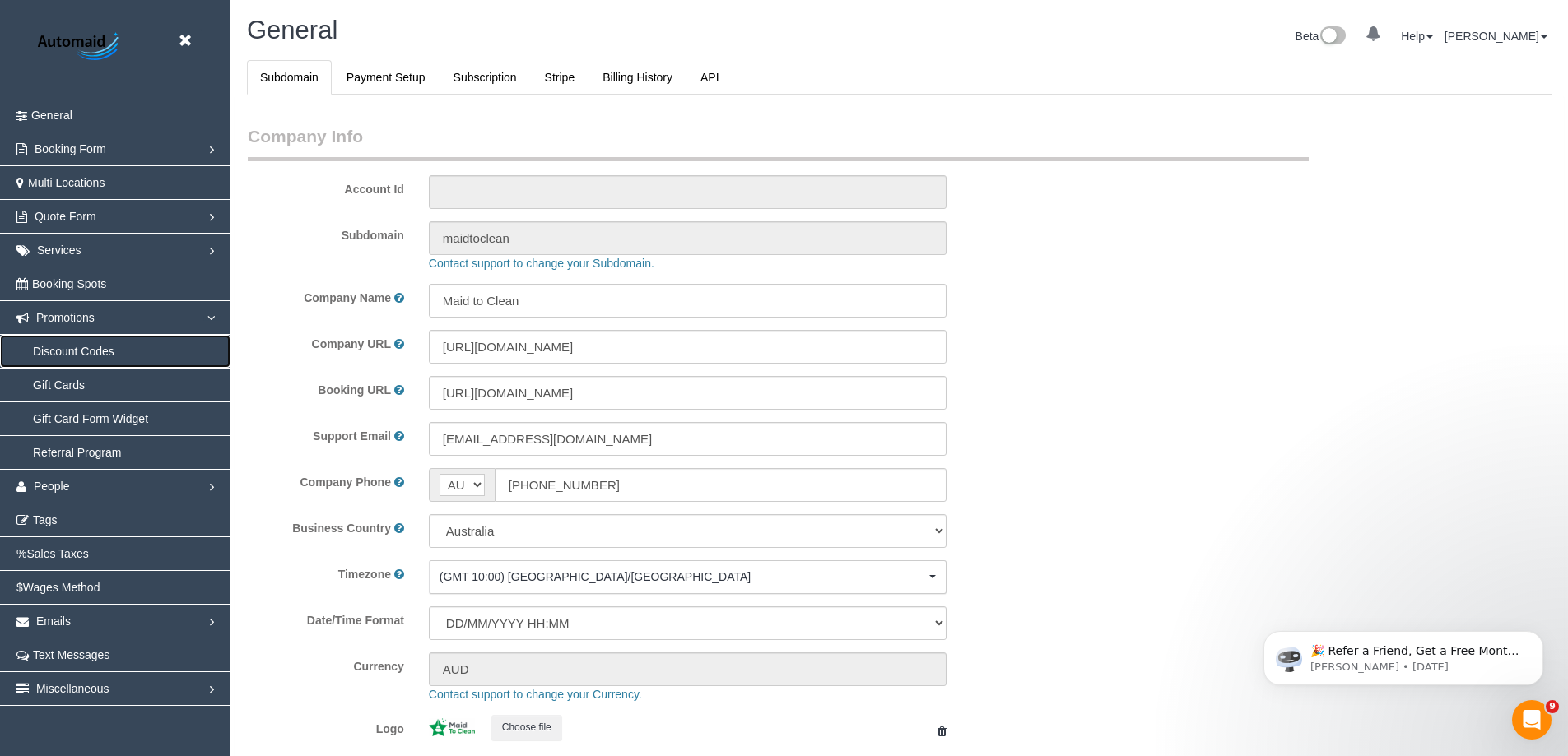
click at [74, 353] on link "Discount Codes" at bounding box center [115, 351] width 230 height 33
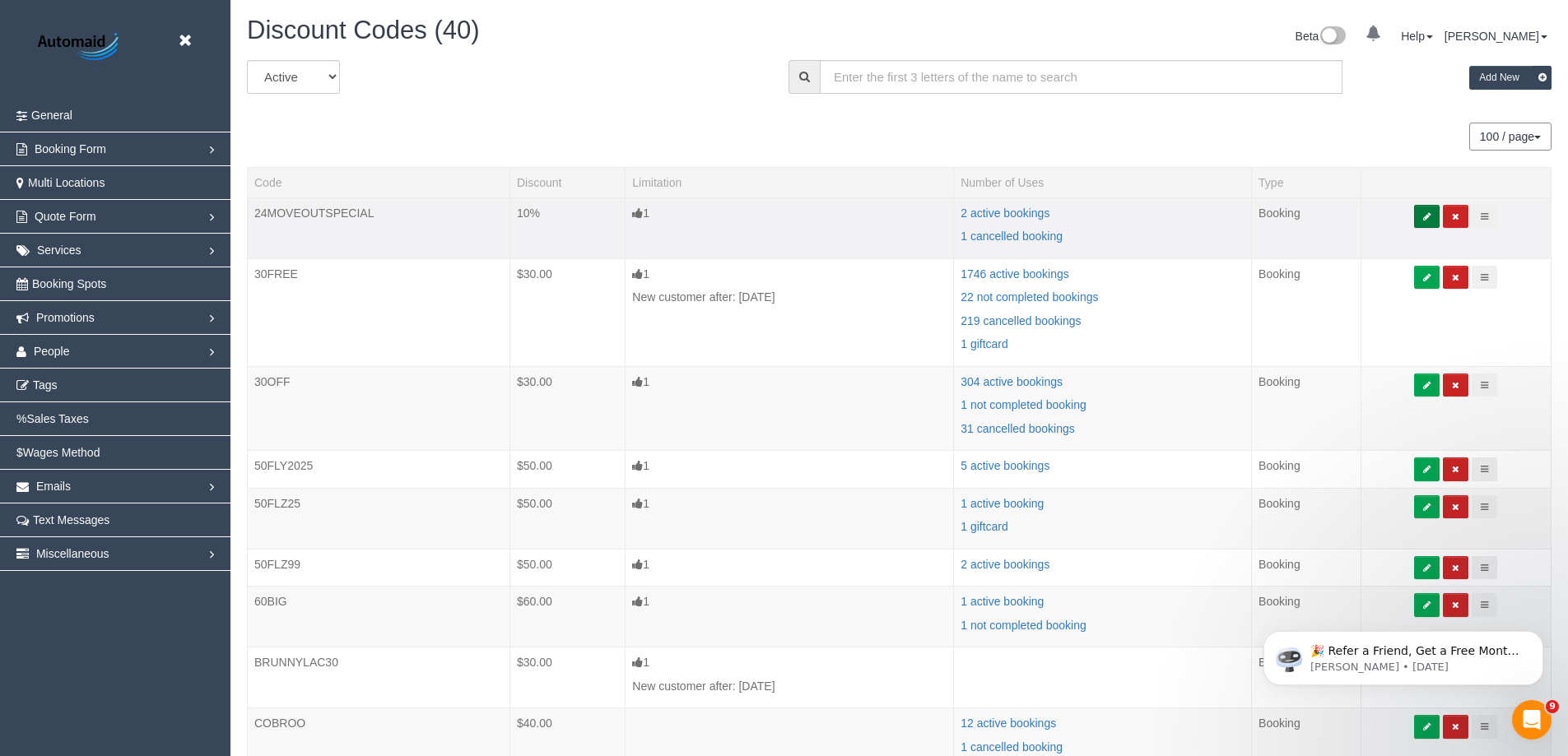
click at [1437, 217] on button at bounding box center [1426, 217] width 25 height 24
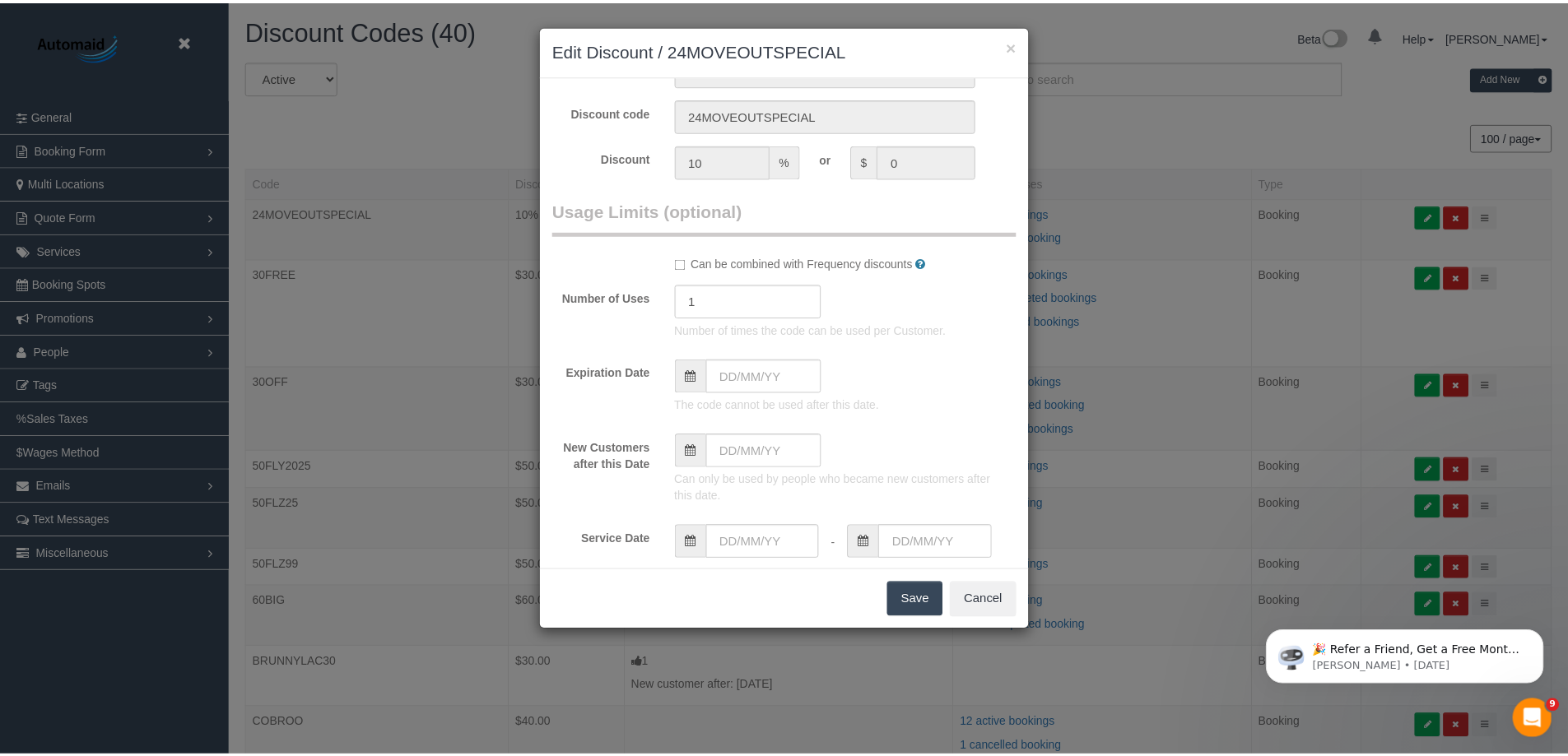
scroll to position [235, 0]
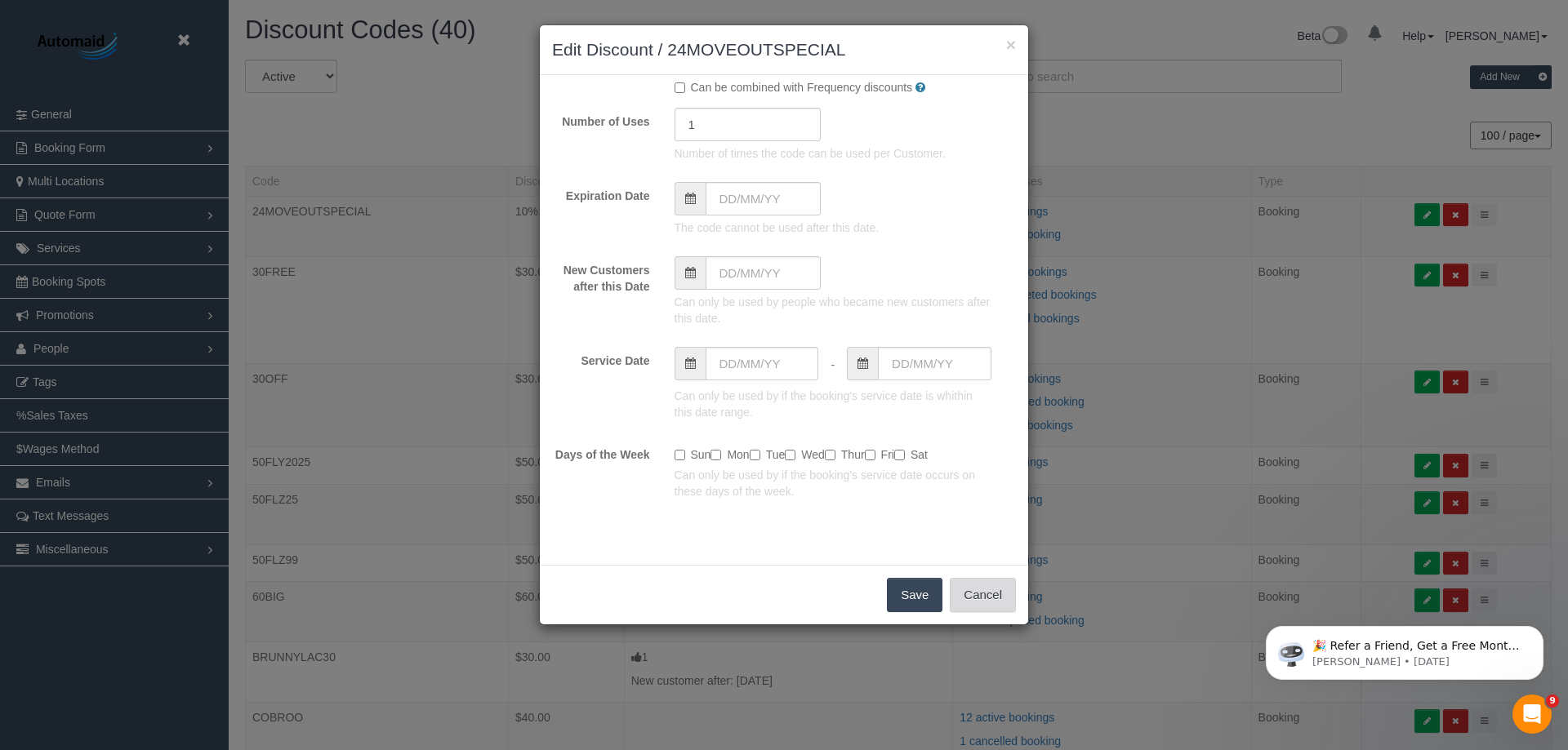
click at [972, 591] on button "Cancel" at bounding box center [983, 595] width 66 height 34
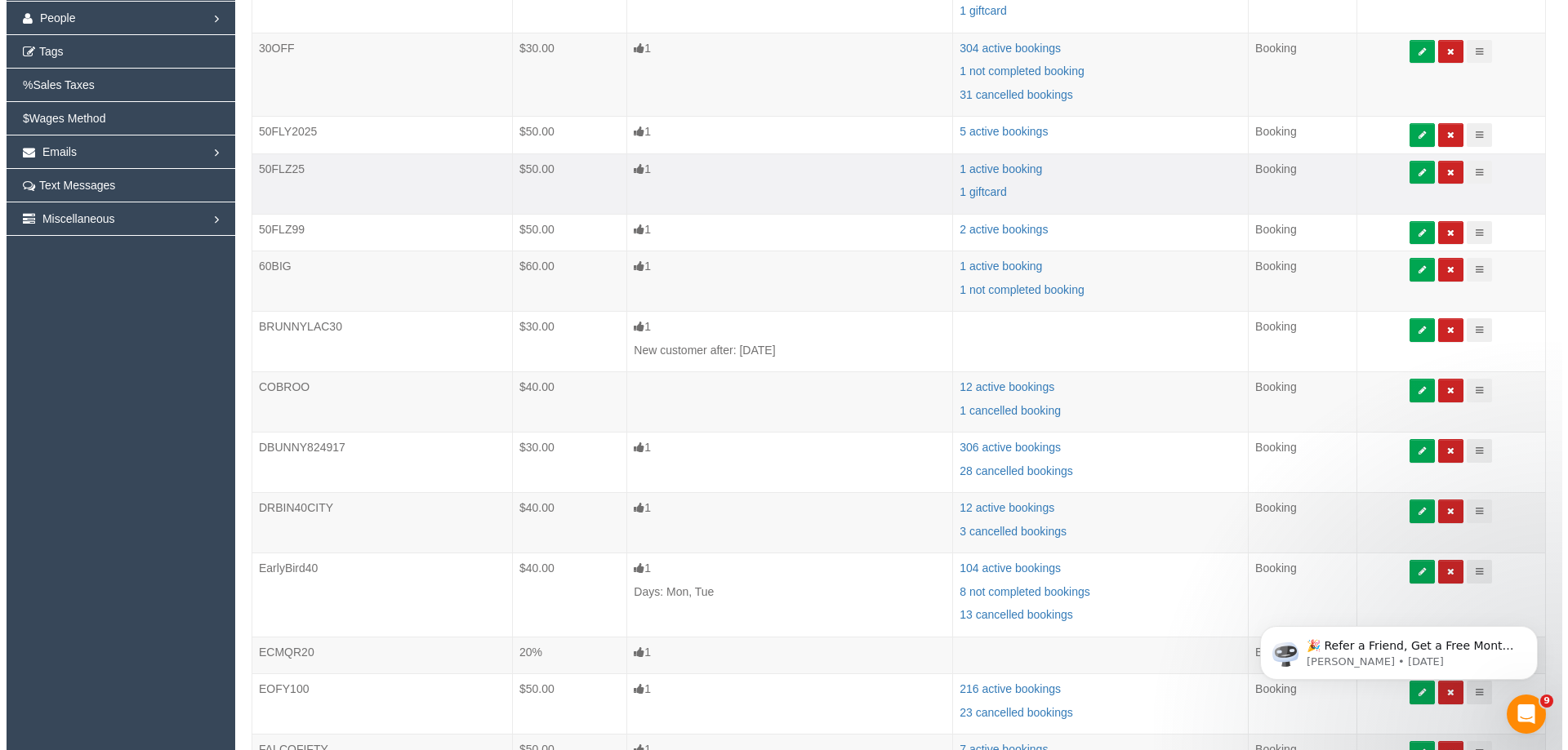
scroll to position [0, 0]
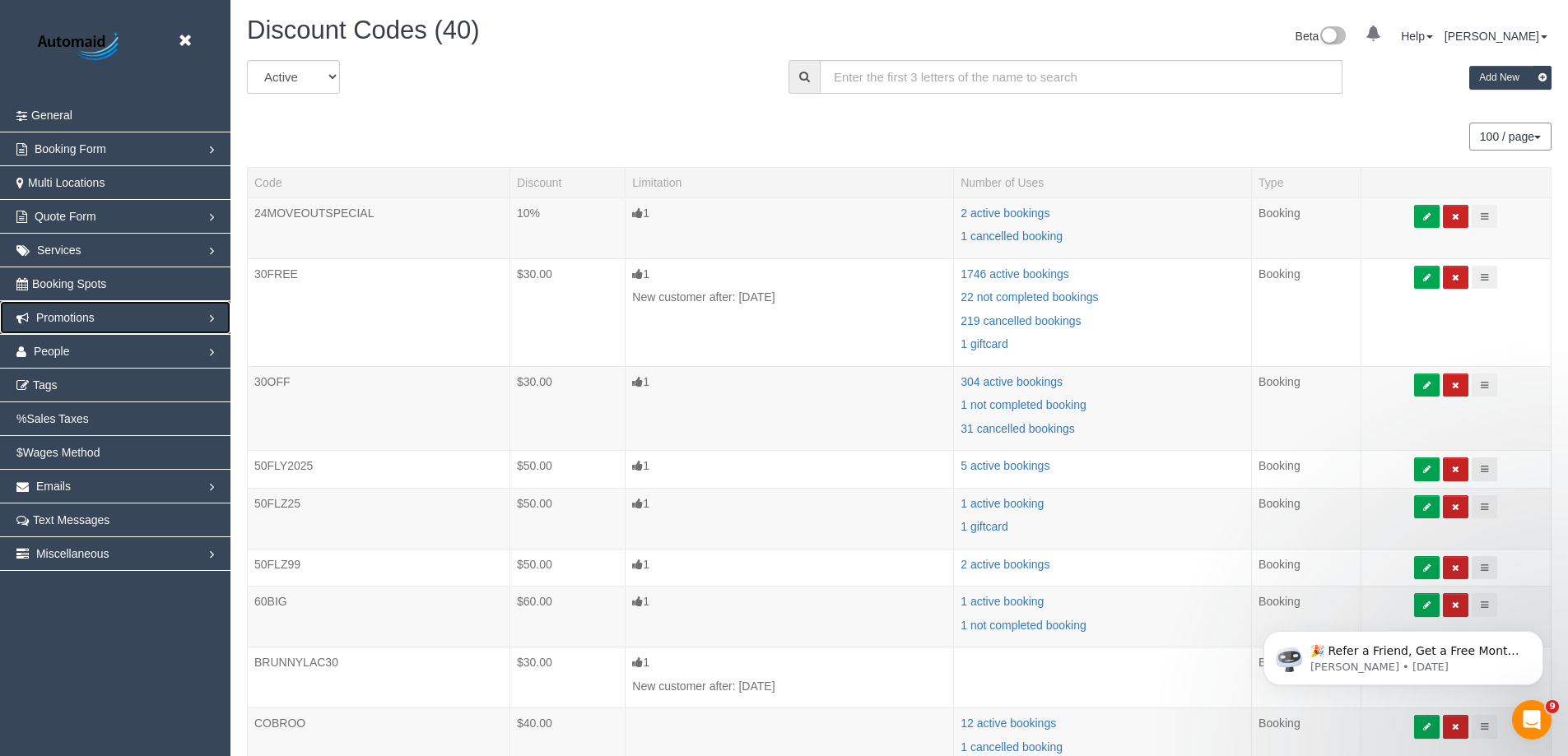
click at [71, 322] on span "Promotions" at bounding box center [65, 318] width 58 height 14
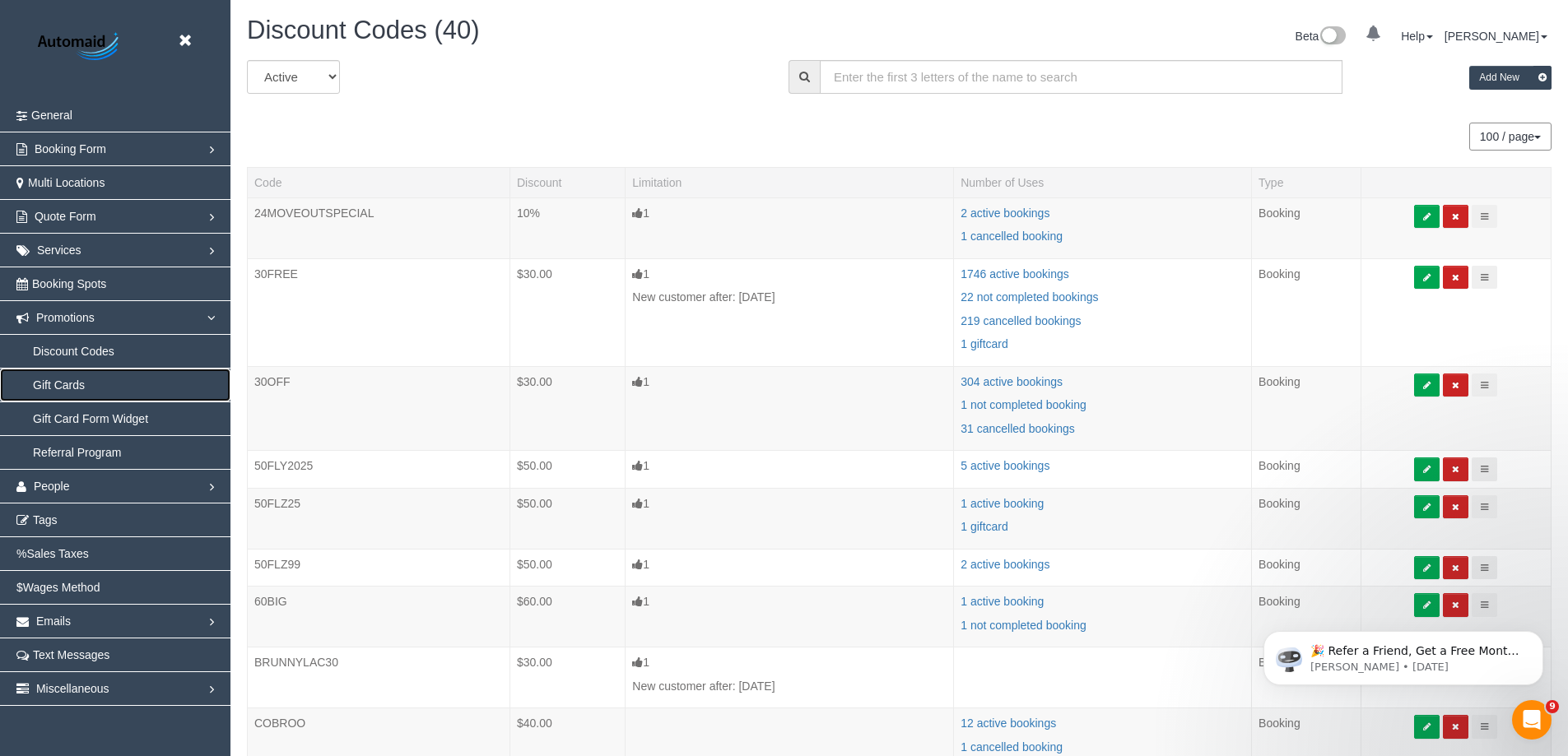
click at [69, 386] on link "Gift Cards" at bounding box center [115, 385] width 230 height 33
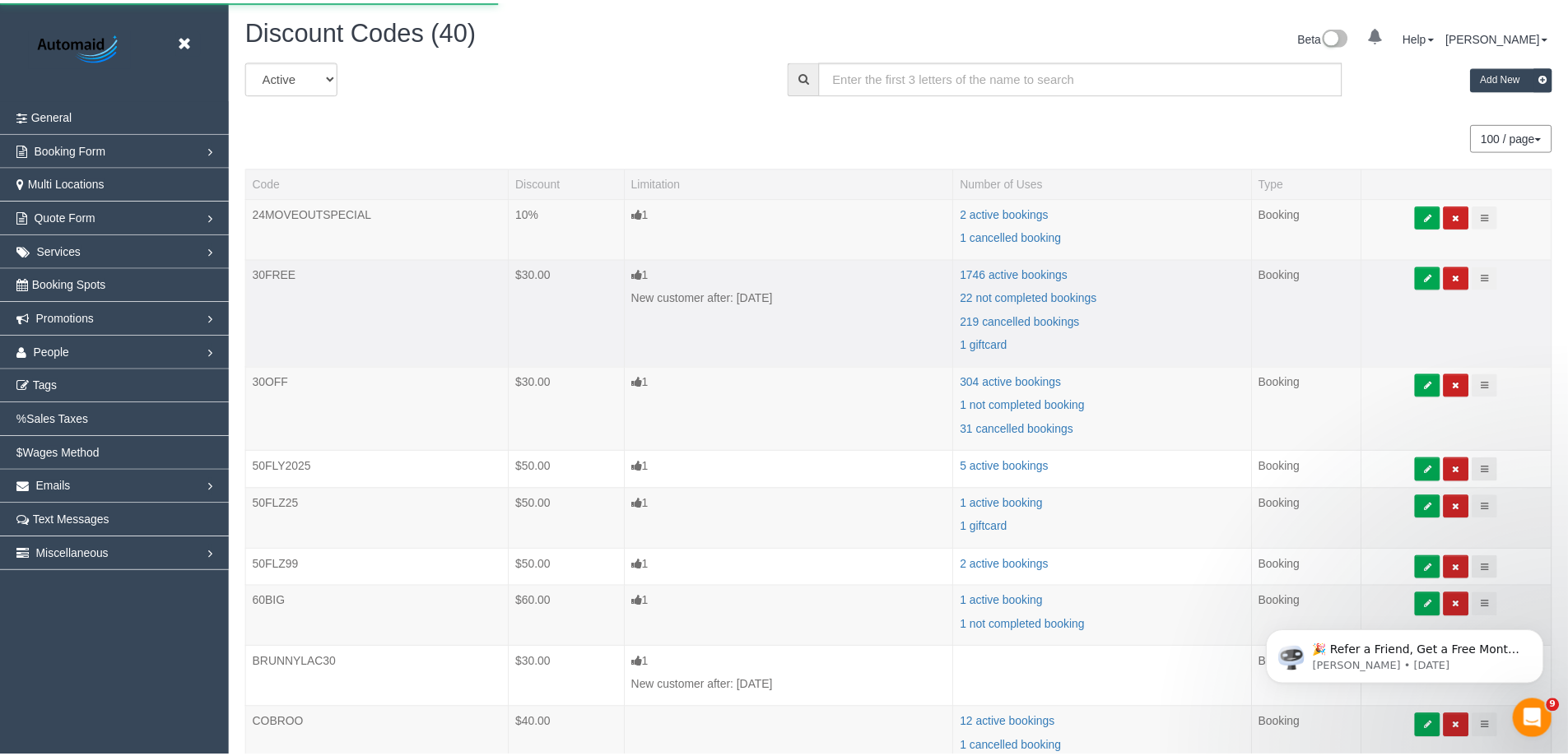
scroll to position [81643, 80714]
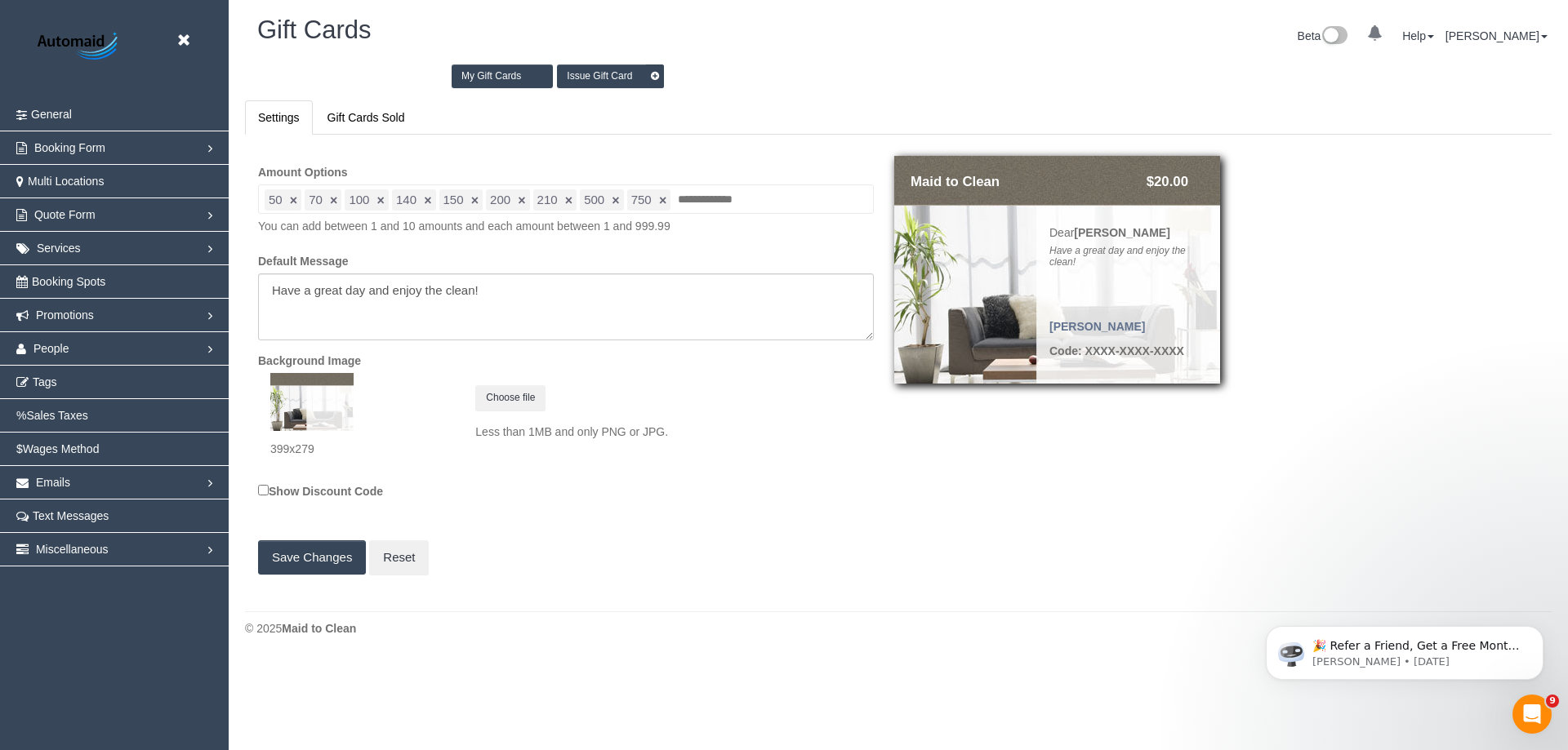
click at [595, 68] on link "Issue Gift Card" at bounding box center [611, 77] width 107 height 23
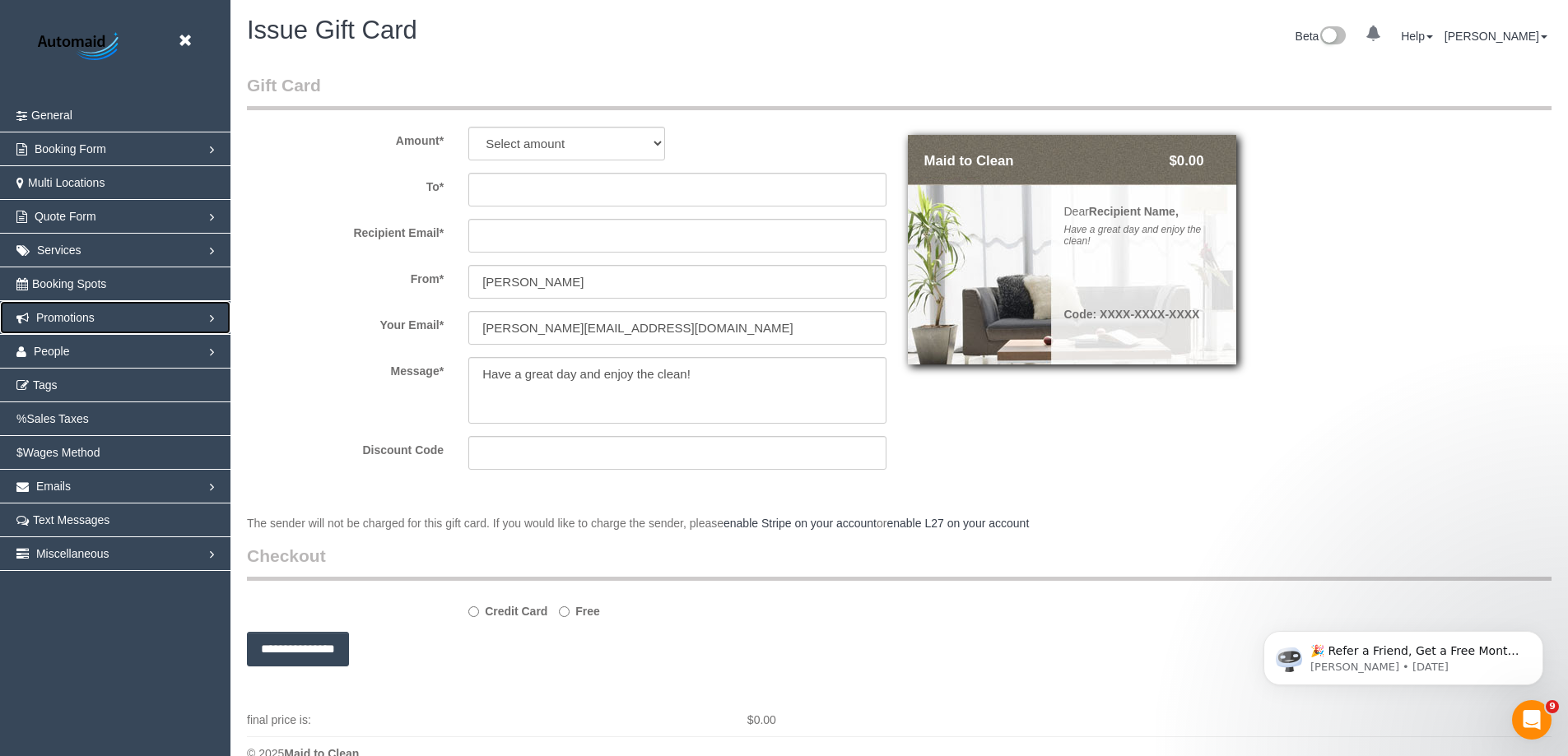
click at [94, 309] on link "Promotions" at bounding box center [115, 318] width 230 height 33
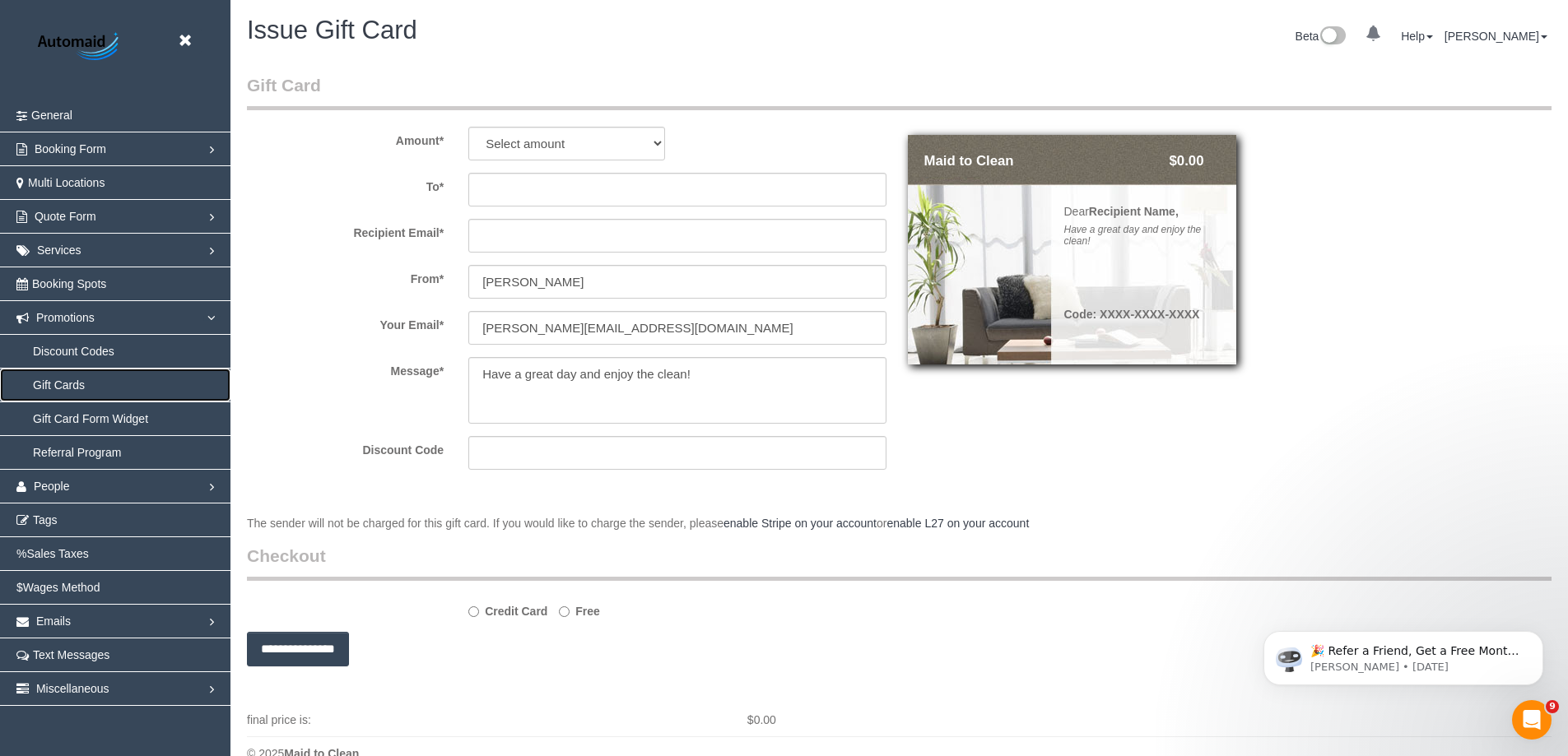
click at [69, 376] on link "Gift Cards" at bounding box center [115, 385] width 230 height 33
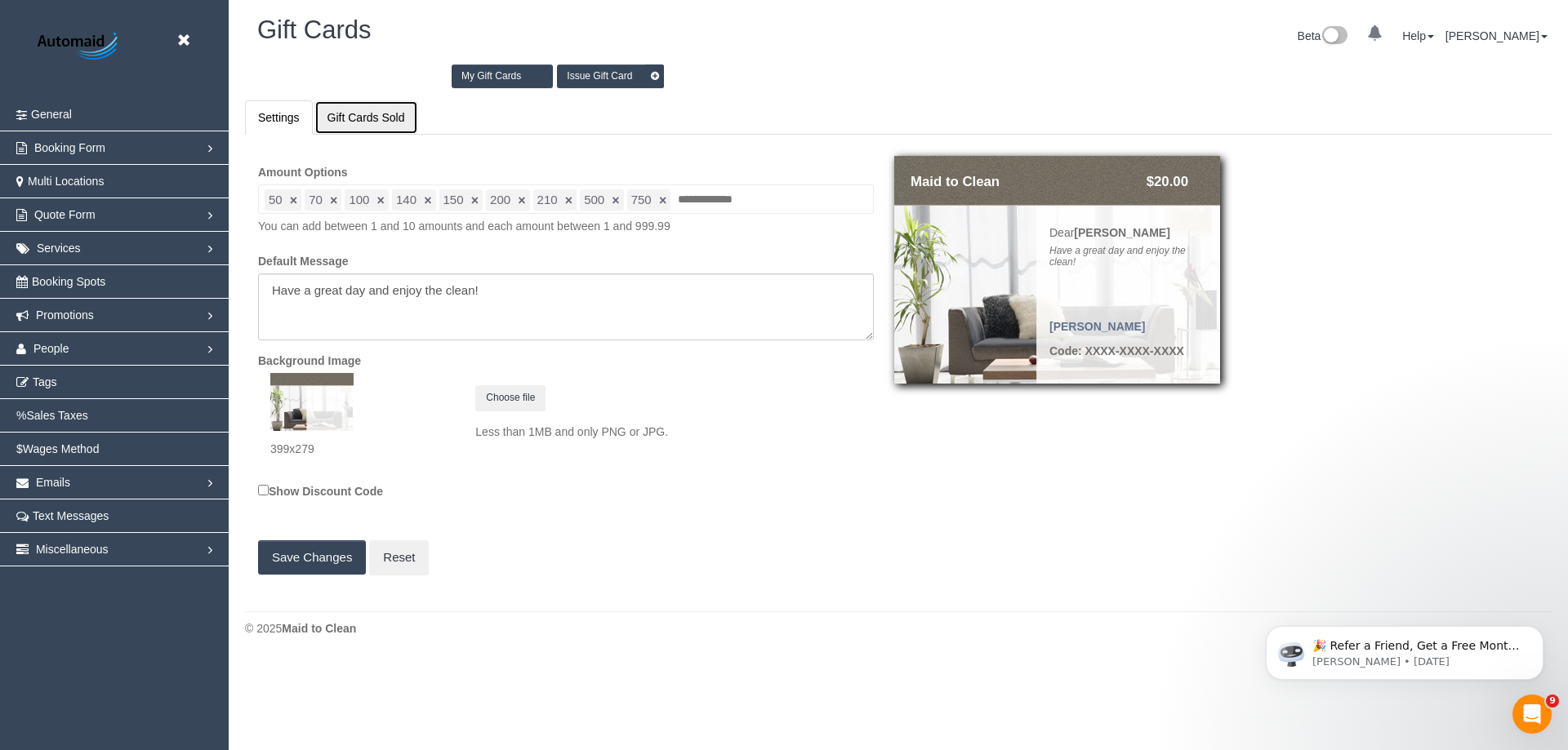
click at [330, 127] on link "Gift Cards Sold" at bounding box center [366, 118] width 104 height 34
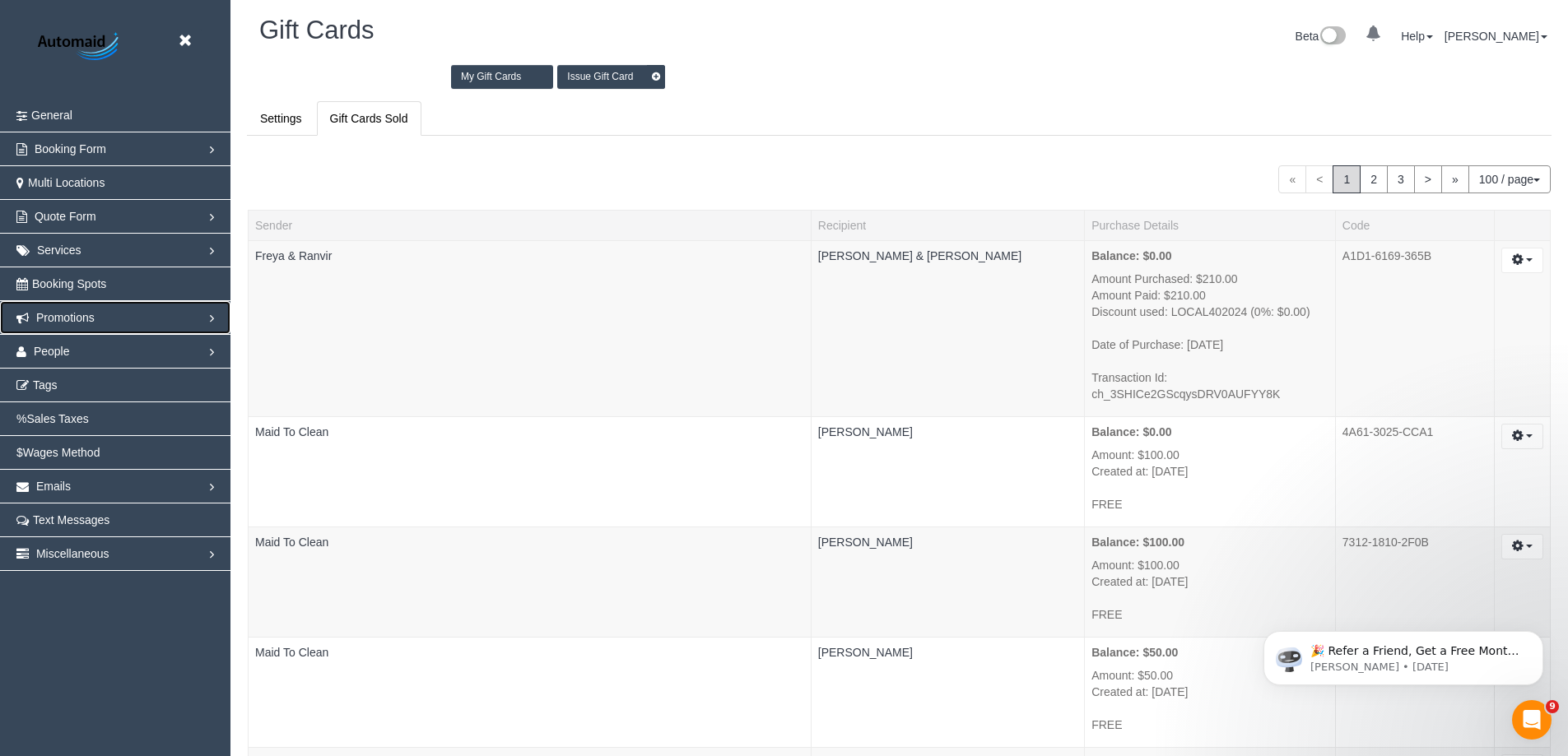
click at [59, 313] on span "Promotions" at bounding box center [65, 318] width 58 height 14
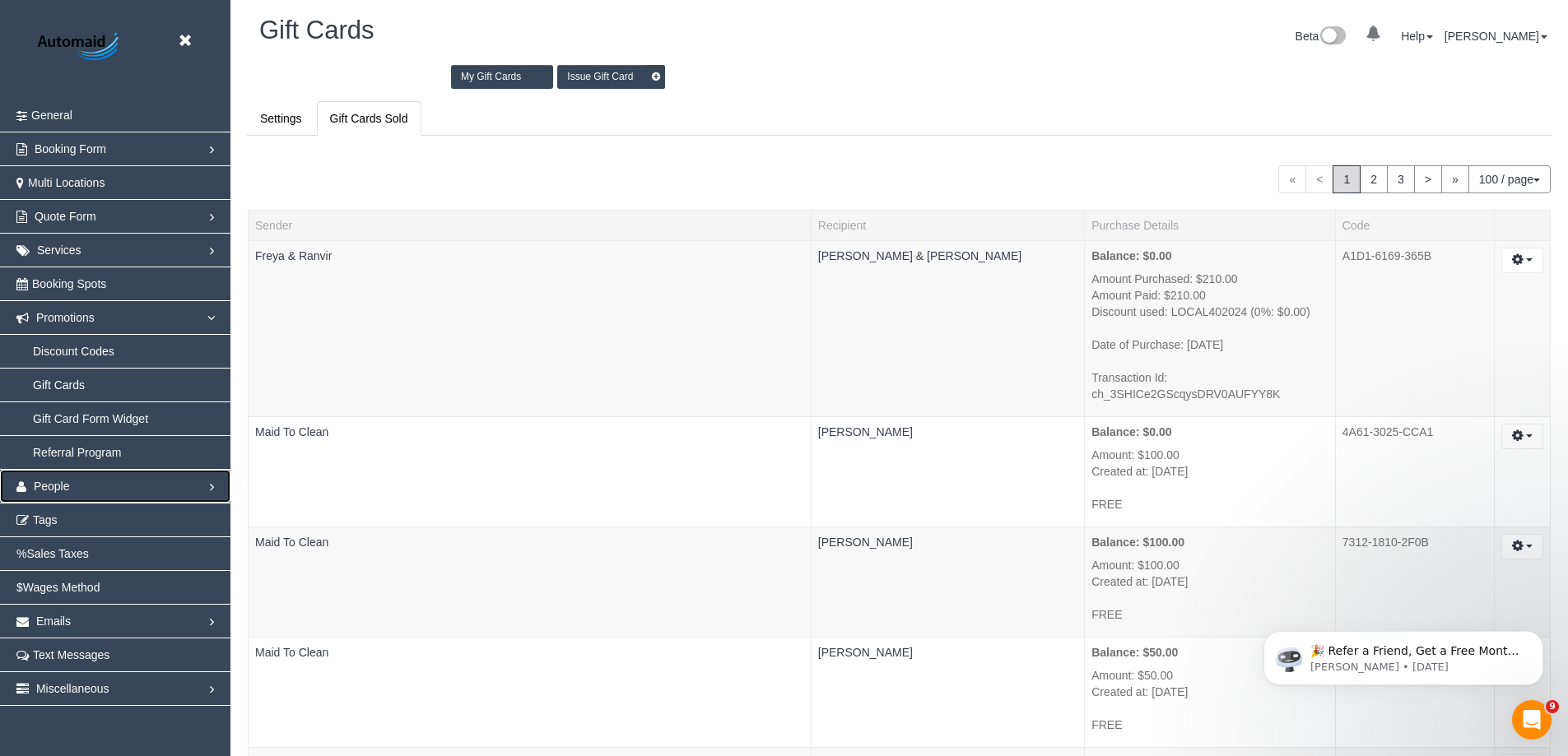
click at [65, 488] on span "People" at bounding box center [52, 486] width 36 height 14
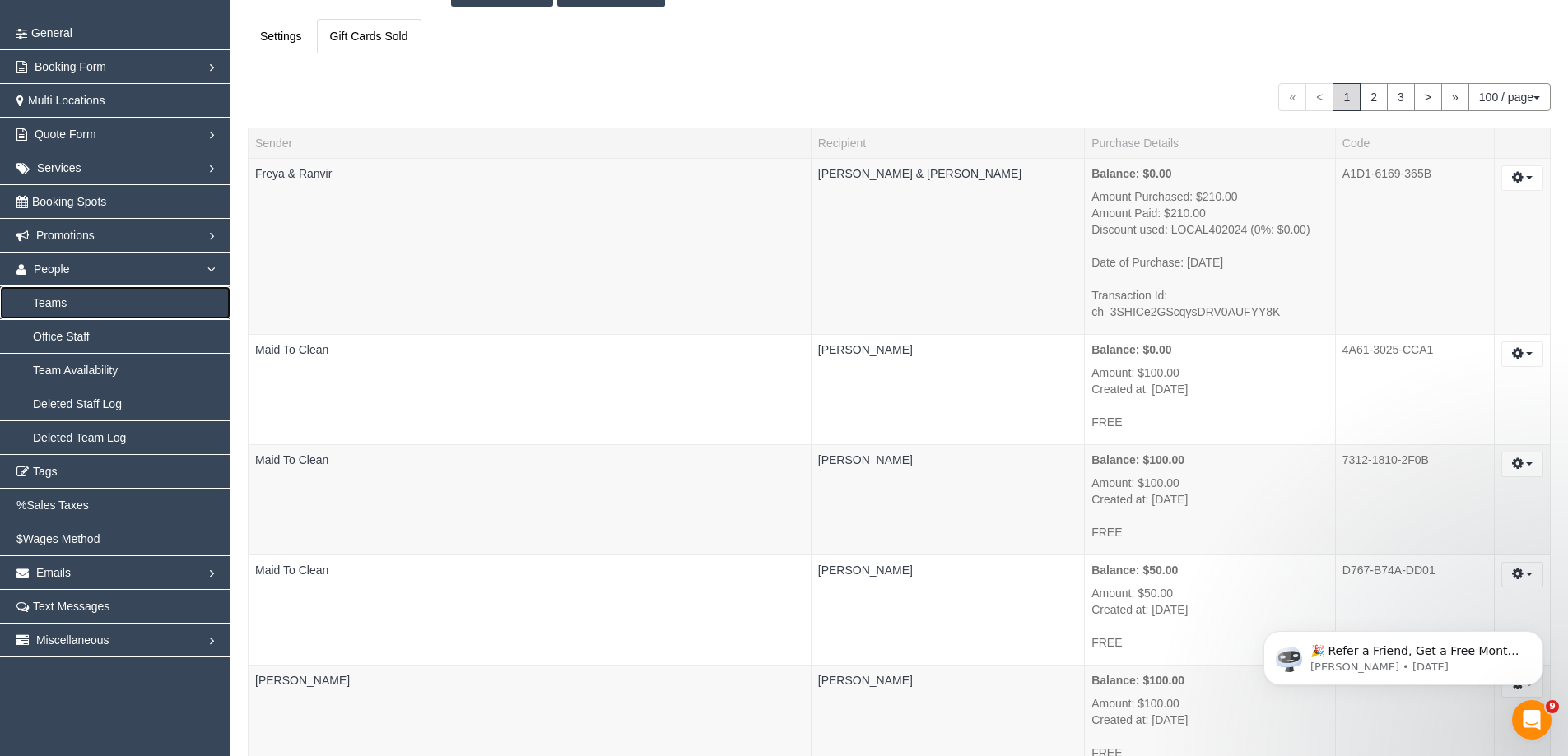
click at [53, 304] on link "Teams" at bounding box center [115, 303] width 230 height 33
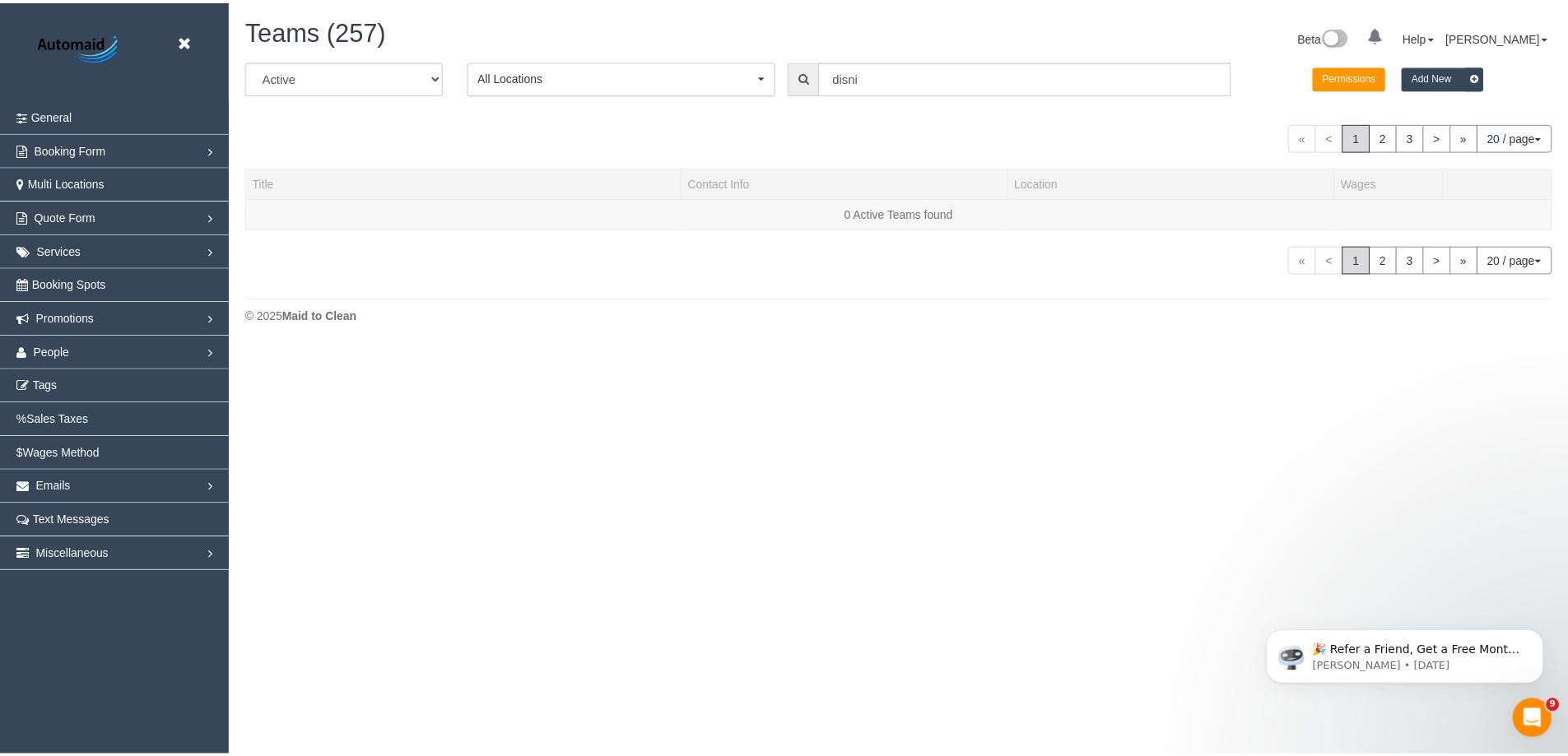
scroll to position [437, 1580]
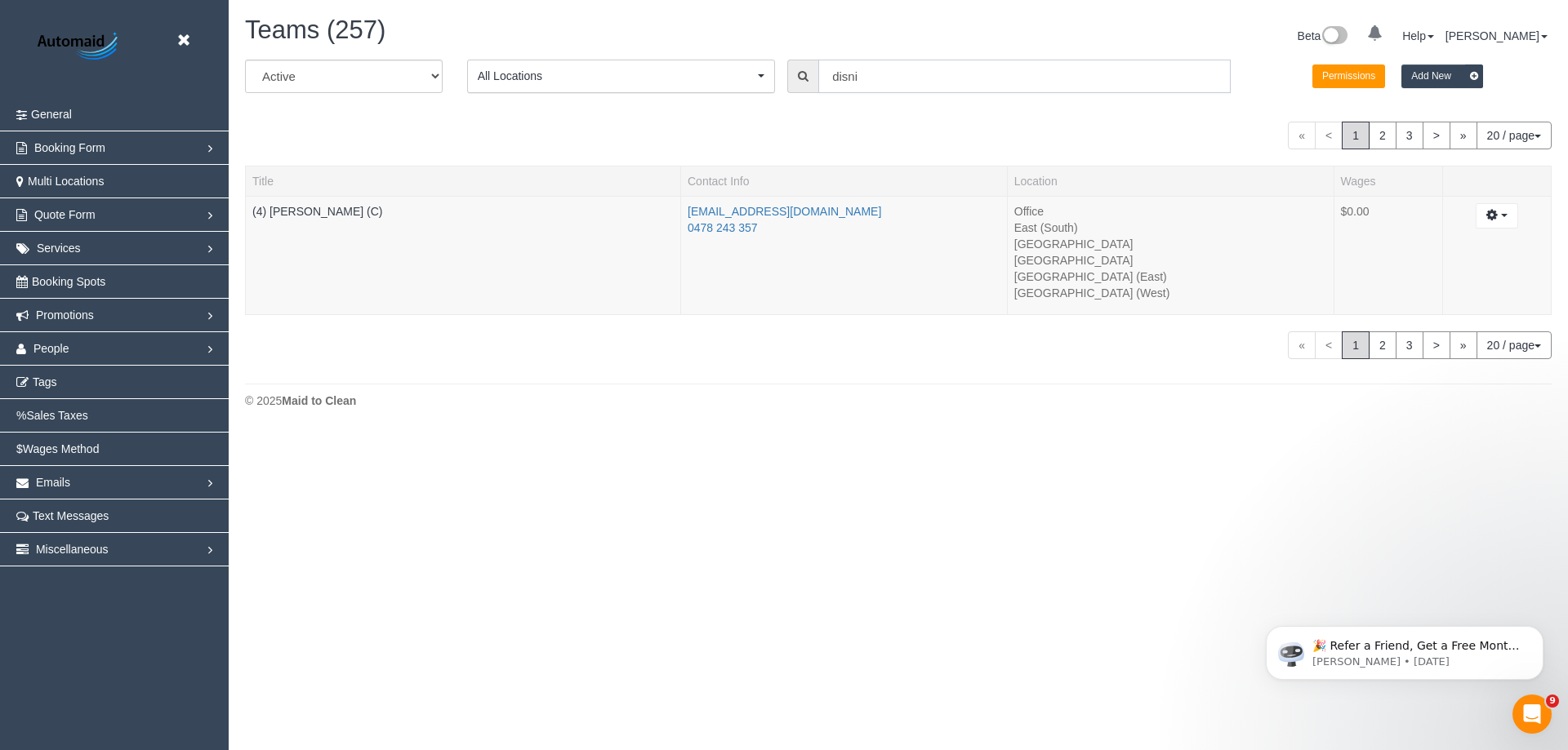
drag, startPoint x: 933, startPoint y: 84, endPoint x: 744, endPoint y: 31, distance: 196.3
click at [823, 64] on input "disni" at bounding box center [1025, 76] width 412 height 33
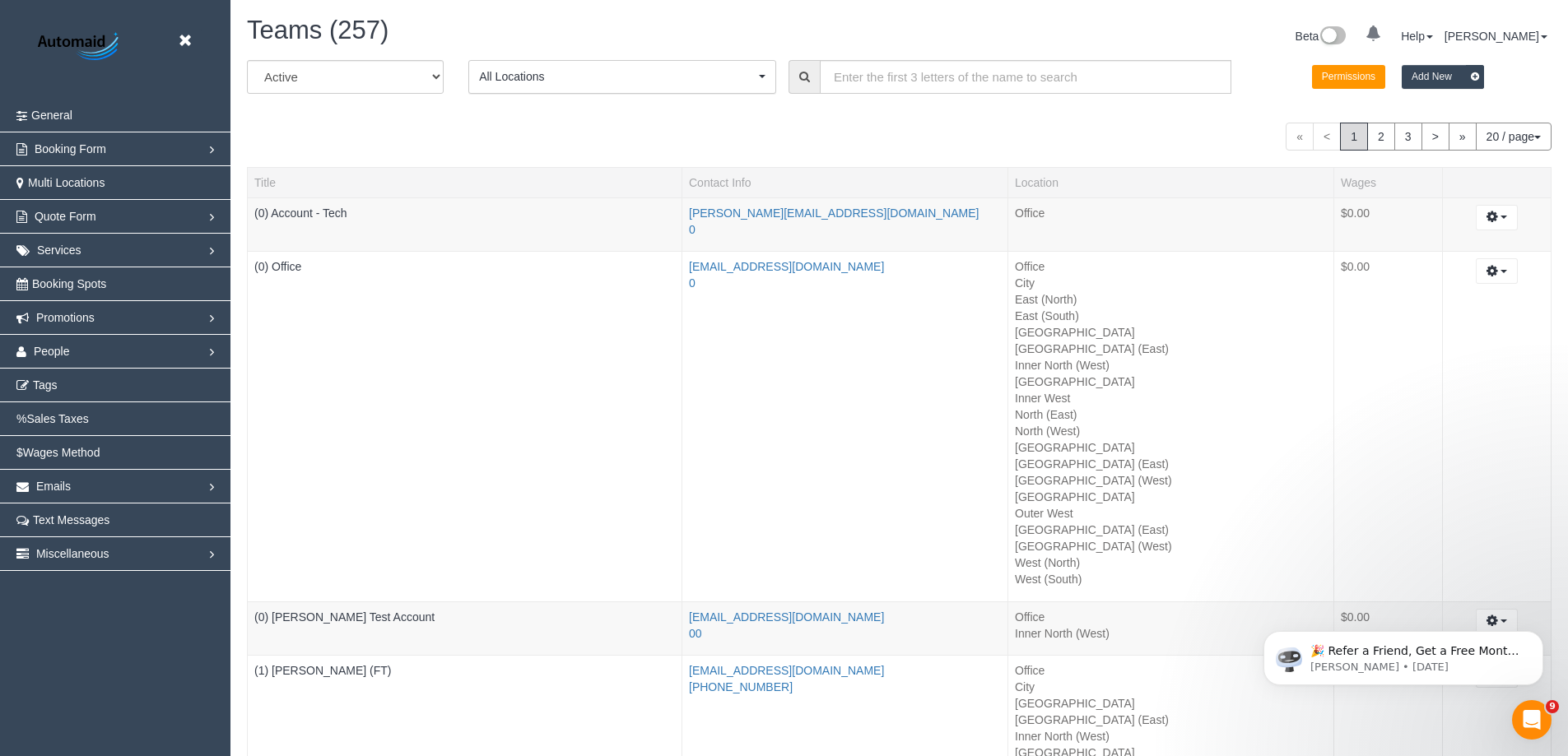
click at [730, 98] on div "All Active Archived All Locations All Locations Active Locations Office [defaul…" at bounding box center [898, 83] width 1329 height 46
drag, startPoint x: 910, startPoint y: 84, endPoint x: 912, endPoint y: 57, distance: 27.1
click at [910, 83] on input "text" at bounding box center [1024, 76] width 411 height 34
type input "kerry"
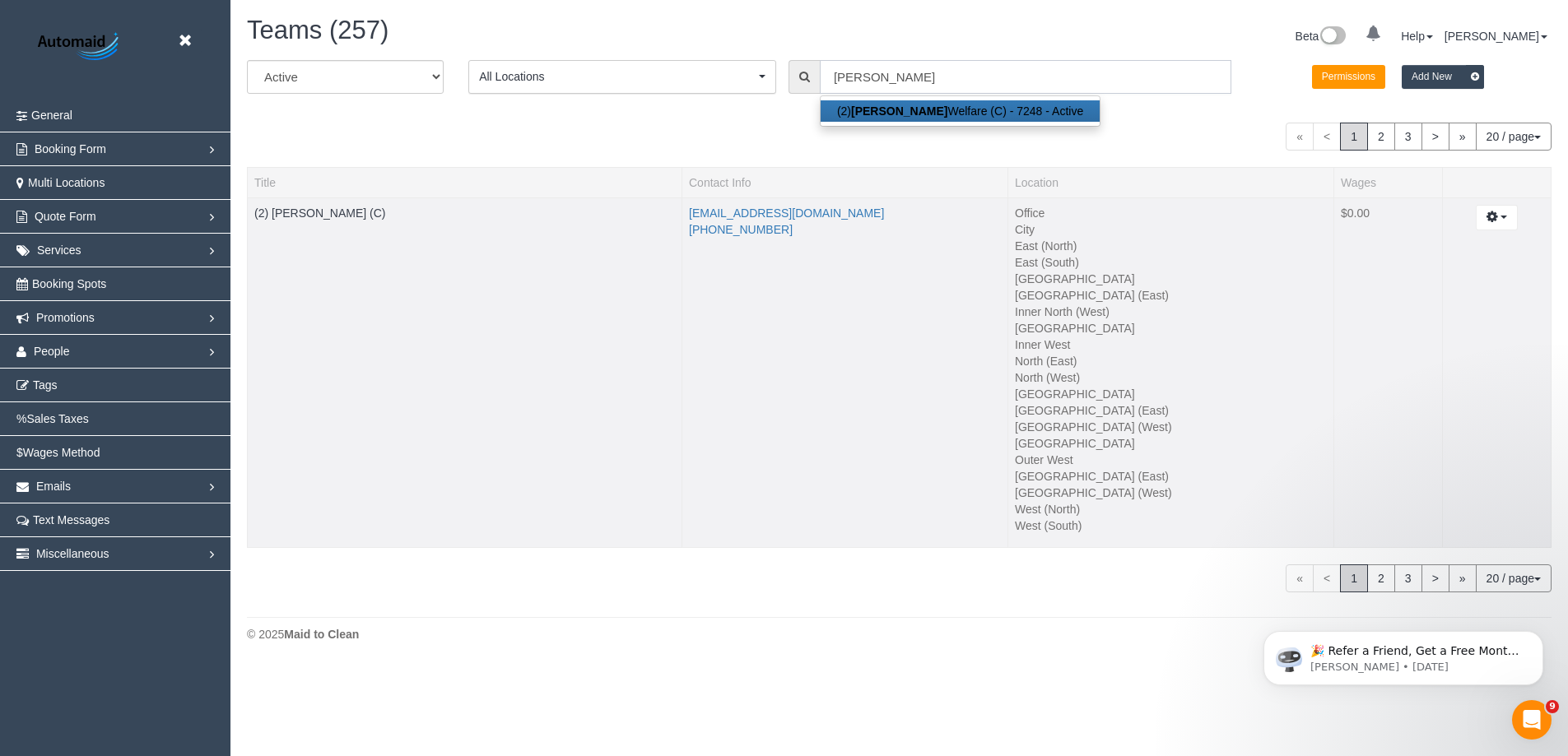
scroll to position [667, 1580]
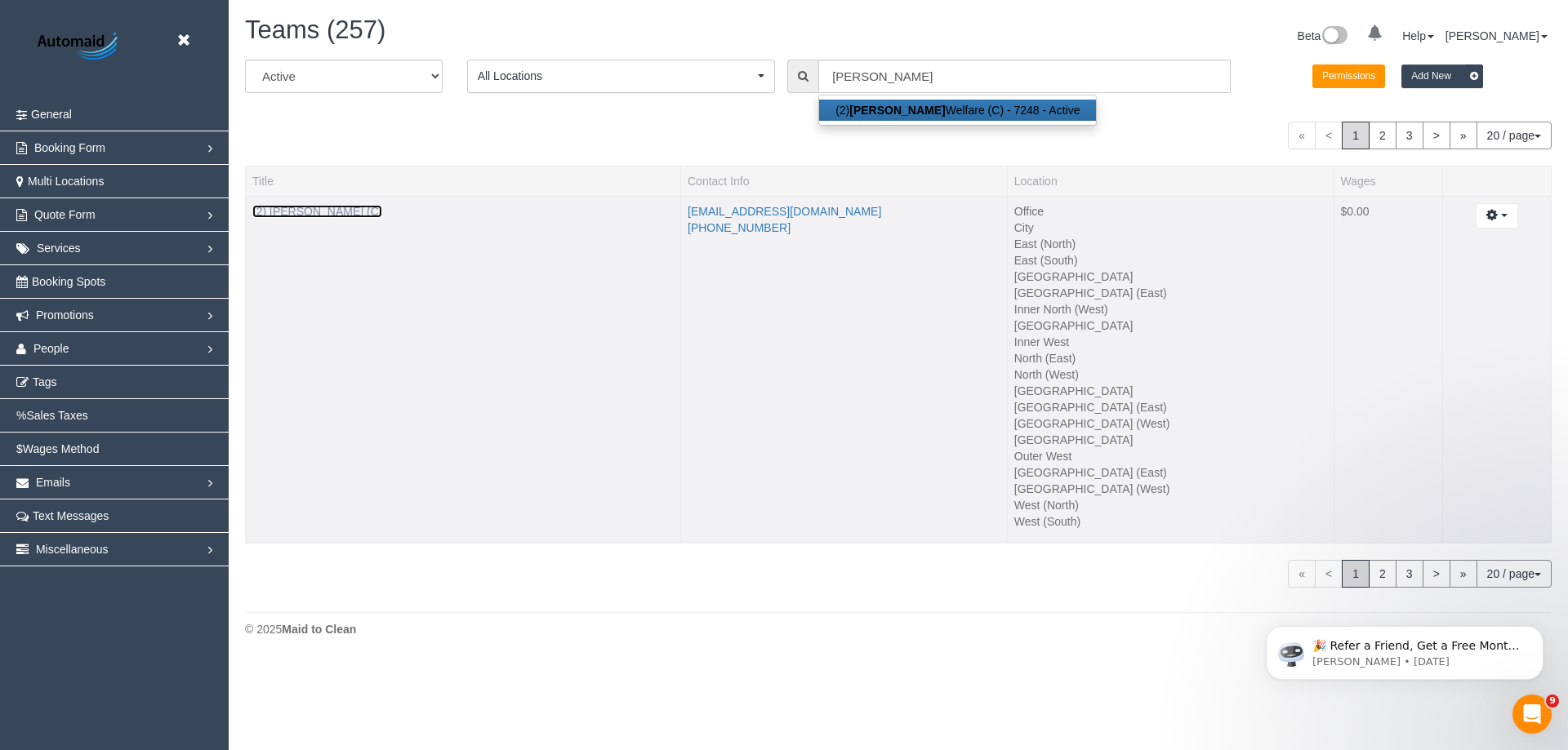
click at [301, 212] on link "(2) [PERSON_NAME] (C)" at bounding box center [317, 212] width 130 height 14
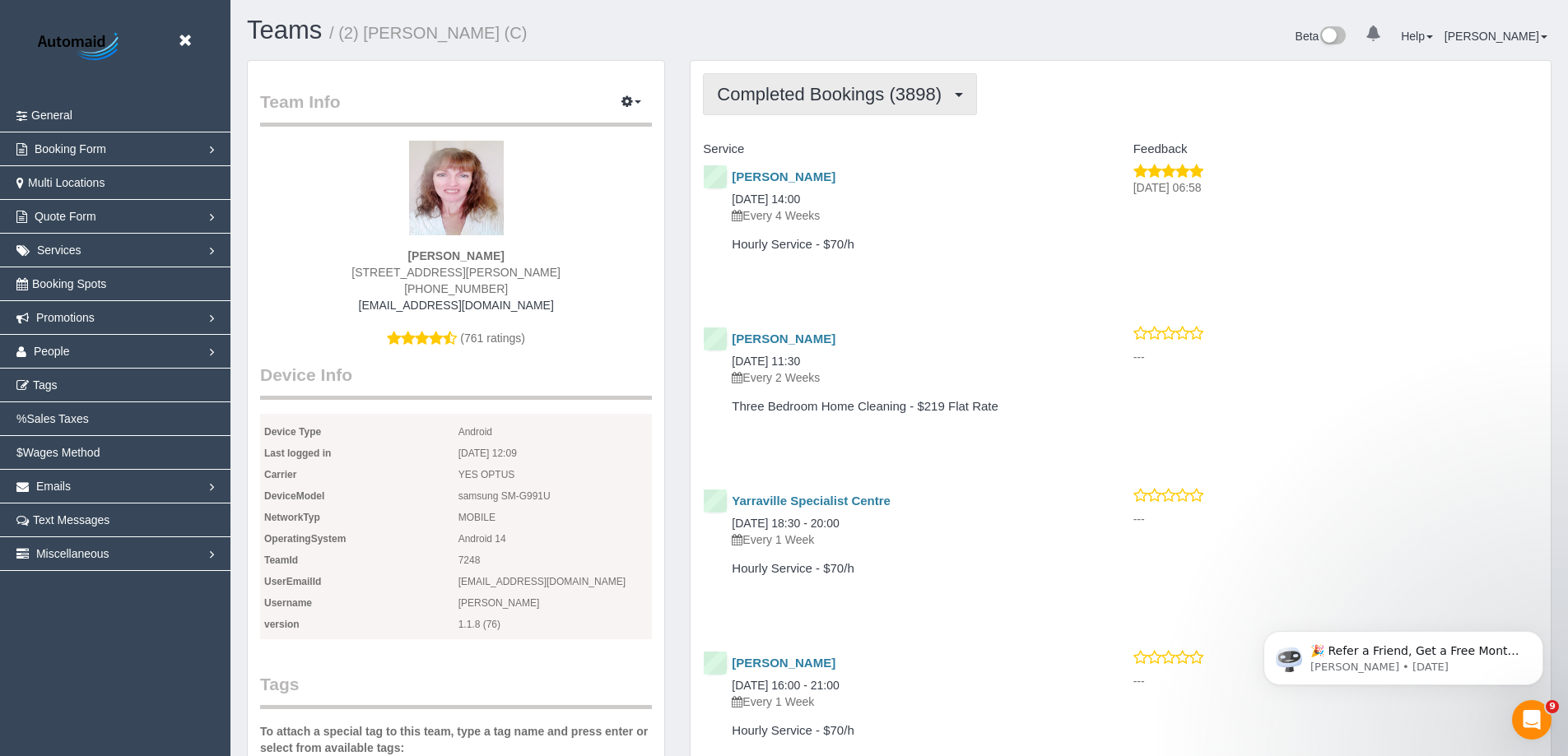
click at [877, 99] on span "Completed Bookings (3898)" at bounding box center [833, 94] width 233 height 21
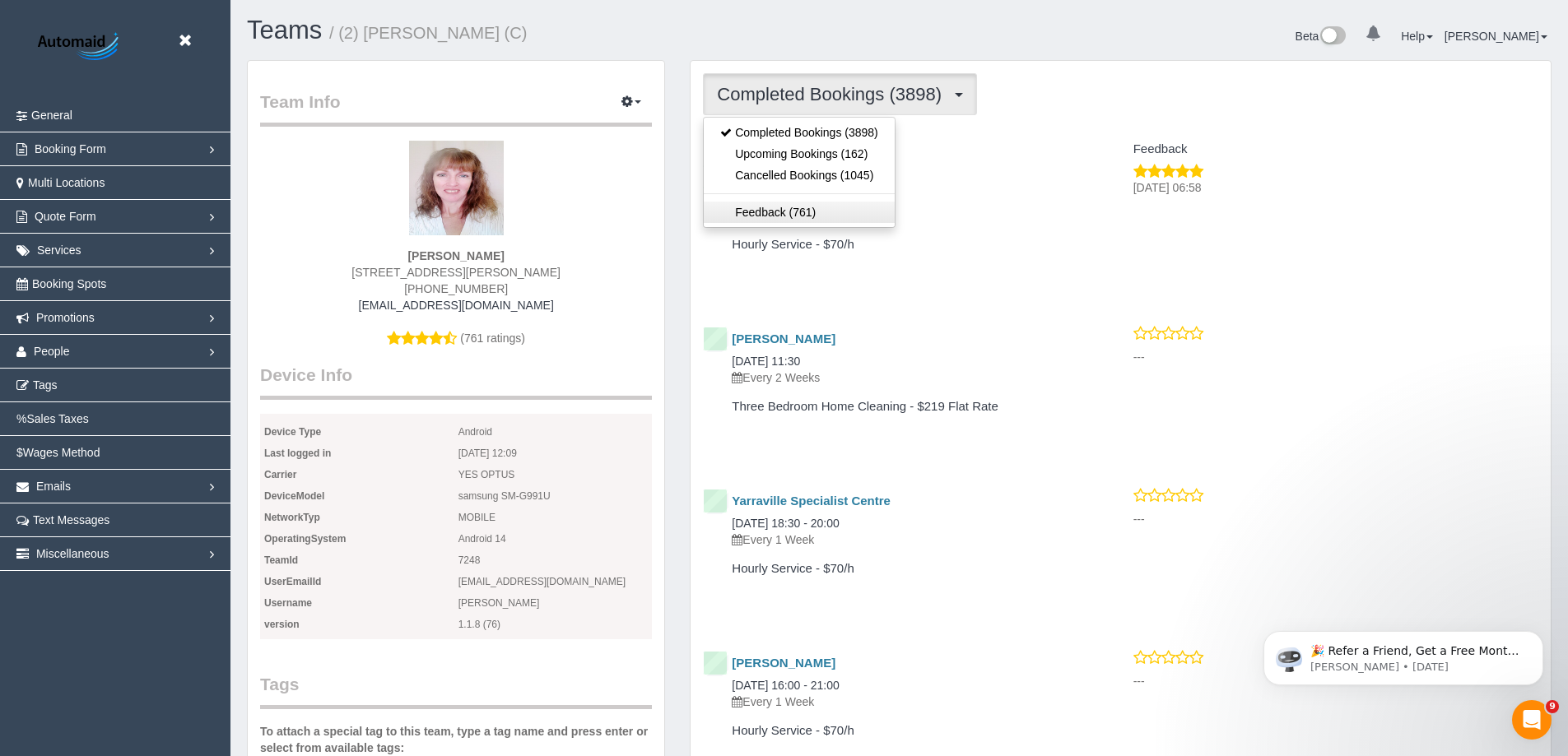
click at [808, 214] on link "Feedback (761)" at bounding box center [798, 212] width 190 height 22
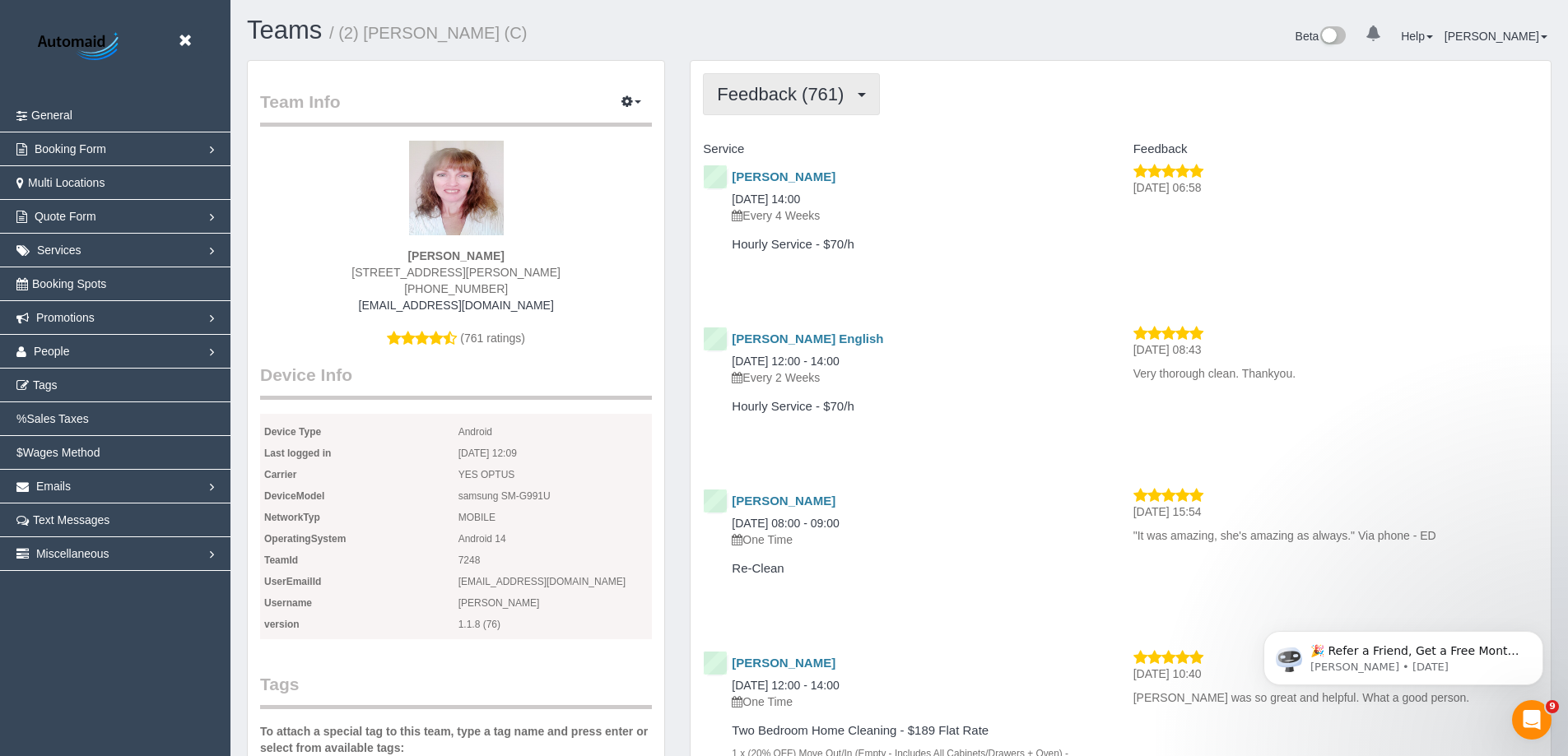
click at [838, 93] on span "Feedback (761)" at bounding box center [784, 94] width 135 height 21
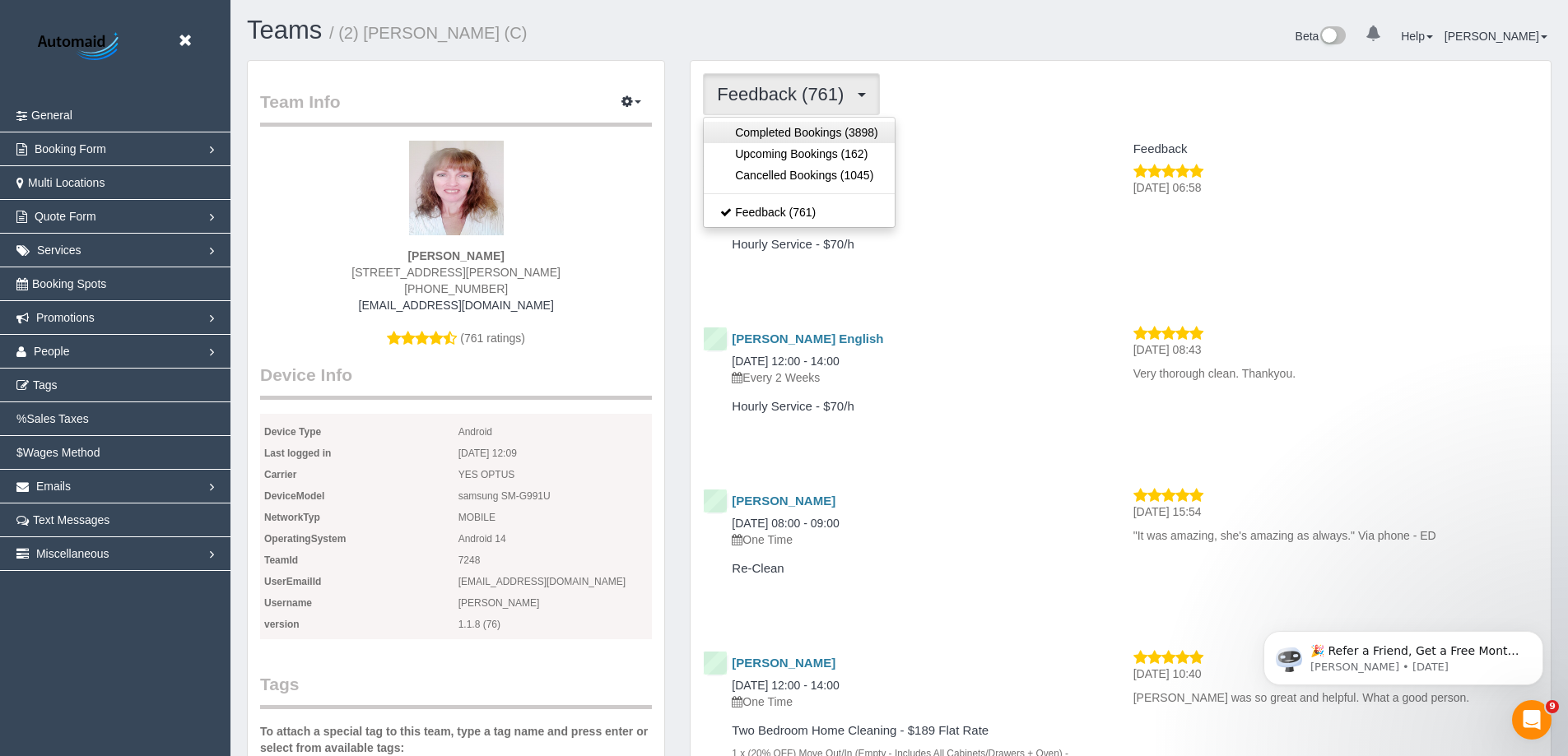
click at [836, 138] on link "Completed Bookings (3898)" at bounding box center [798, 133] width 190 height 22
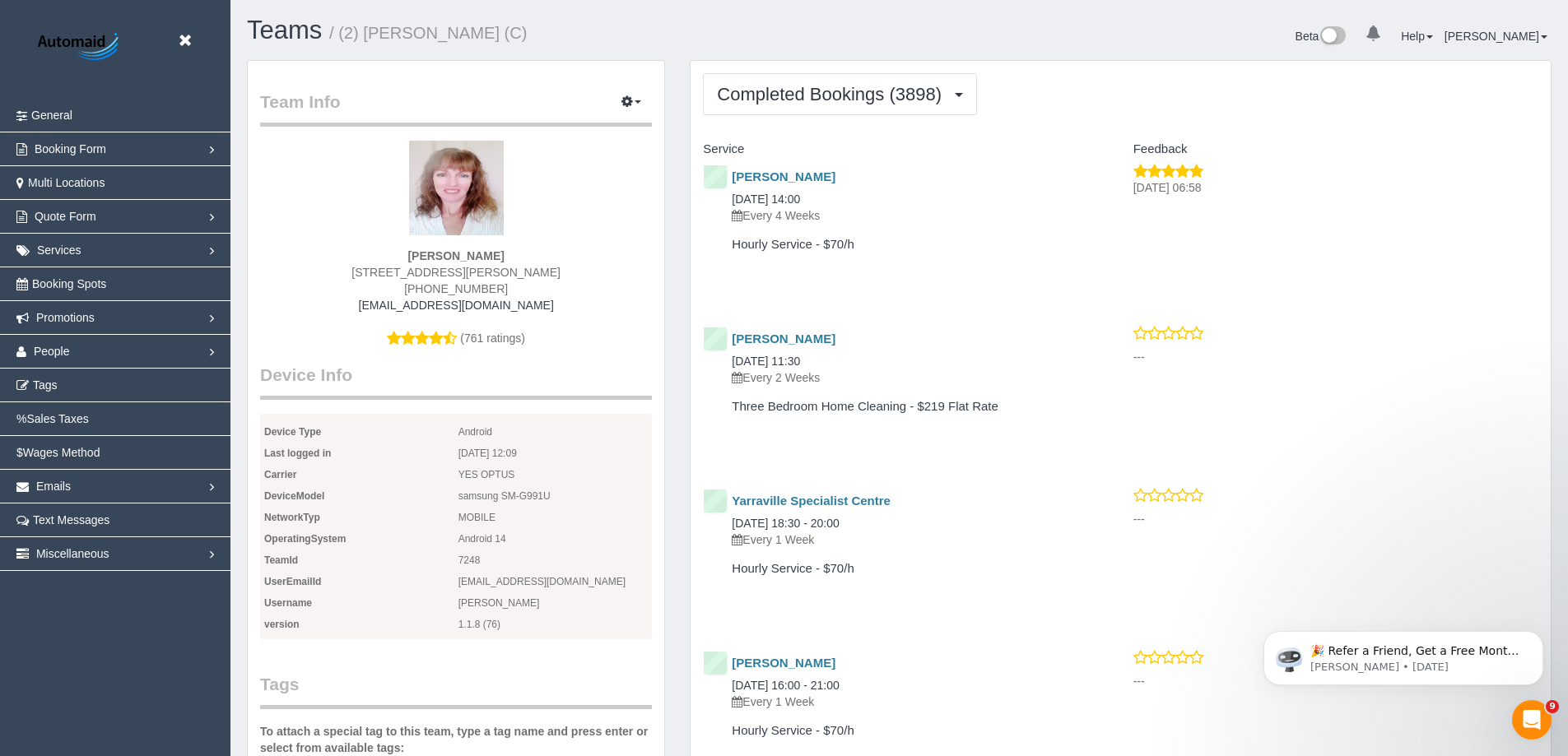
click at [875, 96] on span "Completed Bookings (3898)" at bounding box center [833, 94] width 233 height 21
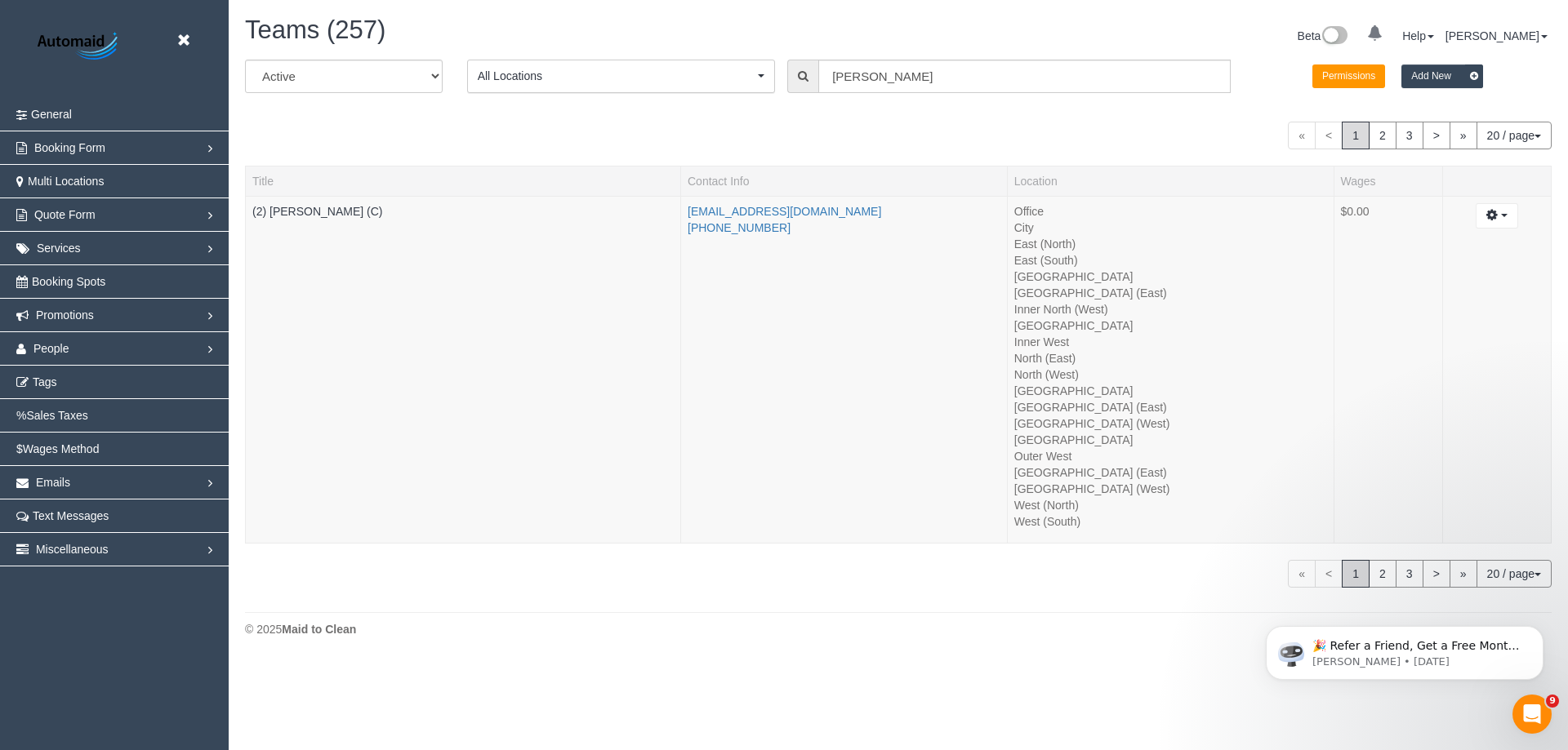
scroll to position [662, 1568]
click at [69, 346] on link "People" at bounding box center [114, 348] width 229 height 32
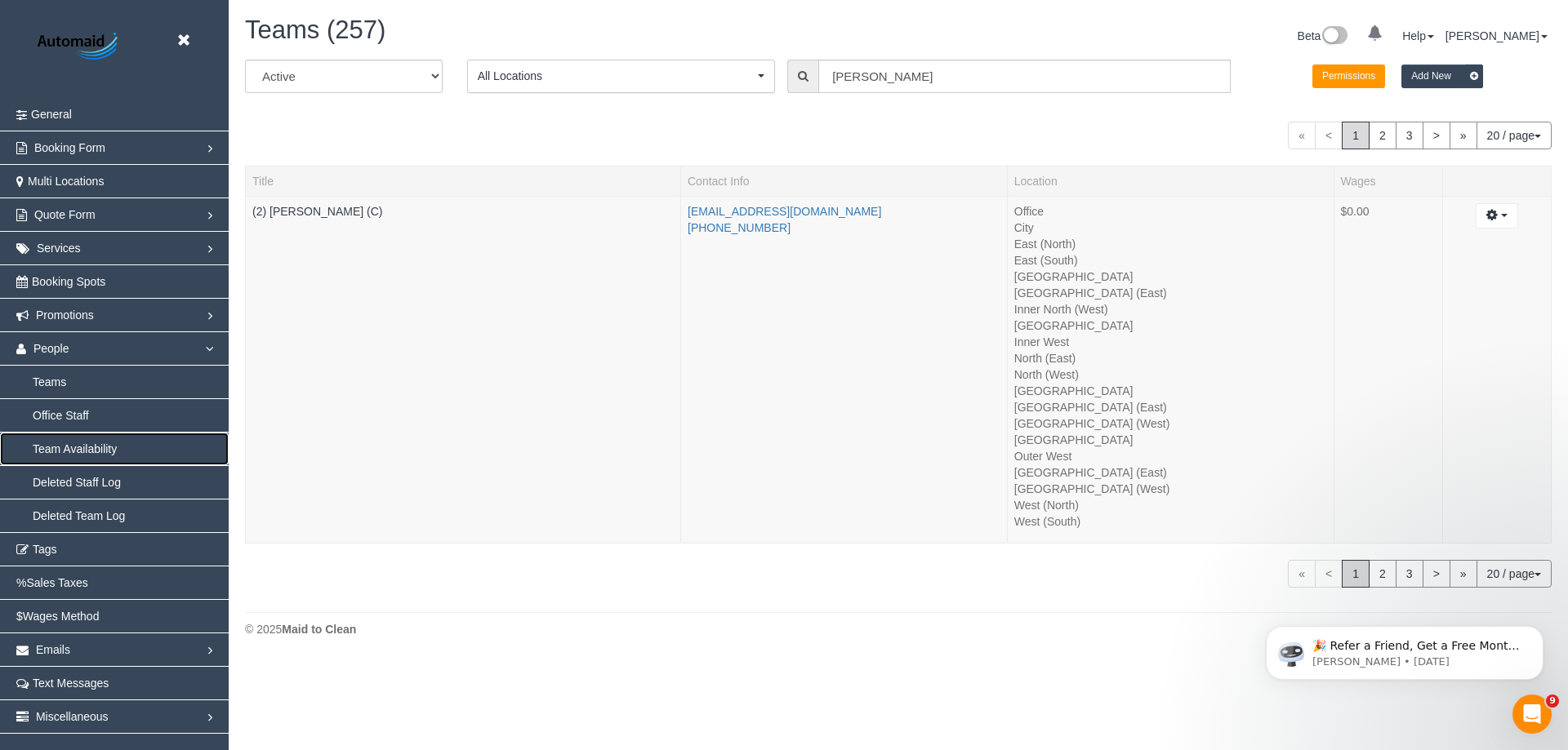
click at [86, 445] on link "Team Availability" at bounding box center [114, 449] width 229 height 32
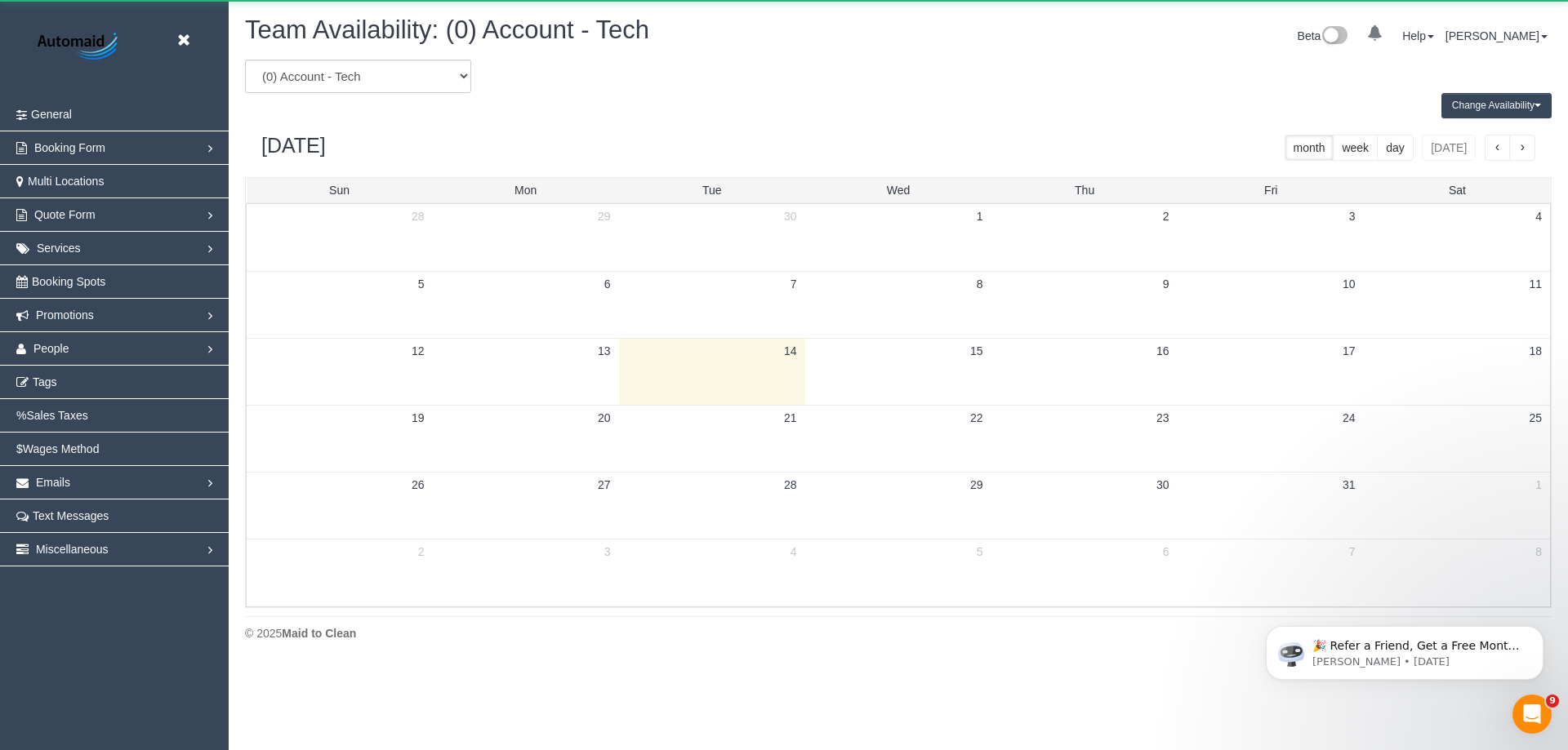
scroll to position [664, 1568]
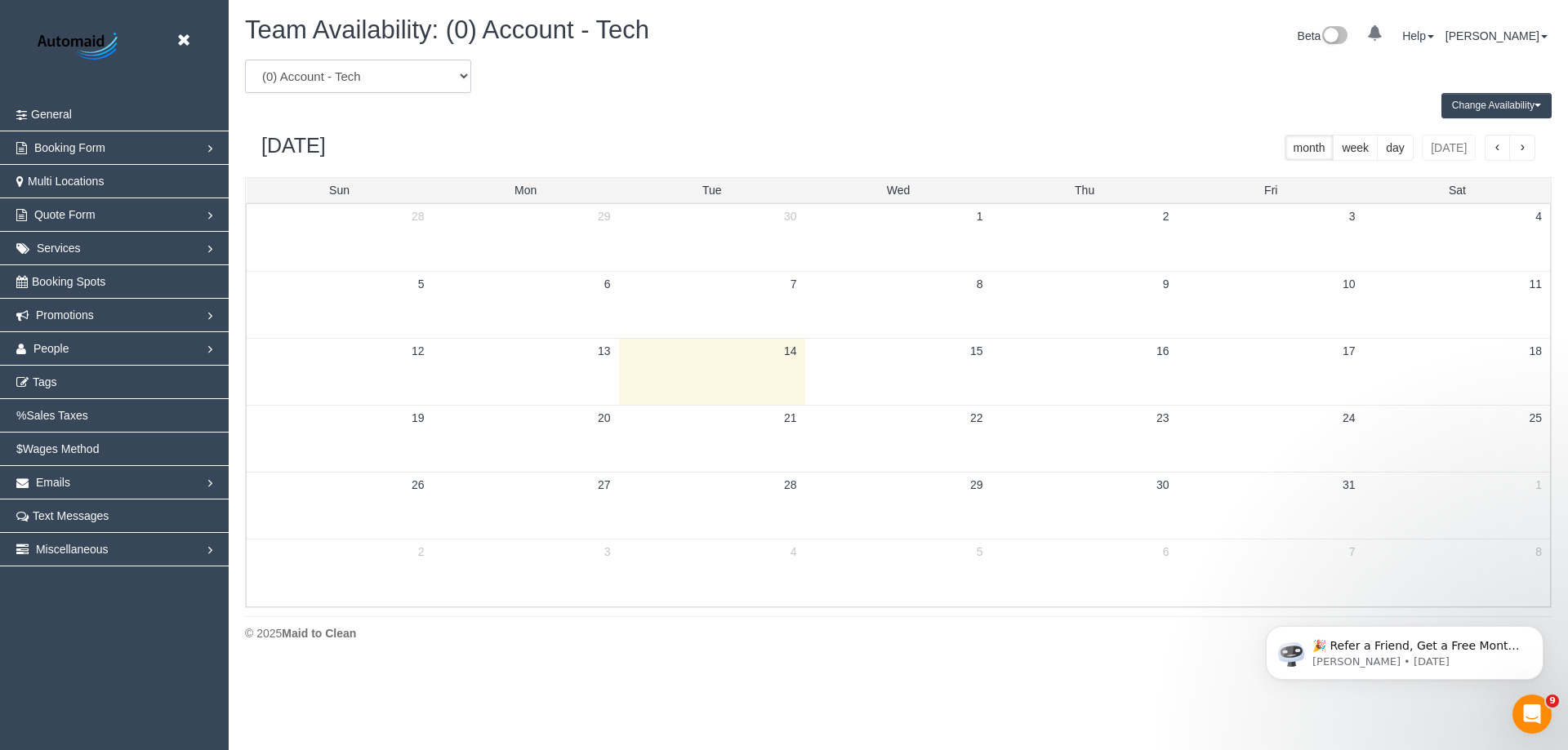
click at [359, 64] on select "(0) Account - Tech (0) Office (0) Raunak Test Account (1) Debbie Brodjanac (FT)…" at bounding box center [358, 76] width 226 height 33
select select "number:23081"
click at [245, 59] on select "(0) Account - Tech (0) Office (0) Raunak Test Account (1) Debbie Brodjanac (FT)…" at bounding box center [358, 76] width 226 height 33
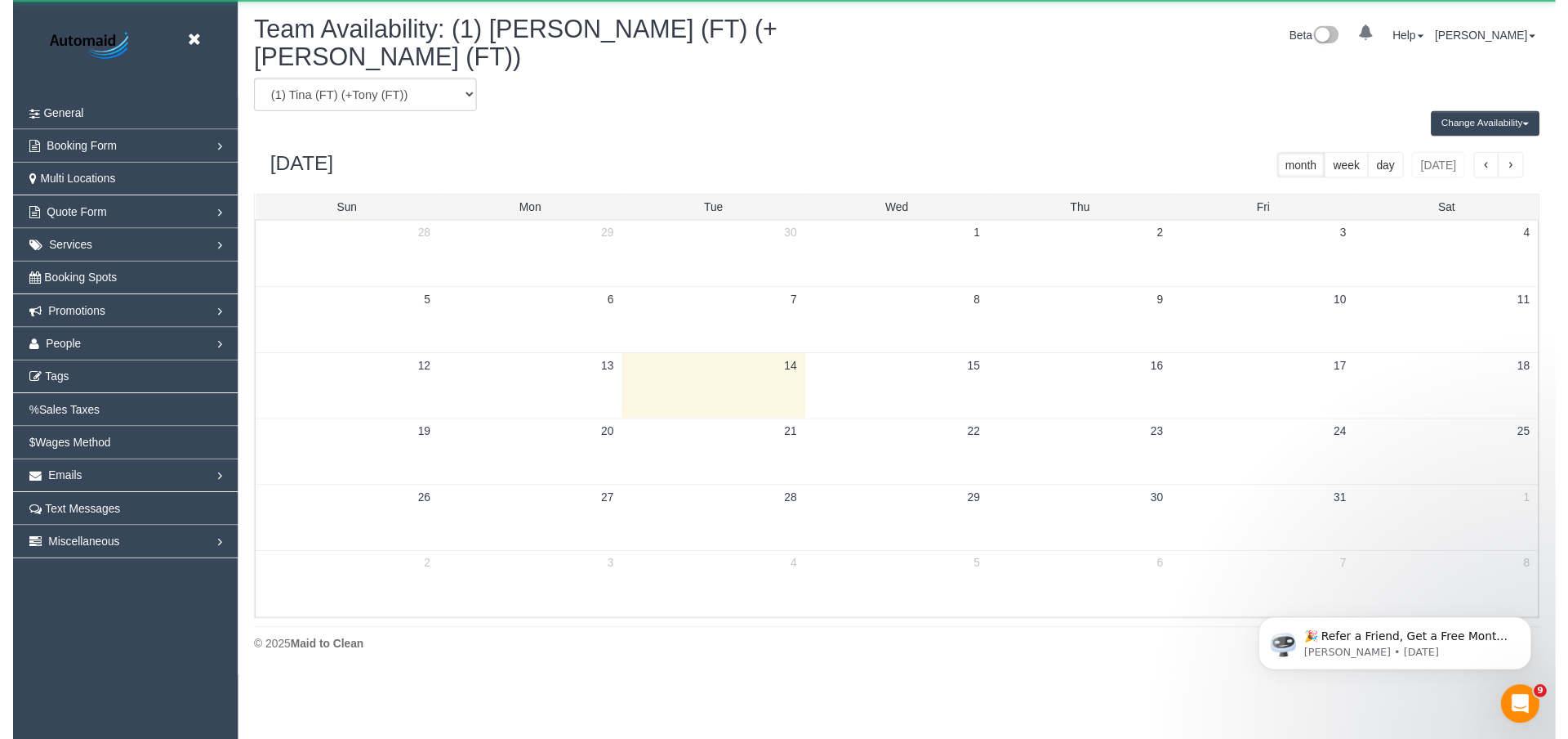
scroll to position [81066, 80111]
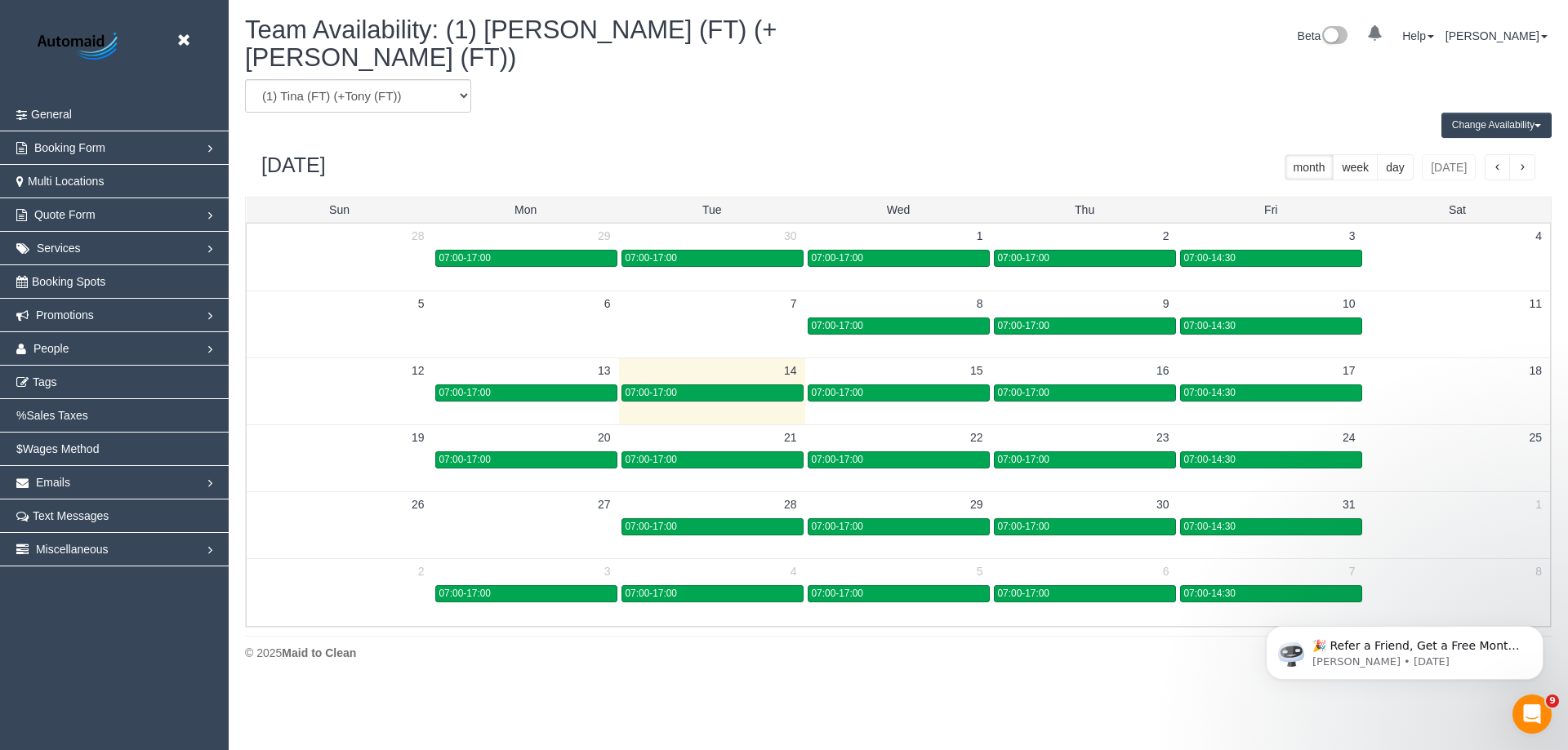
click at [1507, 113] on button "Change Availability" at bounding box center [1497, 125] width 110 height 25
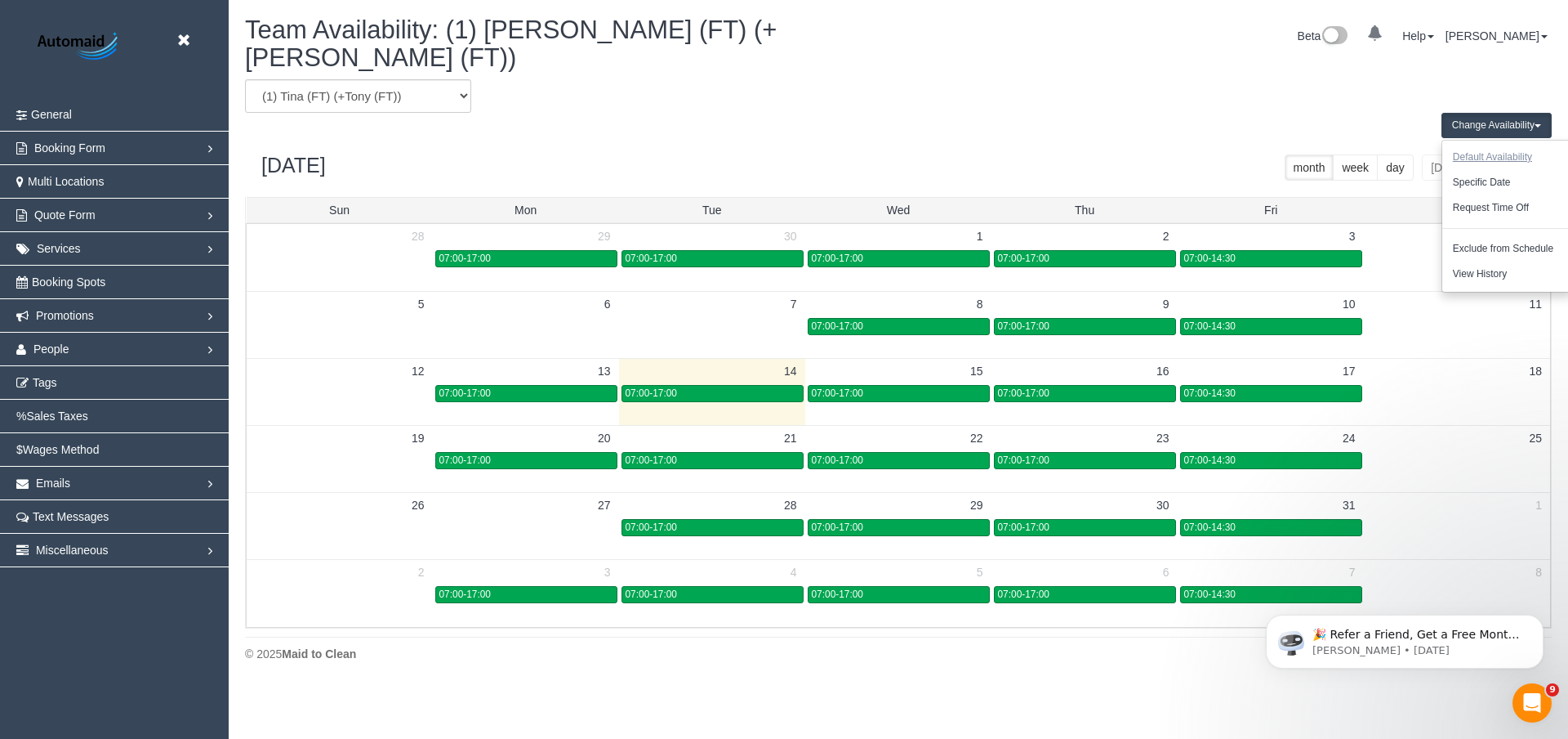
click at [1499, 145] on button "Default Availability" at bounding box center [1493, 158] width 101 height 25
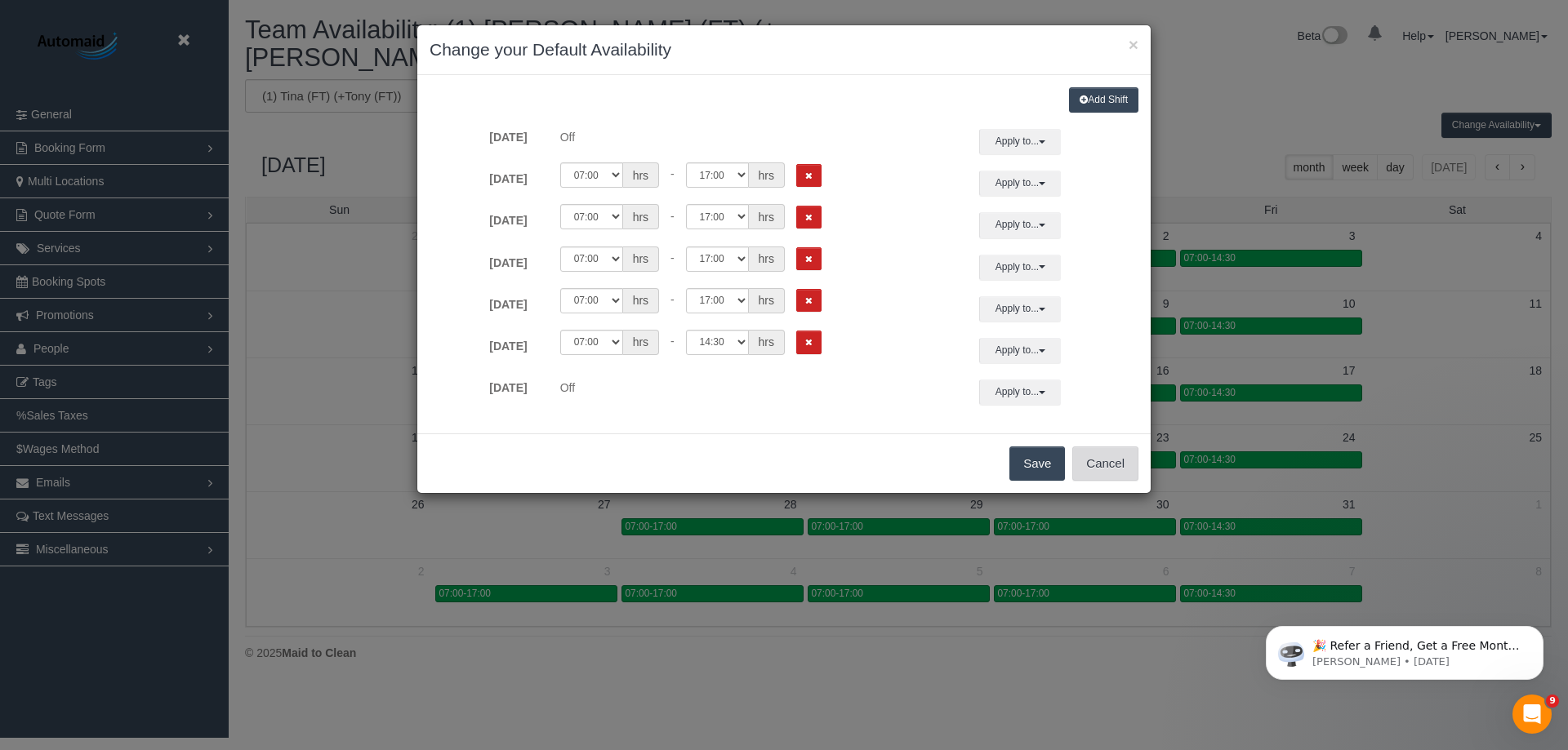
click at [1094, 467] on button "Cancel" at bounding box center [1105, 464] width 66 height 34
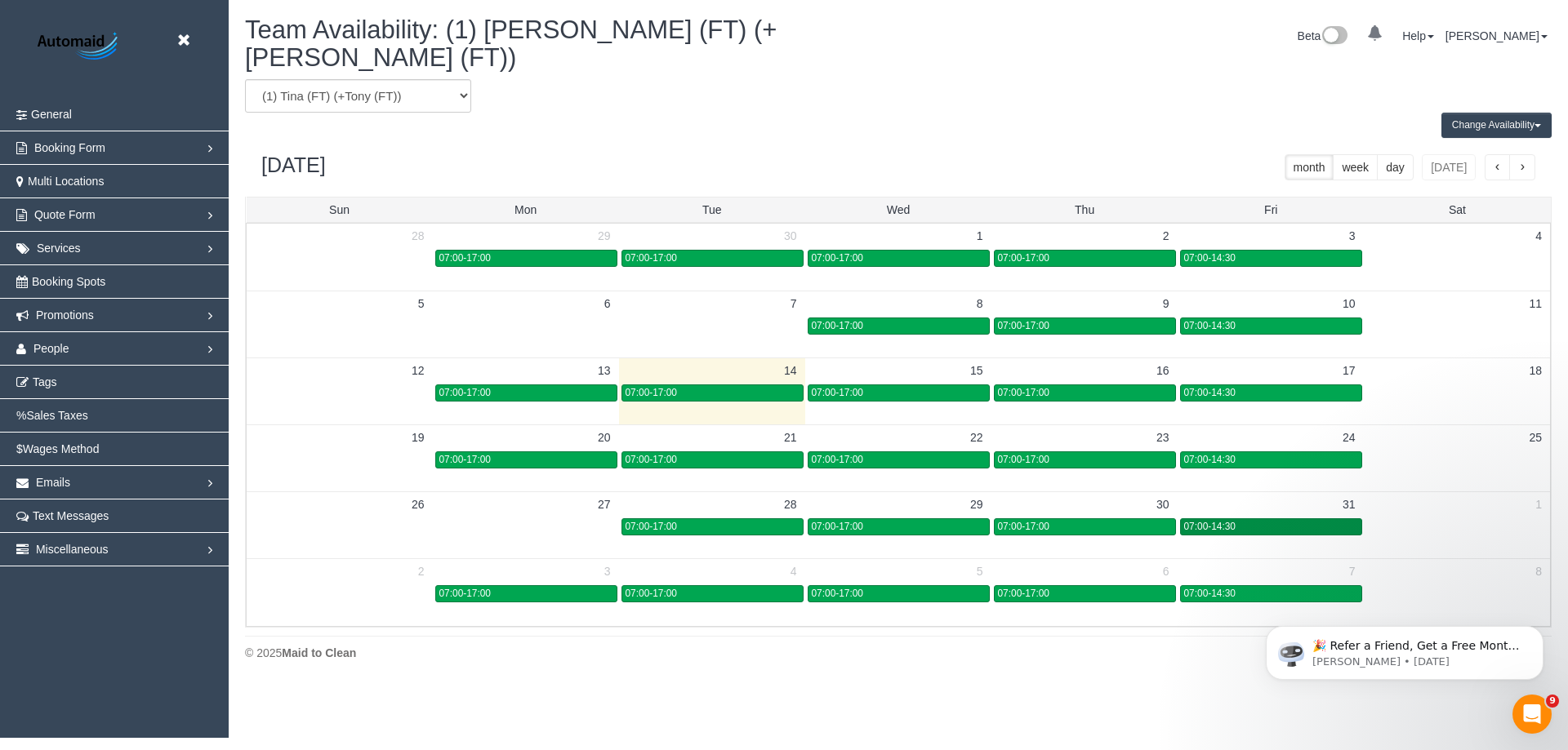
click at [1248, 521] on div "07:00-14:30" at bounding box center [1271, 528] width 174 height 13
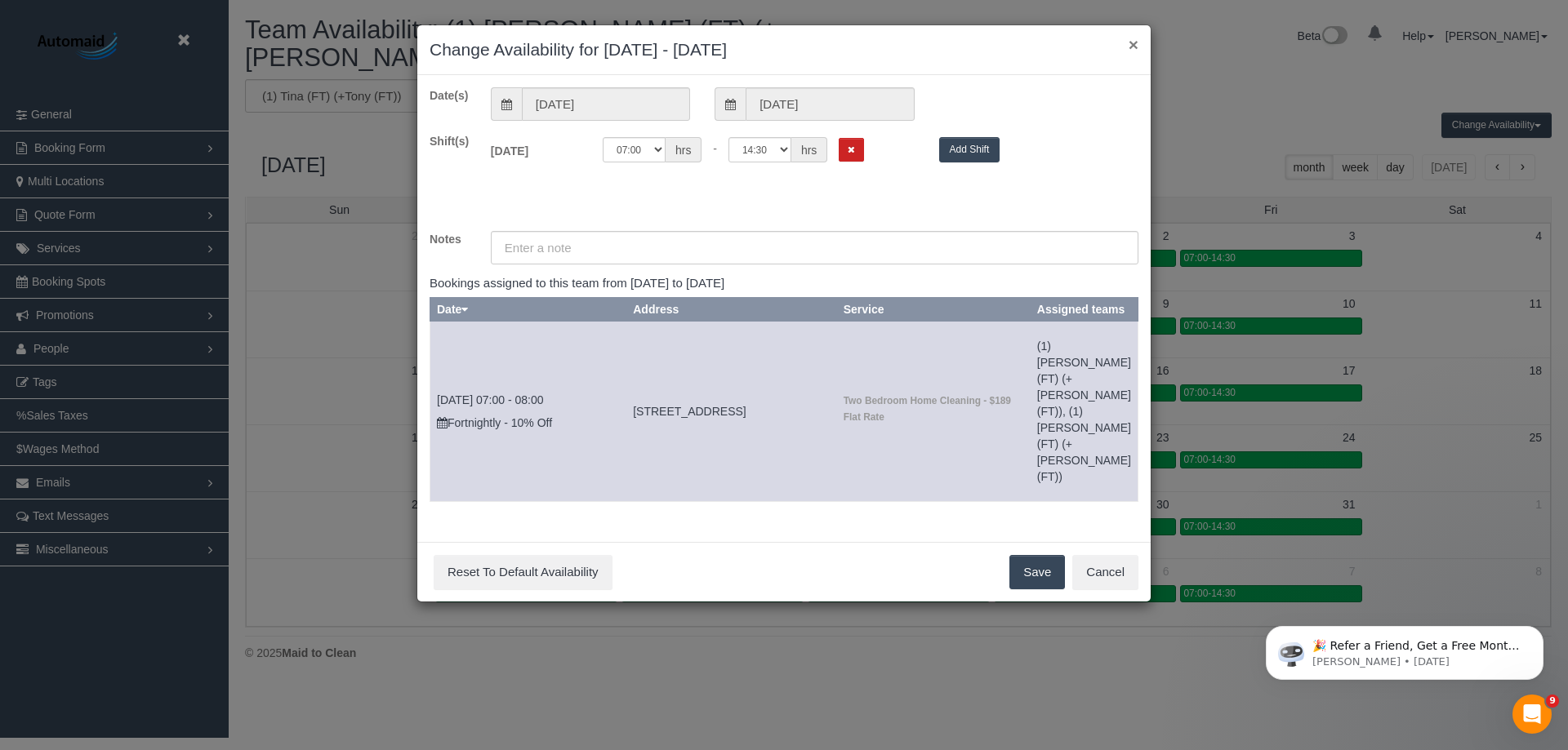
click at [1133, 47] on button "×" at bounding box center [1133, 44] width 10 height 17
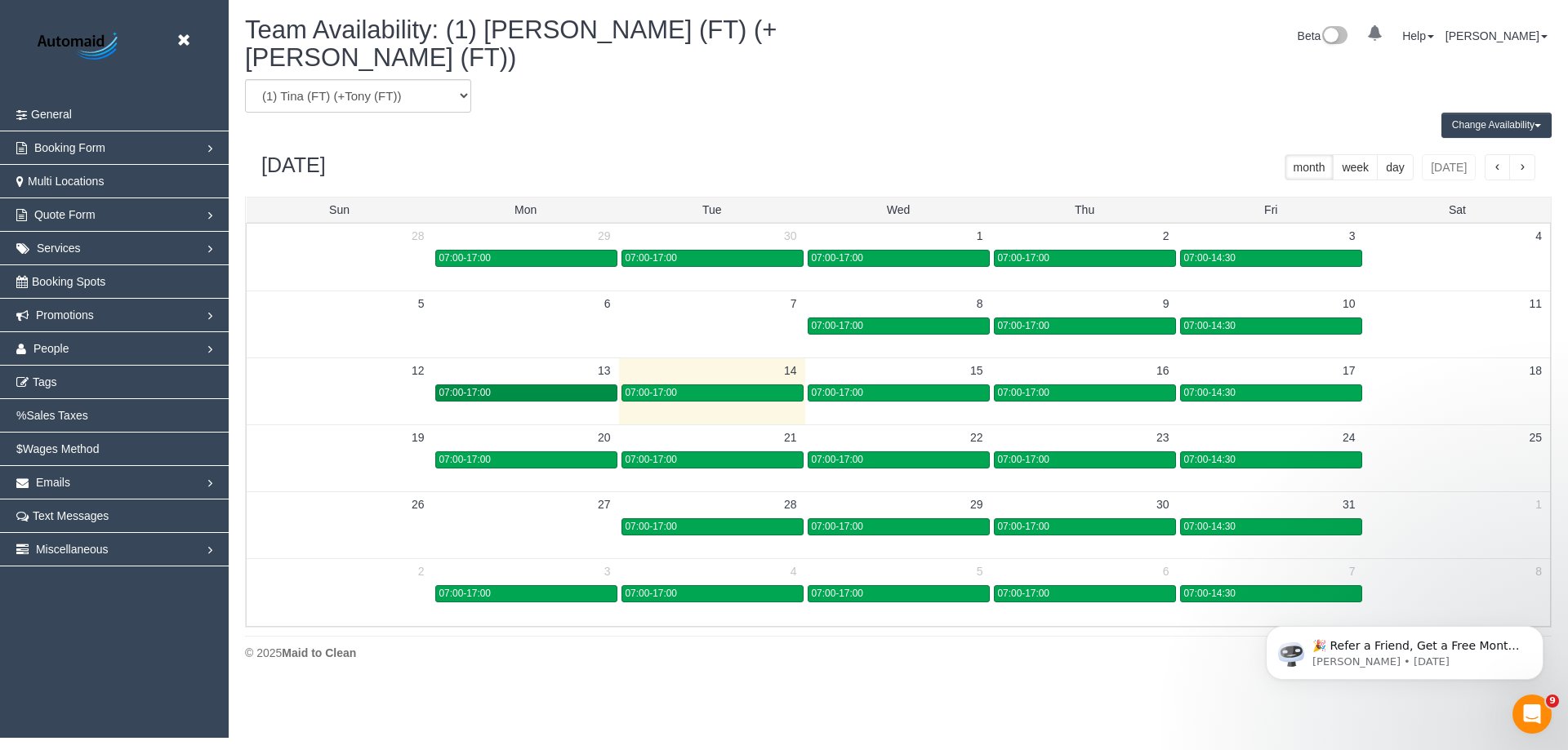
click at [518, 387] on div "07:00-17:00" at bounding box center [526, 393] width 174 height 13
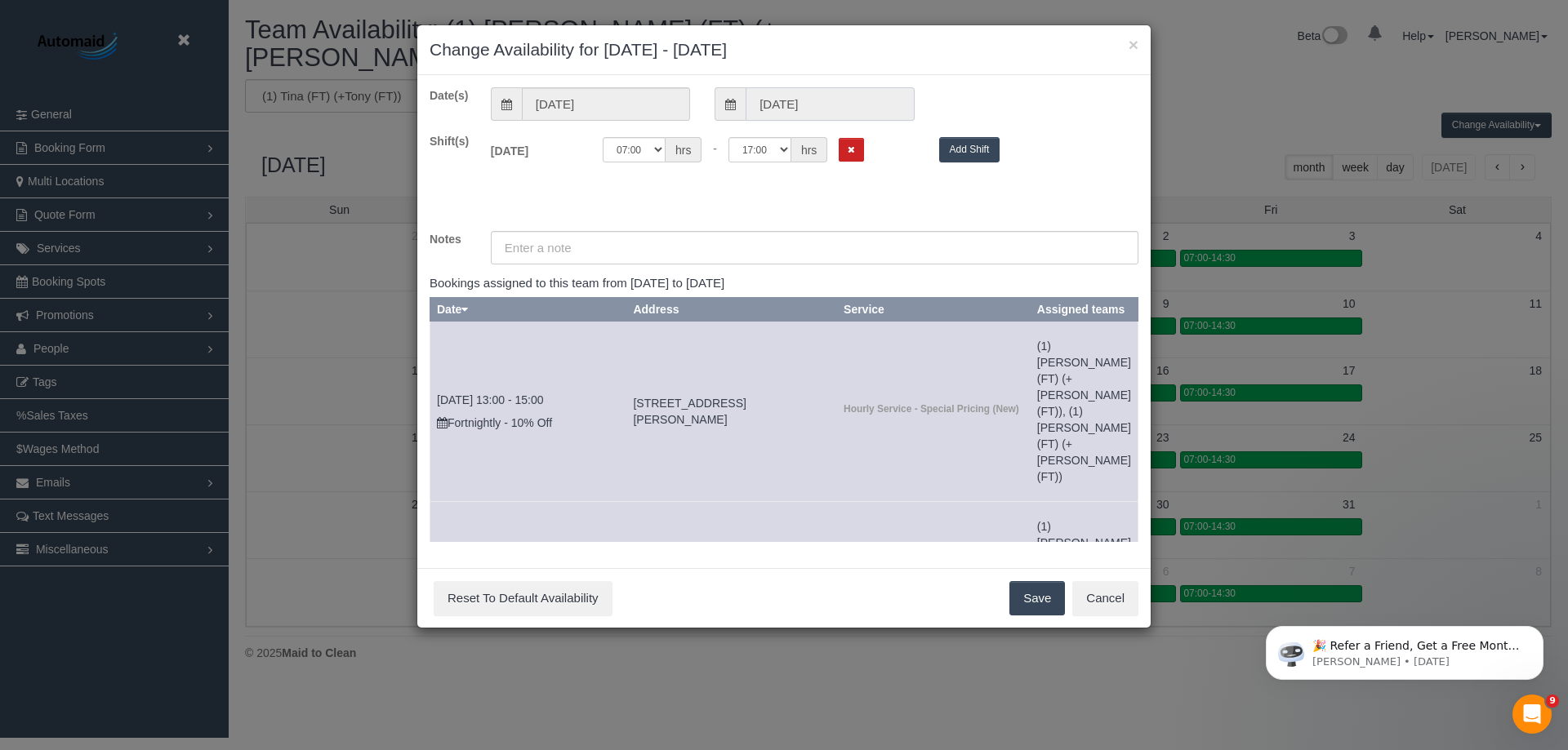
click at [845, 112] on input "13/10/2025" at bounding box center [829, 104] width 168 height 33
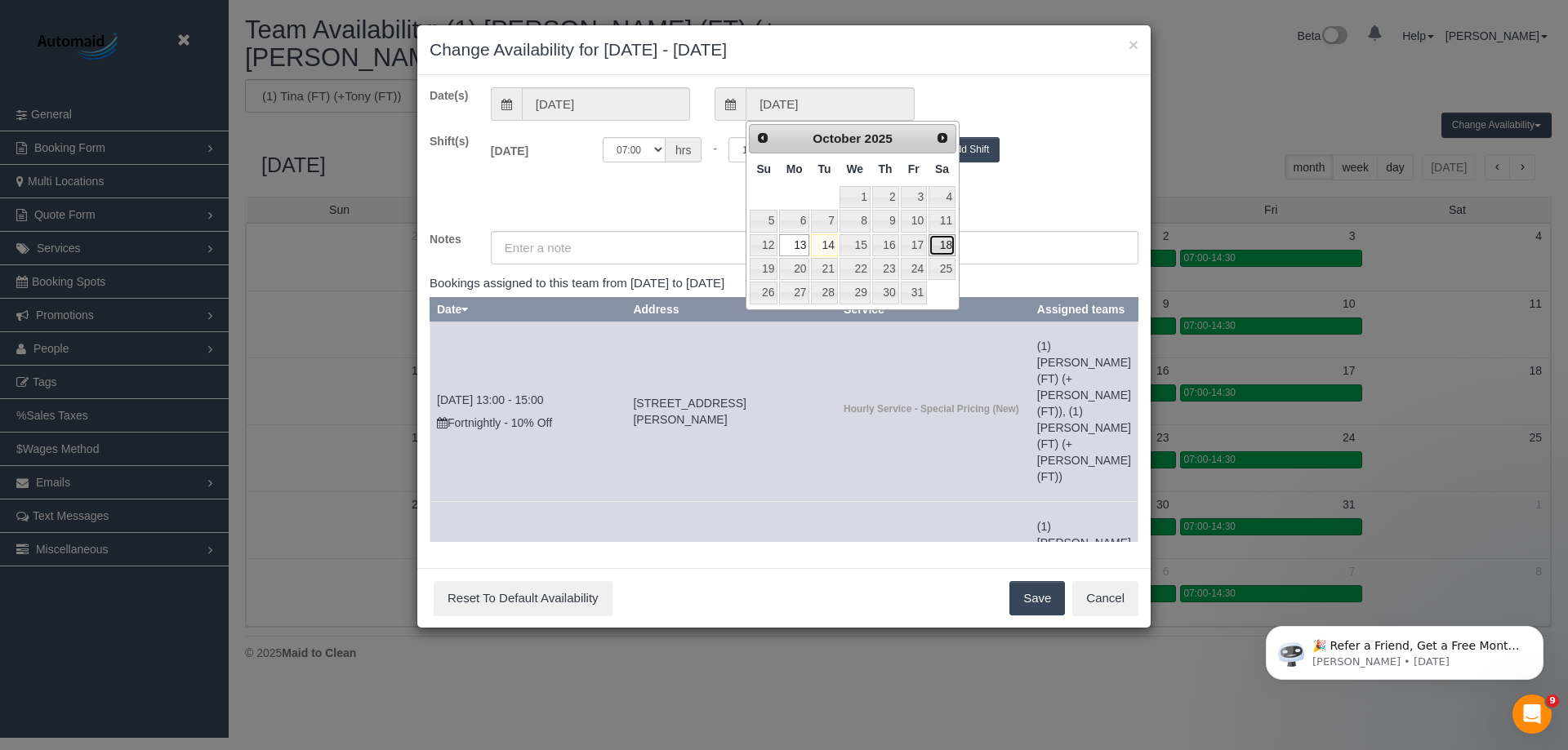
click at [949, 245] on link "18" at bounding box center [942, 245] width 27 height 22
type input "18/10/2025"
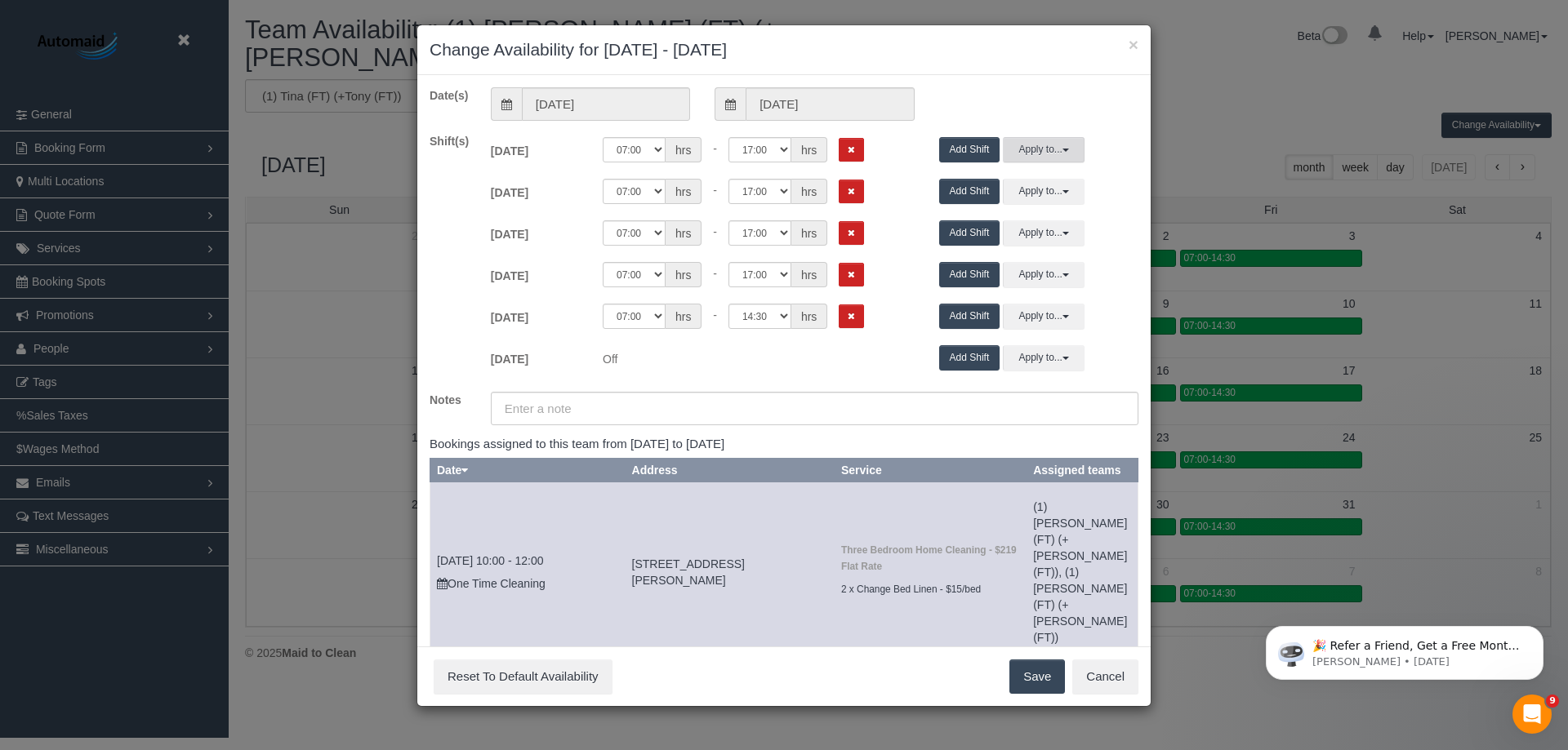
click at [1022, 159] on button "Apply to..." at bounding box center [1044, 149] width 82 height 25
click at [657, 149] on select "00:00 00:05 00:10 00:15 00:20 00:25 00:30 00:35 00:40 00:45 00:50 00:55 01:00 0…" at bounding box center [634, 149] width 63 height 25
select select "string:09:00"
click at [603, 137] on select "00:00 00:05 00:10 00:15 00:20 00:25 00:30 00:35 00:40 00:45 00:50 00:55 01:00 0…" at bounding box center [634, 149] width 63 height 25
click at [1047, 148] on button "Apply to..." at bounding box center [1044, 149] width 82 height 25
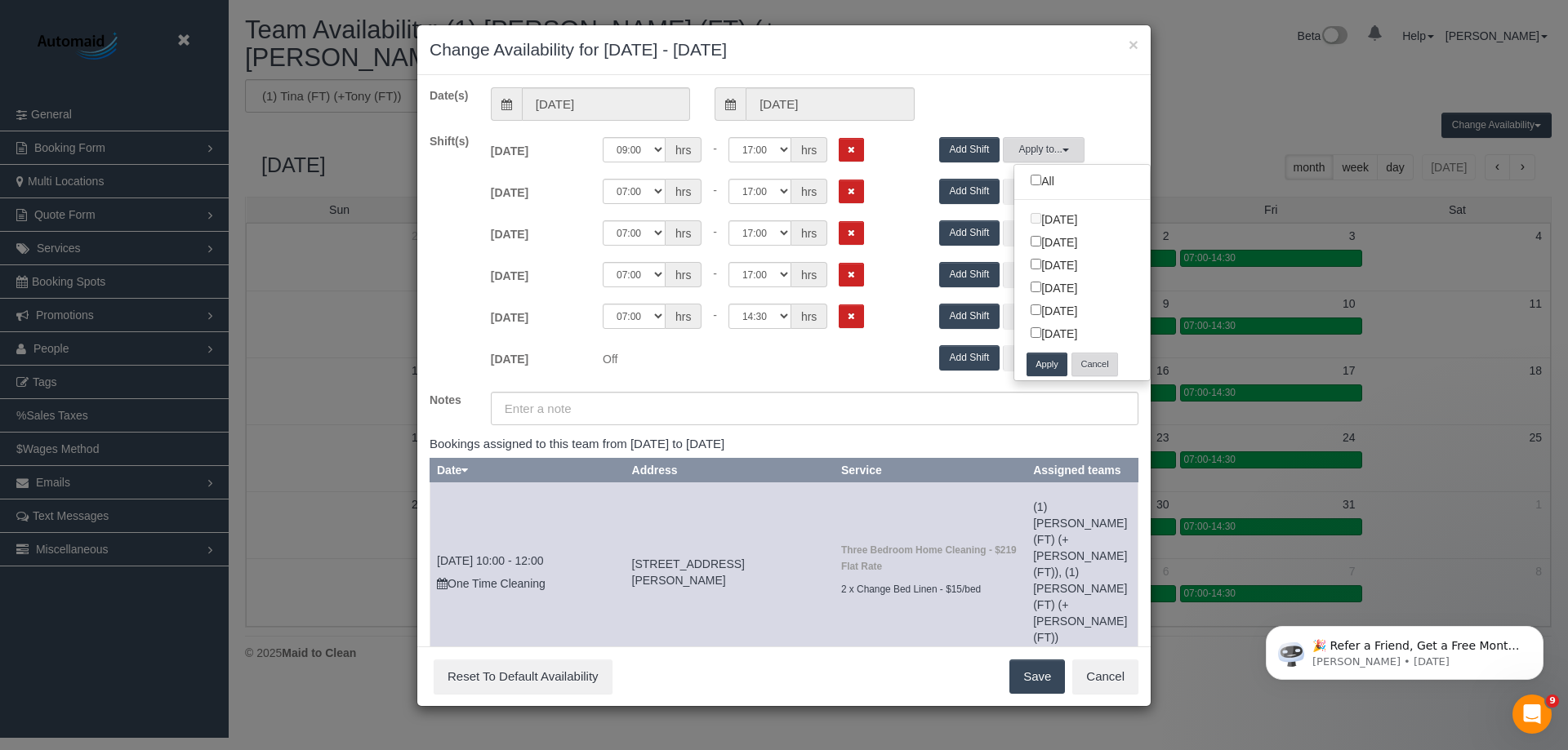
click at [1101, 366] on button "Cancel" at bounding box center [1094, 365] width 46 height 23
click at [861, 95] on input "18/10/2025" at bounding box center [829, 104] width 168 height 33
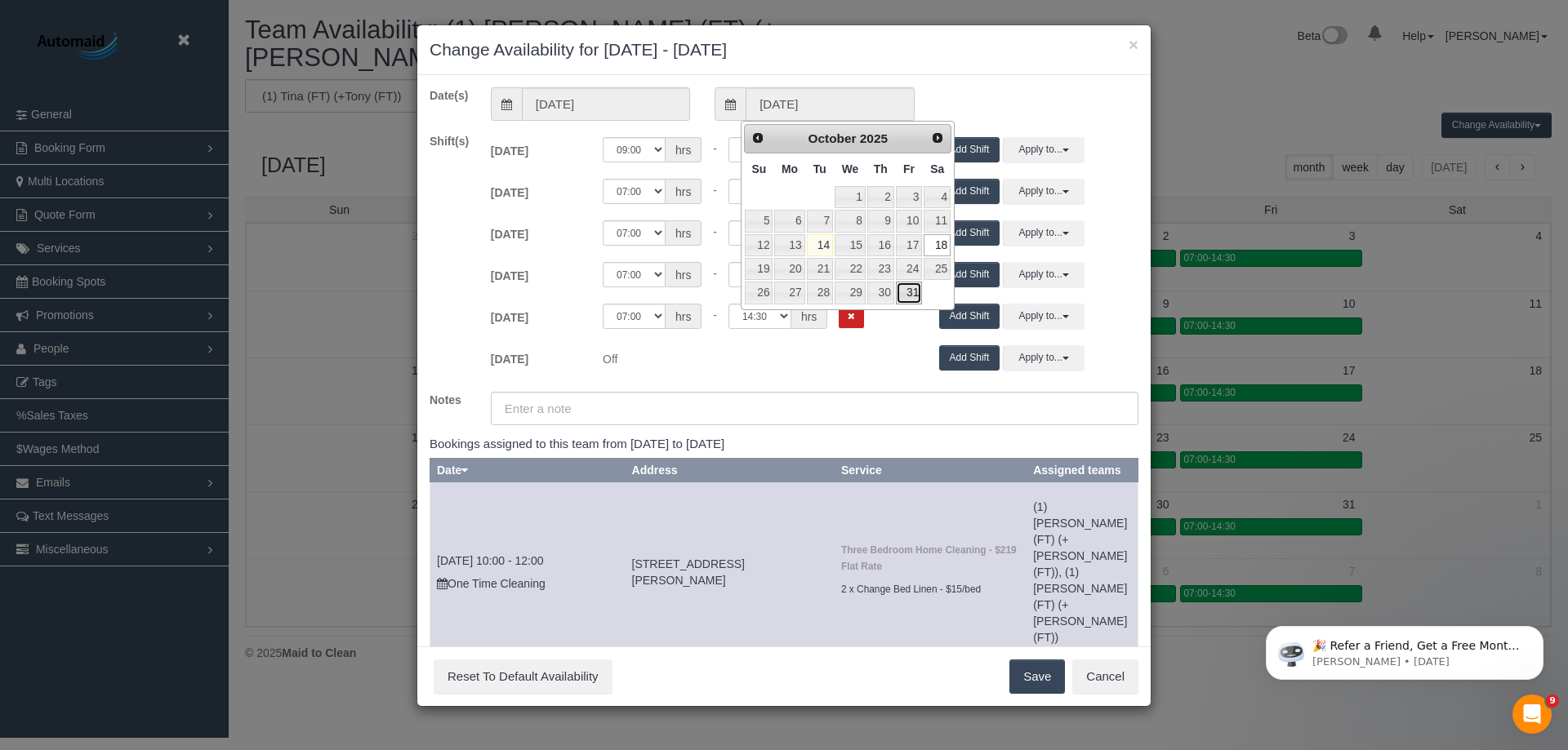
click at [921, 298] on link "31" at bounding box center [909, 293] width 26 height 22
type input "31/10/2025"
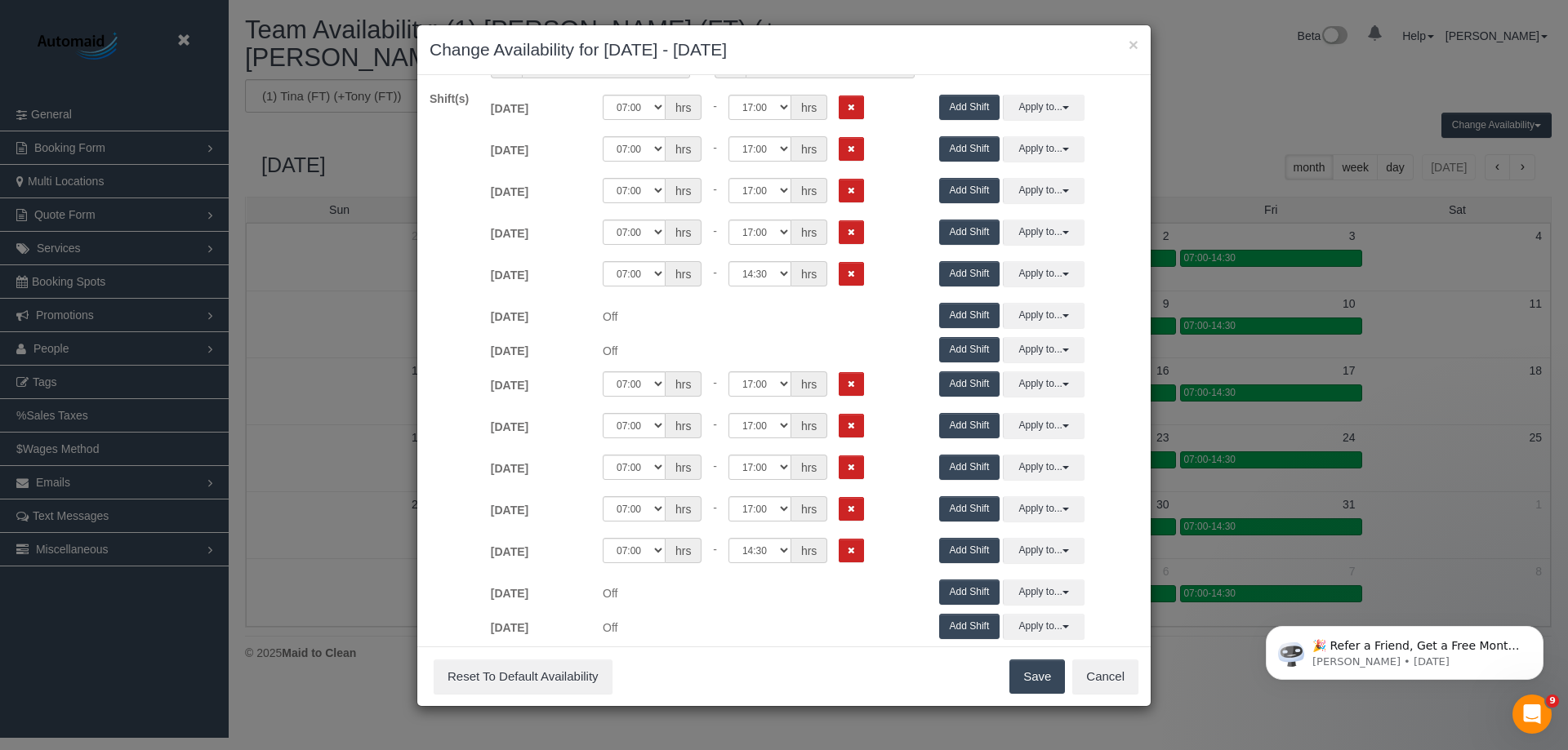
scroll to position [0, 0]
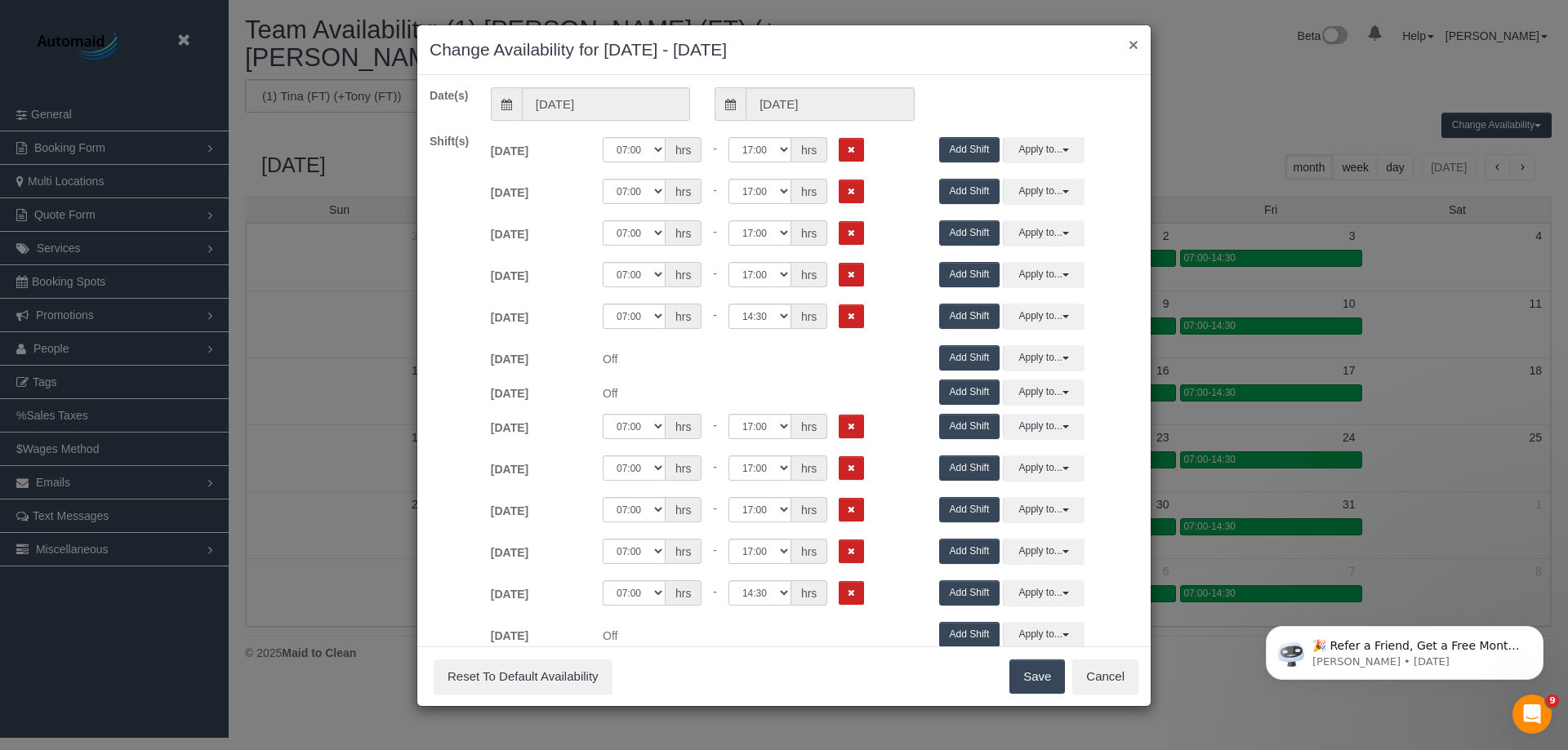
click at [1132, 49] on button "×" at bounding box center [1133, 44] width 10 height 17
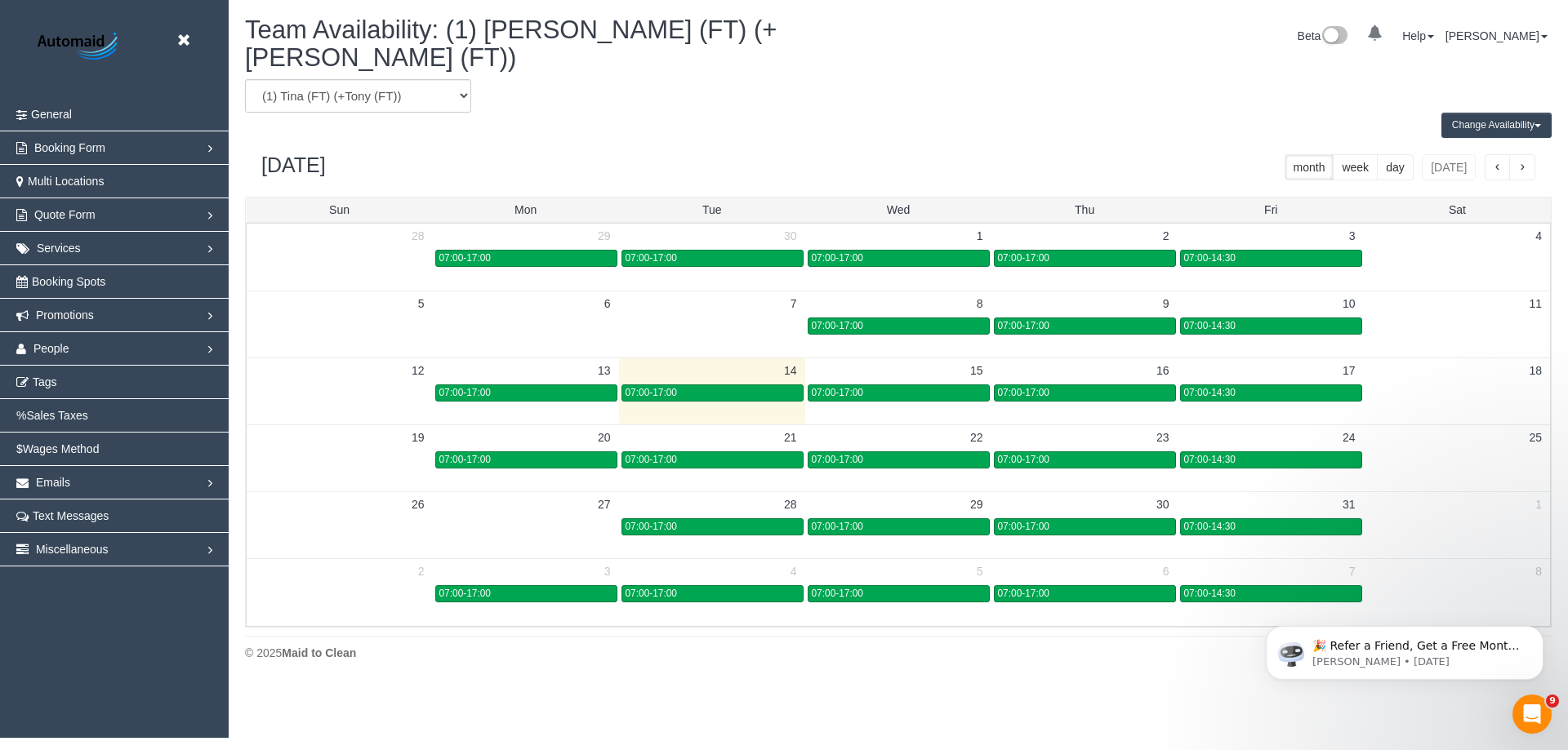
click at [1215, 383] on td "07:00-14:30" at bounding box center [1271, 392] width 186 height 19
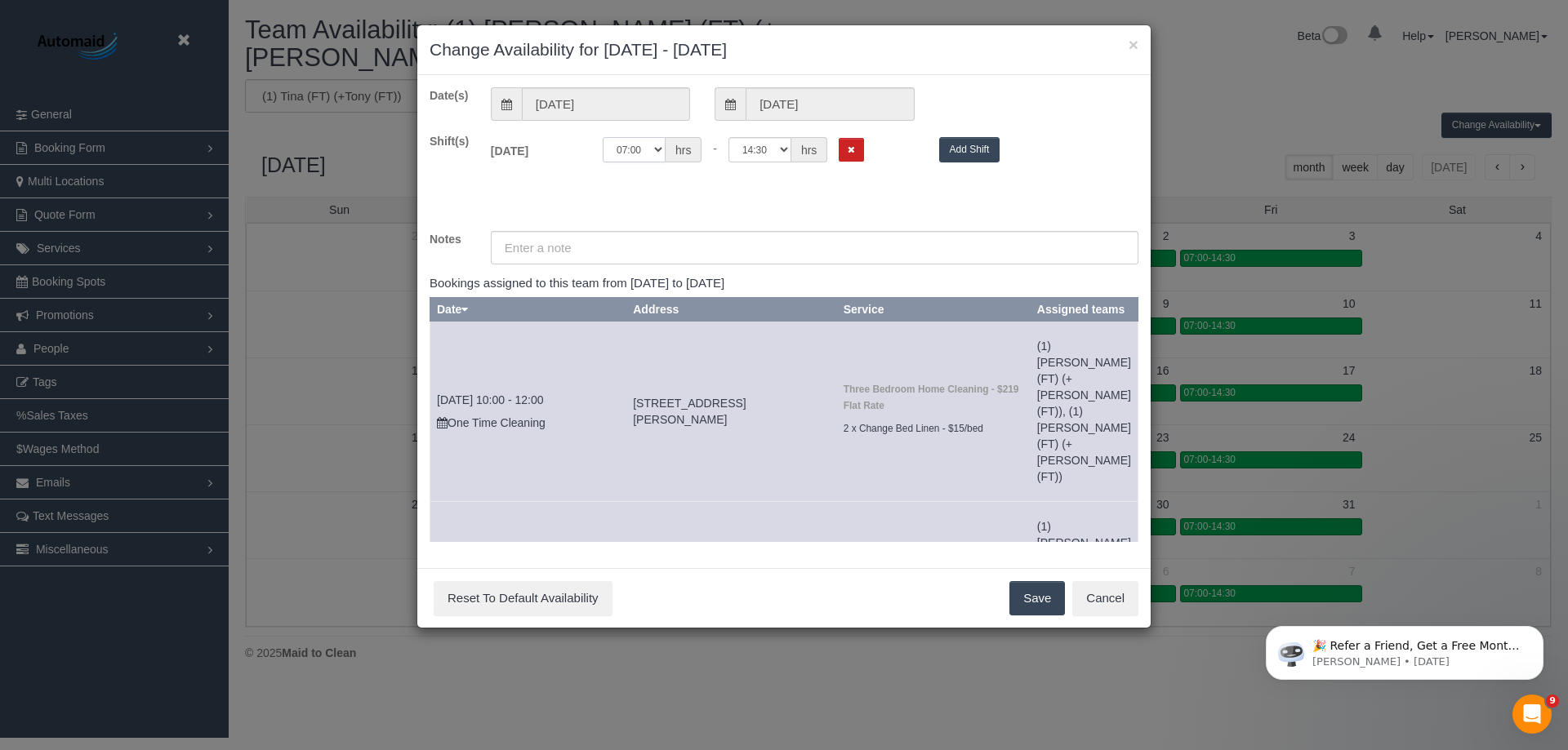
click at [658, 153] on select "00:00 00:05 00:10 00:15 00:20 00:25 00:30 00:35 00:40 00:45 00:50 00:55 01:00 0…" at bounding box center [634, 149] width 63 height 25
drag, startPoint x: 660, startPoint y: 149, endPoint x: 655, endPoint y: 162, distance: 13.9
click at [660, 149] on select "00:00 00:05 00:10 00:15 00:20 00:25 00:30 00:35 00:40 00:45 00:50 00:55 01:00 0…" at bounding box center [634, 149] width 63 height 25
select select "string:08:00"
click at [603, 137] on select "00:00 00:05 00:10 00:15 00:20 00:25 00:30 00:35 00:40 00:45 00:50 00:55 01:00 0…" at bounding box center [634, 149] width 63 height 25
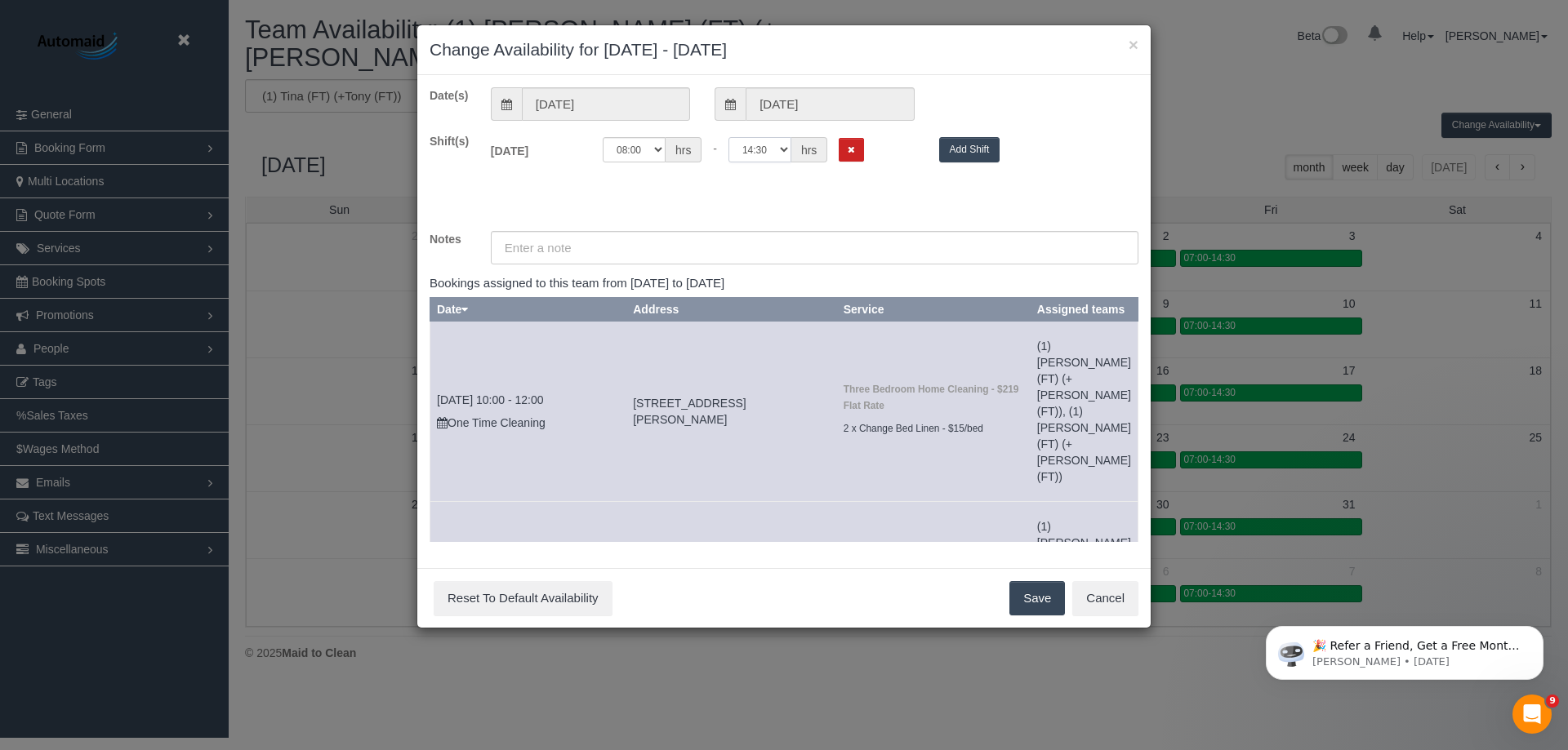
drag, startPoint x: 785, startPoint y: 148, endPoint x: 777, endPoint y: 158, distance: 12.8
click at [785, 148] on select "00:00 00:05 00:10 00:15 00:20 00:25 00:30 00:35 00:40 00:45 00:50 00:55 01:00 0…" at bounding box center [760, 149] width 63 height 25
select select "string:09:00"
click at [729, 137] on select "00:00 00:05 00:10 00:15 00:20 00:25 00:30 00:35 00:40 00:45 00:50 00:55 01:00 0…" at bounding box center [760, 149] width 63 height 25
click at [1026, 601] on button "Save" at bounding box center [1038, 599] width 56 height 34
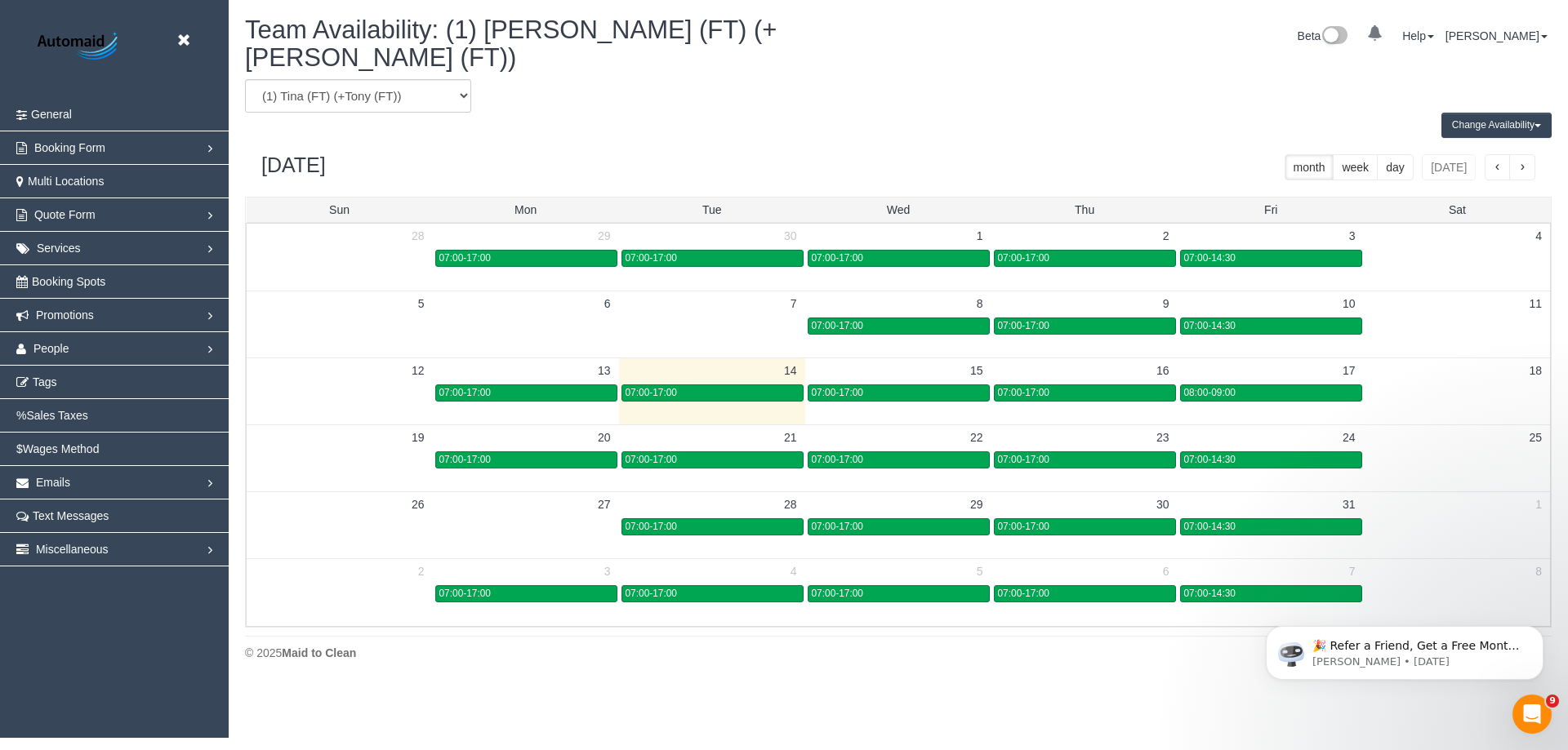
click at [1228, 383] on td "08:00-09:00" at bounding box center [1271, 392] width 186 height 19
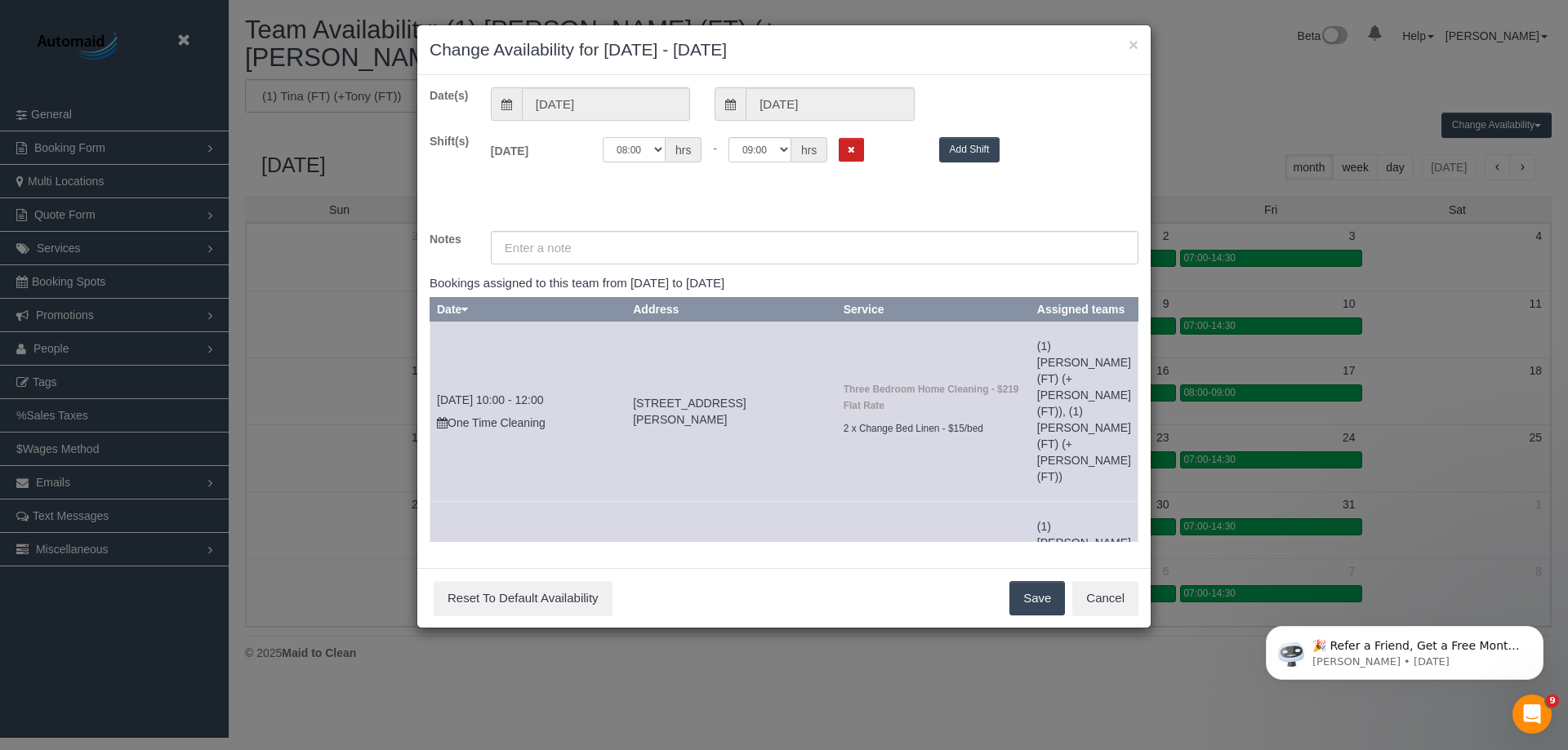
click at [661, 145] on select "00:00 00:05 00:10 00:15 00:20 00:25 00:30 00:35 00:40 00:45 00:50 00:55 01:00 0…" at bounding box center [634, 149] width 63 height 25
select select "string:07:00"
click at [603, 137] on select "00:00 00:05 00:10 00:15 00:20 00:25 00:30 00:35 00:40 00:45 00:50 00:55 01:00 0…" at bounding box center [634, 149] width 63 height 25
click at [782, 143] on select "00:00 00:05 00:10 00:15 00:20 00:25 00:30 00:35 00:40 00:45 00:50 00:55 01:00 0…" at bounding box center [760, 149] width 63 height 25
select select "string:14:30"
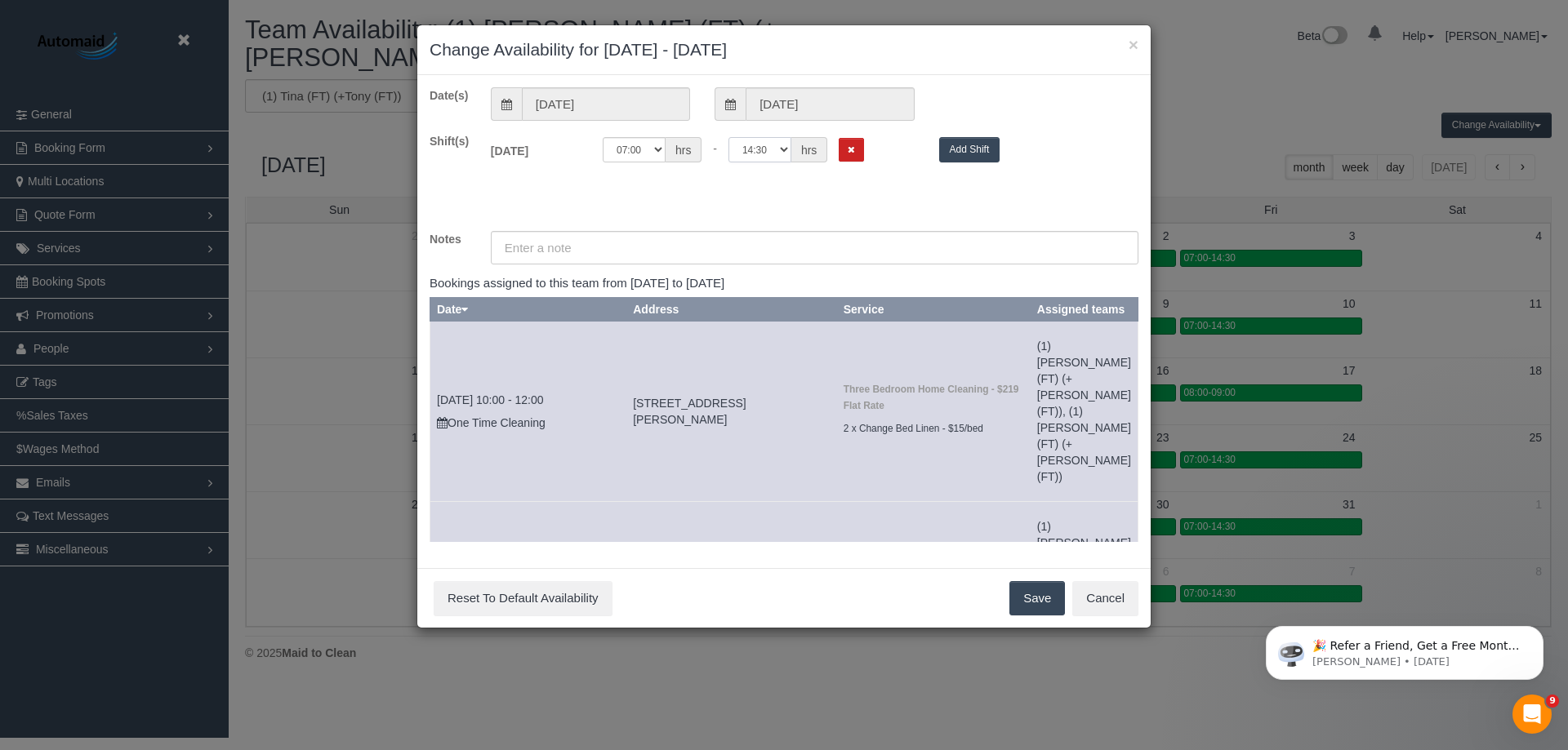
click at [729, 137] on select "00:00 00:05 00:10 00:15 00:20 00:25 00:30 00:35 00:40 00:45 00:50 00:55 01:00 0…" at bounding box center [760, 149] width 63 height 25
click at [1042, 592] on button "Save" at bounding box center [1038, 599] width 56 height 34
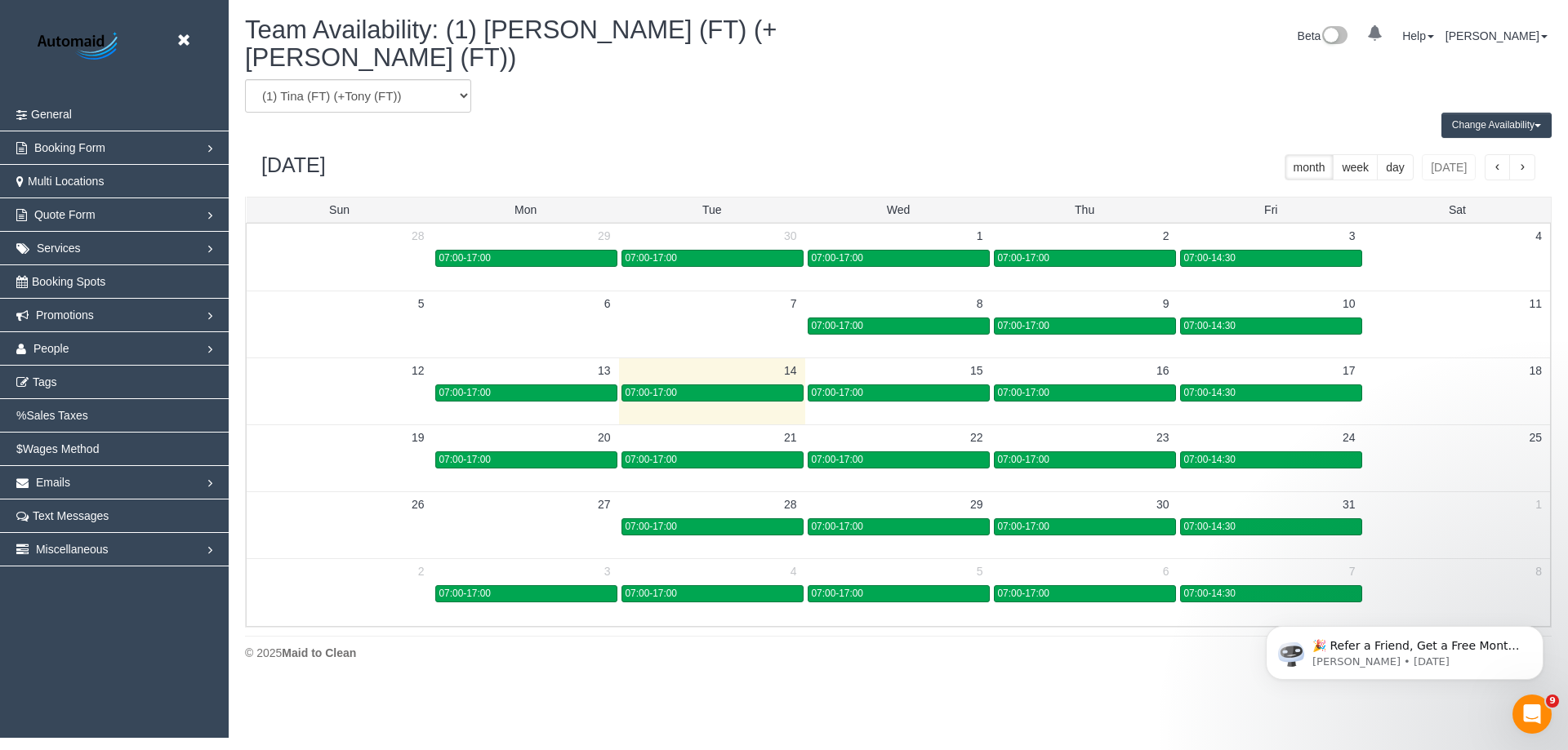
click at [375, 113] on div "Change Availability Default Availability Specific Date Request Time Off Exclude…" at bounding box center [898, 125] width 1331 height 25
click at [391, 84] on select "(0) Account - Tech (0) Office (0) Raunak Test Account (1) Debbie Brodjanac (FT)…" at bounding box center [358, 95] width 226 height 33
select select "number:11827"
click at [245, 79] on select "(0) Account - Tech (0) Office (0) Raunak Test Account (1) Debbie Brodjanac (FT)…" at bounding box center [358, 95] width 226 height 33
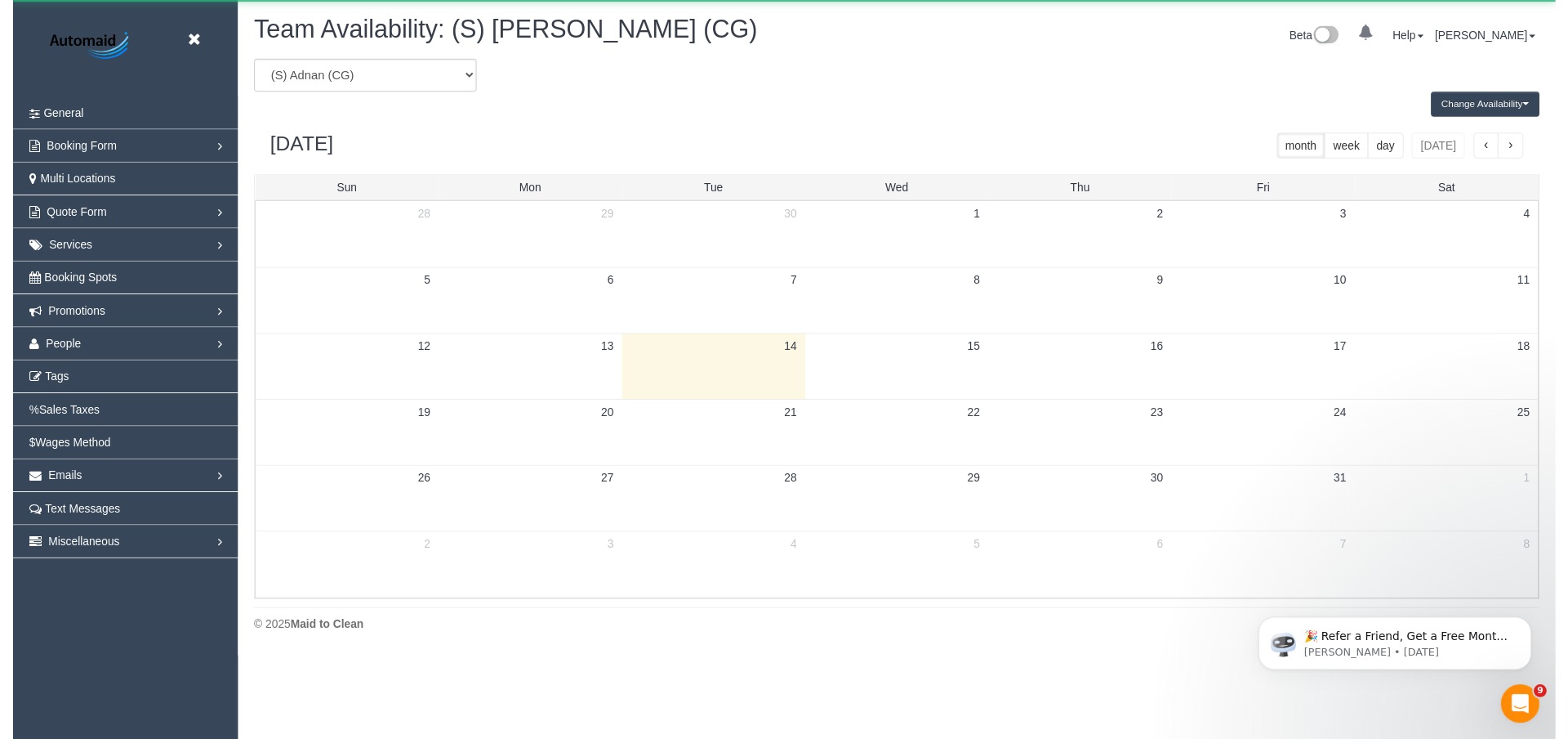
scroll to position [81066, 80111]
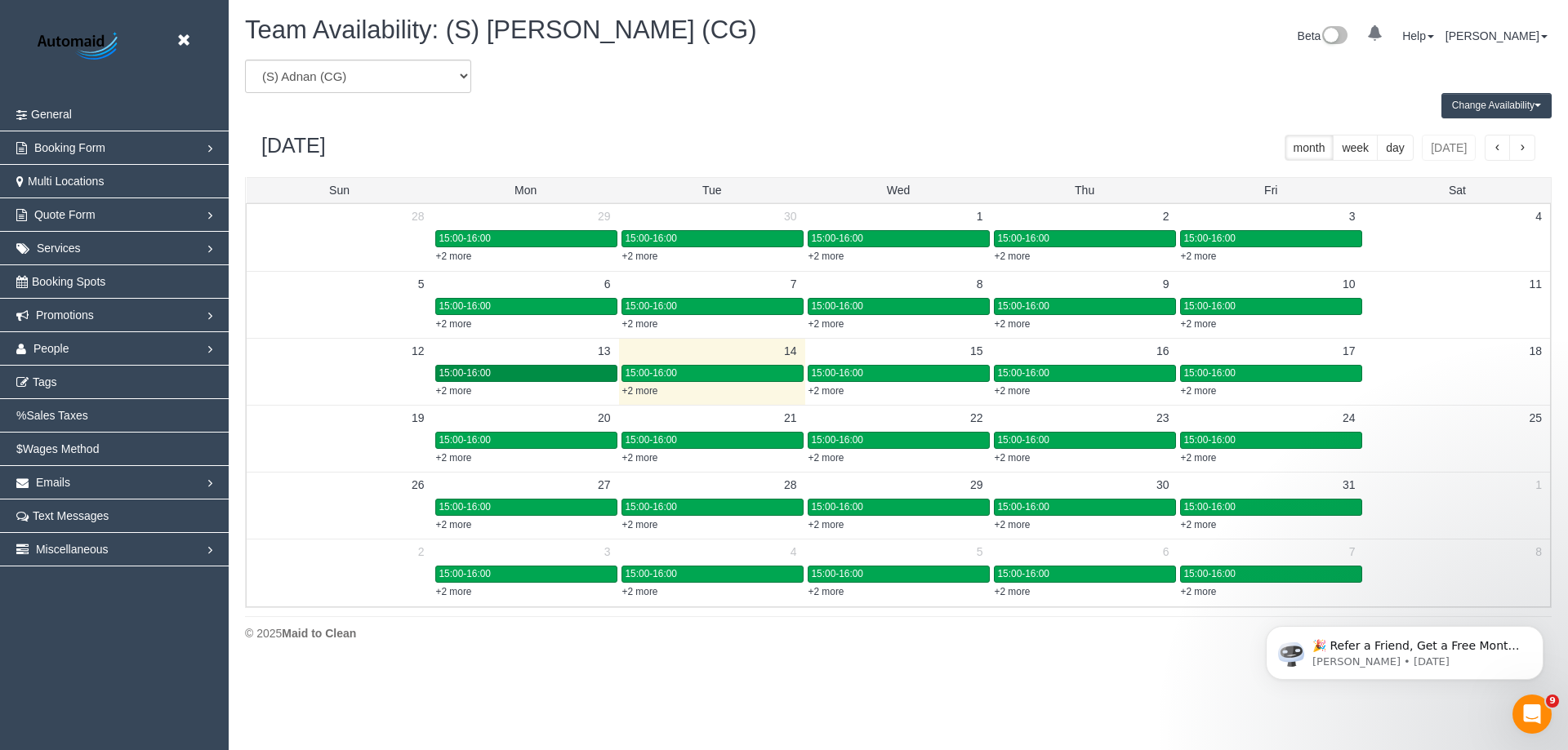
click at [539, 368] on div "15:00-16:00" at bounding box center [526, 374] width 174 height 13
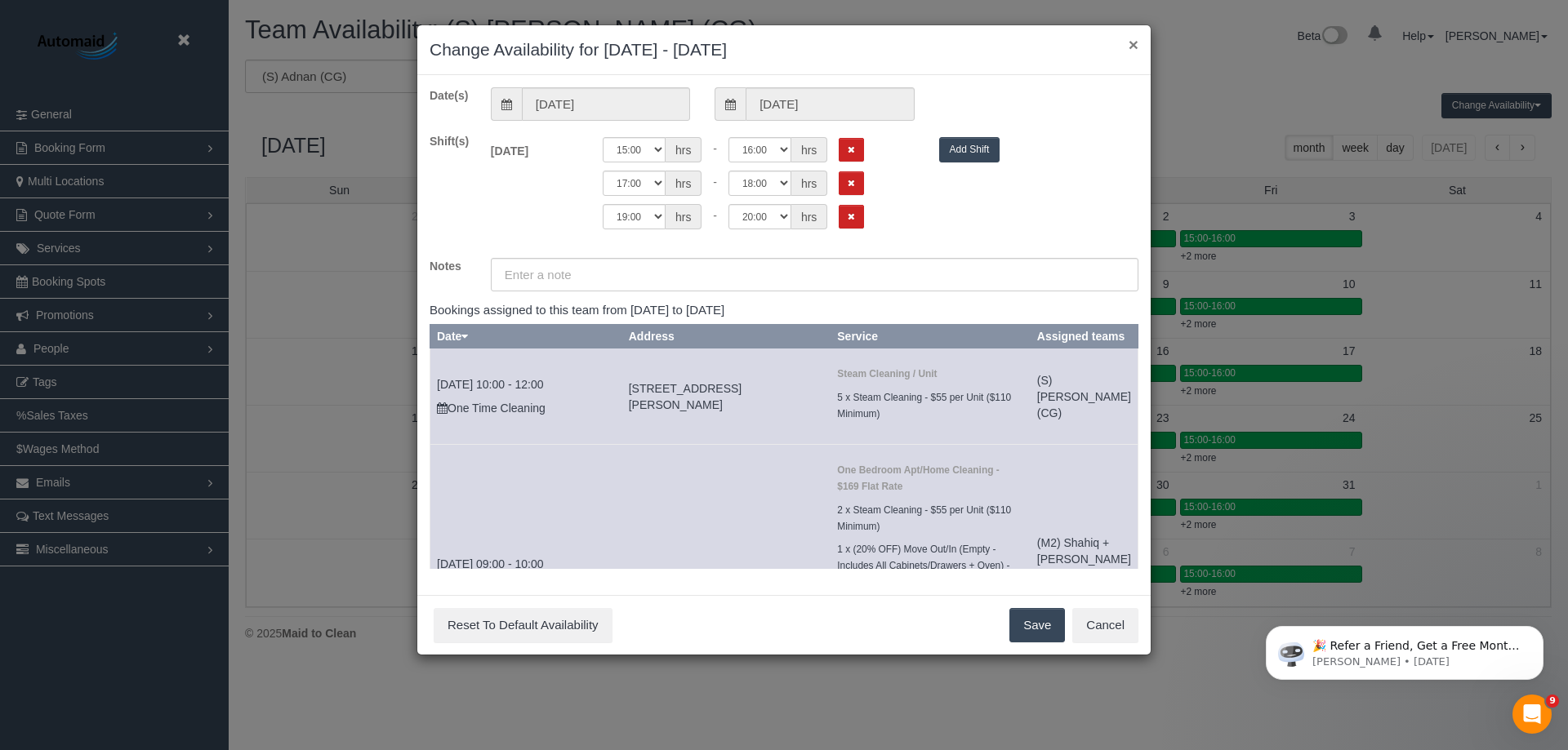
click at [1129, 41] on button "×" at bounding box center [1133, 44] width 10 height 17
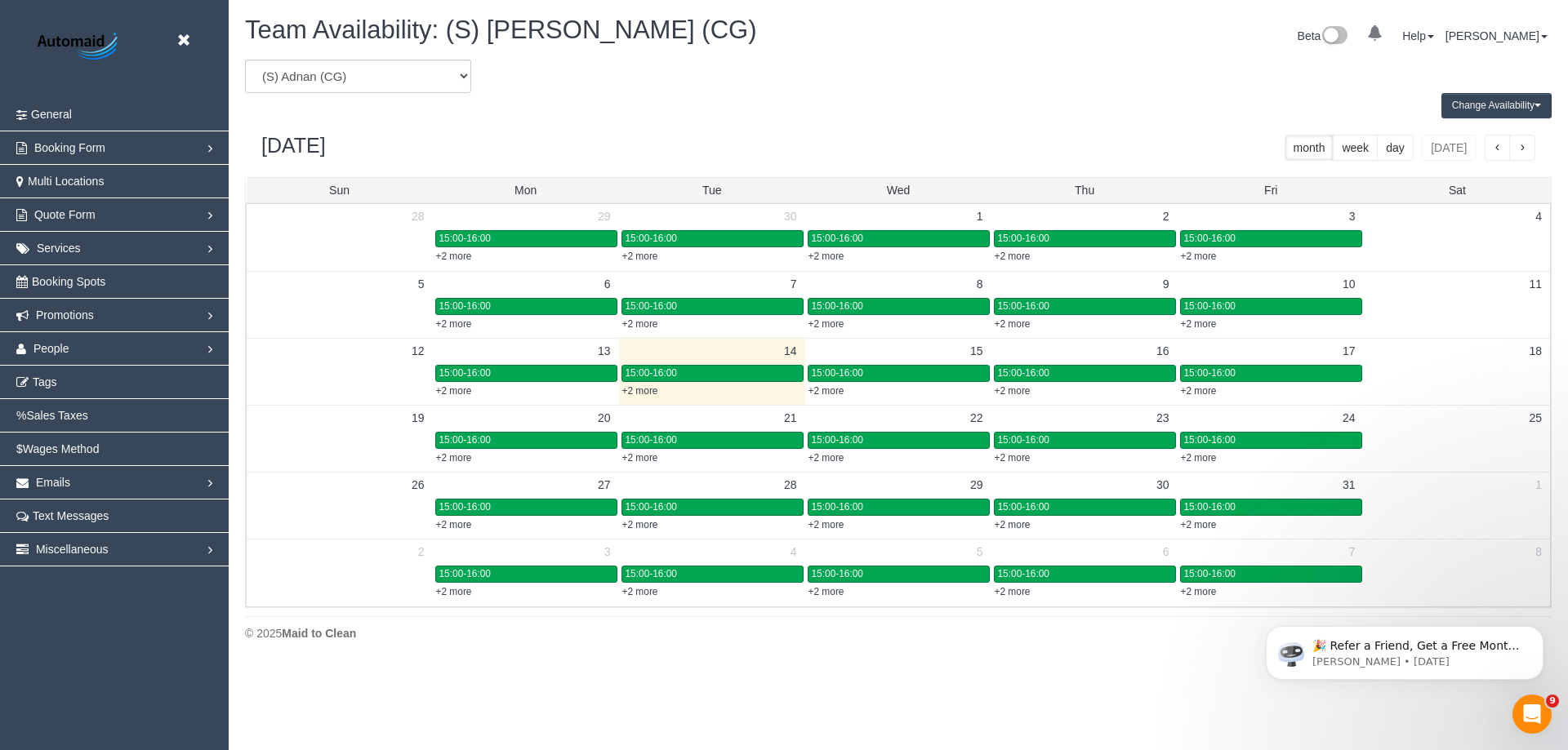
click at [1468, 101] on button "Change Availability" at bounding box center [1497, 105] width 110 height 25
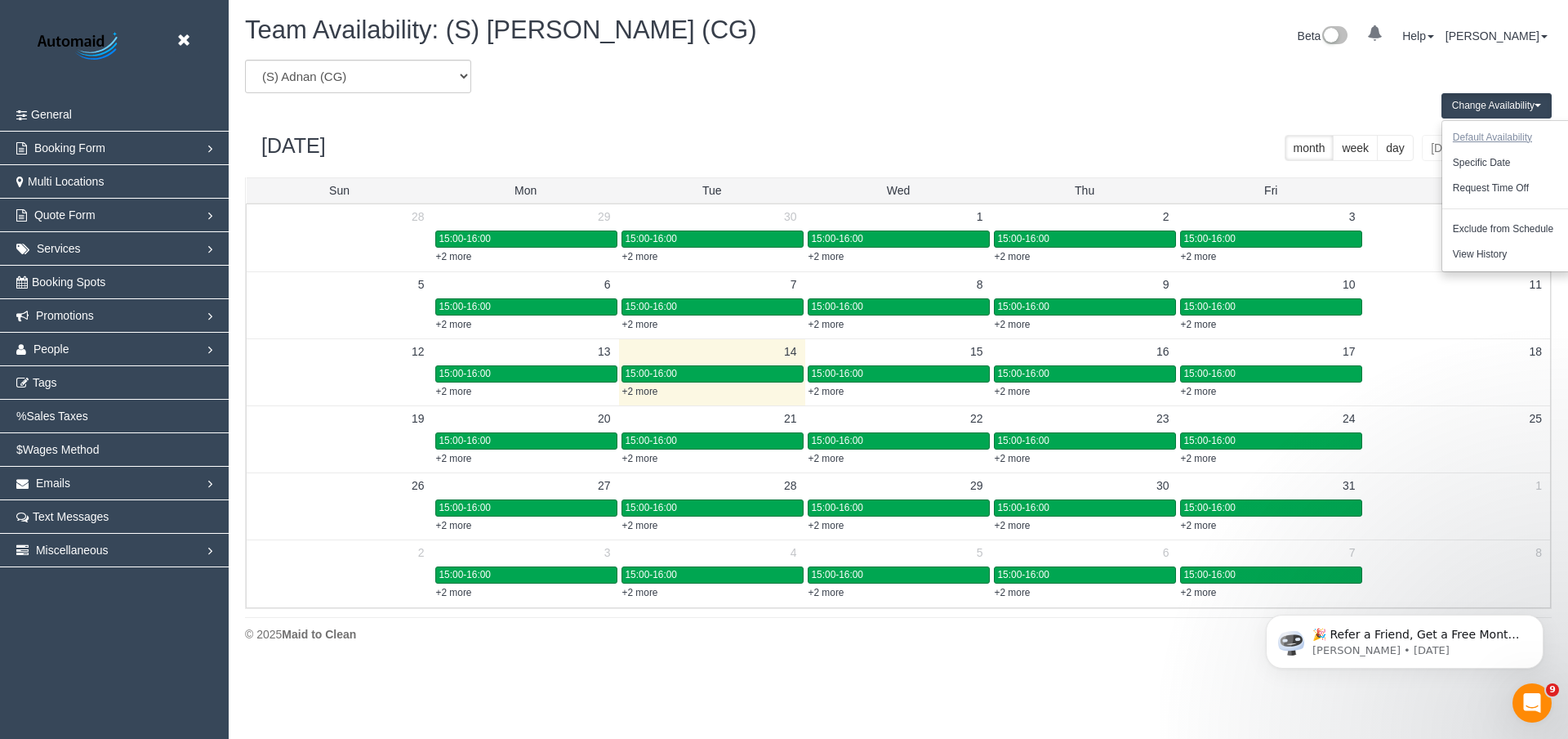
click at [1496, 136] on button "Default Availability" at bounding box center [1493, 138] width 101 height 25
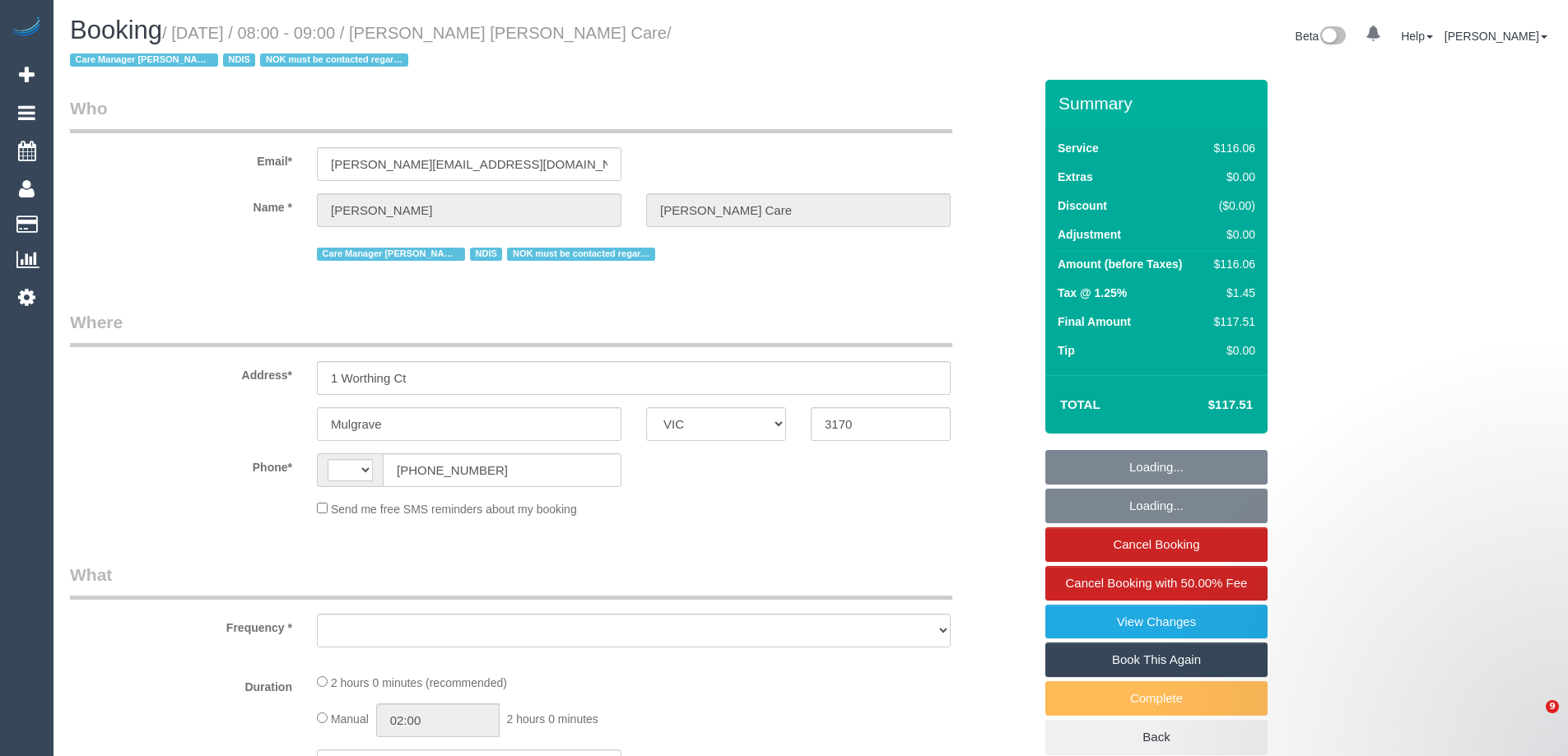
select select "VIC"
select select "string:AU"
select select "object:1003"
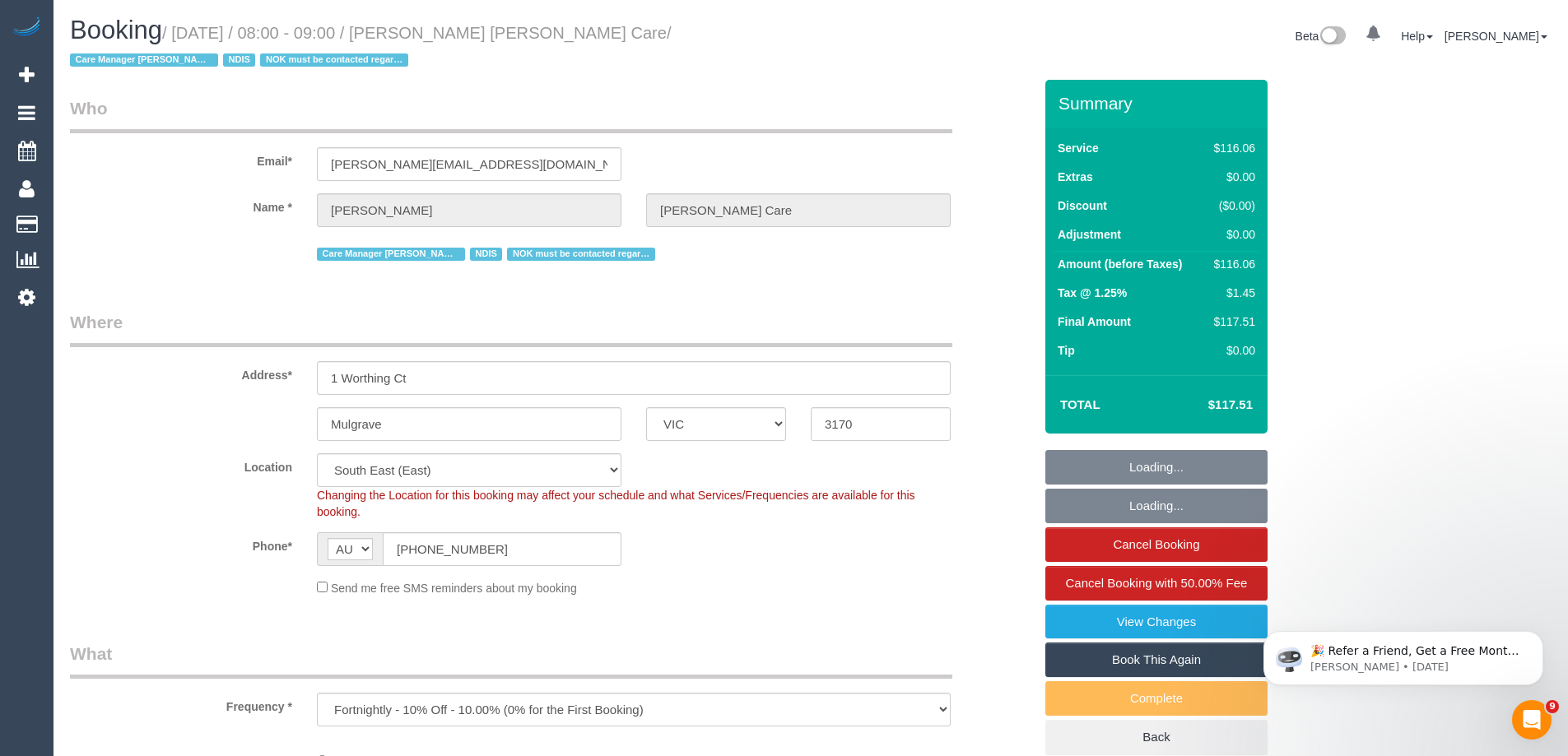
select select "number:28"
select select "number:14"
select select "number:19"
select select "number:22"
select select "number:35"
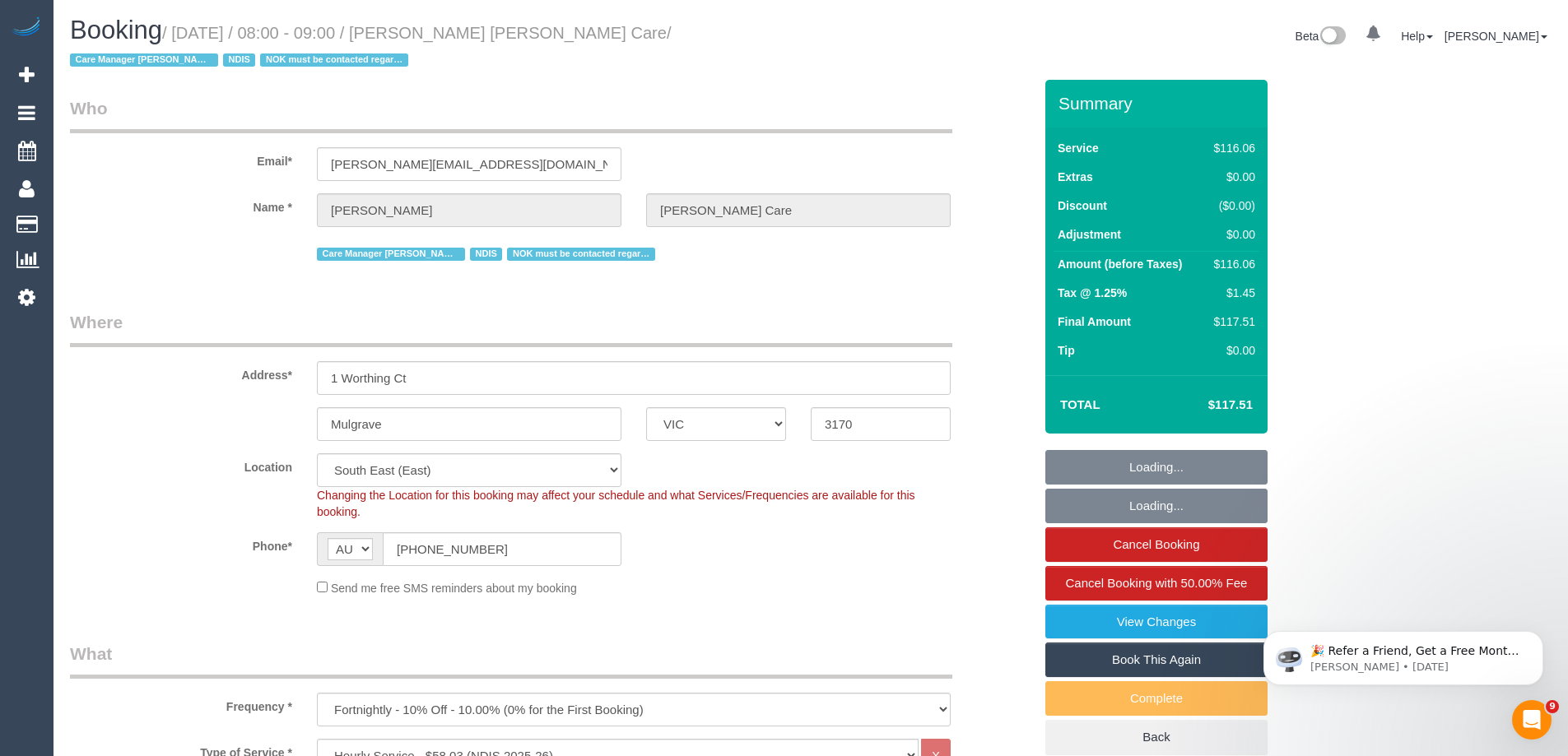
select select "object:1782"
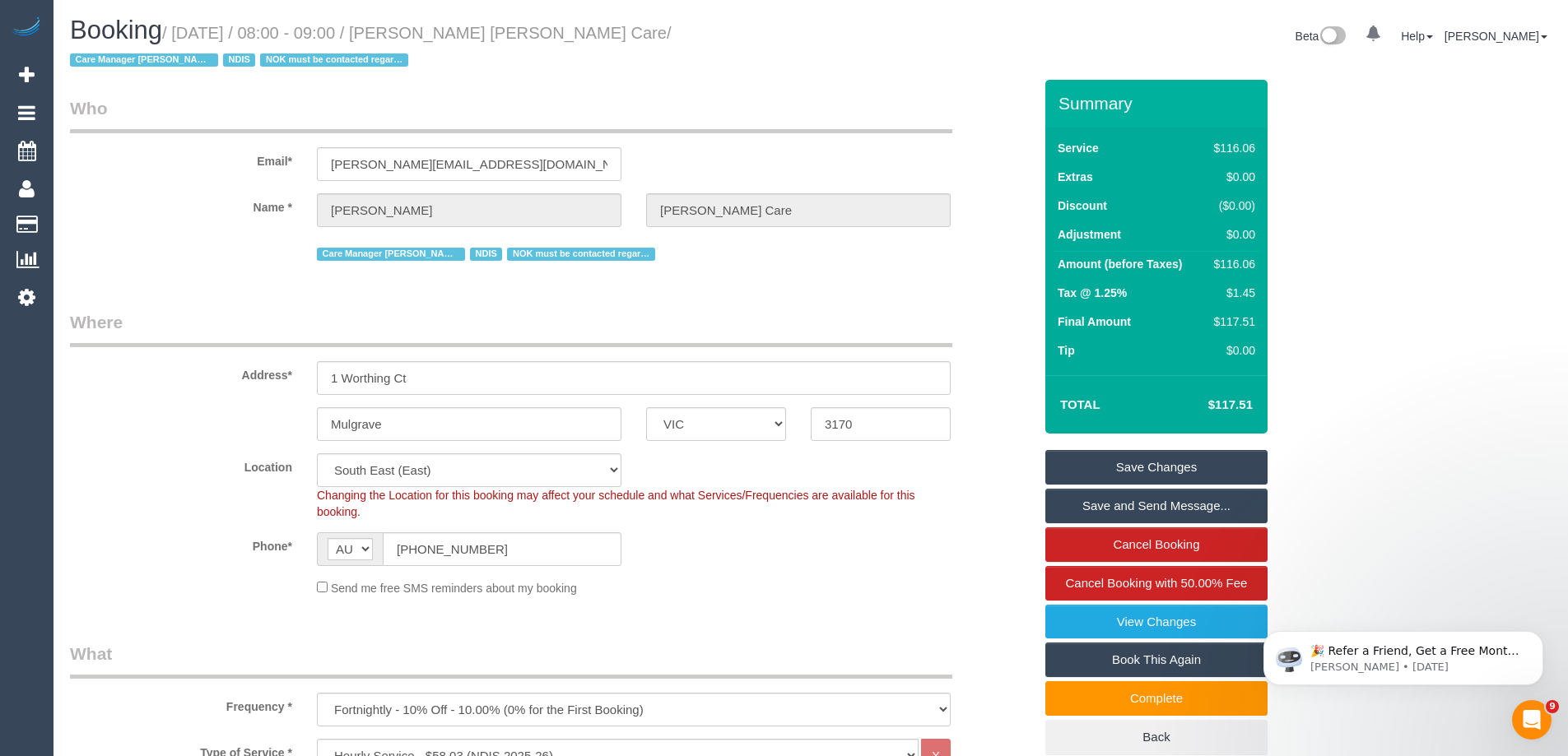
click at [720, 578] on sui-booking-location "Location Office City East (North) East (South) Inner East Inner North (East) In…" at bounding box center [551, 525] width 963 height 143
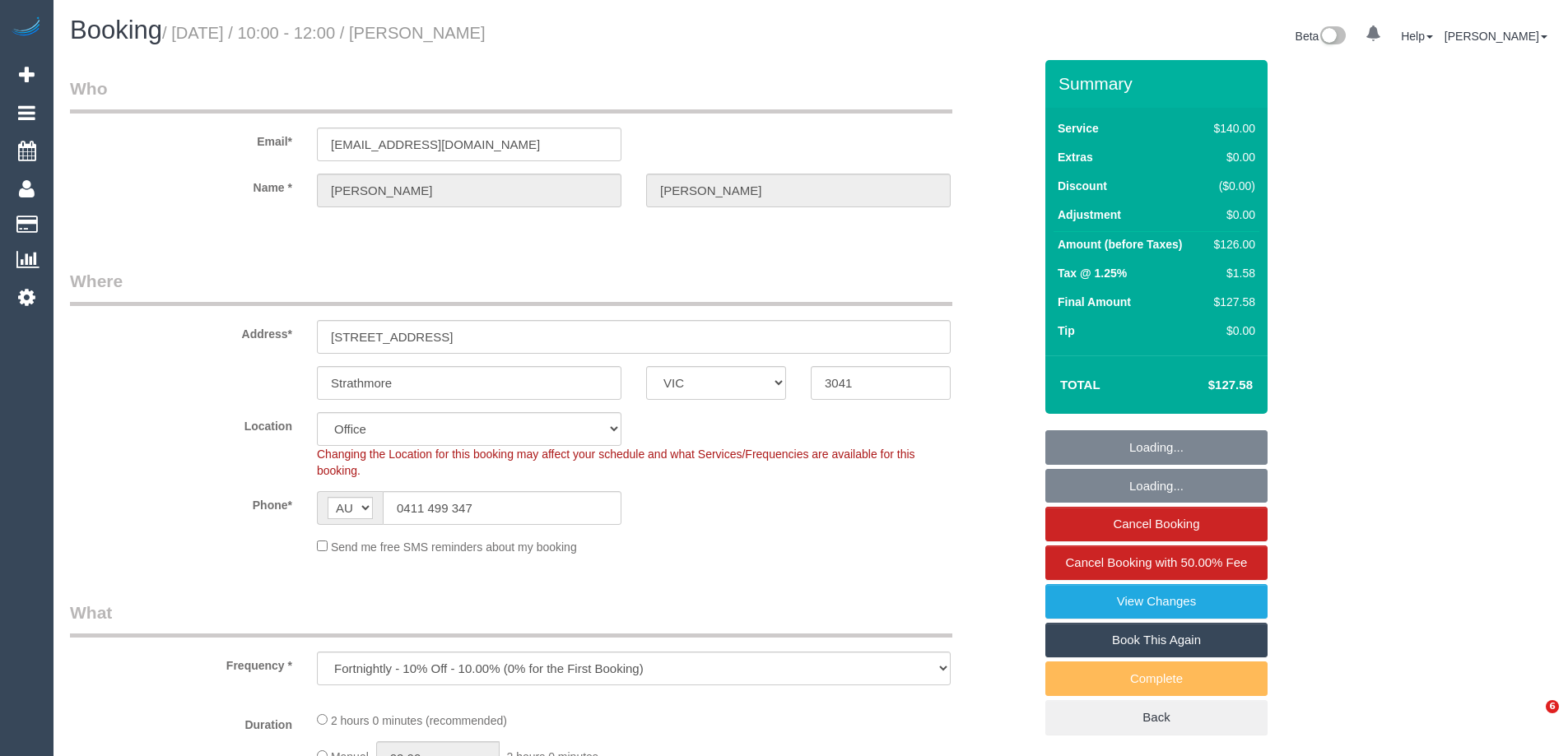
select select "VIC"
select select "number:28"
select select "number:14"
select select "number:18"
select select "number:24"
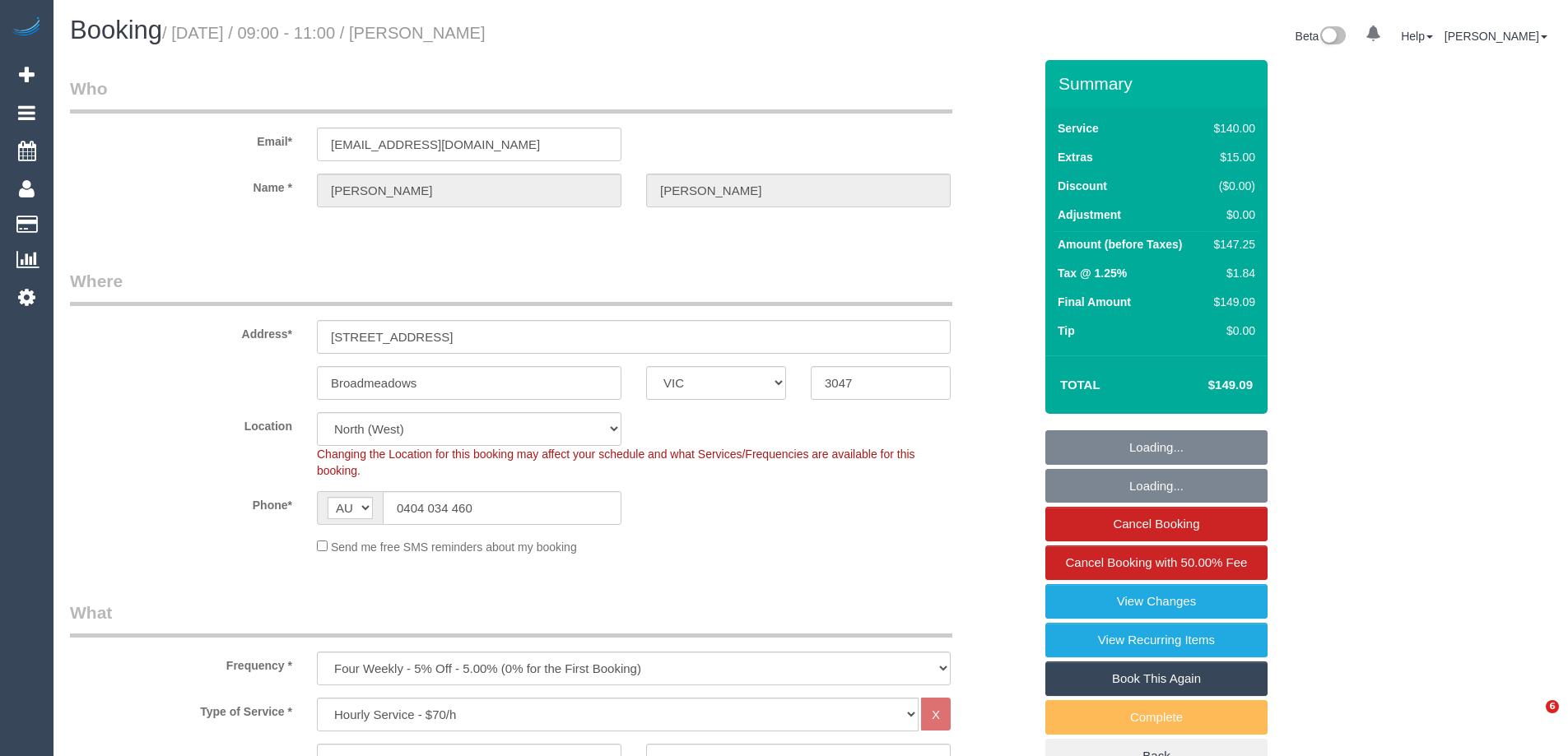
select select "VIC"
select select "string:stripe-pm_1IhmNM2GScqysDRVdzur1TsV"
select select "number:28"
select select "object:1551"
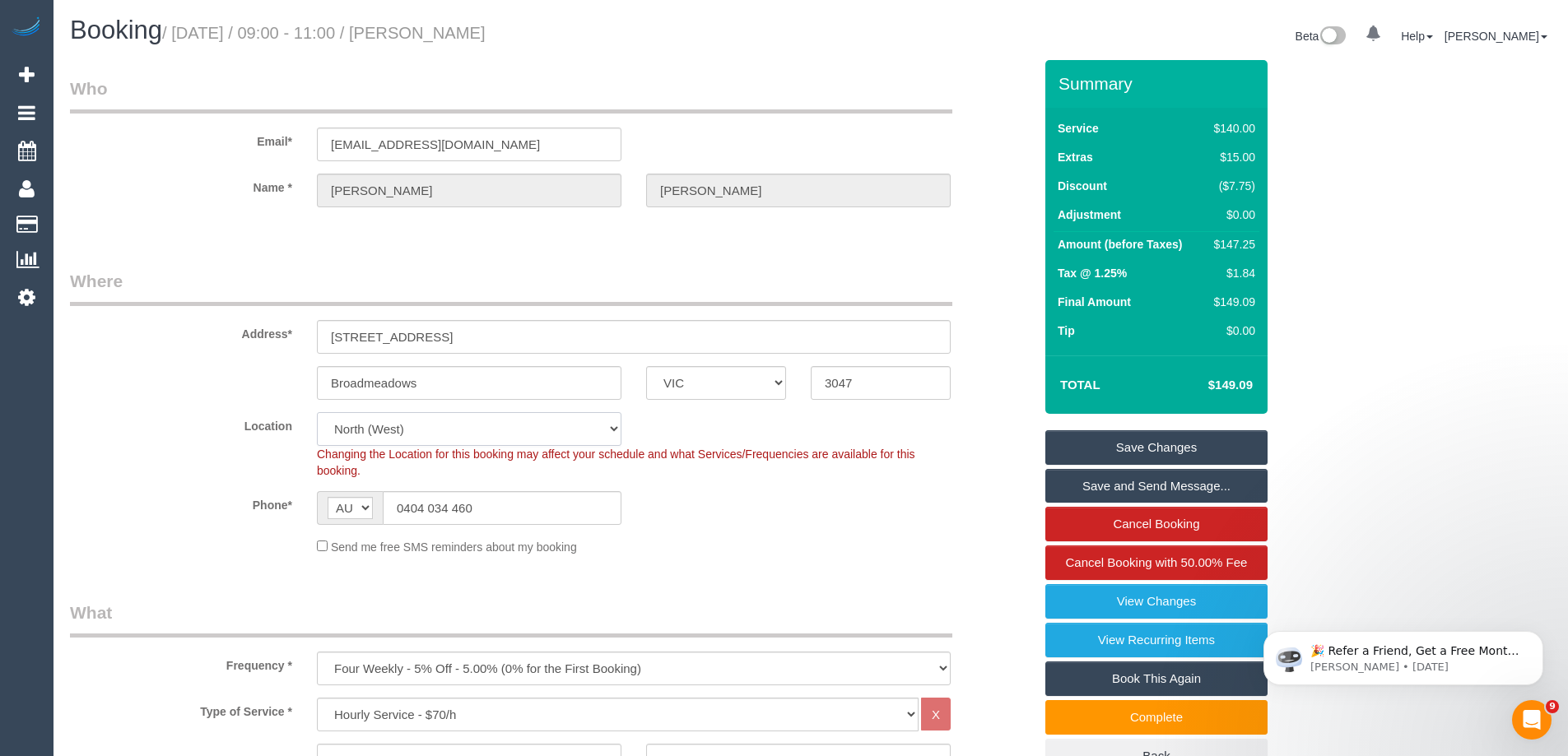
click at [406, 437] on select "Office City East (North) East (South) Inner East Inner North (East) Inner North…" at bounding box center [469, 428] width 305 height 34
drag, startPoint x: 213, startPoint y: 225, endPoint x: 436, endPoint y: 16, distance: 305.6
click at [214, 225] on fieldset "Who Email* dsim1000@bigpond.net Name * Debra Simons" at bounding box center [551, 156] width 963 height 160
click at [426, 427] on select "Office City East (North) East (South) Inner East Inner North (East) Inner North…" at bounding box center [469, 428] width 305 height 34
click at [800, 544] on div "Send me free SMS reminders about my booking" at bounding box center [634, 546] width 659 height 18
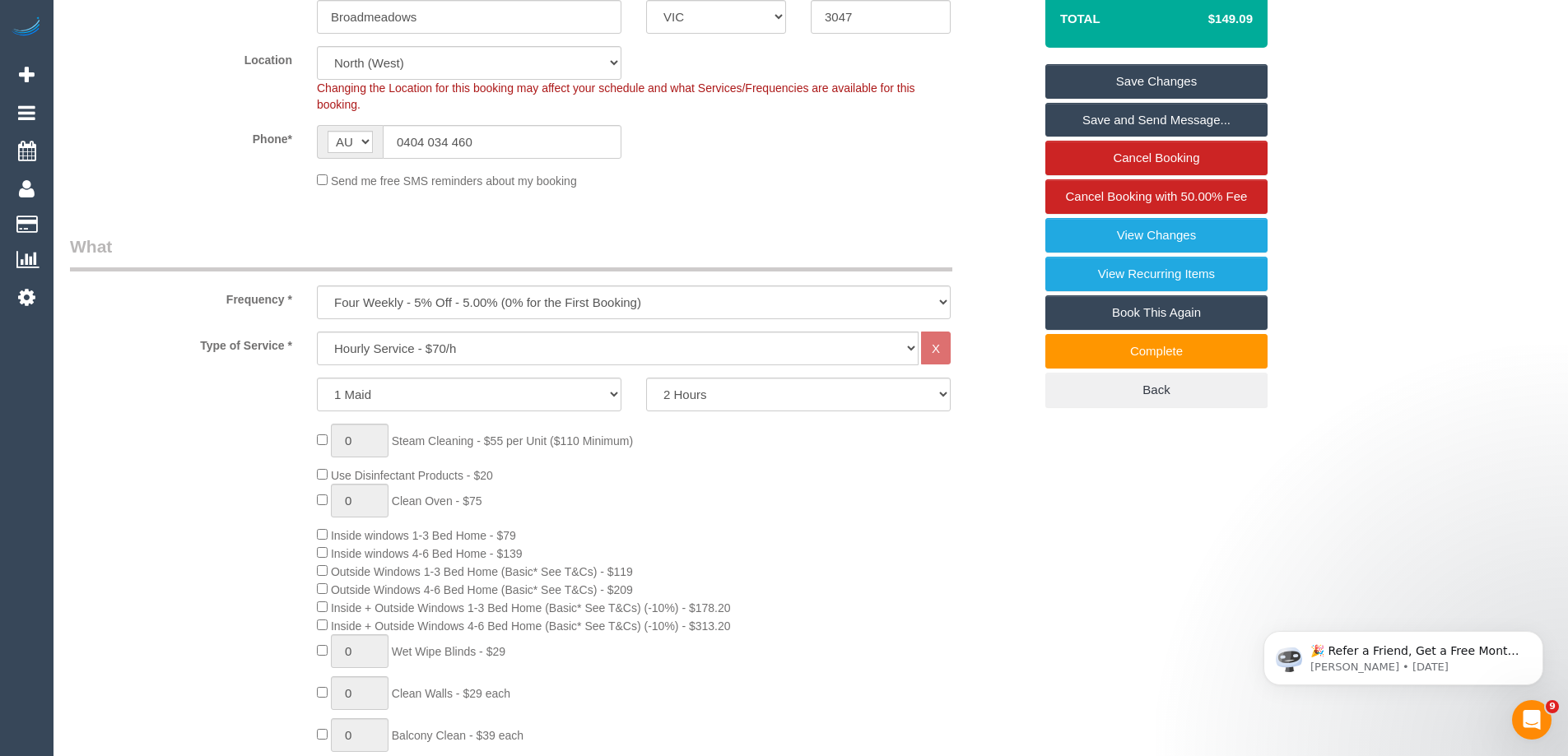
scroll to position [576, 0]
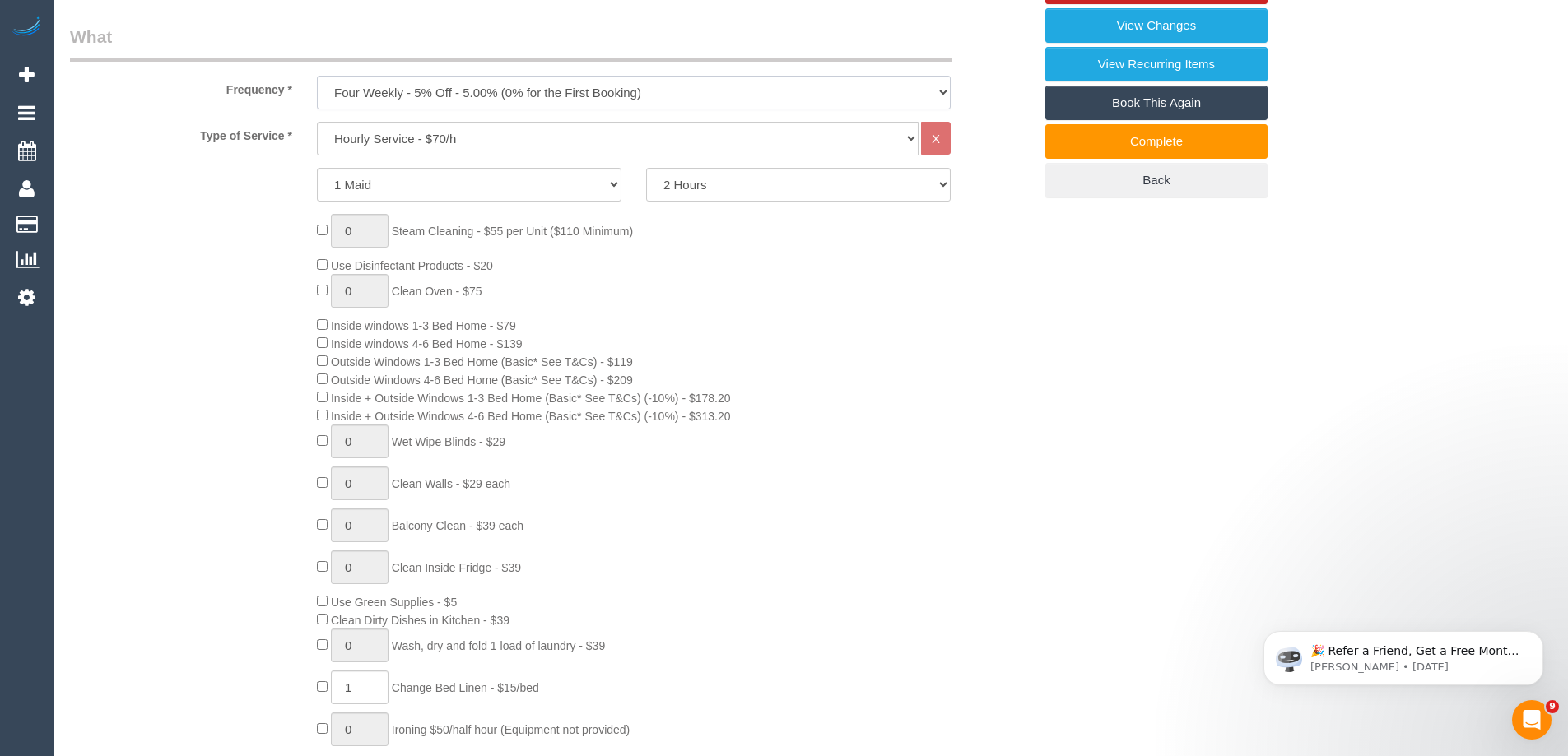
click at [471, 101] on select "One Time Cleaning Weekly - 10% Off - 10.00% (0% for the First Booking) Fortnigh…" at bounding box center [633, 92] width 633 height 34
click at [806, 103] on select "One Time Cleaning Weekly - 10% Off - 10.00% (0% for the First Booking) Fortnigh…" at bounding box center [633, 92] width 633 height 34
click at [583, 143] on select "Hourly Service - $70/h Hourly Service - $65/h Hourly Service - $60/h Hourly Ser…" at bounding box center [617, 138] width 602 height 34
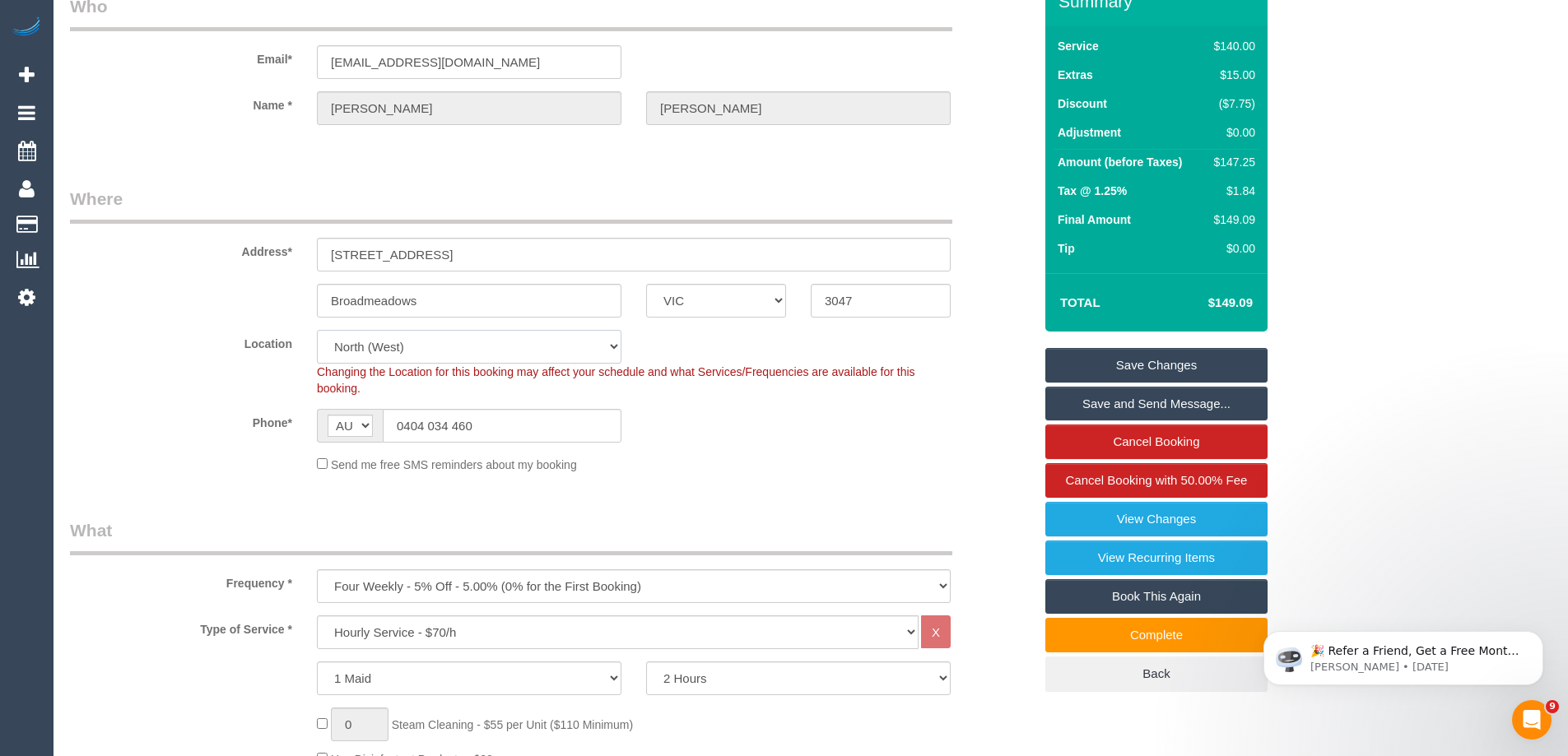
click at [470, 339] on select "Office City East (North) East (South) Inner East Inner North (East) Inner North…" at bounding box center [469, 347] width 305 height 34
select select "50"
click at [317, 330] on select "Office City East (North) East (South) Inner East Inner North (East) Inner North…" at bounding box center [469, 347] width 305 height 34
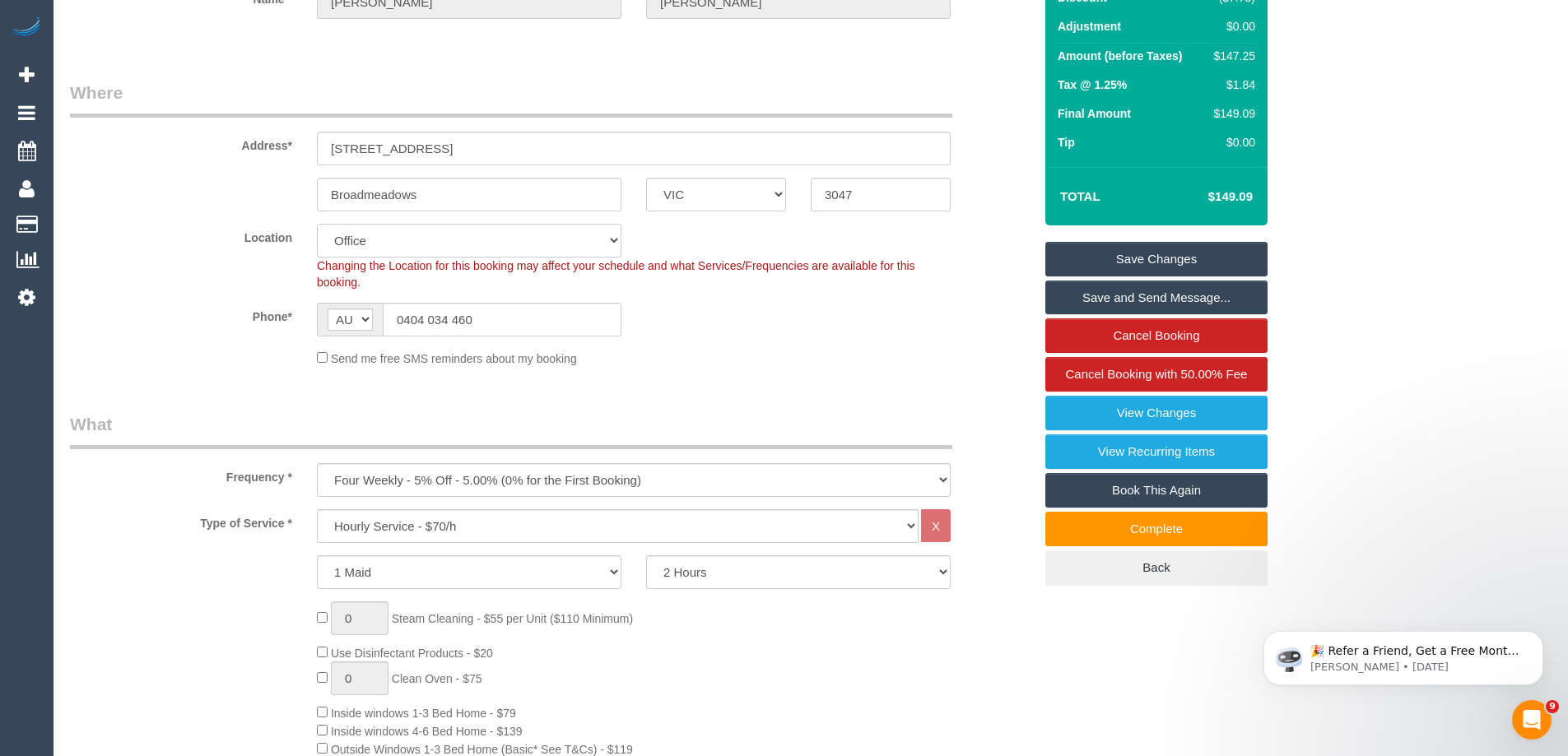
select select "object:1581"
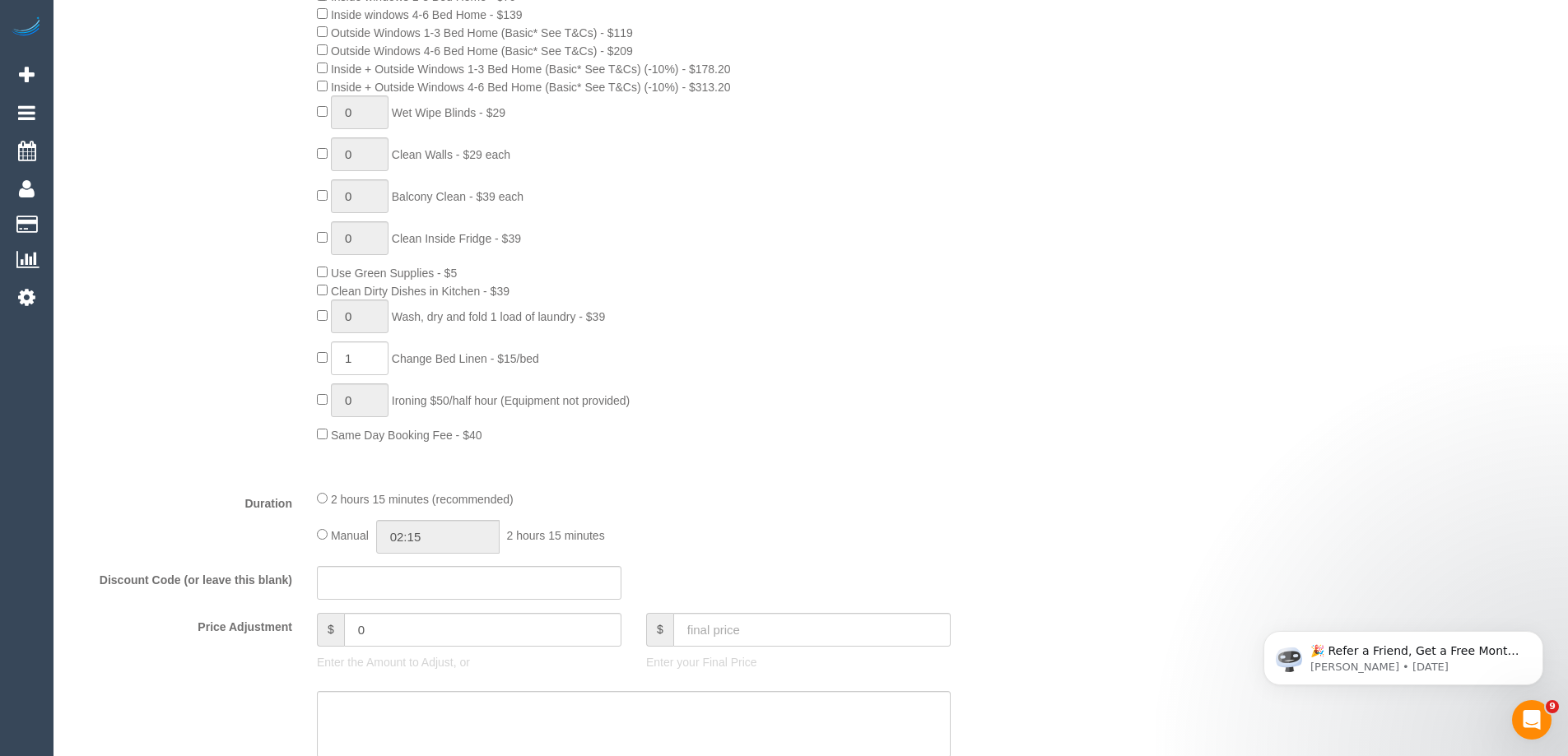
scroll to position [247, 0]
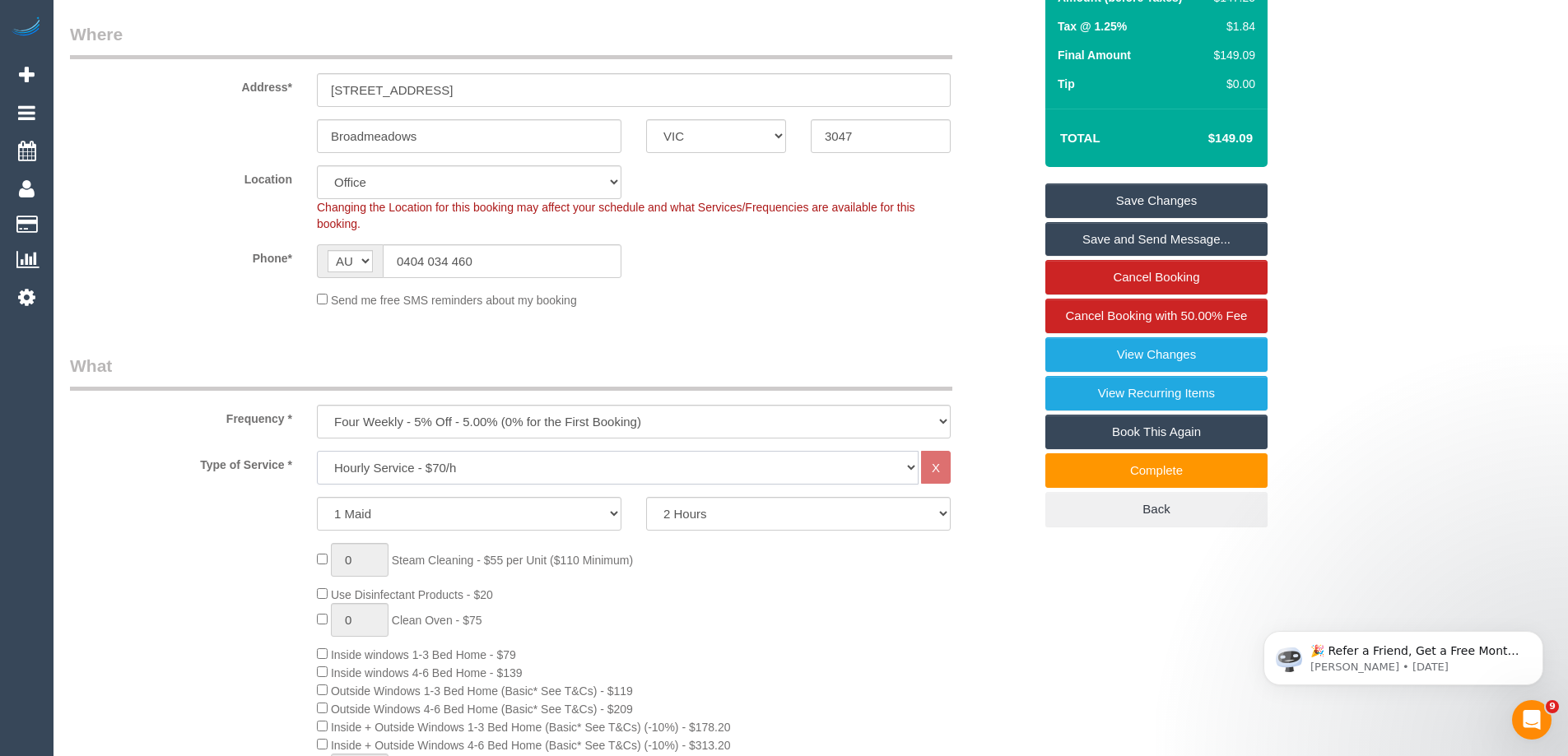
click at [451, 475] on select "Hourly Service - $70/h Hourly Service - $65/h Hourly Service - $60/h Hourly Ser…" at bounding box center [617, 467] width 602 height 34
click at [432, 472] on select "Hourly Service - $70/h Hourly Service - $65/h Hourly Service - $60/h Hourly Ser…" at bounding box center [617, 467] width 602 height 34
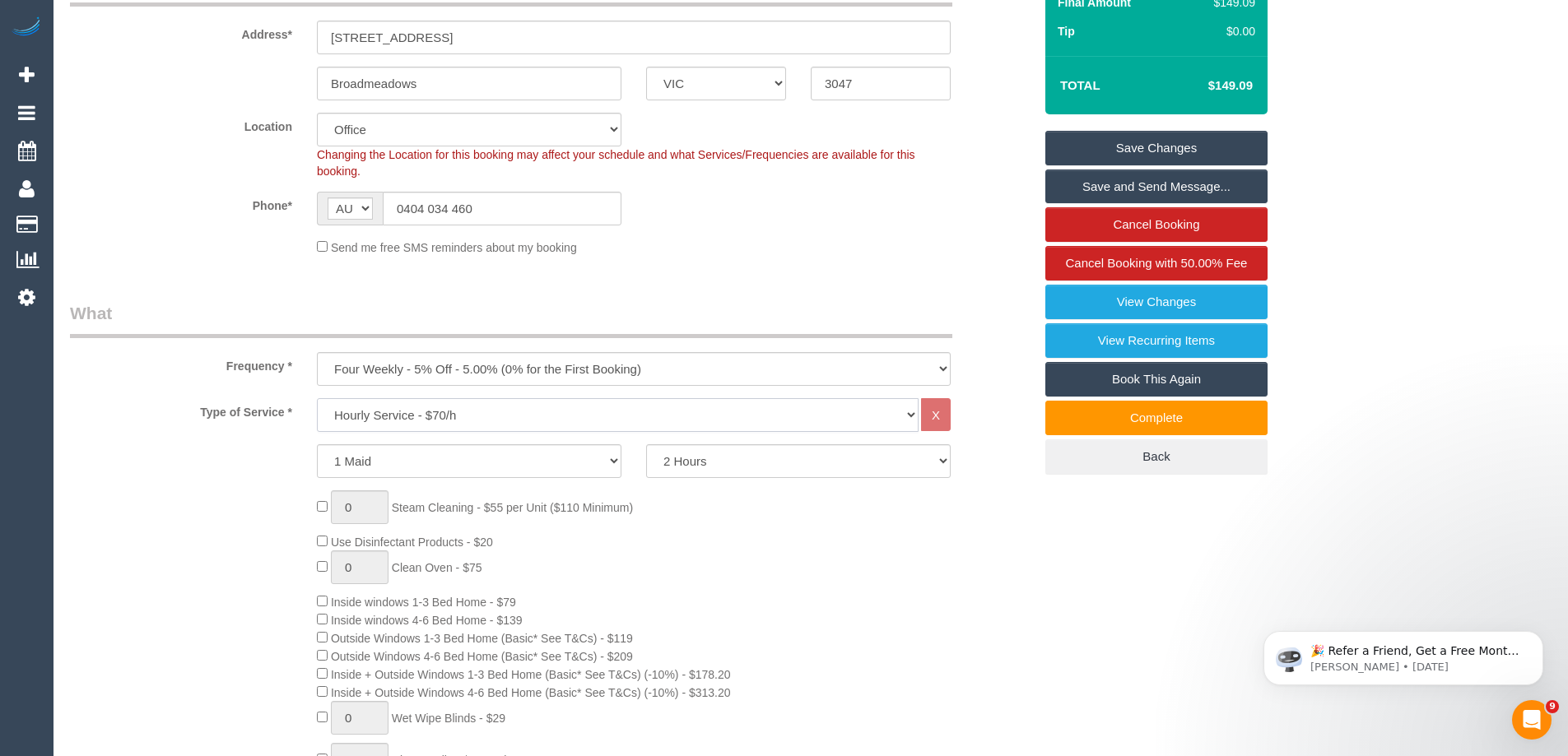
scroll to position [329, 0]
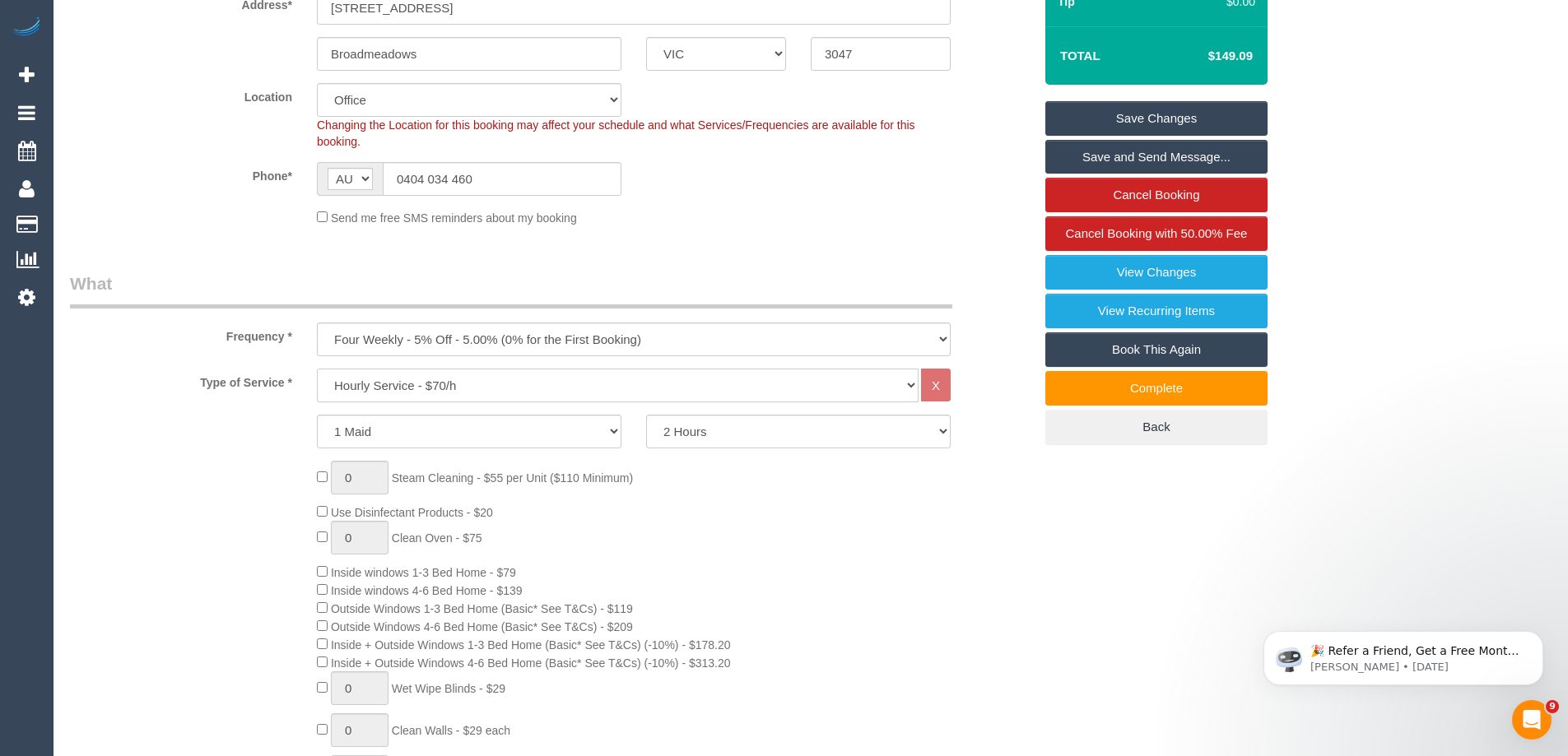
click at [440, 371] on select "Hourly Service - $70/h Hourly Service - $65/h Hourly Service - $60/h Hourly Ser…" at bounding box center [617, 385] width 602 height 34
click at [159, 191] on div "Phone* AF AL DZ AD AO AI AQ AG AR AM AW AU AT AZ BS BH BD BB BY BE BZ BJ BM BT …" at bounding box center [551, 179] width 987 height 34
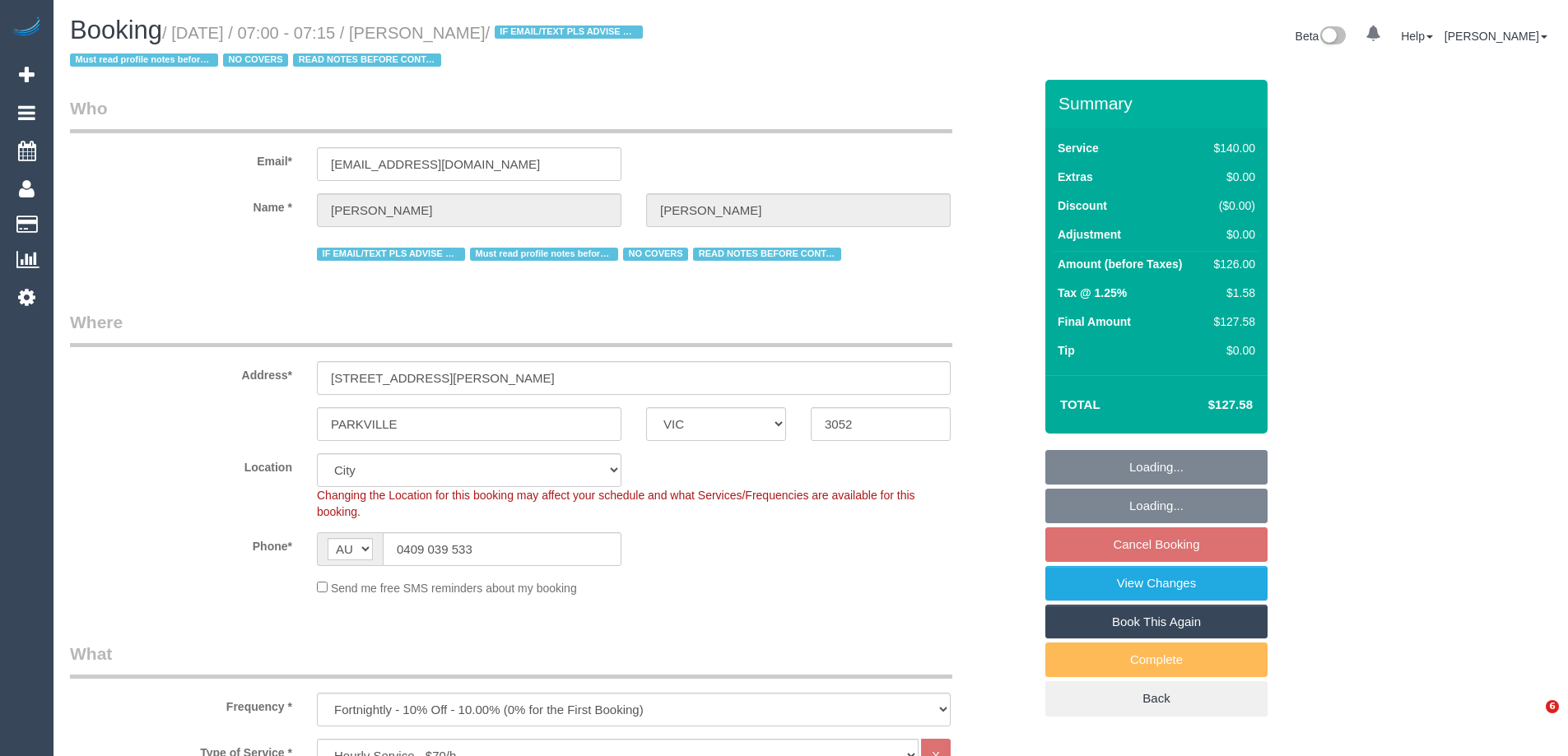
select select "VIC"
select select "number:28"
select select "number:14"
select select "number:19"
select select "number:22"
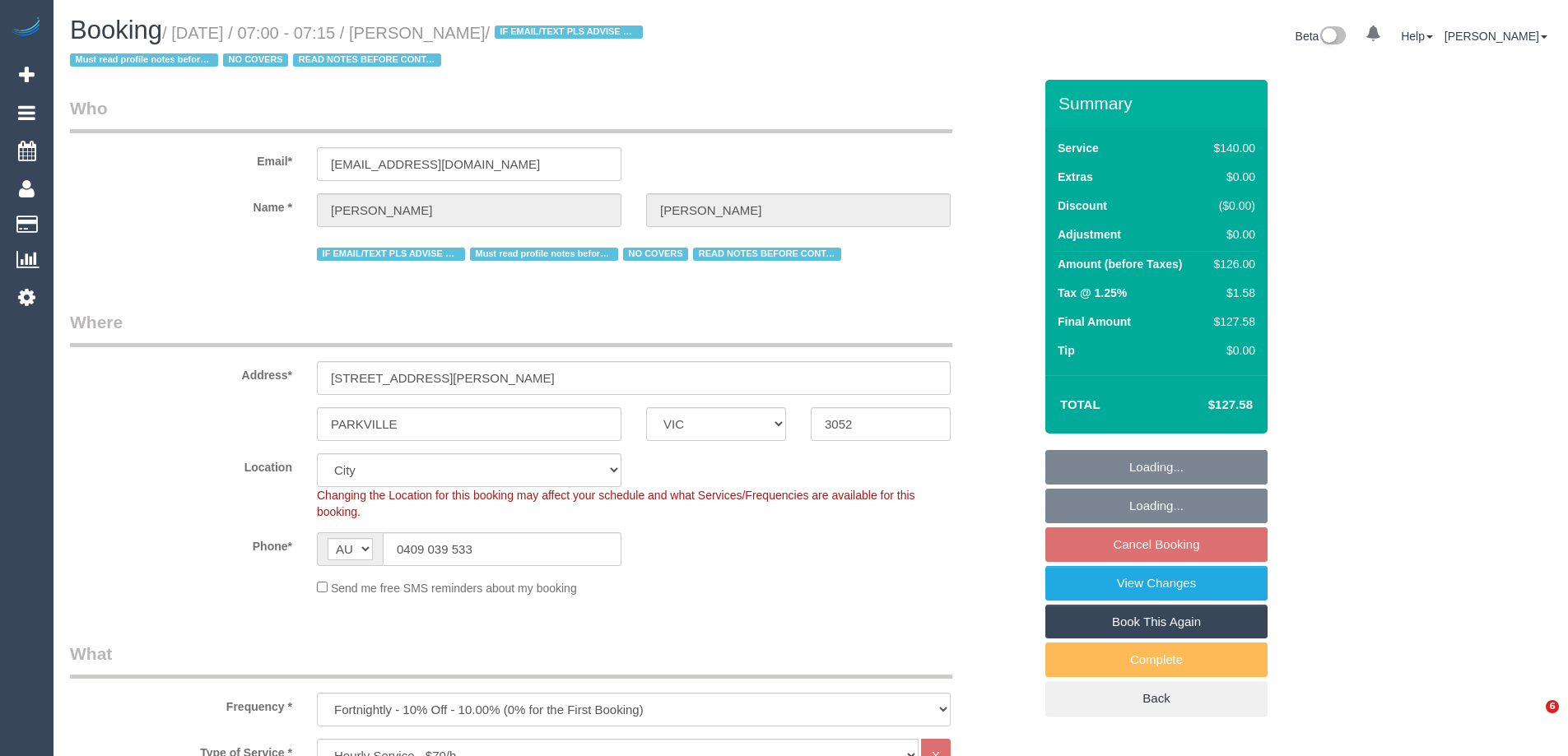
select select "number:35"
select select "number:11"
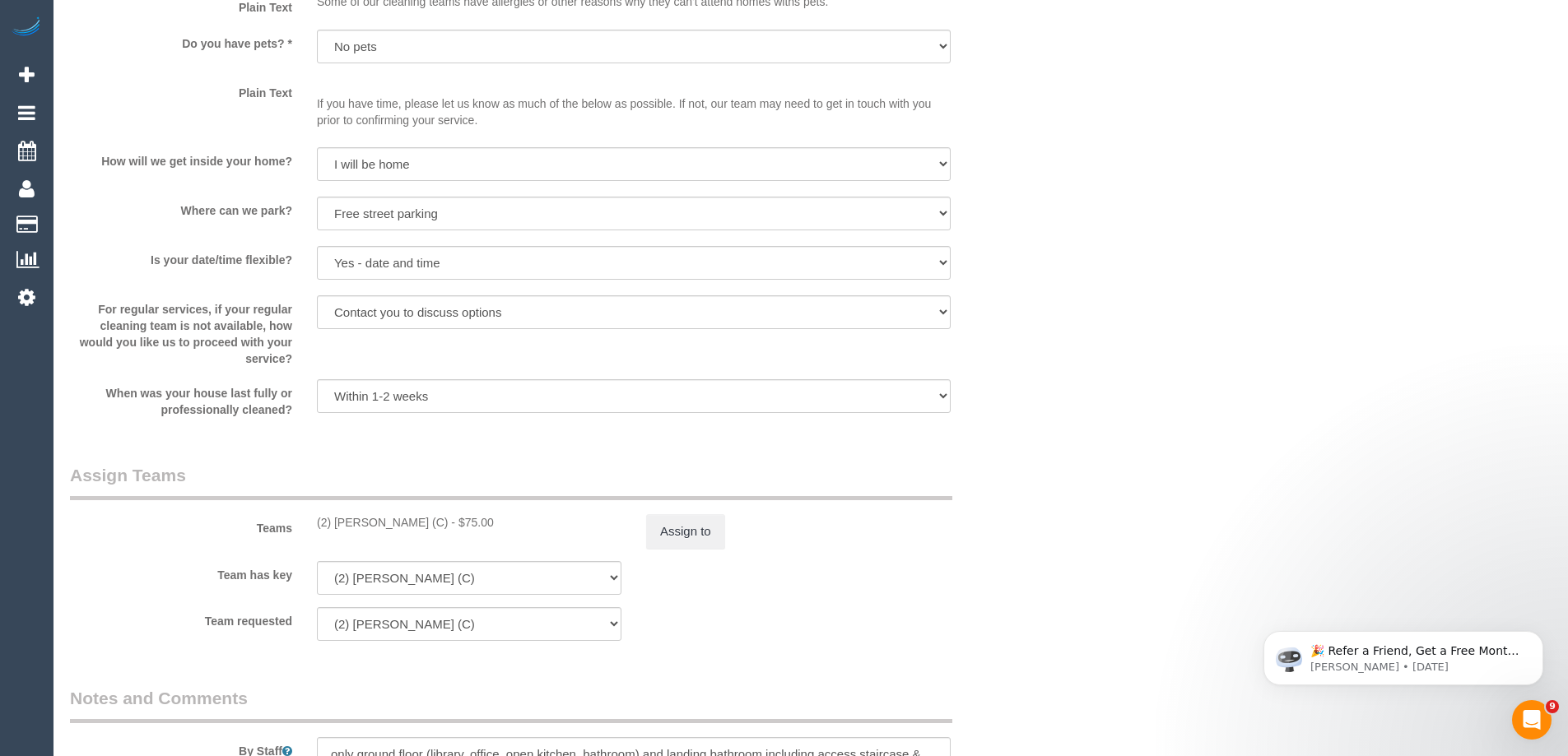
scroll to position [2223, 0]
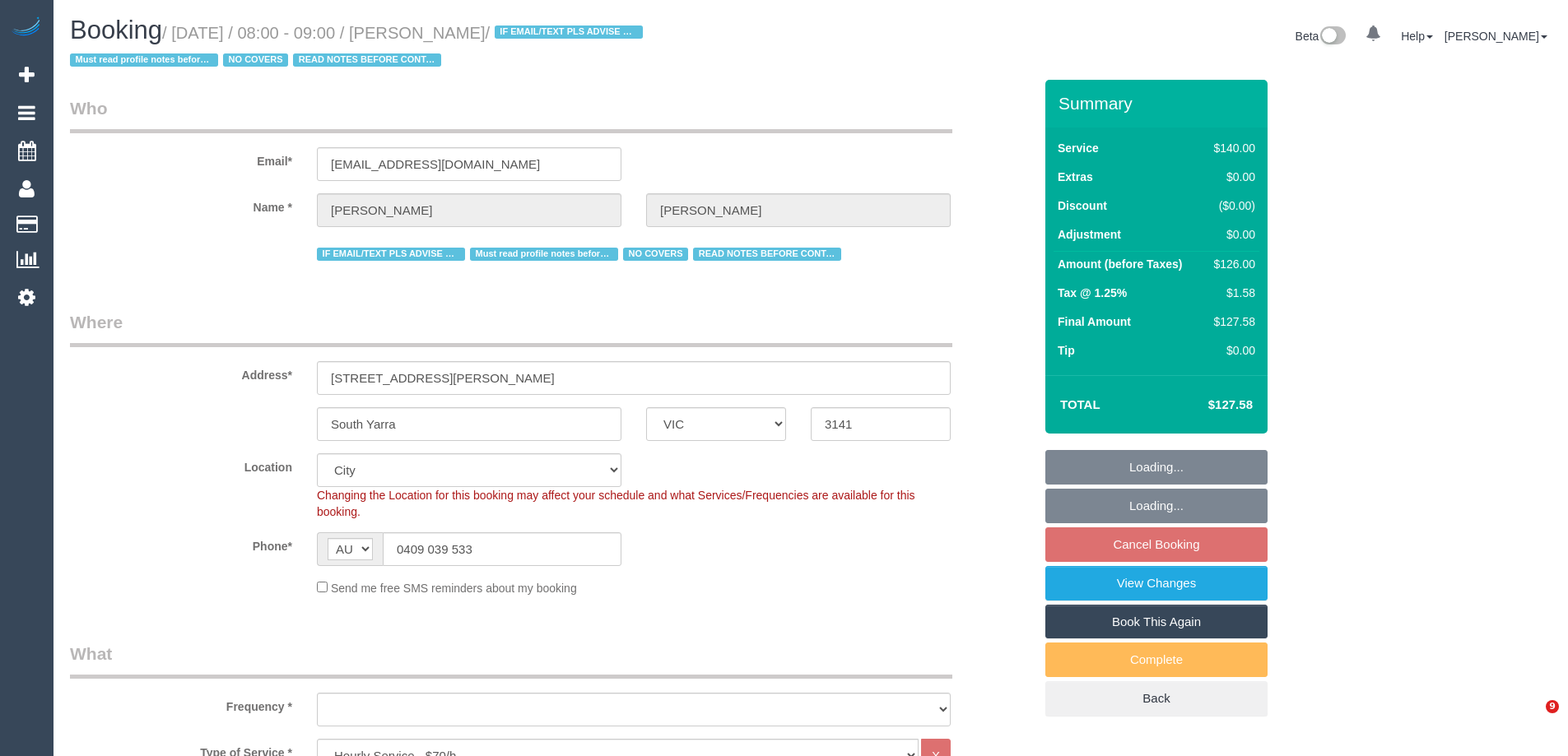
select select "VIC"
select select "object:1303"
select select "number:28"
select select "number:16"
select select "number:19"
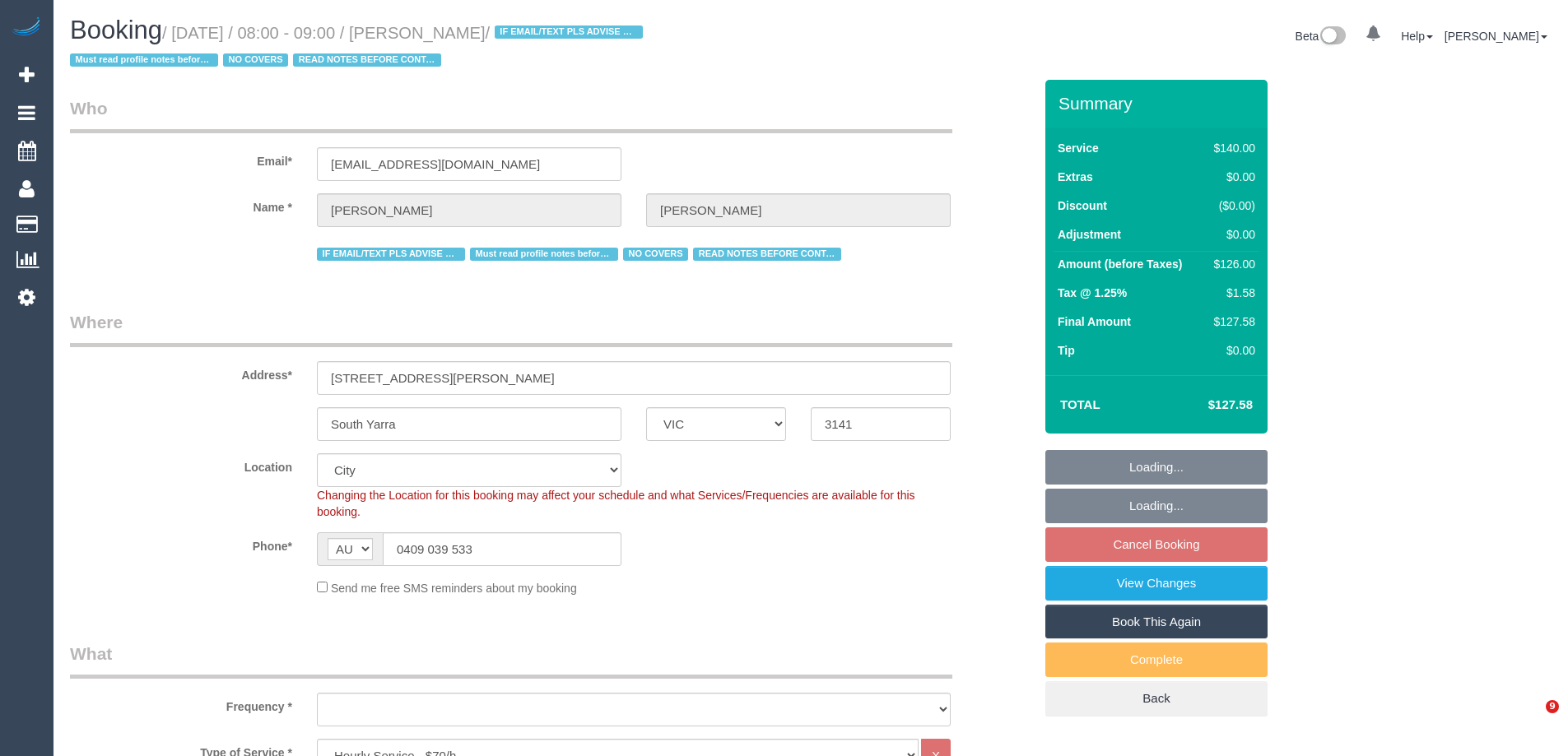
select select "number:25"
select select "number:35"
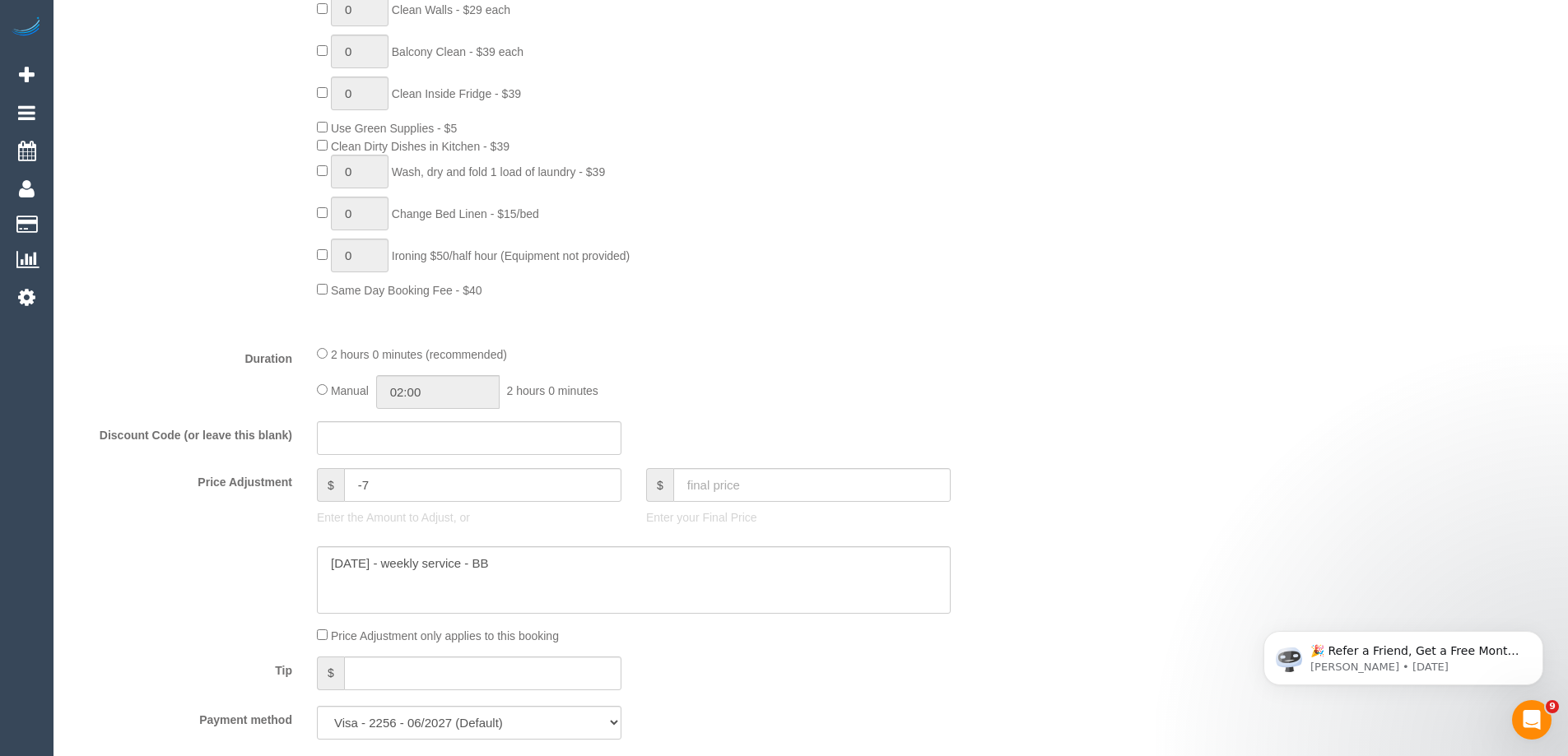
scroll to position [1234, 0]
